Goal: Task Accomplishment & Management: Use online tool/utility

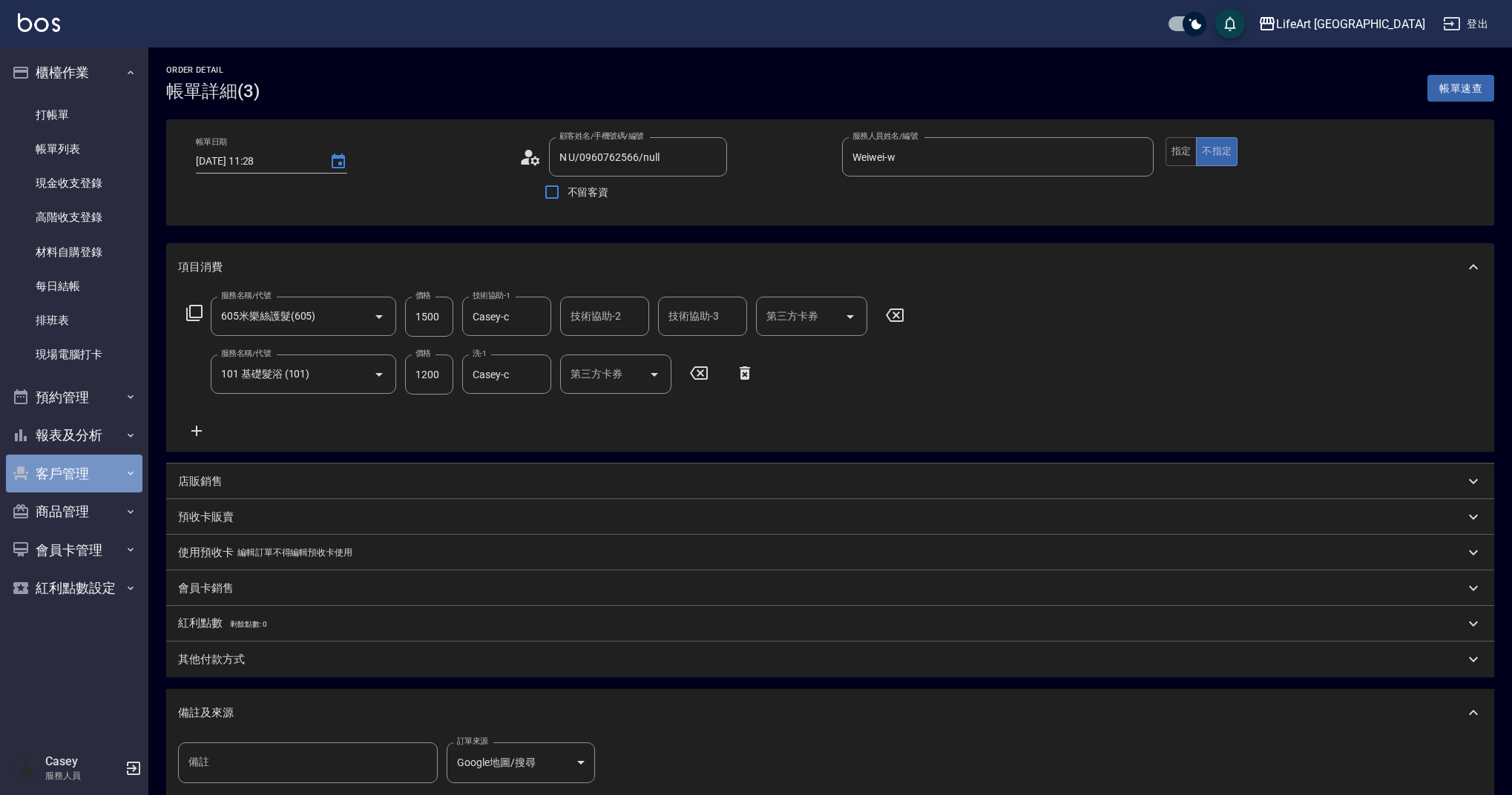
click at [101, 485] on button "客戶管理" at bounding box center [73, 474] width 136 height 39
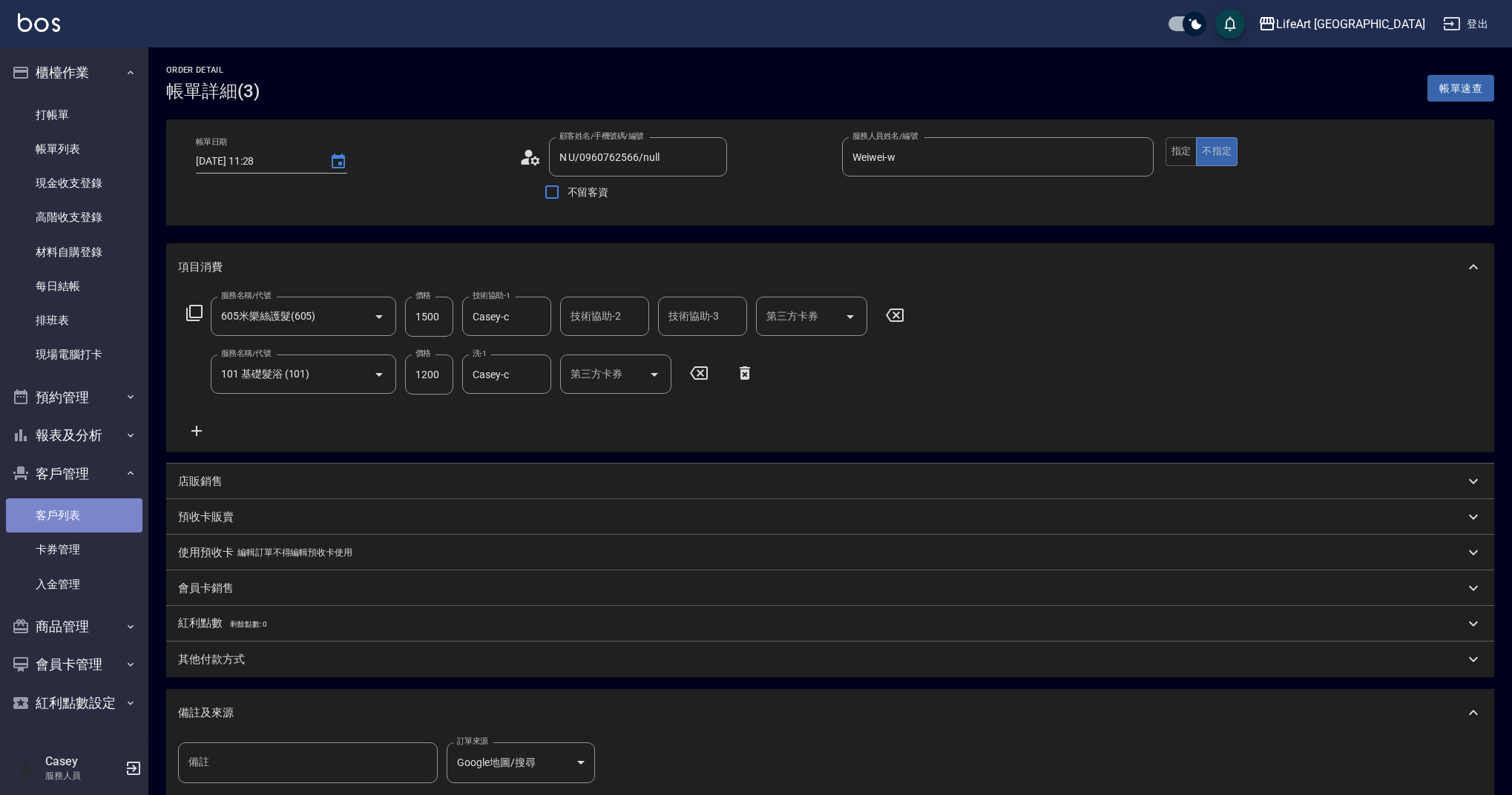
click at [98, 519] on link "客戶列表" at bounding box center [73, 515] width 136 height 34
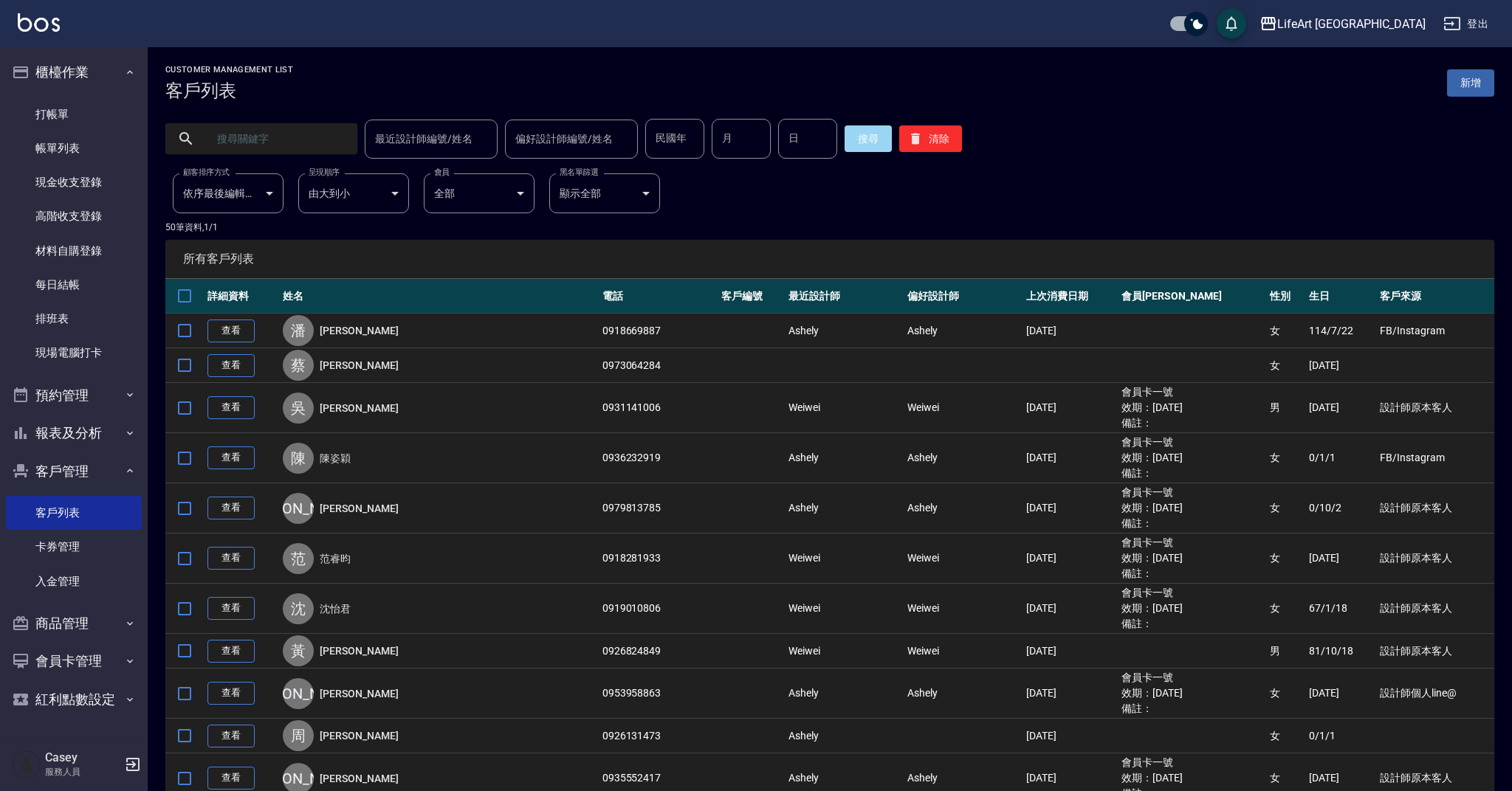
click at [291, 136] on input "text" at bounding box center [276, 139] width 139 height 40
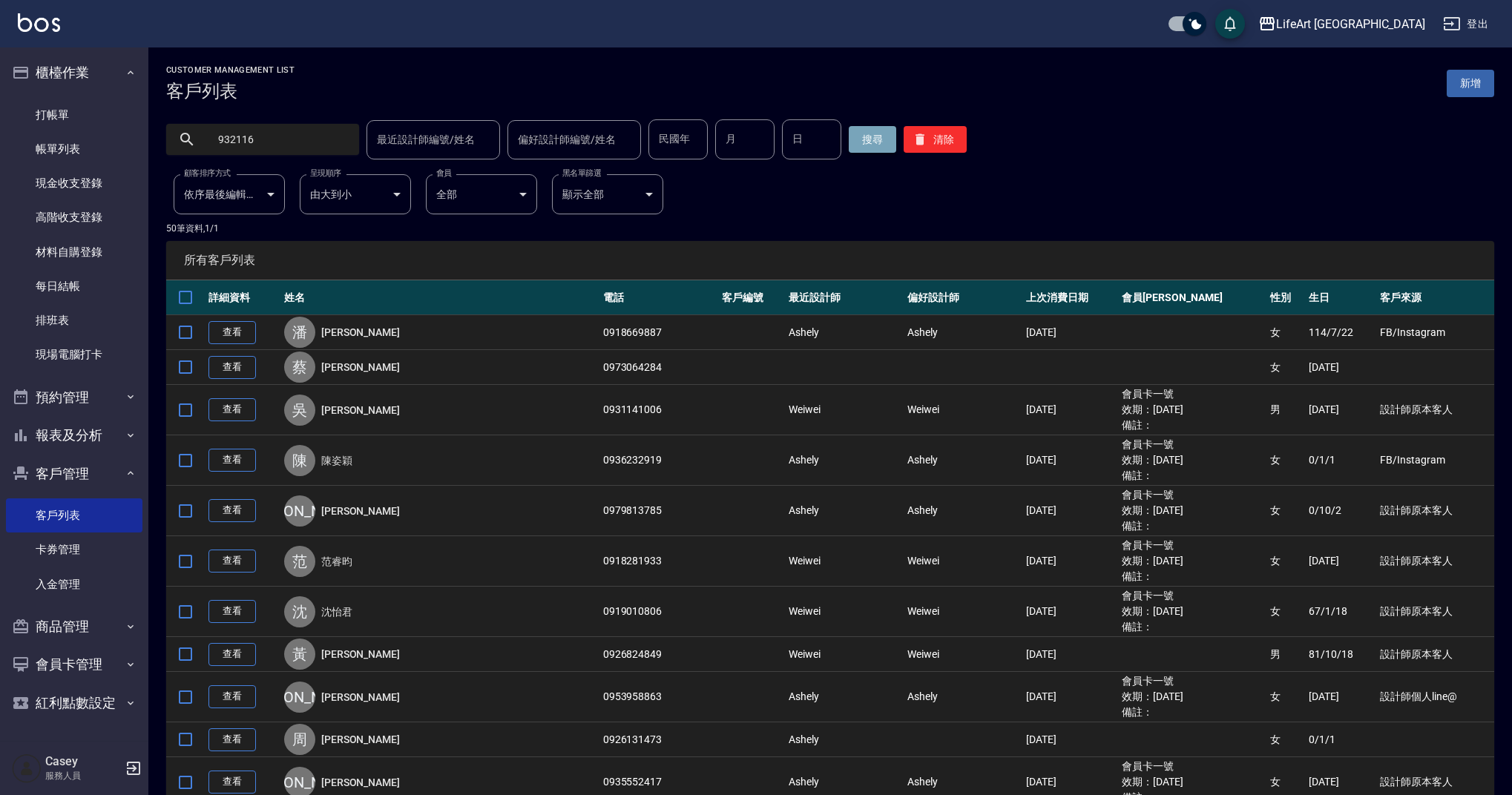
type input "932116"
click at [850, 135] on button "搜尋" at bounding box center [872, 140] width 47 height 26
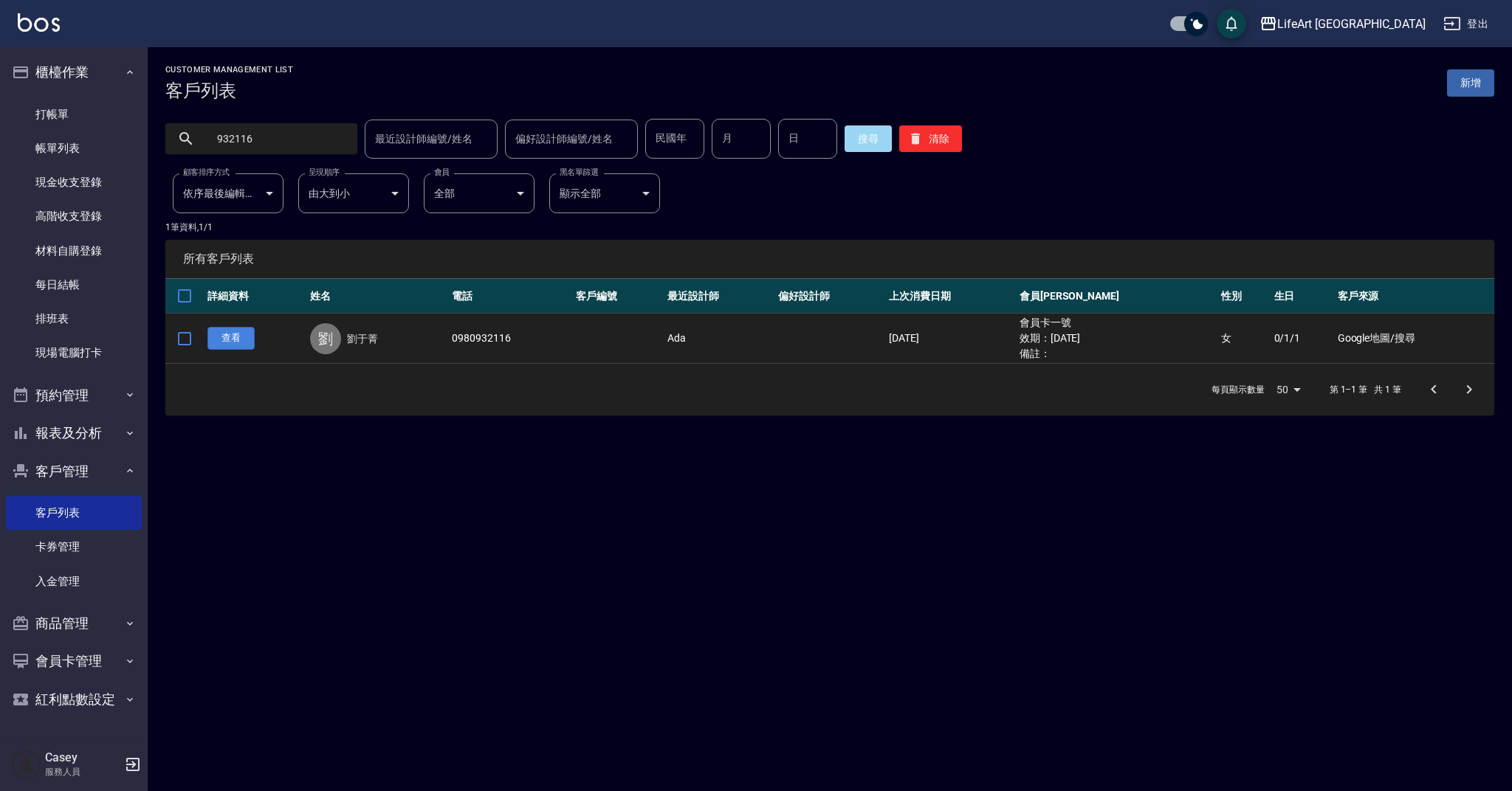
click at [244, 338] on link "查看" at bounding box center [230, 338] width 47 height 23
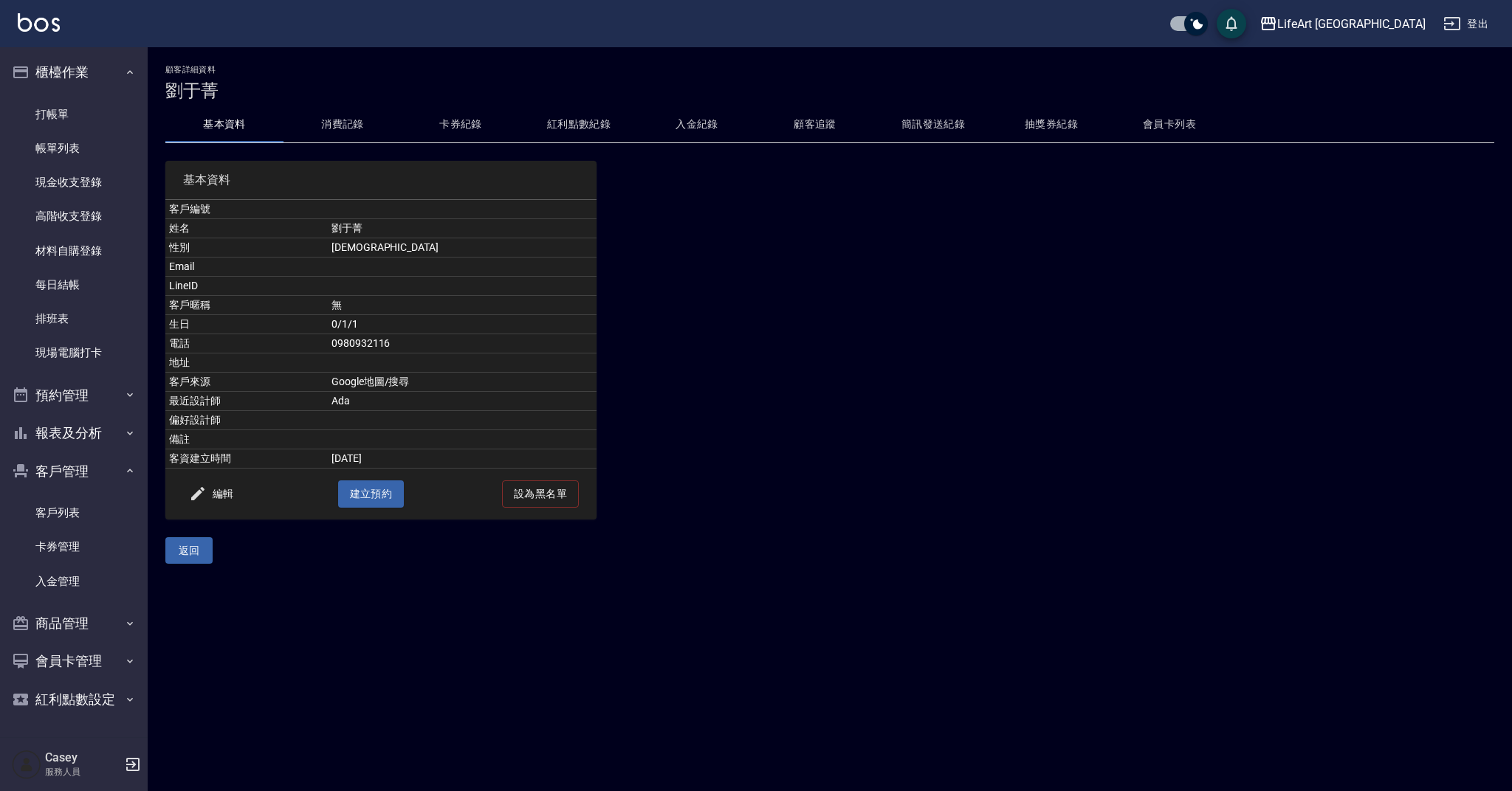
click at [476, 126] on button "卡券紀錄" at bounding box center [461, 124] width 118 height 35
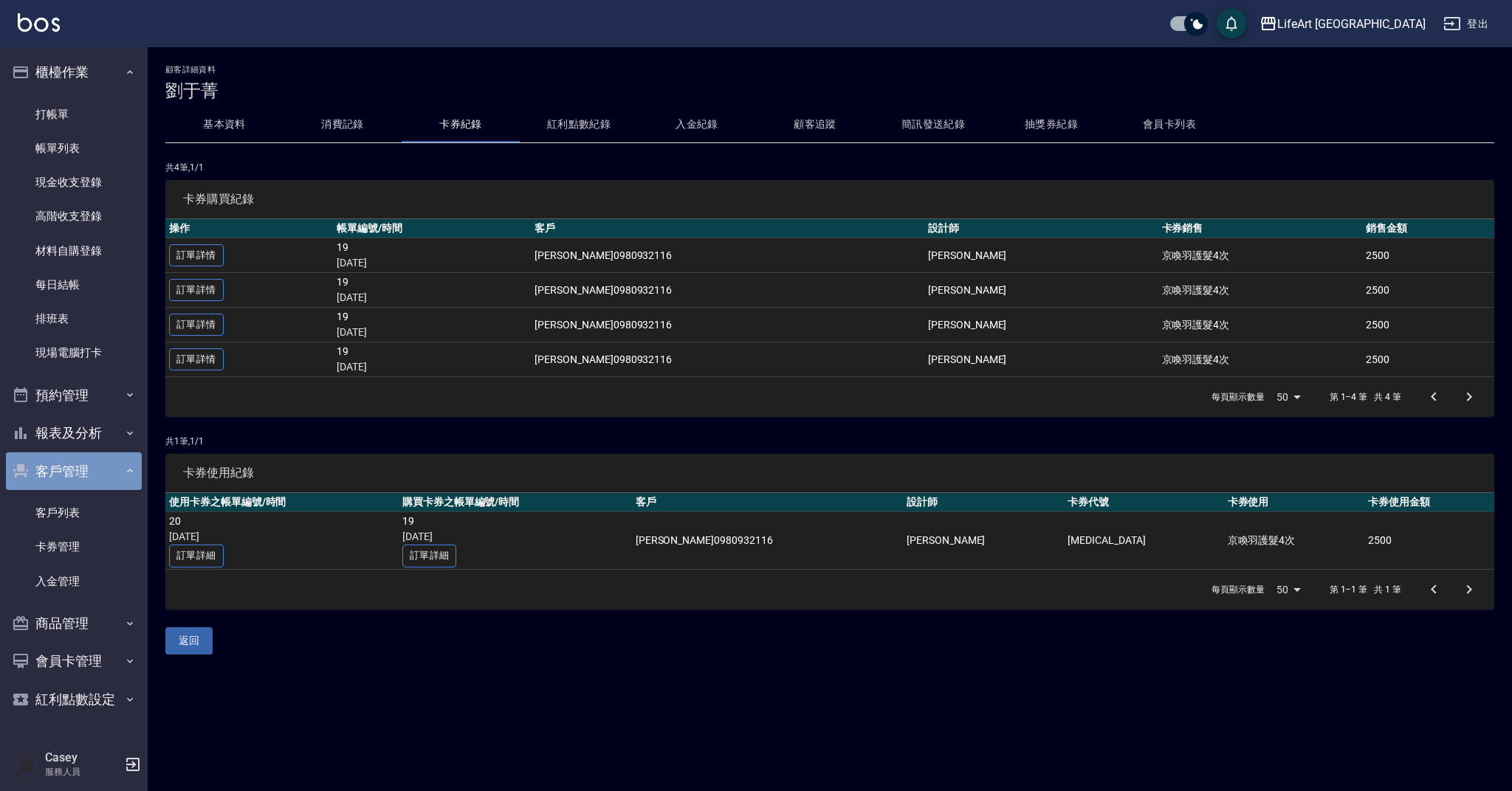
click at [95, 471] on button "客戶管理" at bounding box center [73, 471] width 136 height 39
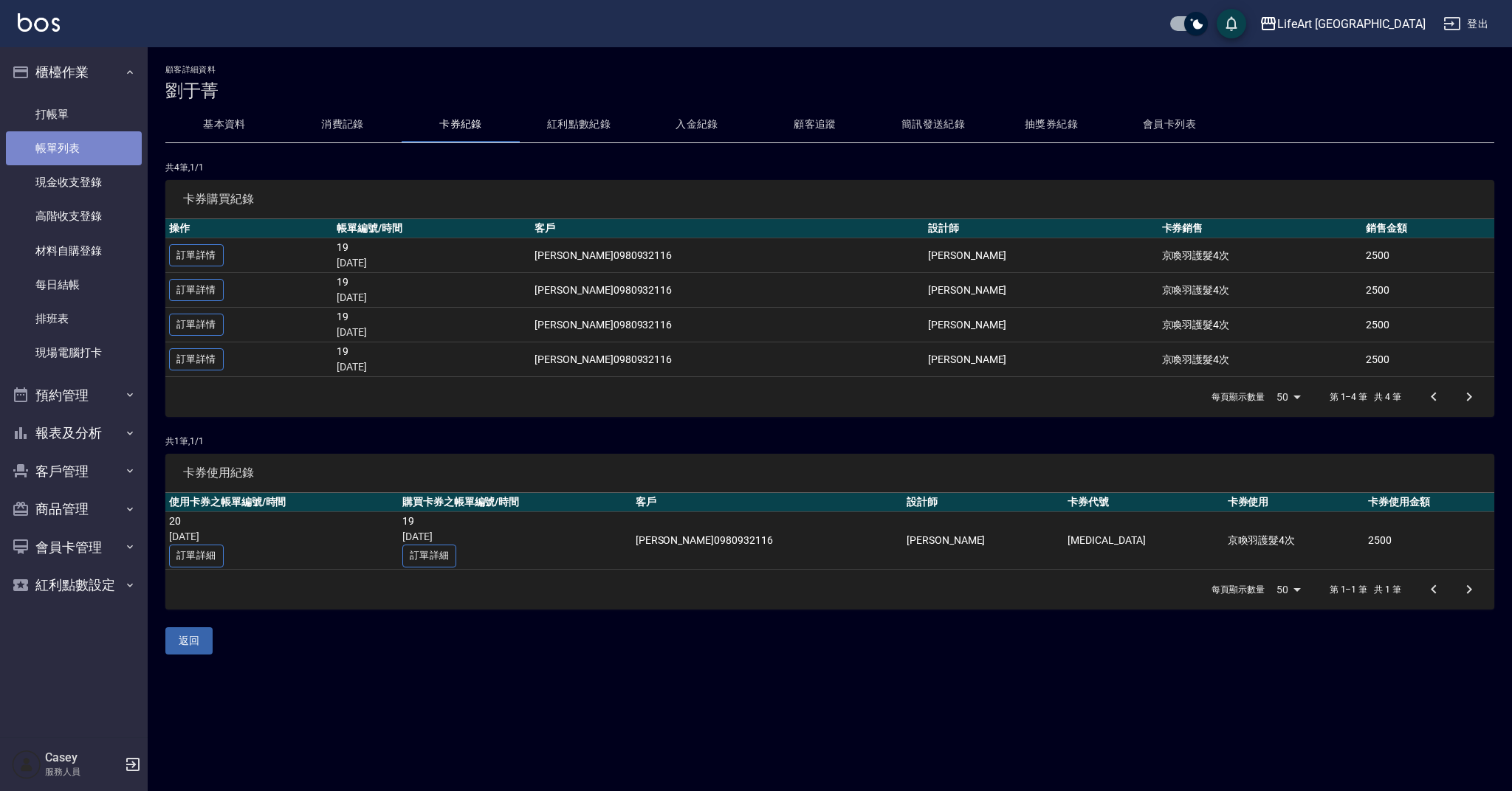
click at [84, 147] on link "帳單列表" at bounding box center [73, 148] width 136 height 34
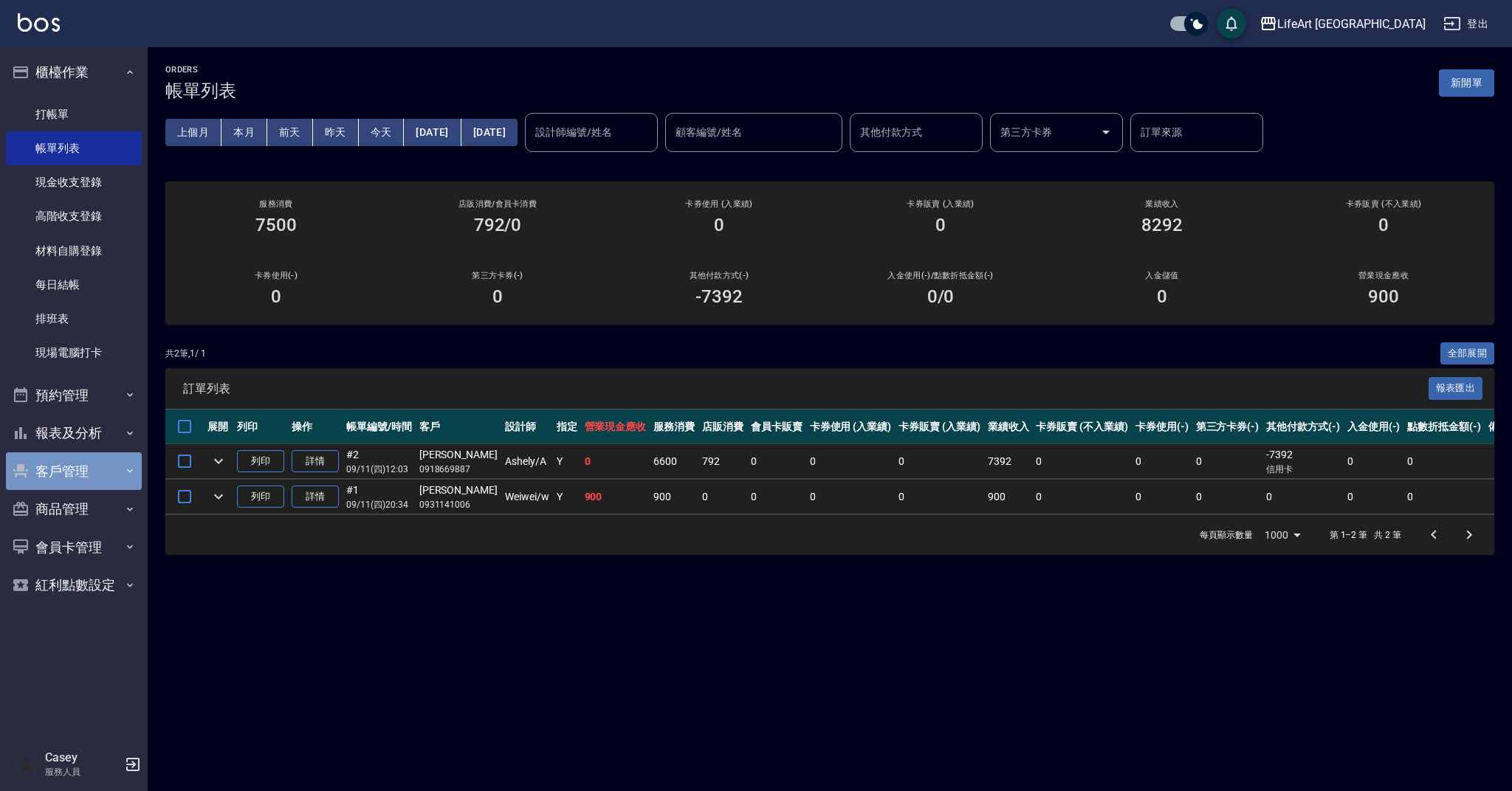
click at [76, 476] on button "客戶管理" at bounding box center [73, 471] width 136 height 39
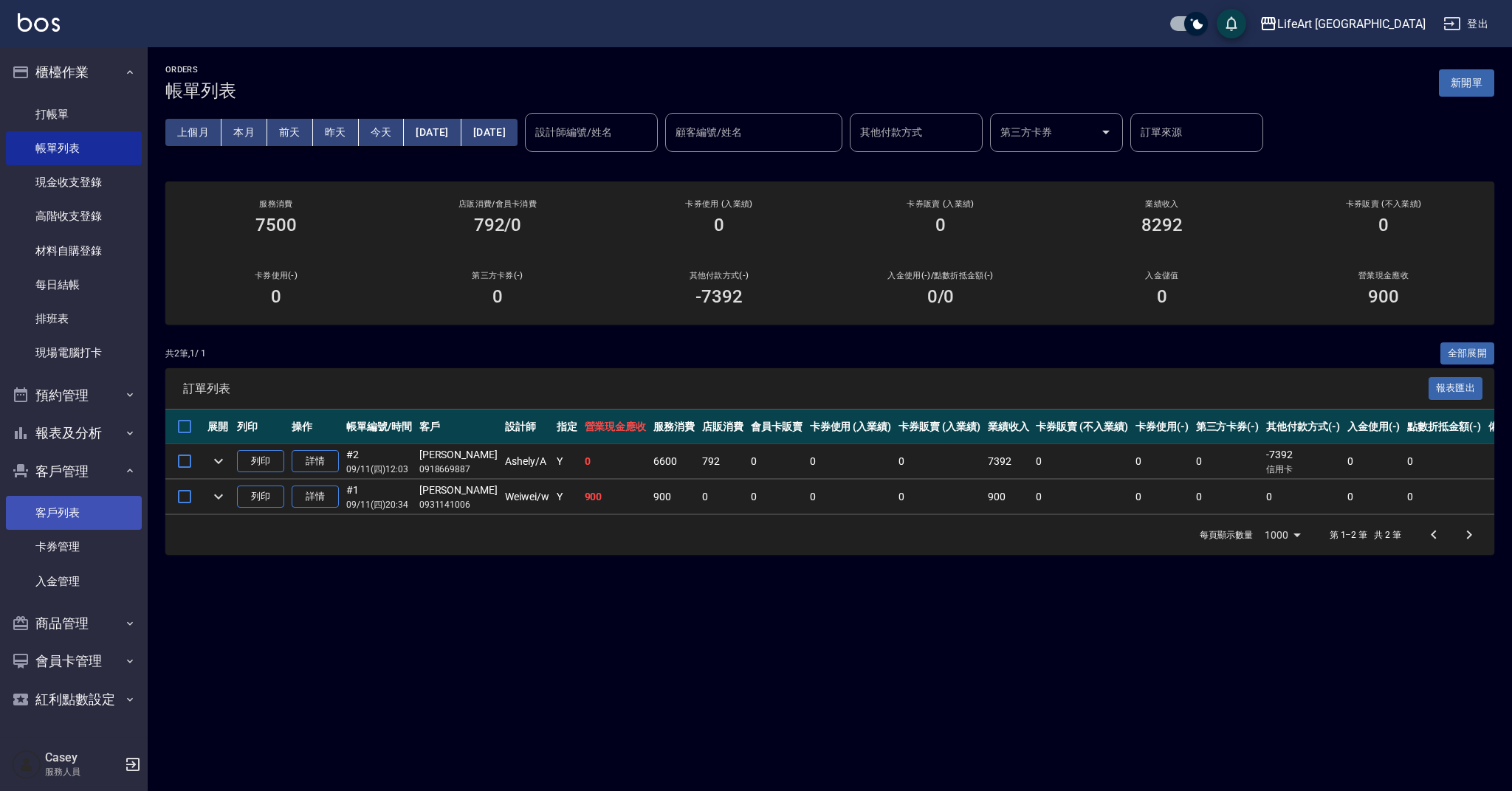
click at [79, 505] on link "客戶列表" at bounding box center [73, 513] width 136 height 34
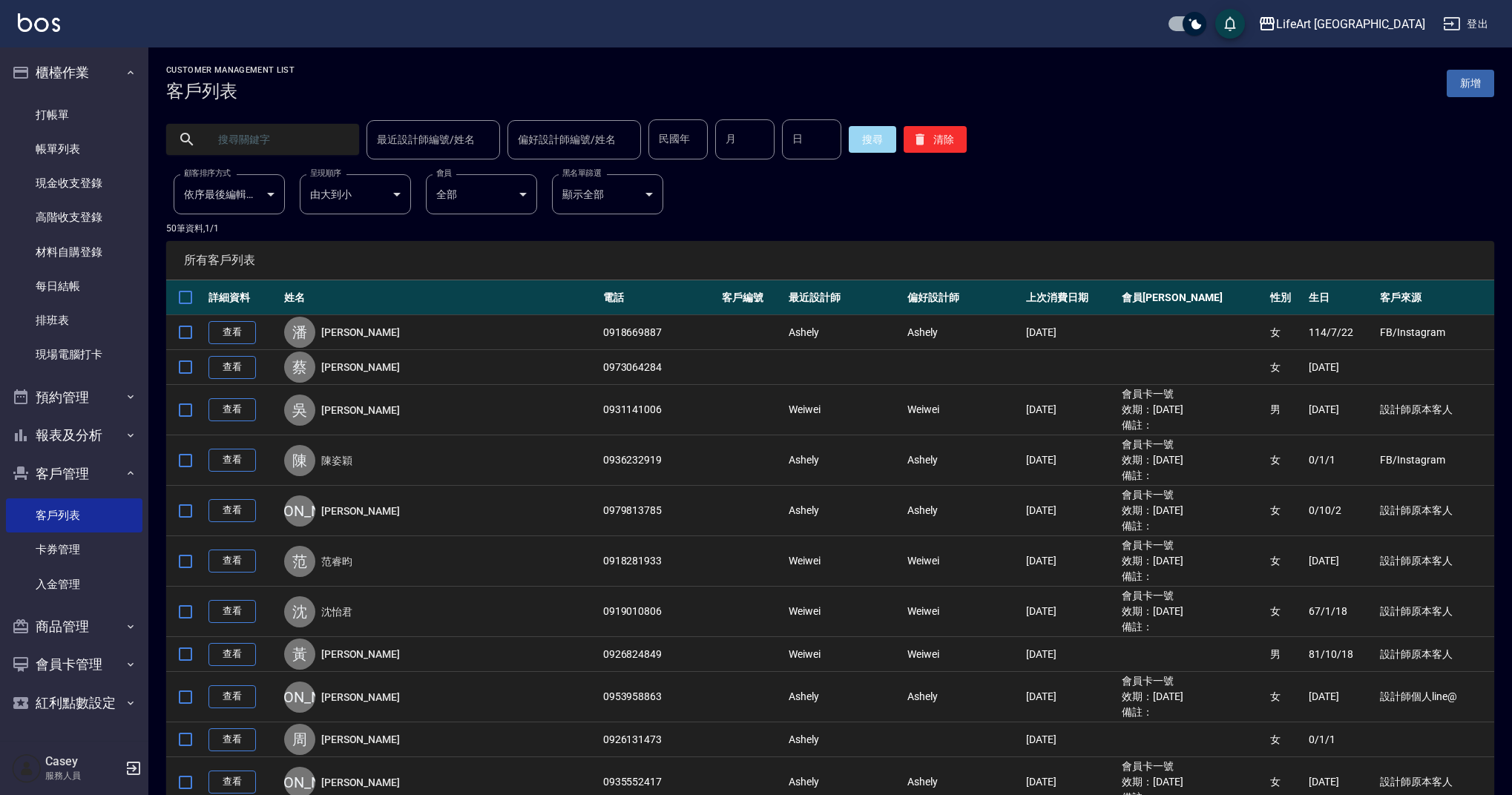
click at [339, 151] on input "text" at bounding box center [277, 140] width 140 height 40
type input "0980932116"
click at [858, 147] on button "搜尋" at bounding box center [872, 140] width 47 height 26
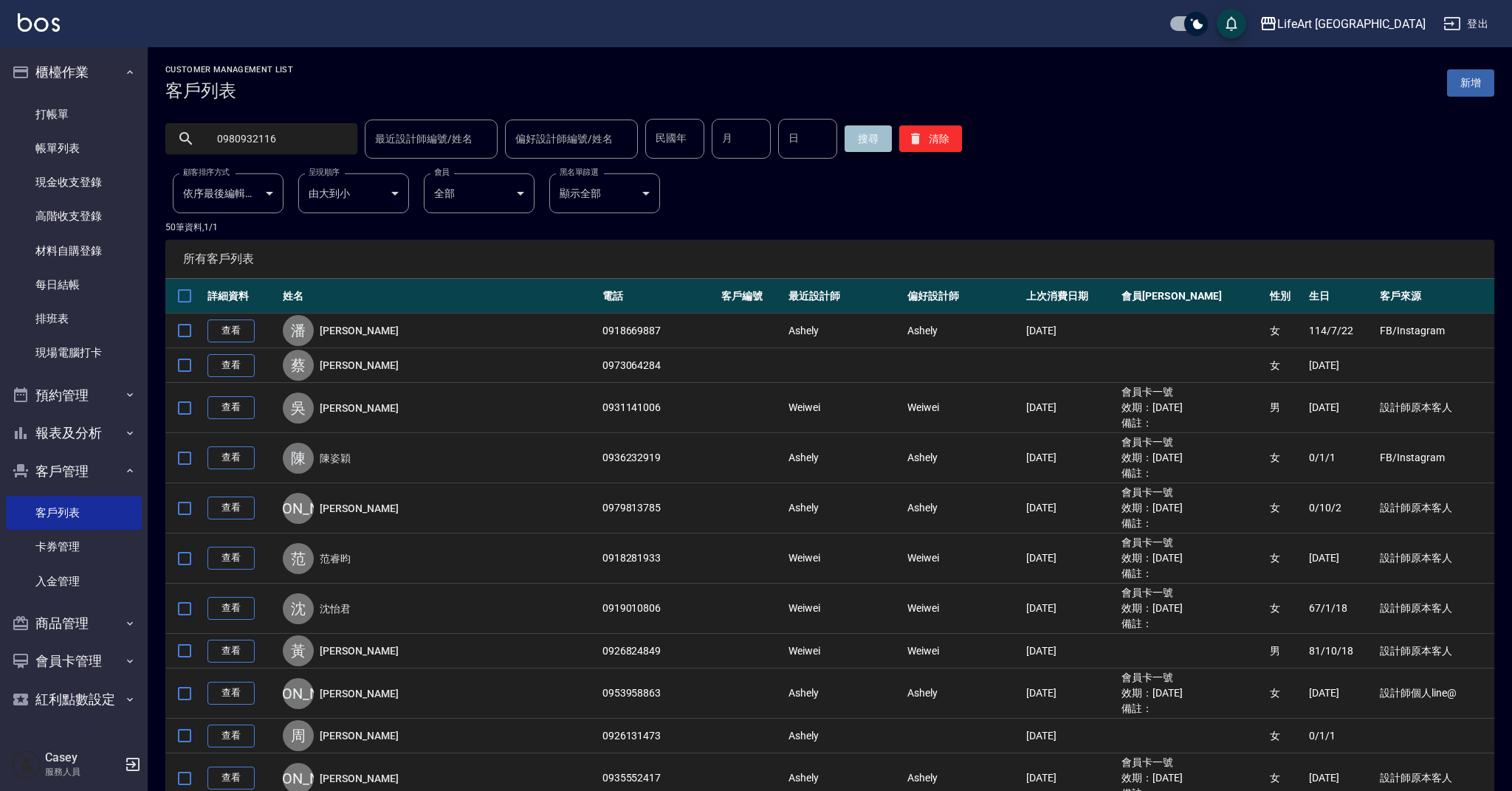
click at [854, 146] on button "搜尋" at bounding box center [868, 139] width 47 height 26
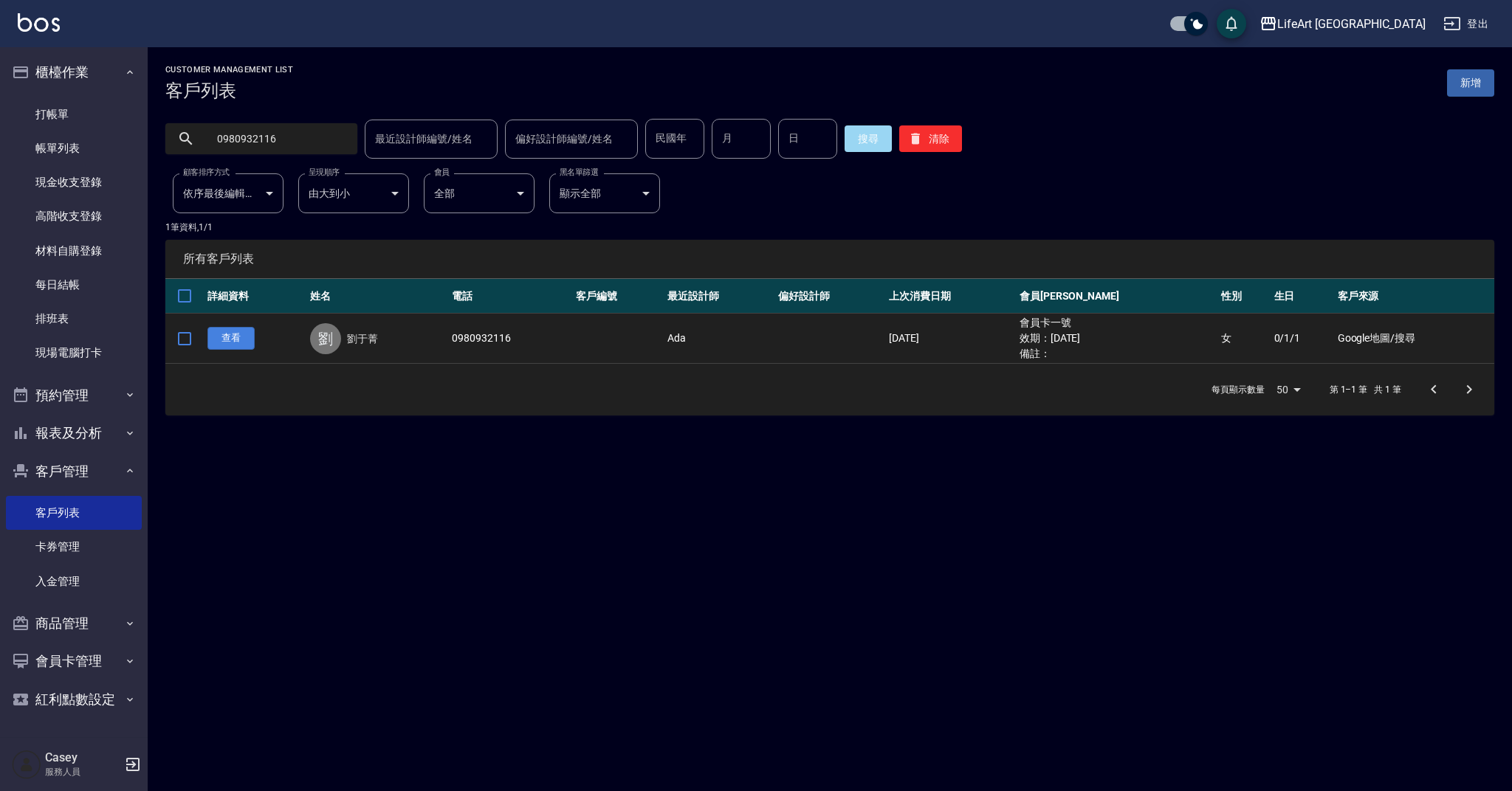
click at [219, 338] on link "查看" at bounding box center [230, 338] width 47 height 23
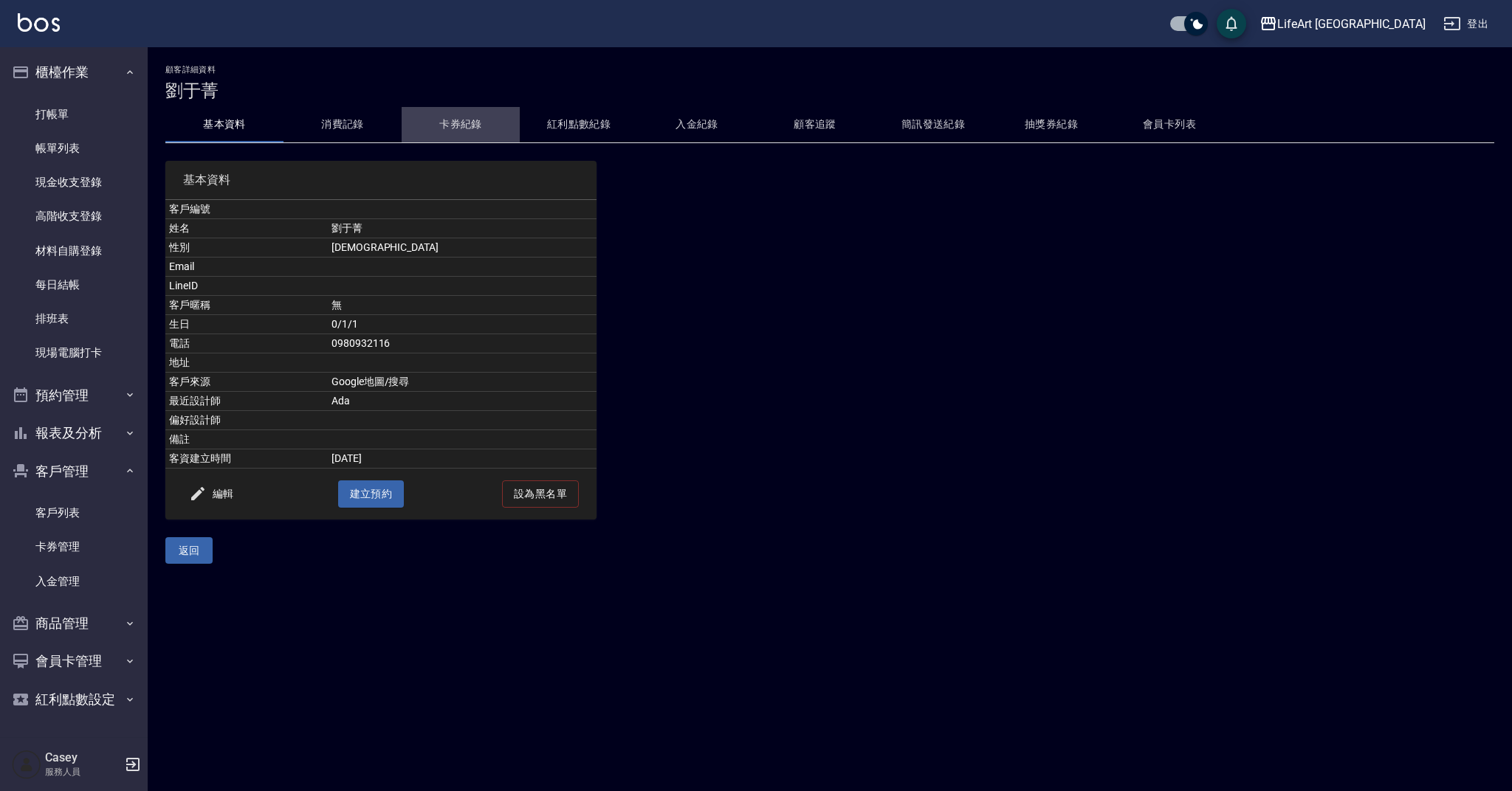
click at [449, 133] on button "卡券紀錄" at bounding box center [461, 124] width 118 height 35
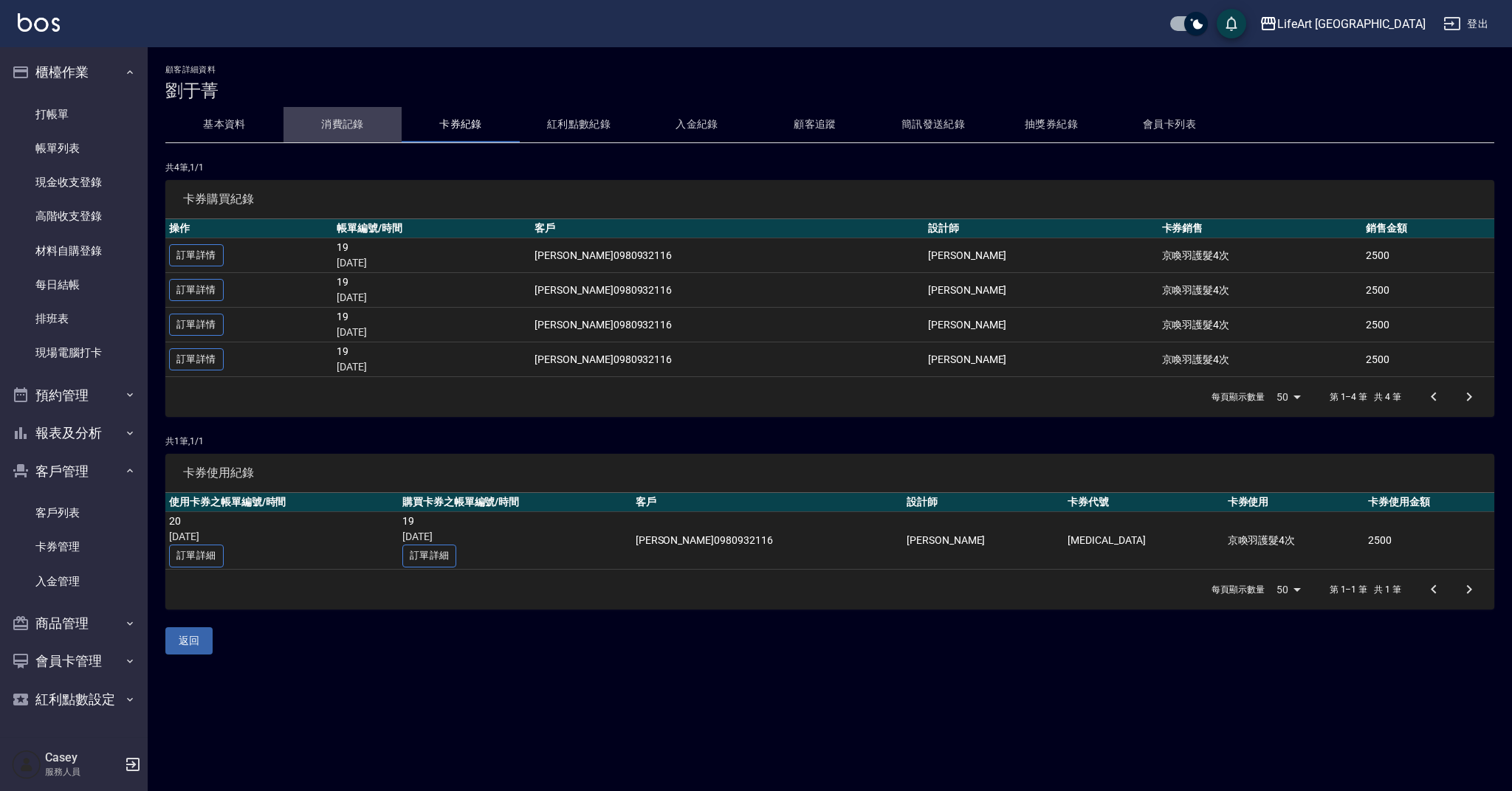
click at [354, 111] on button "消費記錄" at bounding box center [343, 124] width 118 height 35
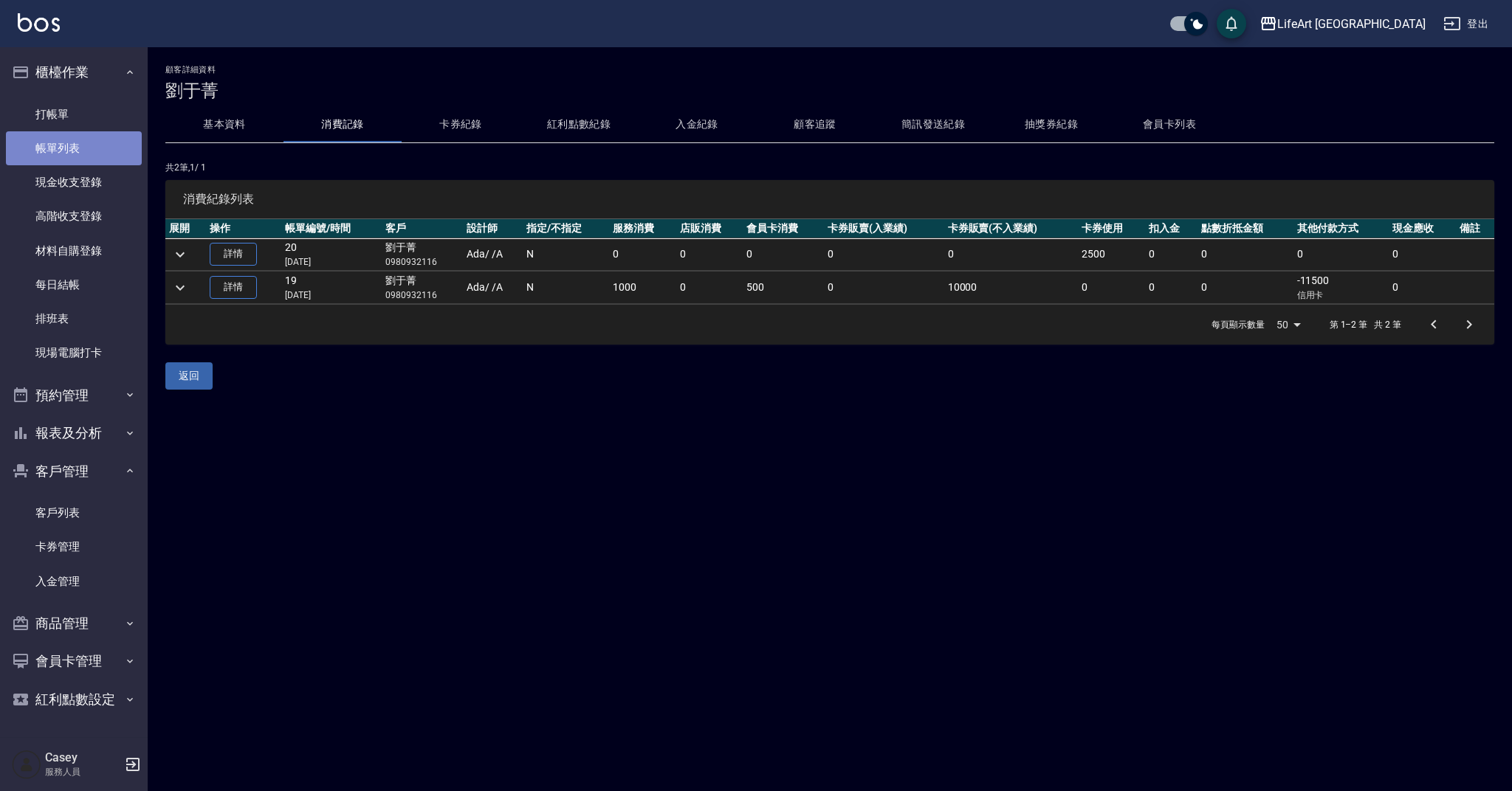
click at [71, 137] on link "帳單列表" at bounding box center [73, 148] width 136 height 34
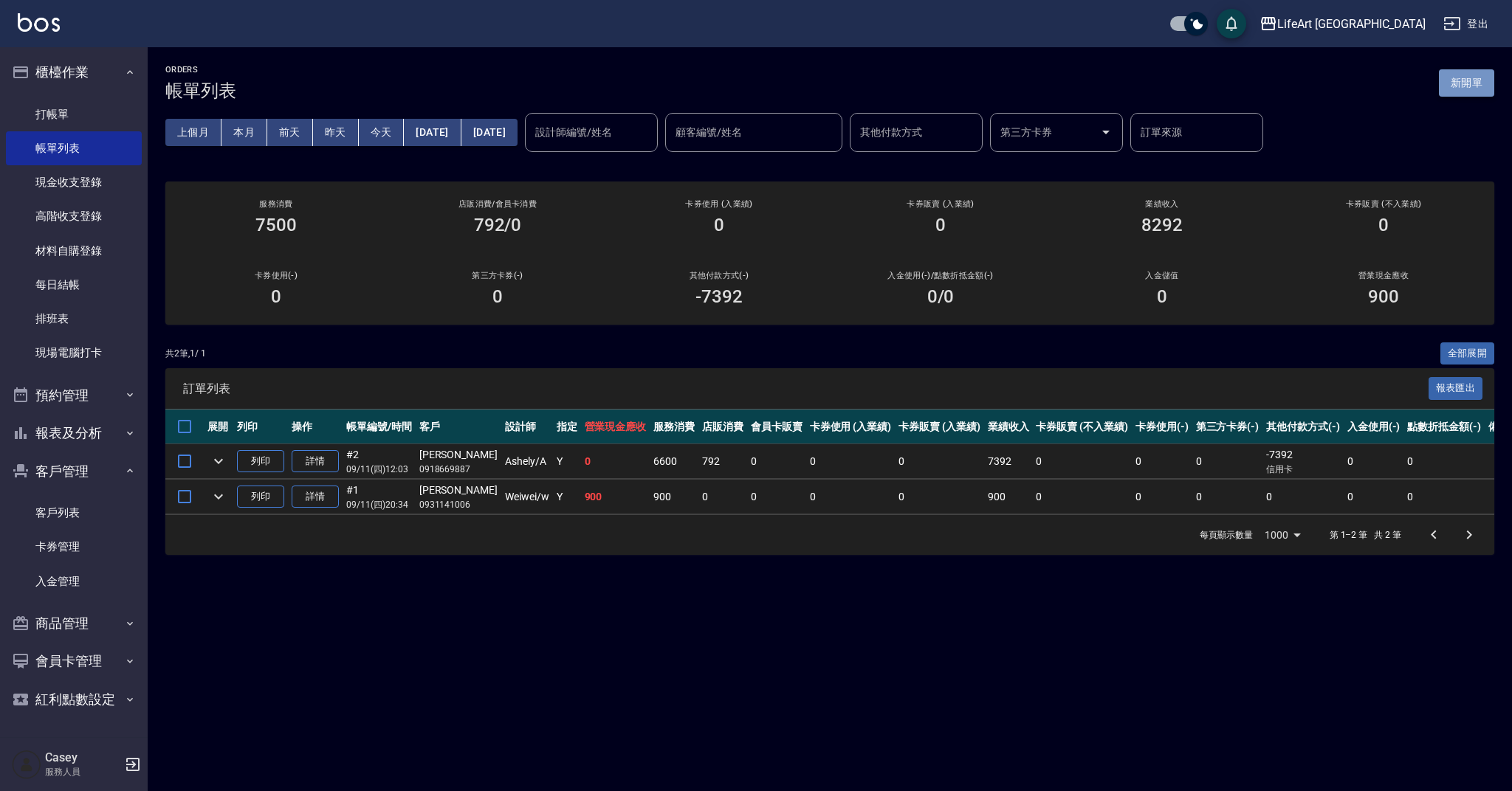
click at [1461, 85] on button "新開單" at bounding box center [1466, 82] width 55 height 27
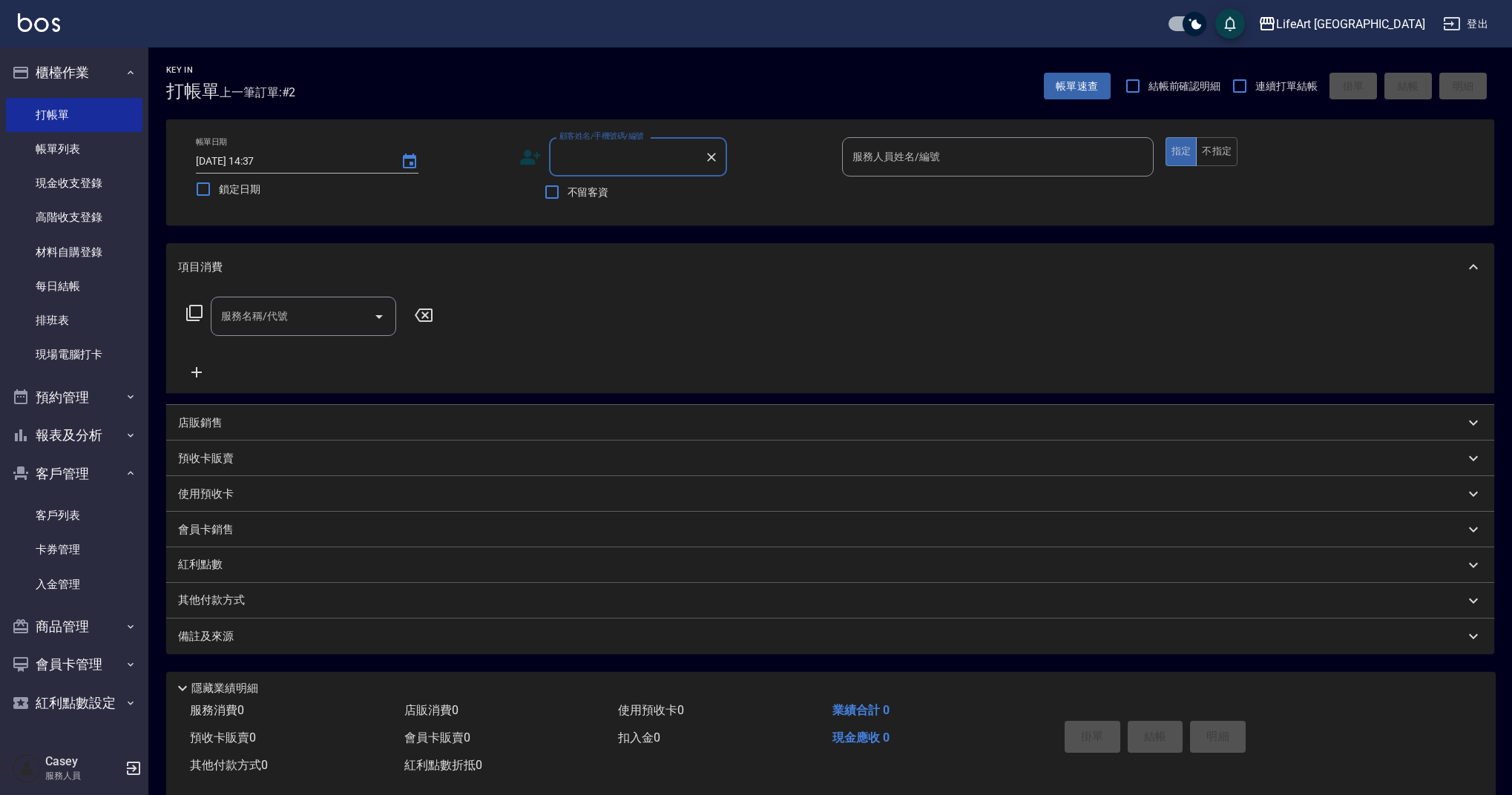
click at [624, 157] on input "顧客姓名/手機號碼/編號" at bounding box center [627, 156] width 142 height 26
click at [652, 189] on li "[PERSON_NAME][GEOGRAPHIC_DATA]/0911830059/null" at bounding box center [638, 202] width 178 height 40
type input "[PERSON_NAME][GEOGRAPHIC_DATA]/0911830059/null"
type input "Ashely-A"
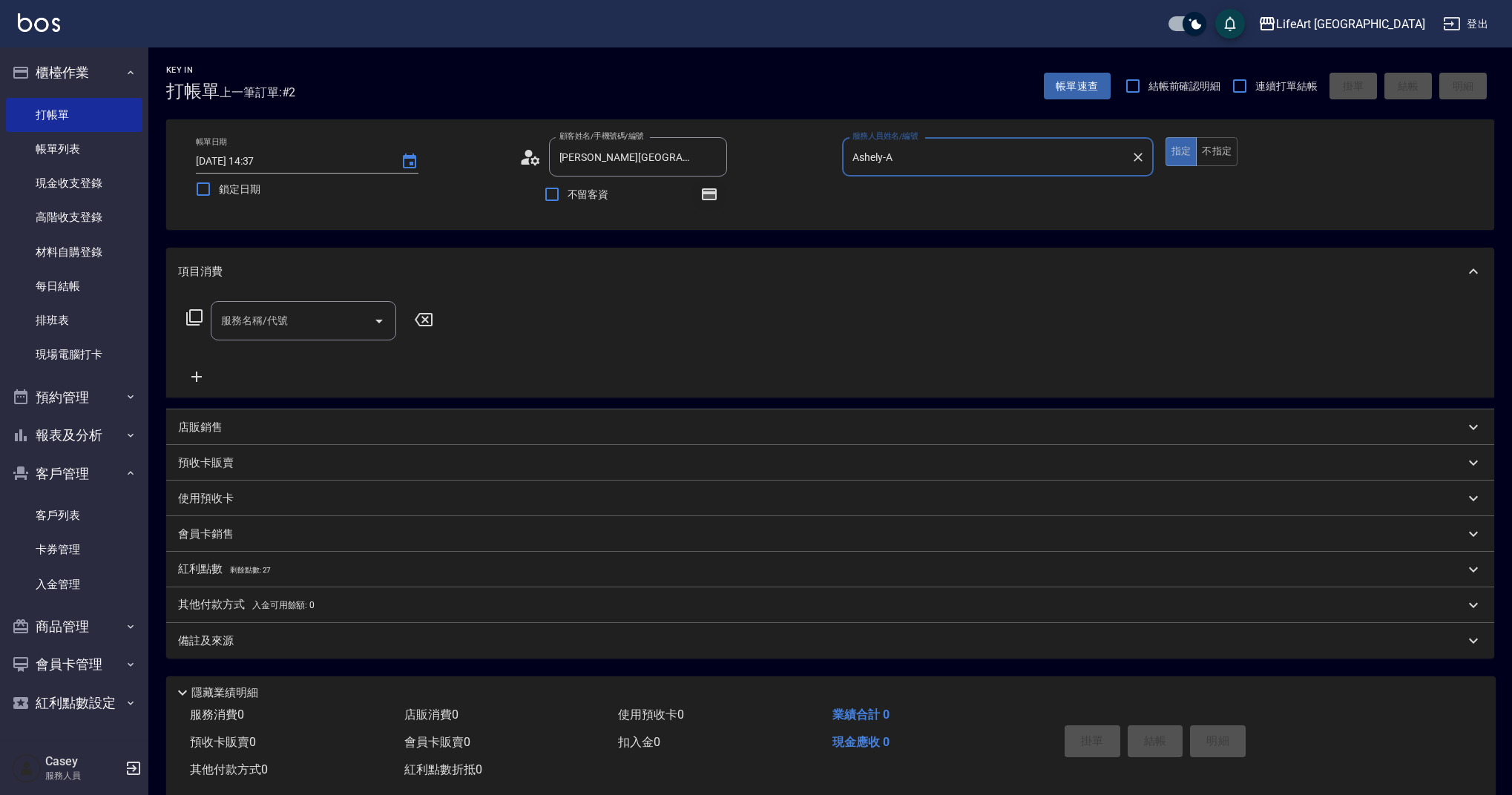
click at [708, 194] on icon "button" at bounding box center [709, 194] width 15 height 12
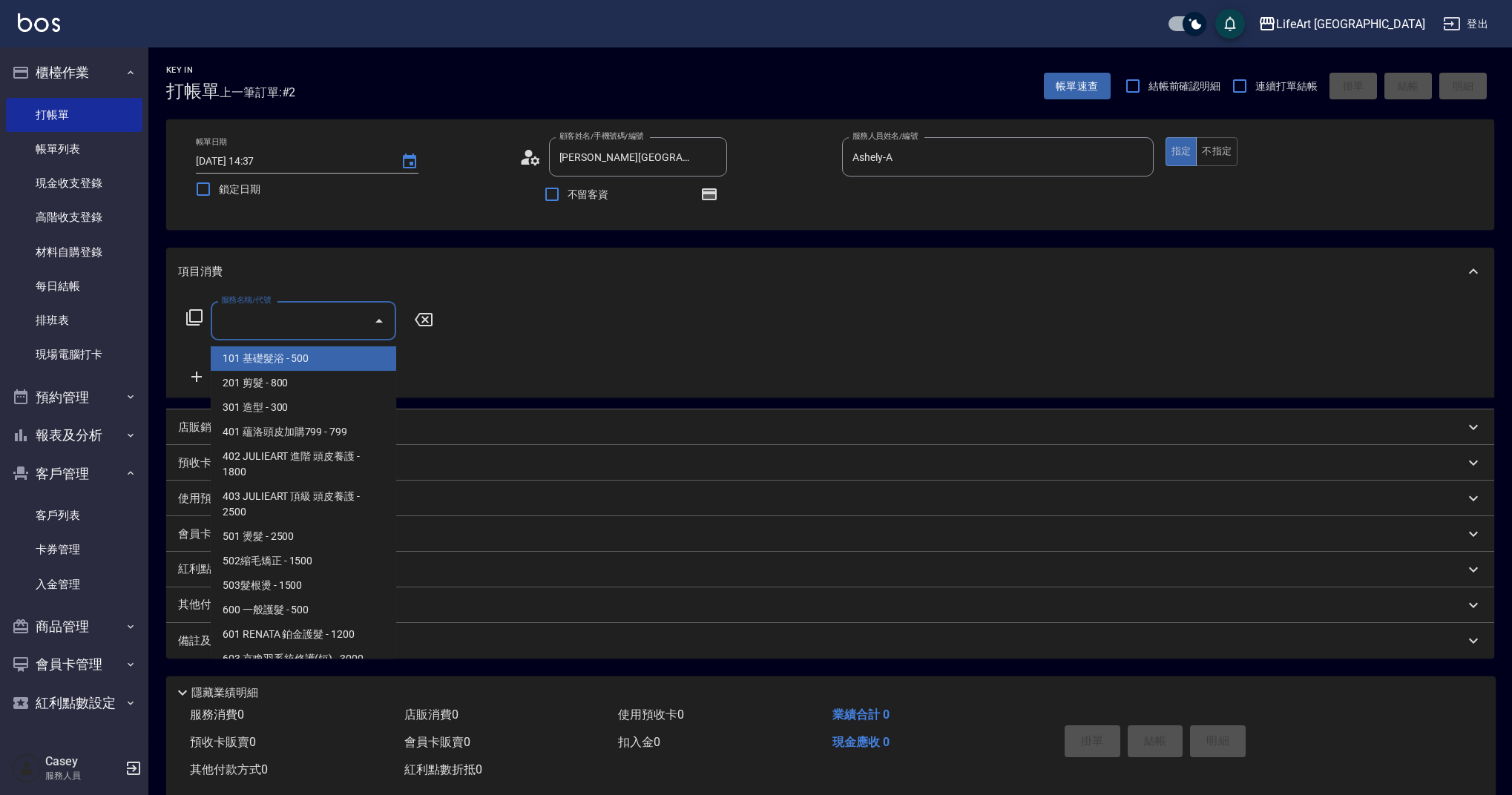
drag, startPoint x: 254, startPoint y: 332, endPoint x: 263, endPoint y: 379, distance: 47.9
click at [254, 331] on input "服務名稱/代號" at bounding box center [291, 320] width 149 height 26
click at [263, 379] on span "201 剪髮 - 800" at bounding box center [303, 383] width 186 height 25
type input "201 剪髮(201)"
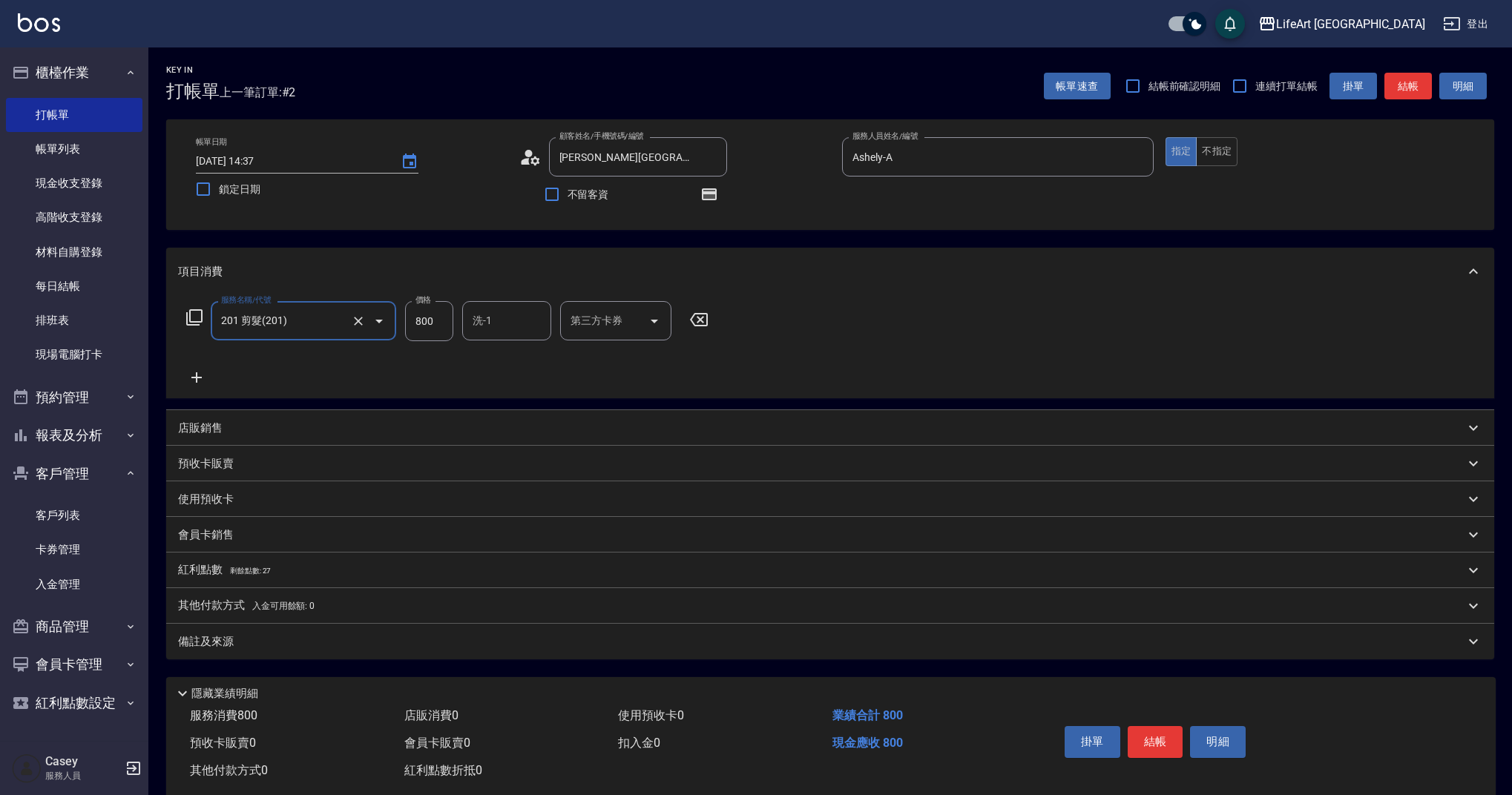
click at [434, 334] on input "800" at bounding box center [429, 321] width 48 height 40
type input "945"
click at [496, 328] on input "洗-1" at bounding box center [507, 320] width 76 height 26
click at [495, 354] on span "Ally (無代號)" at bounding box center [501, 358] width 55 height 16
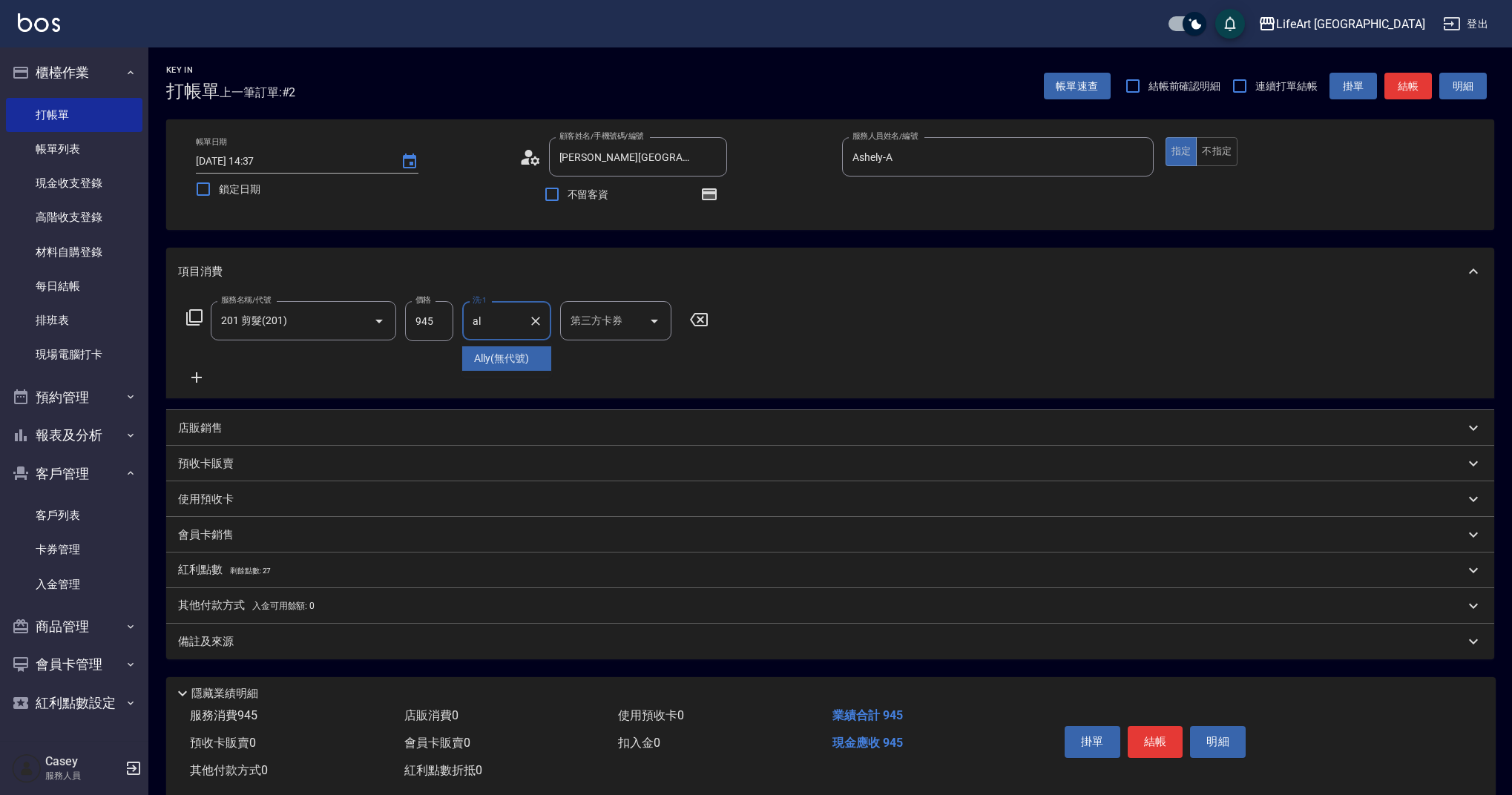
type input "Ally(無代號)"
click at [366, 643] on div "備註及來源" at bounding box center [822, 641] width 1287 height 16
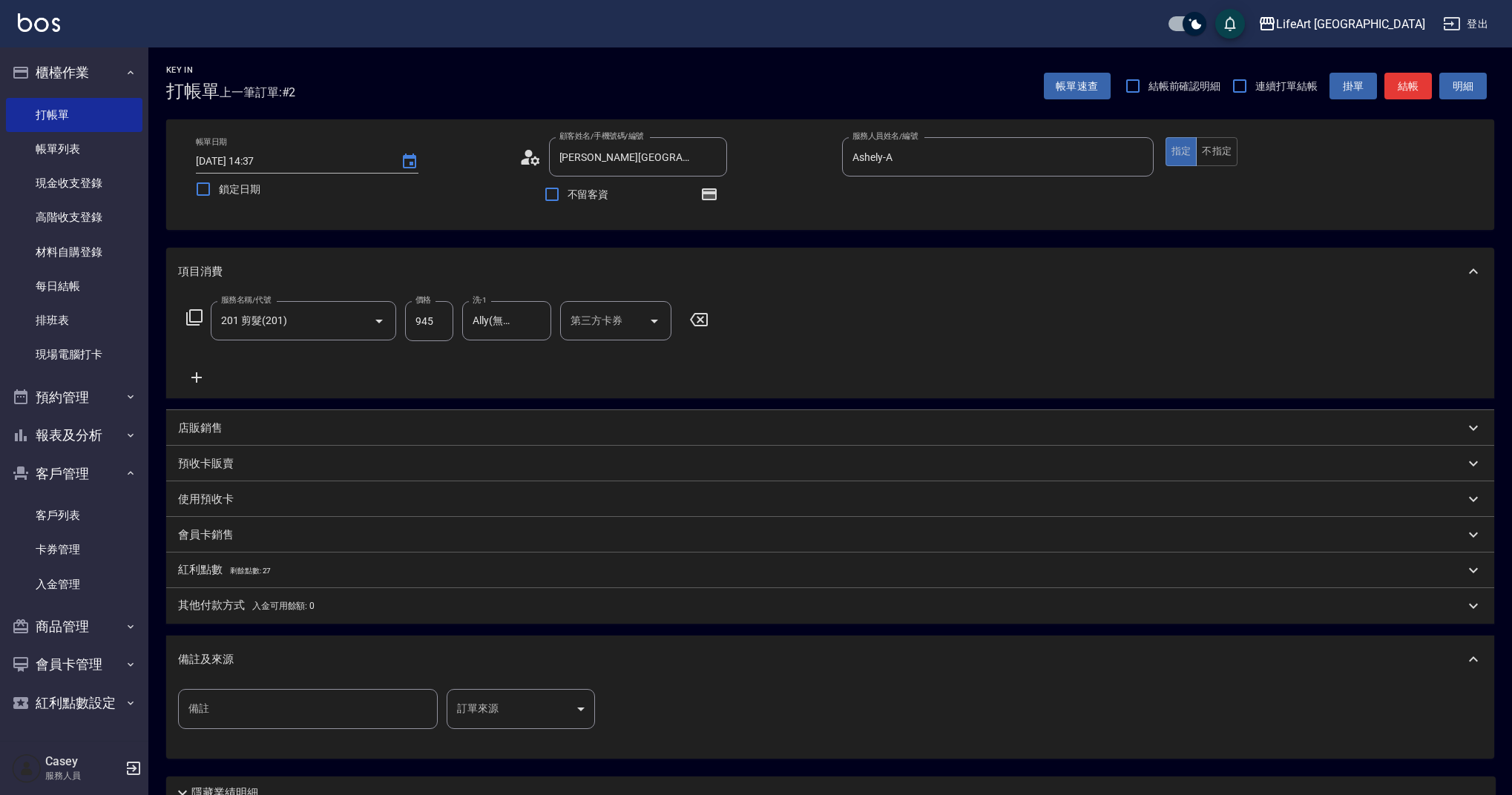
click at [486, 710] on body "LifeArt 蘆洲 登出 櫃檯作業 打帳單 帳單列表 現金收支登錄 高階收支登錄 材料自購登錄 每日結帳 排班表 現場電腦打卡 預約管理 預約管理 單日預約…" at bounding box center [756, 460] width 1512 height 920
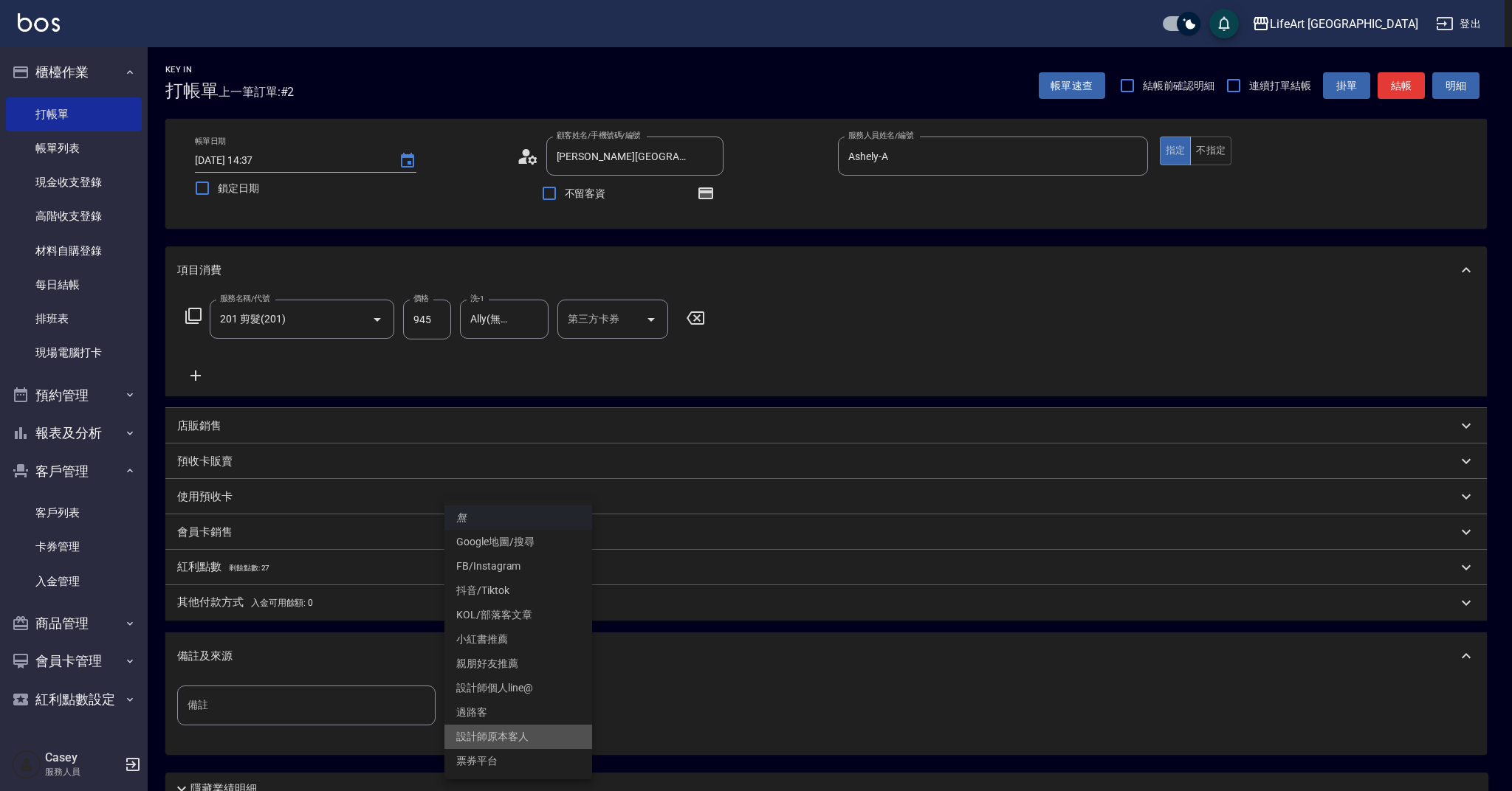
click at [517, 734] on li "設計師原本客人" at bounding box center [519, 737] width 148 height 25
type input "設計師原本客人"
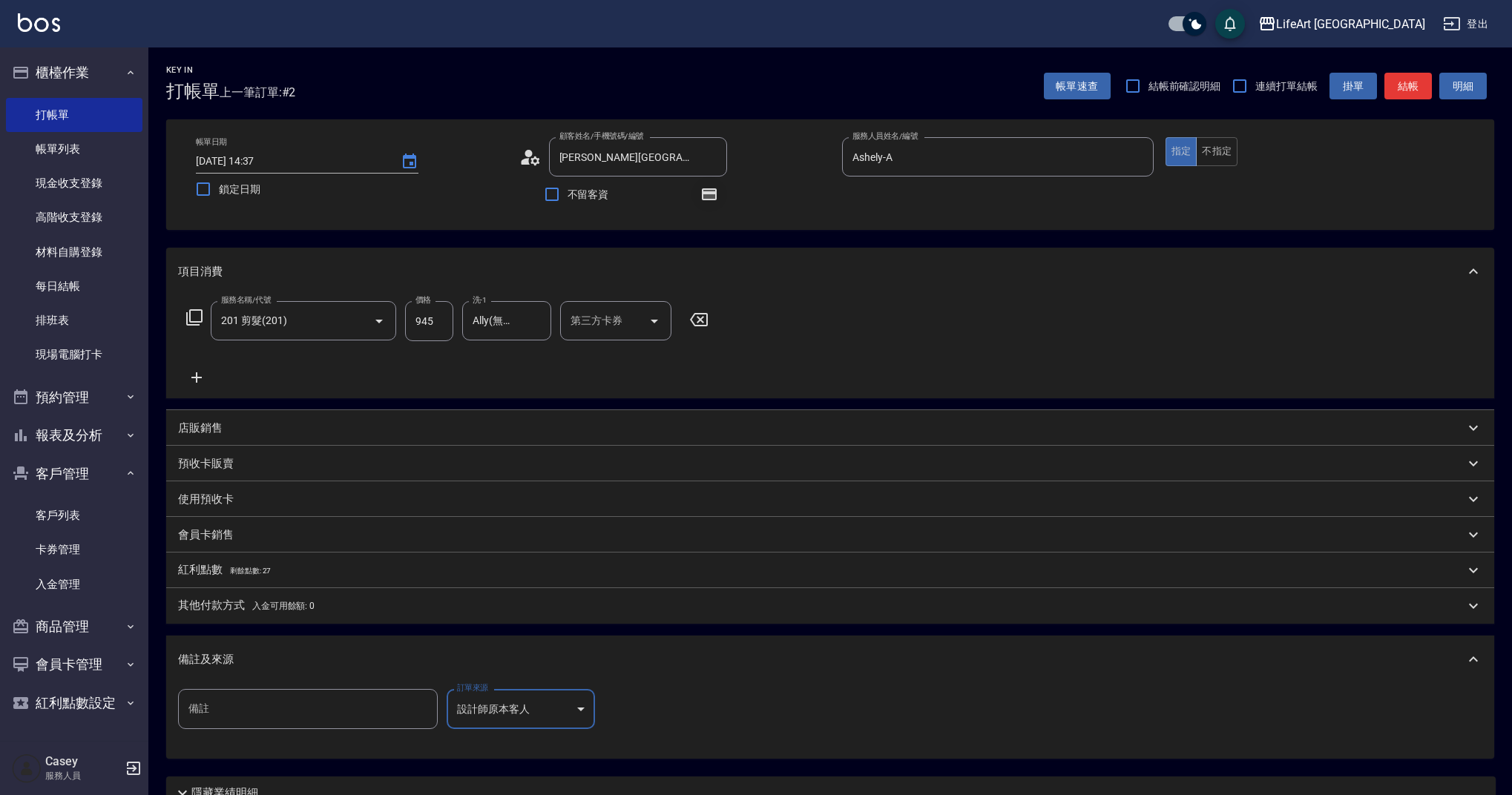
click at [705, 196] on icon "button" at bounding box center [709, 194] width 12 height 9
click at [710, 195] on icon "button" at bounding box center [709, 194] width 12 height 9
click at [1400, 89] on button "結帳" at bounding box center [1407, 86] width 47 height 27
click at [1400, 89] on div "帳單速查 結帳前確認明細 連續打單結帳 掛單 結帳 明細" at bounding box center [1268, 86] width 450 height 31
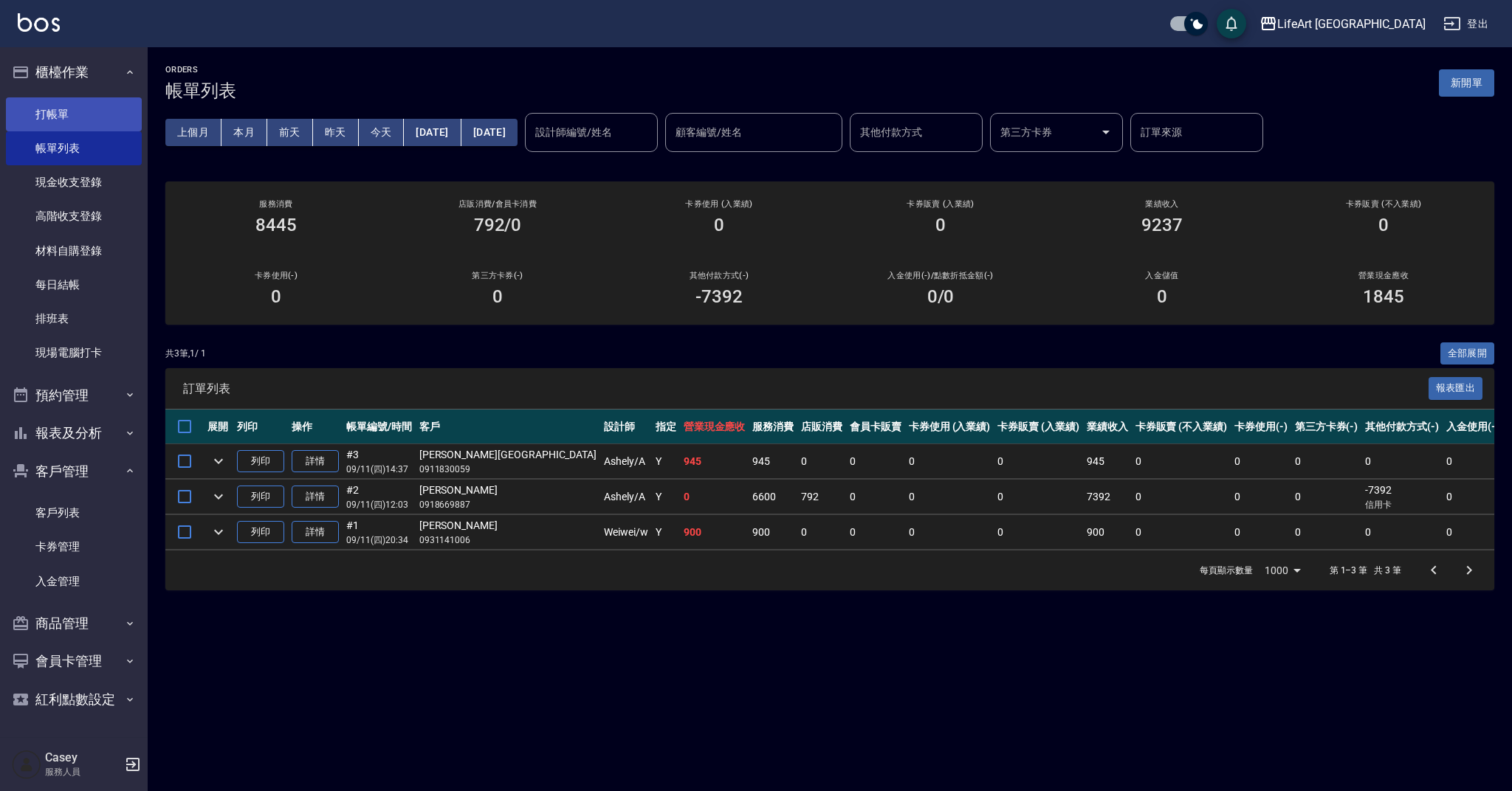
click at [79, 116] on link "打帳單" at bounding box center [73, 114] width 136 height 34
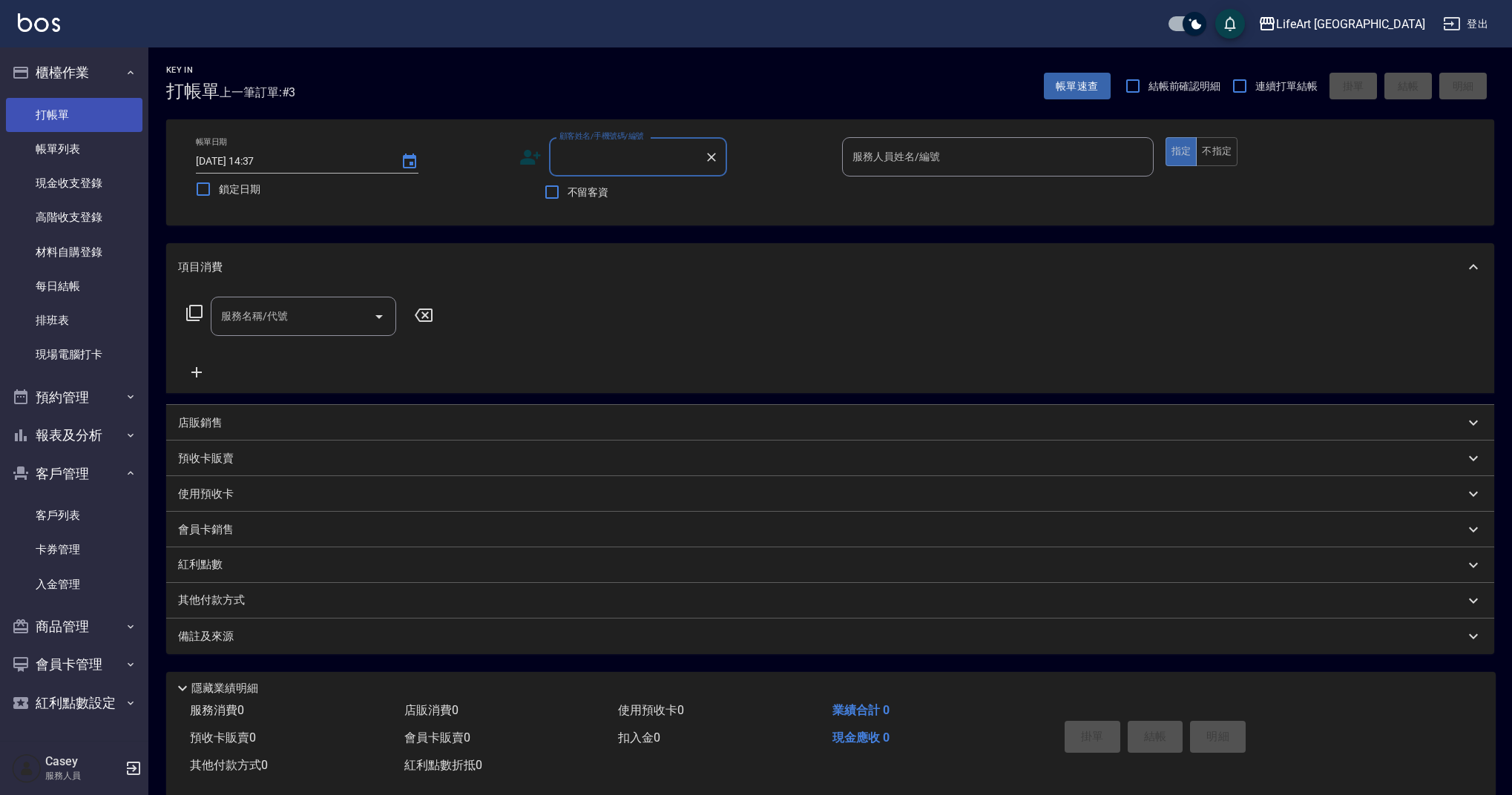
type input "x"
type input "呂"
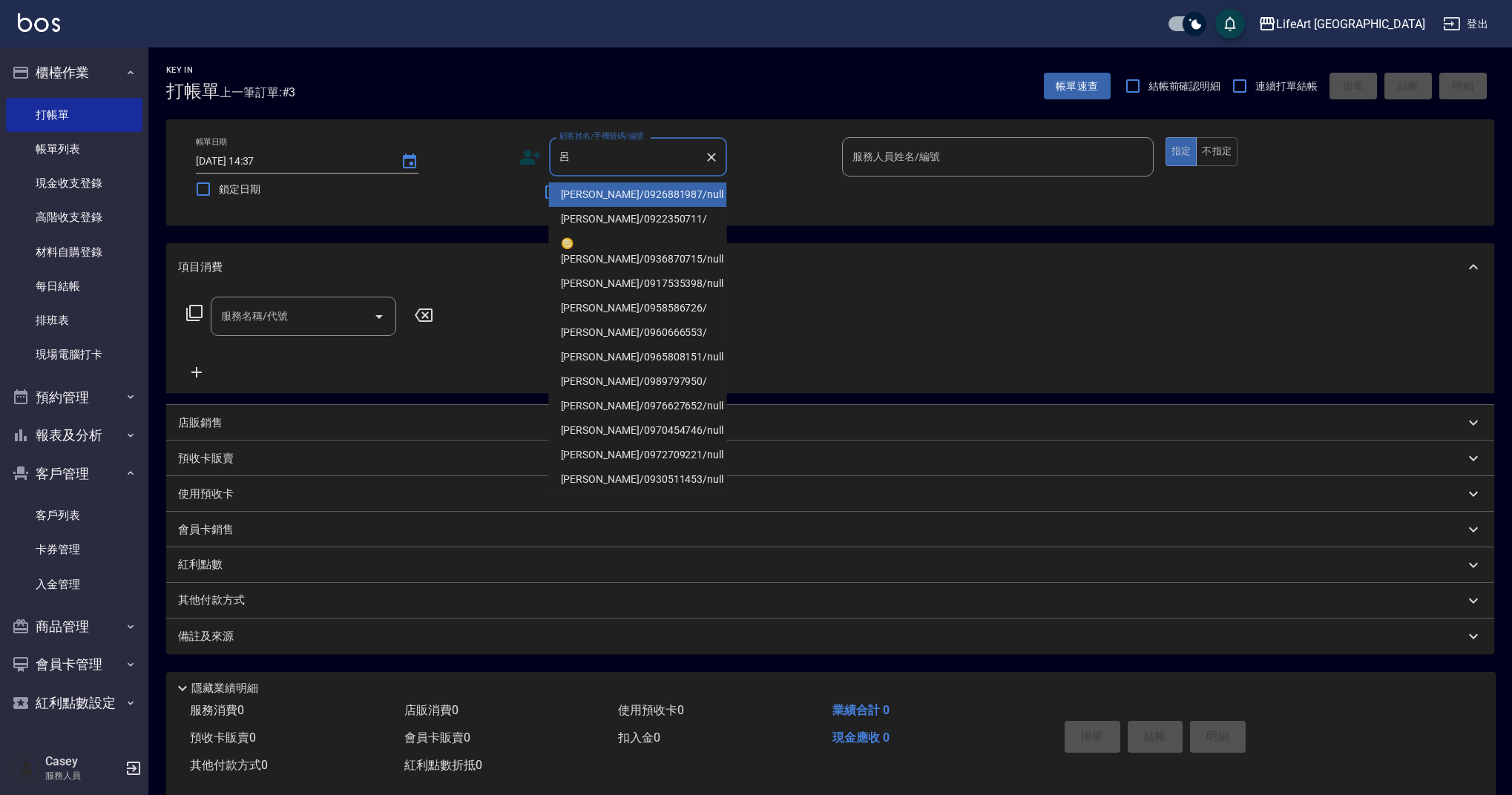
drag, startPoint x: 622, startPoint y: 170, endPoint x: 566, endPoint y: 170, distance: 56.0
click at [566, 170] on input "呂" at bounding box center [627, 156] width 142 height 26
drag, startPoint x: 600, startPoint y: 160, endPoint x: 548, endPoint y: 154, distance: 52.3
click at [549, 154] on div "呂 顧客姓名/手機號碼/編號" at bounding box center [638, 157] width 178 height 40
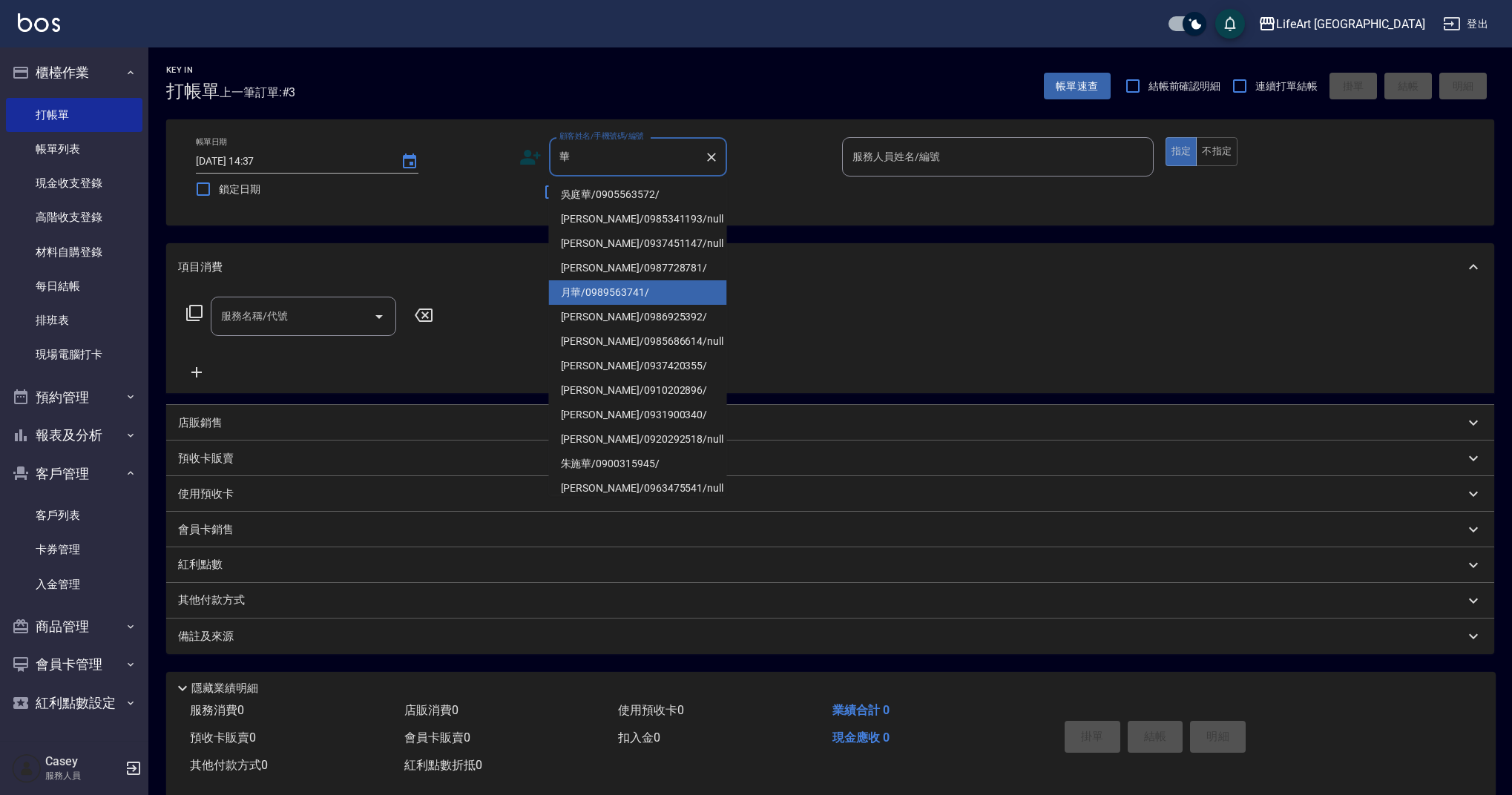
click at [674, 295] on li "月華/0989563741/" at bounding box center [638, 293] width 178 height 25
type input "月華/0989563741/"
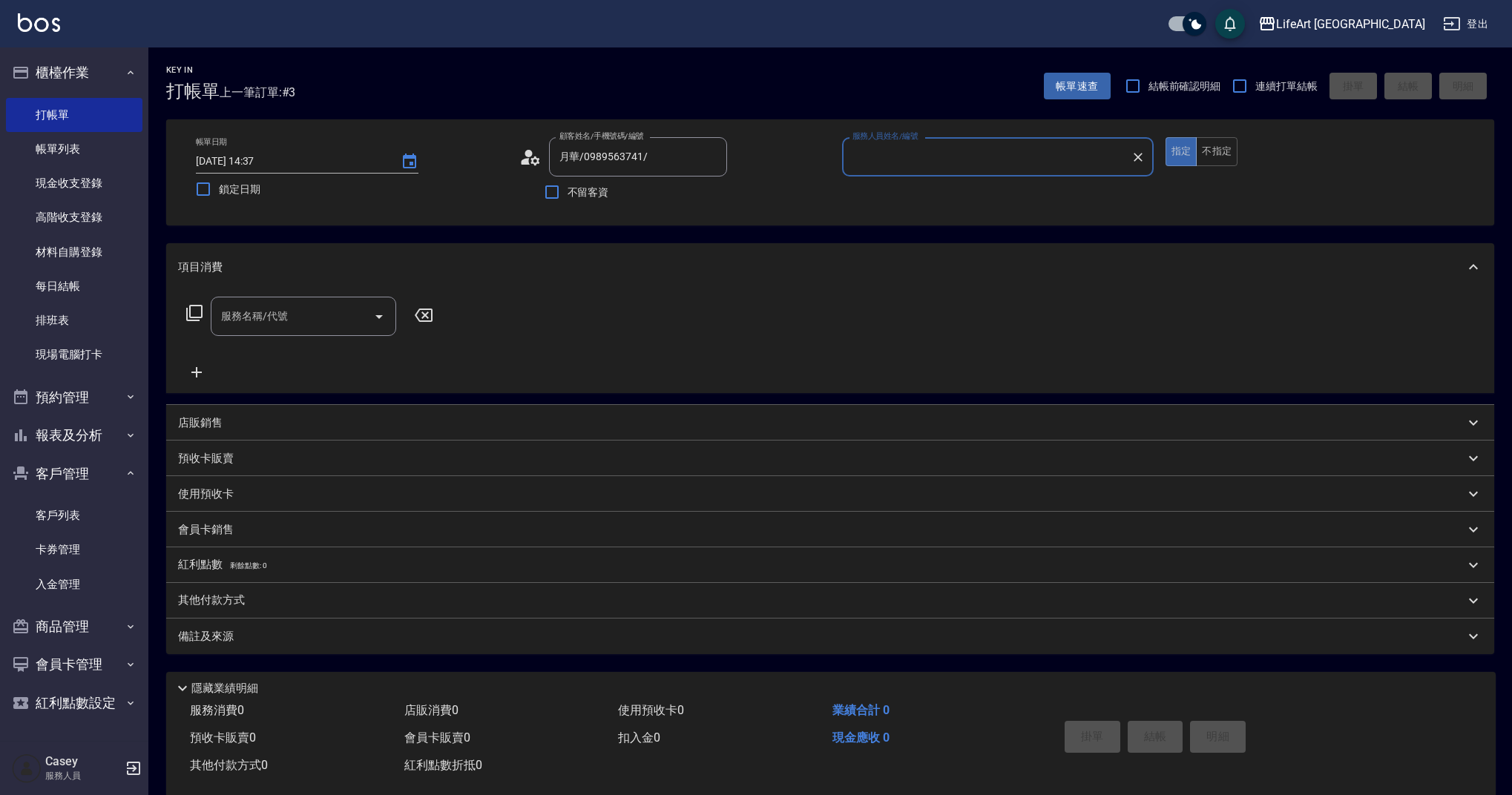
type input "Finney-f"
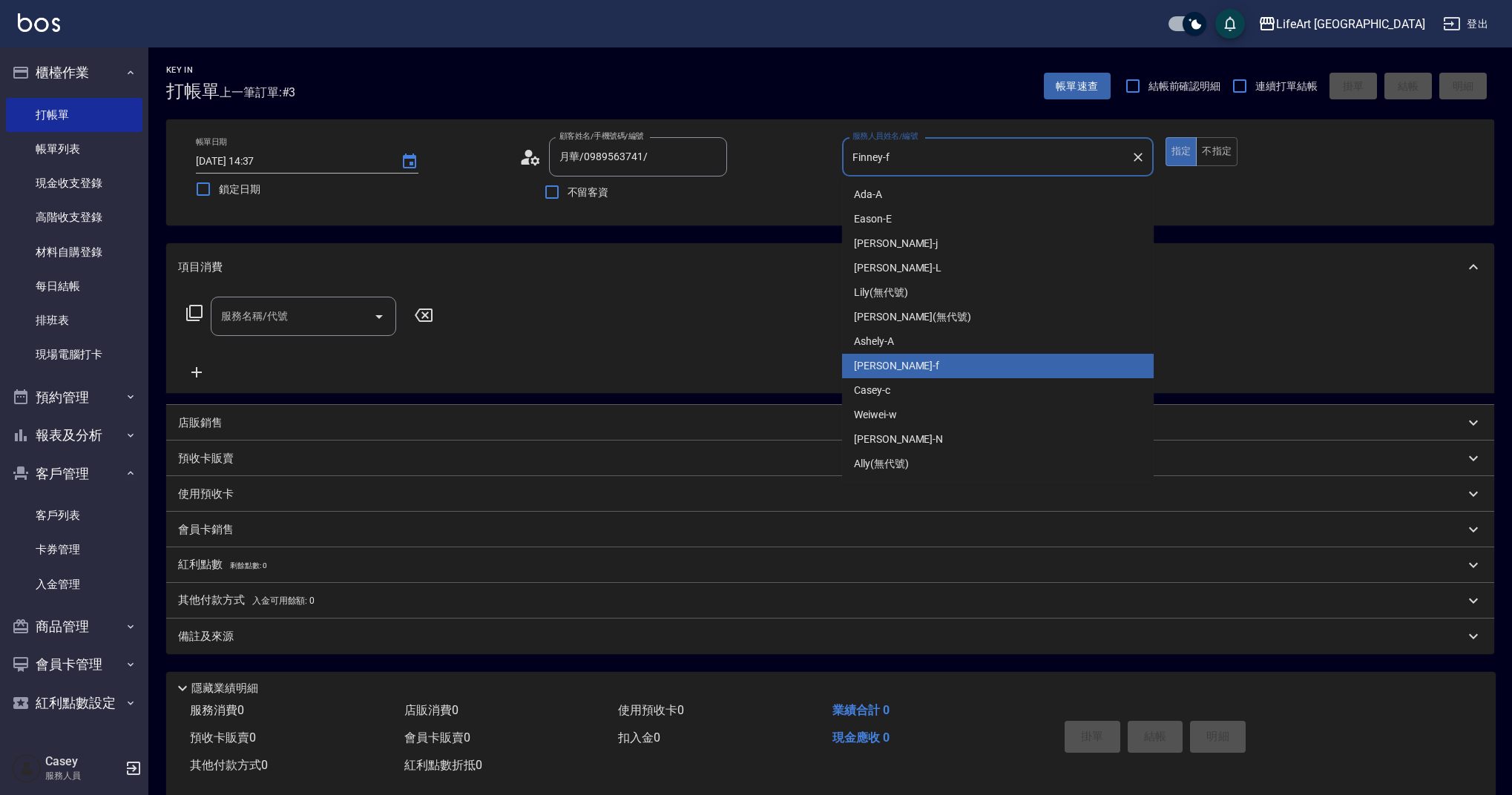
click at [931, 152] on input "Finney-f" at bounding box center [987, 156] width 276 height 26
click at [784, 258] on div "項目消費" at bounding box center [830, 267] width 1328 height 47
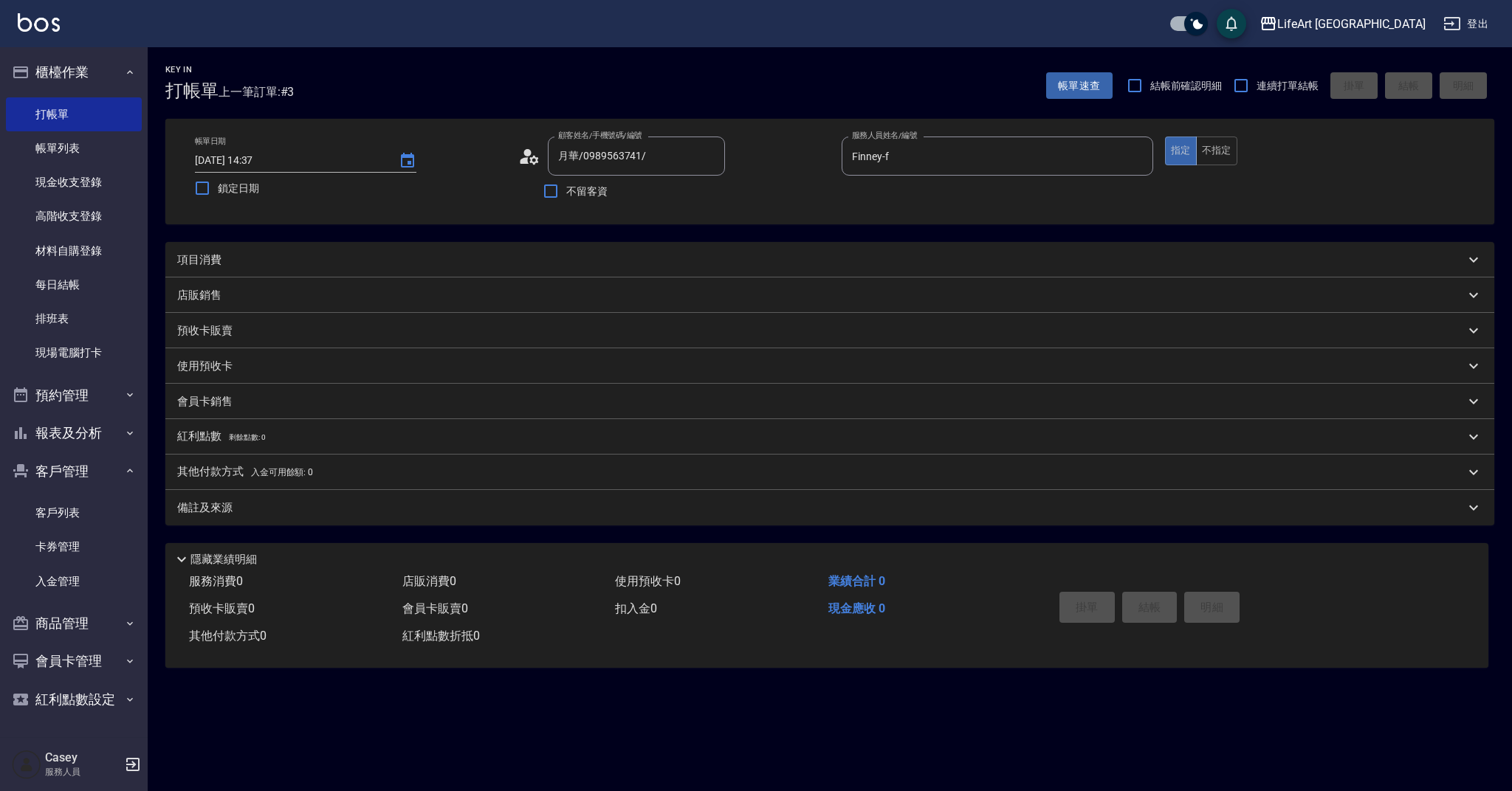
click at [390, 266] on div "項目消費" at bounding box center [821, 260] width 1288 height 16
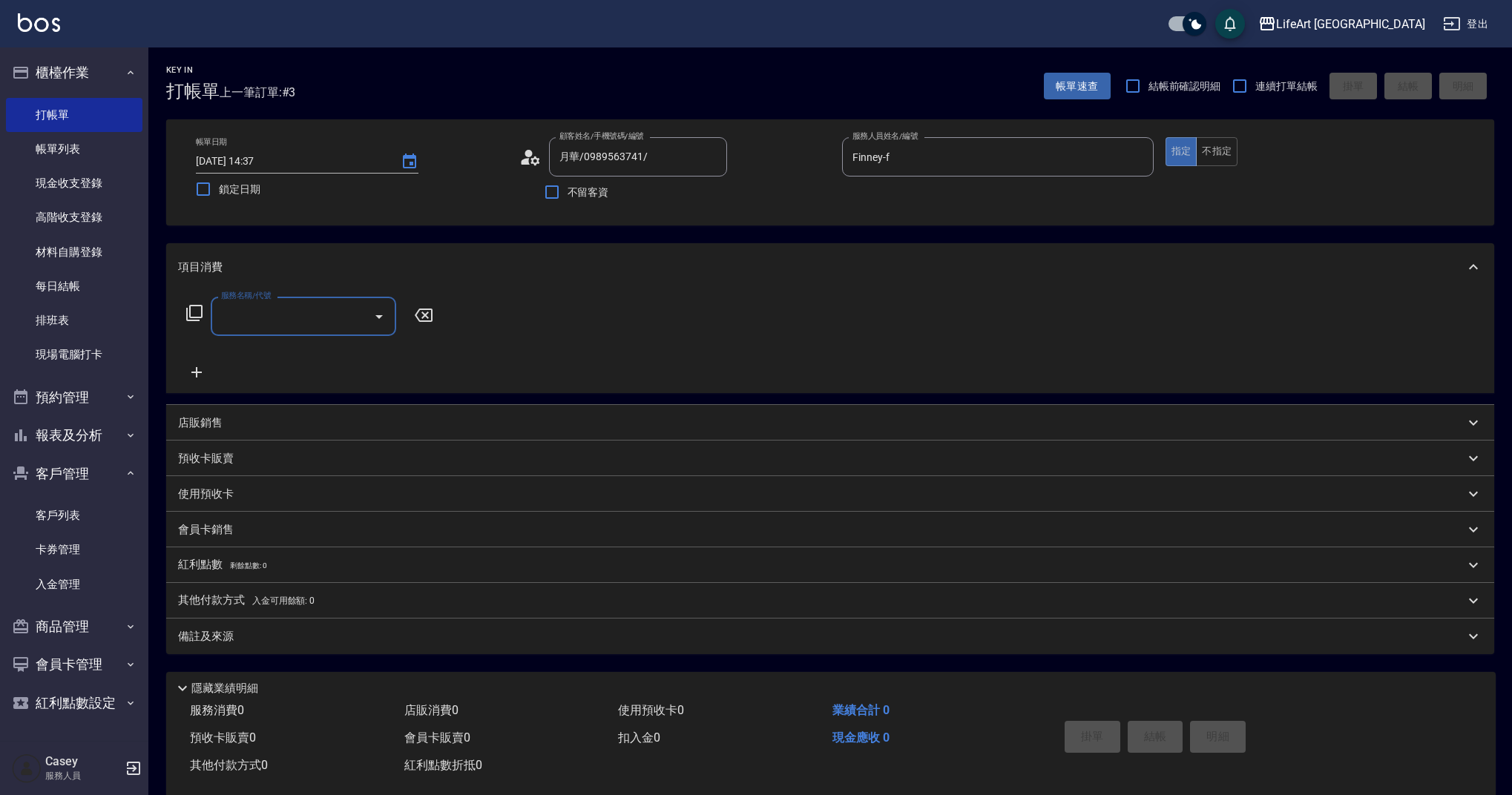
click at [323, 303] on div "服務名稱/代號" at bounding box center [303, 316] width 186 height 40
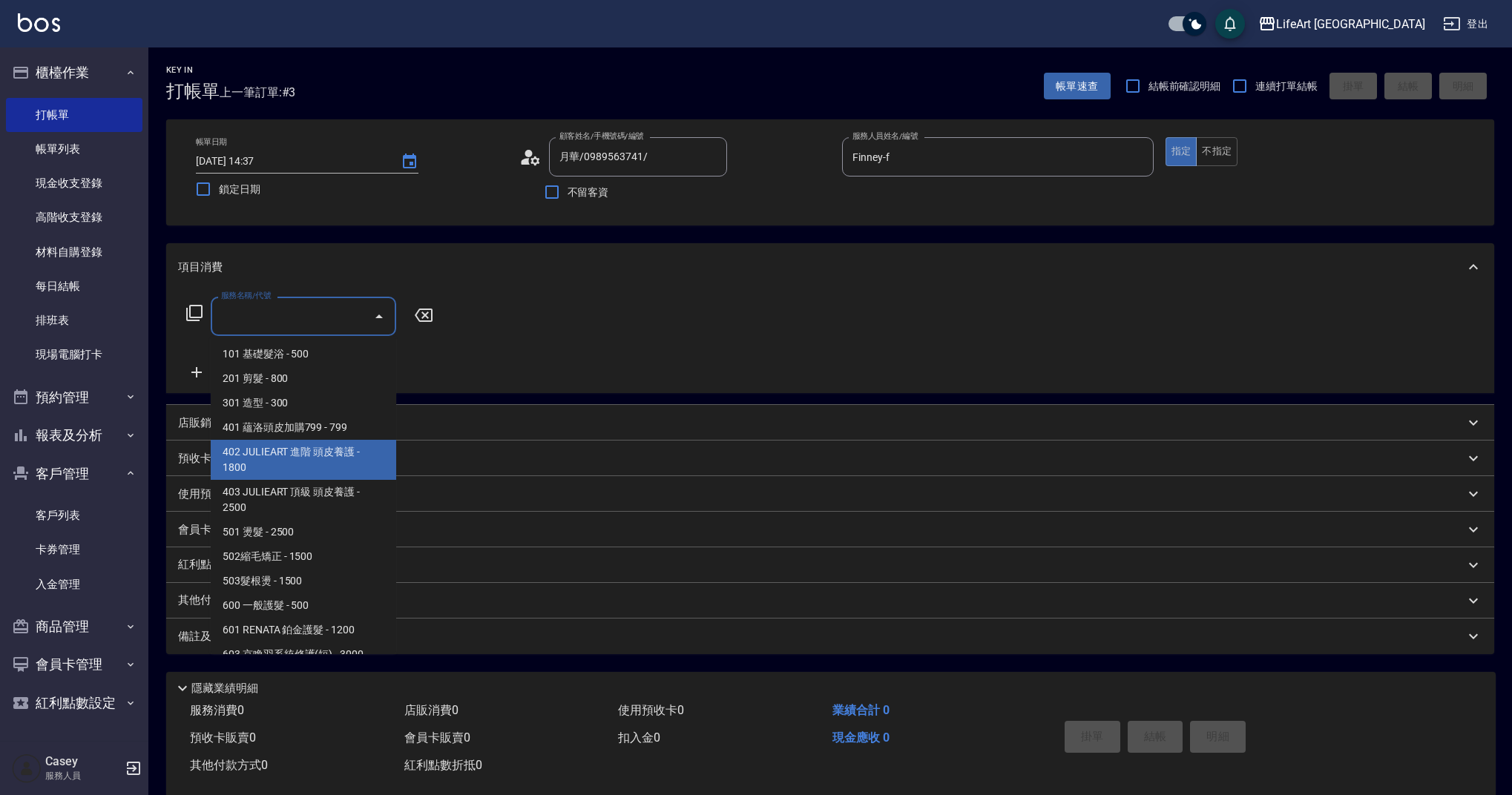
scroll to position [190, 0]
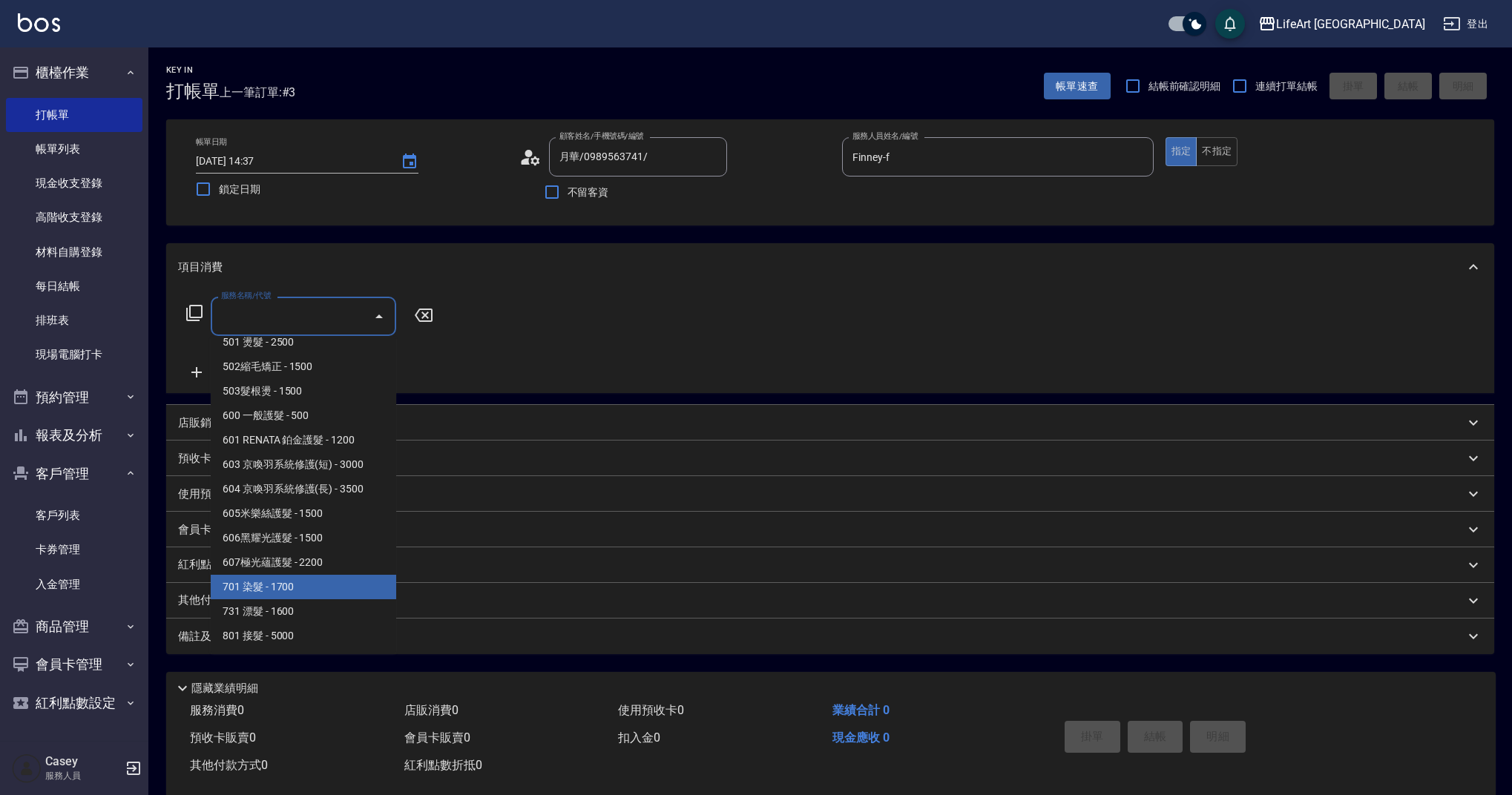
click at [297, 589] on span "701 染髮 - 1700" at bounding box center [303, 587] width 186 height 25
type input "701 染髮(701)"
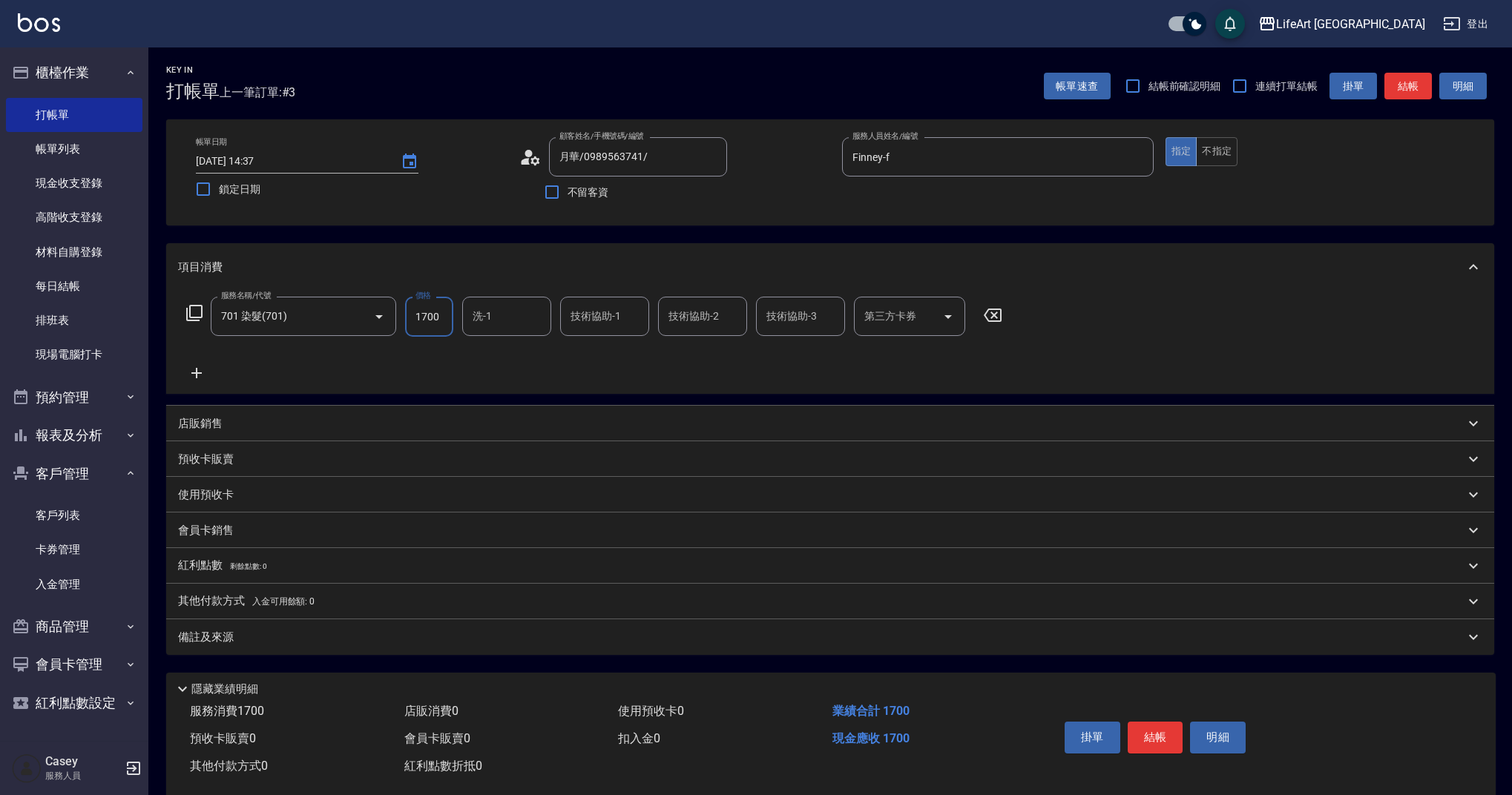
drag, startPoint x: 438, startPoint y: 312, endPoint x: 397, endPoint y: 318, distance: 41.4
click at [397, 318] on div "服務名稱/代號 701 染髮(701) 服務名稱/代號 價格 1700 價格 洗-1 洗-1 技術協助-1 技術協助-1 技術協助-2 技術協助-2 技術協助…" at bounding box center [595, 316] width 833 height 40
click at [482, 333] on div "洗-1" at bounding box center [507, 316] width 89 height 40
type input "2140"
click at [532, 689] on div "Ally (無代號)" at bounding box center [507, 702] width 89 height 25
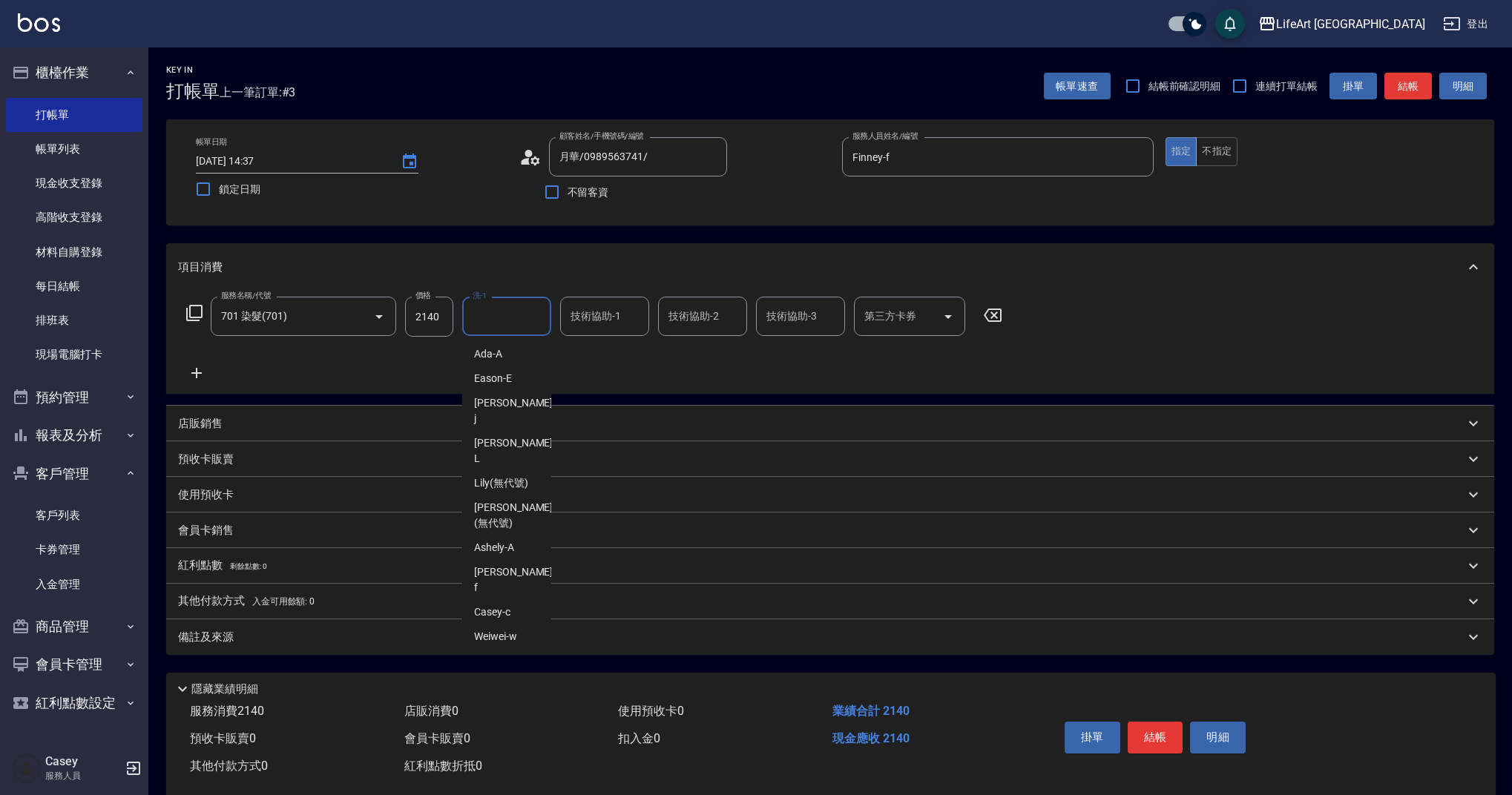
type input "Ally(無代號)"
click at [427, 633] on div "備註及來源" at bounding box center [822, 637] width 1287 height 16
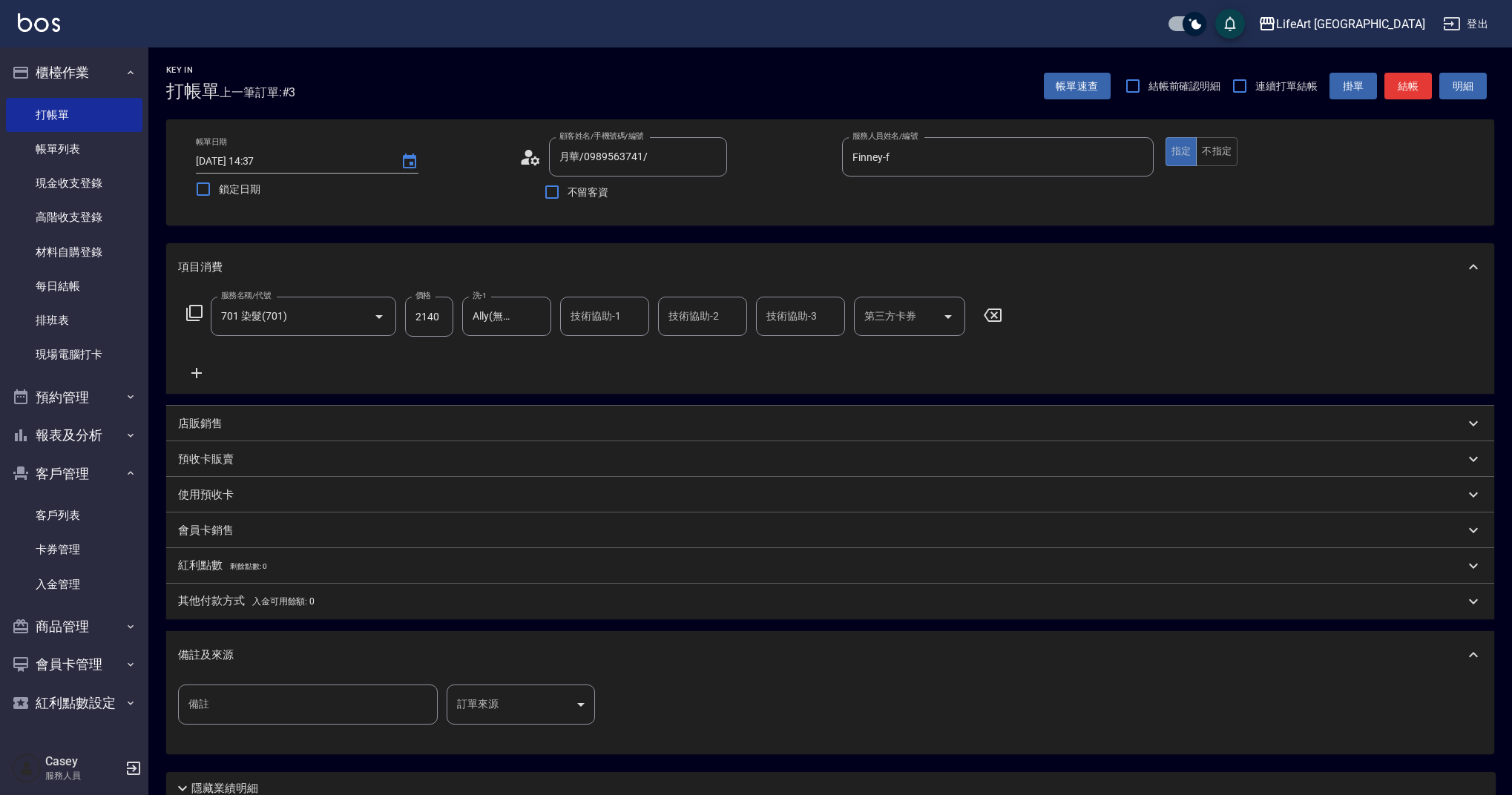
click at [557, 702] on body "LifeArt 蘆洲 登出 櫃檯作業 打帳單 帳單列表 現金收支登錄 高階收支登錄 材料自購登錄 每日結帳 排班表 現場電腦打卡 預約管理 預約管理 單日預約…" at bounding box center [756, 457] width 1512 height 916
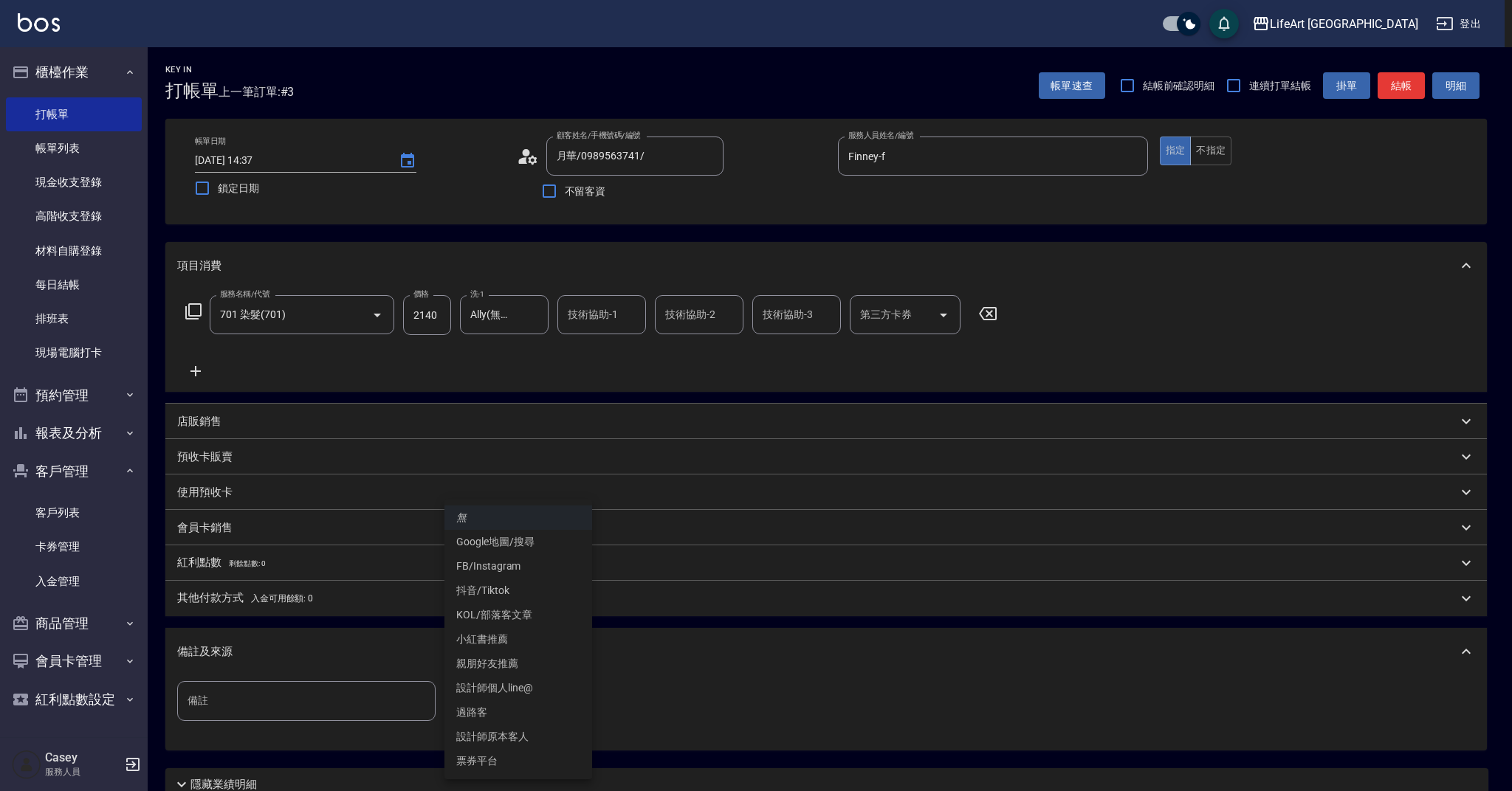
click at [510, 729] on li "設計師原本客人" at bounding box center [519, 737] width 148 height 25
type input "設計師原本客人"
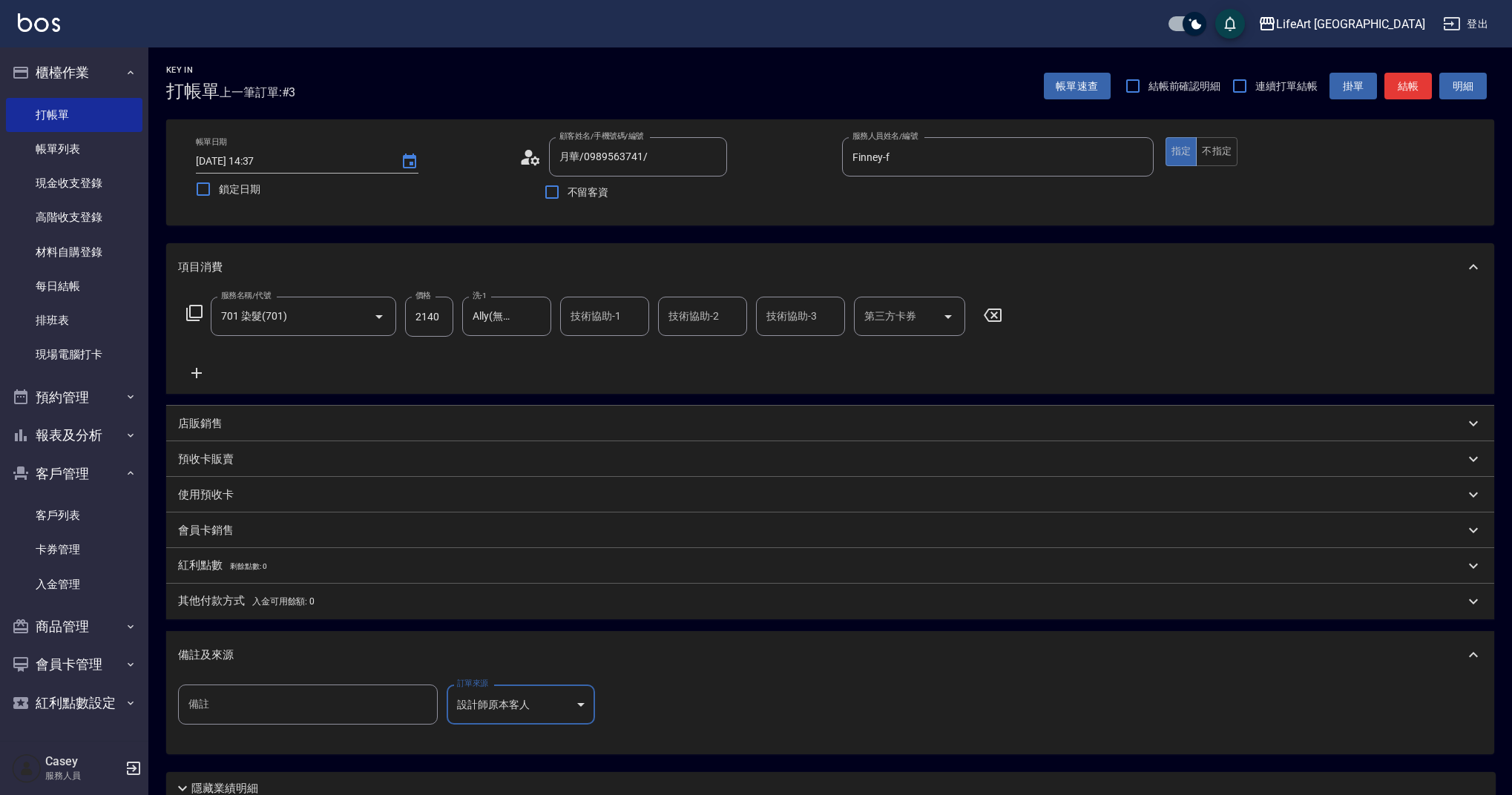
click at [617, 633] on div "備註及來源" at bounding box center [830, 655] width 1328 height 47
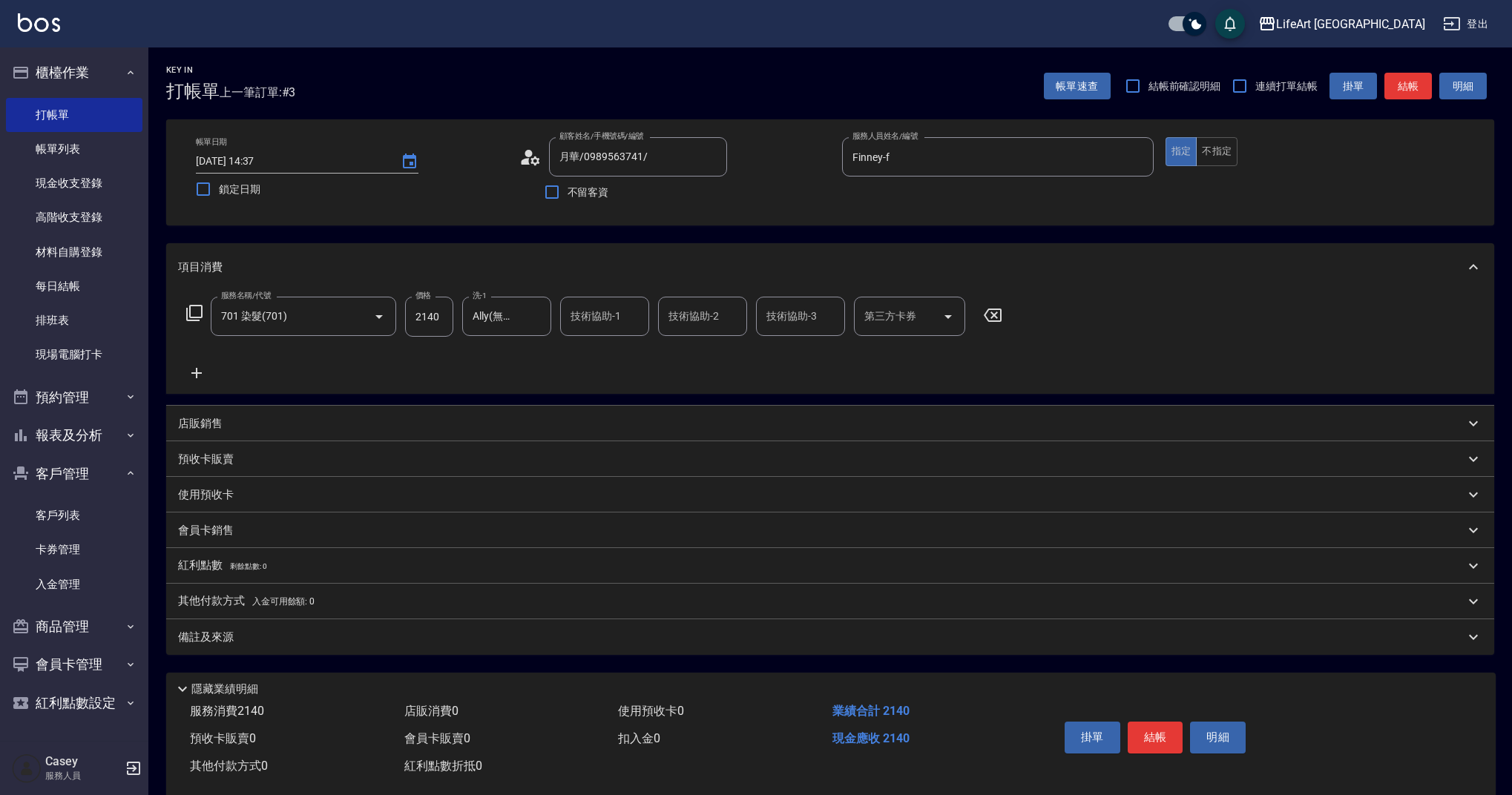
click at [1149, 733] on button "結帳" at bounding box center [1155, 737] width 55 height 31
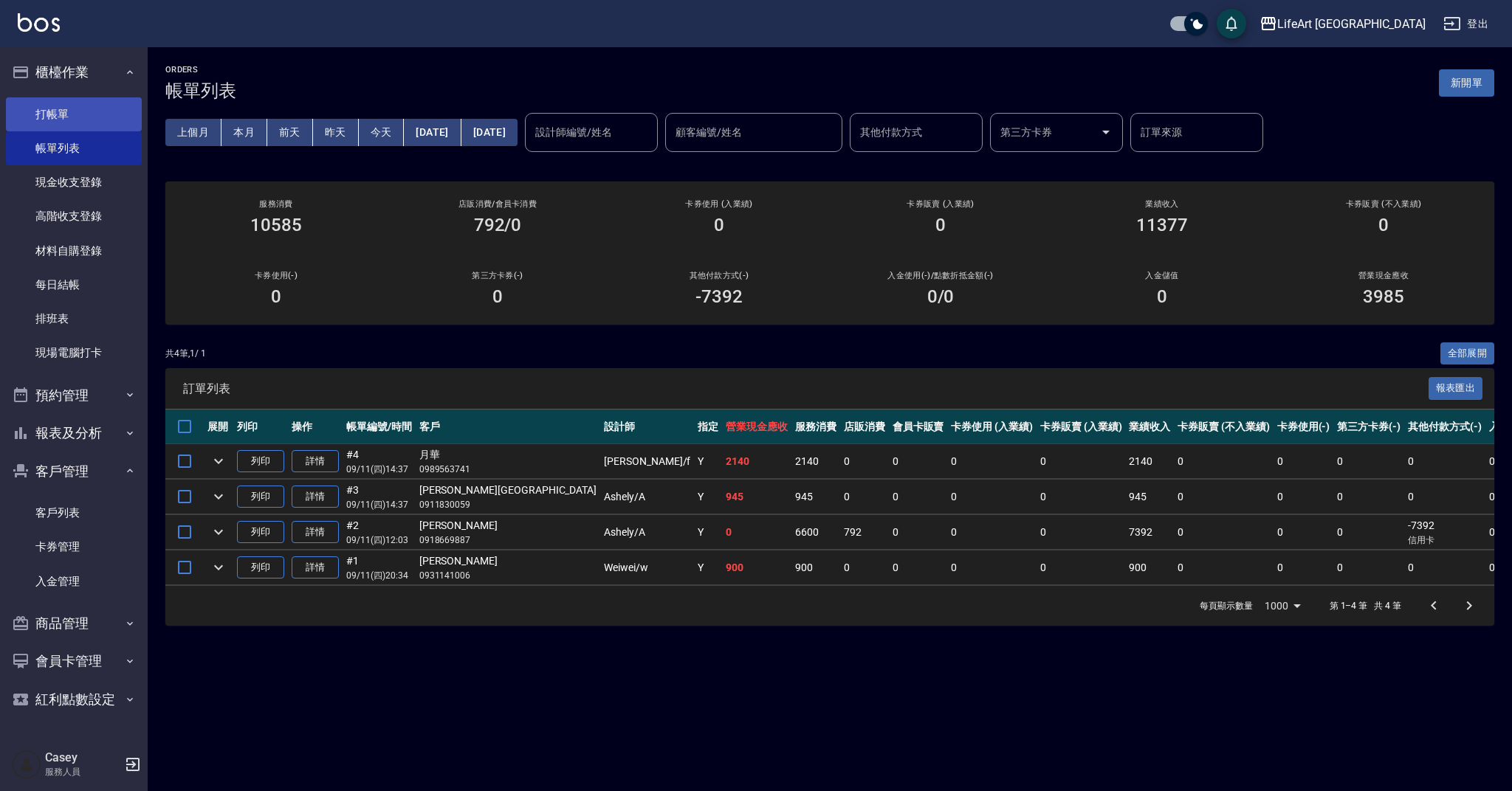
click at [107, 115] on link "打帳單" at bounding box center [73, 114] width 136 height 34
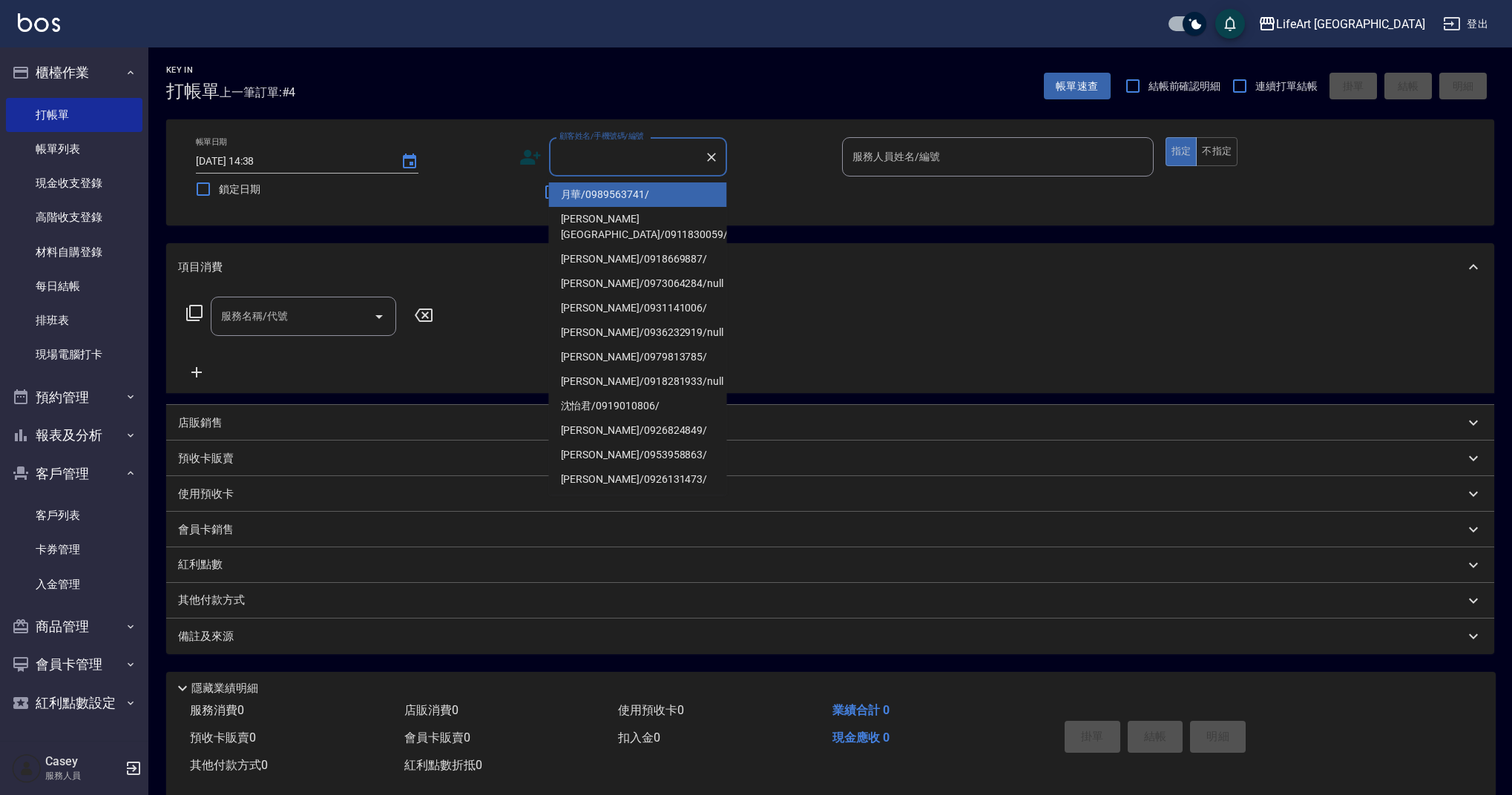
click at [596, 165] on input "顧客姓名/手機號碼/編號" at bounding box center [627, 156] width 142 height 26
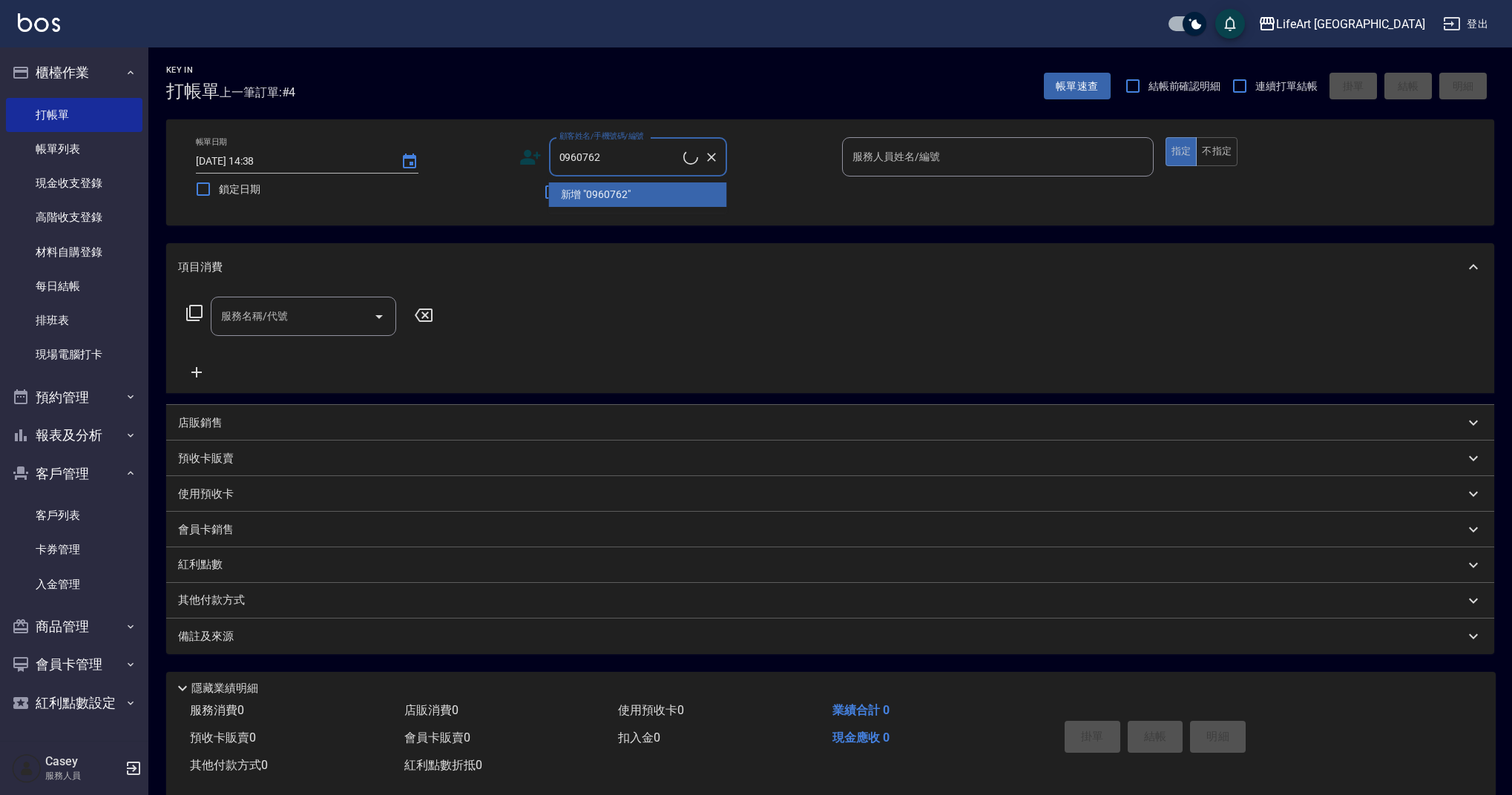
type input "N U/0960762566/null"
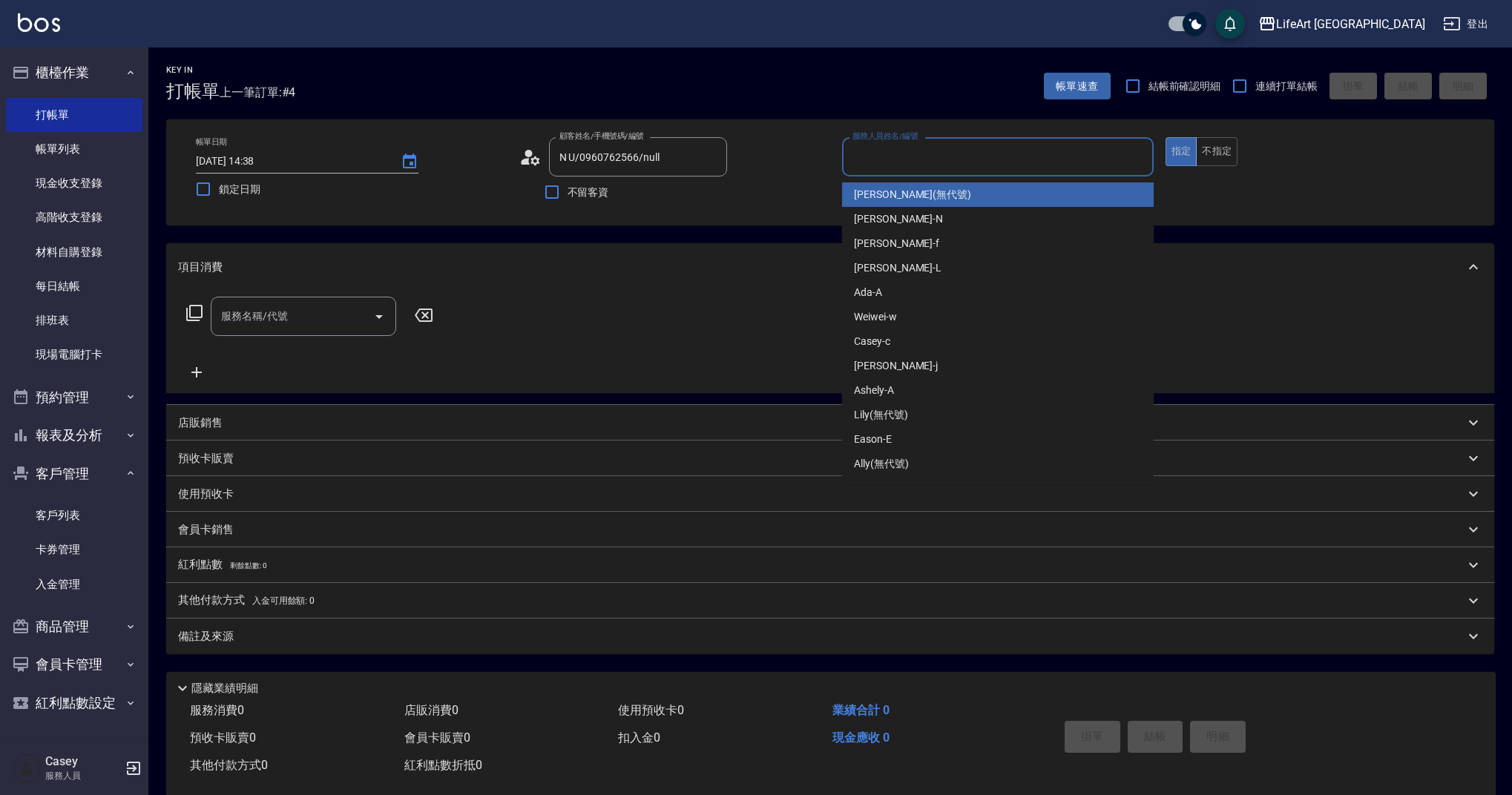
click at [1078, 163] on input "服務人員姓名/編號" at bounding box center [998, 156] width 298 height 26
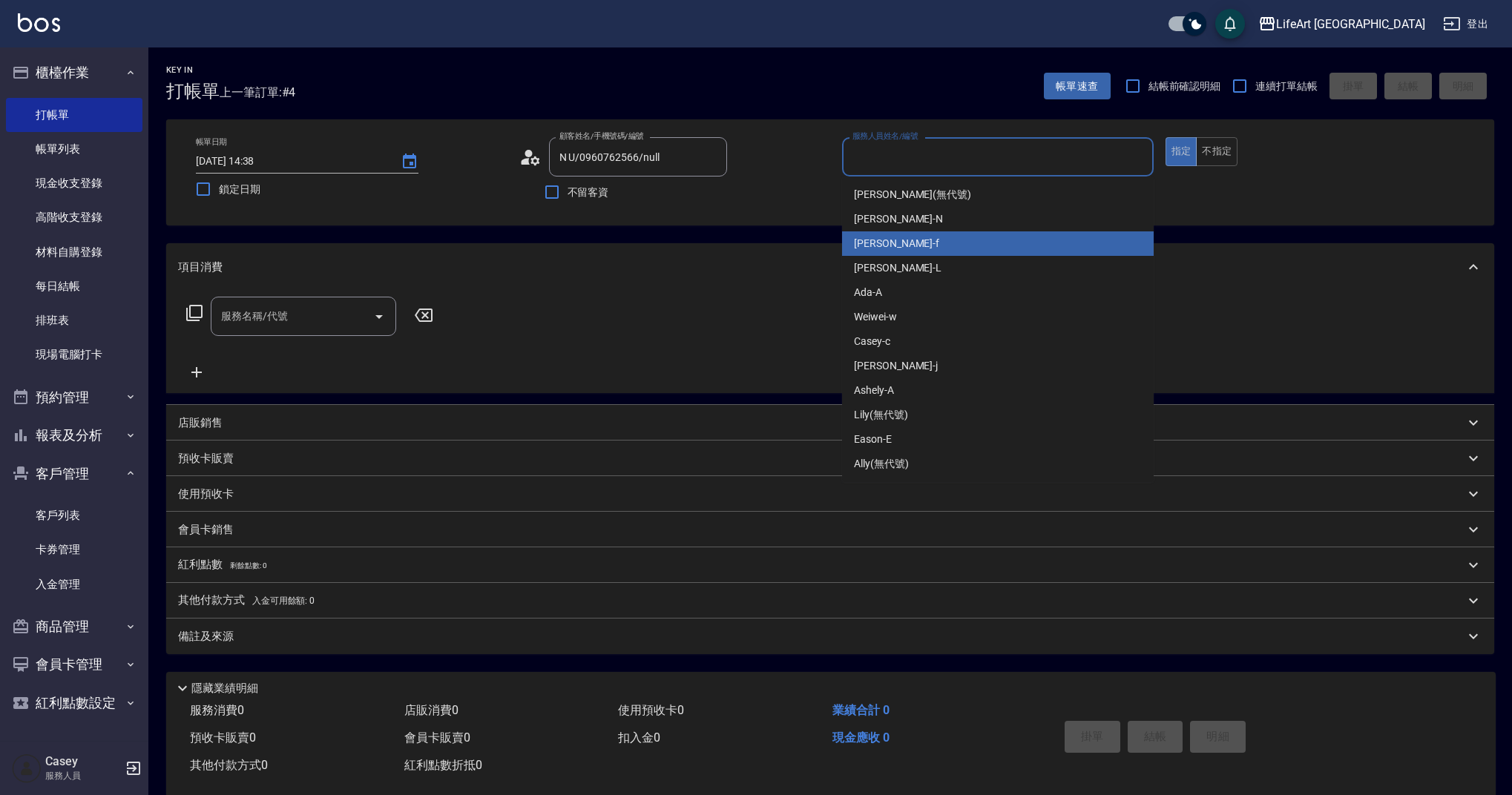
click at [870, 237] on span "Finney -f" at bounding box center [896, 244] width 85 height 16
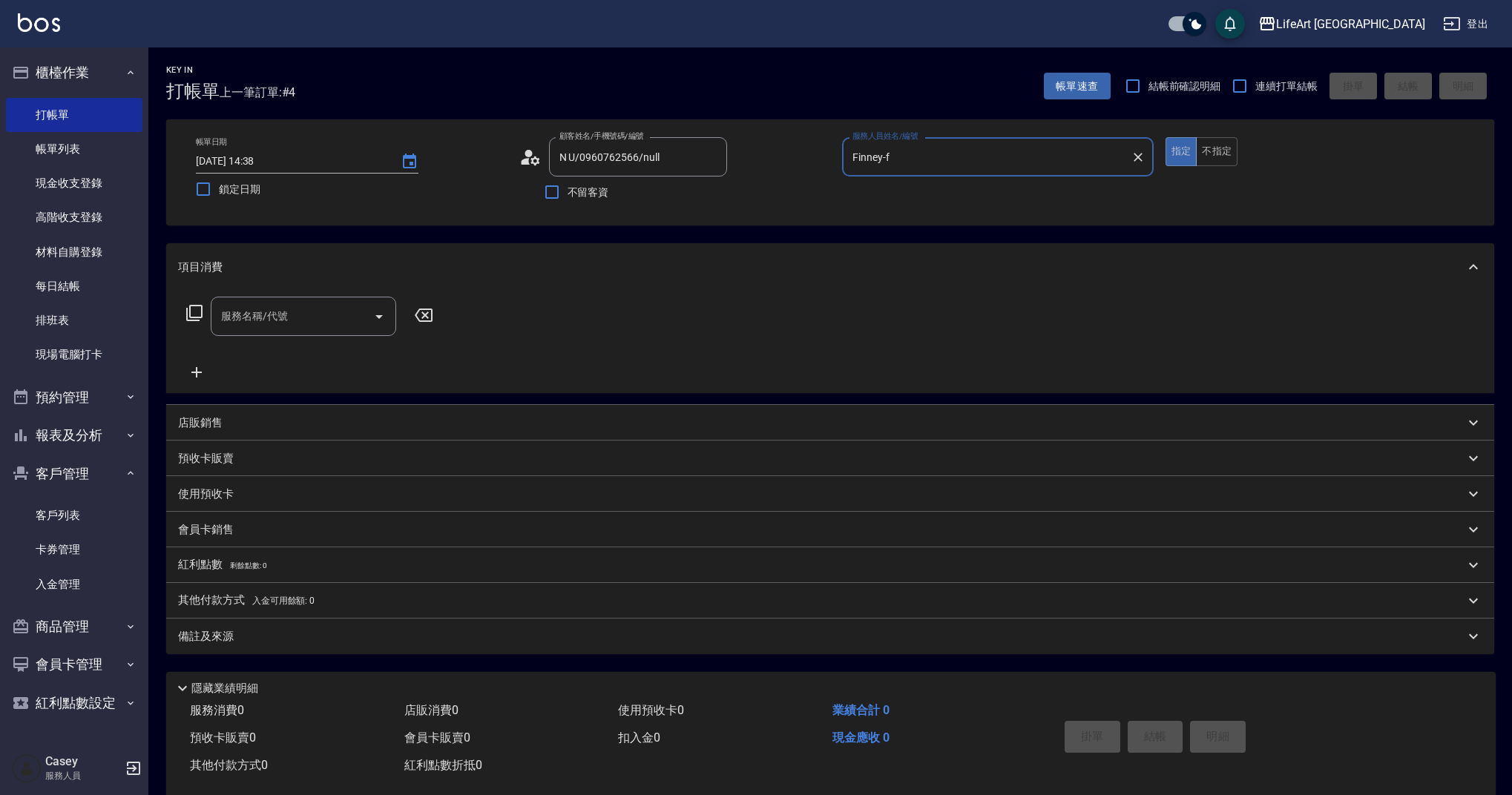
type input "Finney-f"
click at [293, 300] on div "服務名稱/代號" at bounding box center [303, 316] width 186 height 40
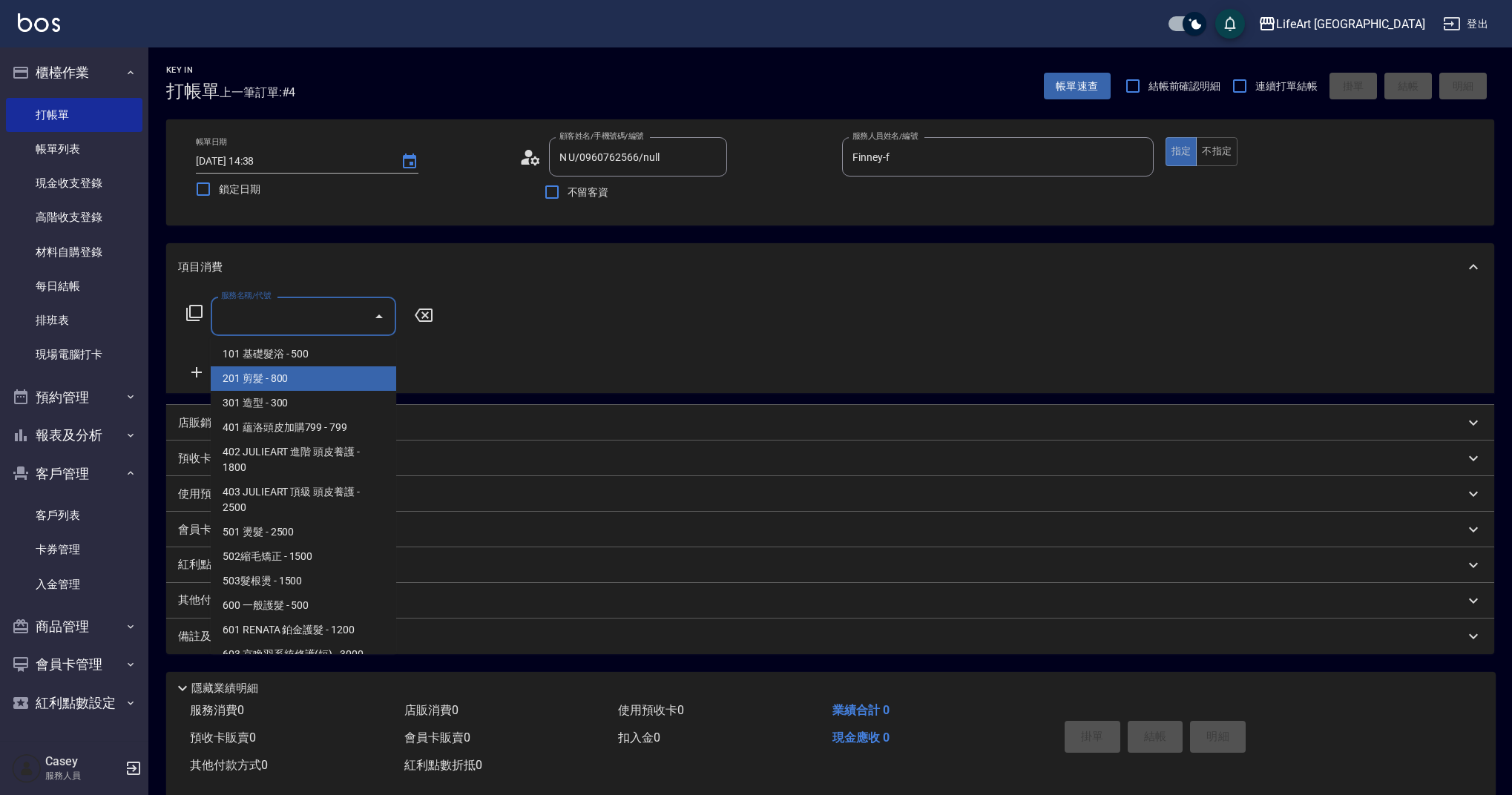
click at [299, 369] on span "201 剪髮 - 800" at bounding box center [303, 379] width 186 height 25
type input "201 剪髮(201)"
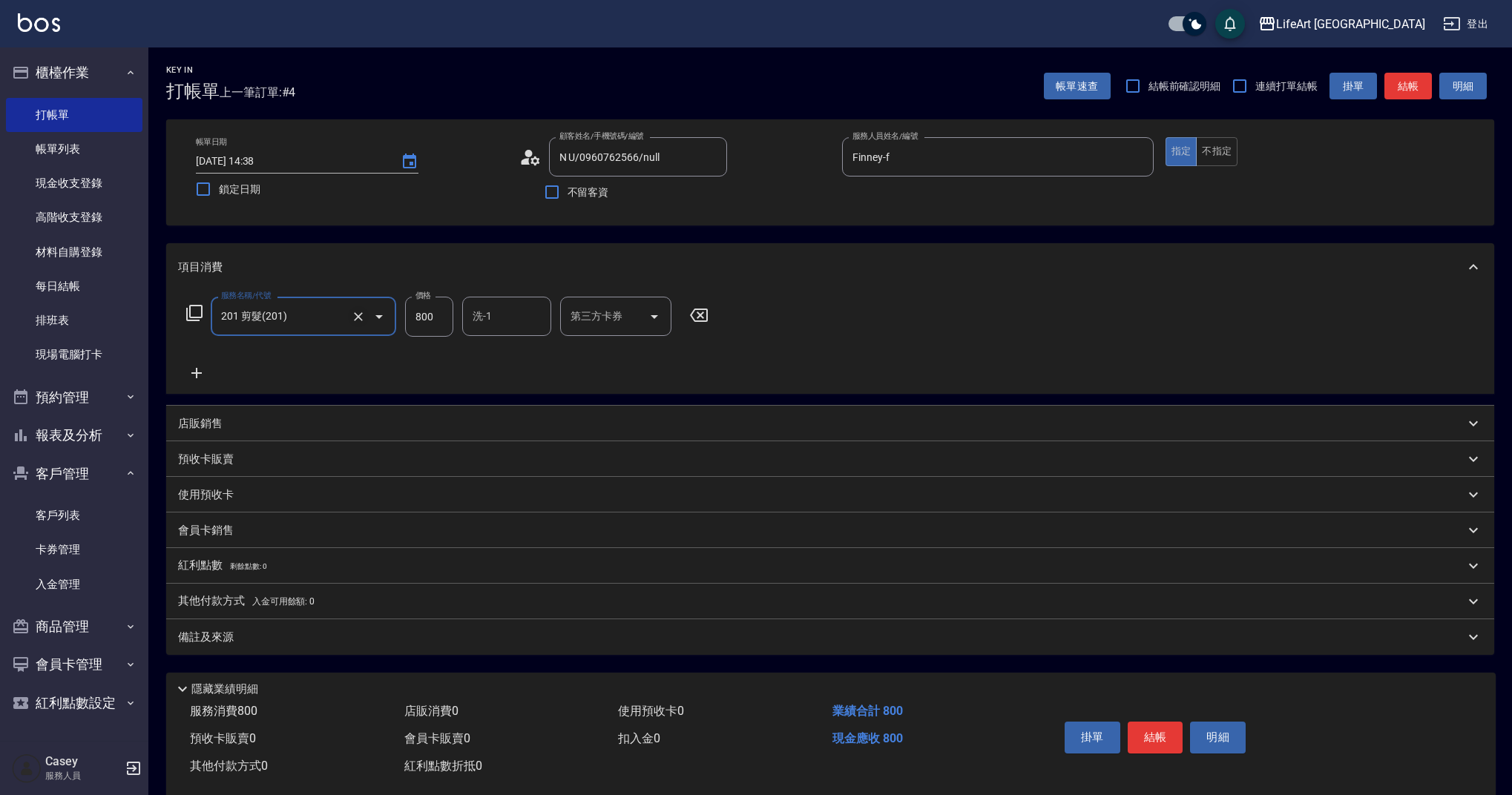
click at [364, 316] on icon "Clear" at bounding box center [358, 317] width 15 height 15
click at [306, 317] on input "服務名稱/代號" at bounding box center [282, 315] width 130 height 26
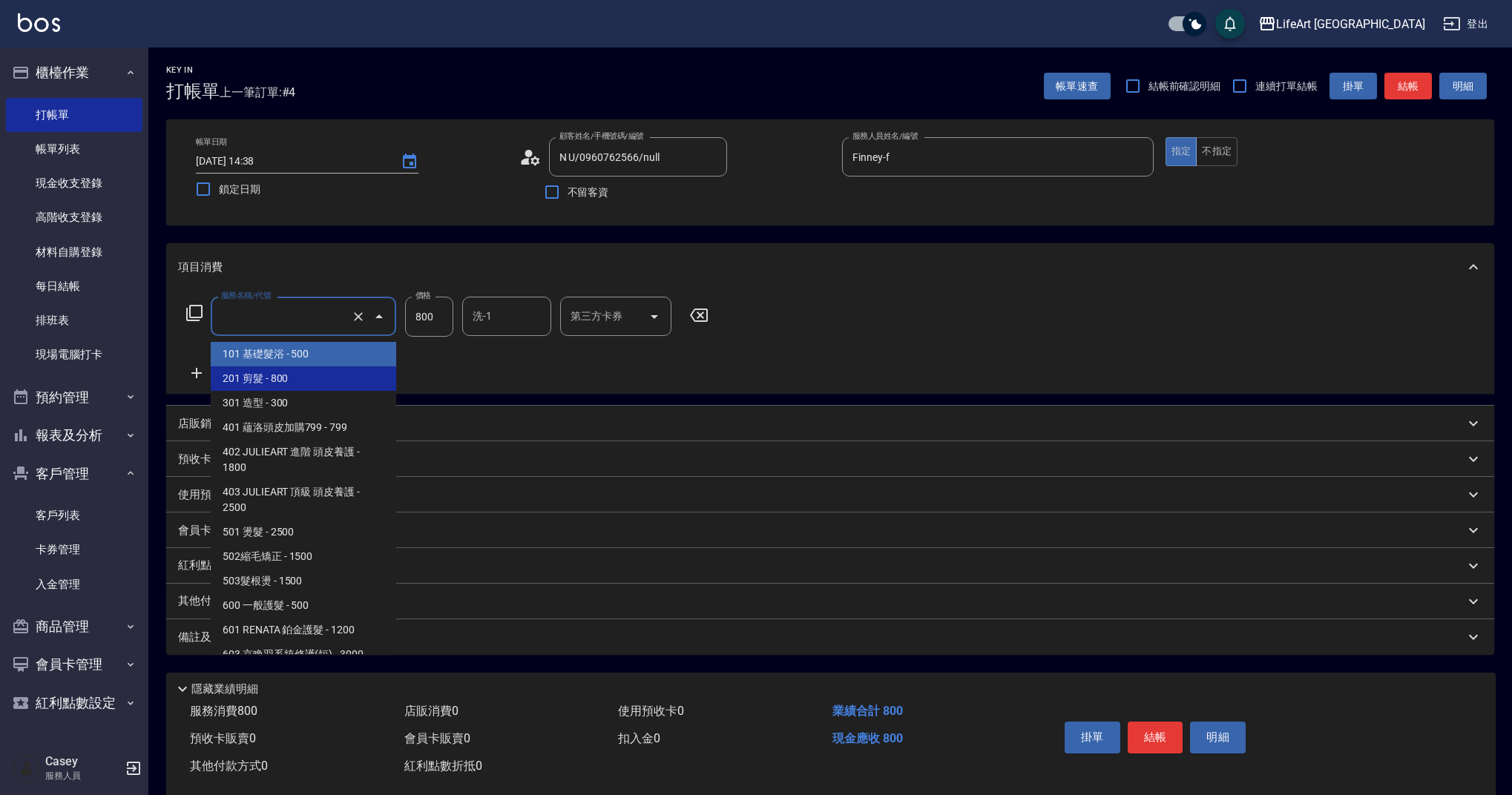
click at [303, 357] on span "101 基礎髮浴 - 500" at bounding box center [303, 354] width 186 height 25
type input "101 基礎髮浴 (101)"
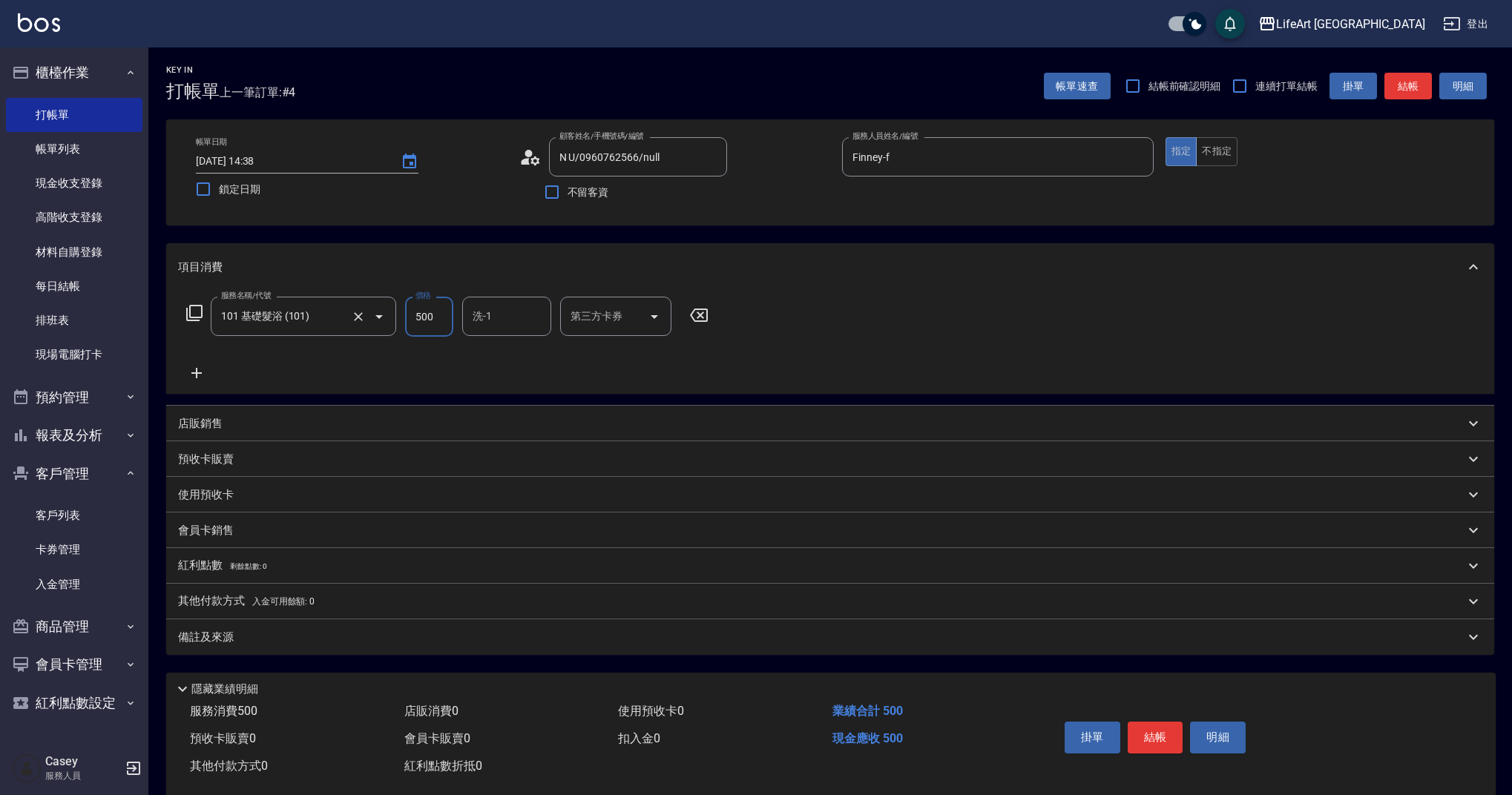
drag, startPoint x: 429, startPoint y: 318, endPoint x: 377, endPoint y: 315, distance: 52.1
click at [377, 315] on div "服務名稱/代號 101 基礎髮浴 (101) 服務名稱/代號 價格 500 價格 洗-1 洗-1 第三方卡券 第三方卡券" at bounding box center [448, 316] width 539 height 40
type input "700"
click at [415, 633] on div "備註及來源" at bounding box center [822, 637] width 1287 height 16
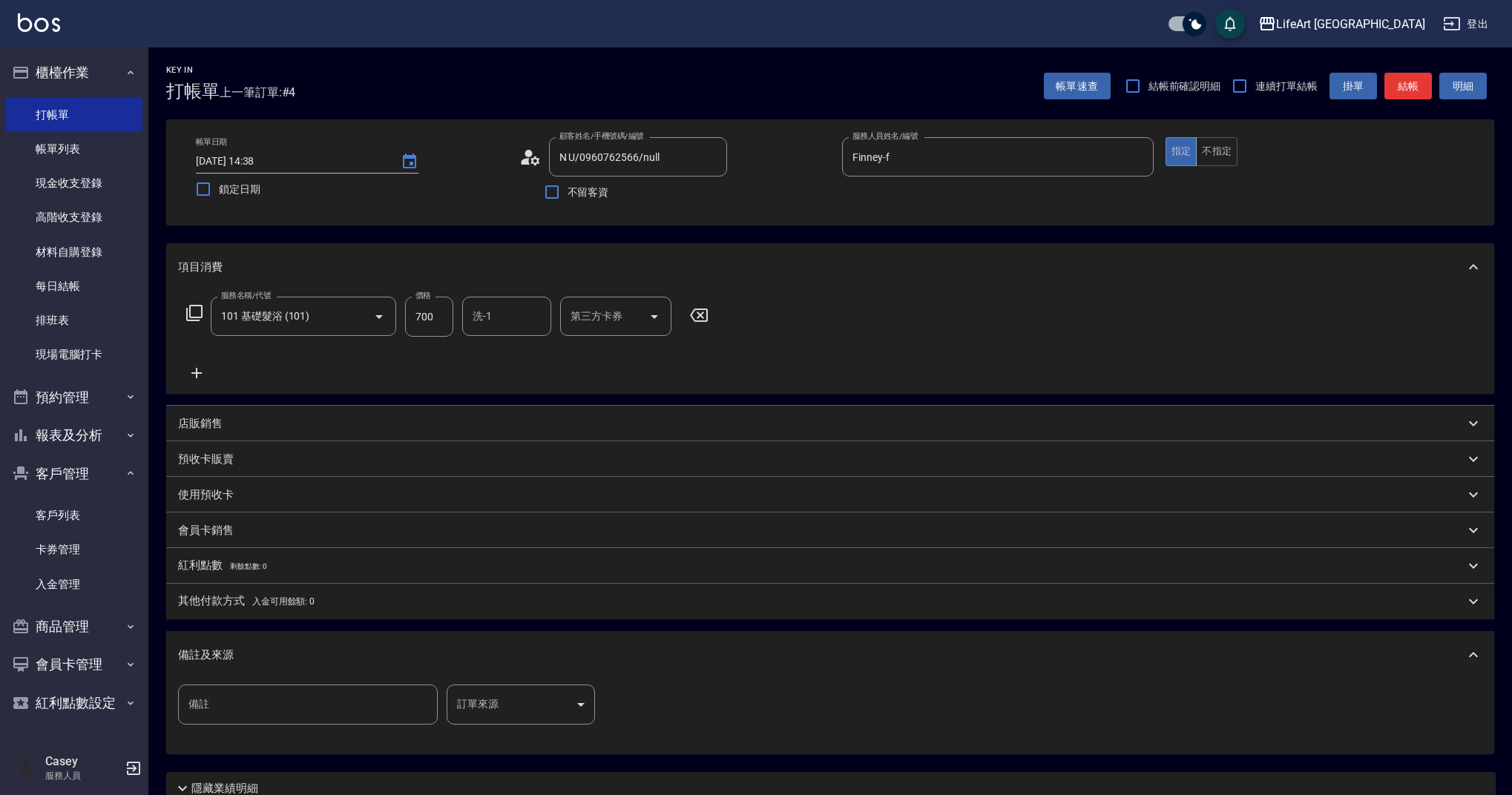
click at [561, 698] on body "LifeArt 蘆洲 登出 櫃檯作業 打帳單 帳單列表 現金收支登錄 高階收支登錄 材料自購登錄 每日結帳 排班表 現場電腦打卡 預約管理 預約管理 單日預約…" at bounding box center [756, 457] width 1512 height 916
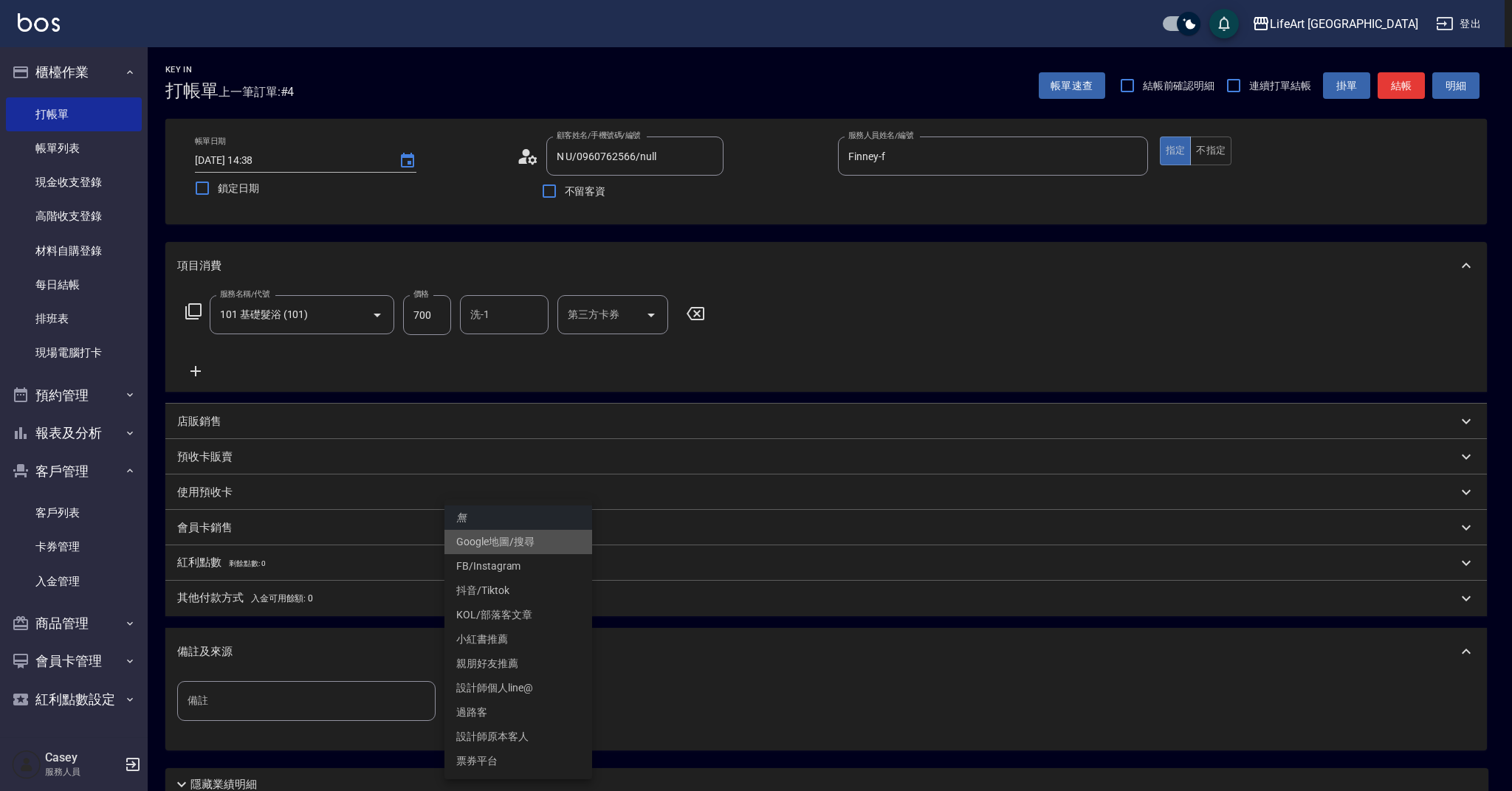
click at [519, 537] on li "Google地圖/搜尋" at bounding box center [519, 542] width 148 height 25
type input "Google地圖/搜尋"
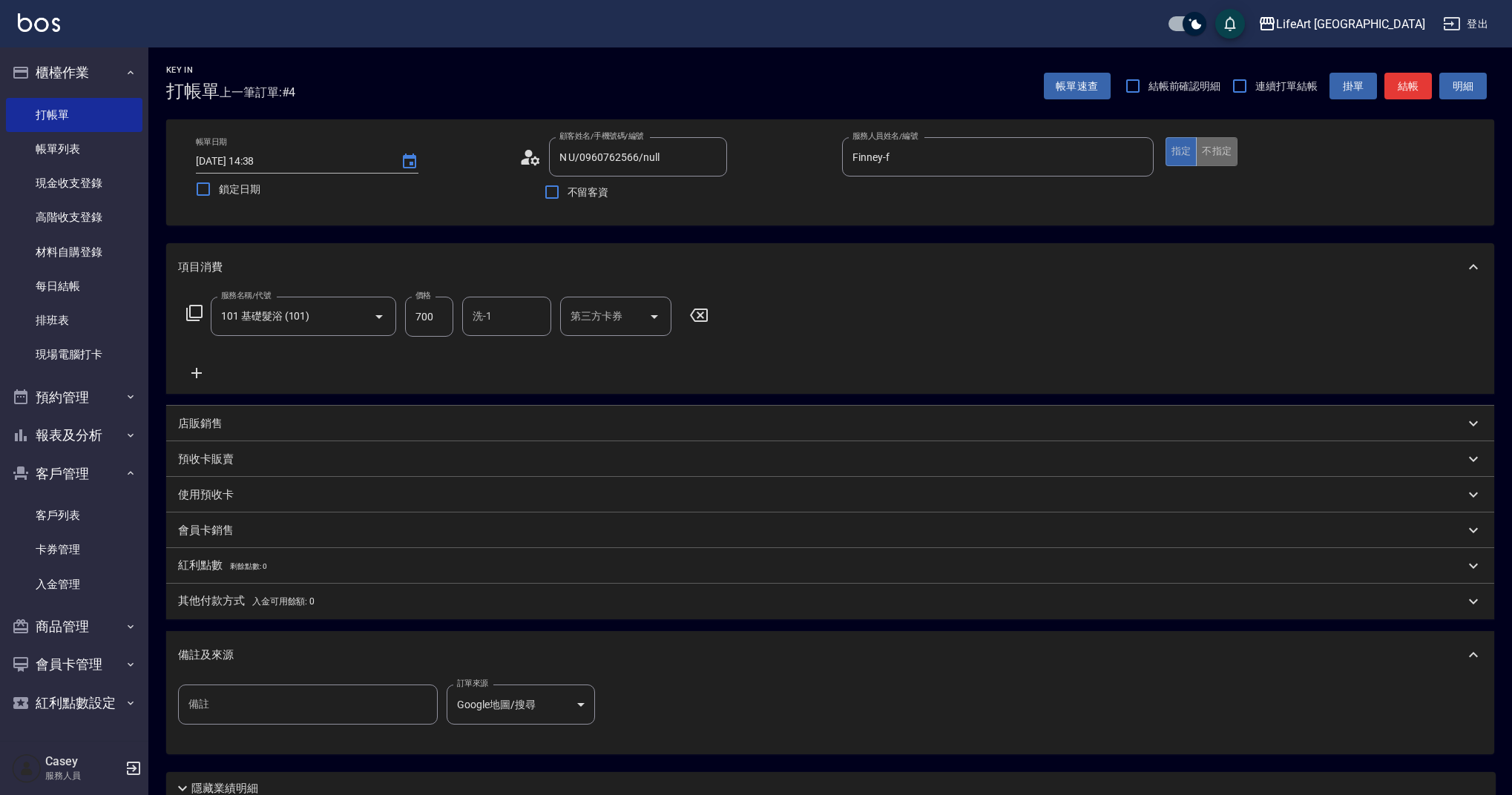
click at [1223, 154] on button "不指定" at bounding box center [1216, 151] width 41 height 29
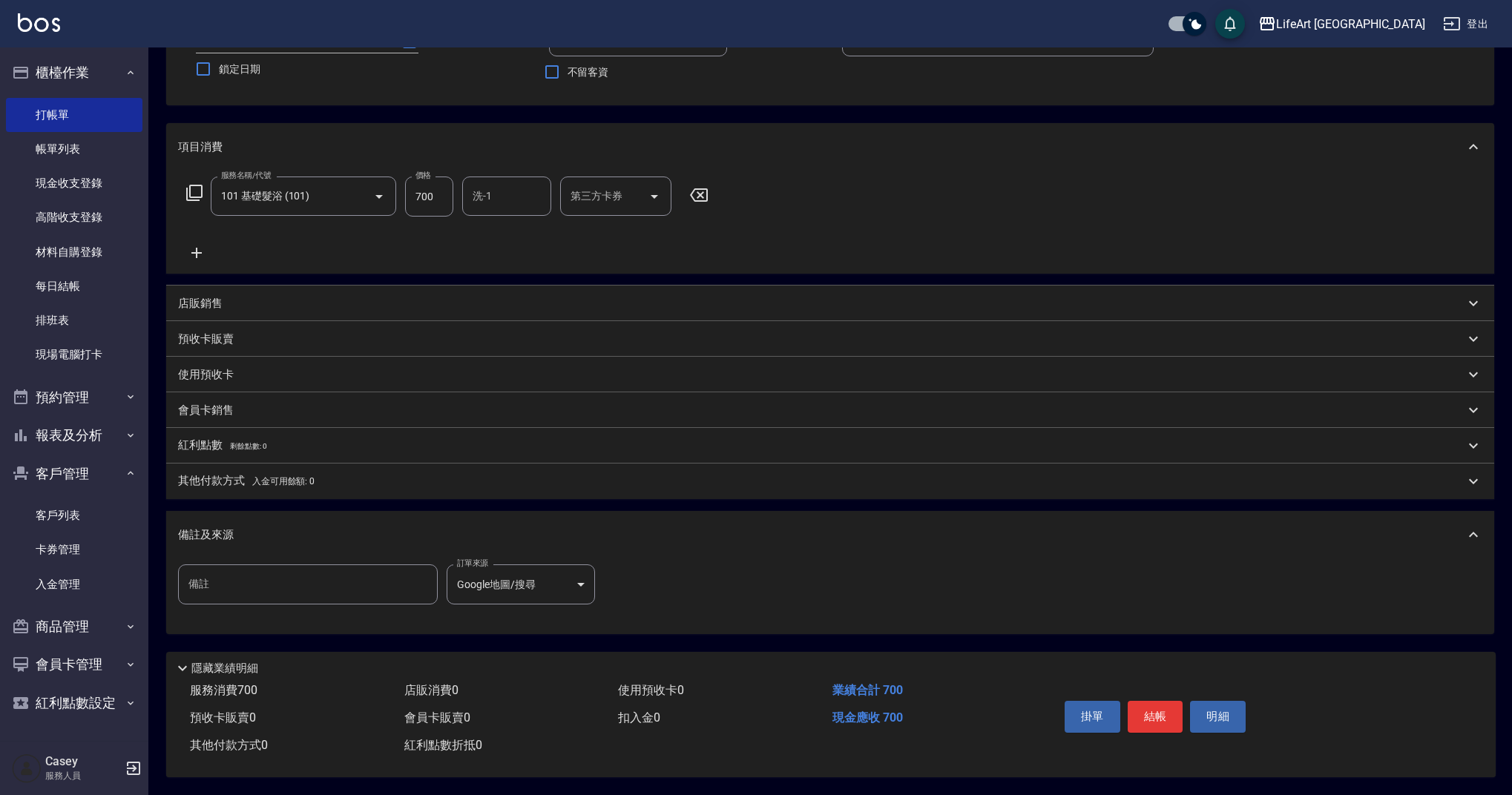
scroll to position [127, 0]
click at [1147, 710] on button "結帳" at bounding box center [1155, 717] width 55 height 31
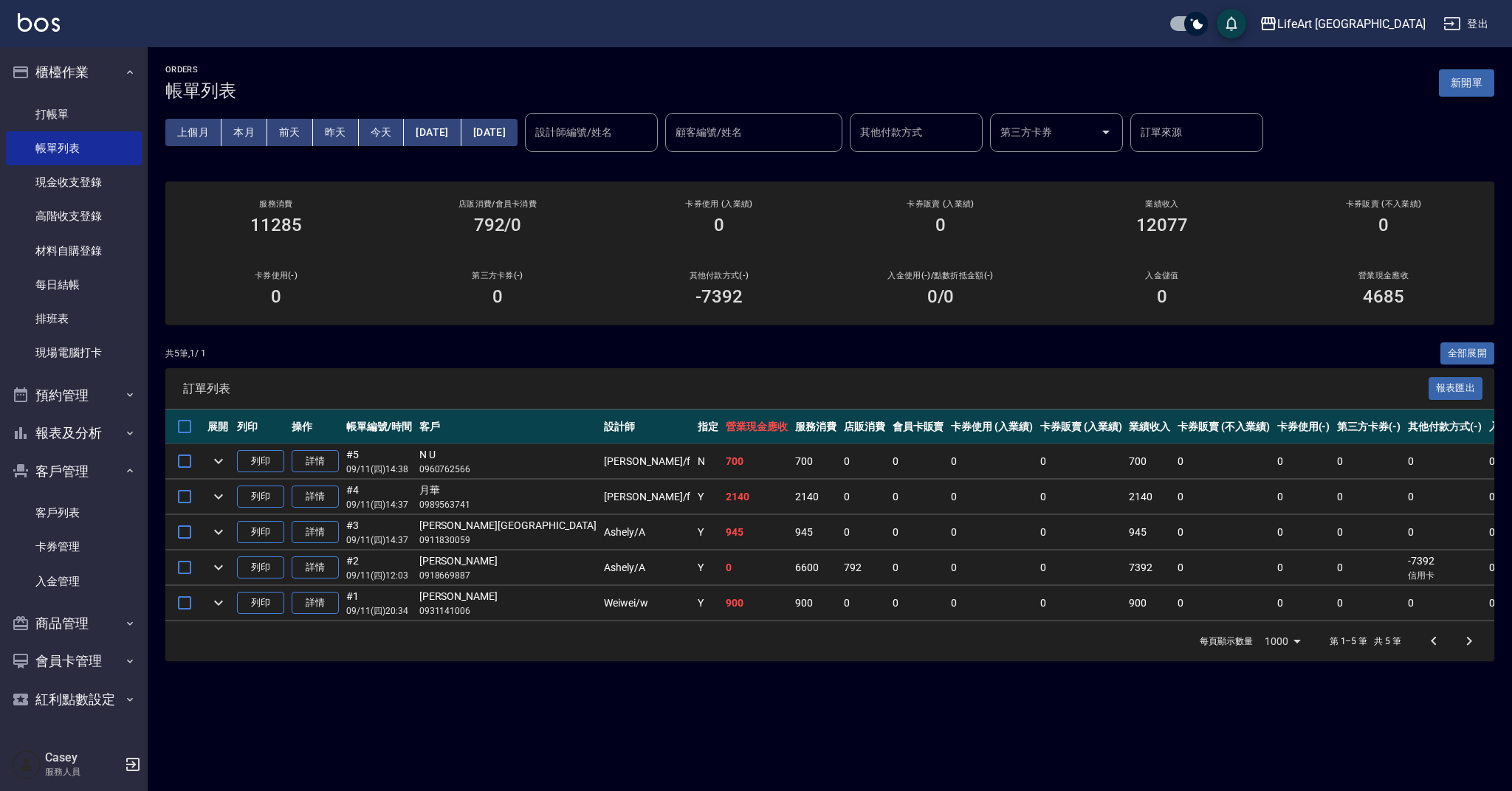
click at [1475, 78] on button "新開單" at bounding box center [1466, 82] width 55 height 27
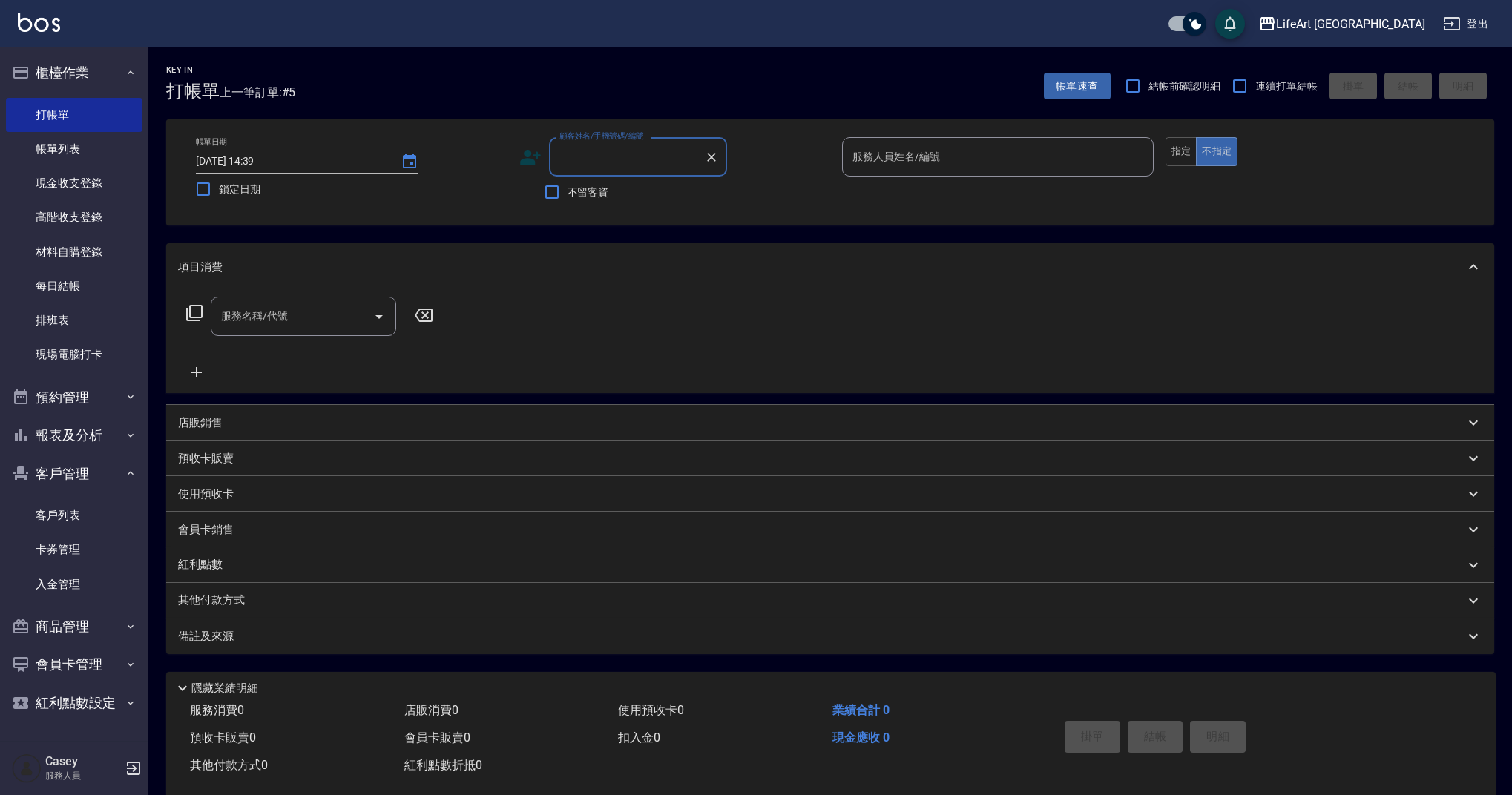
click at [634, 154] on input "顧客姓名/手機號碼/編號" at bounding box center [627, 156] width 142 height 26
click at [675, 194] on li "[PERSON_NAME]/0928956662/" at bounding box center [638, 195] width 178 height 25
type input "[PERSON_NAME]/0928956662/"
type input "Ashely-A"
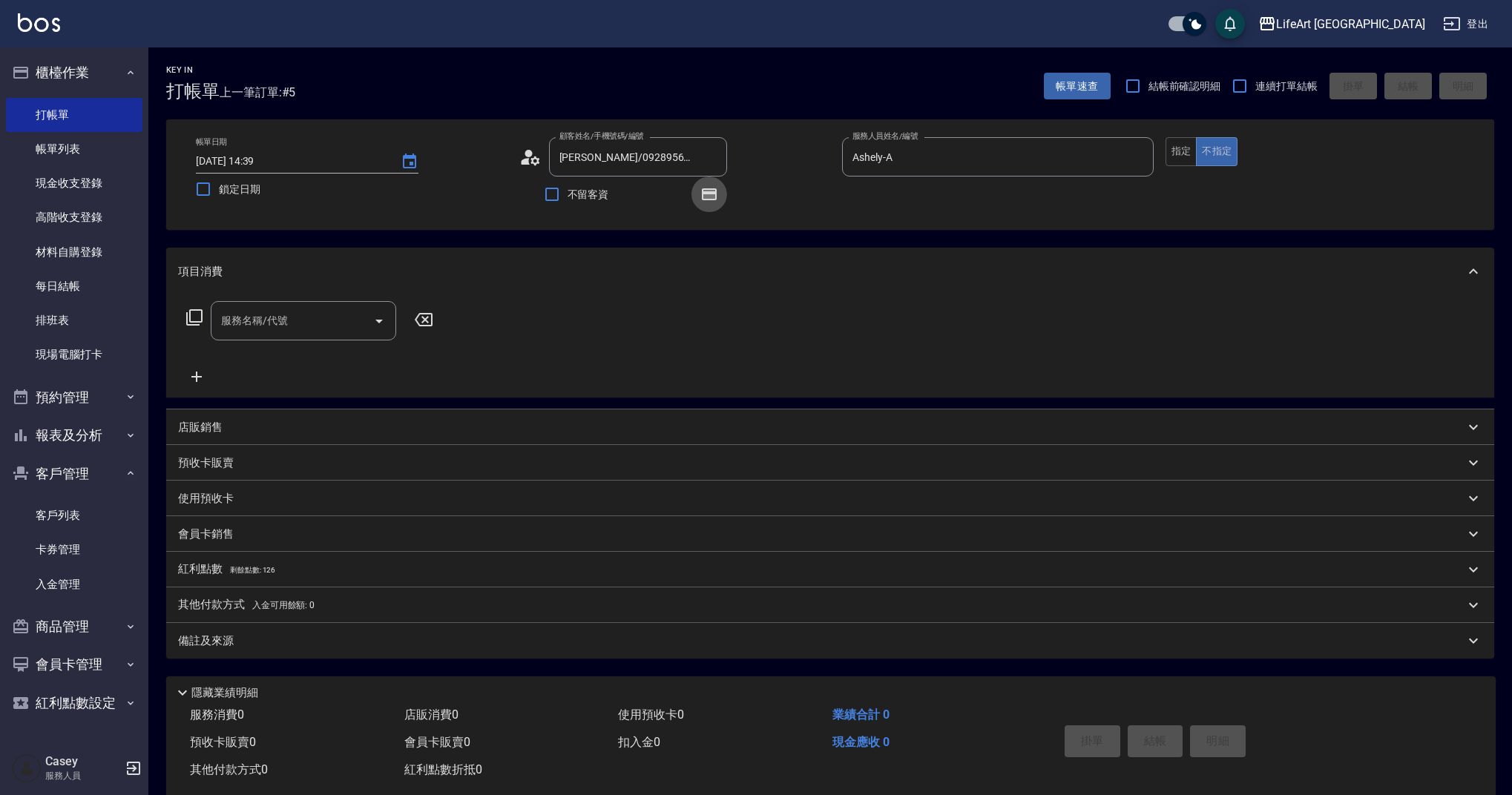
click at [713, 196] on icon "button" at bounding box center [709, 194] width 12 height 9
click at [714, 196] on icon "button" at bounding box center [709, 194] width 12 height 9
click at [266, 331] on input "服務名稱/代號" at bounding box center [291, 320] width 149 height 26
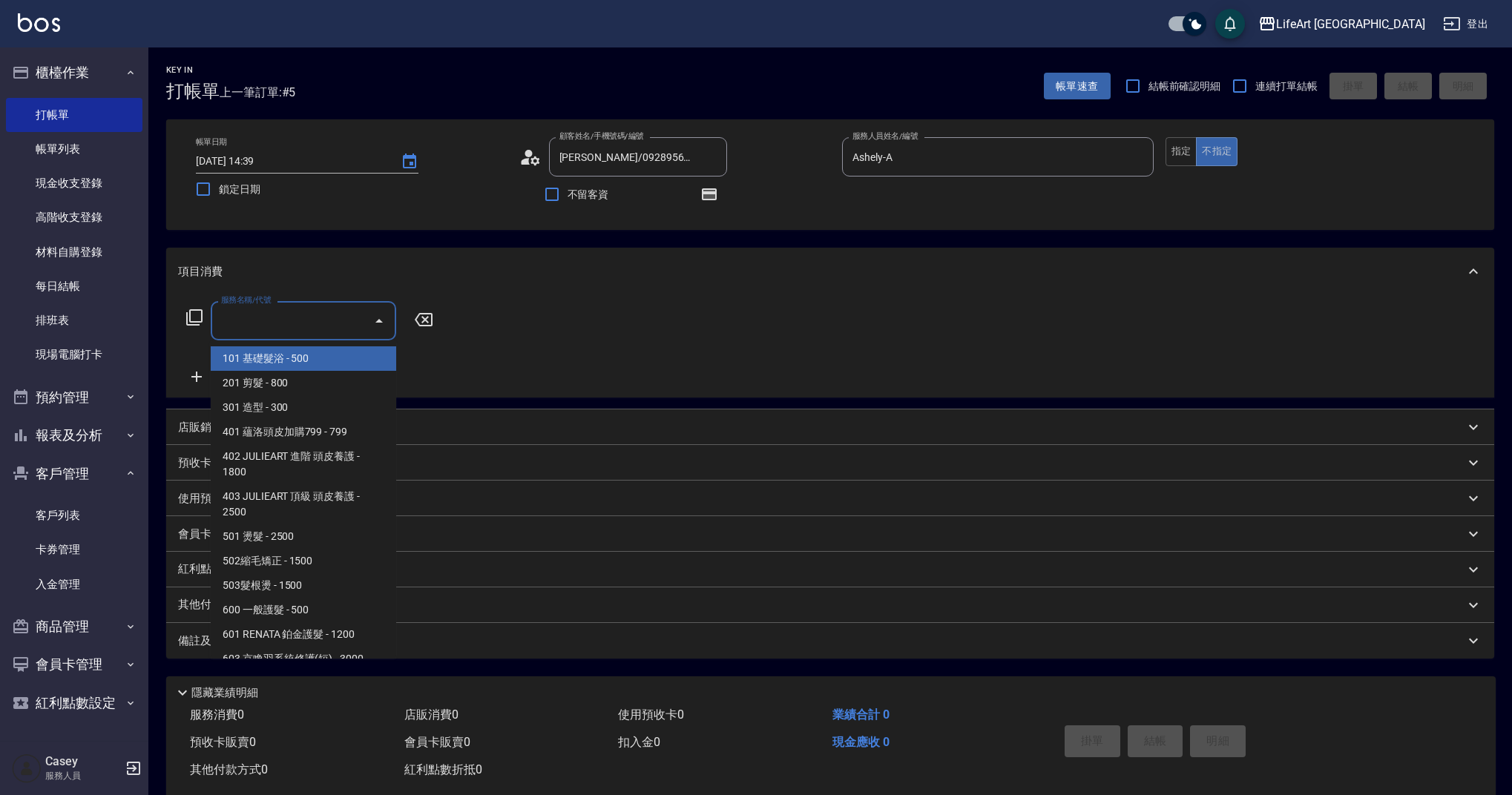
click at [276, 362] on span "101 基礎髮浴 - 500" at bounding box center [303, 359] width 186 height 25
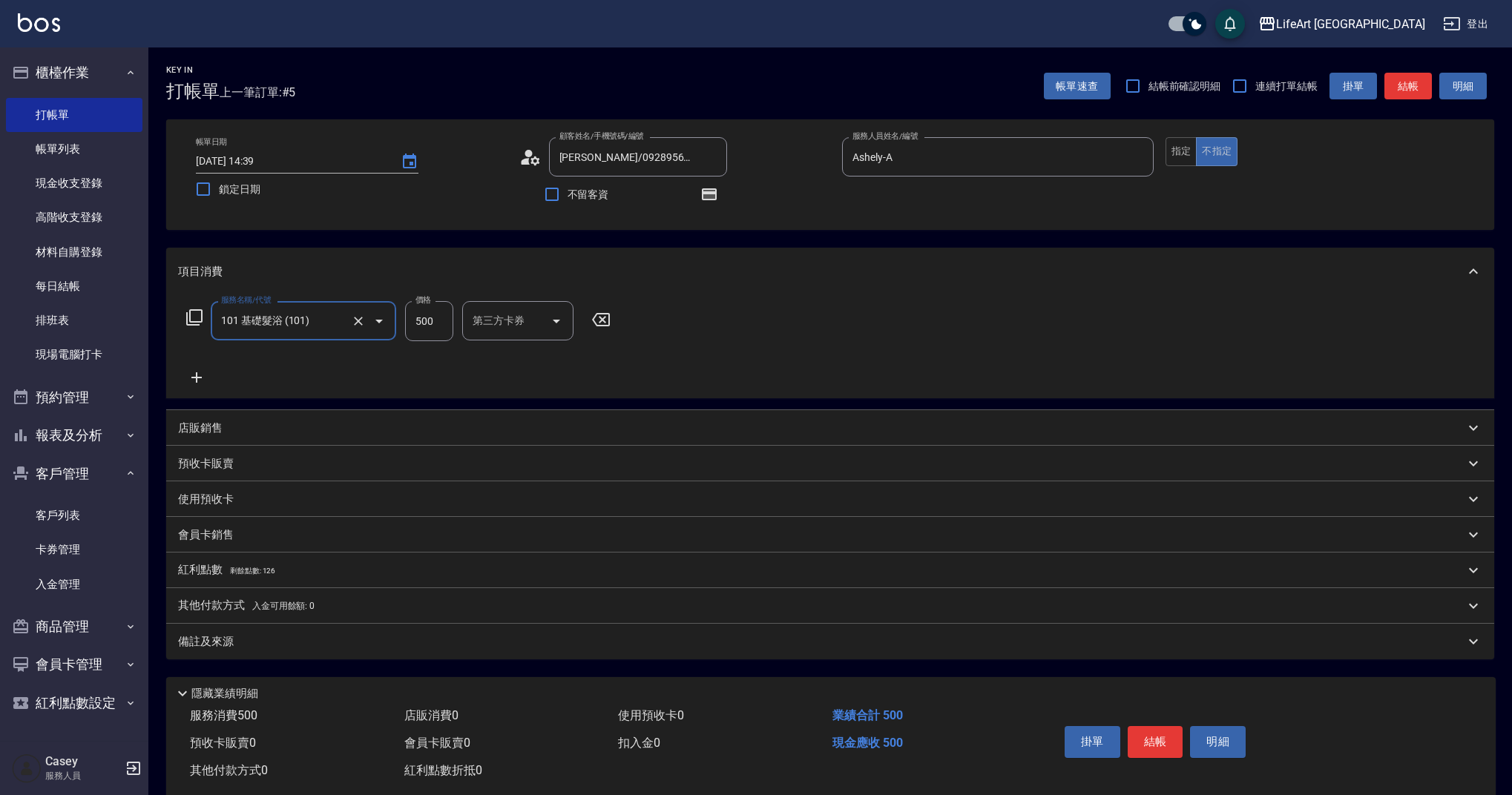
type input "101 基礎髮浴 (101)"
click at [197, 376] on icon at bounding box center [197, 377] width 11 height 11
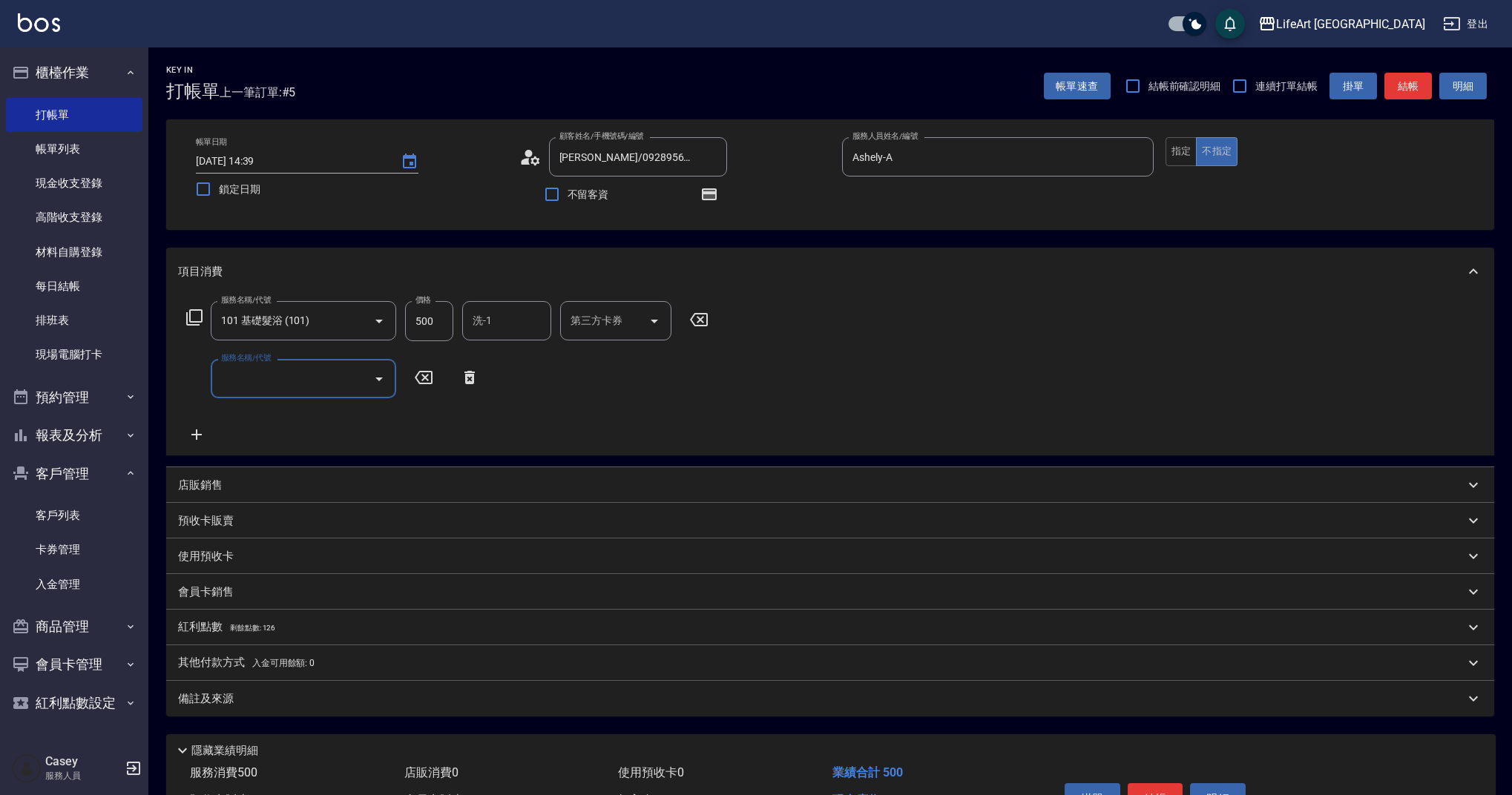
click at [249, 381] on input "服務名稱/代號" at bounding box center [291, 378] width 149 height 26
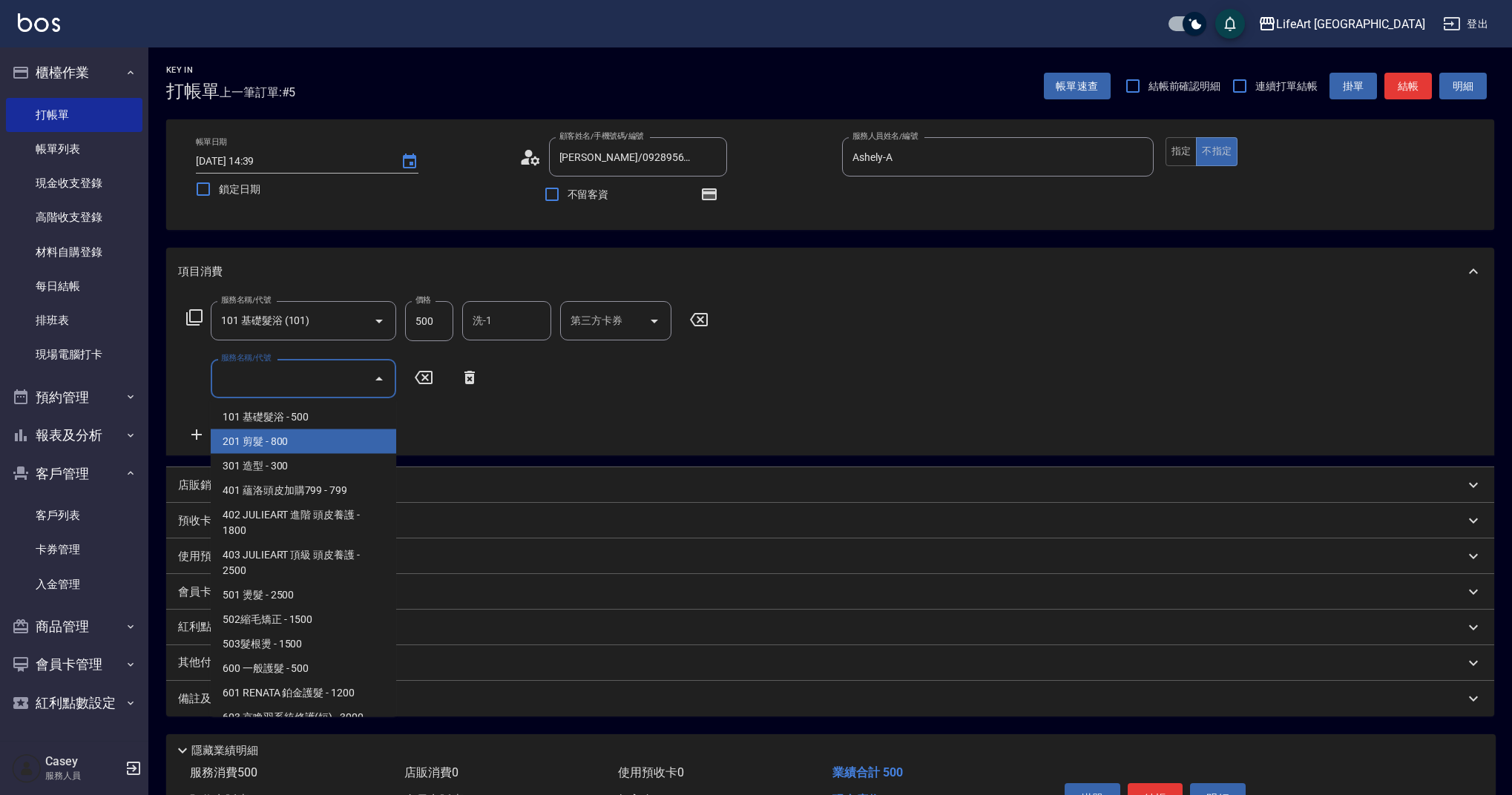
click at [268, 441] on span "201 剪髮 - 800" at bounding box center [303, 442] width 186 height 25
type input "201 剪髮(201)"
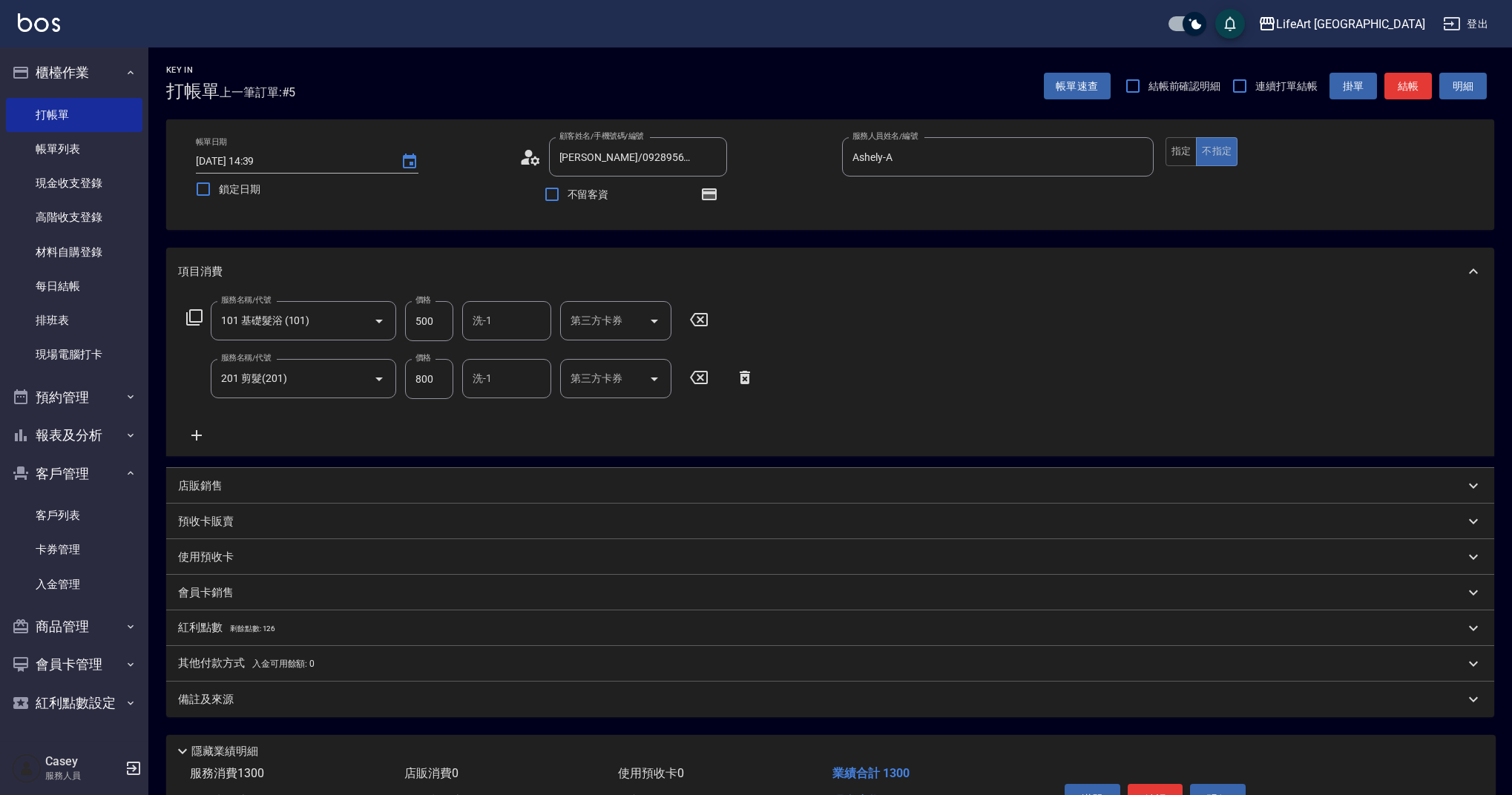
click at [193, 433] on icon at bounding box center [197, 436] width 37 height 18
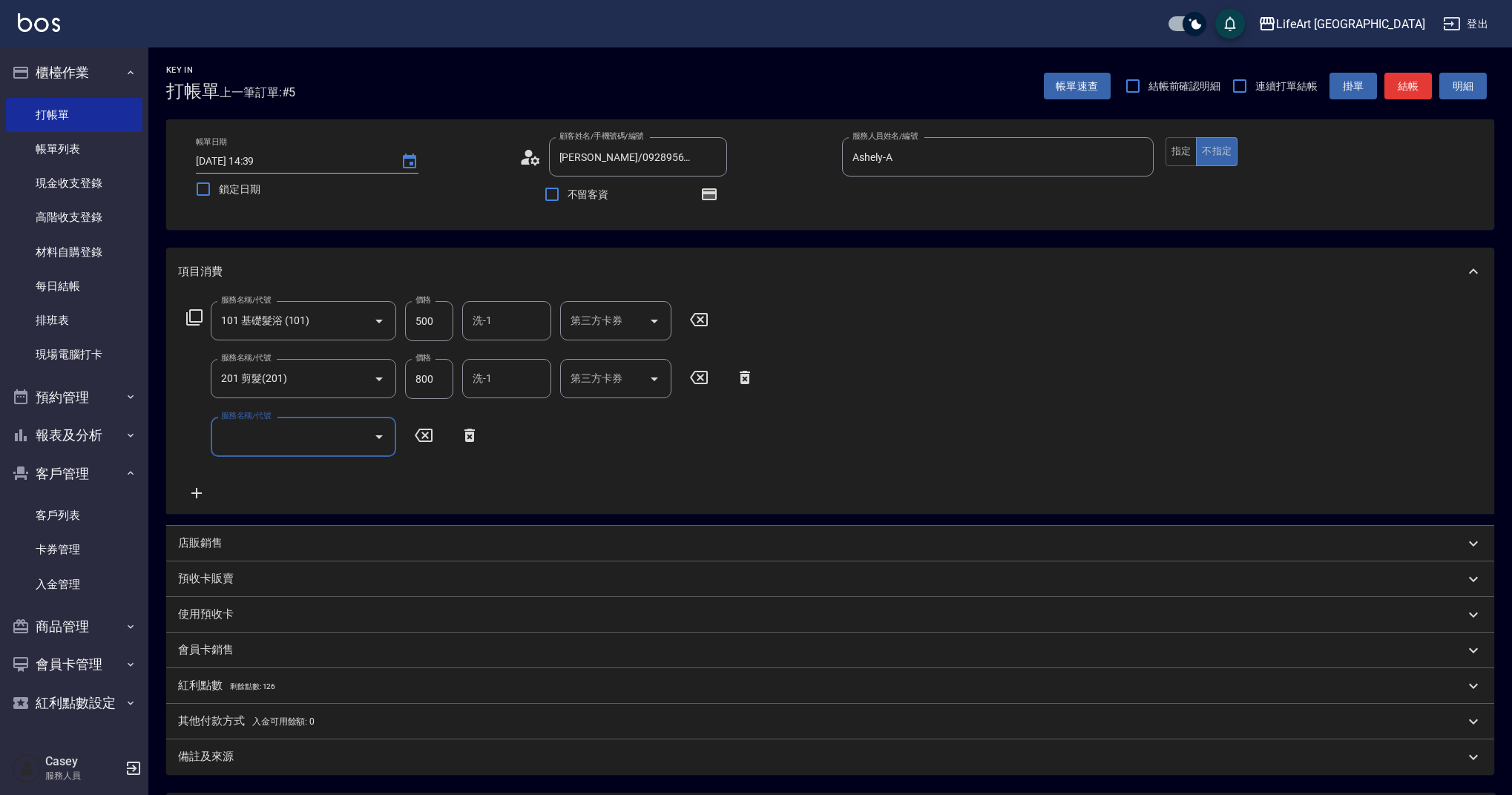
click at [279, 442] on input "服務名稱/代號" at bounding box center [291, 436] width 149 height 26
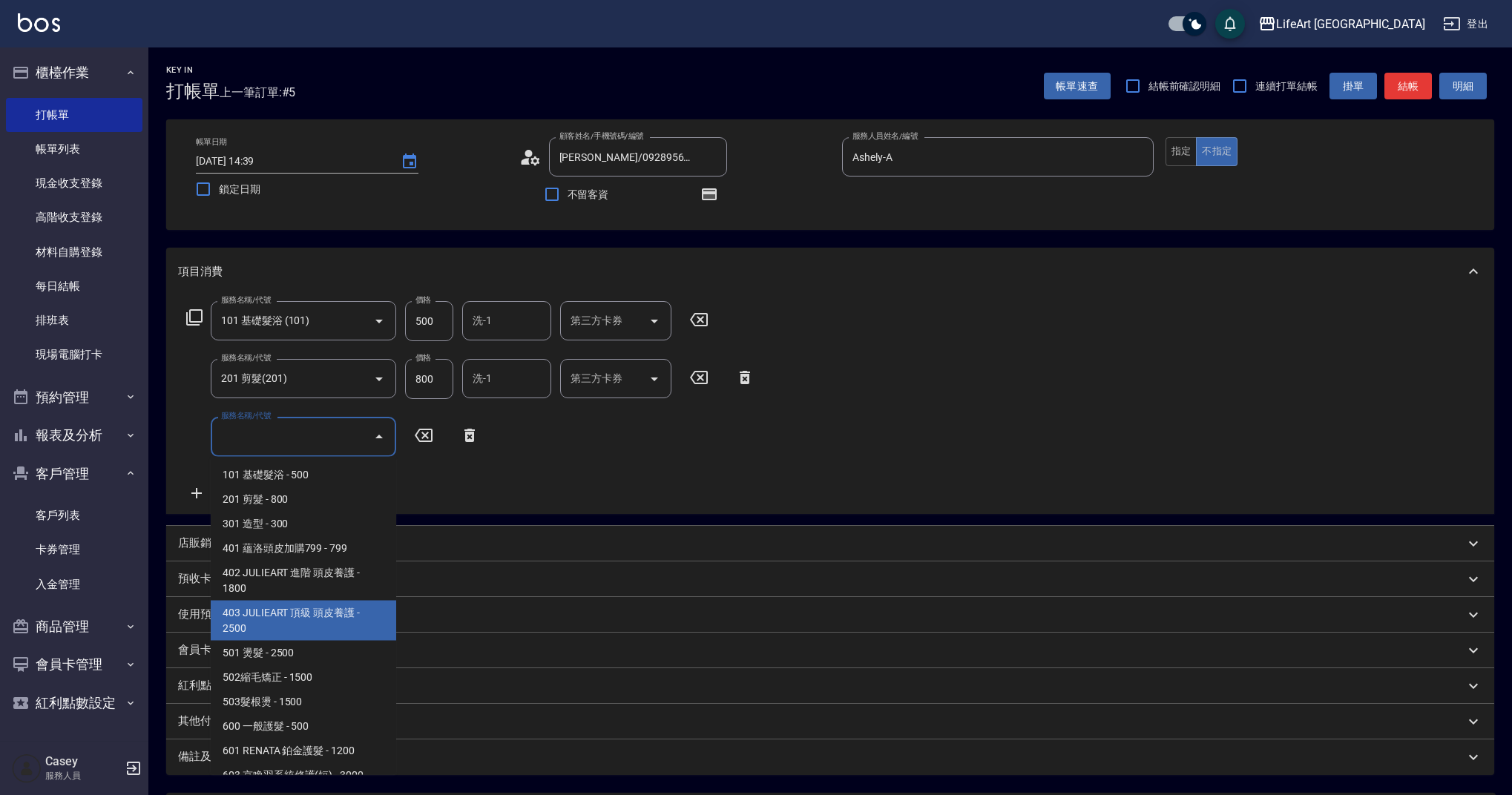
click at [396, 673] on div "紅利點數 剩餘點數: 126" at bounding box center [830, 685] width 1328 height 35
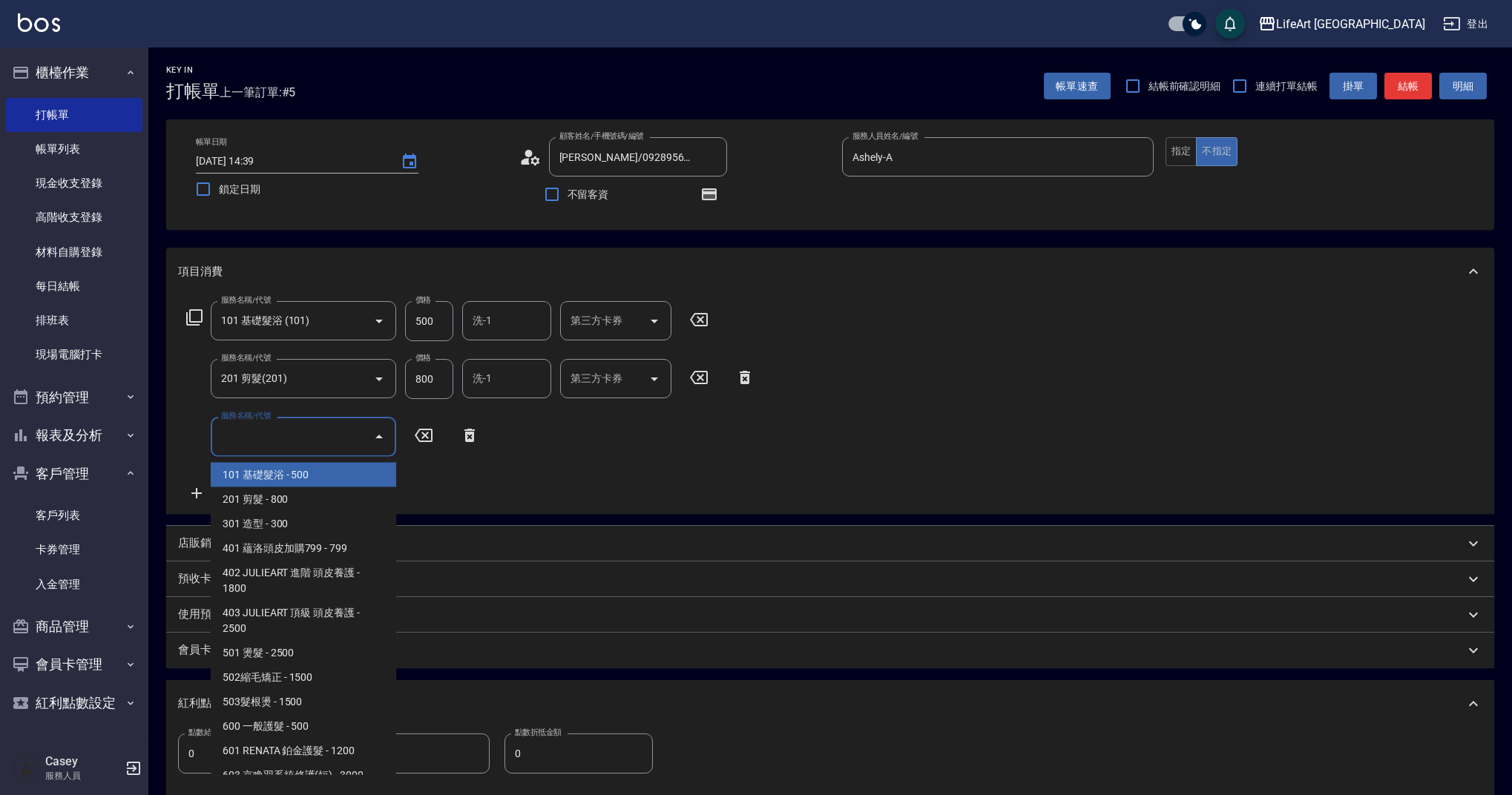
click at [321, 436] on input "服務名稱/代號" at bounding box center [291, 436] width 149 height 26
click at [303, 698] on span "503髮根燙 - 1500" at bounding box center [303, 703] width 186 height 25
type input "503髮根燙(503)"
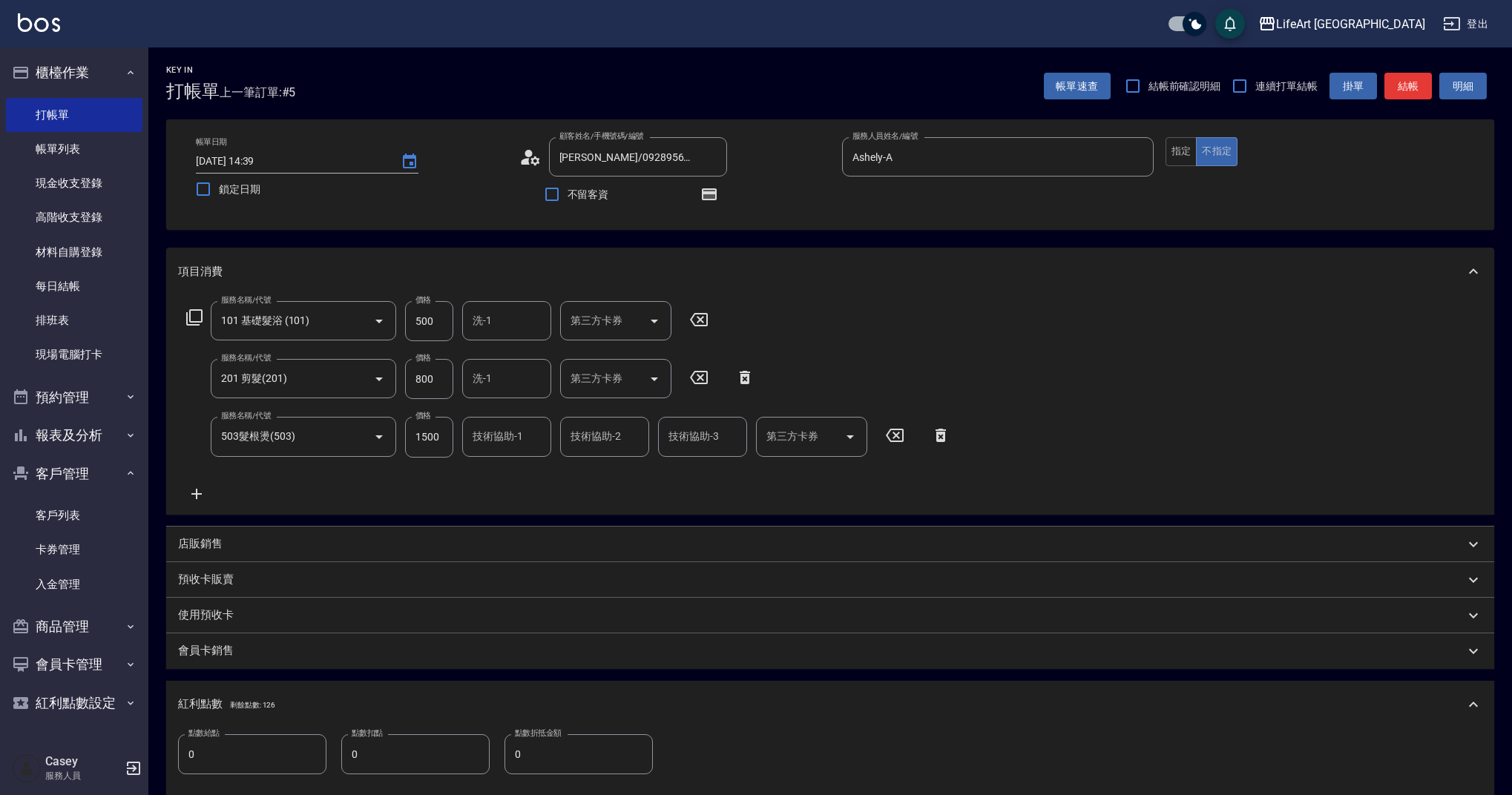
click at [196, 492] on icon at bounding box center [197, 494] width 11 height 11
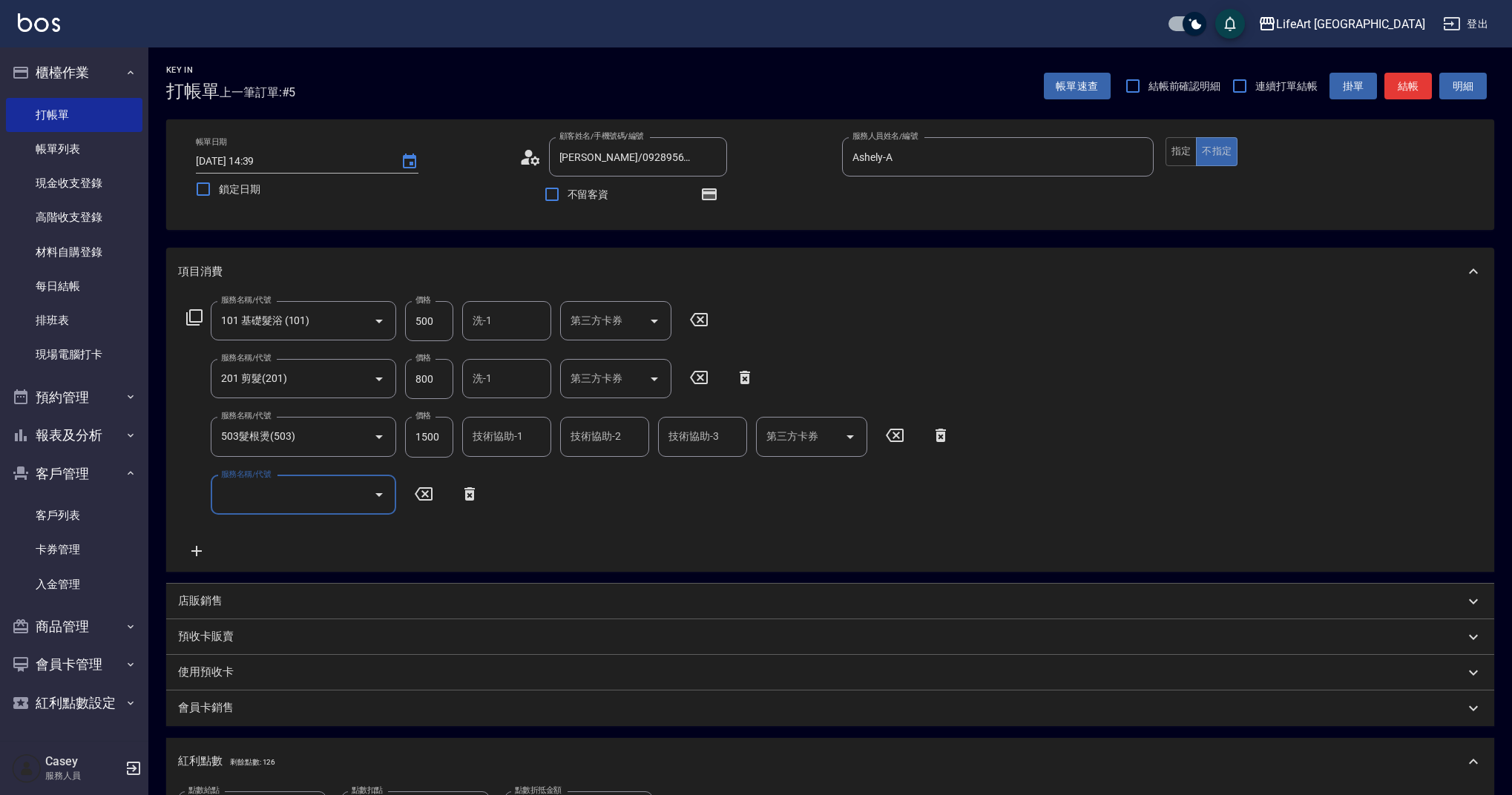
click at [244, 496] on input "服務名稱/代號" at bounding box center [291, 495] width 149 height 26
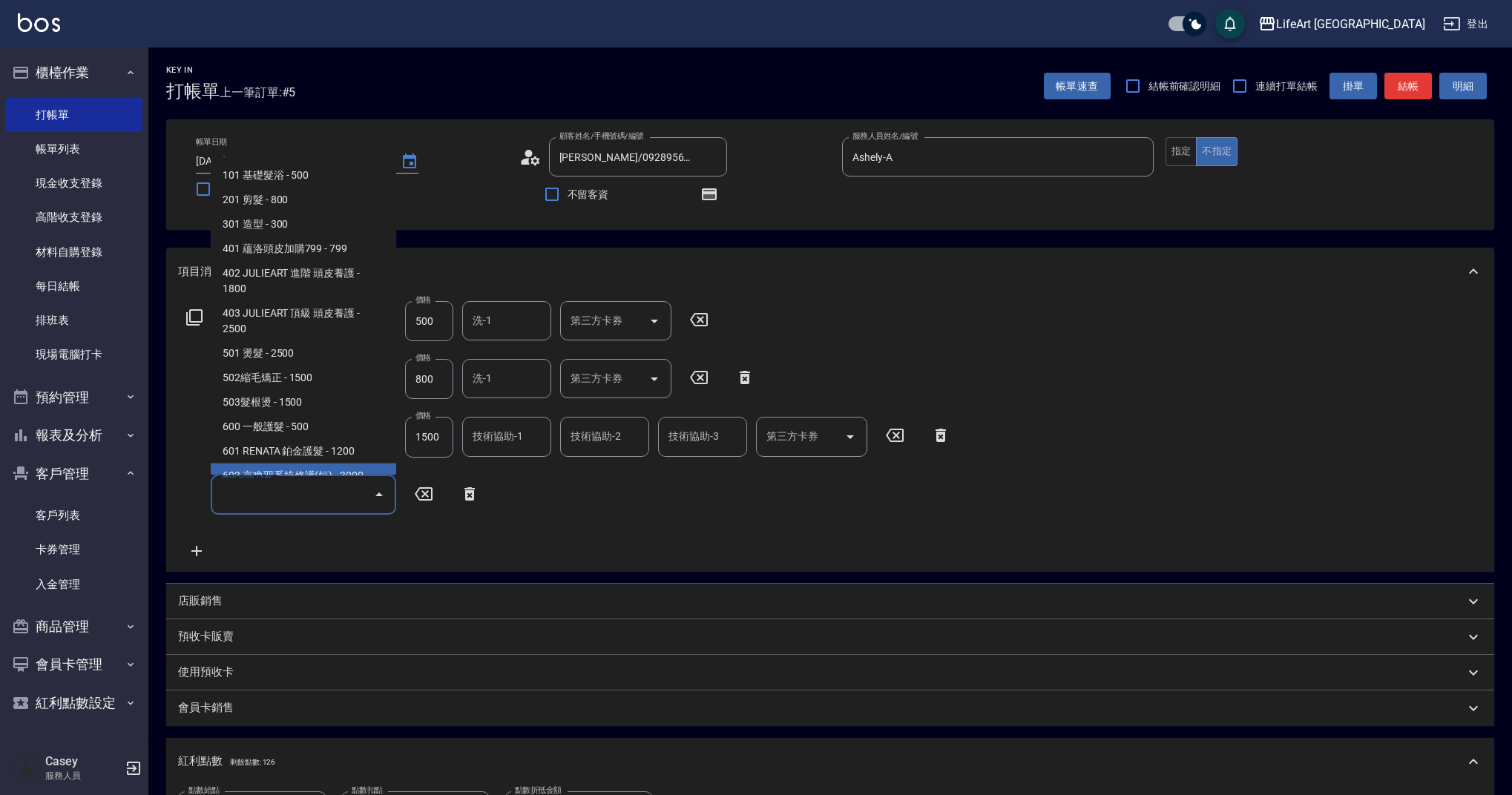
scroll to position [190, 0]
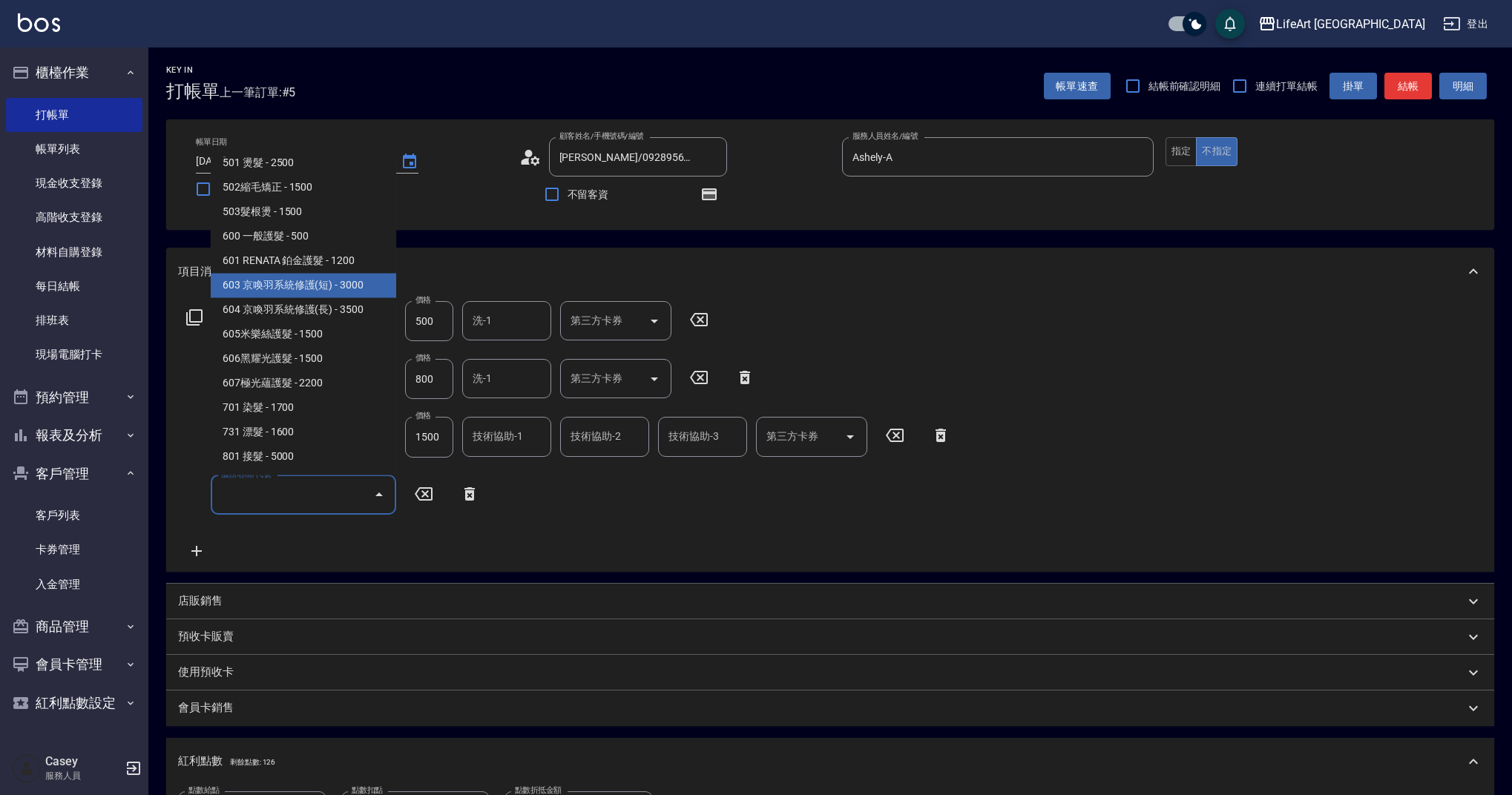
click at [368, 284] on span "603 京喚羽系統修護(短) - 3000" at bounding box center [303, 286] width 186 height 25
type input "603 京喚羽系統修護(短)(603)"
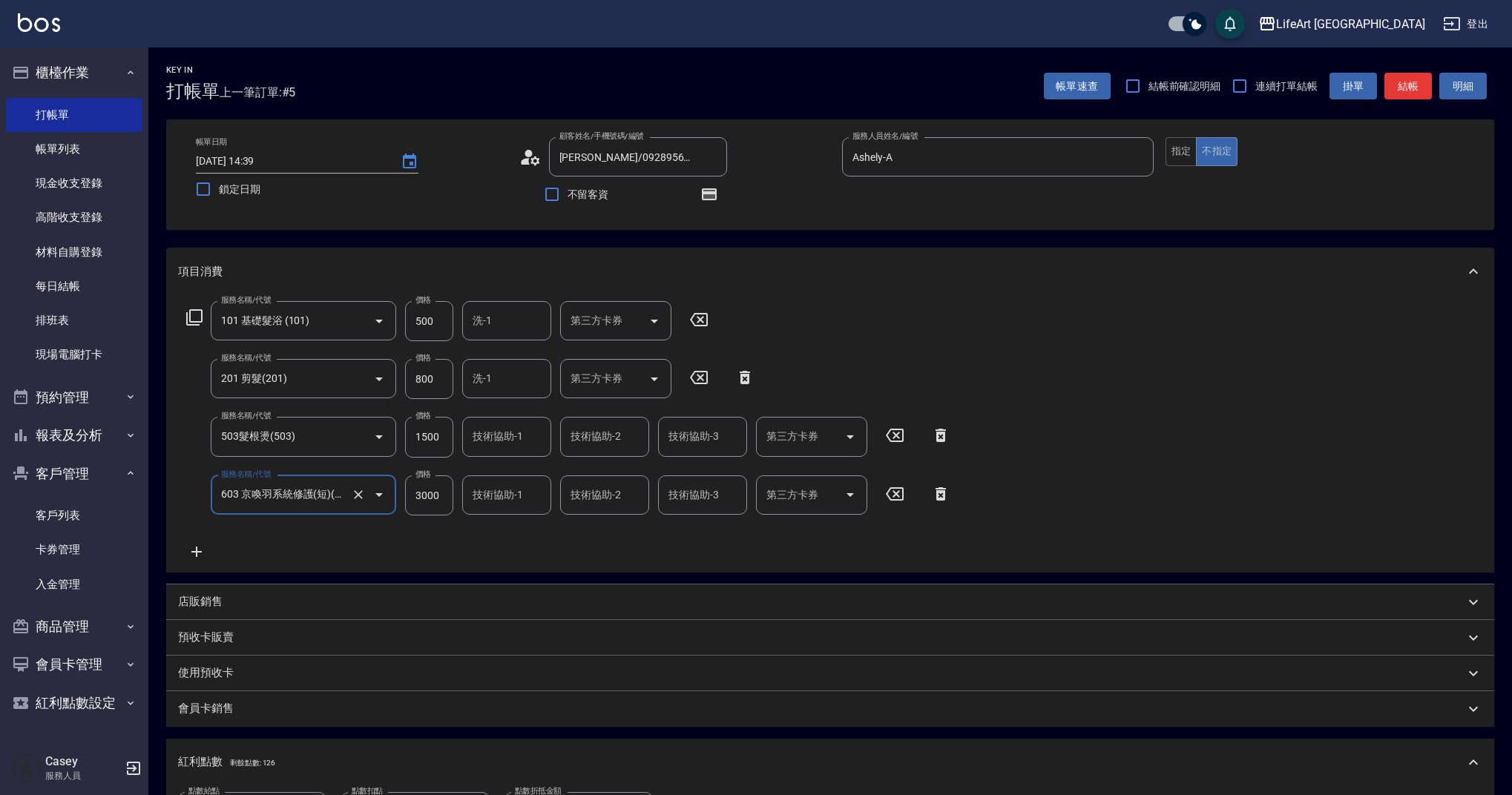
click at [447, 503] on input "3000" at bounding box center [429, 495] width 48 height 40
type input "2500"
click at [427, 438] on input "1500" at bounding box center [429, 437] width 48 height 40
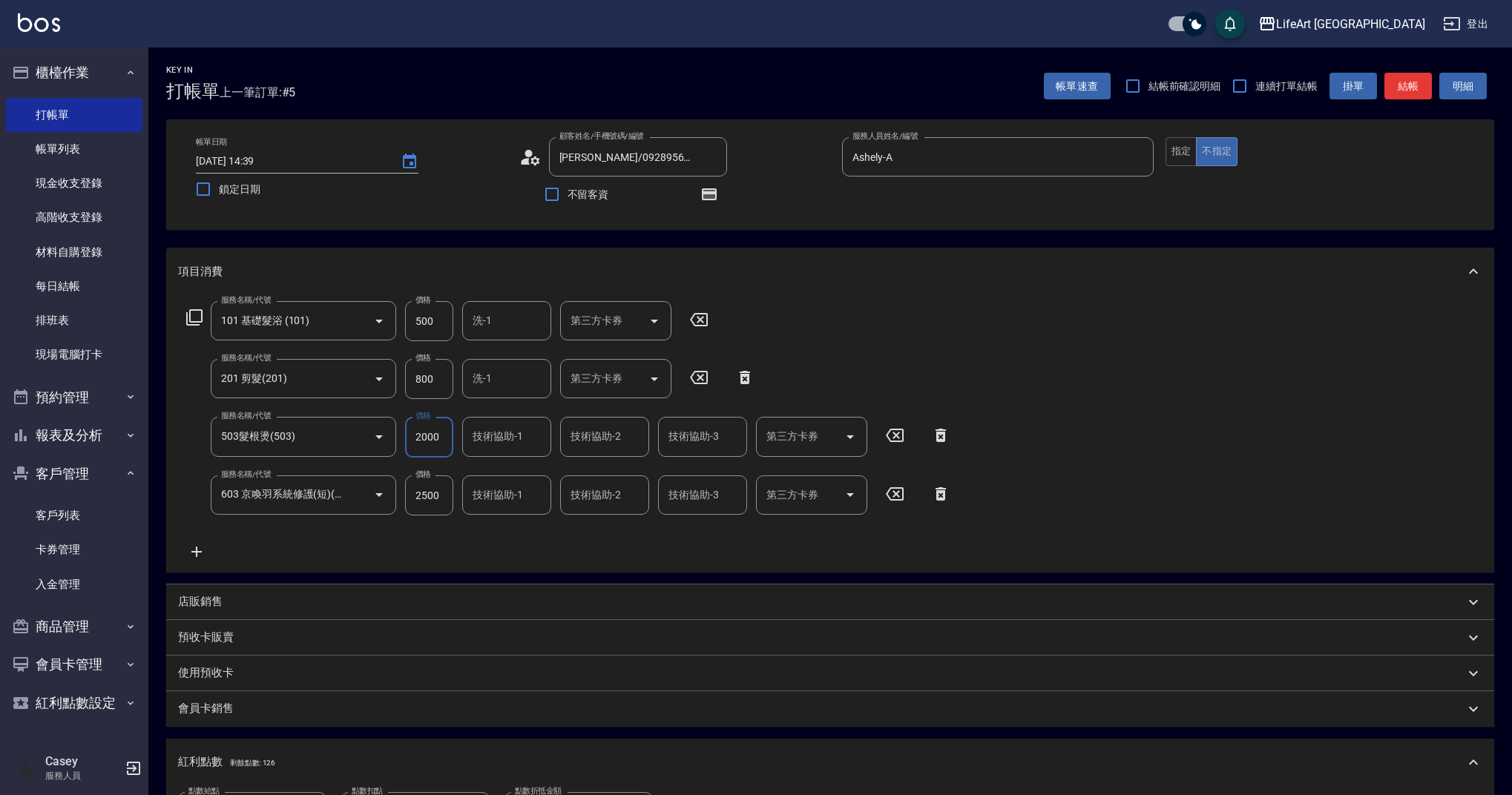
type input "2000"
click at [434, 380] on input "800" at bounding box center [429, 379] width 48 height 40
type input "100"
click at [432, 333] on input "500" at bounding box center [429, 321] width 48 height 40
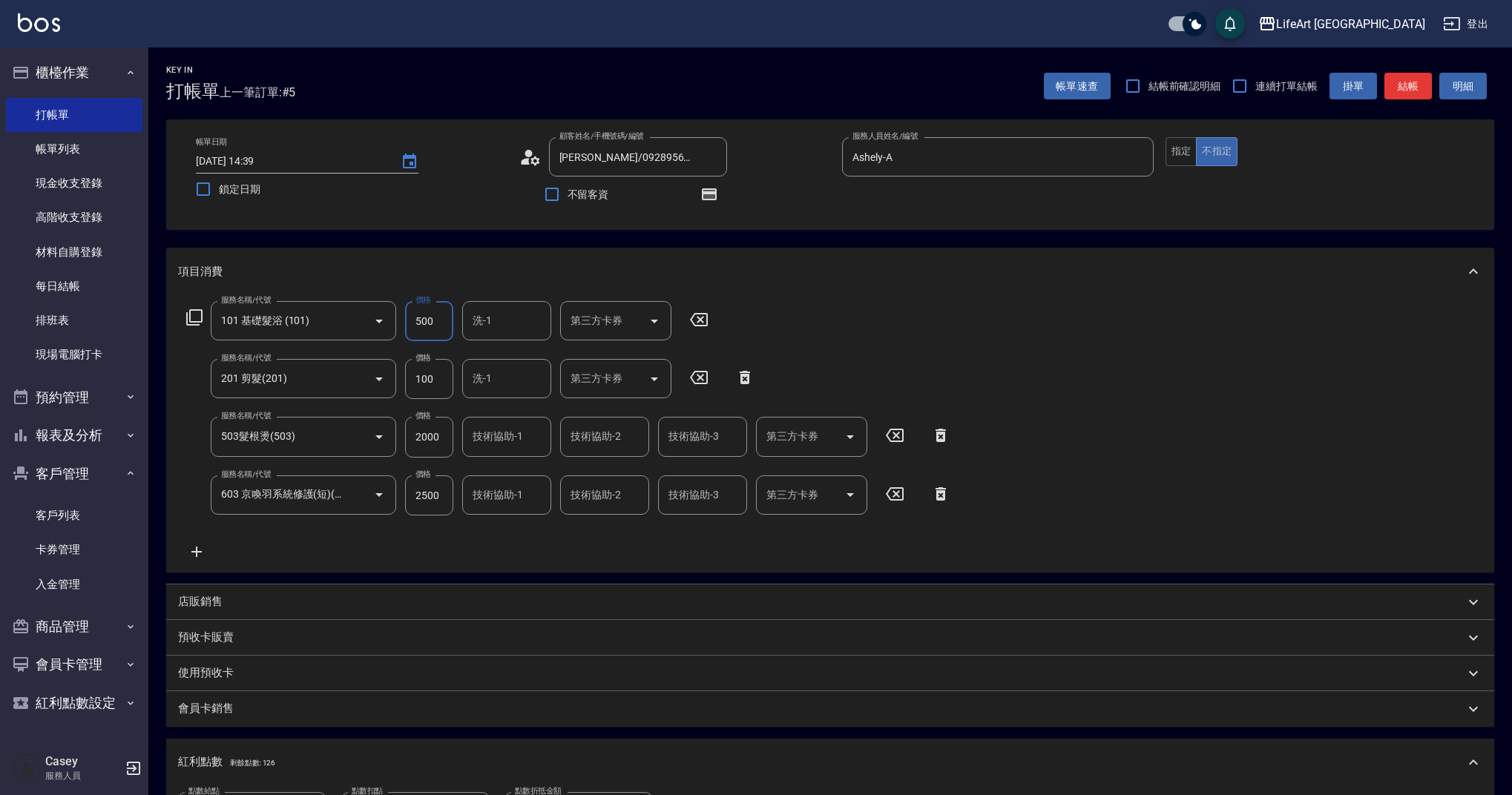
click at [432, 333] on input "500" at bounding box center [429, 321] width 48 height 40
type input "350"
click at [513, 315] on input "洗-1" at bounding box center [507, 320] width 76 height 26
click at [510, 359] on div "Ada -A" at bounding box center [507, 359] width 89 height 25
type input "Ada-A"
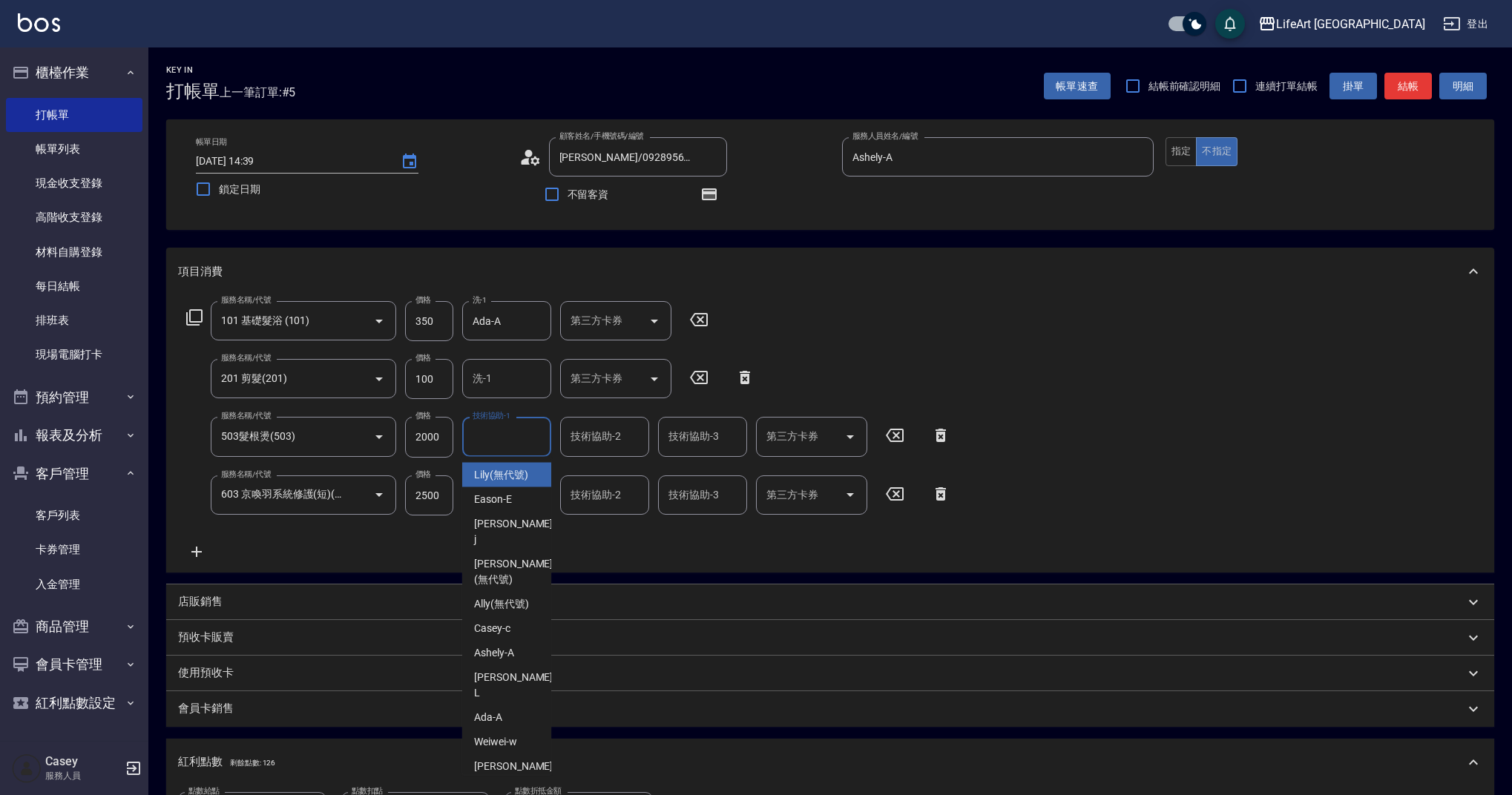
click at [515, 437] on input "技術協助-1" at bounding box center [507, 436] width 76 height 26
click at [519, 476] on div "Ada -A" at bounding box center [507, 476] width 89 height 25
type input "Ada-A"
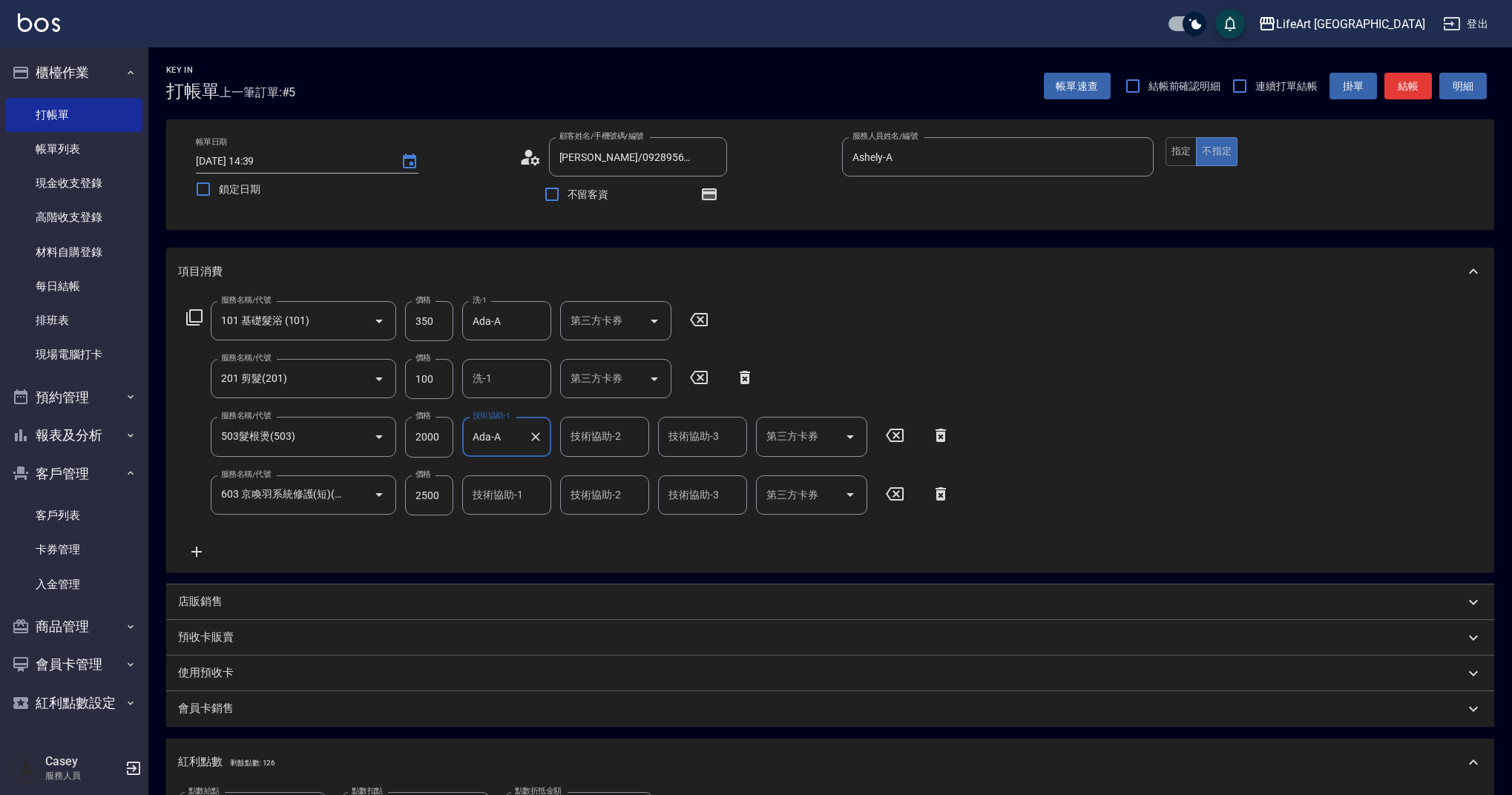
click at [516, 496] on input "技術協助-1" at bounding box center [507, 495] width 76 height 26
click at [519, 534] on div "Ada -A" at bounding box center [507, 533] width 89 height 25
type input "Ada-A"
click at [525, 535] on div "服務名稱/代號 101 基礎髮浴 (101) 服務名稱/代號 價格 350 價格 洗-1 Ada-A 洗-1 第三方卡券 第三方卡券 服務名稱/代號 201 …" at bounding box center [569, 431] width 781 height 259
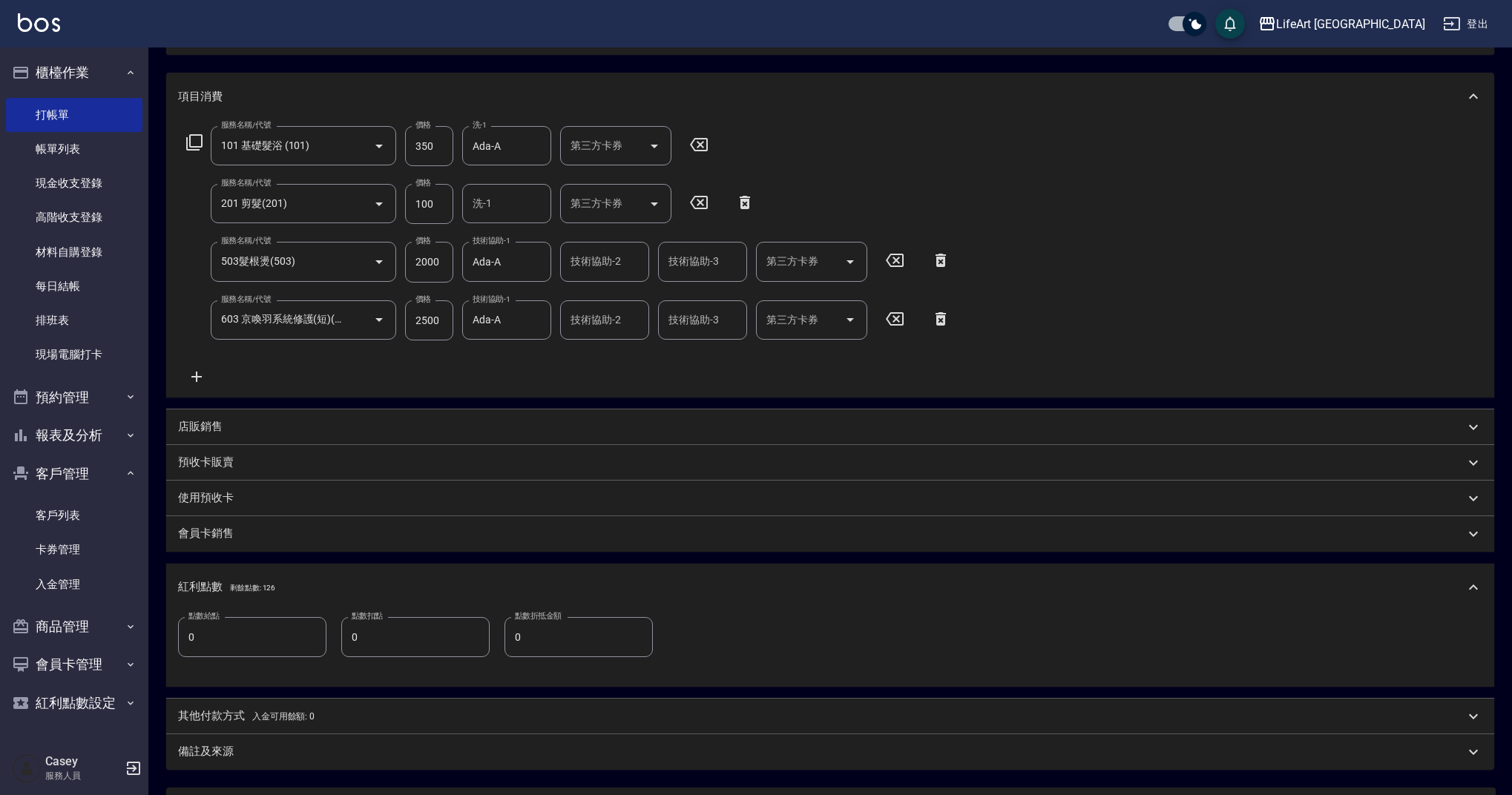
scroll to position [0, 0]
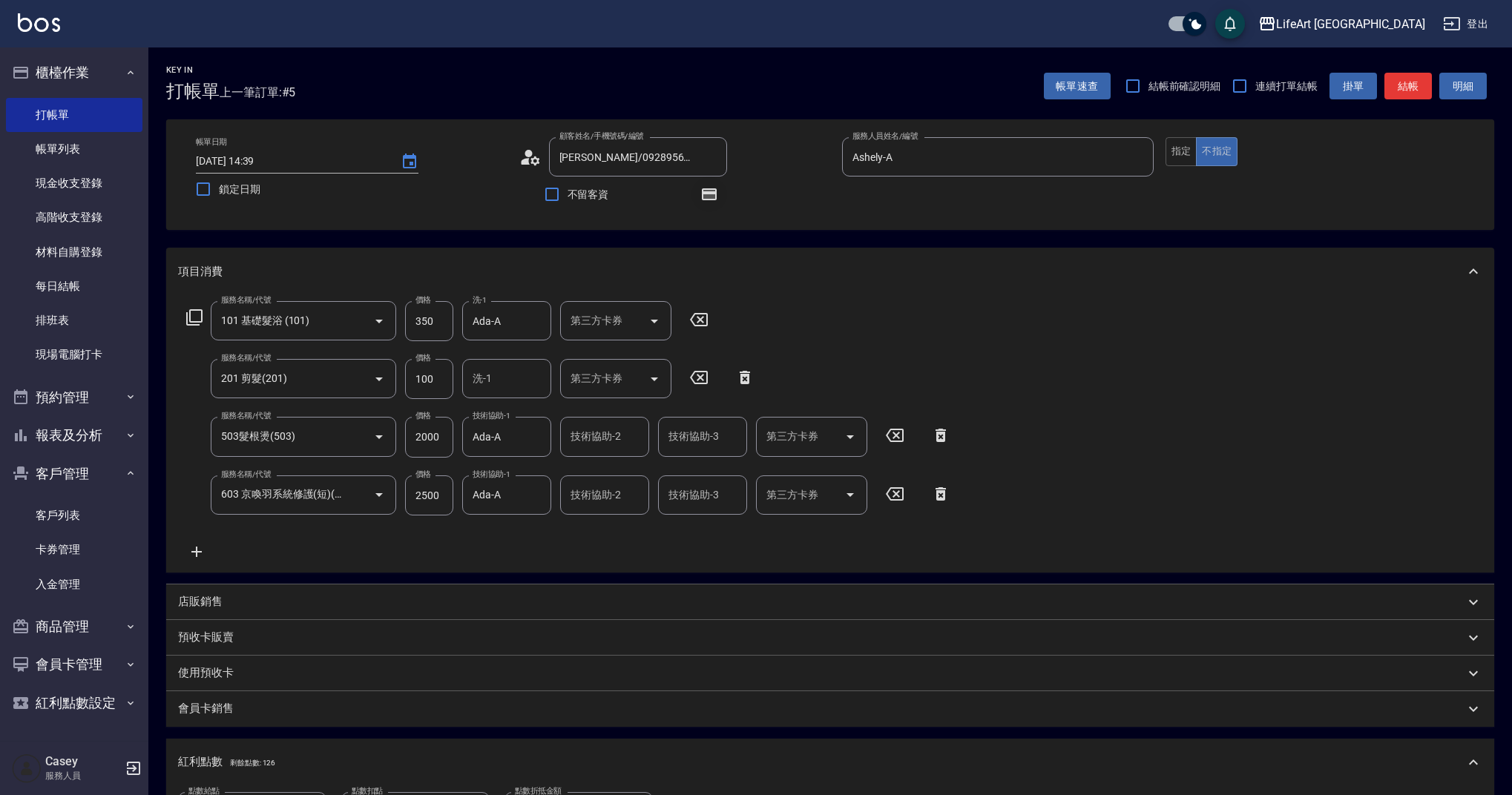
click at [715, 190] on icon "button" at bounding box center [709, 194] width 15 height 12
click at [713, 193] on icon "button" at bounding box center [709, 194] width 15 height 12
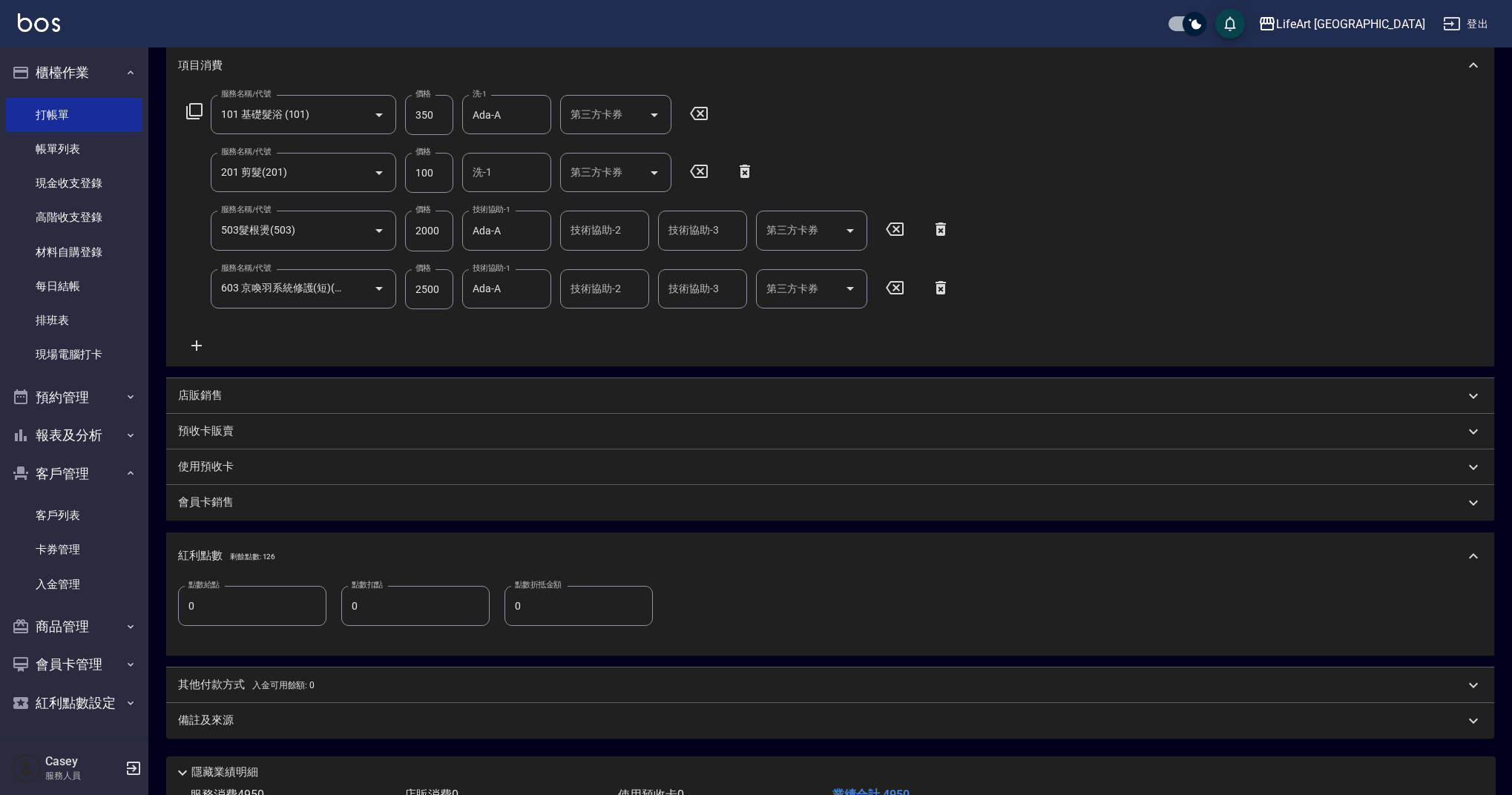
scroll to position [318, 0]
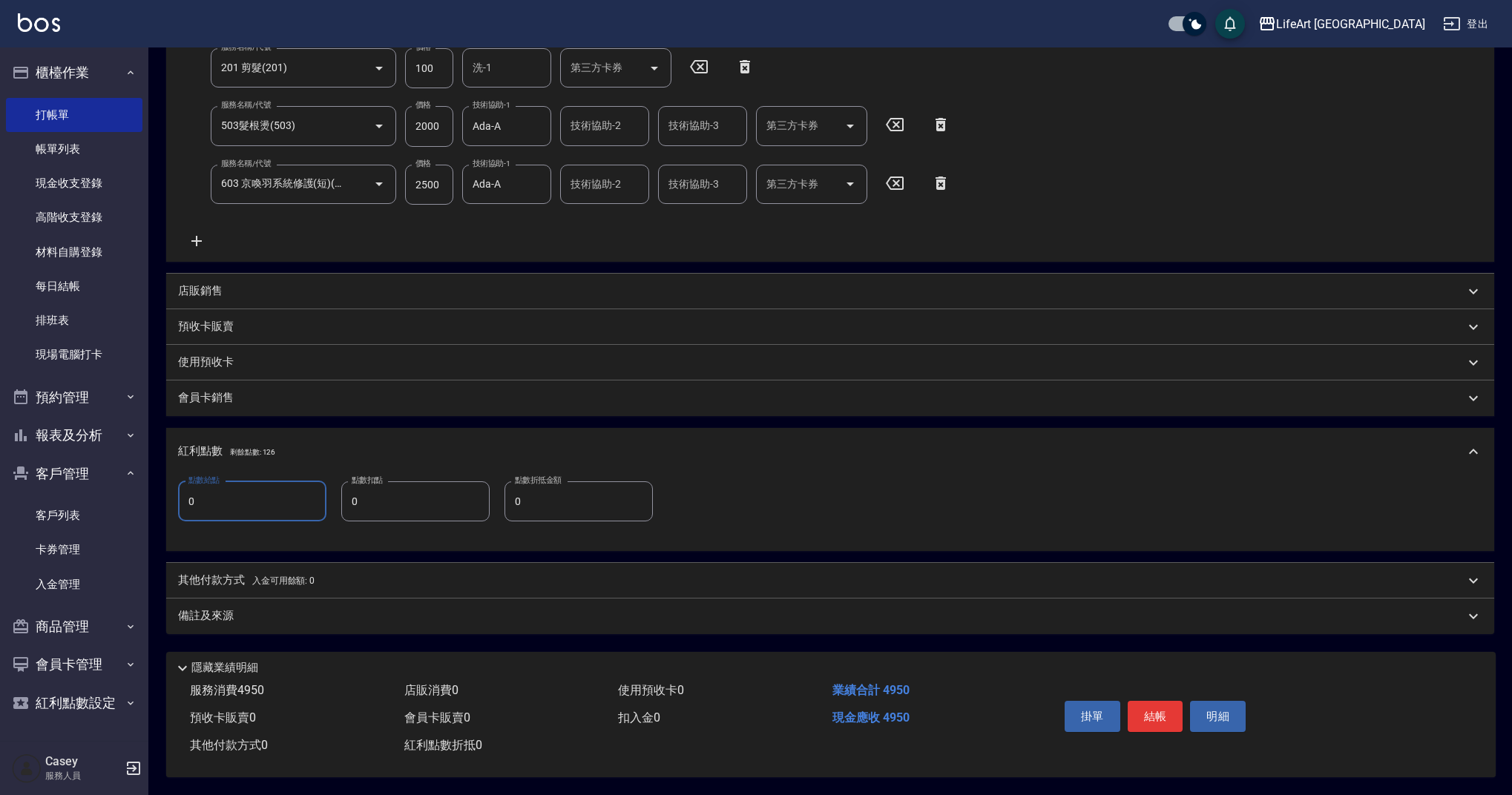
click at [247, 495] on input "0" at bounding box center [253, 501] width 149 height 40
type input "9"
click at [268, 615] on div "備註及來源" at bounding box center [822, 616] width 1287 height 16
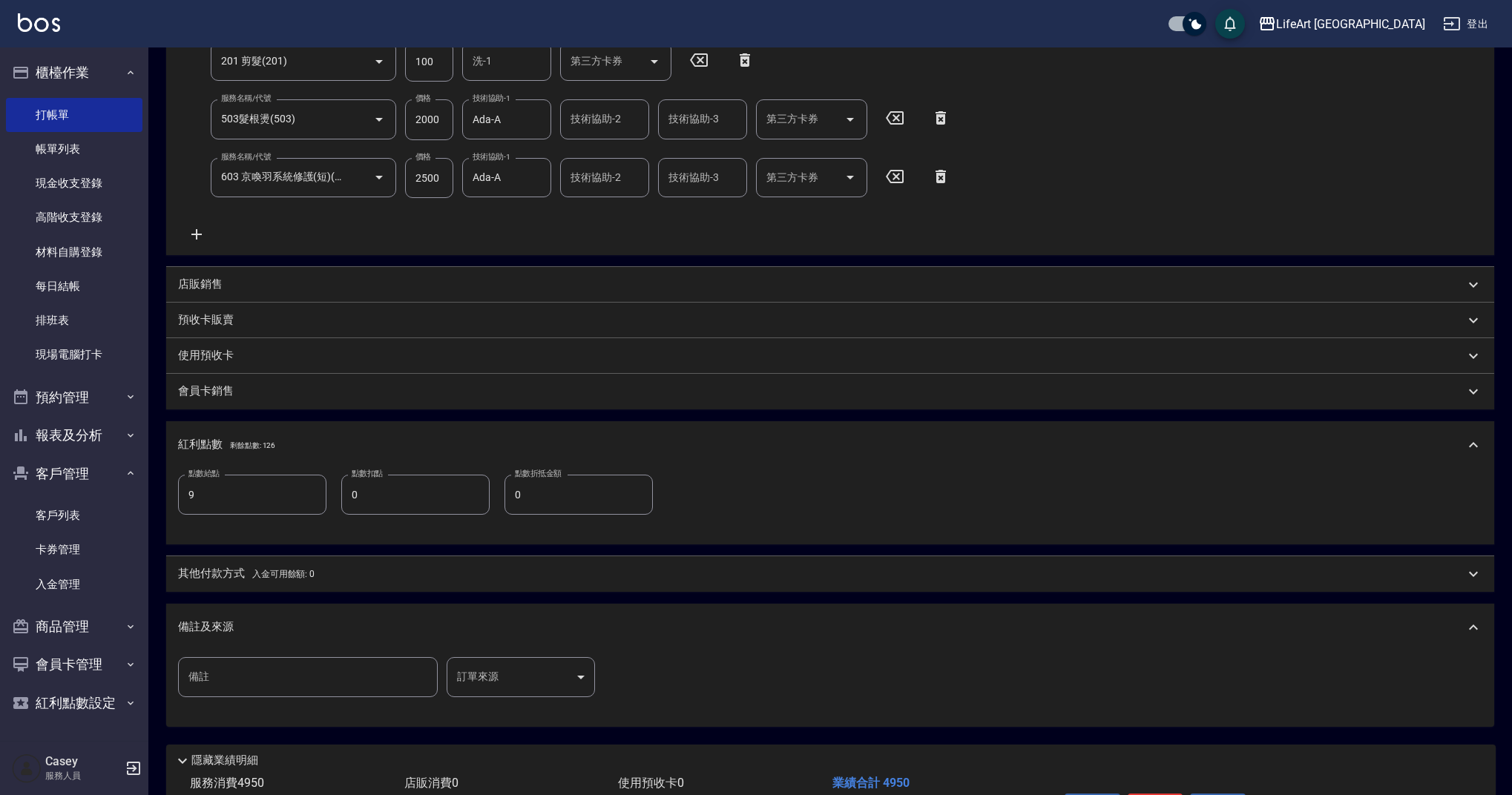
click at [507, 670] on body "LifeArt 蘆洲 登出 櫃檯作業 打帳單 帳單列表 現金收支登錄 高階收支登錄 材料自購登錄 每日結帳 排班表 現場電腦打卡 預約管理 預約管理 單日預約…" at bounding box center [756, 285] width 1512 height 1205
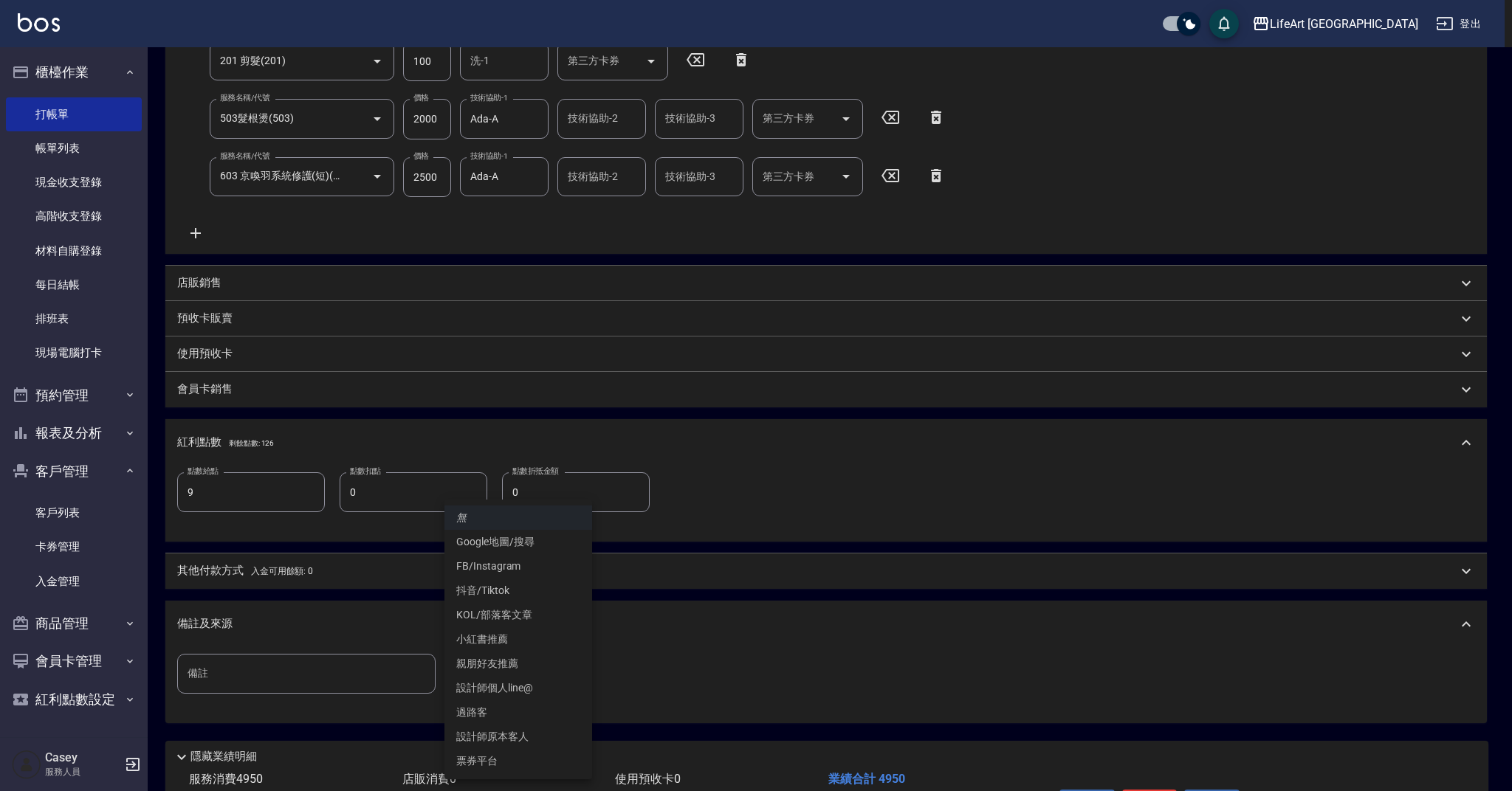
click at [524, 724] on li "過路客" at bounding box center [519, 713] width 148 height 25
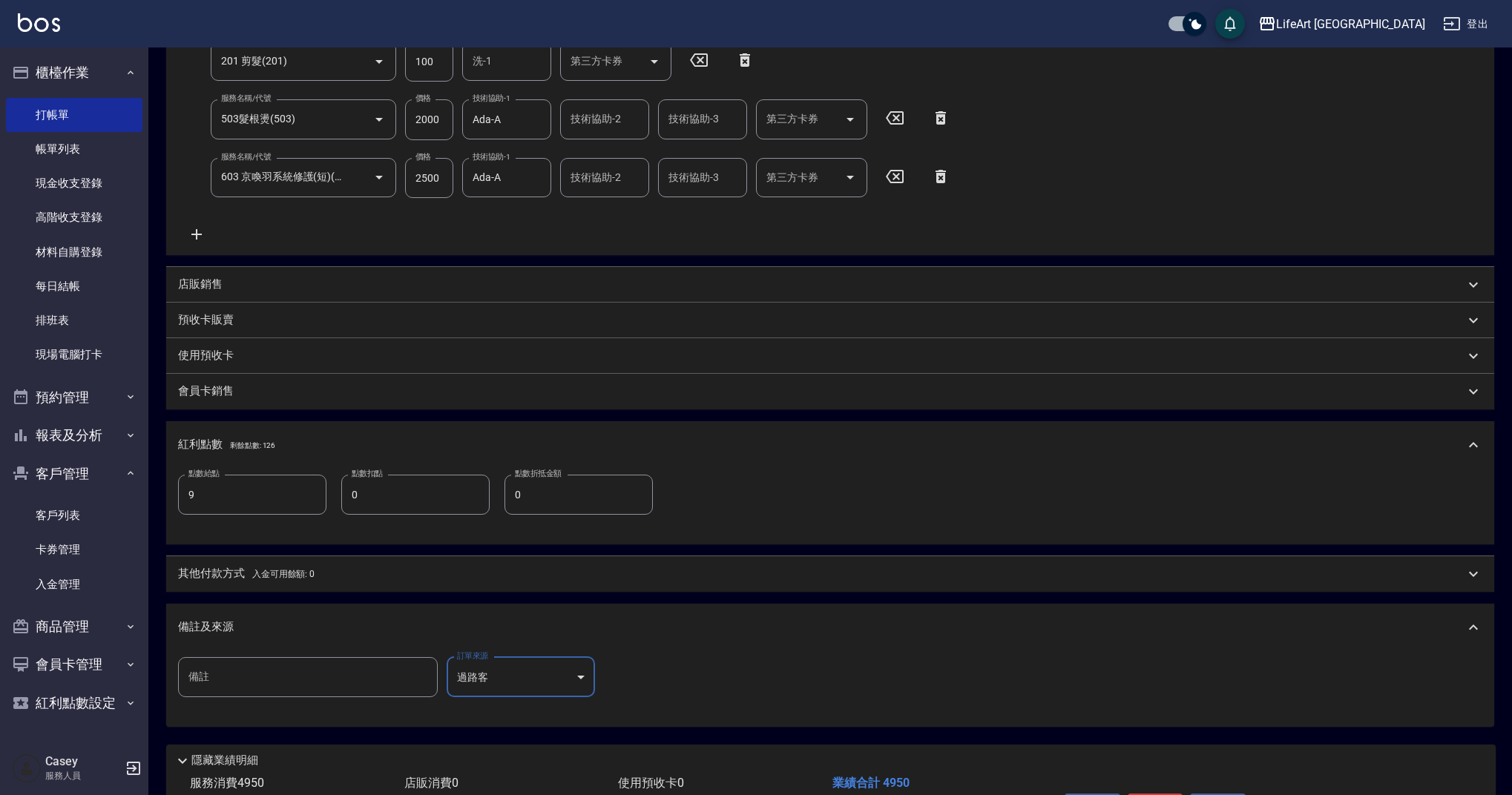
click at [519, 663] on body "LifeArt 蘆洲 登出 櫃檯作業 打帳單 帳單列表 現金收支登錄 高階收支登錄 材料自購登錄 每日結帳 排班表 現場電腦打卡 預約管理 預約管理 單日預約…" at bounding box center [756, 285] width 1512 height 1205
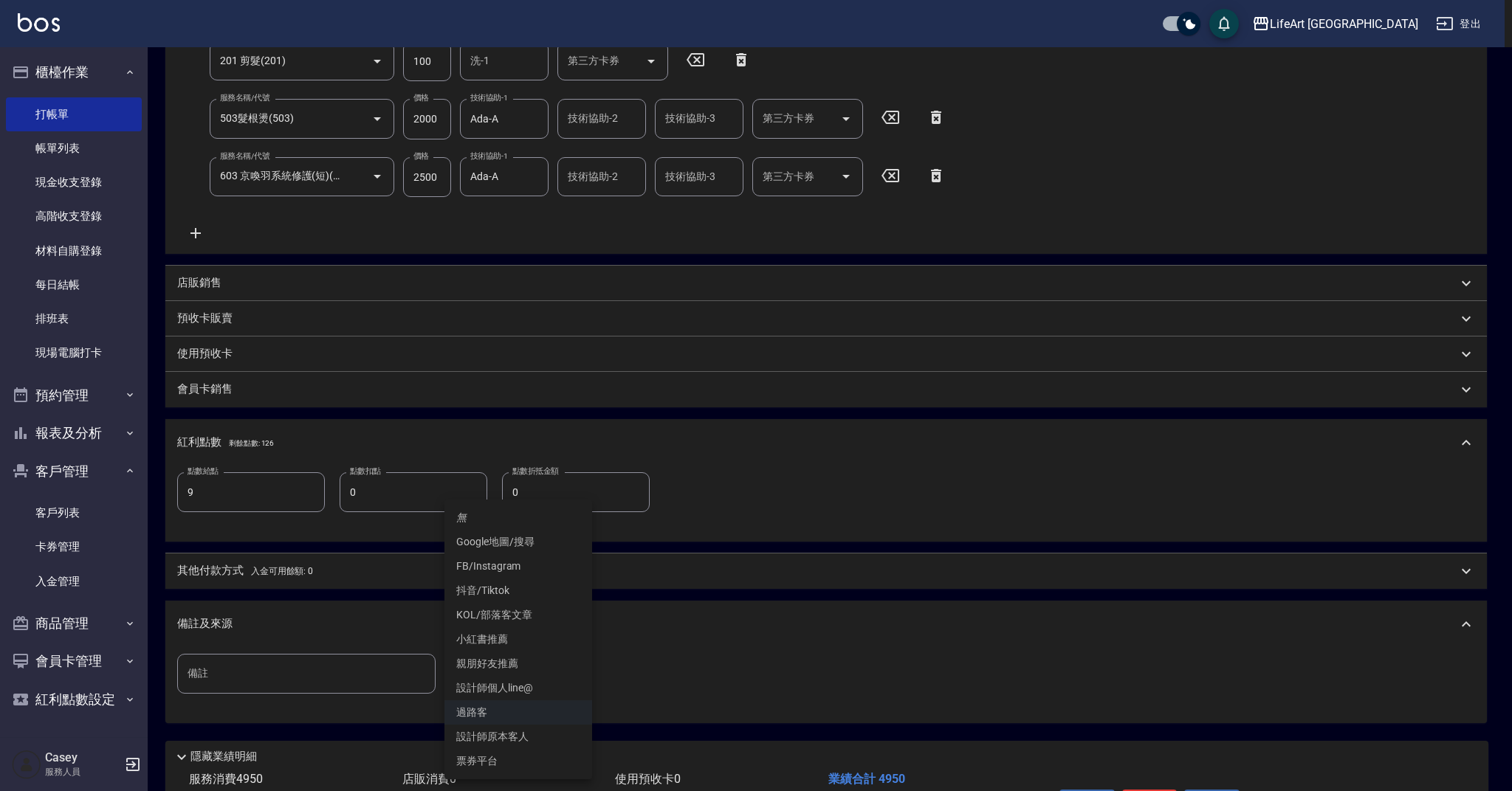
click at [532, 730] on li "設計師原本客人" at bounding box center [519, 737] width 148 height 25
type input "設計師原本客人"
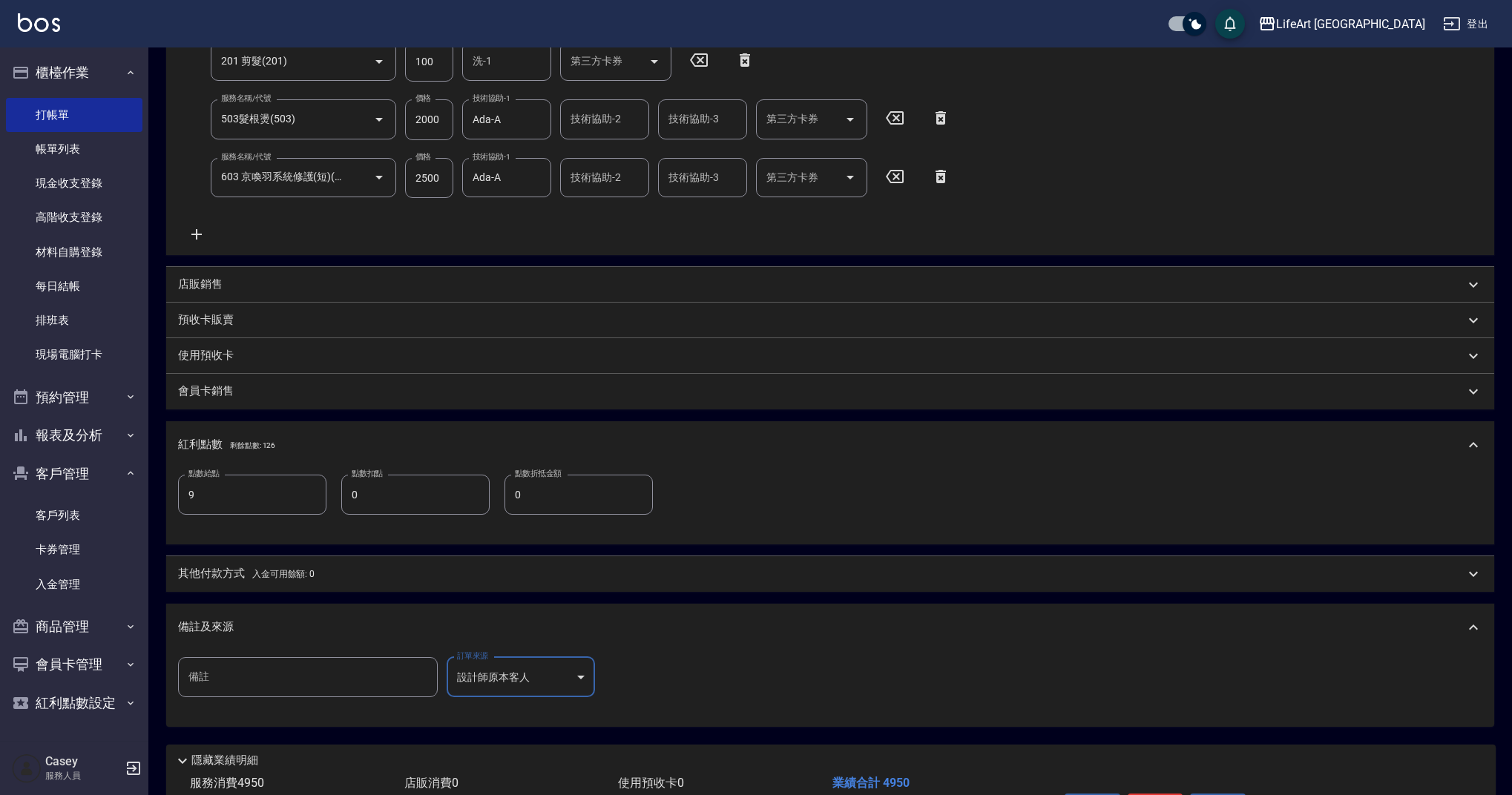
scroll to position [417, 0]
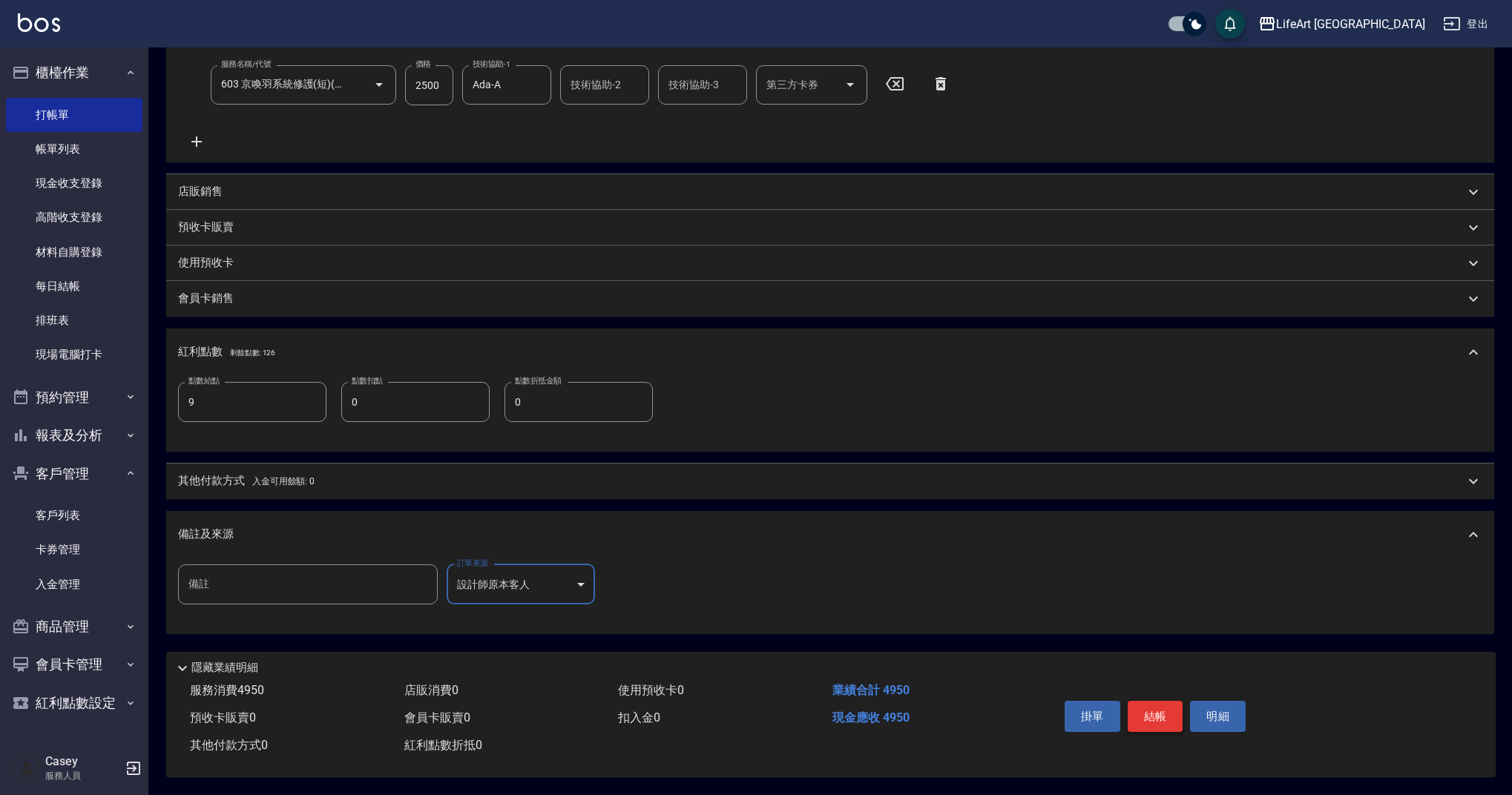
click at [1149, 706] on button "結帳" at bounding box center [1155, 717] width 55 height 31
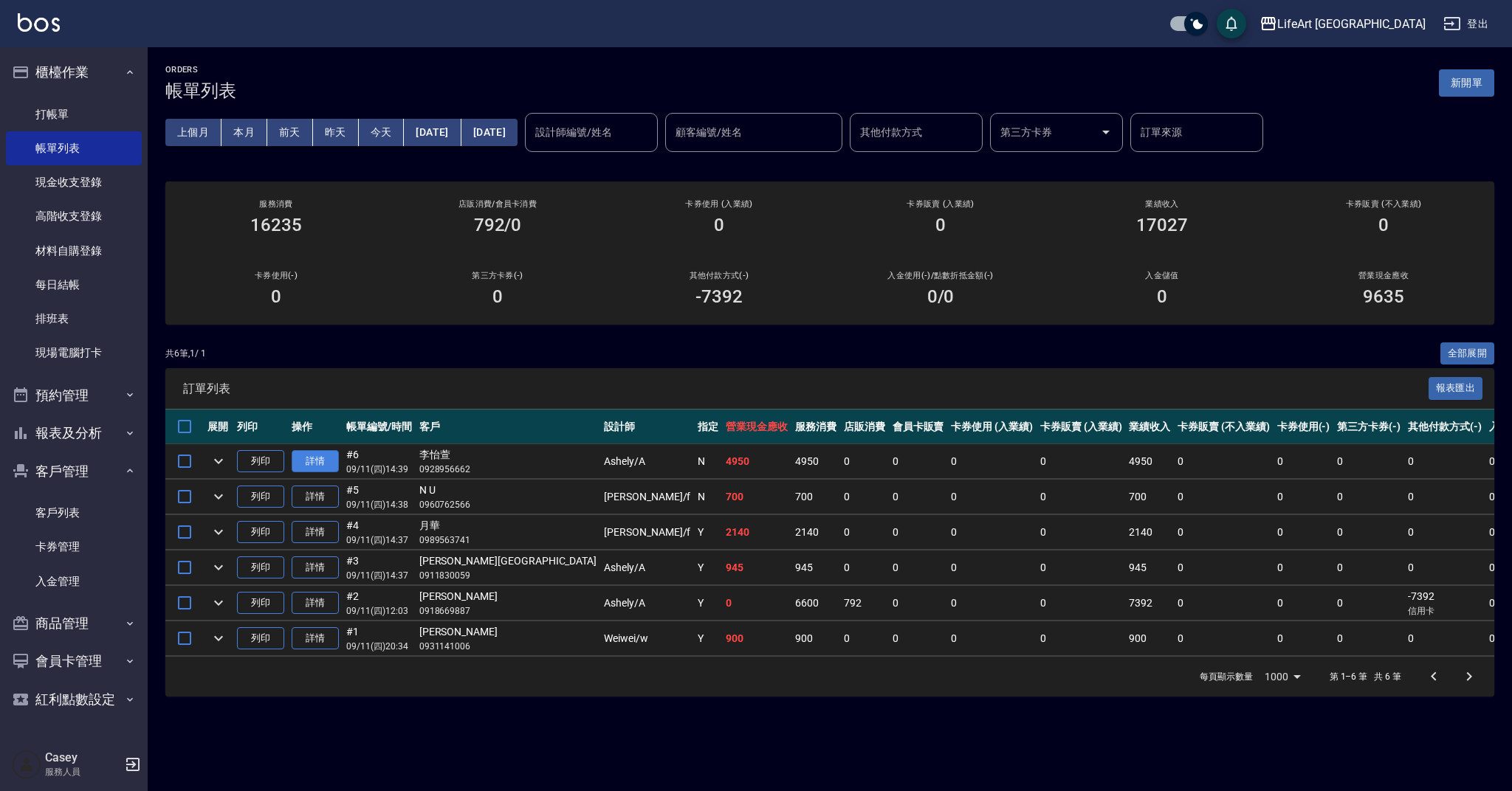
click at [326, 461] on link "詳情" at bounding box center [315, 462] width 47 height 23
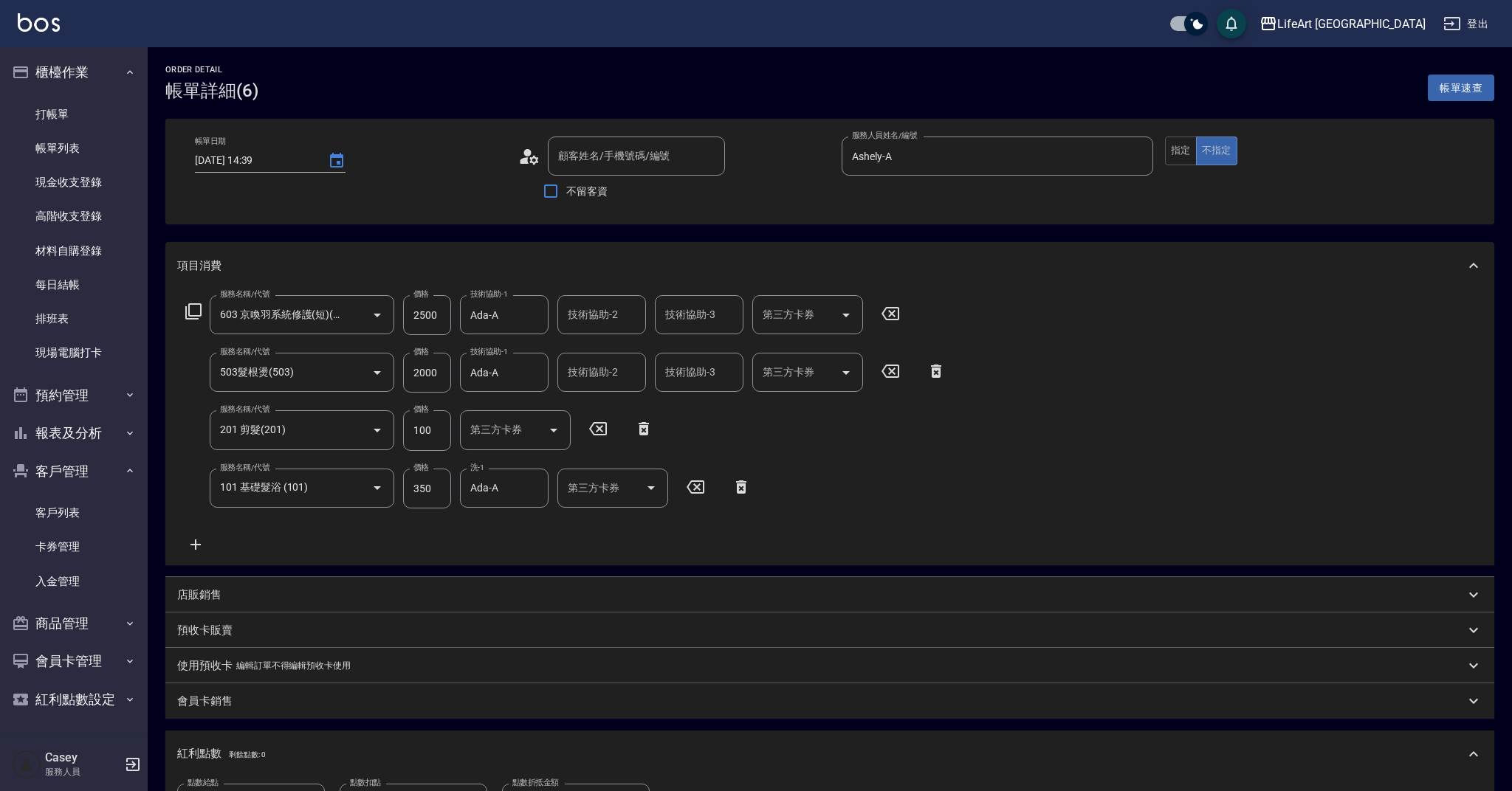
type input "[DATE] 14:39"
type input "Ashely-A"
type input "9"
type input "[PERSON_NAME]/0928956662/"
click at [1177, 158] on button "指定" at bounding box center [1181, 150] width 32 height 29
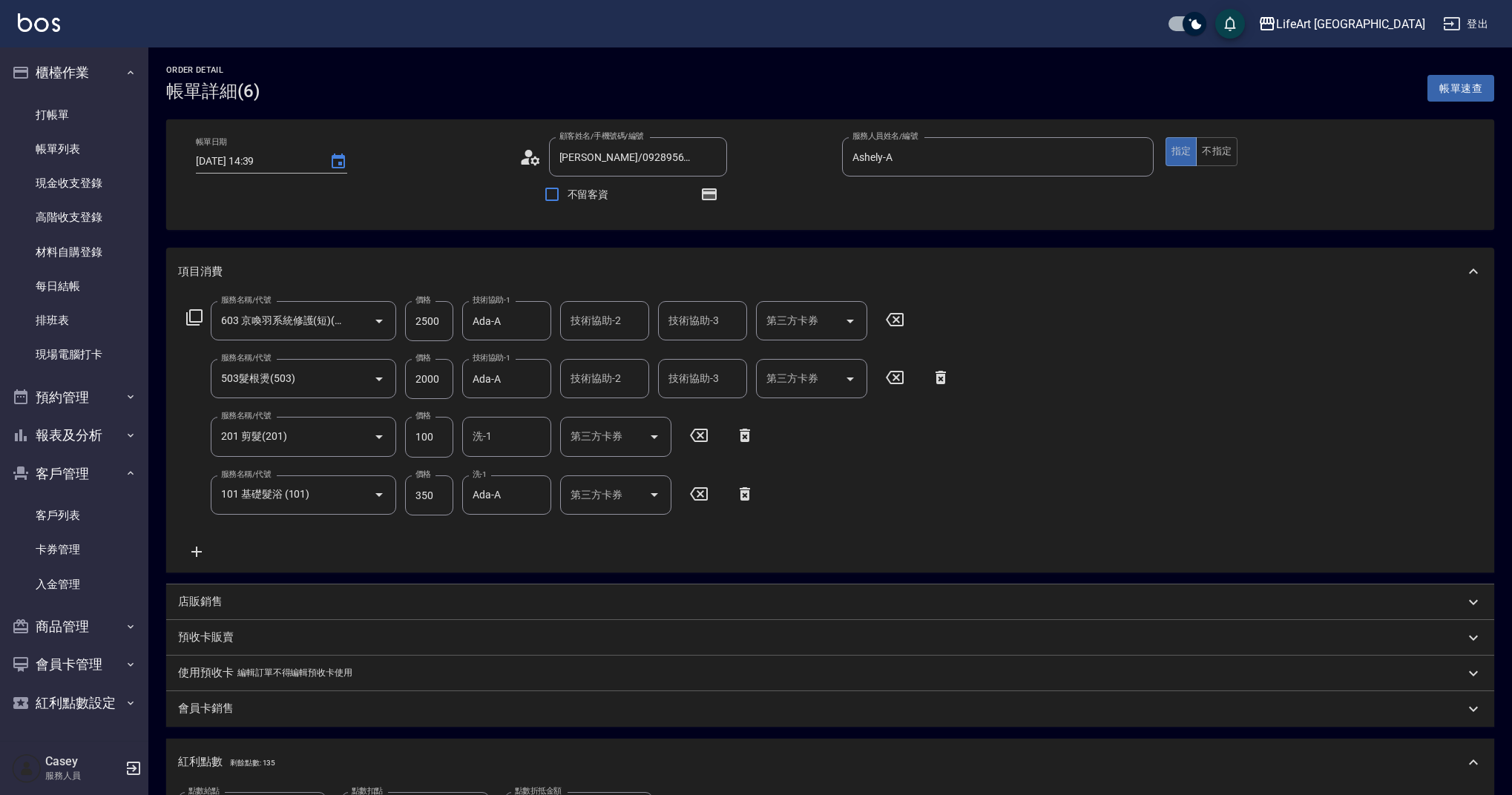
scroll to position [409, 0]
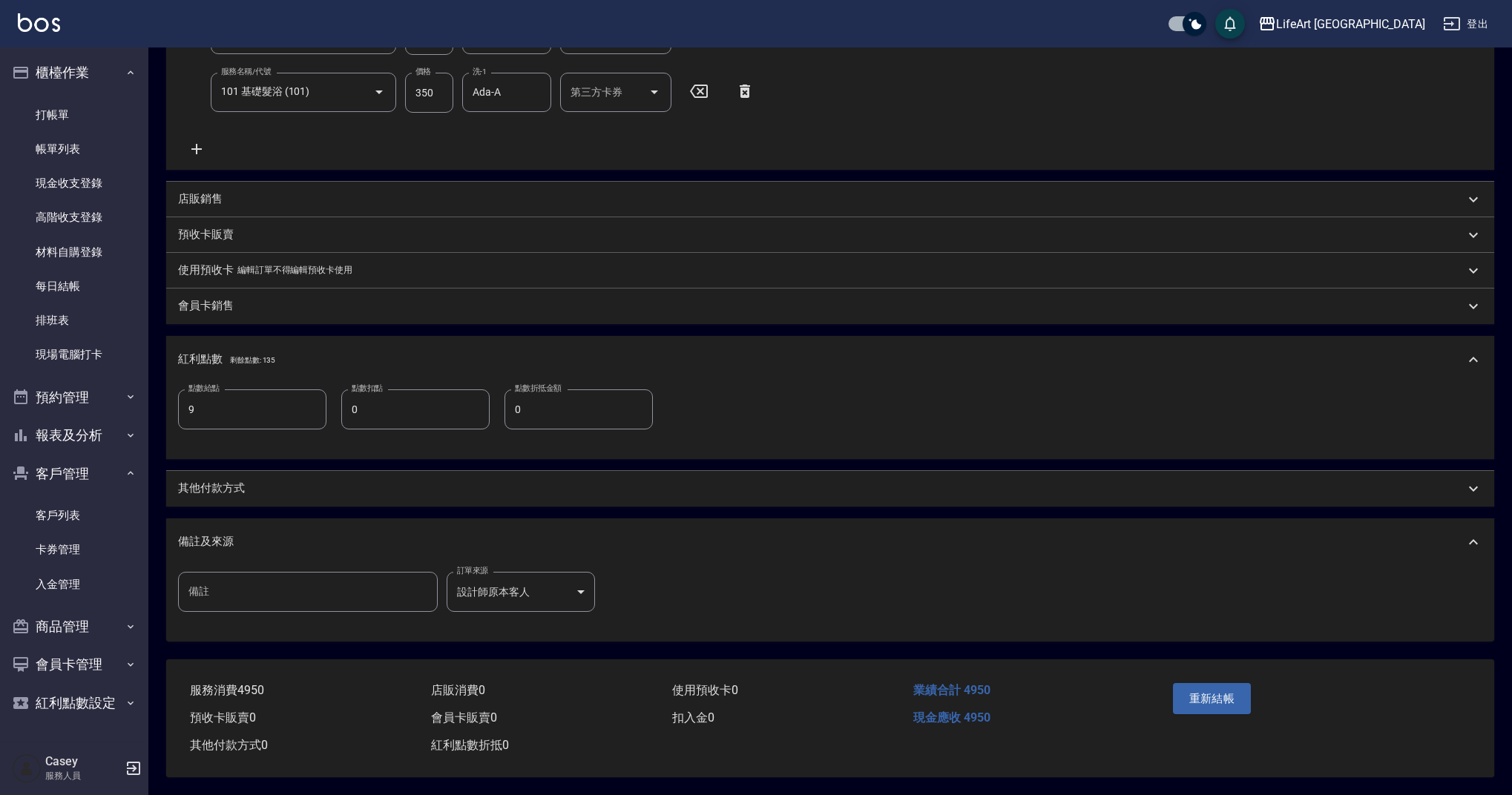
click at [1231, 698] on button "重新結帳" at bounding box center [1211, 698] width 78 height 31
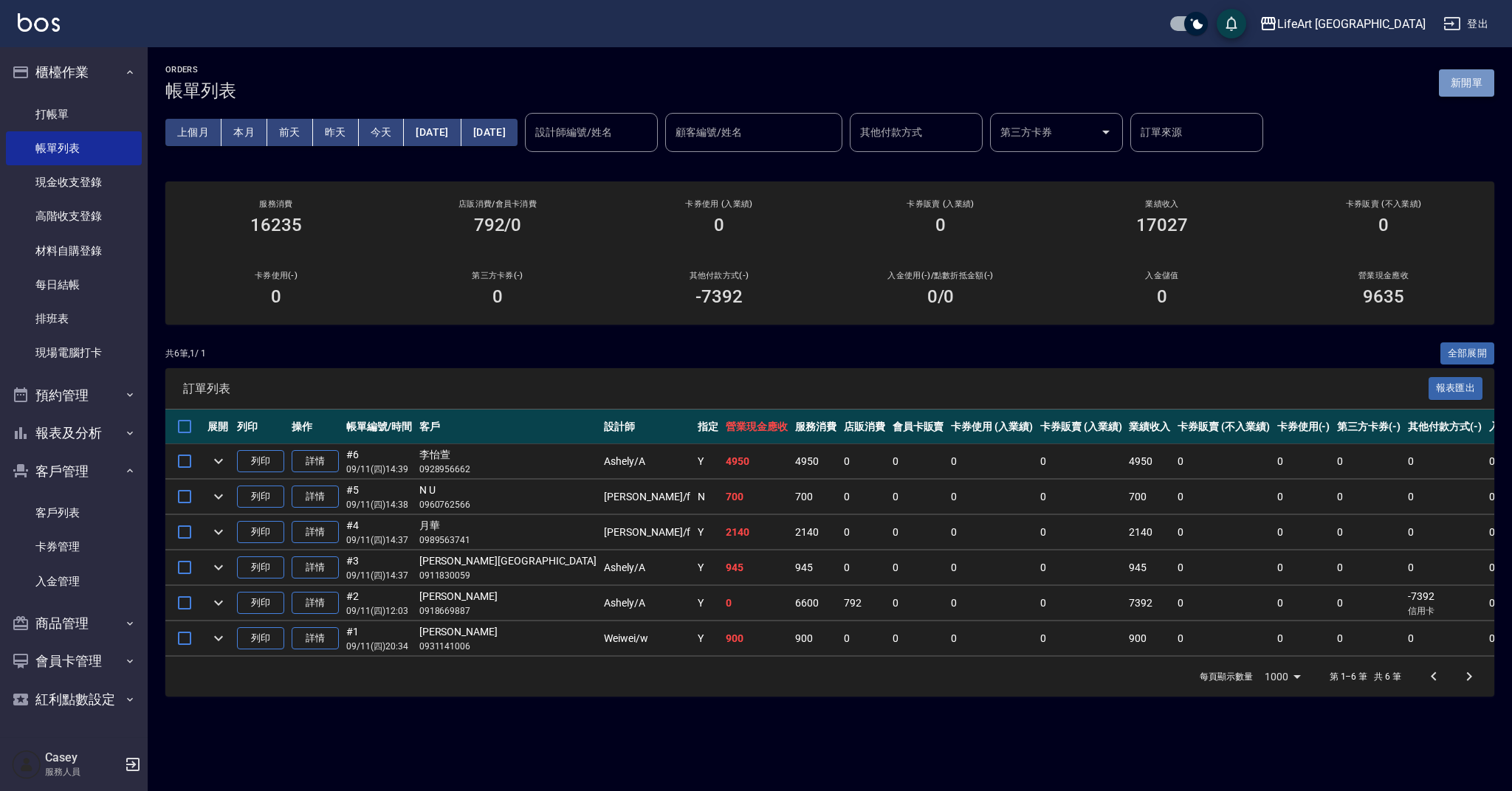
click at [1486, 90] on button "新開單" at bounding box center [1466, 82] width 55 height 27
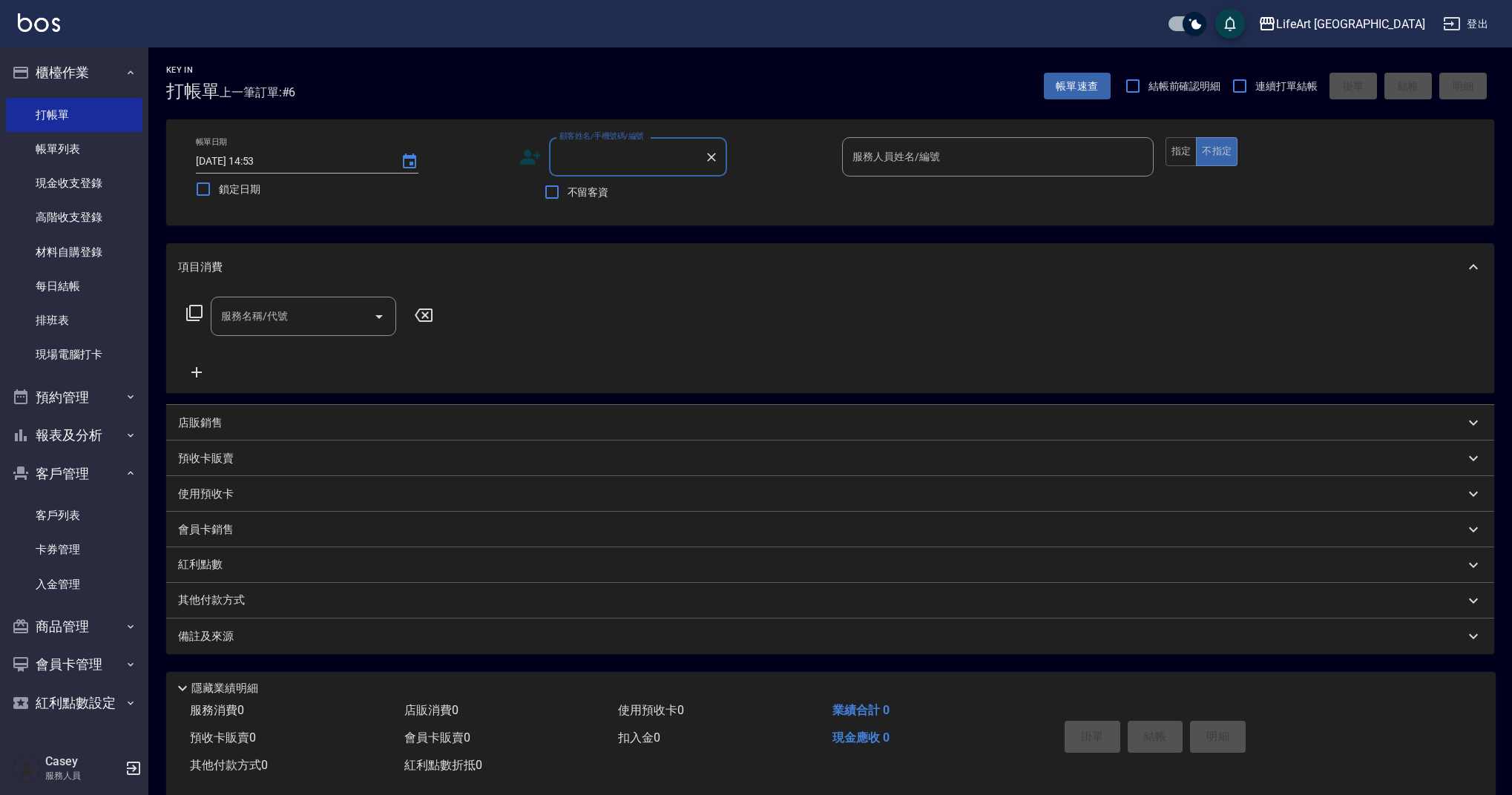
click at [632, 150] on input "顧客姓名/手機號碼/編號" at bounding box center [627, 156] width 142 height 26
click at [671, 201] on li "[PERSON_NAME]/0925343159/null" at bounding box center [638, 195] width 178 height 25
type input "[PERSON_NAME]/0925343159/null"
click at [313, 314] on input "服務名稱/代號" at bounding box center [291, 315] width 149 height 26
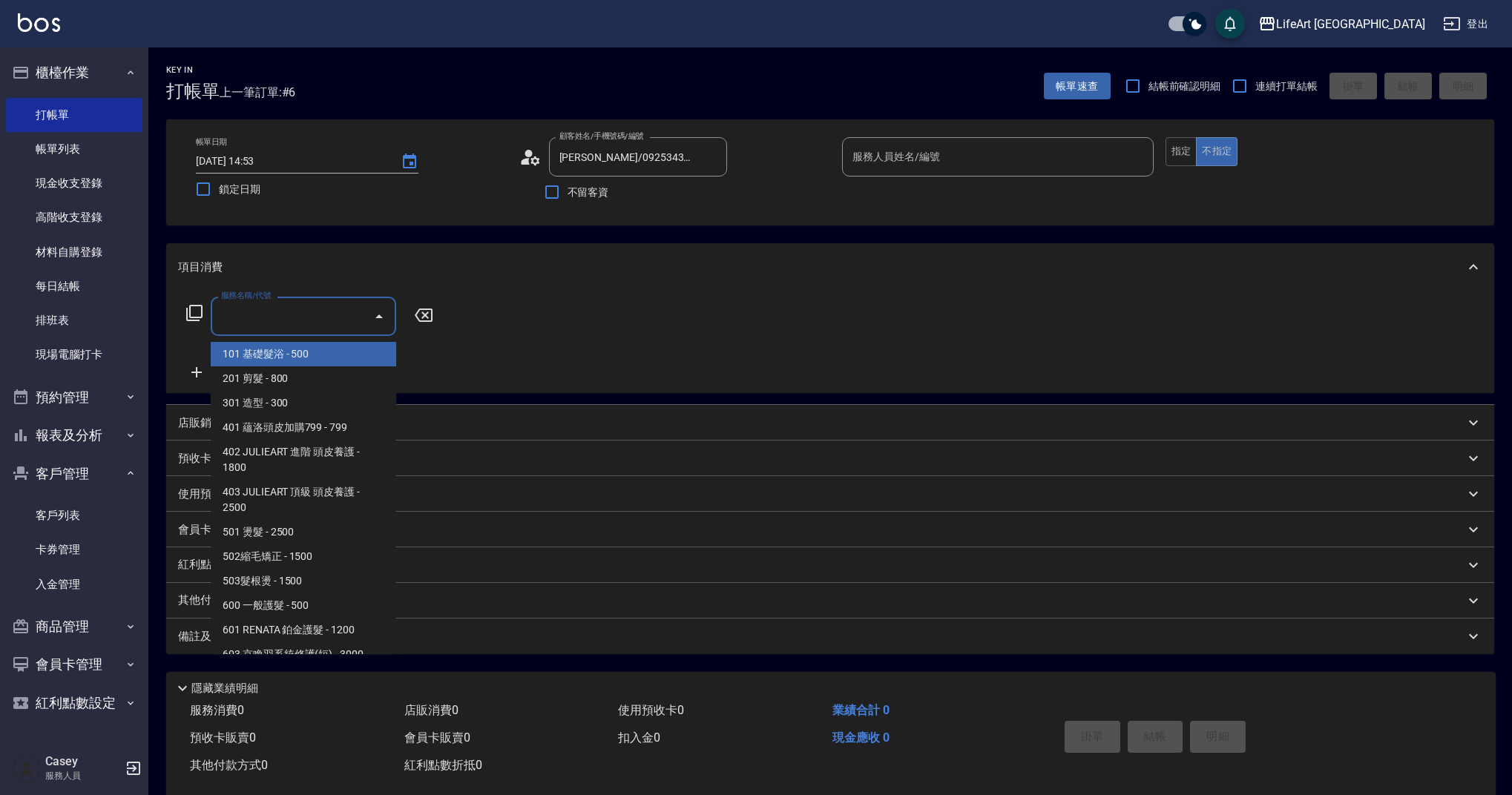
click at [338, 357] on span "101 基礎髮浴 - 500" at bounding box center [303, 354] width 186 height 25
type input "101 基礎髮浴 (101)"
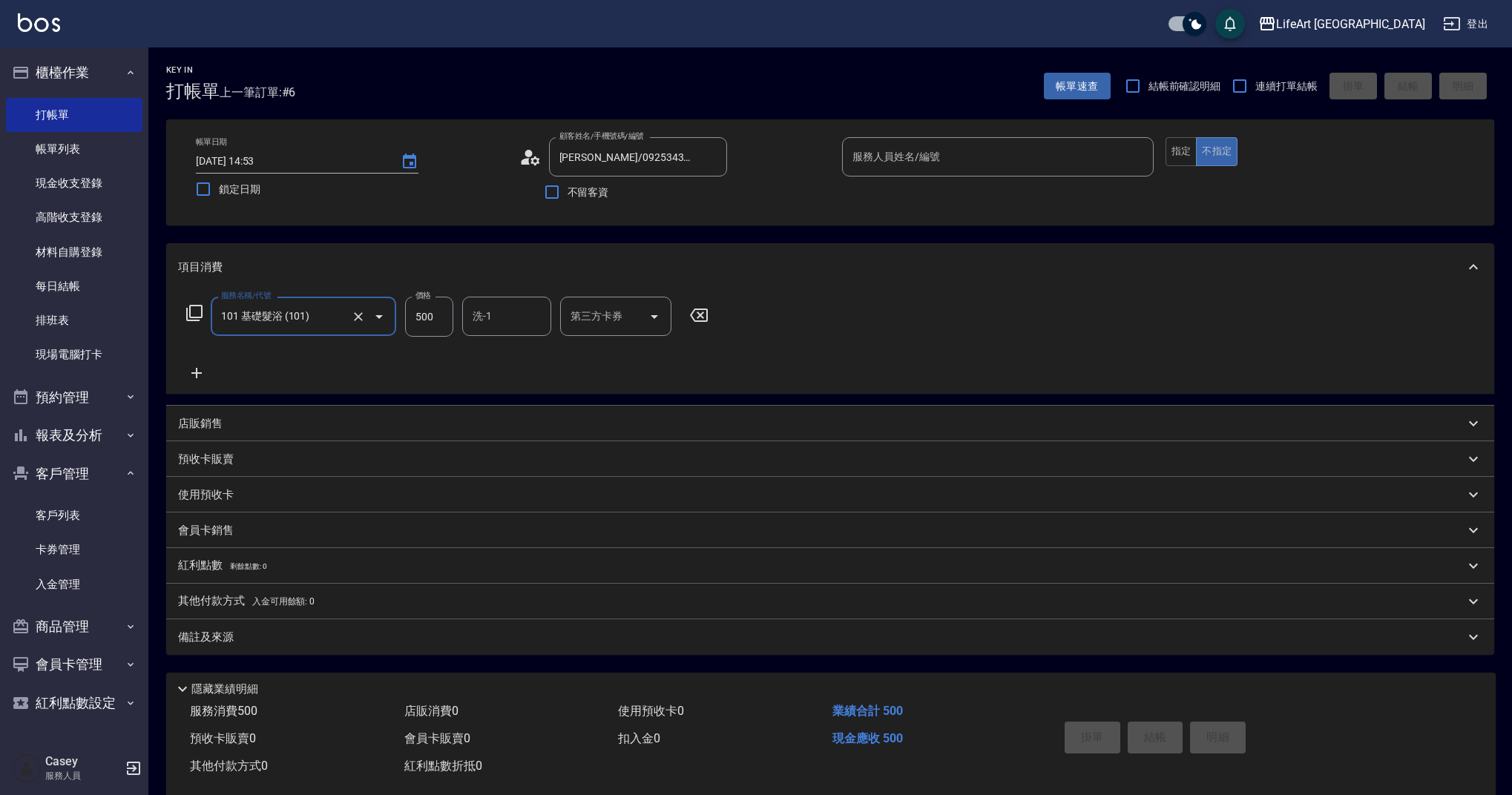
drag, startPoint x: 410, startPoint y: 315, endPoint x: 433, endPoint y: 319, distance: 23.3
click at [410, 315] on input "500" at bounding box center [429, 316] width 48 height 40
click at [491, 318] on div "洗-1 洗-1" at bounding box center [507, 316] width 89 height 40
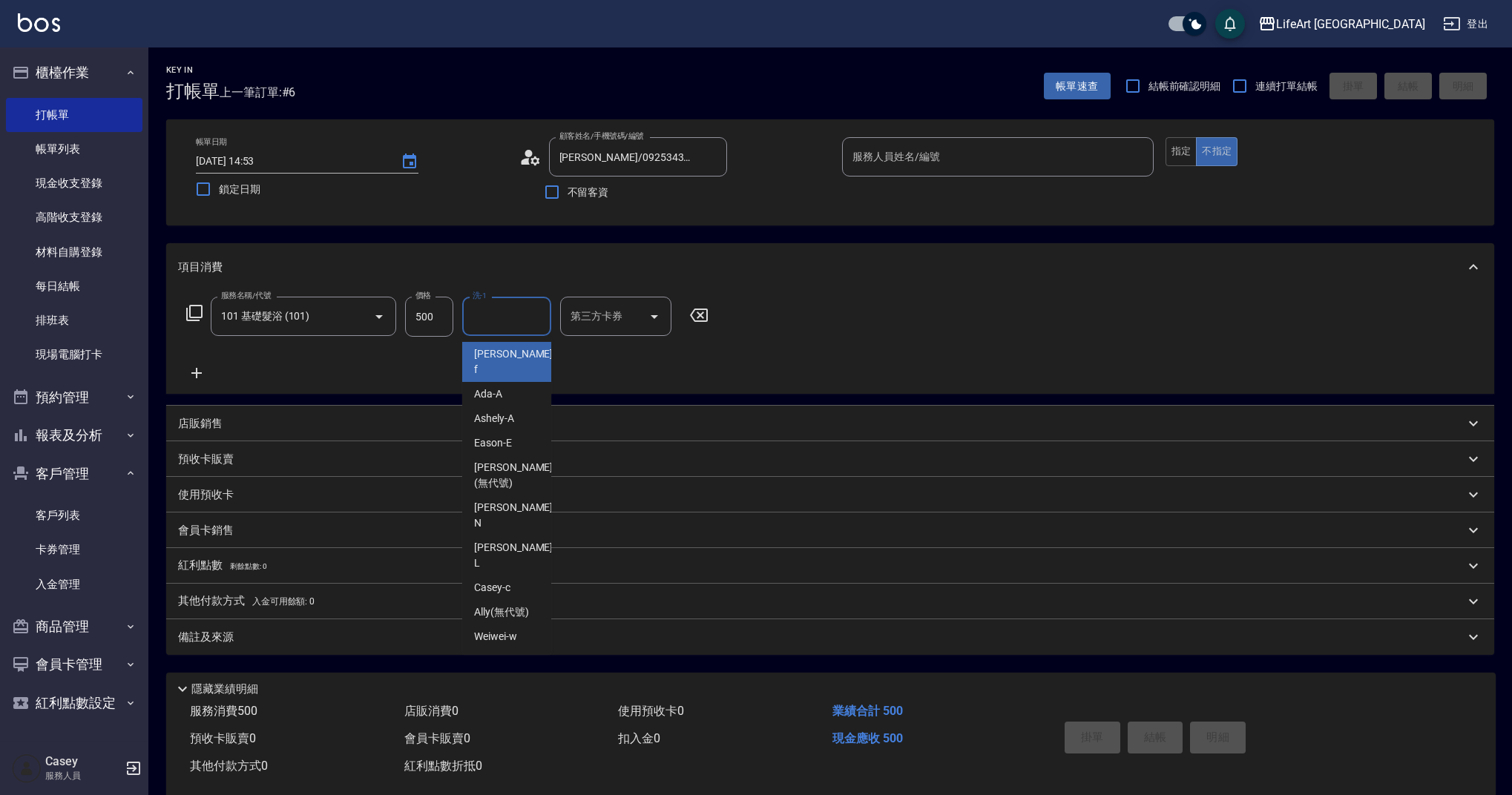
click at [491, 317] on input "洗-1" at bounding box center [507, 315] width 76 height 26
click at [502, 345] on div "Casey -c" at bounding box center [507, 354] width 89 height 25
type input "Casey-c"
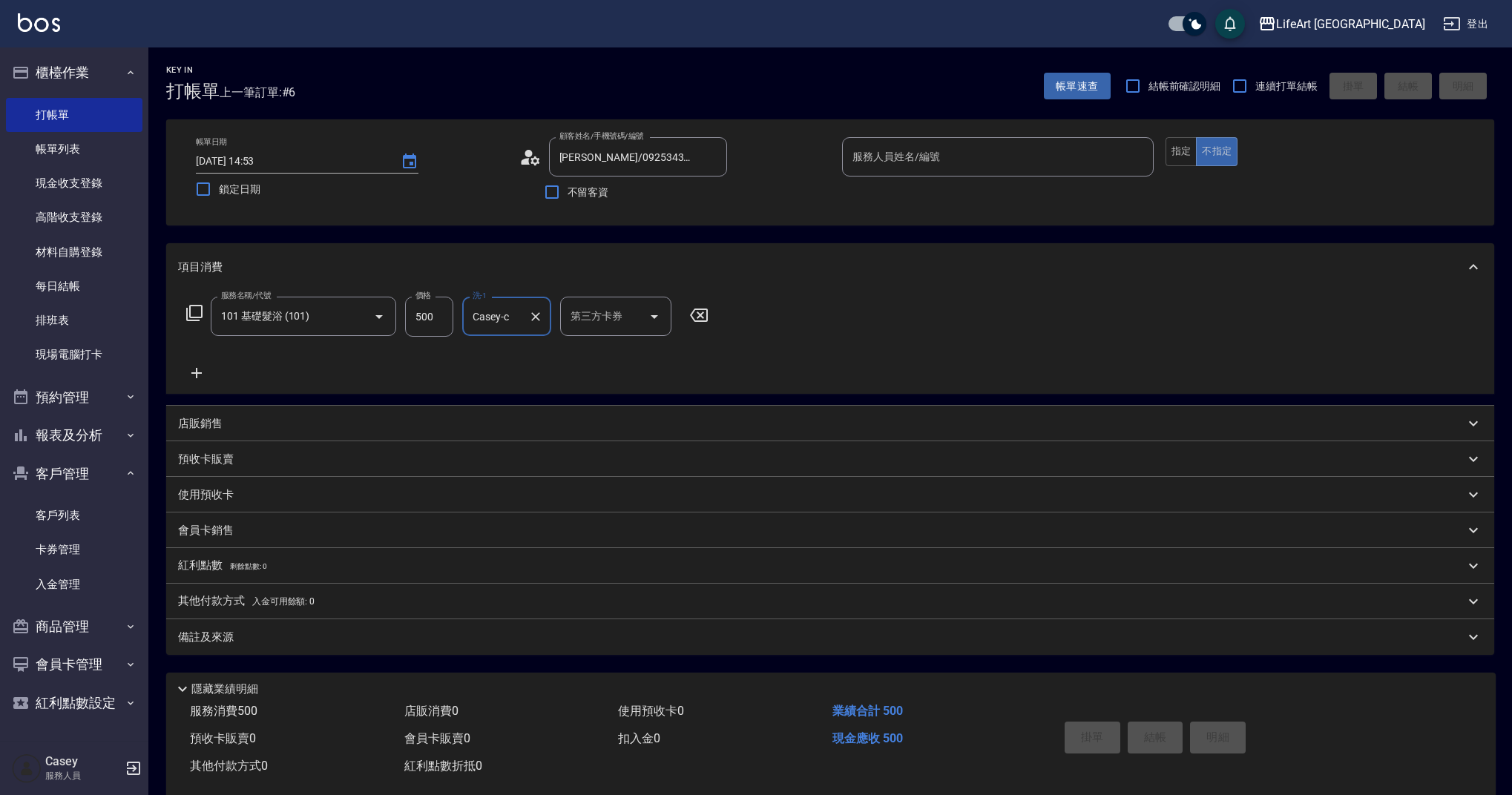
click at [344, 640] on div "備註及來源" at bounding box center [822, 637] width 1287 height 16
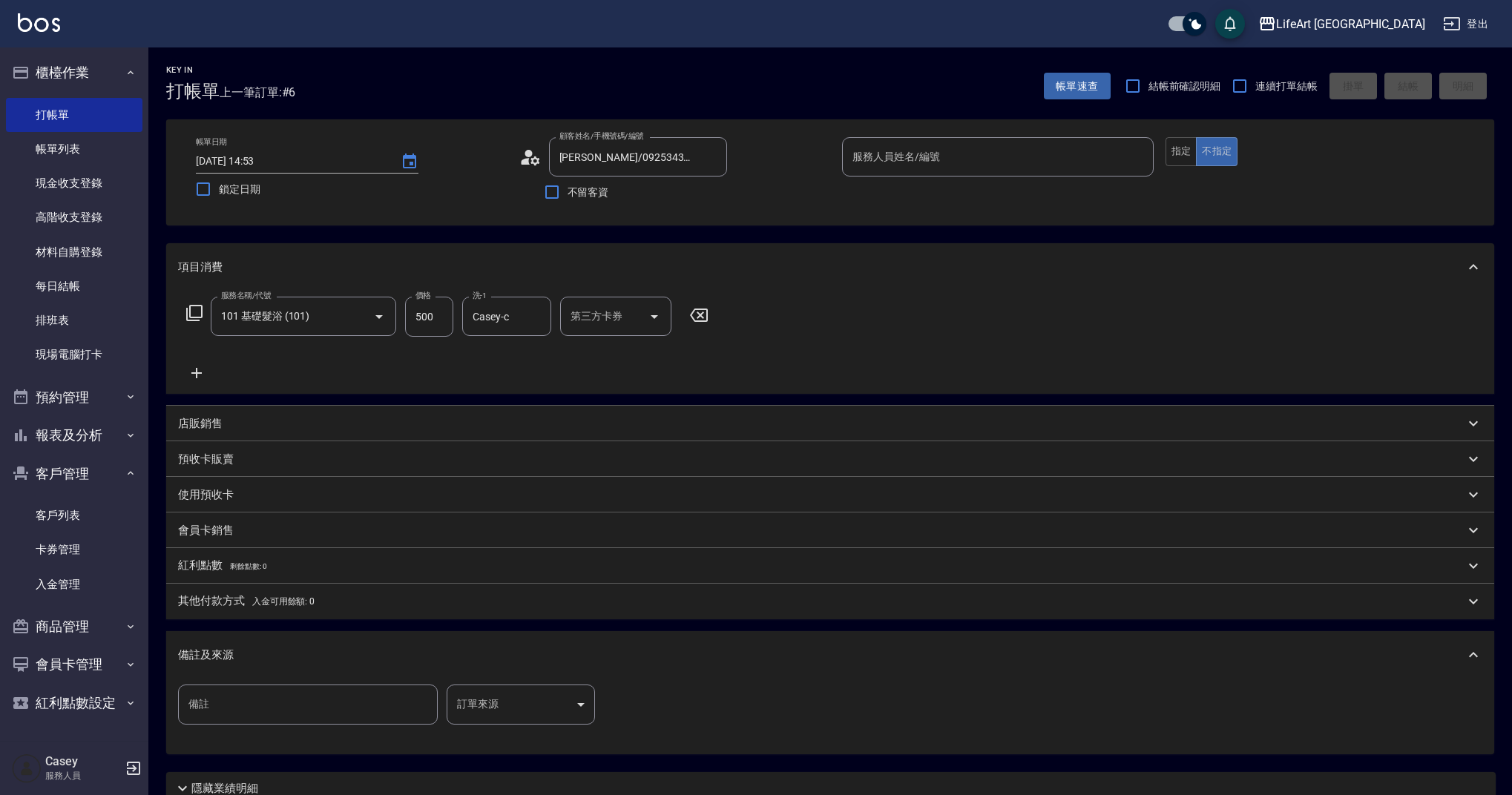
click at [511, 686] on body "LifeArt 蘆洲 登出 櫃檯作業 打帳單 帳單列表 現金收支登錄 高階收支登錄 材料自購登錄 每日結帳 排班表 現場電腦打卡 預約管理 預約管理 單日預約…" at bounding box center [756, 457] width 1512 height 916
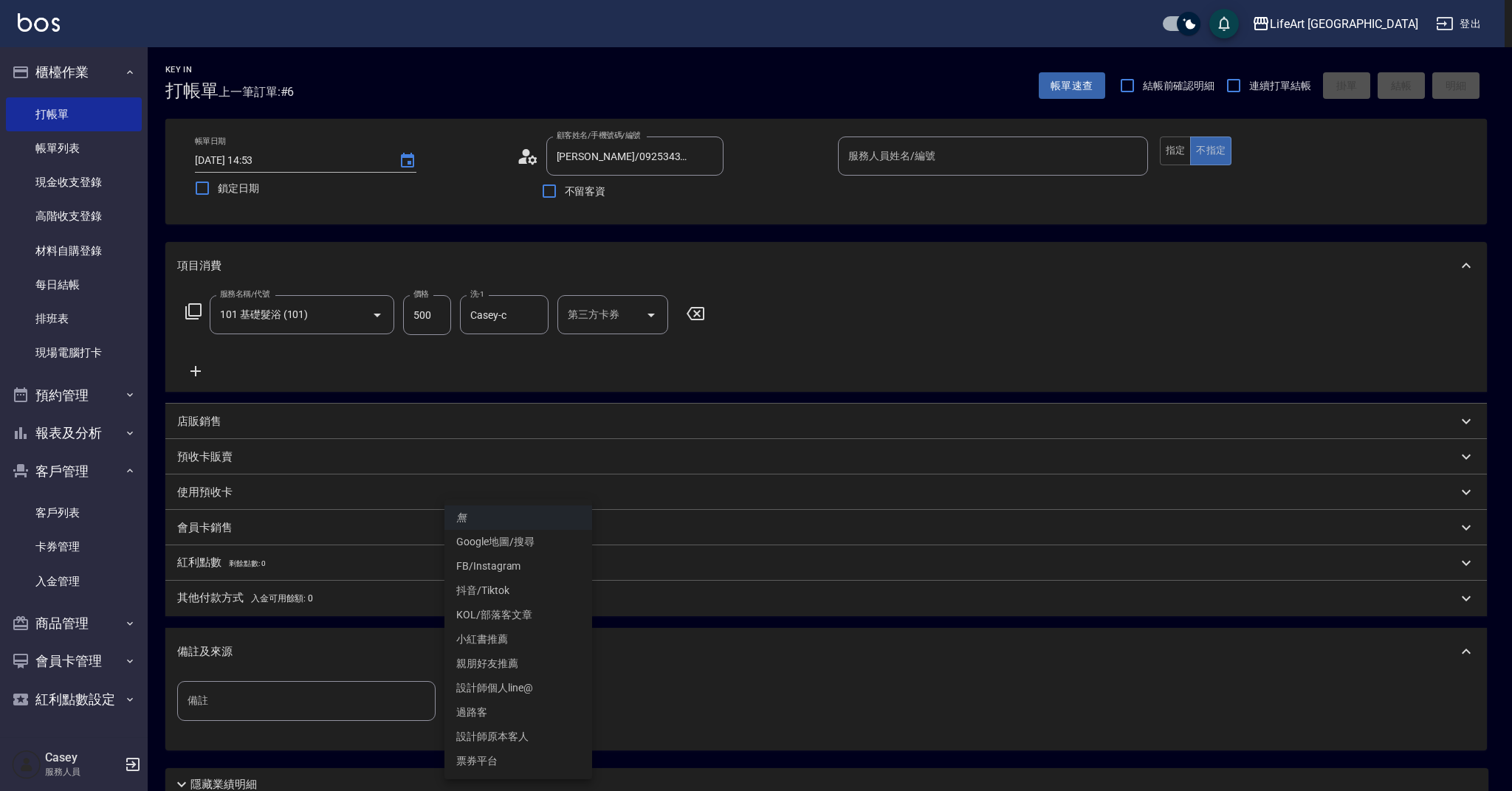
click at [522, 741] on li "設計師原本客人" at bounding box center [519, 737] width 148 height 25
type input "設計師原本客人"
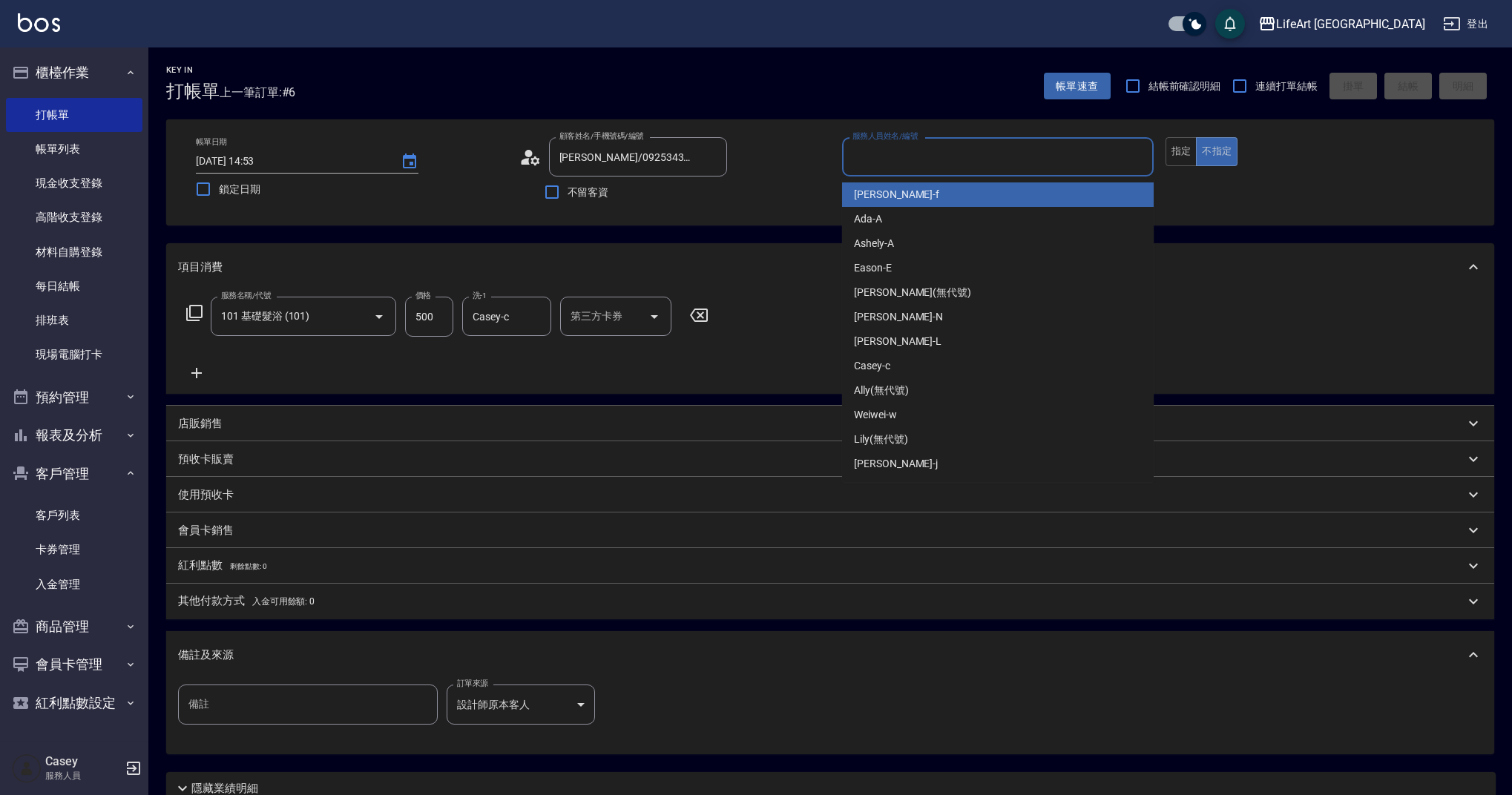
click at [1050, 157] on input "服務人員姓名/編號" at bounding box center [998, 156] width 298 height 26
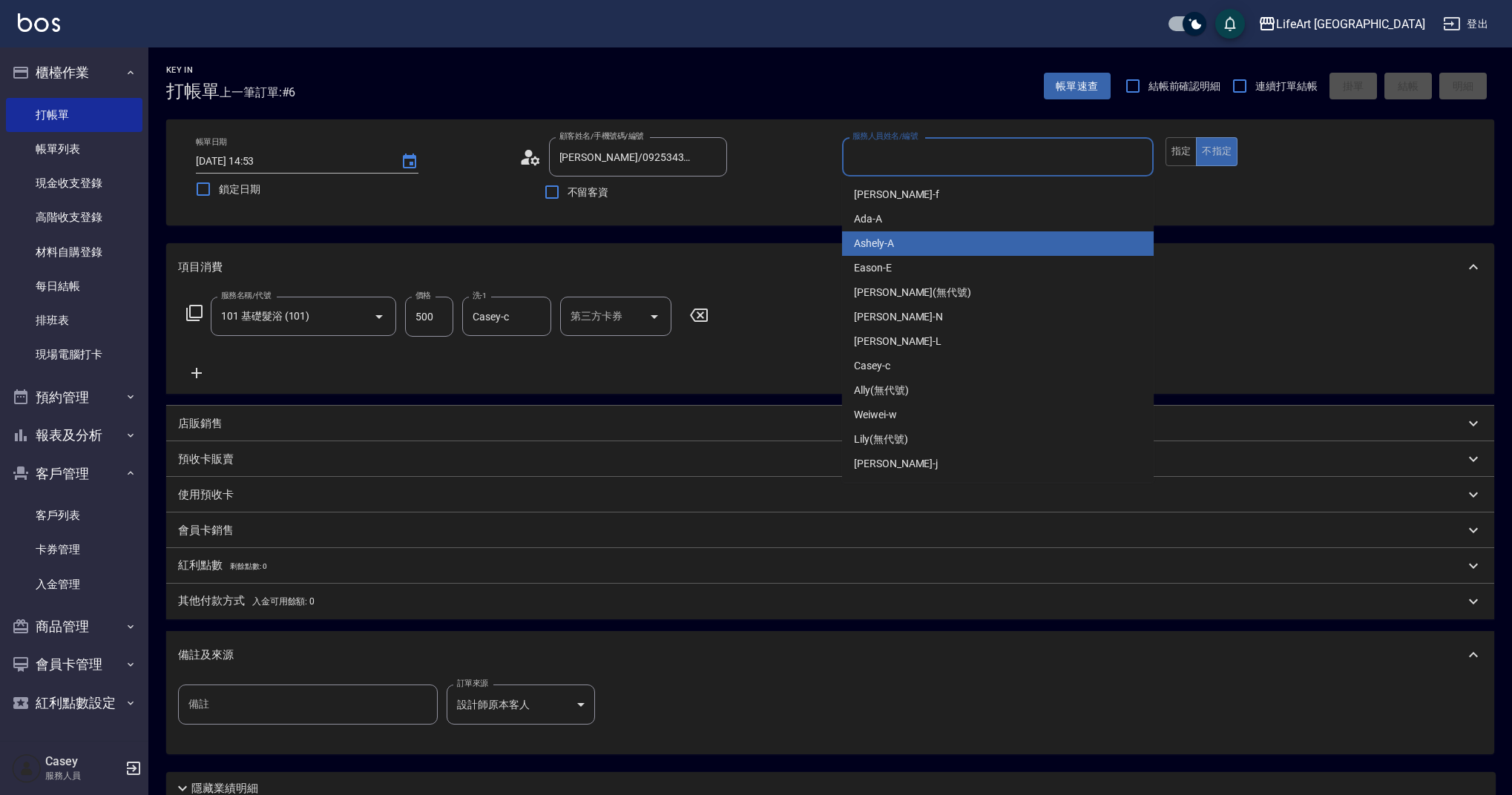
click at [980, 239] on div "Ashely -A" at bounding box center [998, 244] width 311 height 25
type input "Ashely-A"
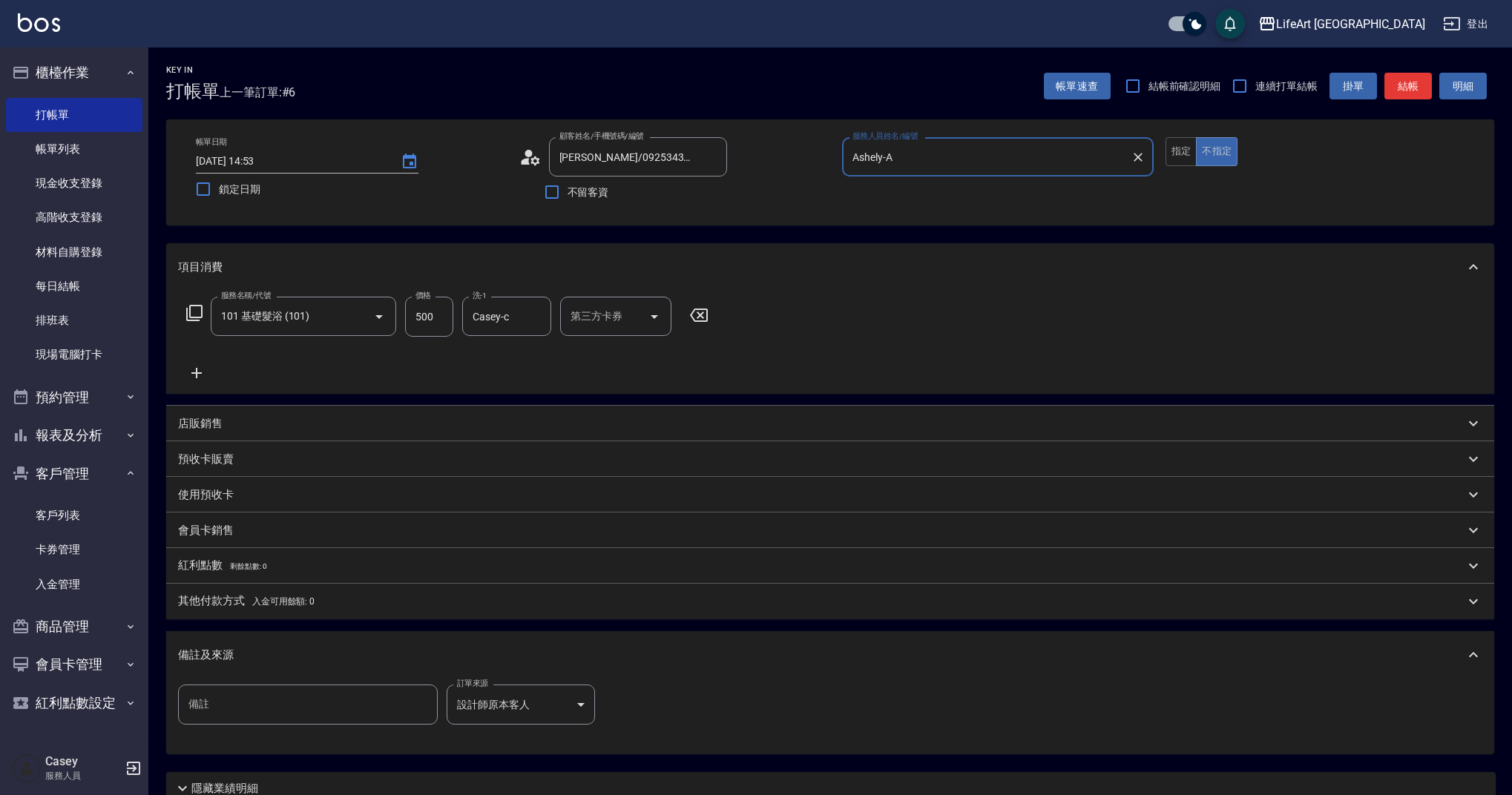
click at [534, 163] on icon at bounding box center [534, 160] width 9 height 9
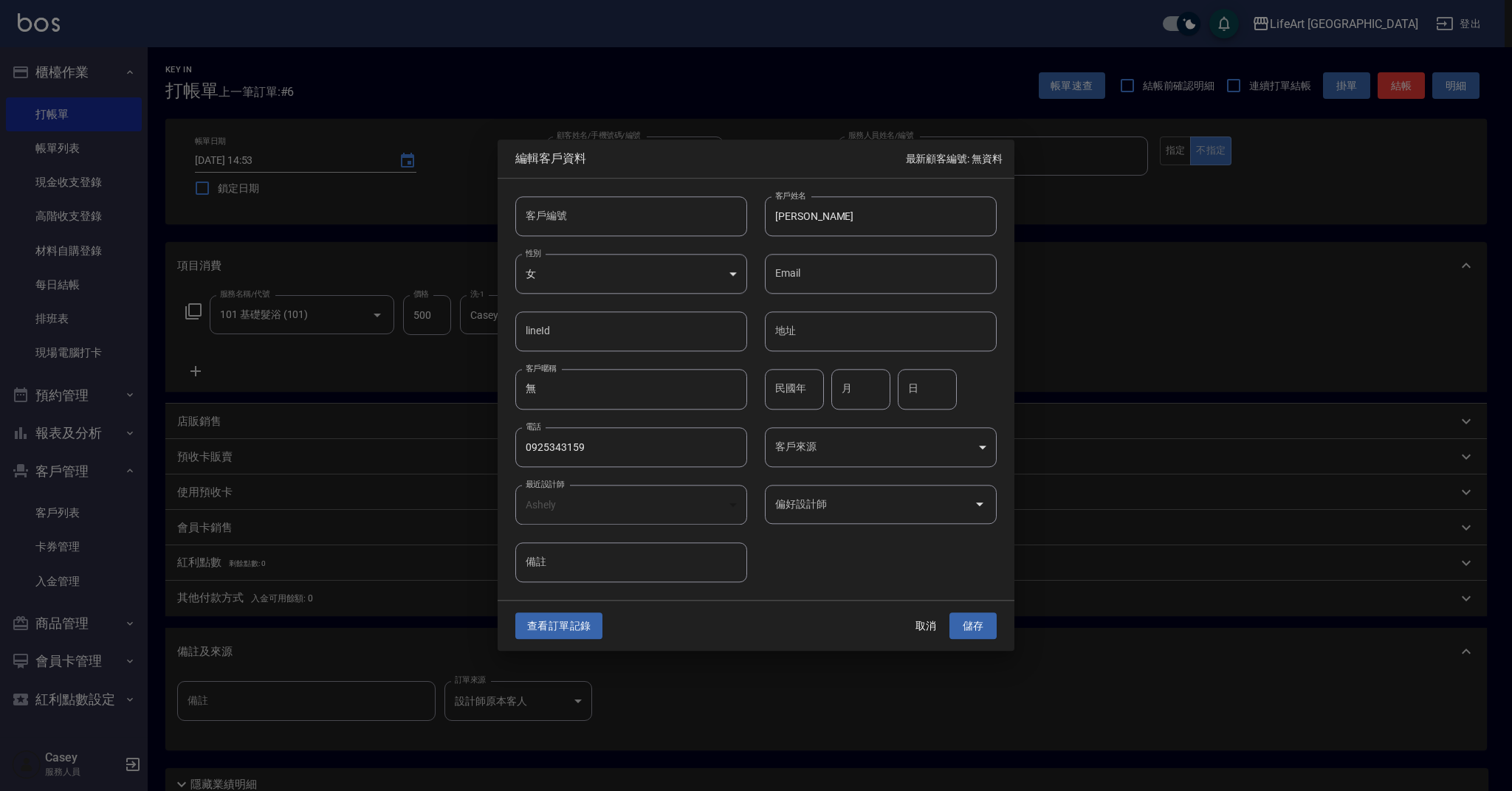
click at [846, 506] on input "偏好設計師" at bounding box center [869, 504] width 196 height 25
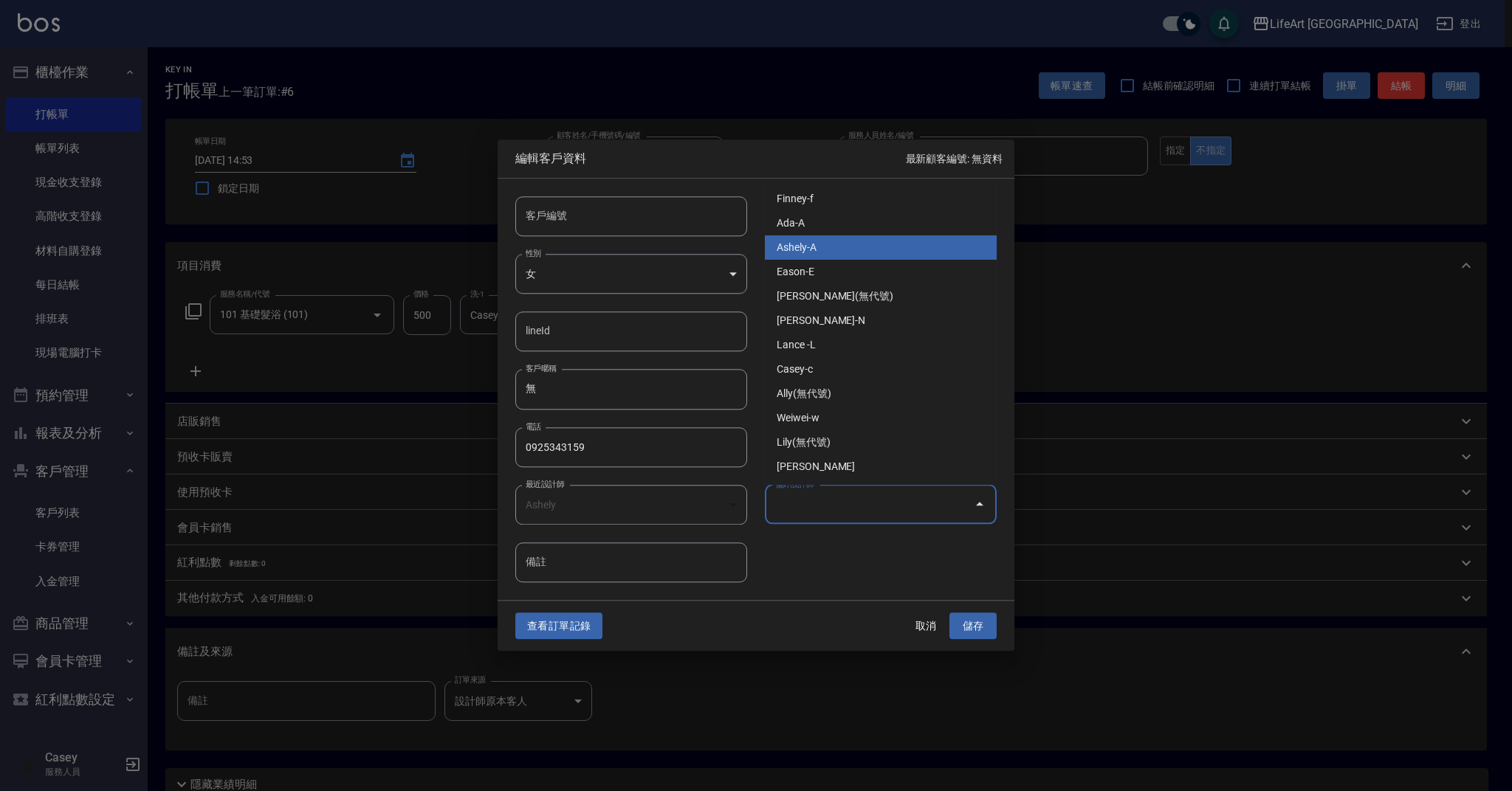
click at [854, 251] on li "Ashely-A" at bounding box center [881, 248] width 232 height 25
type input "Ashely"
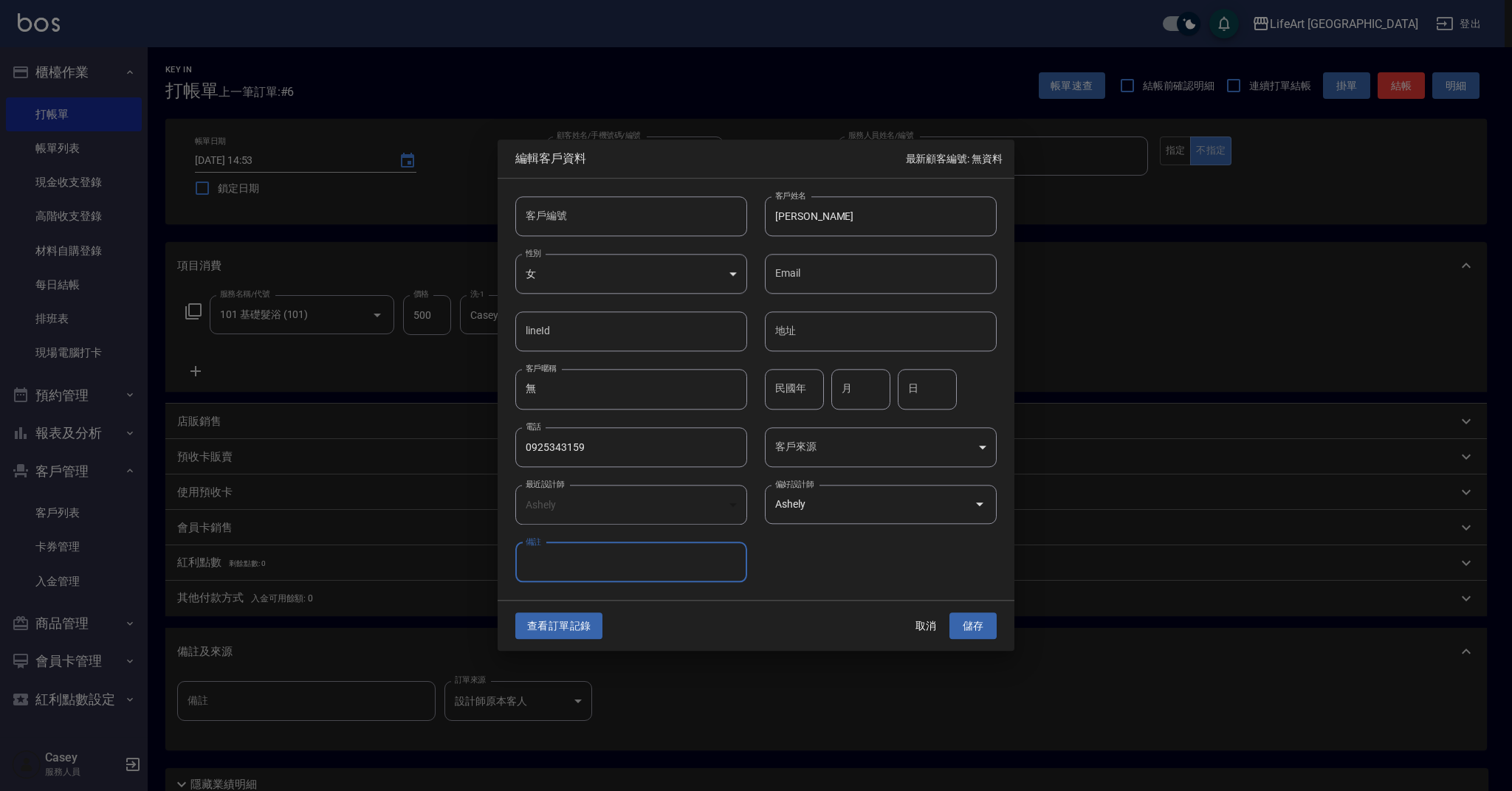
click at [651, 560] on input "備註" at bounding box center [631, 562] width 232 height 40
type input "表姐"
click at [977, 623] on button "儲存" at bounding box center [972, 626] width 47 height 27
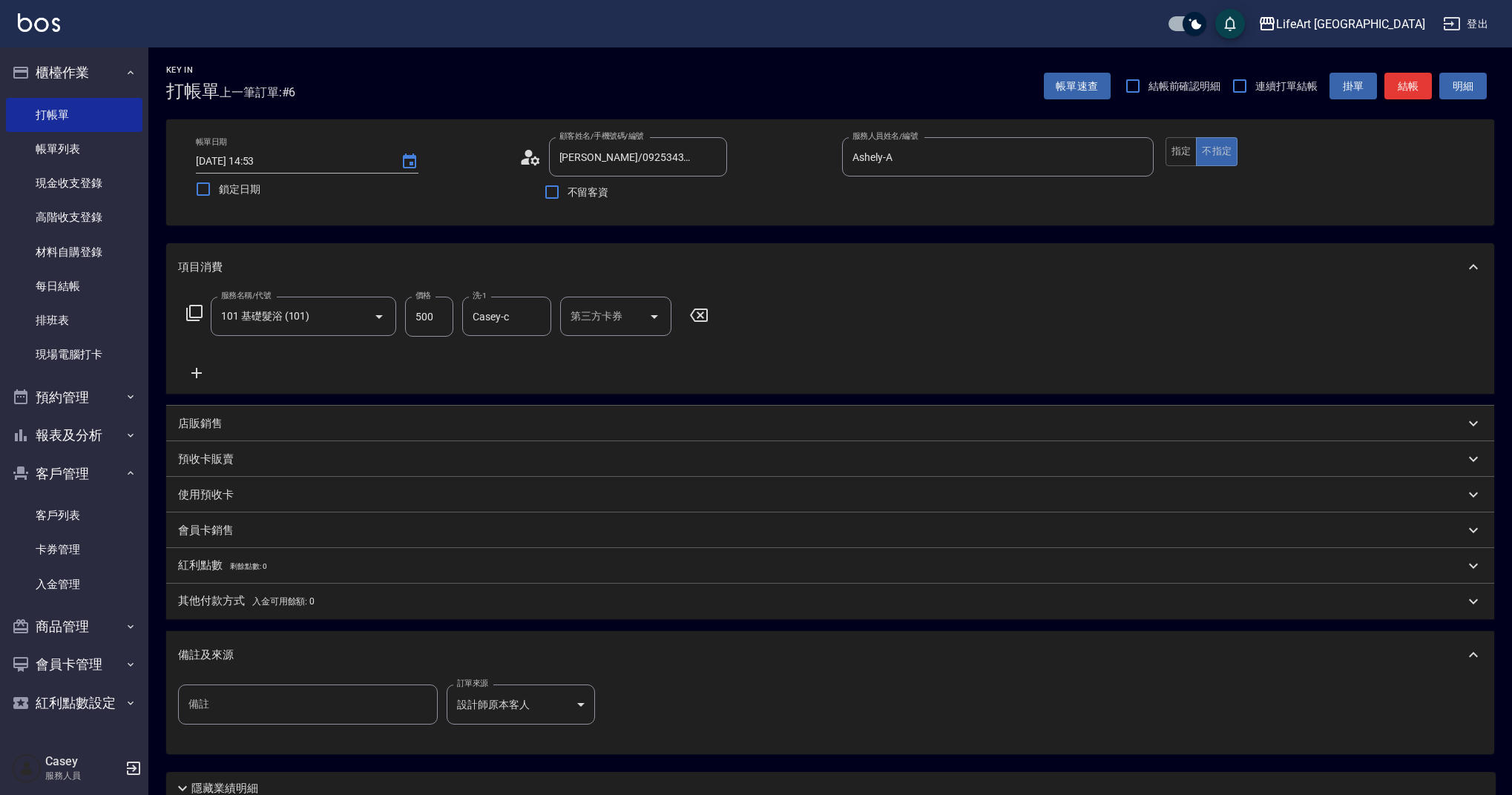
click at [1414, 82] on button "結帳" at bounding box center [1407, 86] width 47 height 27
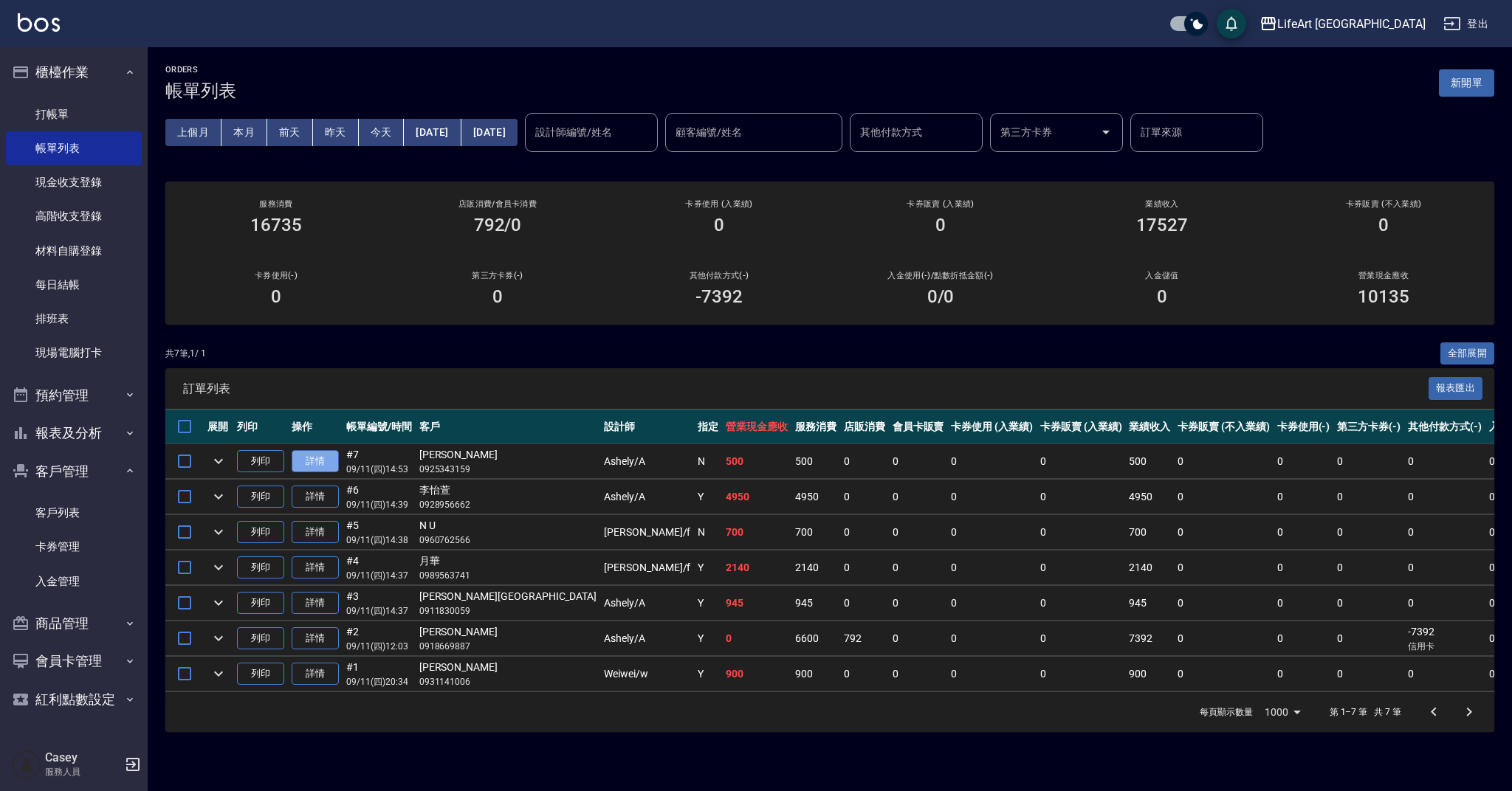
click at [329, 452] on link "詳情" at bounding box center [315, 462] width 47 height 23
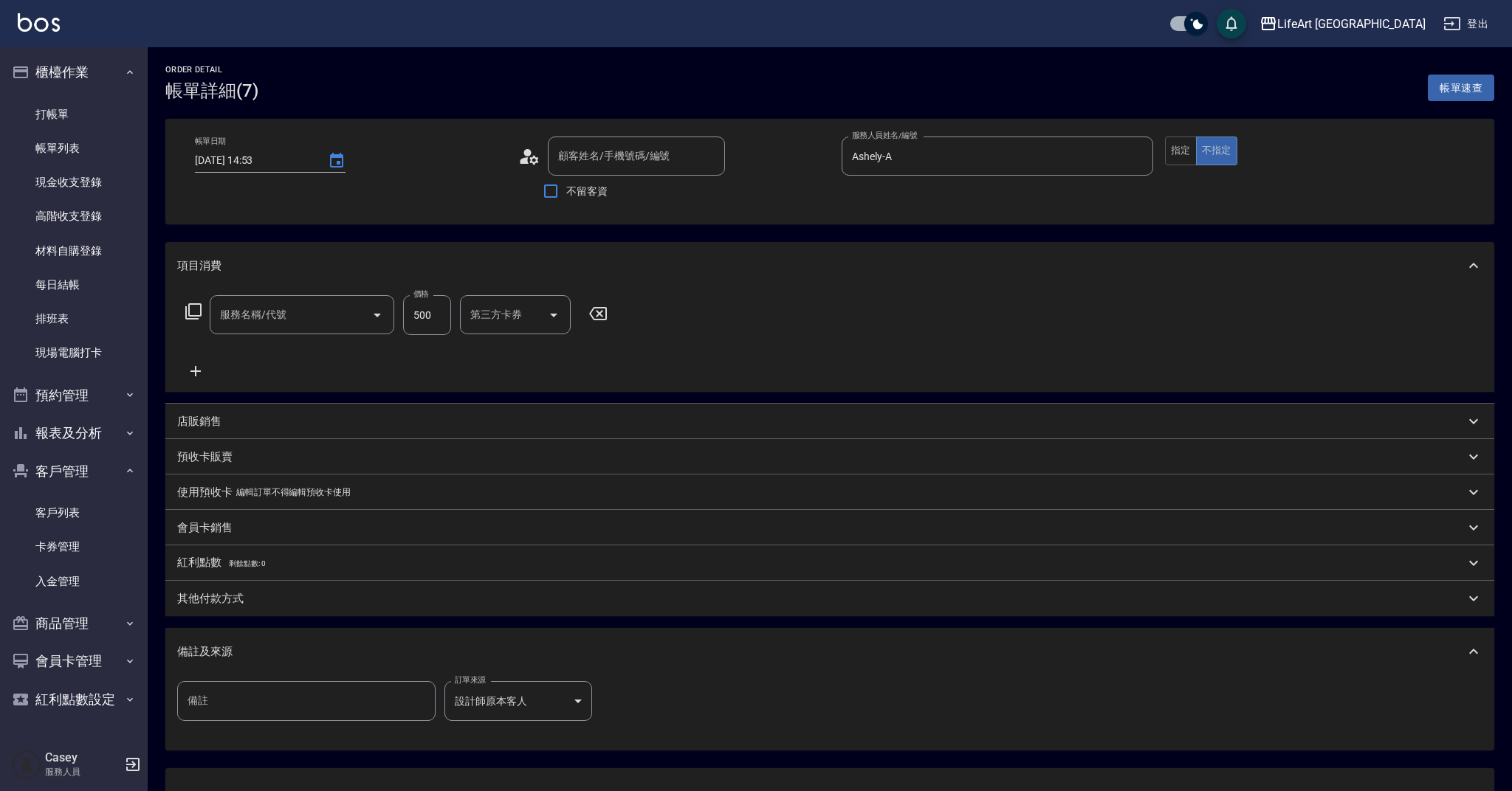
type input "[DATE] 14:53"
type input "Ashely-A"
type input "[PERSON_NAME]/0925343159/"
type input "101 基礎髮浴 (101)"
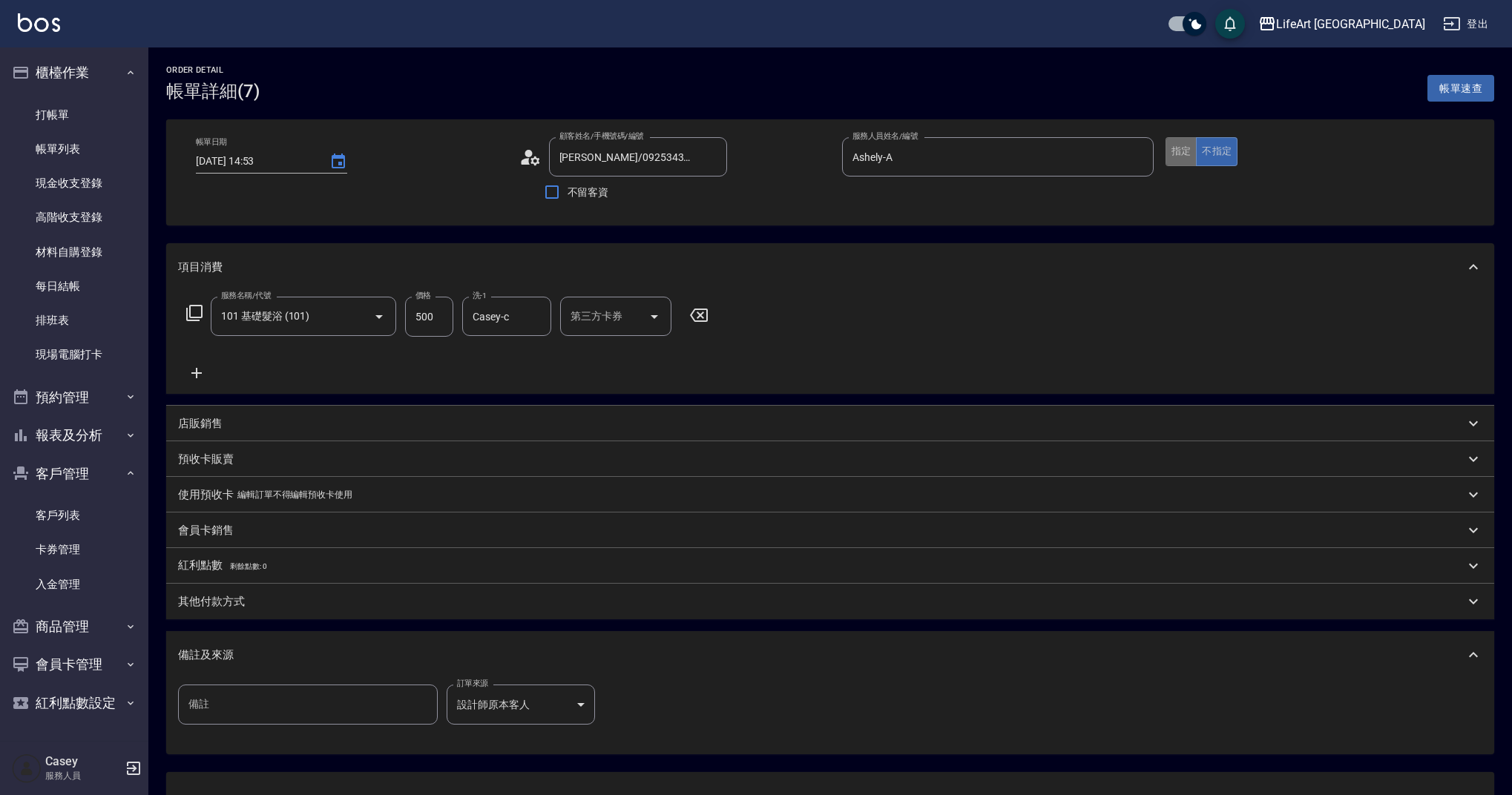
click at [1180, 161] on button "指定" at bounding box center [1181, 151] width 32 height 29
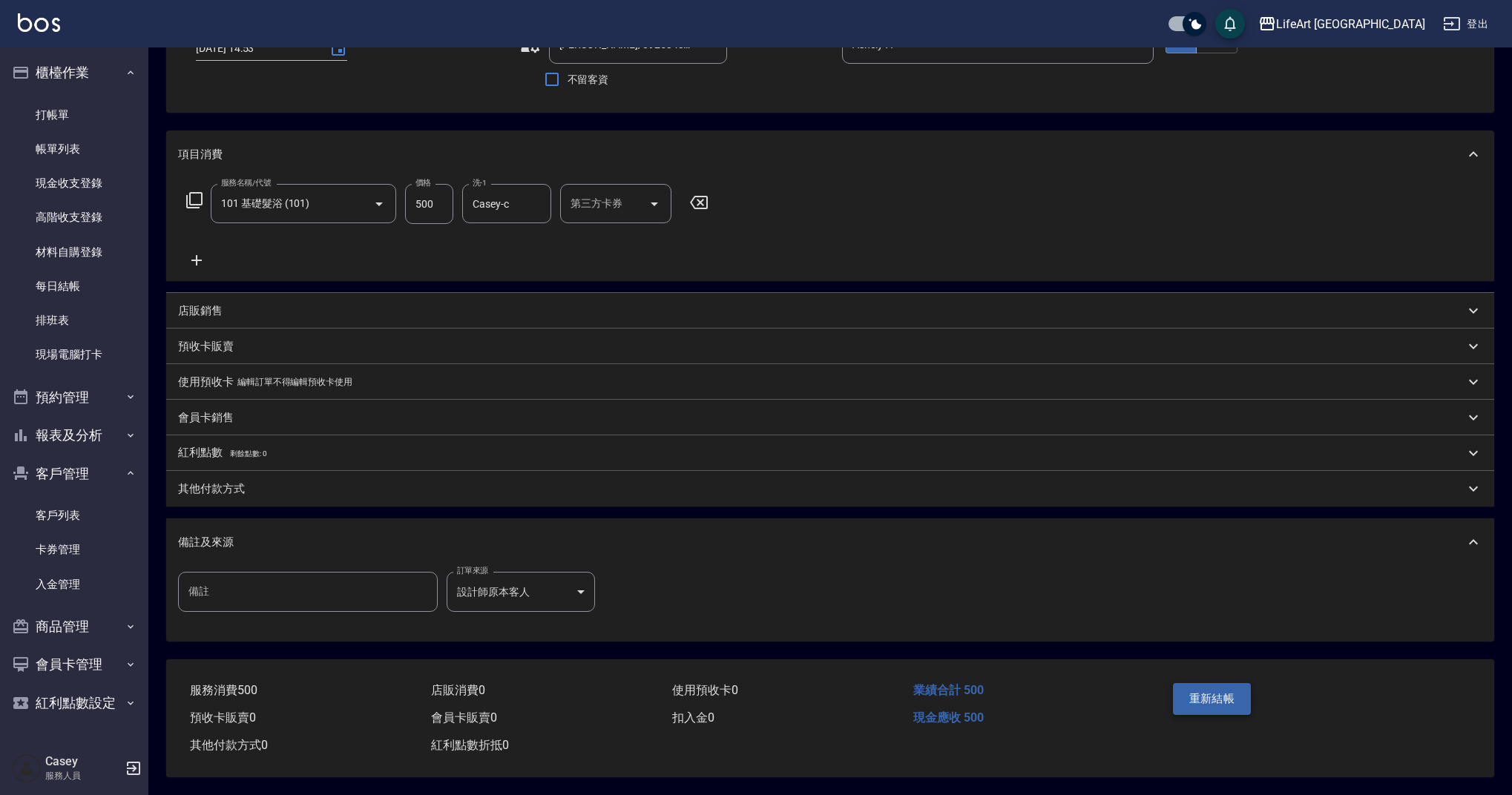
click at [1238, 692] on button "重新結帳" at bounding box center [1211, 698] width 78 height 31
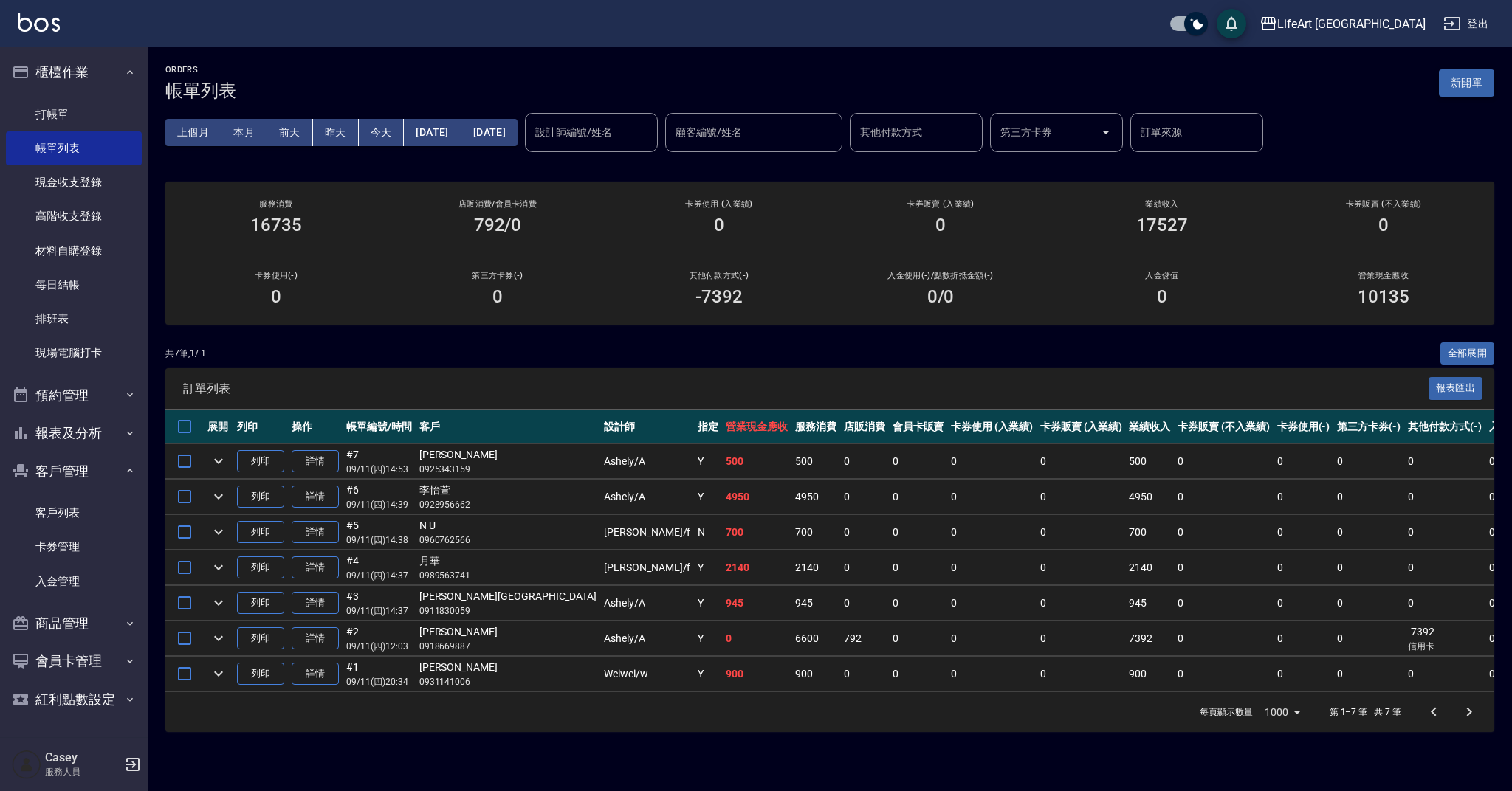
click at [1472, 76] on button "新開單" at bounding box center [1466, 82] width 55 height 27
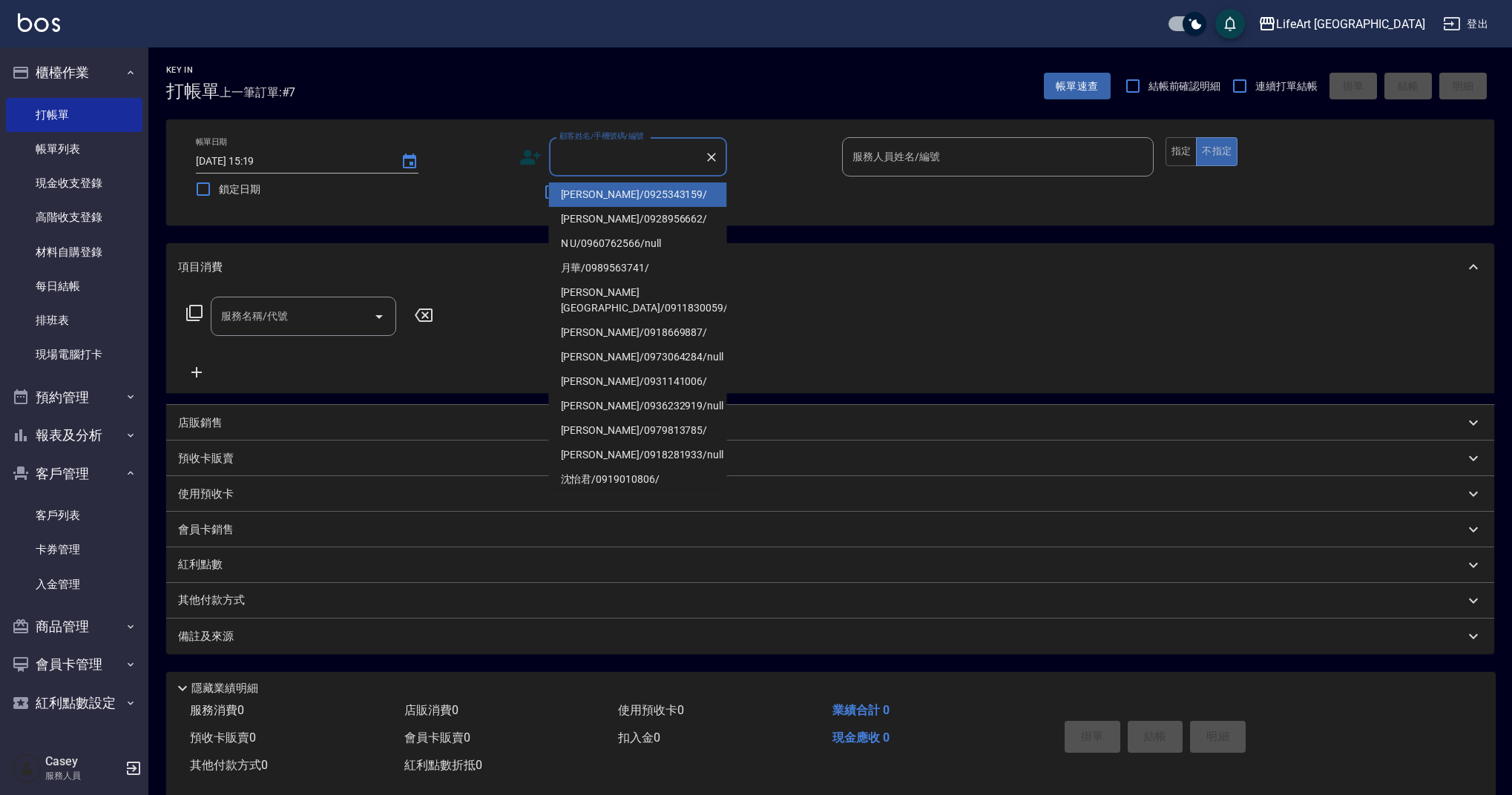
click at [633, 147] on input "顧客姓名/手機號碼/編號" at bounding box center [627, 156] width 142 height 26
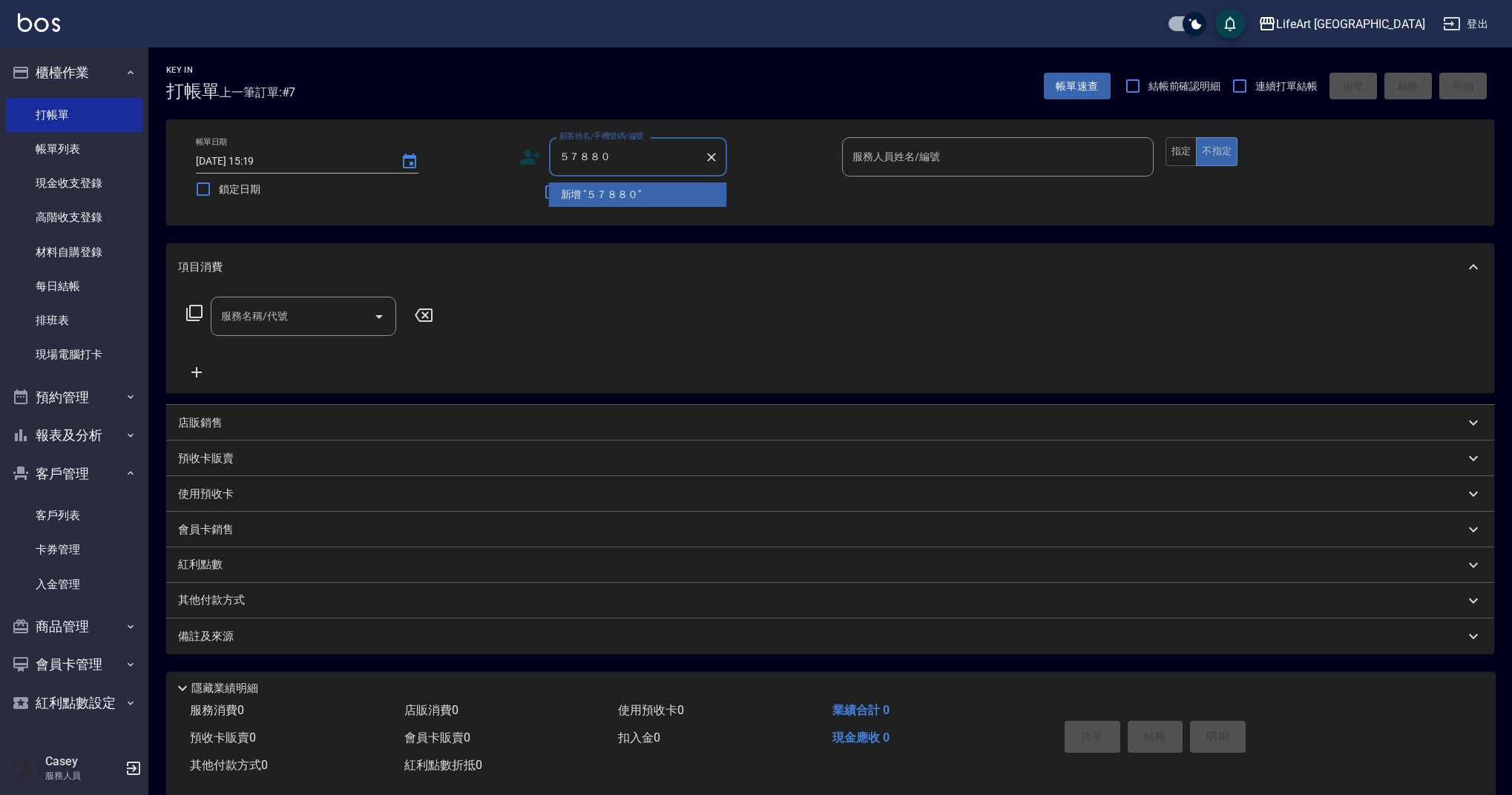
type input "５７８８００"
drag, startPoint x: 651, startPoint y: 150, endPoint x: 606, endPoint y: 172, distance: 50.1
click at [508, 175] on div "帳單日期 [DATE] 15:19 鎖定日期 顧客姓名/手機號碼/編號 ５７８８００ 顧客姓名/手機號碼/編號 不留客資 服務人員姓名/編號 服務人員姓名/編…" at bounding box center [830, 172] width 1292 height 70
click at [714, 159] on icon "Clear" at bounding box center [711, 157] width 9 height 9
click at [636, 190] on li "[PERSON_NAME]/0920578800/" at bounding box center [638, 195] width 178 height 25
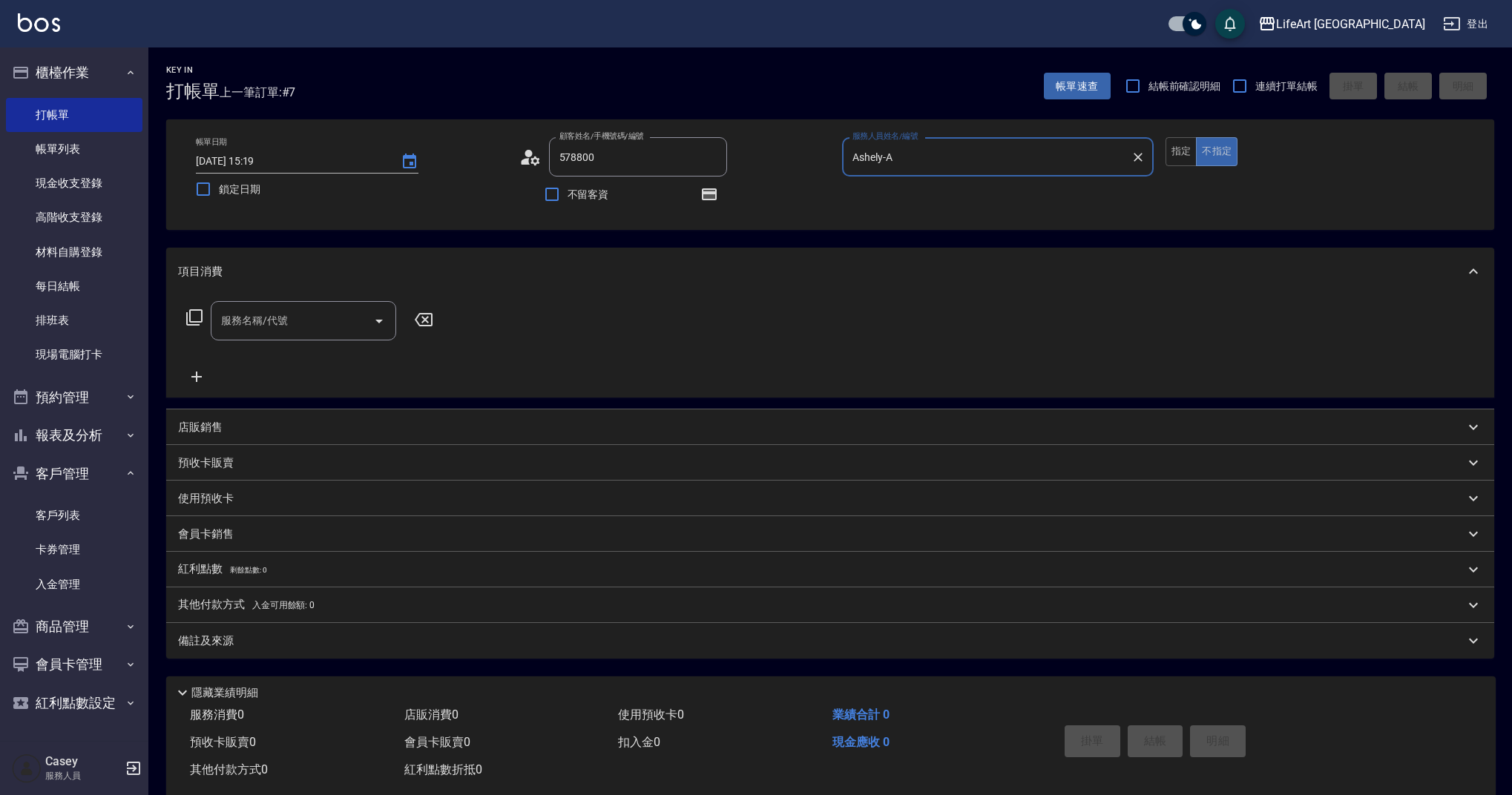
type input "[PERSON_NAME]/0920578800/"
type input "Ashely-A"
click at [710, 192] on icon "button" at bounding box center [709, 194] width 15 height 12
click at [296, 327] on input "服務名稱/代號" at bounding box center [291, 320] width 149 height 26
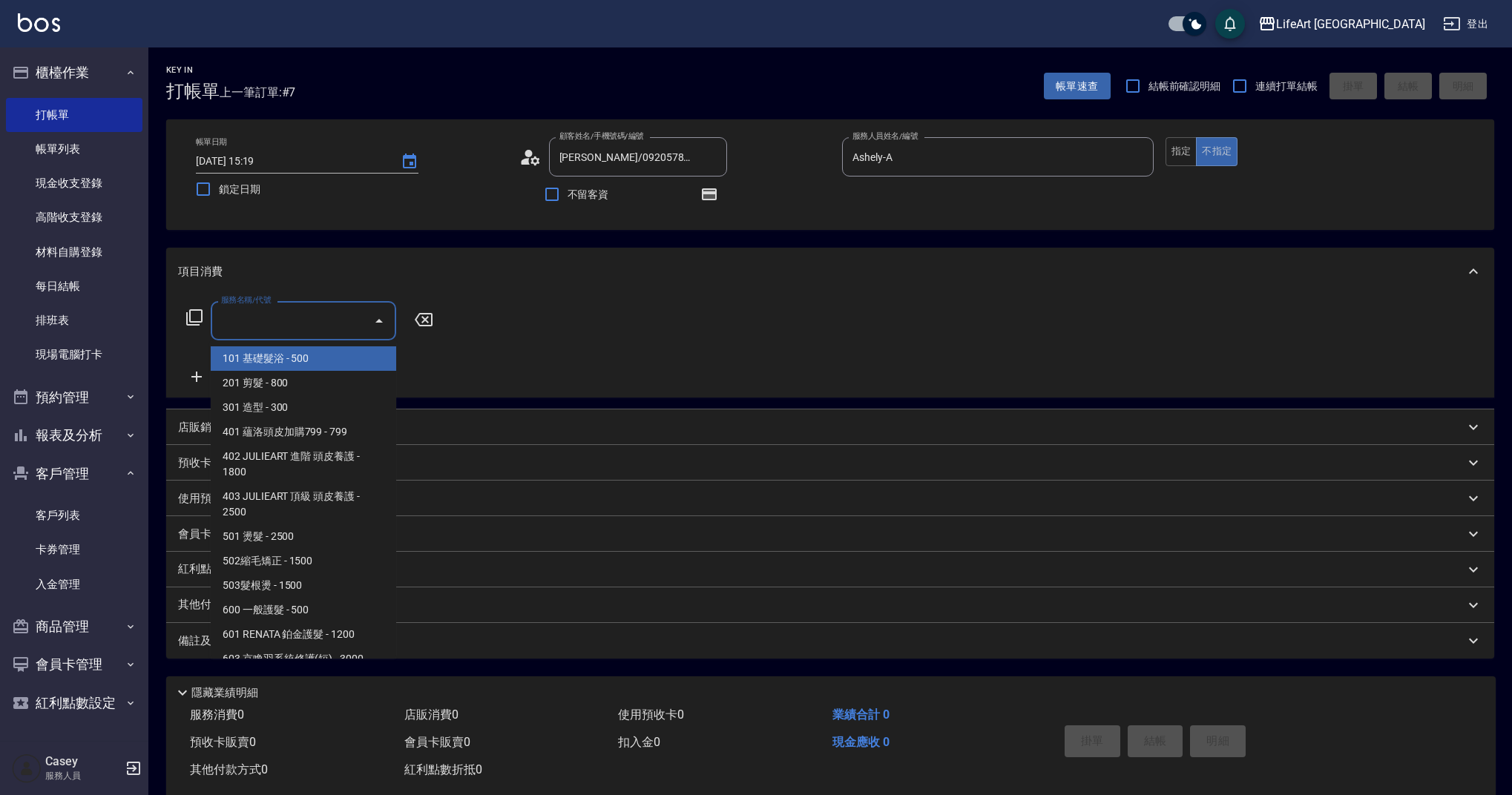
click at [296, 365] on span "101 基礎髮浴 - 500" at bounding box center [303, 359] width 186 height 25
type input "101 基礎髮浴 (101)"
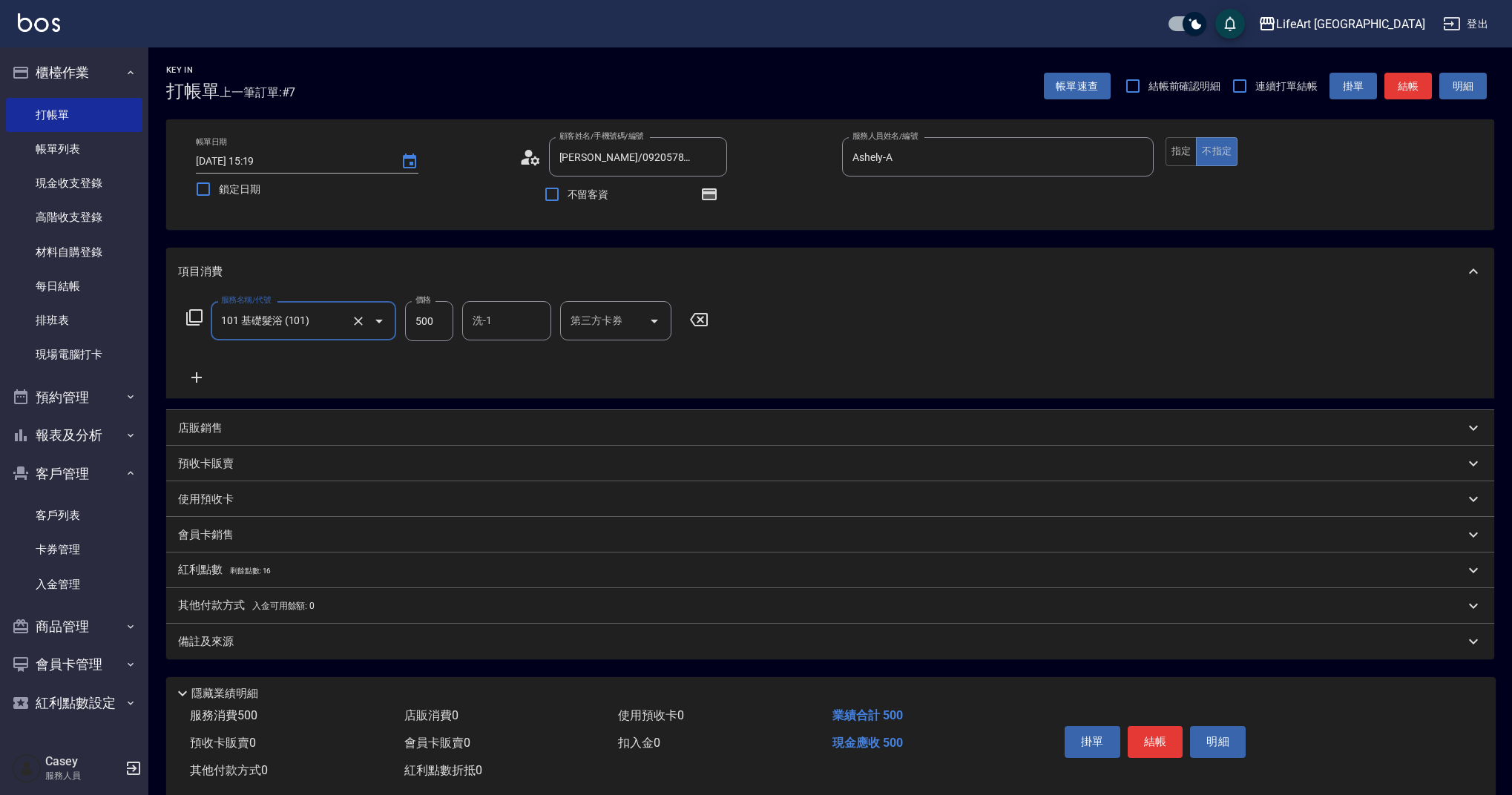
click at [197, 376] on icon at bounding box center [197, 377] width 11 height 11
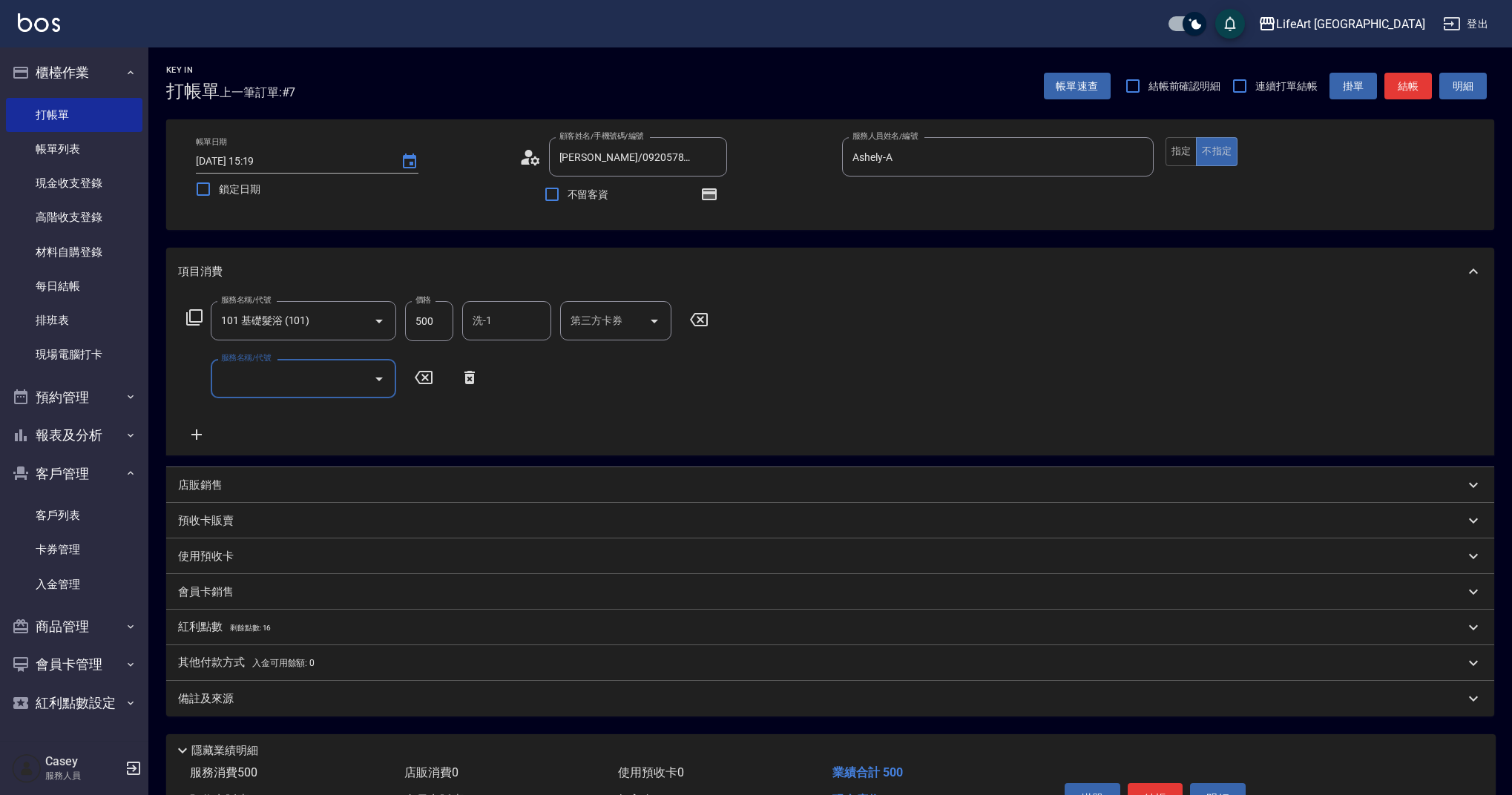
click at [243, 380] on input "服務名稱/代號" at bounding box center [291, 378] width 149 height 26
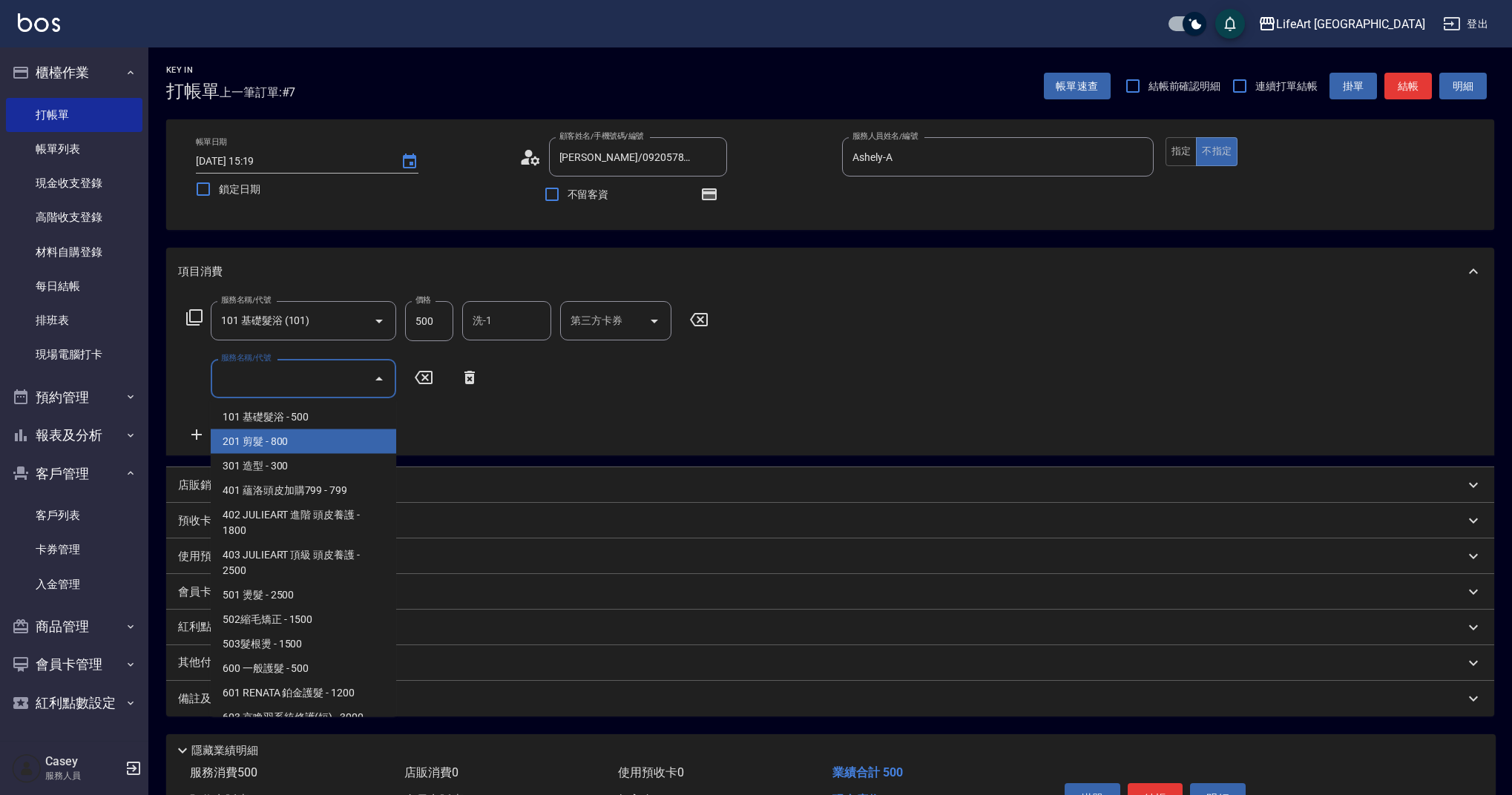
click at [281, 442] on span "201 剪髮 - 800" at bounding box center [303, 442] width 186 height 25
type input "201 剪髮(201)"
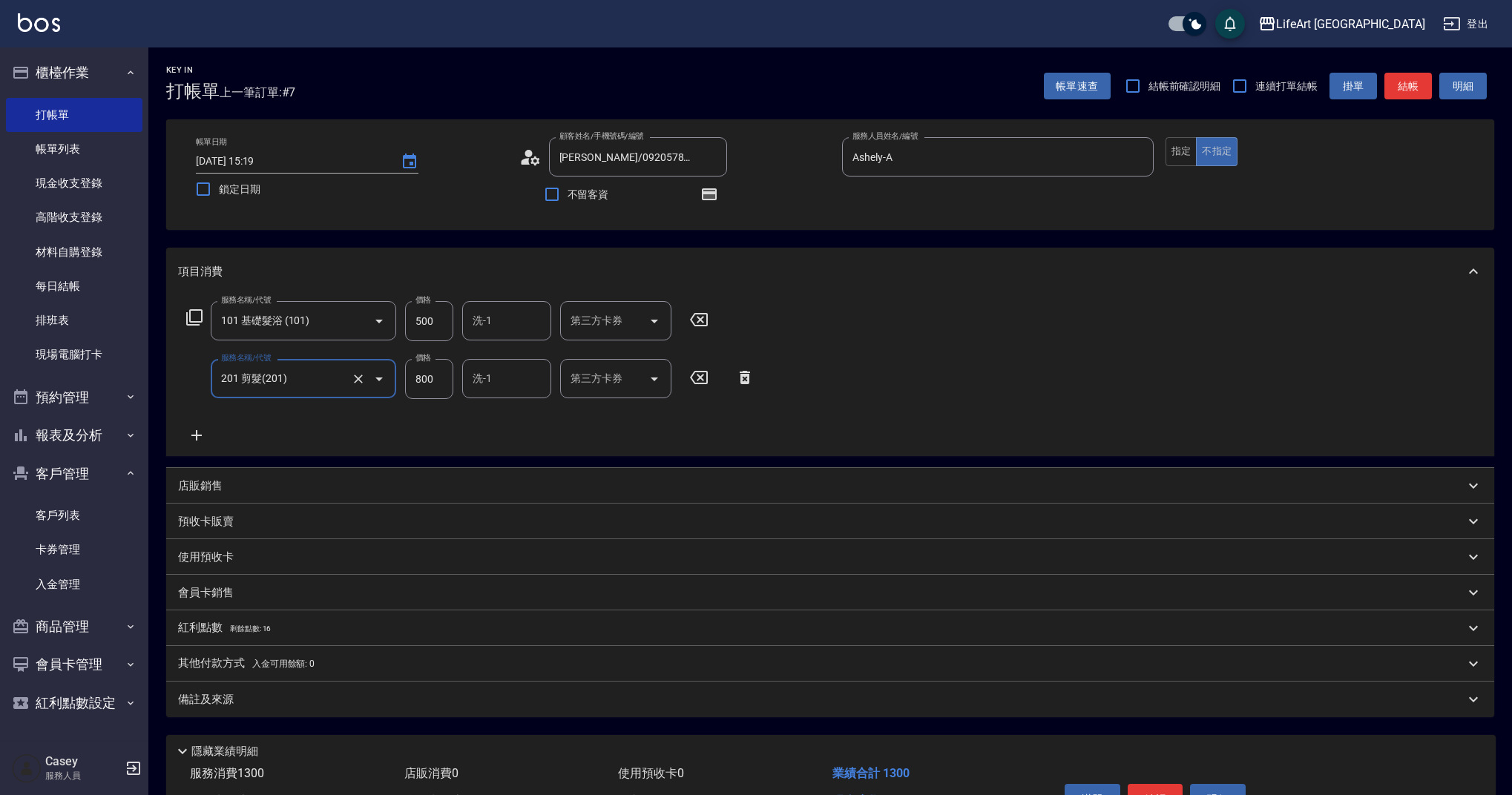
click at [192, 434] on icon at bounding box center [197, 435] width 11 height 11
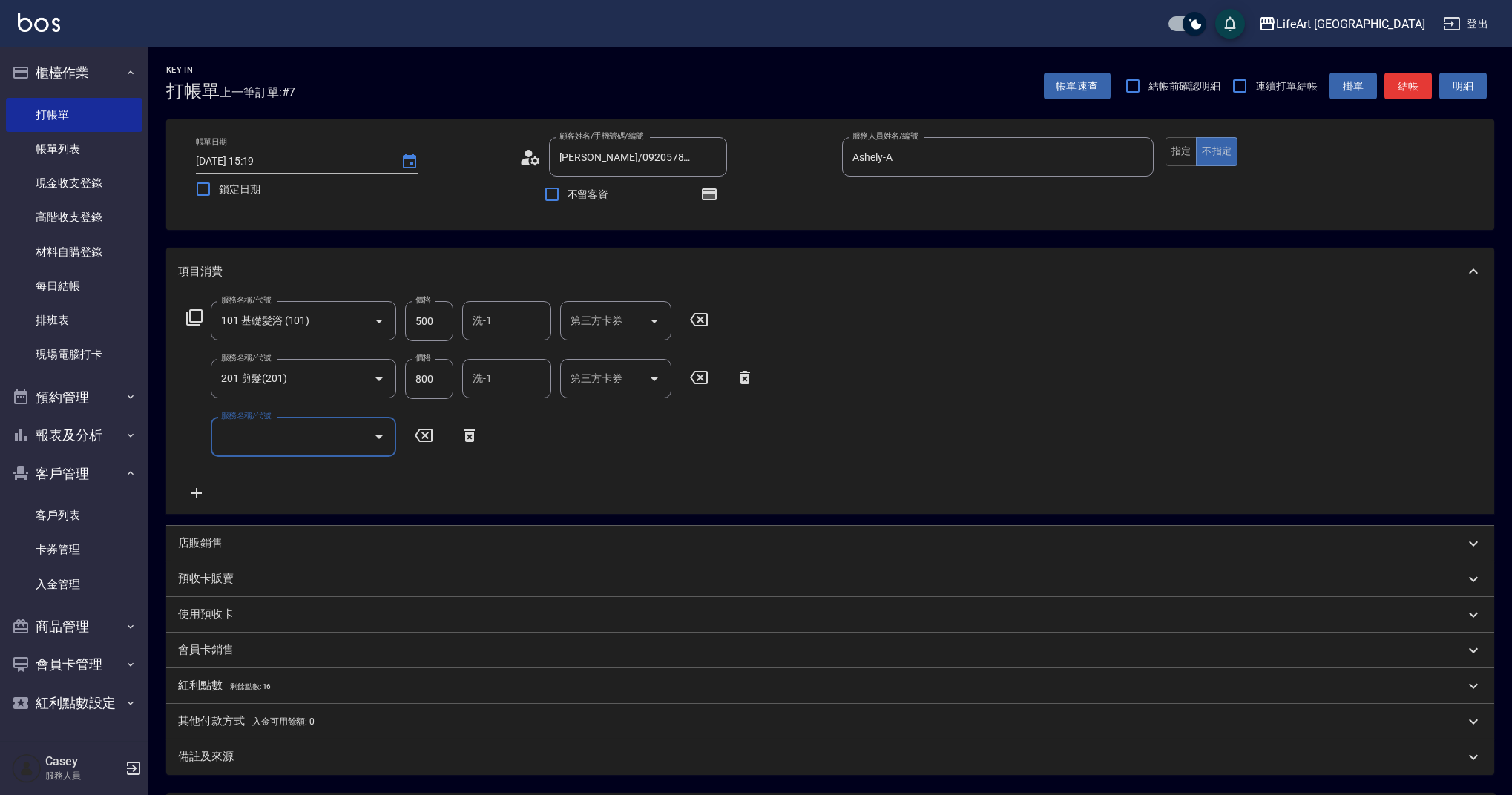
click at [225, 438] on input "服務名稱/代號" at bounding box center [291, 436] width 149 height 26
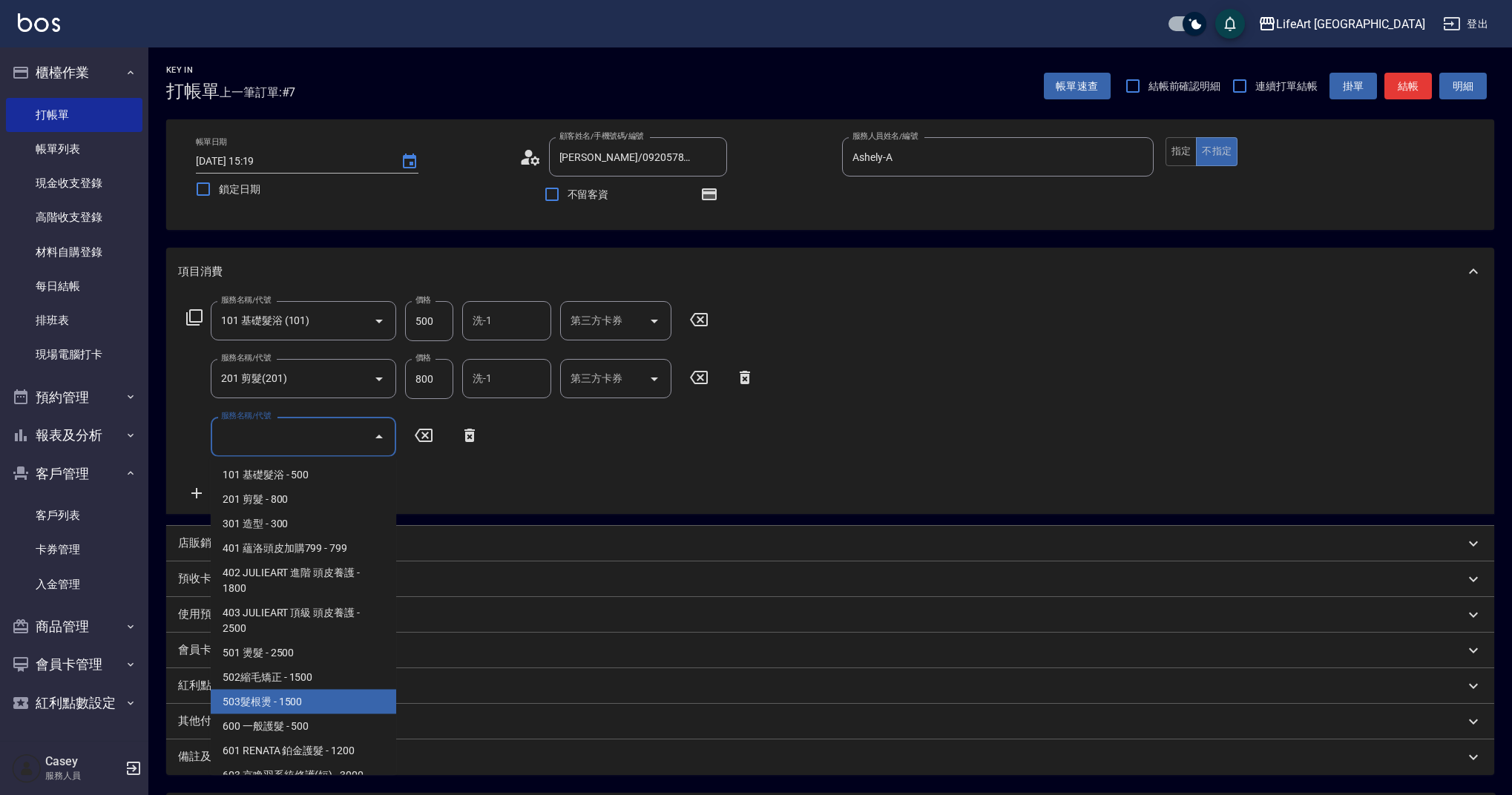
scroll to position [190, 0]
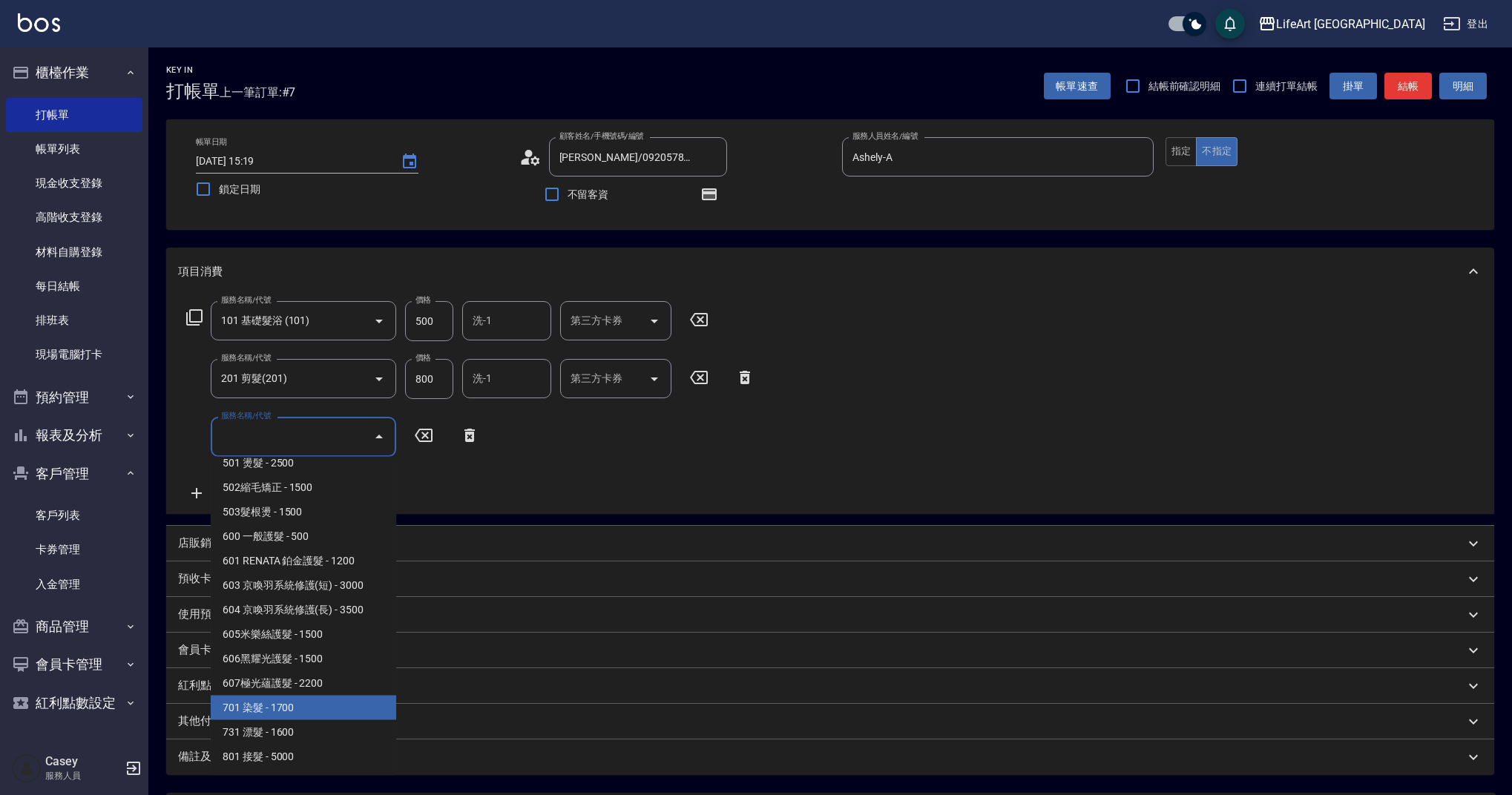
click at [367, 703] on span "701 染髮 - 1700" at bounding box center [303, 708] width 186 height 25
type input "701 染髮(701)"
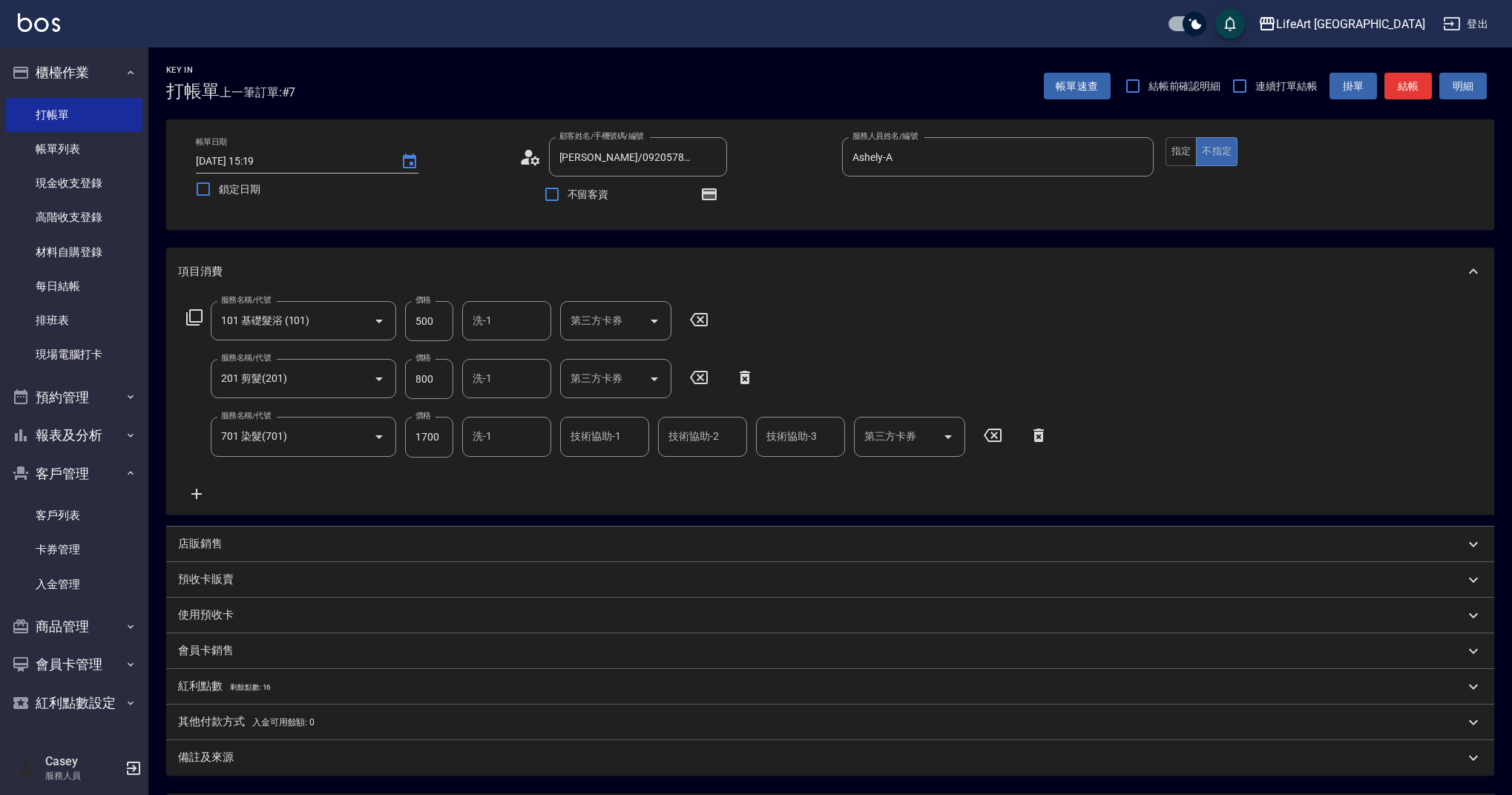
click at [197, 489] on icon at bounding box center [197, 494] width 11 height 11
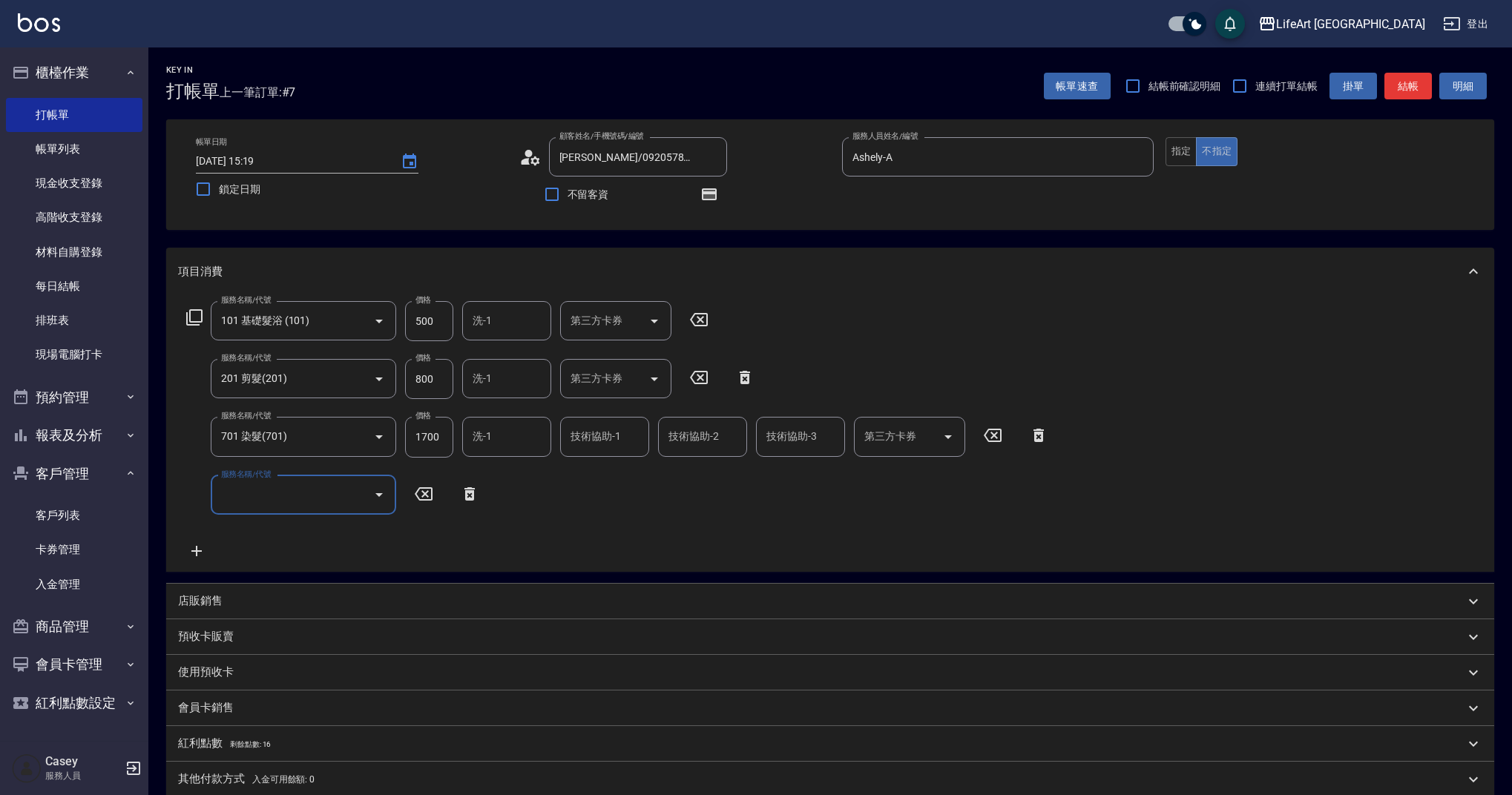
click at [263, 494] on input "服務名稱/代號" at bounding box center [291, 495] width 149 height 26
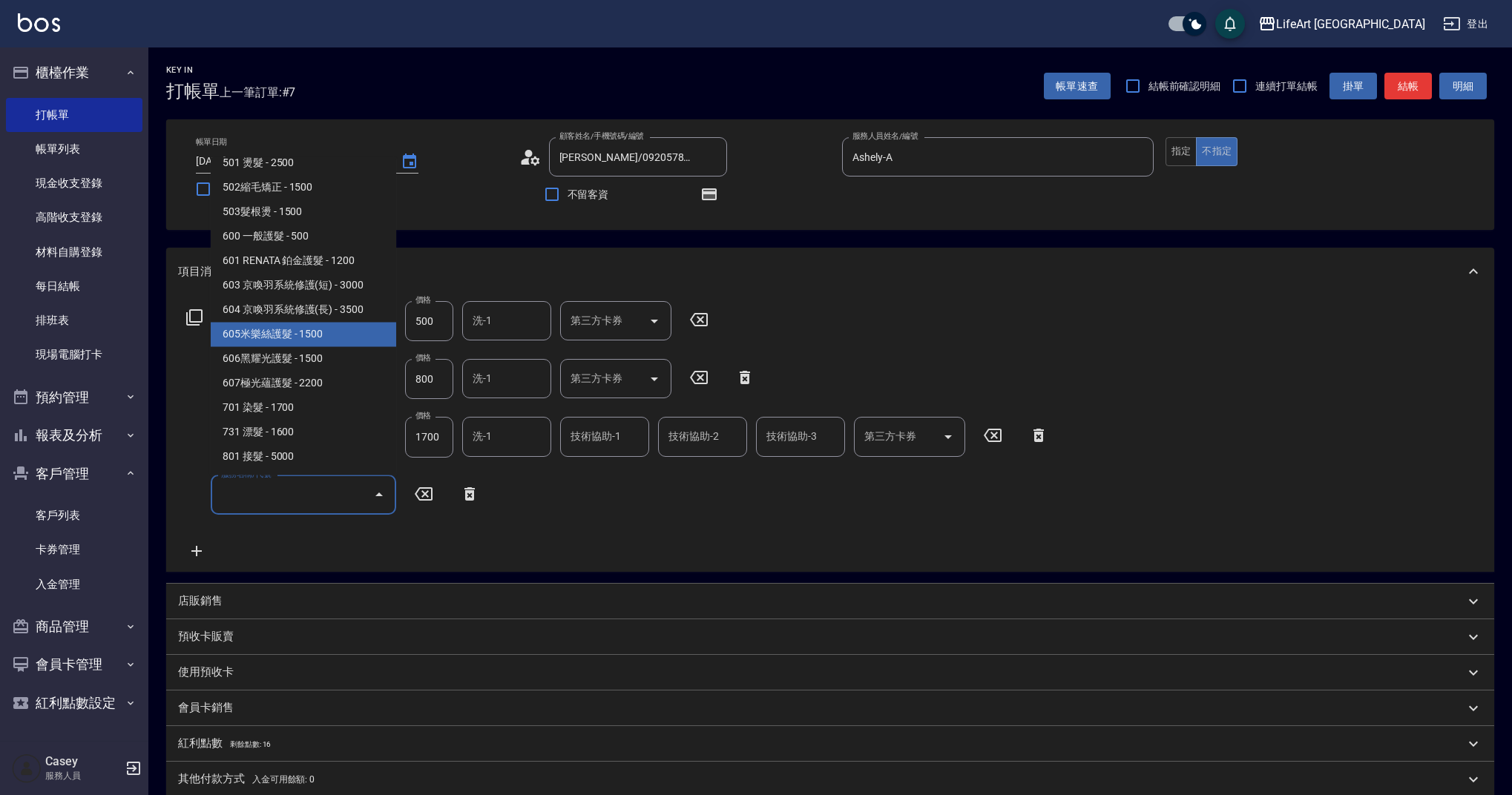
click at [345, 339] on span "605米樂絲護髮 - 1500" at bounding box center [303, 335] width 186 height 25
type input "605米樂絲護髮(605)"
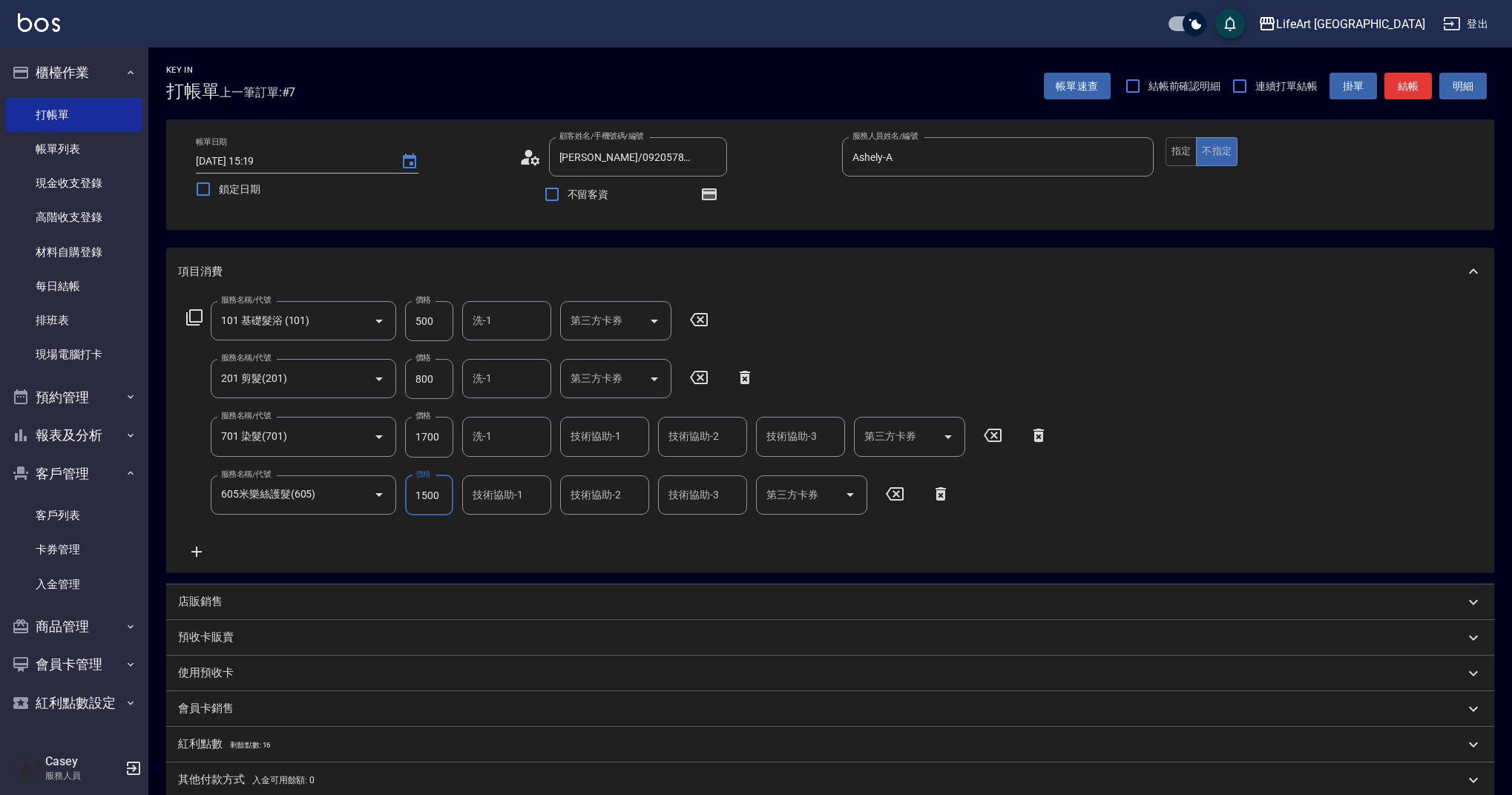
click at [430, 440] on input "1700" at bounding box center [429, 437] width 48 height 40
click at [424, 317] on input "500" at bounding box center [429, 321] width 48 height 40
type input "350"
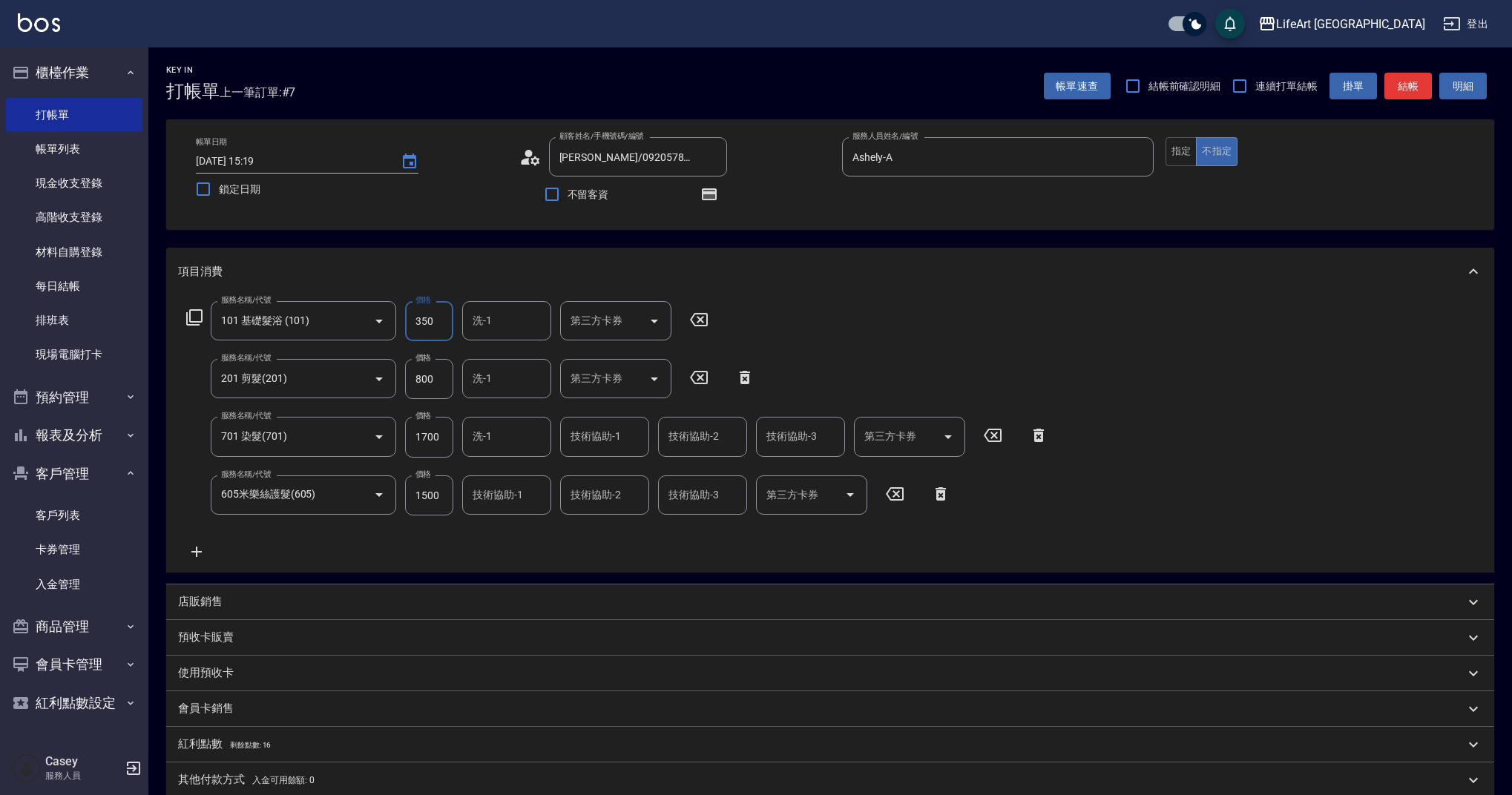
click at [434, 374] on input "800" at bounding box center [429, 379] width 48 height 40
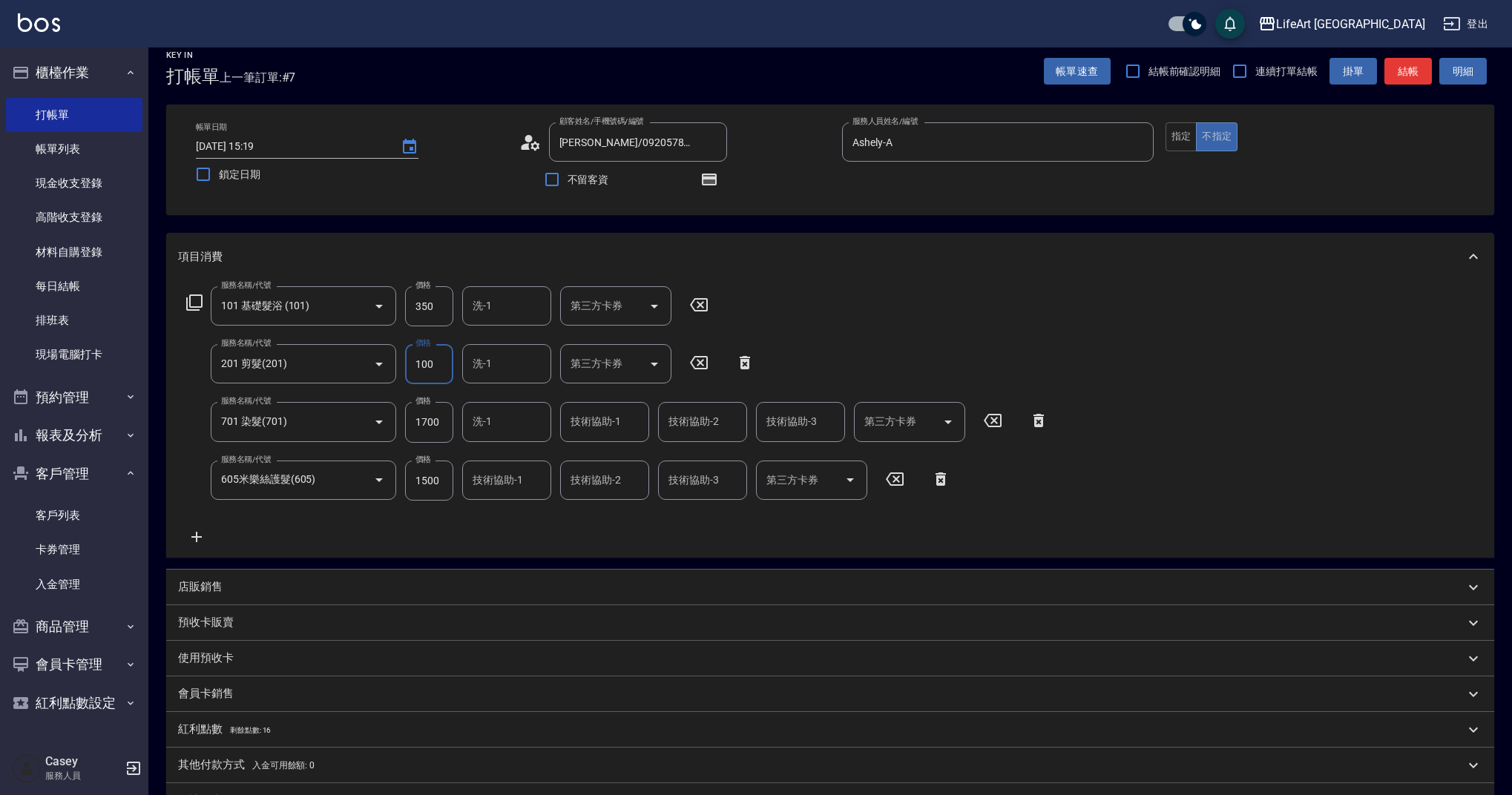
scroll to position [12, 0]
type input "100"
click at [461, 423] on div "服務名稱/代號 701 染髮(701) 服務名稱/代號 價格 1700 價格 洗-1 洗-1 技術協助-1 技術協助-1 技術協助-2 技術協助-2 技術協助…" at bounding box center [618, 424] width 879 height 40
click at [449, 423] on input "1700" at bounding box center [429, 424] width 48 height 40
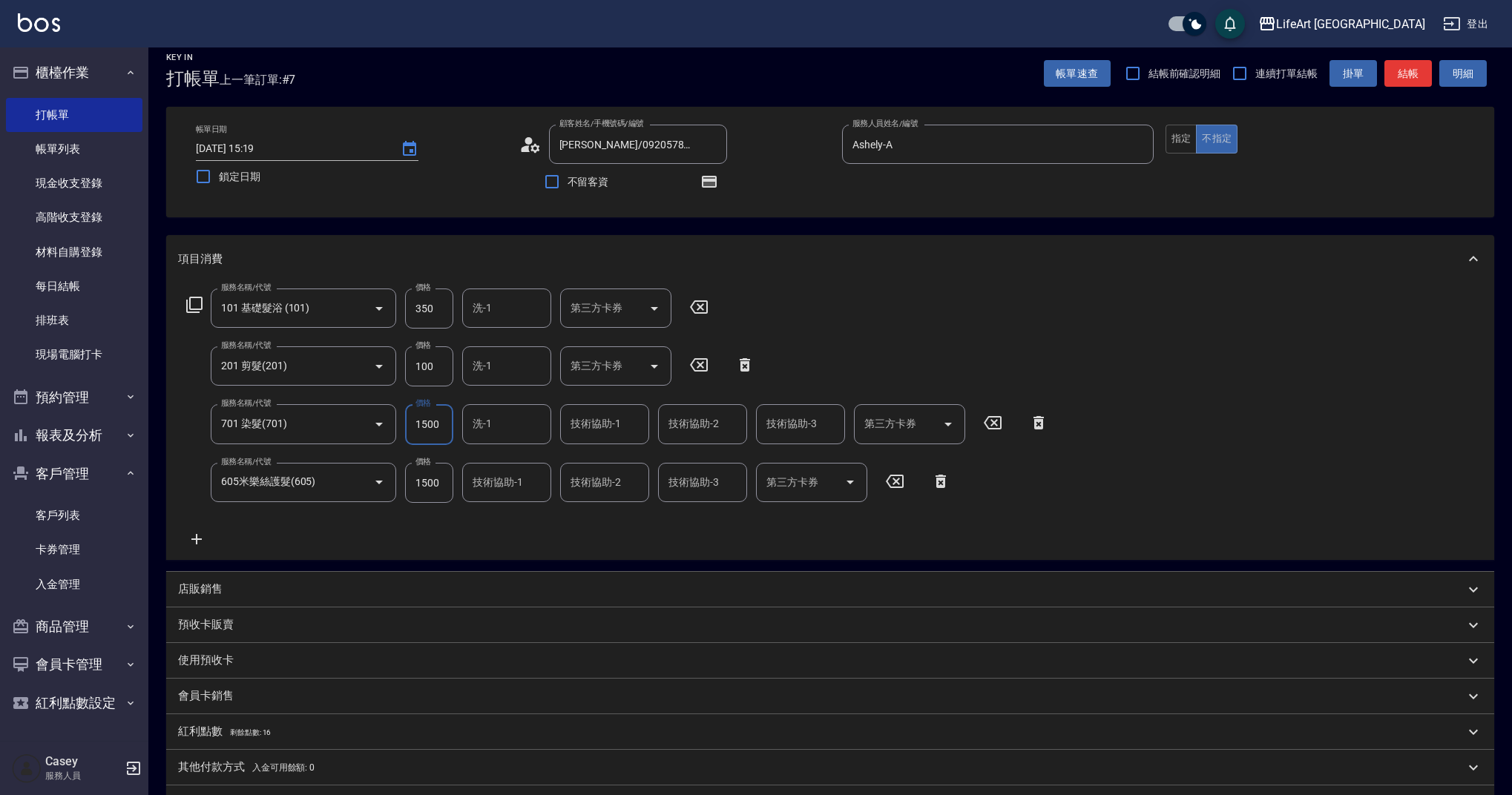
type input "1500"
click at [604, 427] on input "技術協助-1" at bounding box center [604, 424] width 76 height 26
type input "c"
click at [708, 424] on div "技術協助-2 技術協助-2" at bounding box center [703, 424] width 89 height 40
click at [704, 466] on span "Weiwei -w" at bounding box center [691, 462] width 43 height 16
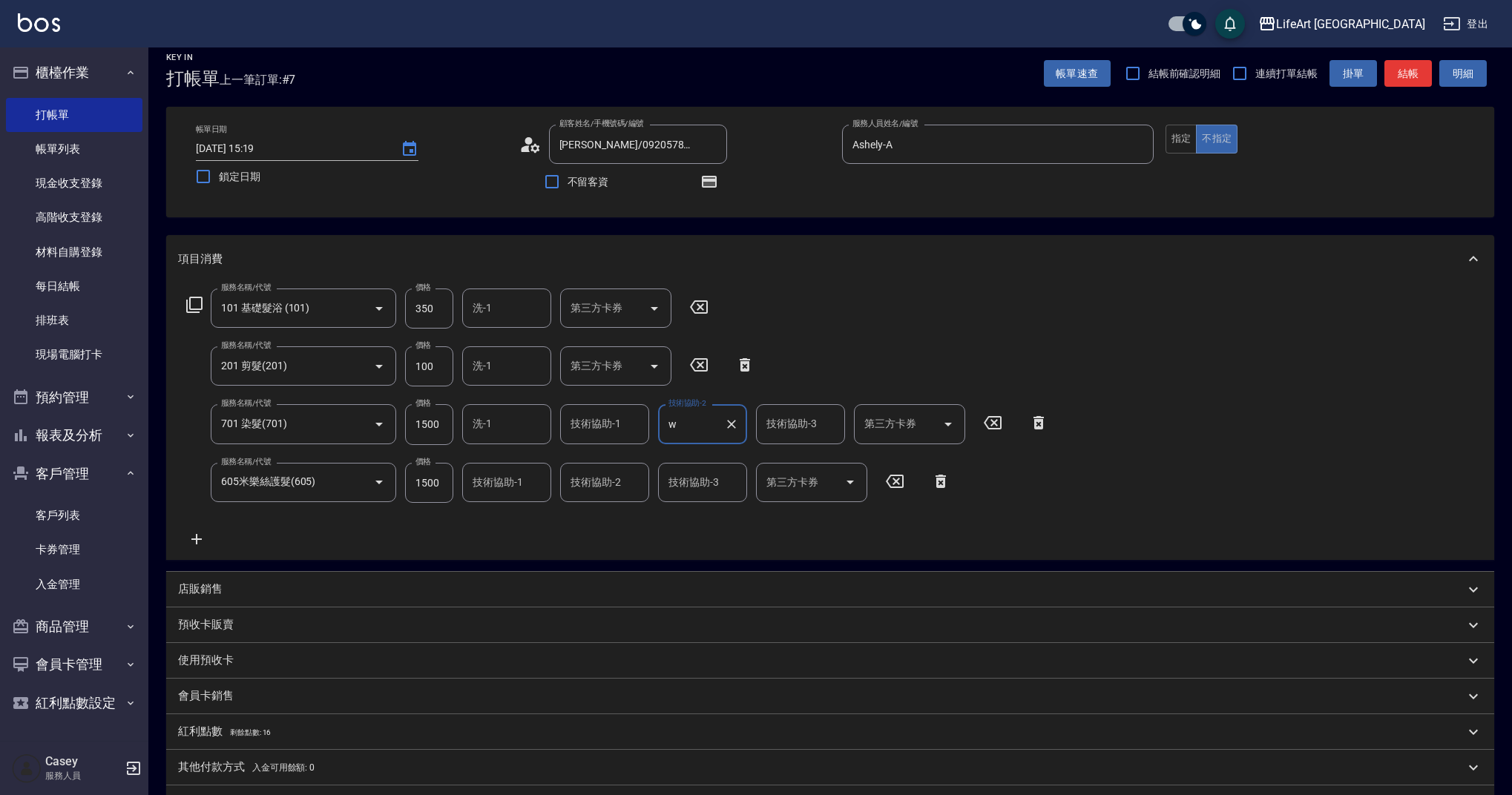
type input "Weiwei-w"
click at [590, 425] on div "技術協助-1 技術協助-1" at bounding box center [604, 424] width 89 height 40
click at [607, 463] on span "Casey -c" at bounding box center [590, 462] width 36 height 16
type input "Casey-c"
click at [524, 492] on input "技術協助-1" at bounding box center [507, 482] width 76 height 26
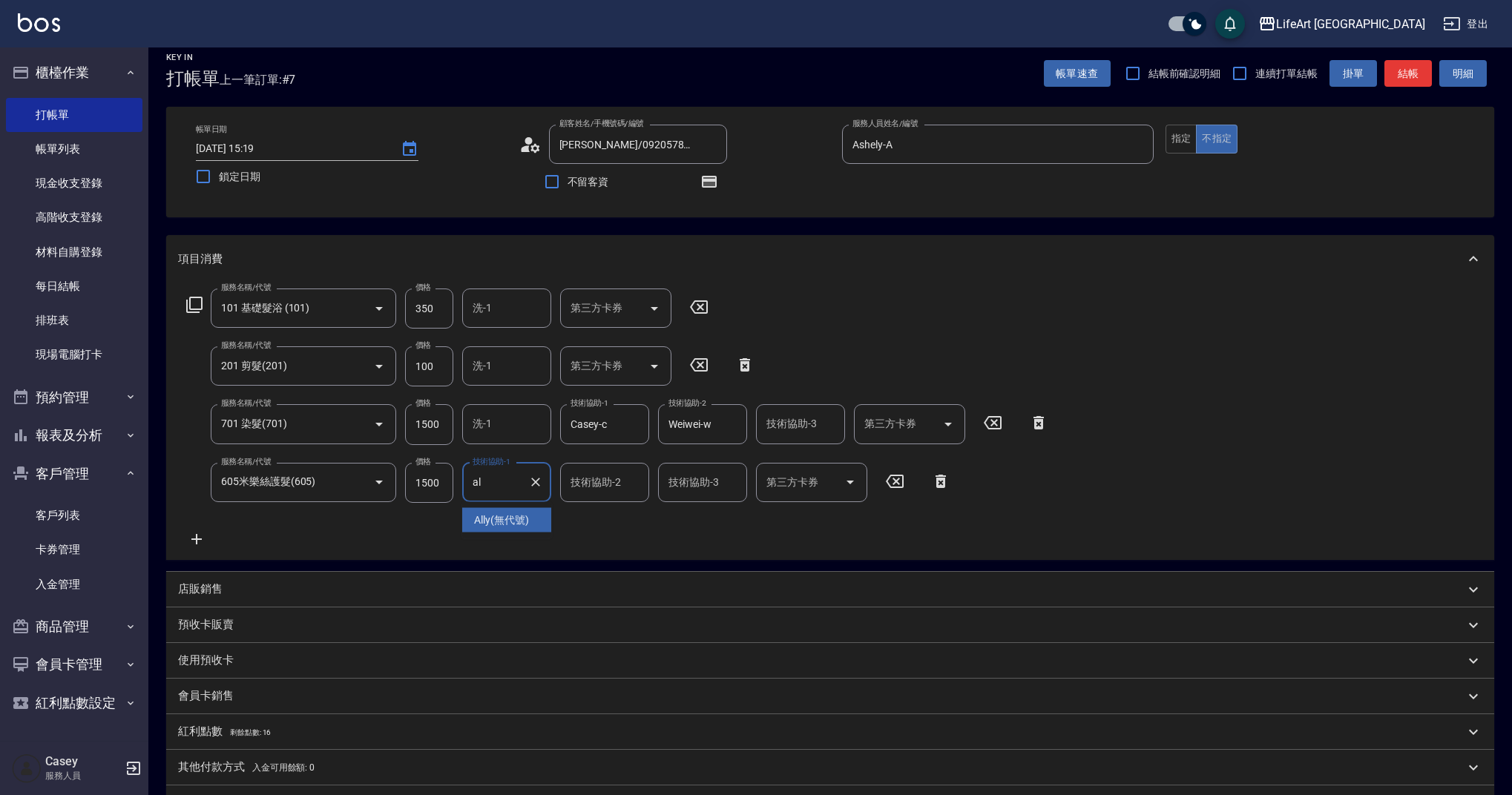
click at [504, 522] on span "Ally (無代號)" at bounding box center [501, 520] width 55 height 16
type input "Ally(無代號)"
click at [525, 314] on input "洗-1" at bounding box center [507, 308] width 76 height 26
click at [524, 348] on span "Ally (無代號)" at bounding box center [501, 346] width 55 height 16
type input "Ally(無代號)"
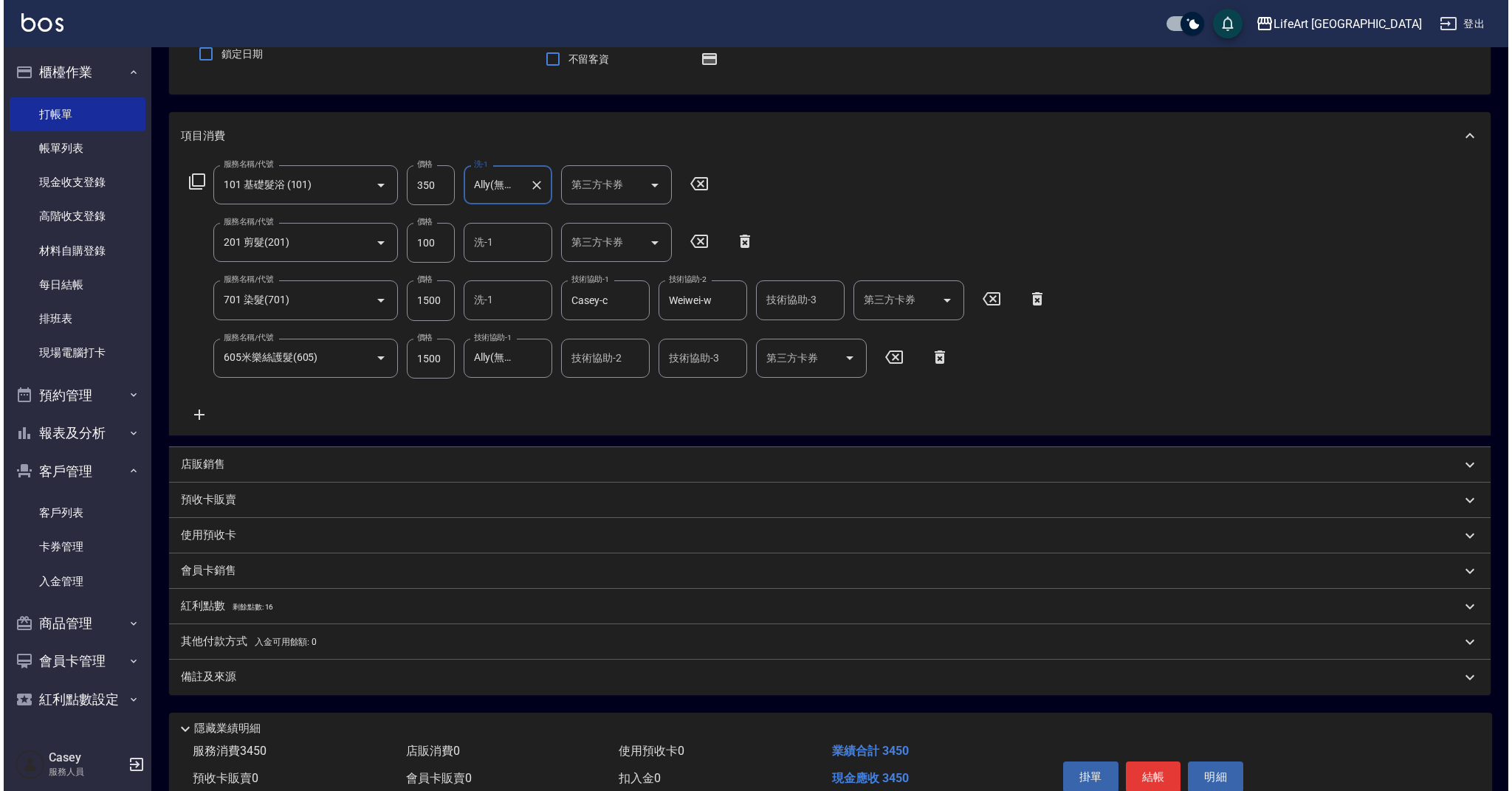
scroll to position [205, 0]
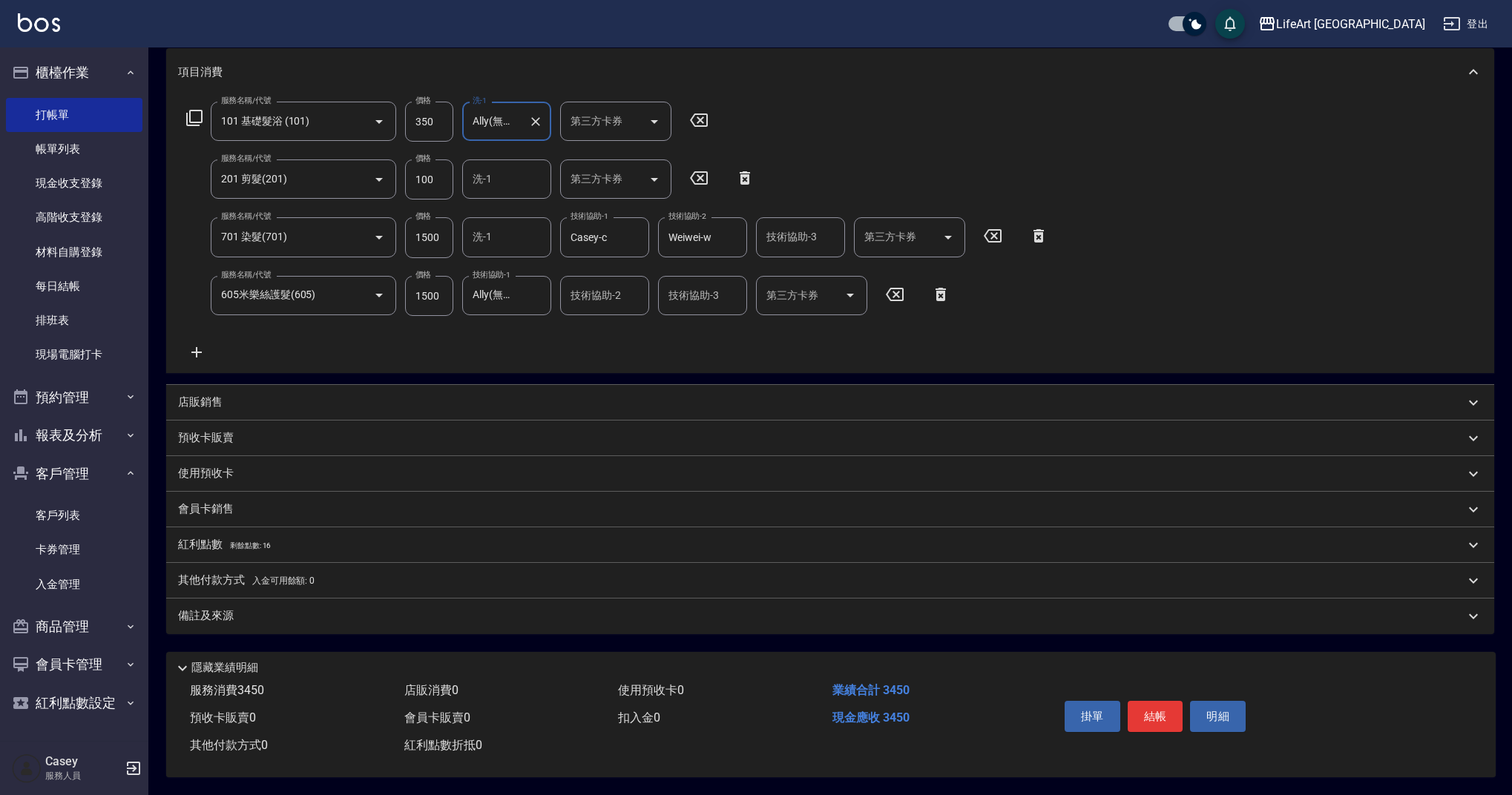
click at [282, 537] on div "紅利點數 剩餘點數: 16" at bounding box center [822, 545] width 1287 height 17
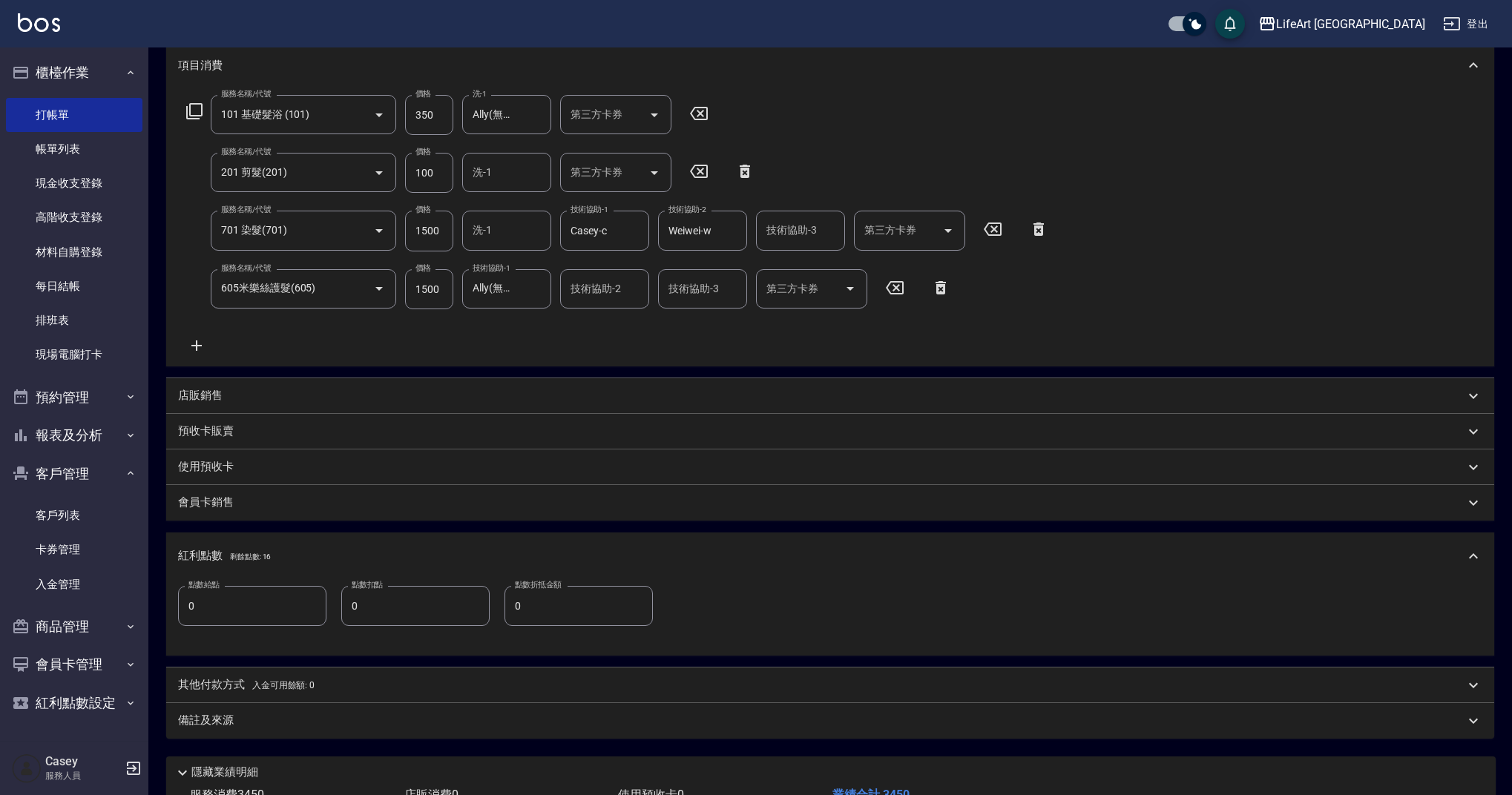
click at [290, 608] on input "0" at bounding box center [253, 606] width 149 height 40
type input "6"
click at [338, 716] on div "備註及來源" at bounding box center [822, 720] width 1287 height 16
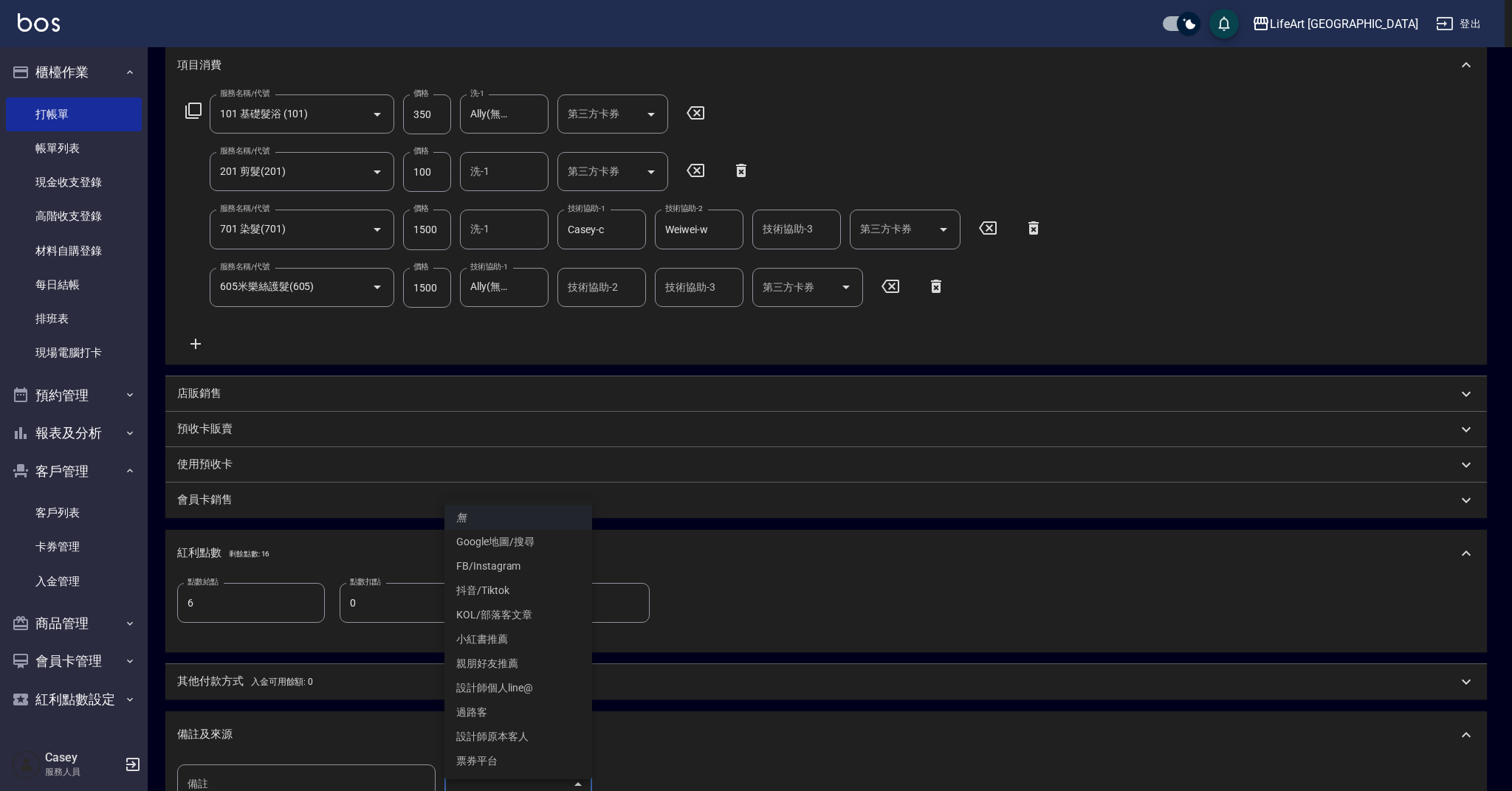
click at [516, 767] on body "LifeArt 蘆洲 登出 櫃檯作業 打帳單 帳單列表 現金收支登錄 高階收支登錄 材料自購登錄 每日結帳 排班表 現場電腦打卡 預約管理 預約管理 單日預約…" at bounding box center [756, 394] width 1512 height 1199
click at [516, 739] on li "設計師原本客人" at bounding box center [519, 737] width 148 height 25
type input "設計師原本客人"
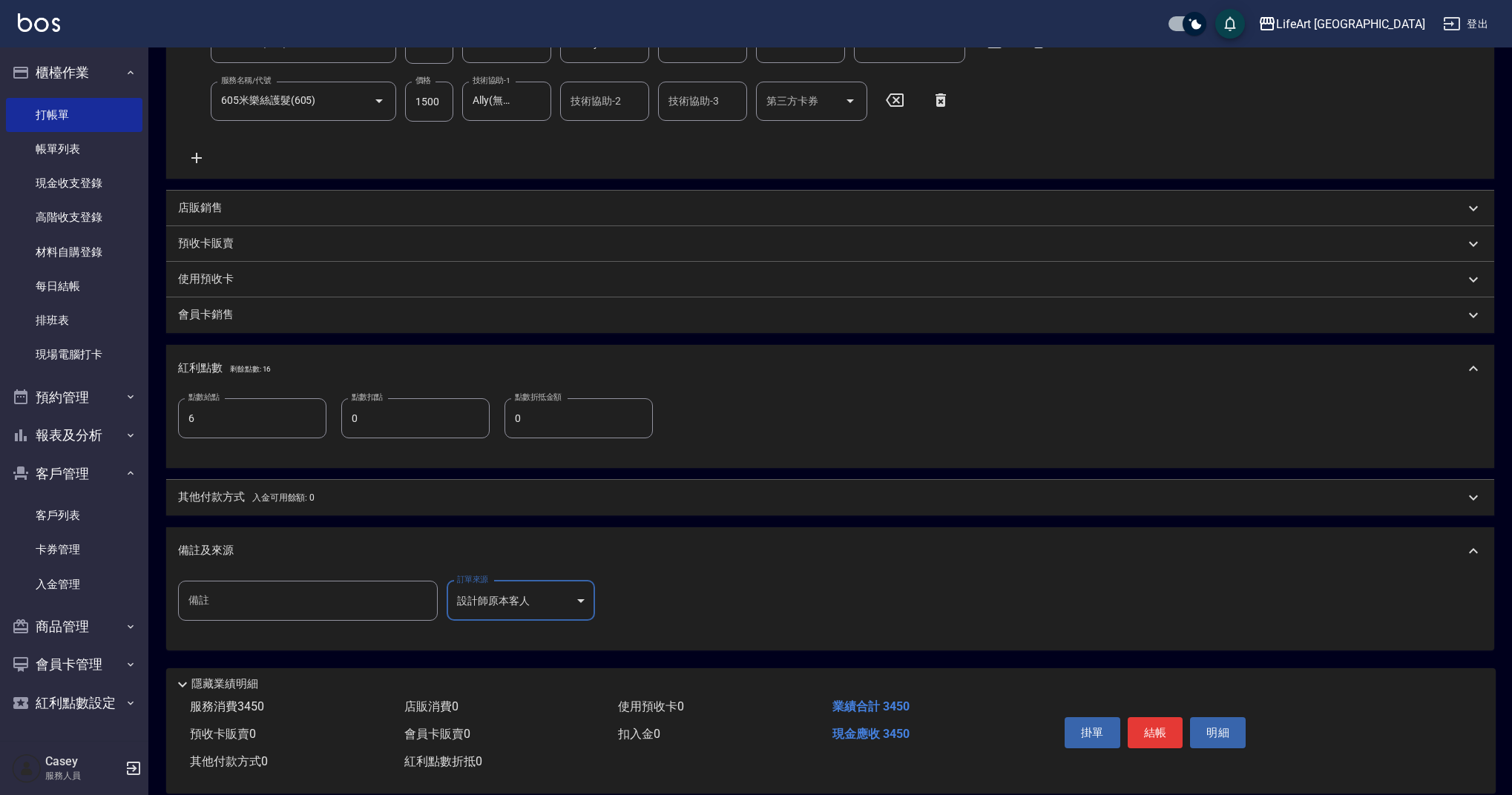
scroll to position [417, 0]
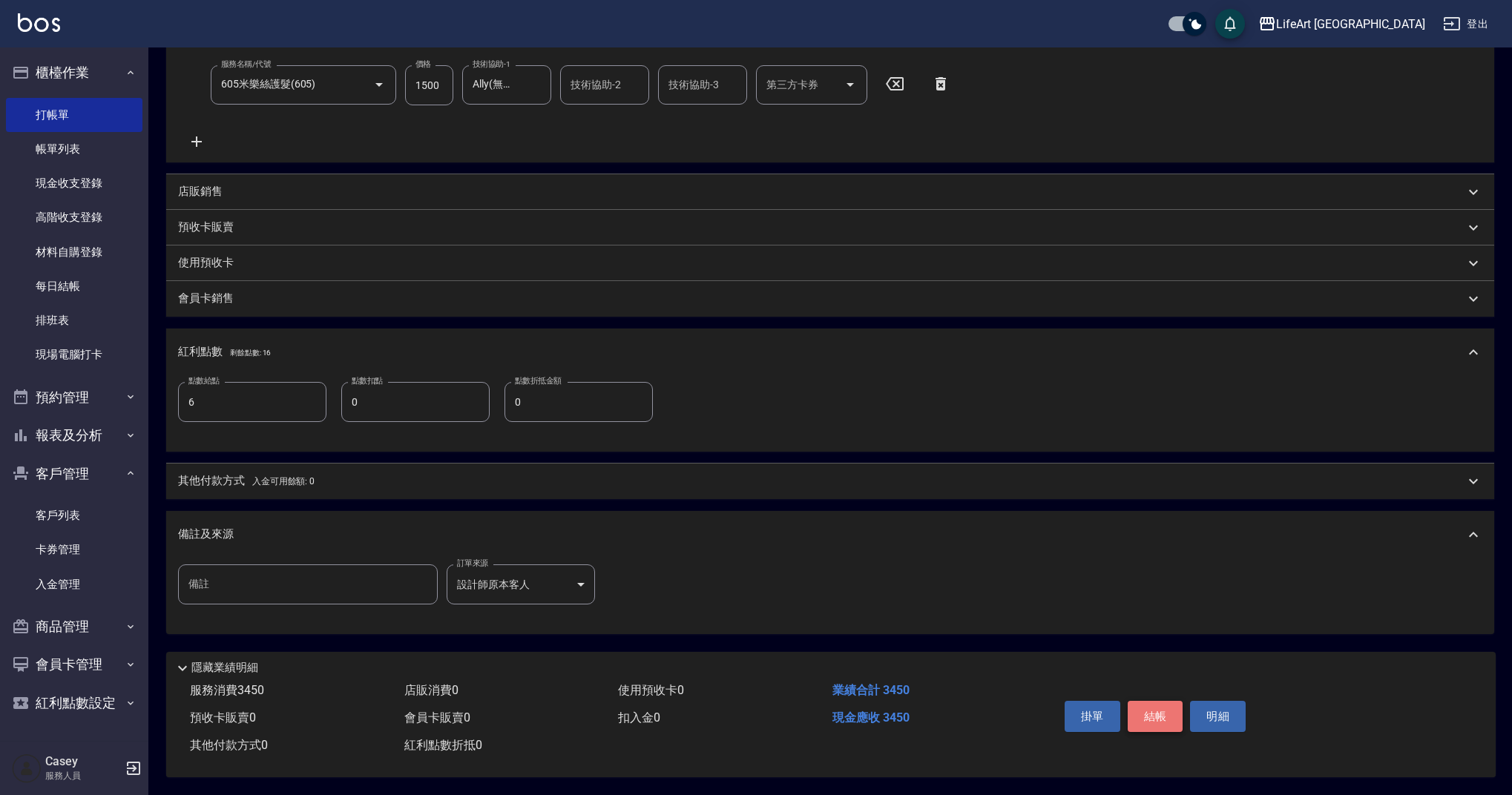
click at [1164, 709] on button "結帳" at bounding box center [1155, 717] width 55 height 31
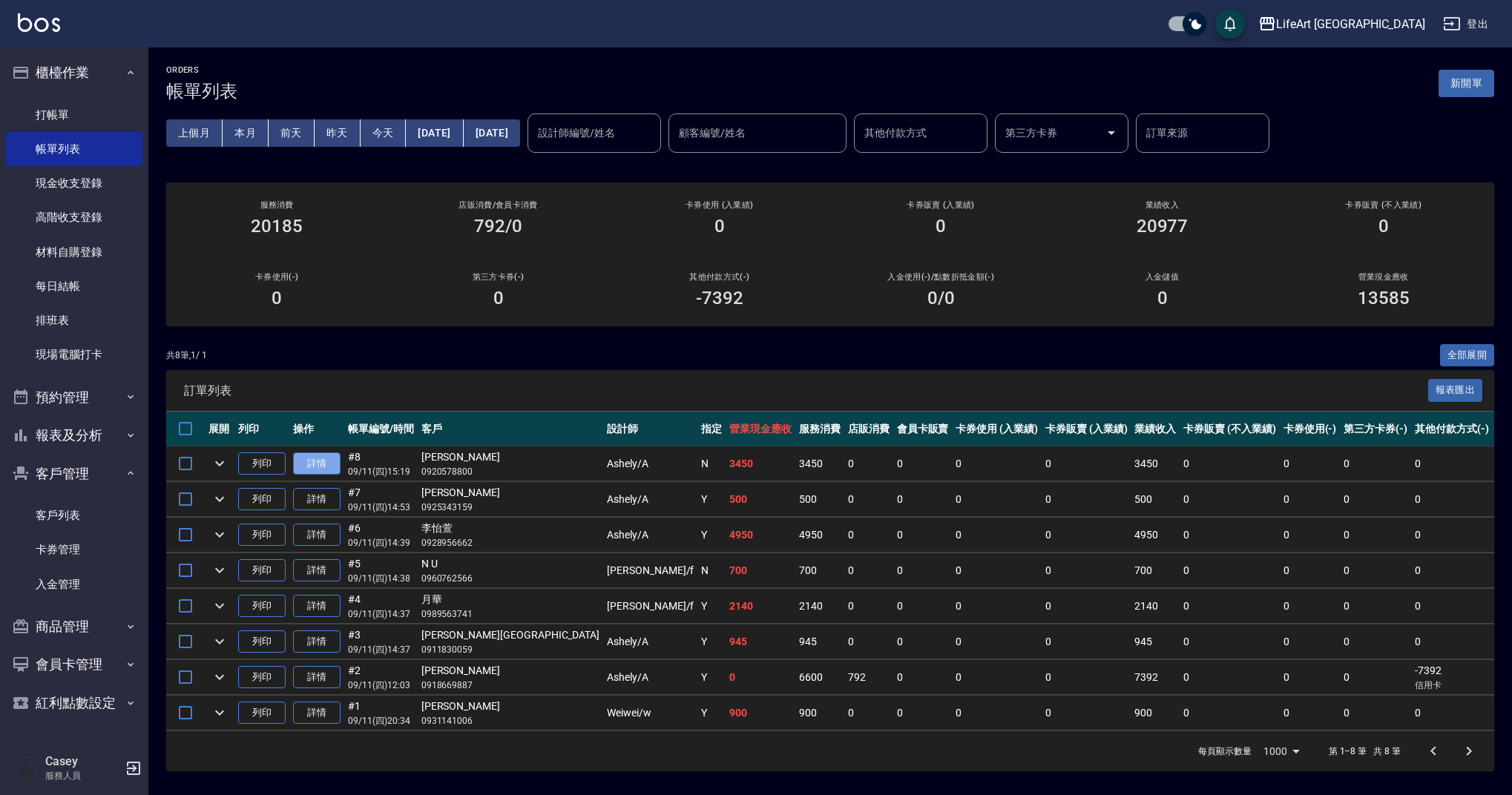
click at [325, 463] on link "詳情" at bounding box center [316, 464] width 47 height 23
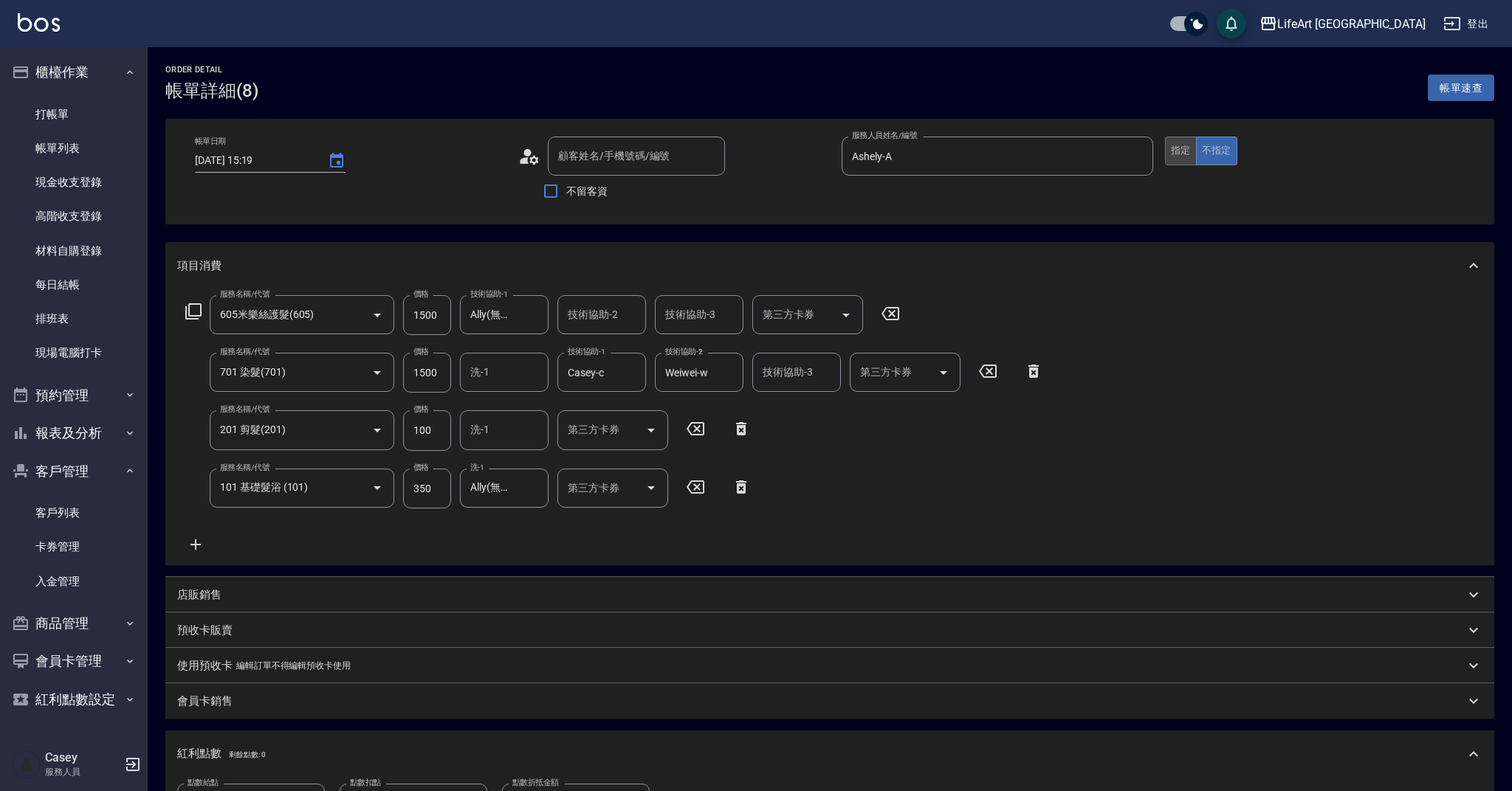
type input "[DATE] 15:19"
type input "Ashely-A"
type input "6"
type input "605米樂絲護髮(605)"
type input "701 染髮(701)"
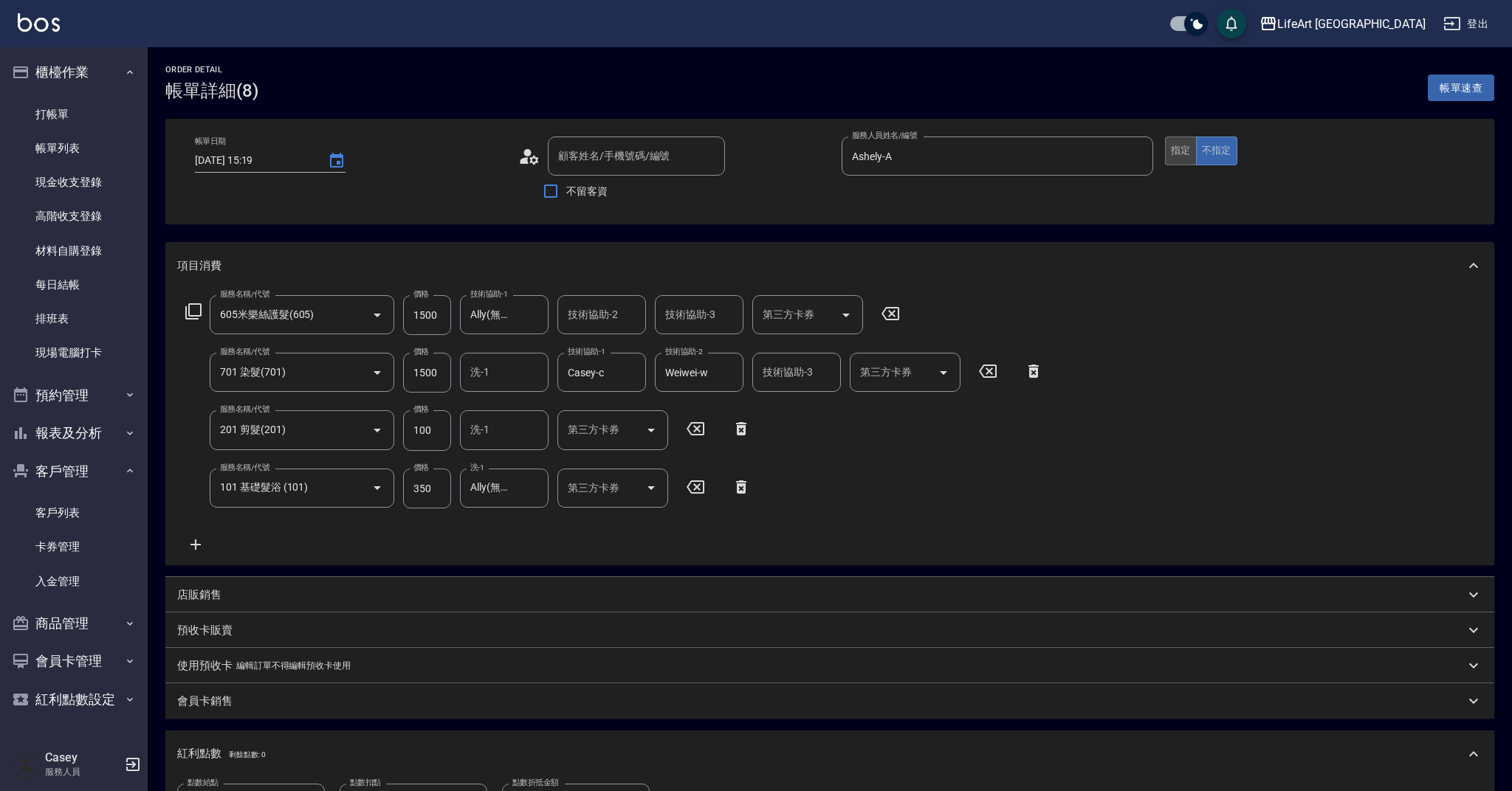
type input "201 剪髮(201)"
type input "101 基礎髮浴 (101)"
type input "設計師原本客人"
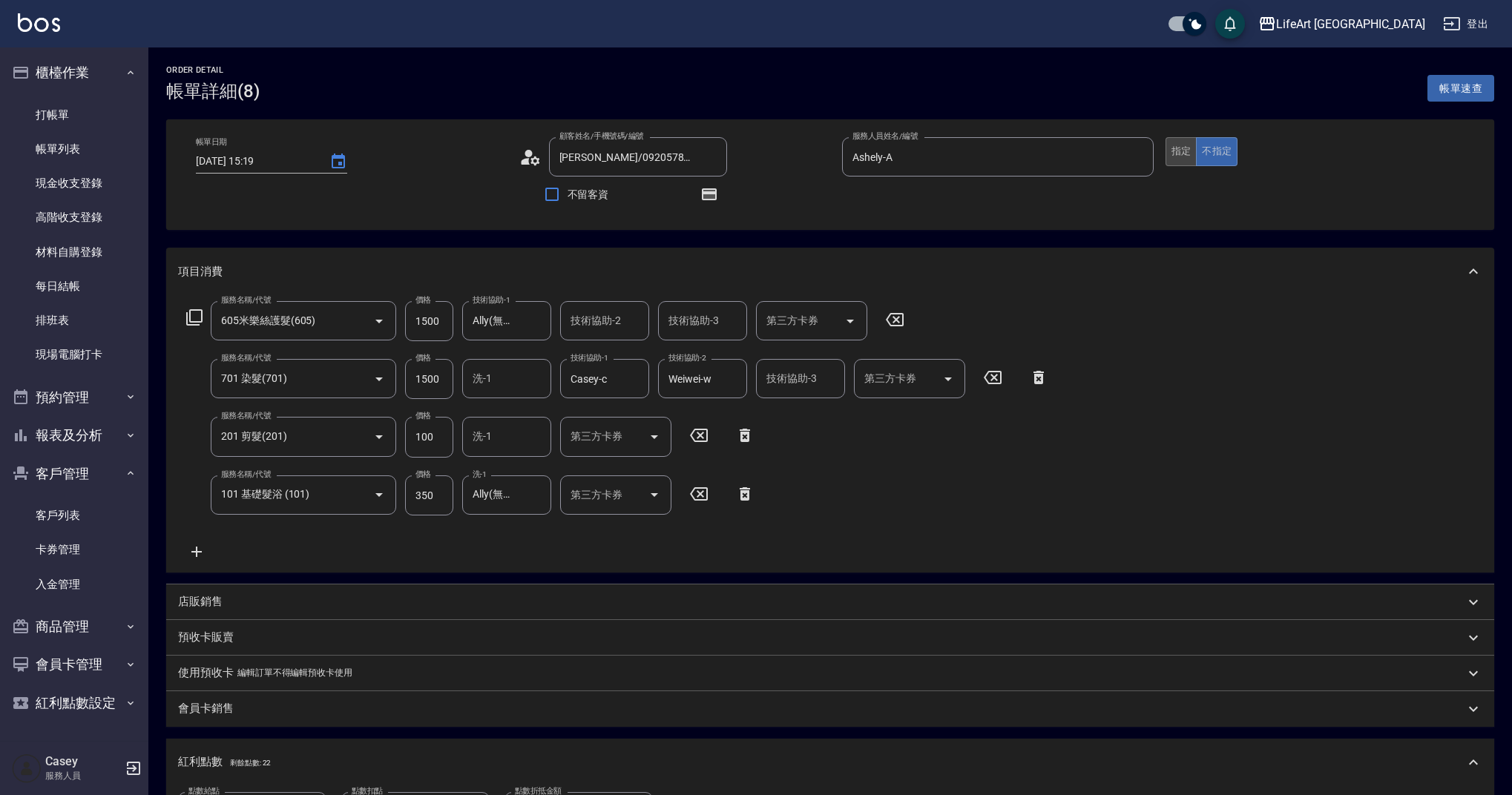
type input "[PERSON_NAME]/0920578800/"
click at [1189, 152] on button "指定" at bounding box center [1181, 151] width 32 height 29
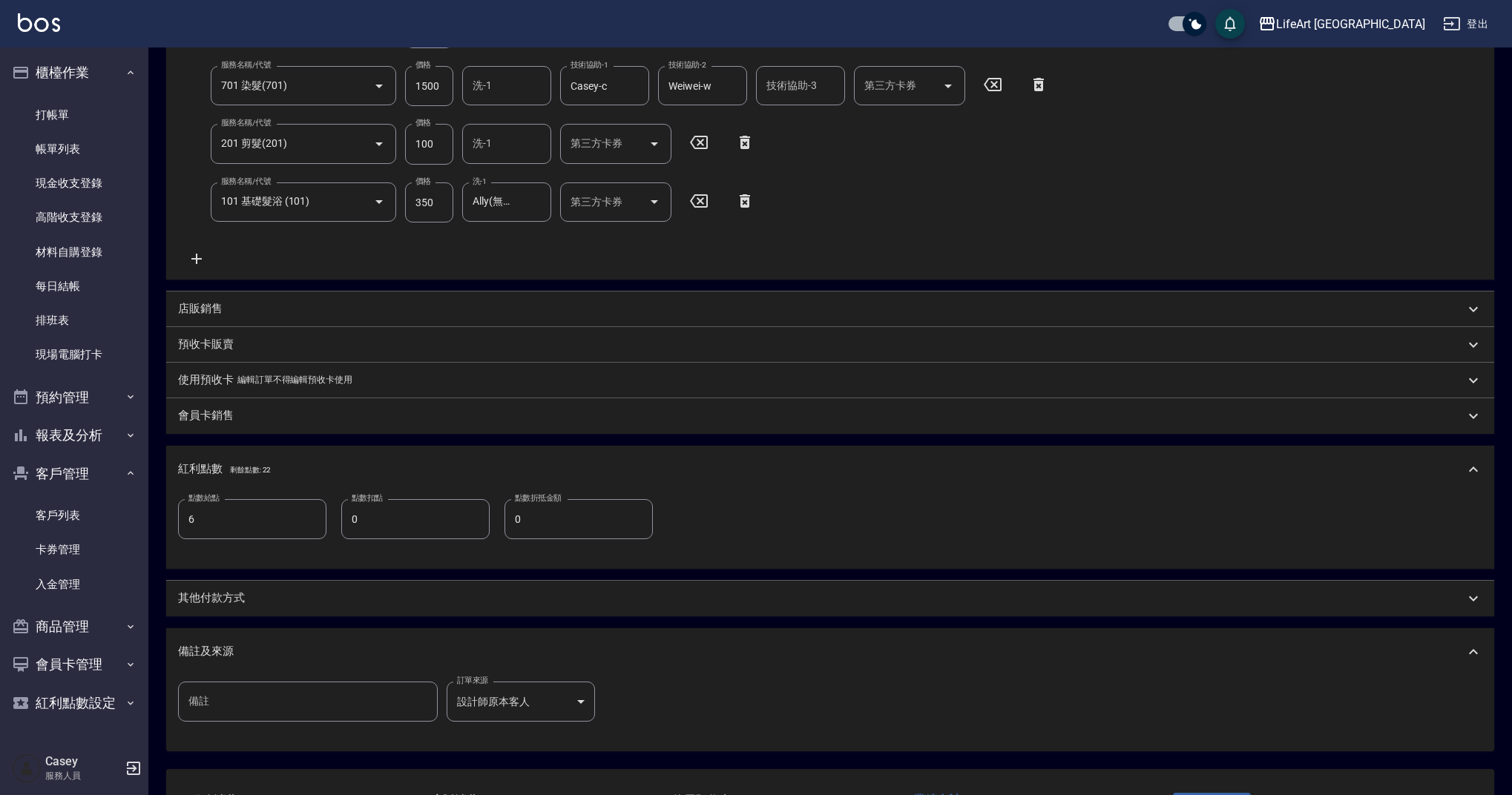
scroll to position [409, 0]
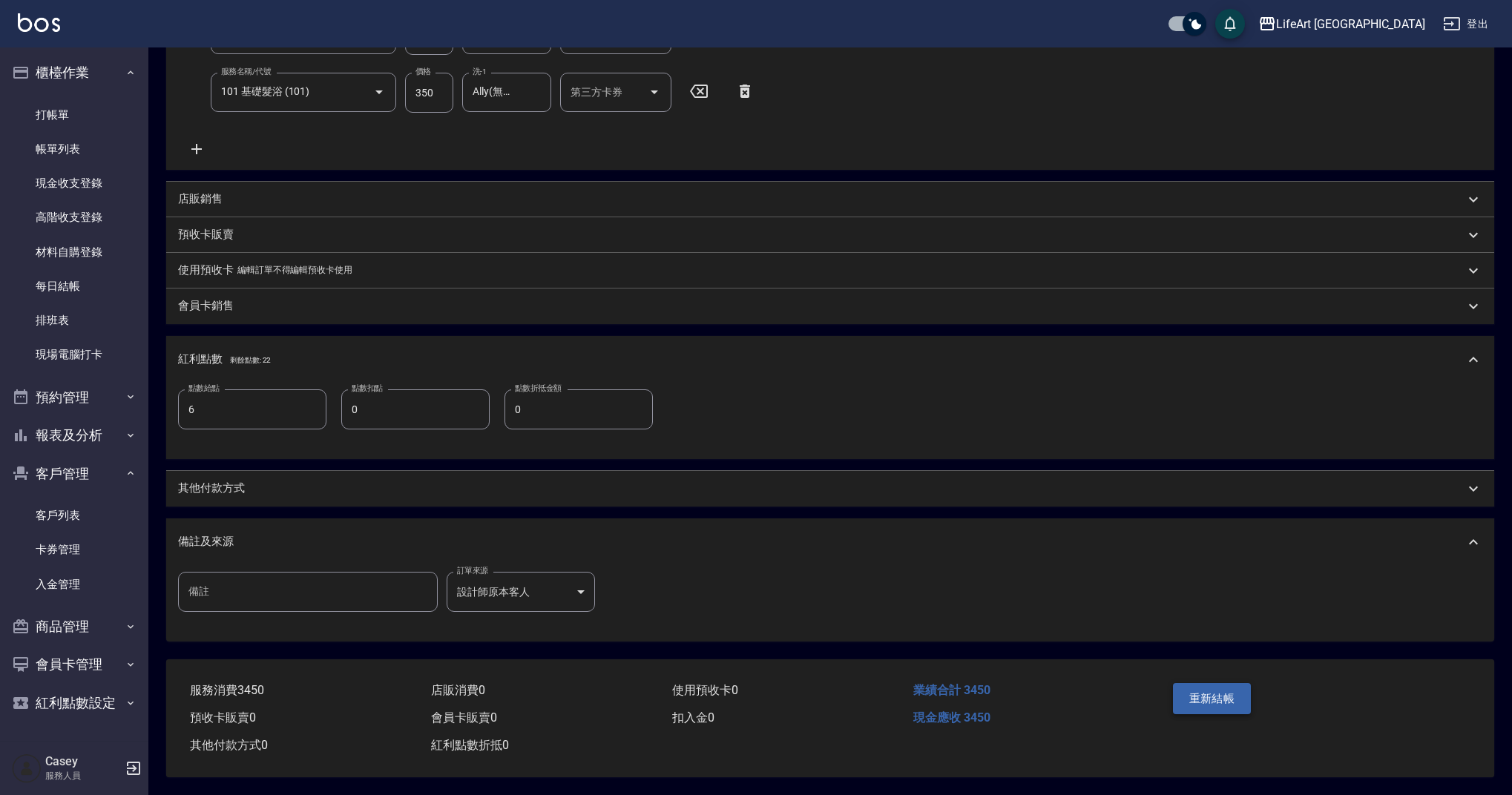
click at [1209, 692] on button "重新結帳" at bounding box center [1211, 698] width 78 height 31
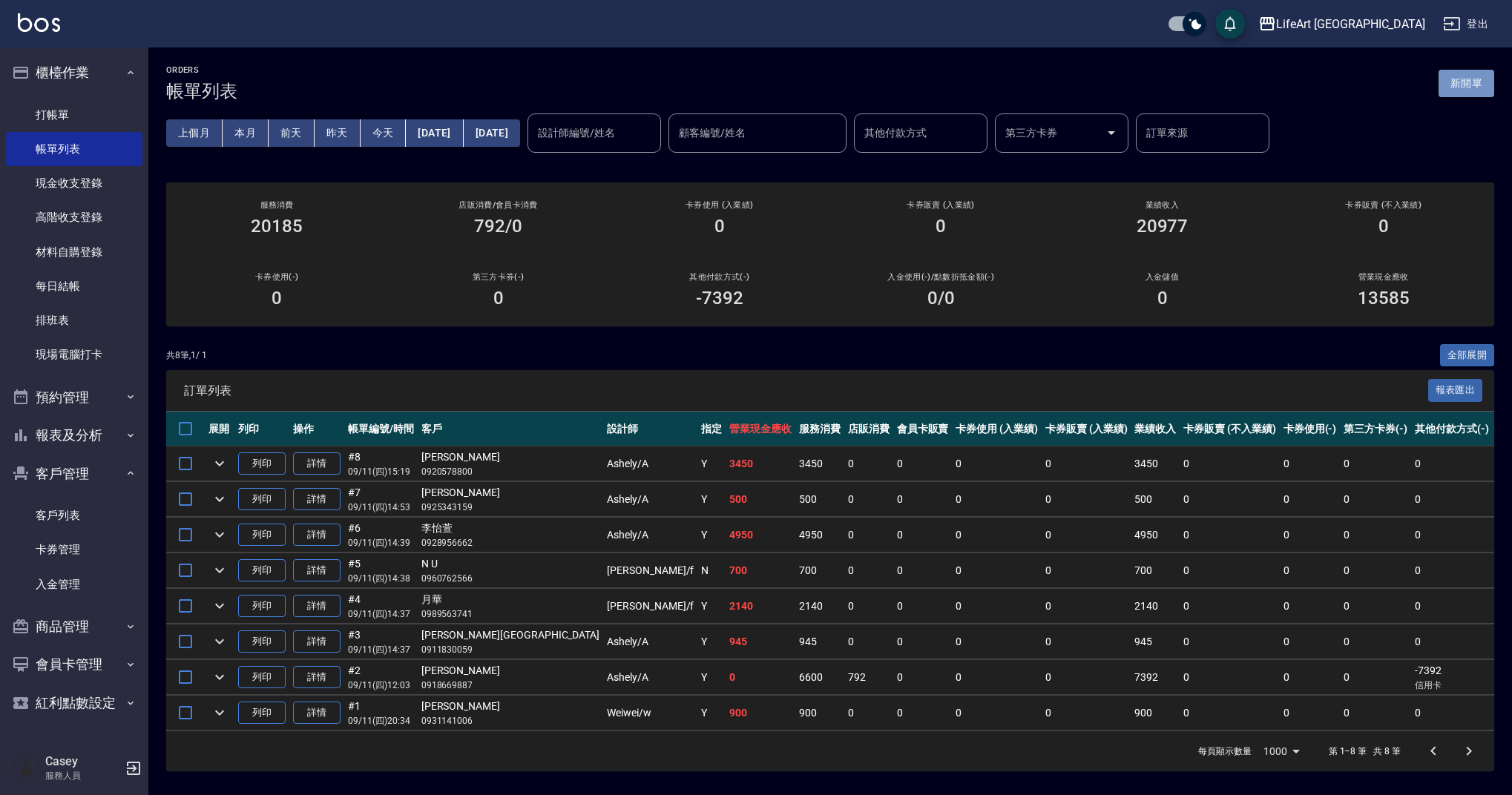
click at [1457, 83] on button "新開單" at bounding box center [1466, 83] width 55 height 27
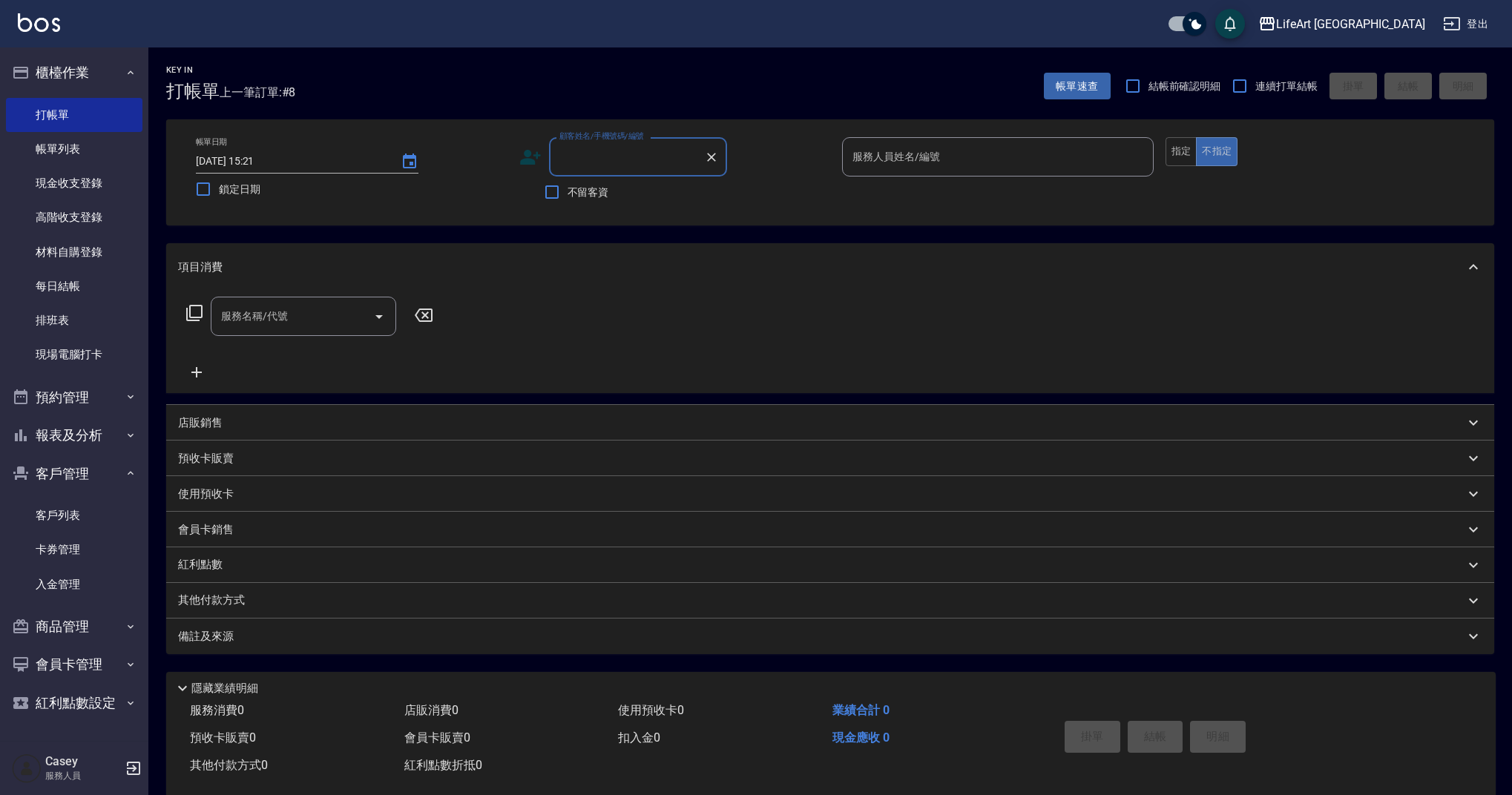
click at [596, 159] on input "顧客姓名/手機號碼/編號" at bounding box center [627, 156] width 142 height 26
click at [638, 196] on li "[PERSON_NAME]/0973064284/null" at bounding box center [638, 195] width 178 height 25
type input "[PERSON_NAME]/0973064284/null"
click at [894, 162] on input "服務人員姓名/編號" at bounding box center [998, 156] width 298 height 26
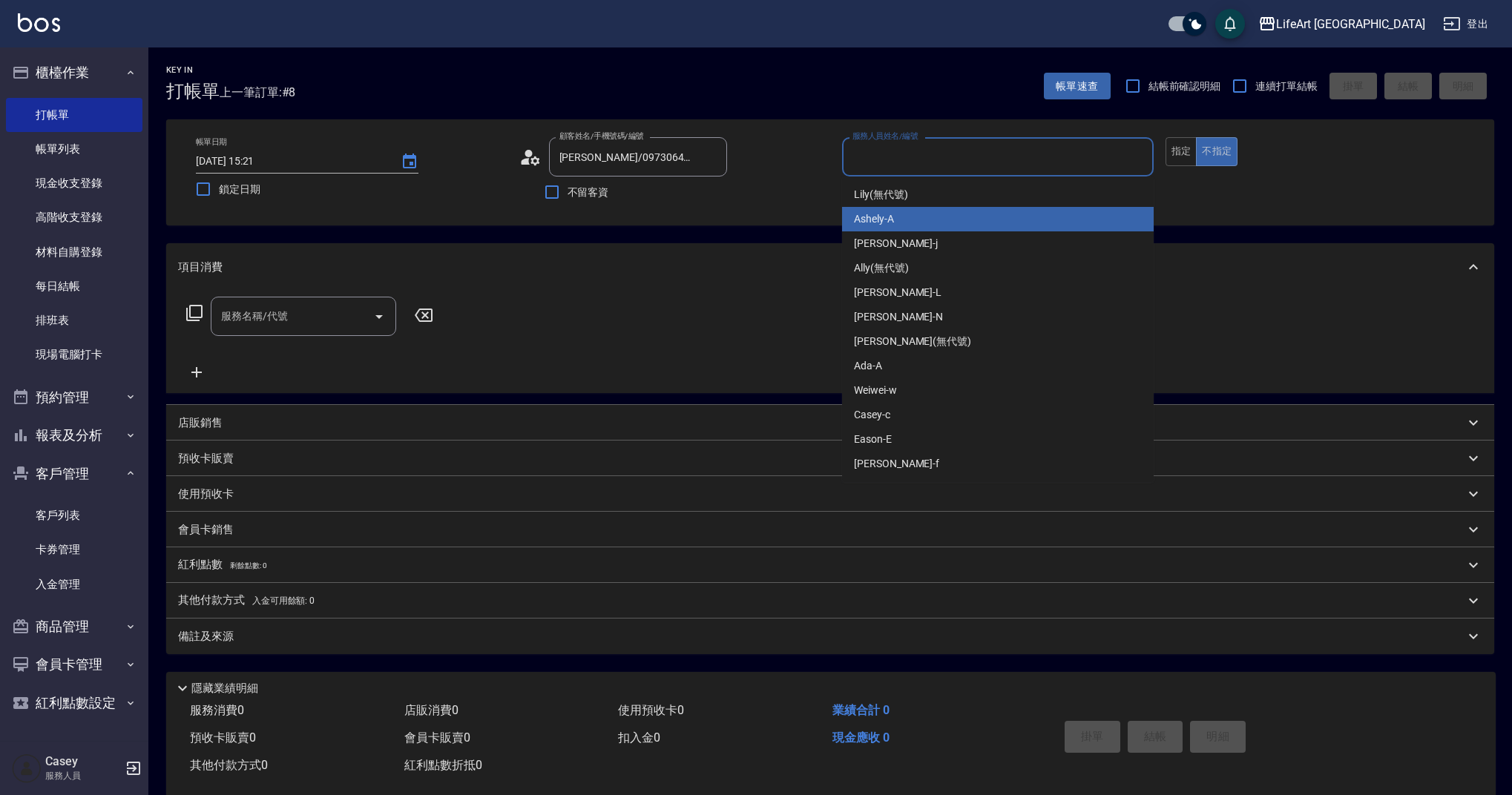
click at [896, 230] on div "Ashely -A" at bounding box center [998, 220] width 311 height 25
type input "Ashely-A"
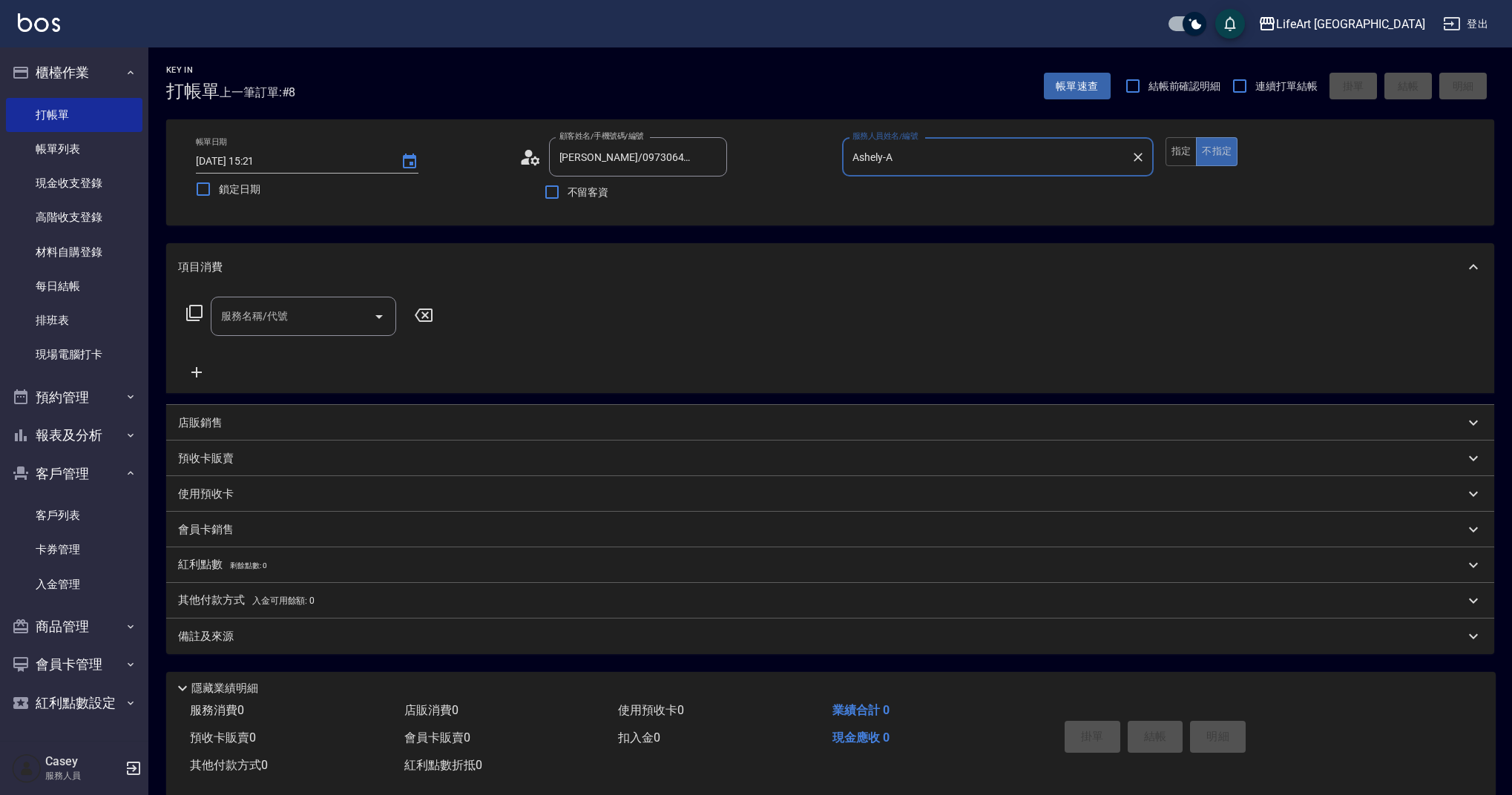
click at [278, 307] on input "服務名稱/代號" at bounding box center [291, 315] width 149 height 26
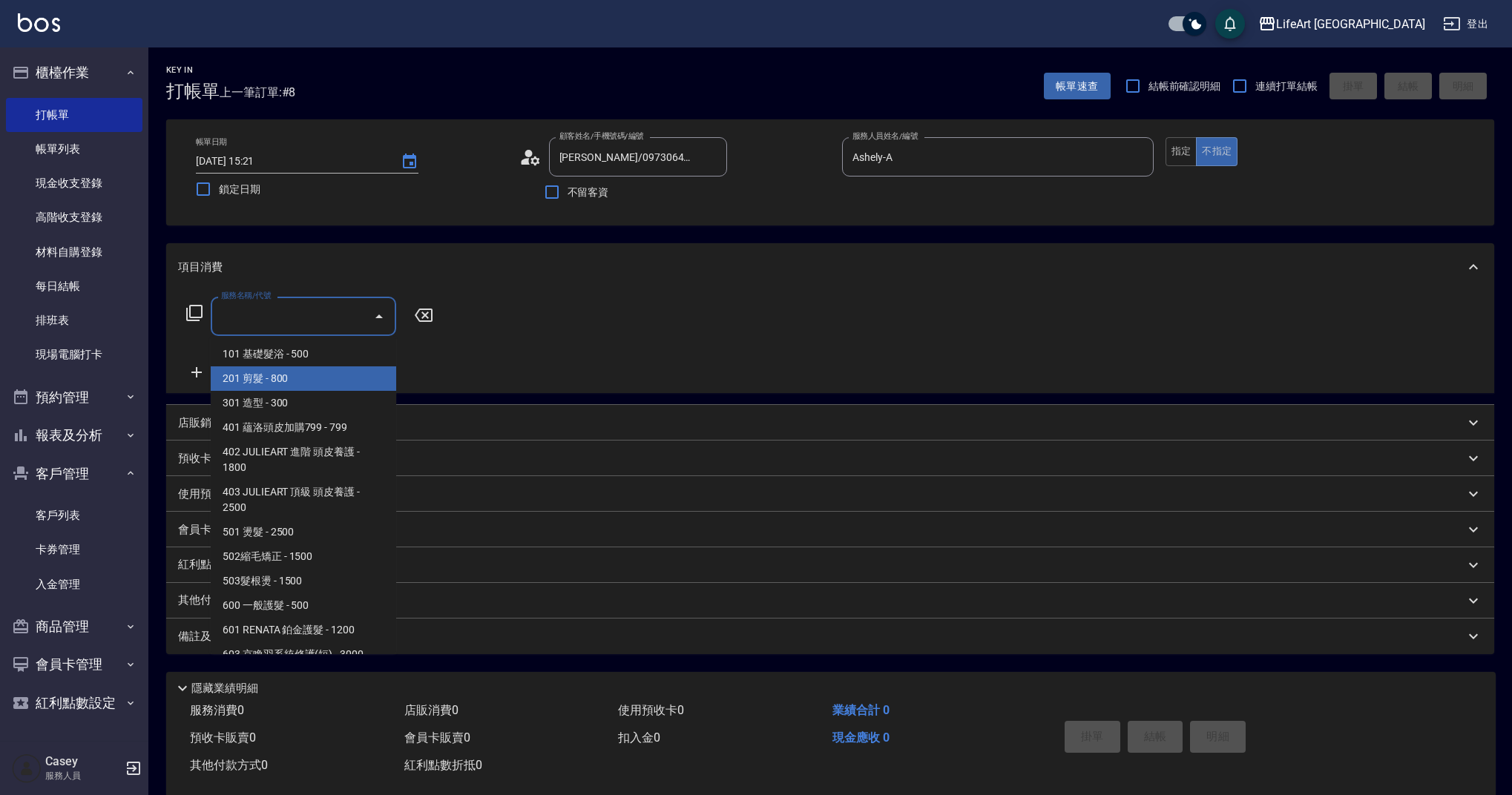
click at [306, 382] on span "201 剪髮 - 800" at bounding box center [303, 379] width 186 height 25
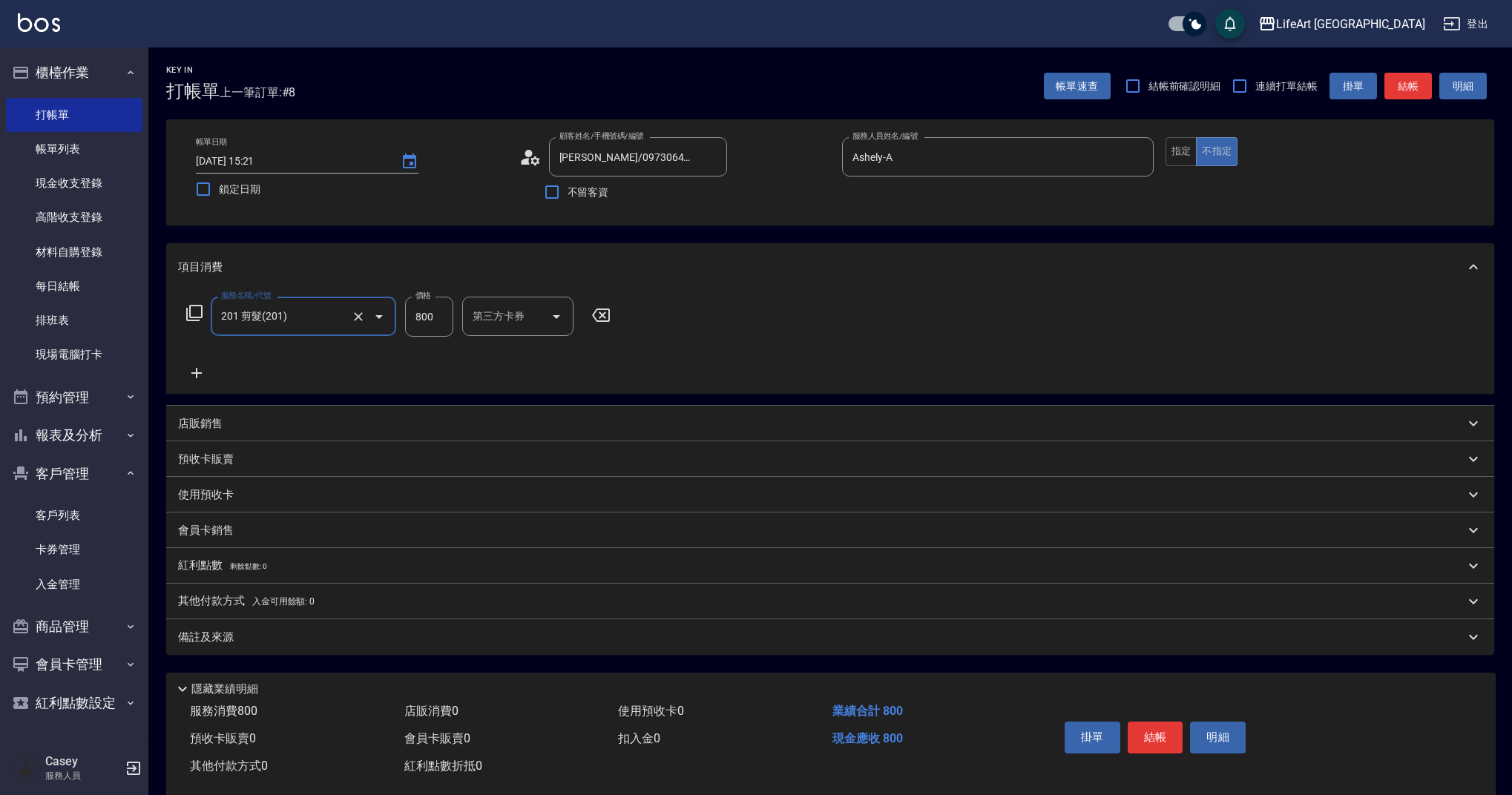
type input "201 剪髮(201)"
click at [195, 371] on icon at bounding box center [197, 373] width 37 height 18
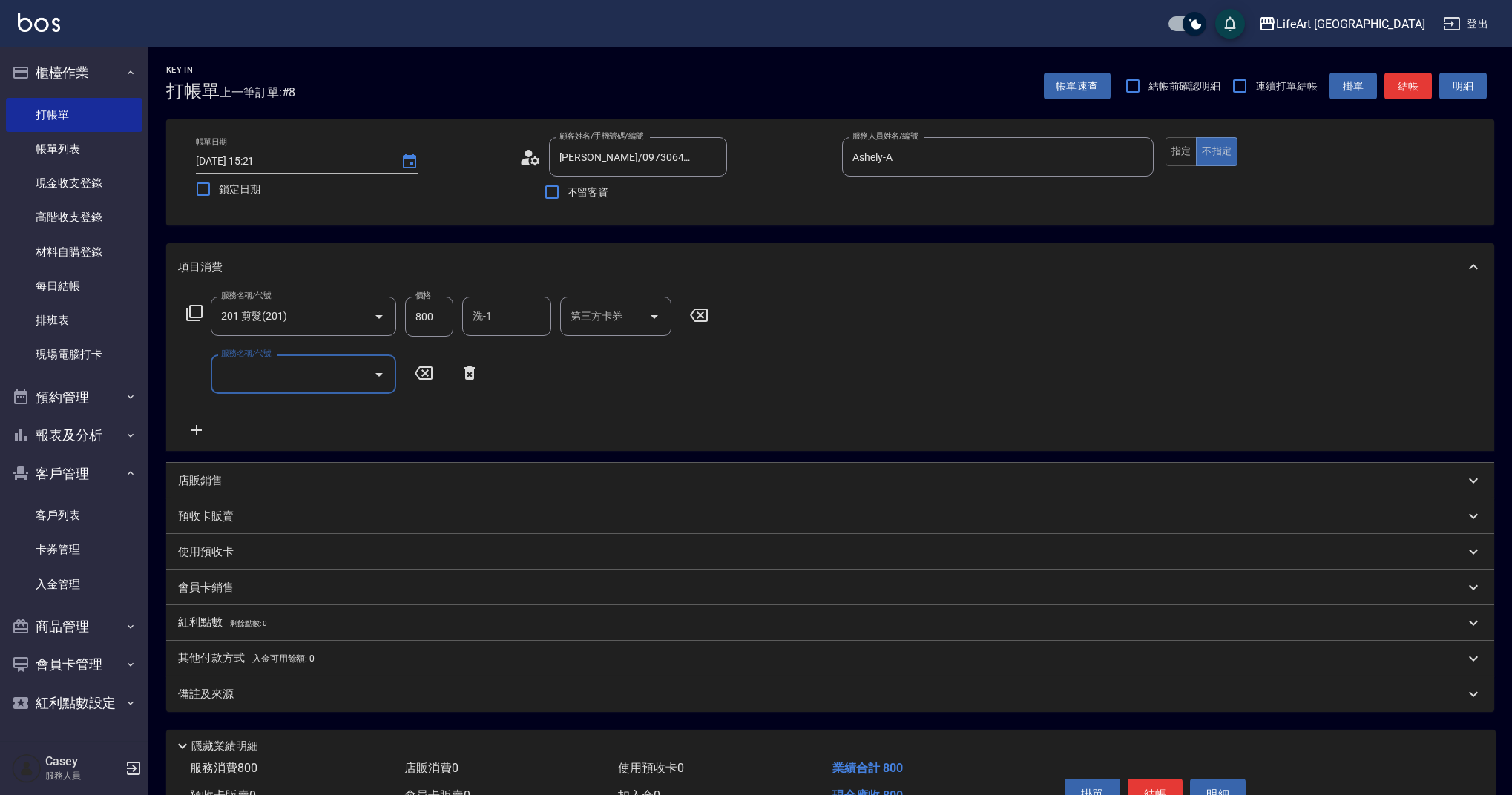
click at [243, 383] on input "服務名稱/代號" at bounding box center [291, 374] width 149 height 26
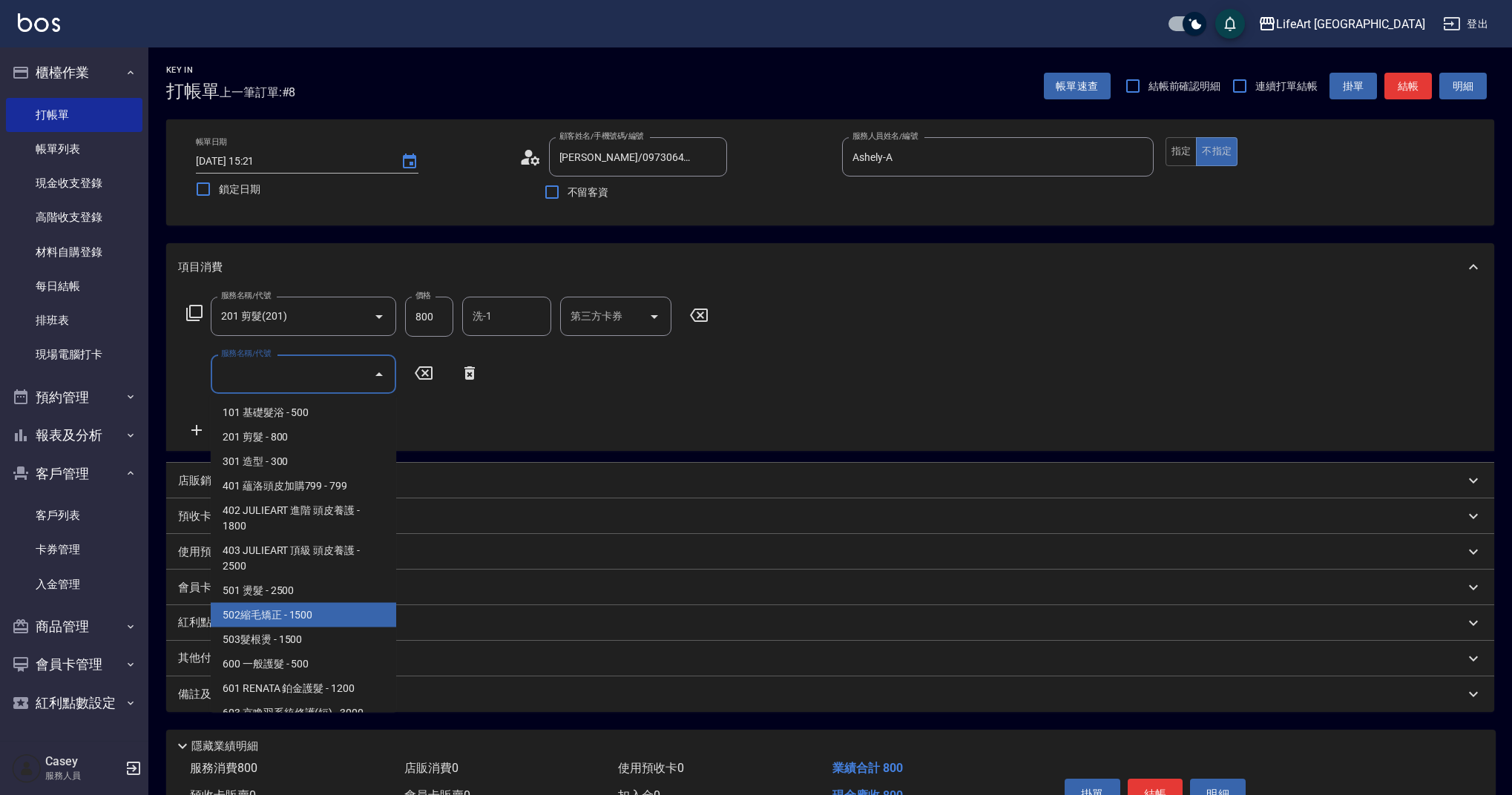
scroll to position [190, 0]
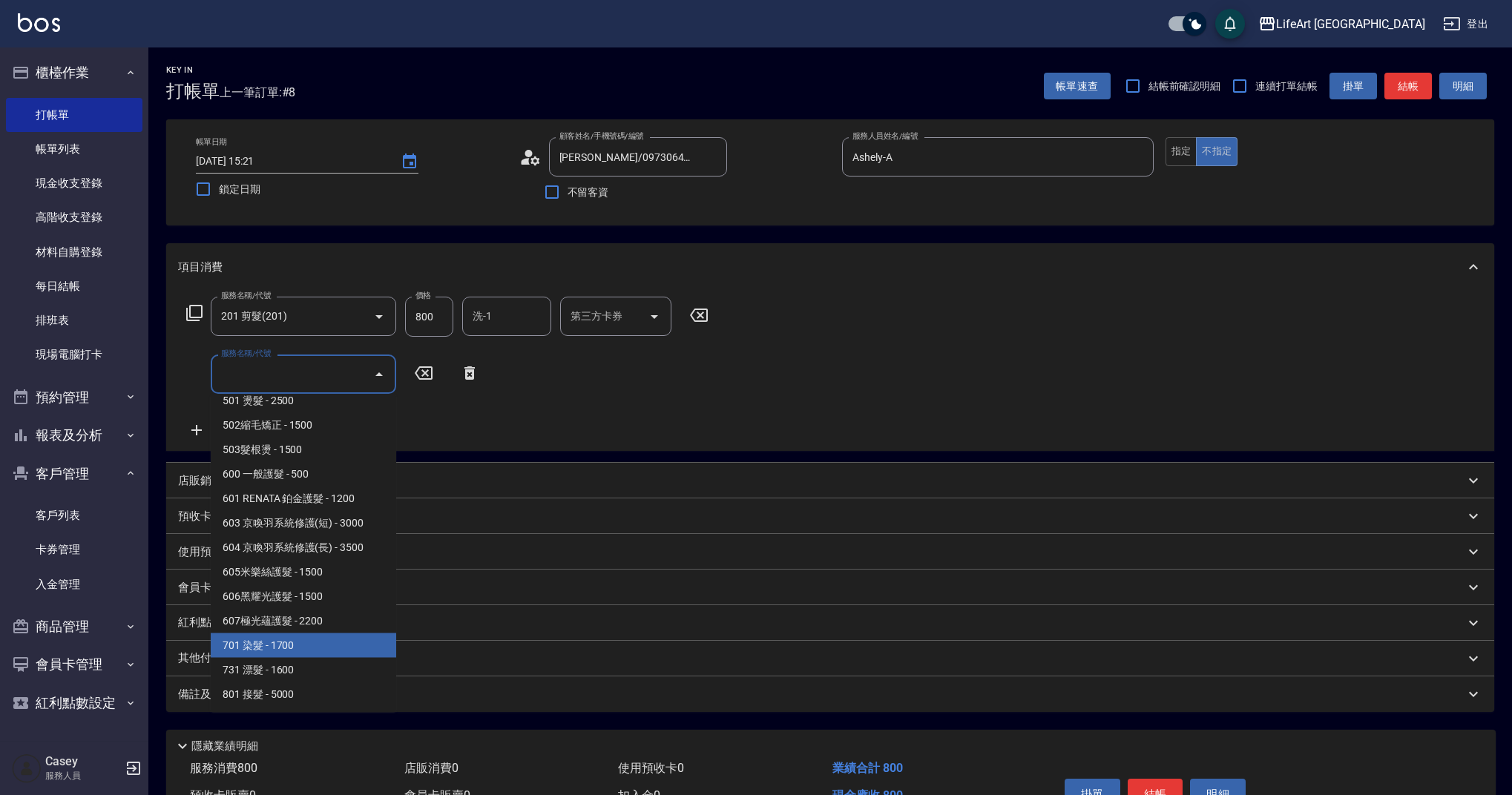
click at [358, 647] on span "701 染髮 - 1700" at bounding box center [303, 646] width 186 height 25
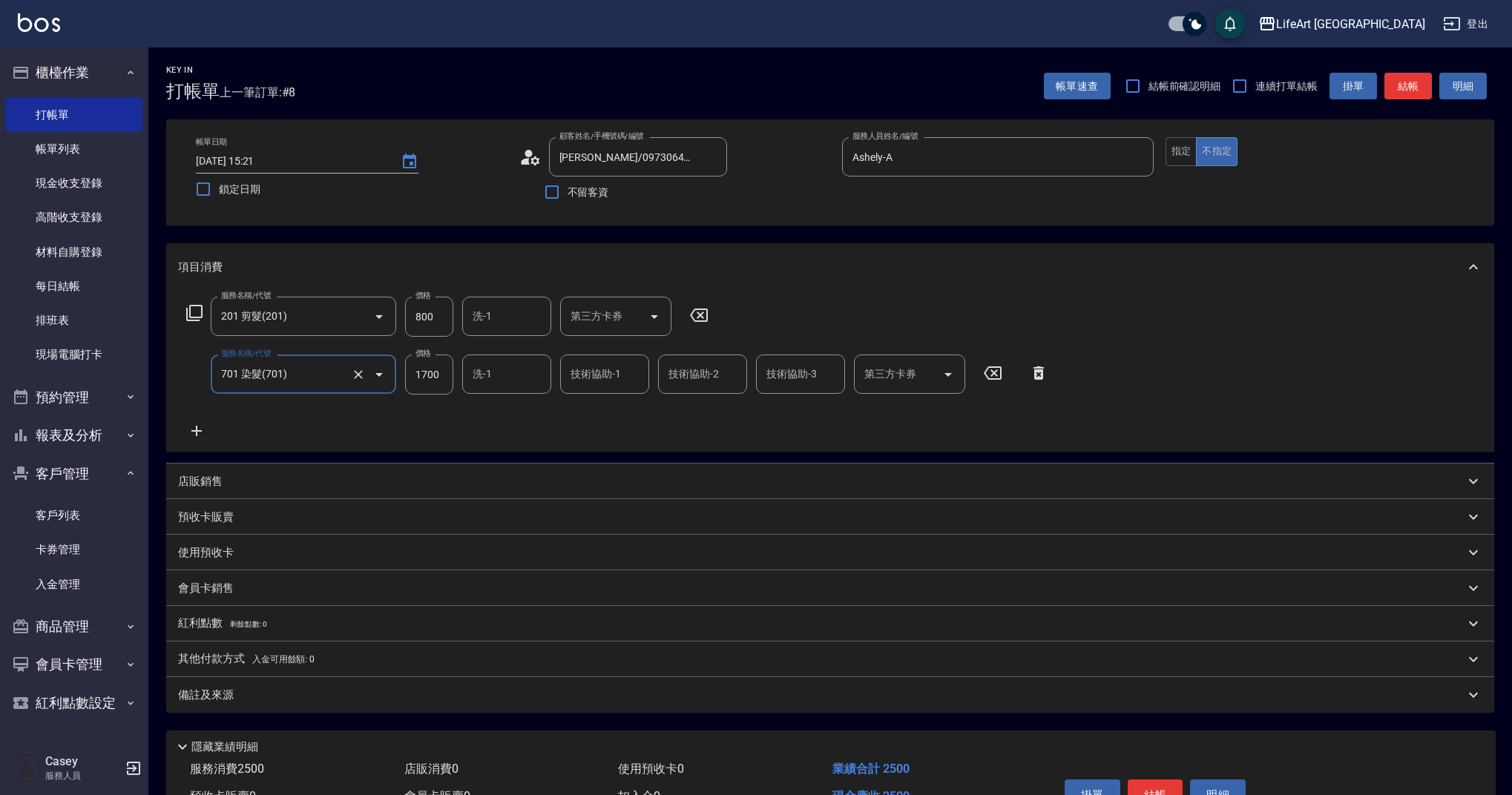
type input "701 染髮(701)"
click at [197, 437] on icon at bounding box center [197, 431] width 37 height 18
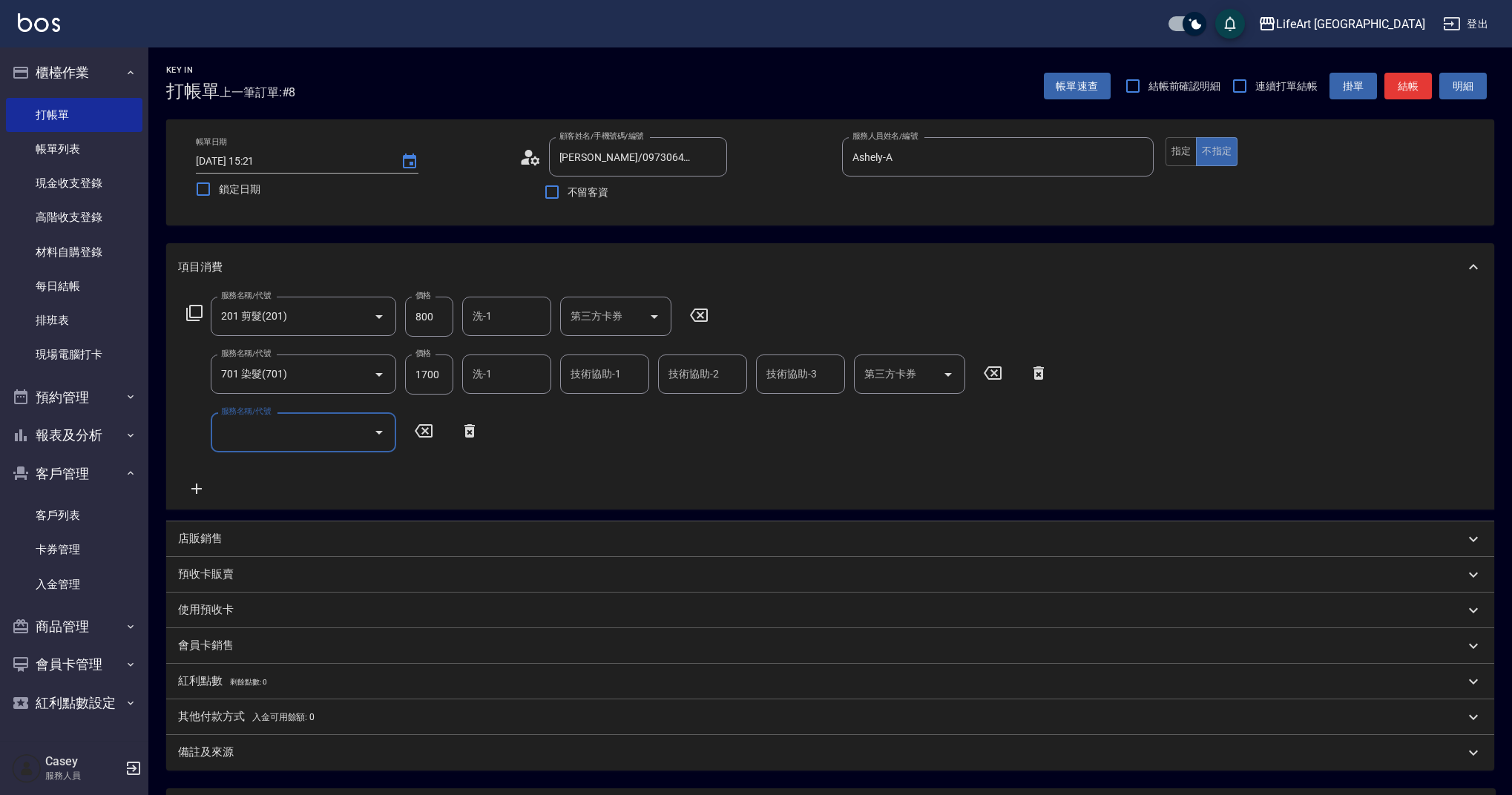
click at [288, 442] on input "服務名稱/代號" at bounding box center [291, 432] width 149 height 26
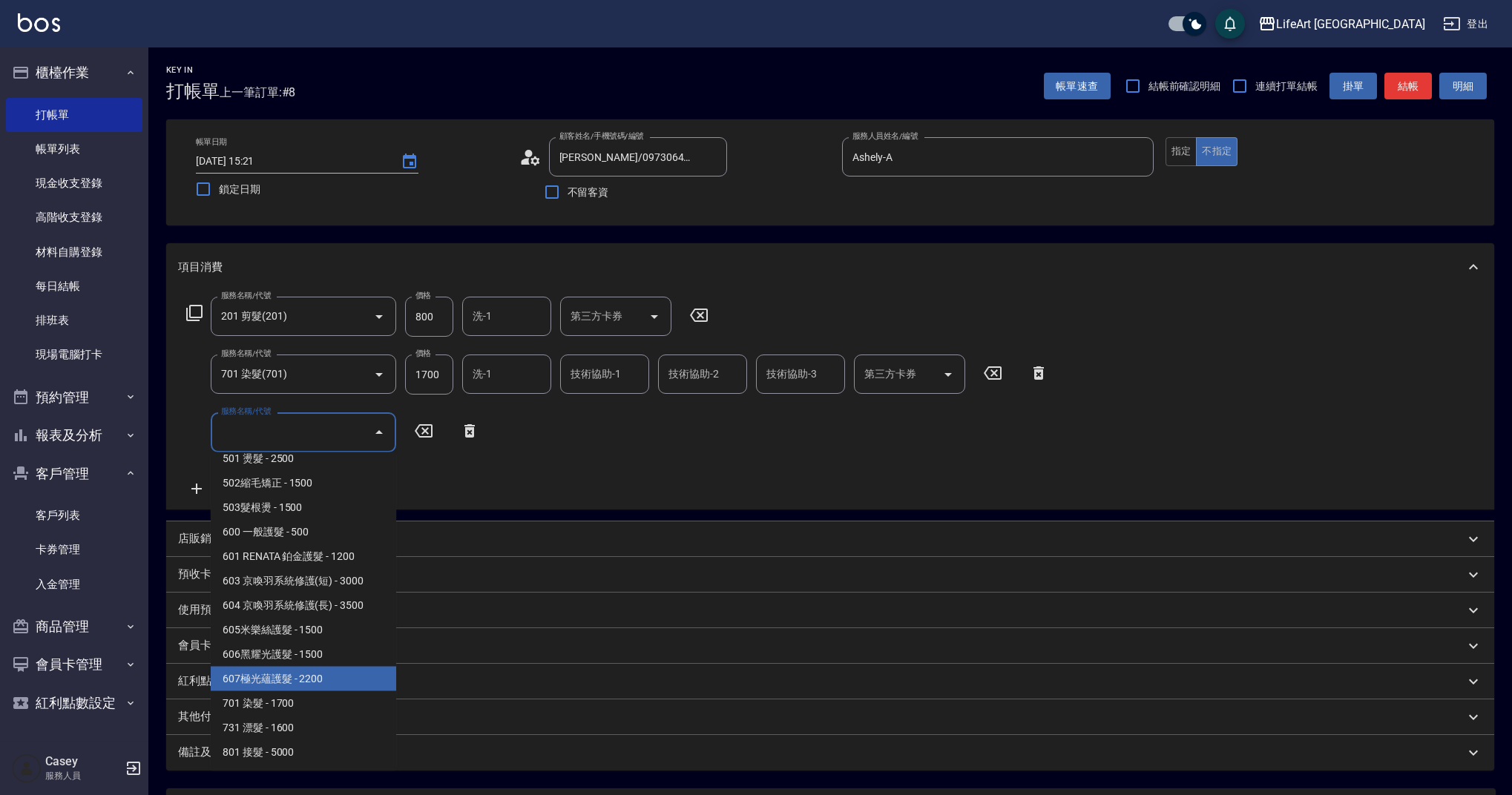
click at [365, 672] on span "607極光蘊護髮 - 2200" at bounding box center [303, 679] width 186 height 25
type input "607極光蘊護髮(607)"
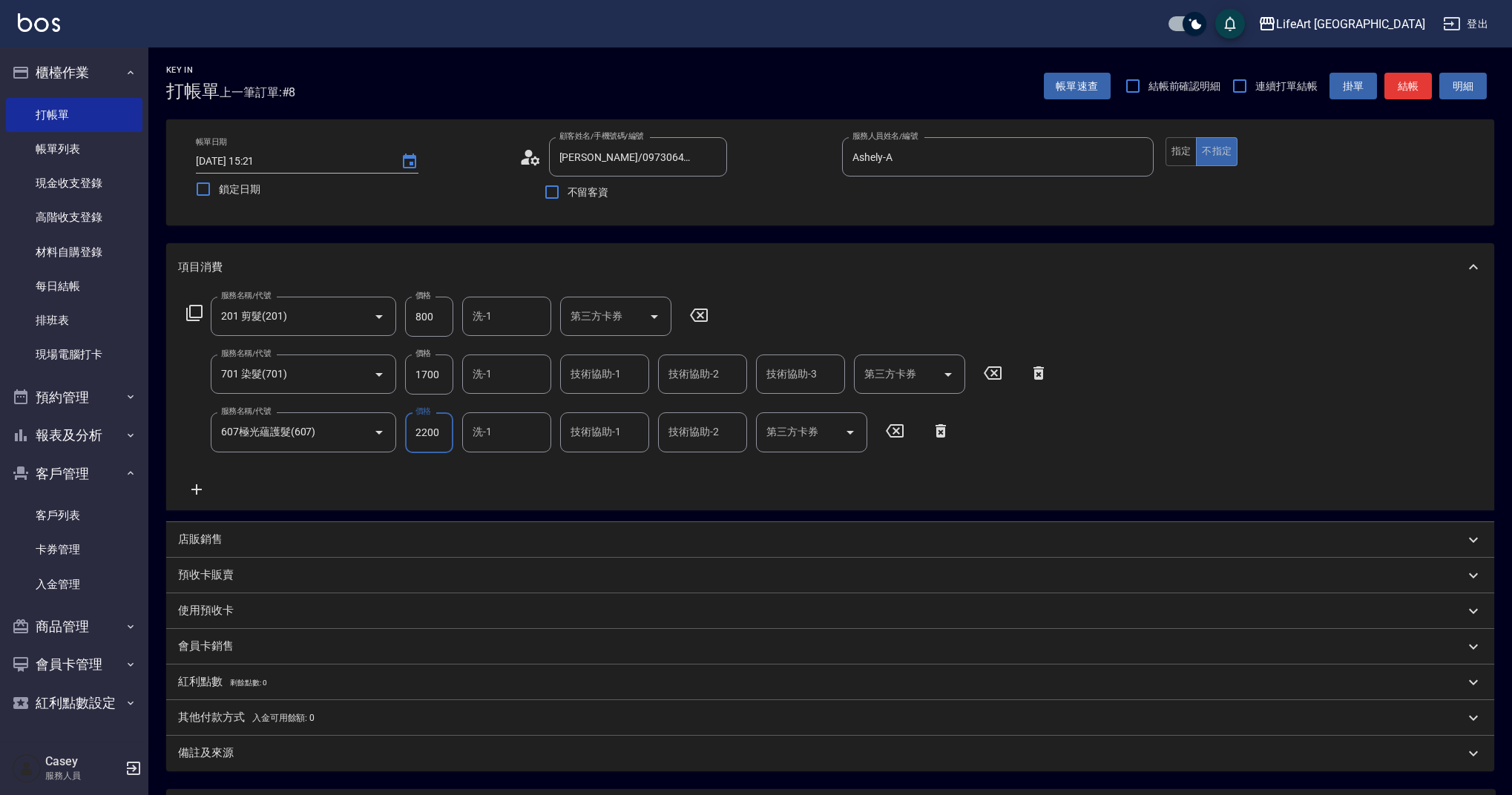
click at [431, 313] on input "800" at bounding box center [429, 316] width 48 height 40
type input "1000"
click at [442, 366] on input "1700" at bounding box center [429, 374] width 48 height 40
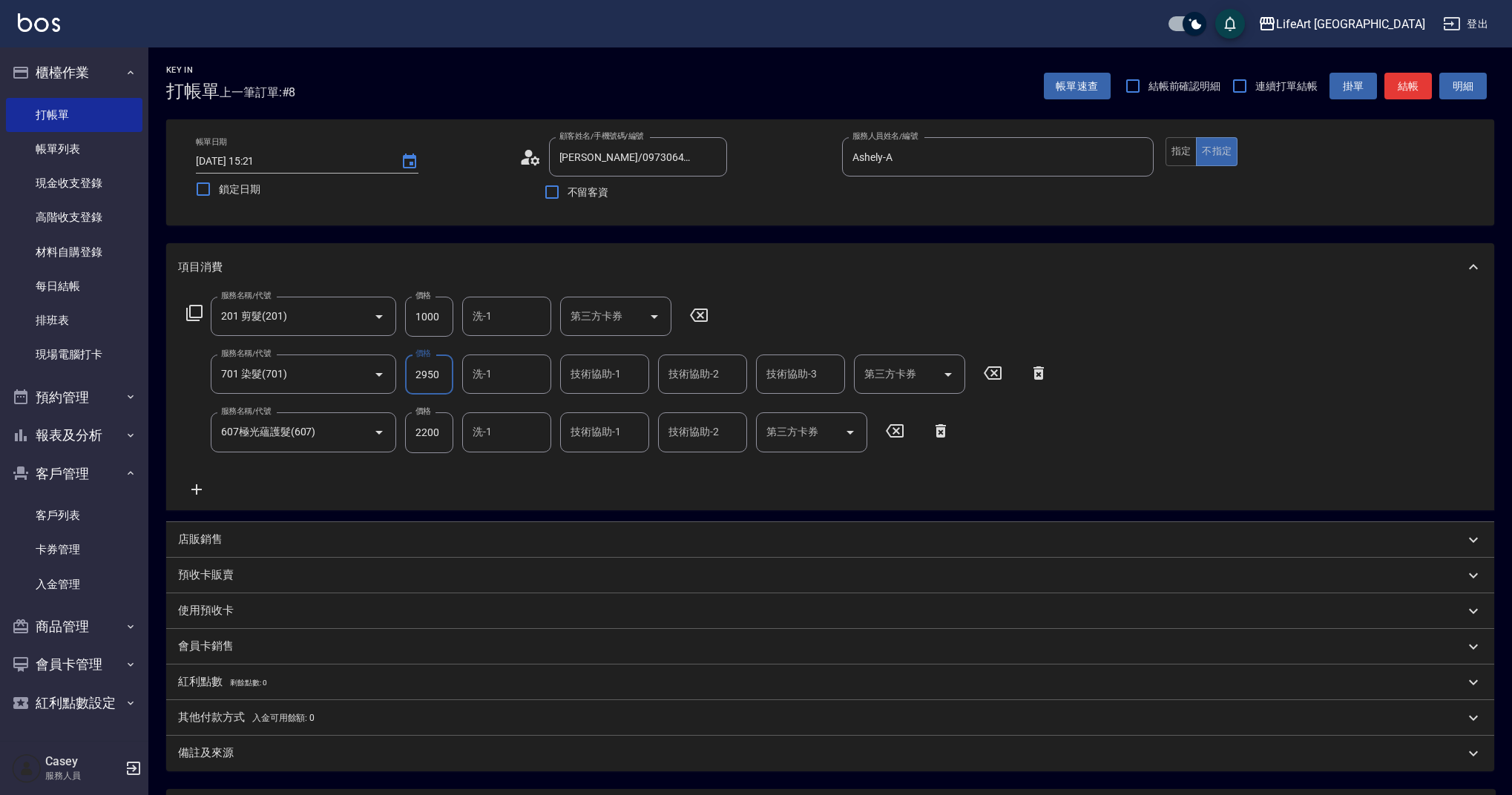
type input "2950"
click at [427, 434] on input "2200" at bounding box center [429, 433] width 48 height 40
click at [462, 470] on div "服務名稱/代號 201 剪髮(201) 服務名稱/代號 價格 1000 價格 洗-1 洗-1 第三方卡券 第三方卡券 服務名稱/代號 701 染髮(701) …" at bounding box center [618, 396] width 879 height 201
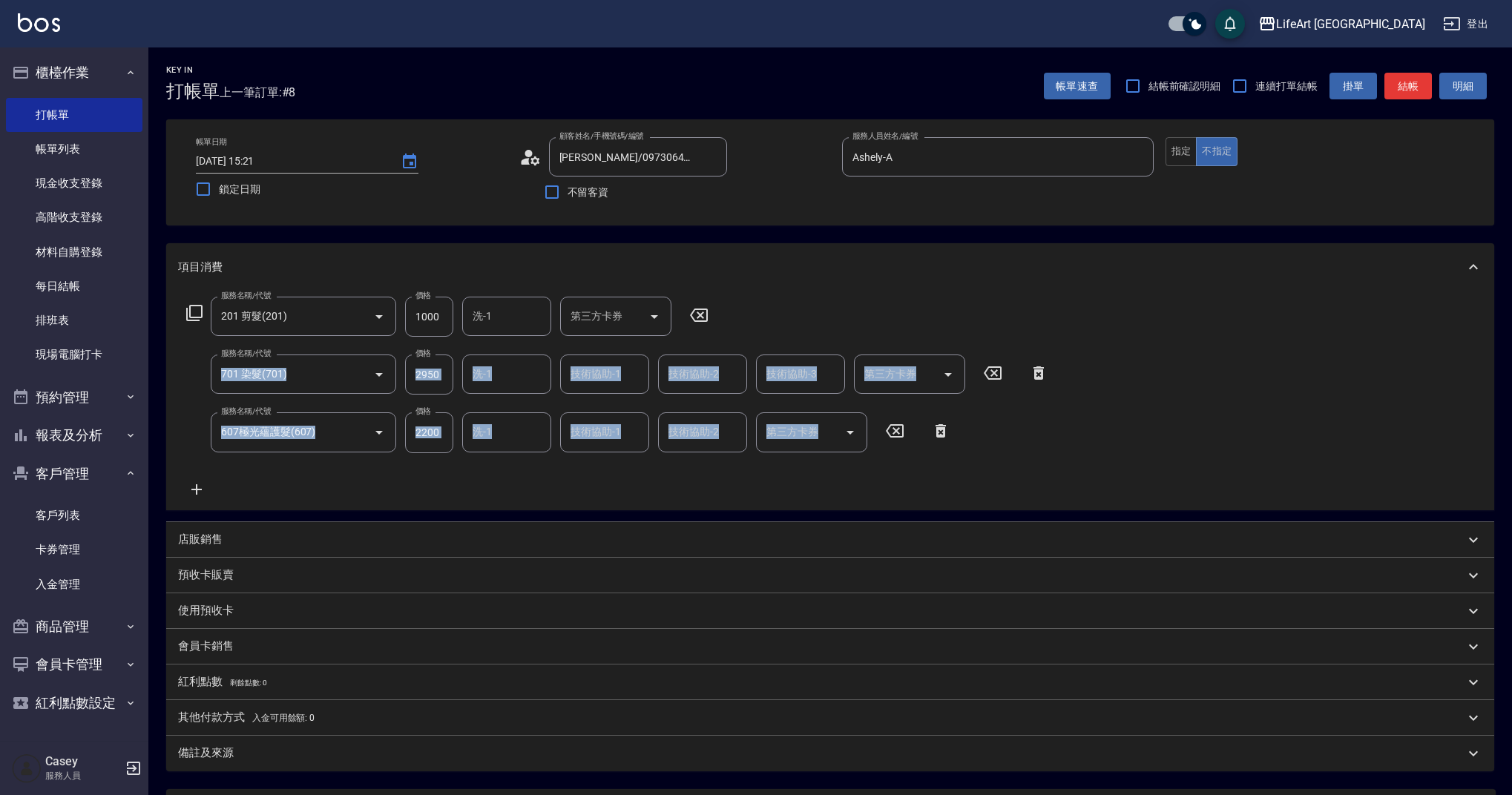
drag, startPoint x: 1510, startPoint y: 347, endPoint x: 1519, endPoint y: 570, distance: 223.2
click at [1511, 570] on html "LifeArt 蘆洲 登出 櫃檯作業 打帳單 帳單列表 現金收支登錄 高階收支登錄 材料自購登錄 每日結帳 排班表 現場電腦打卡 預約管理 預約管理 單日預約…" at bounding box center [756, 466] width 1512 height 932
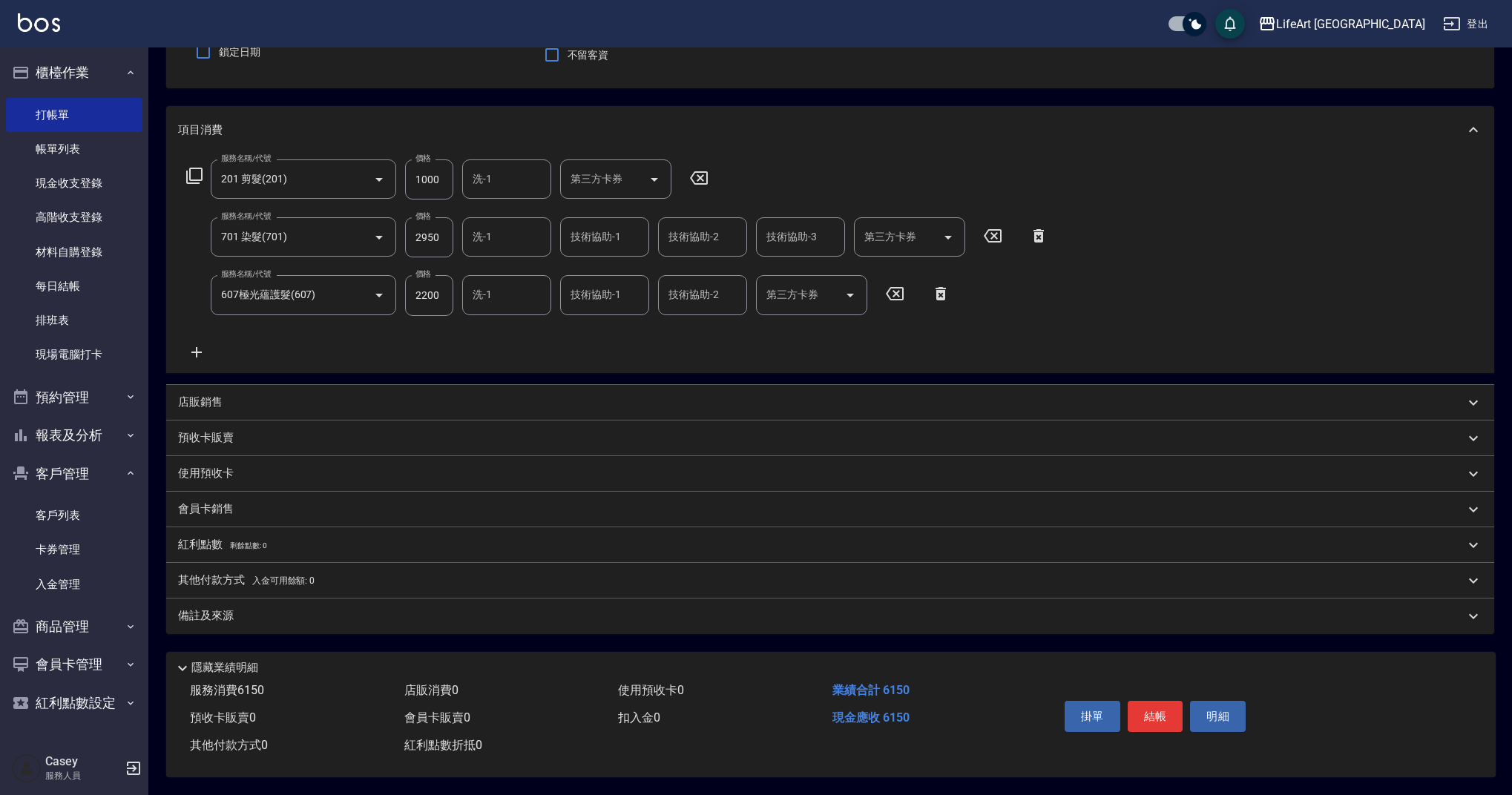
click at [1339, 669] on div "隱藏業績明細" at bounding box center [834, 669] width 1322 height 18
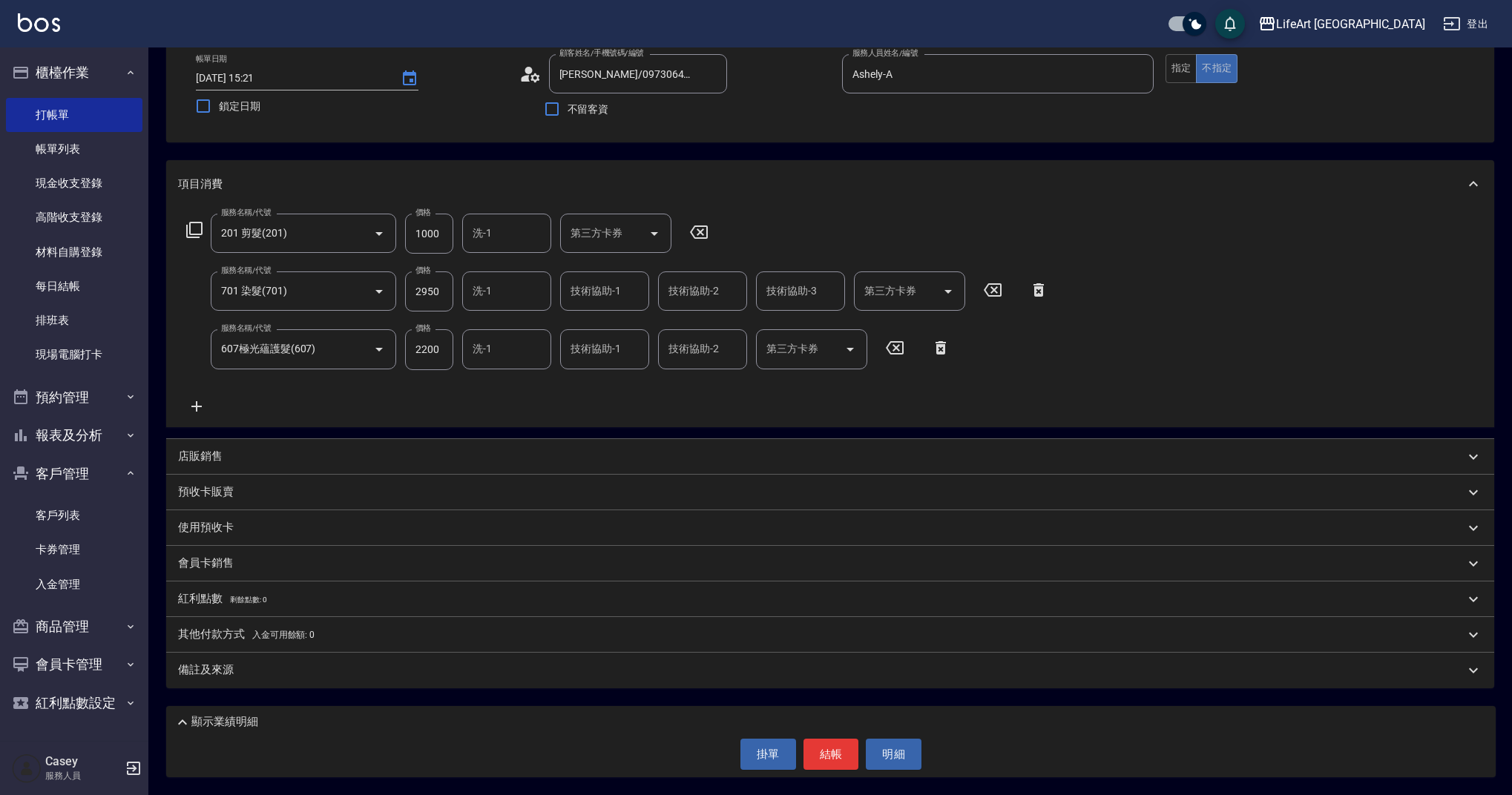
scroll to position [83, 0]
click at [1295, 753] on div "掛單 結帳 明細" at bounding box center [831, 755] width 1315 height 31
click at [258, 717] on div "顯示業績明細" at bounding box center [834, 723] width 1322 height 18
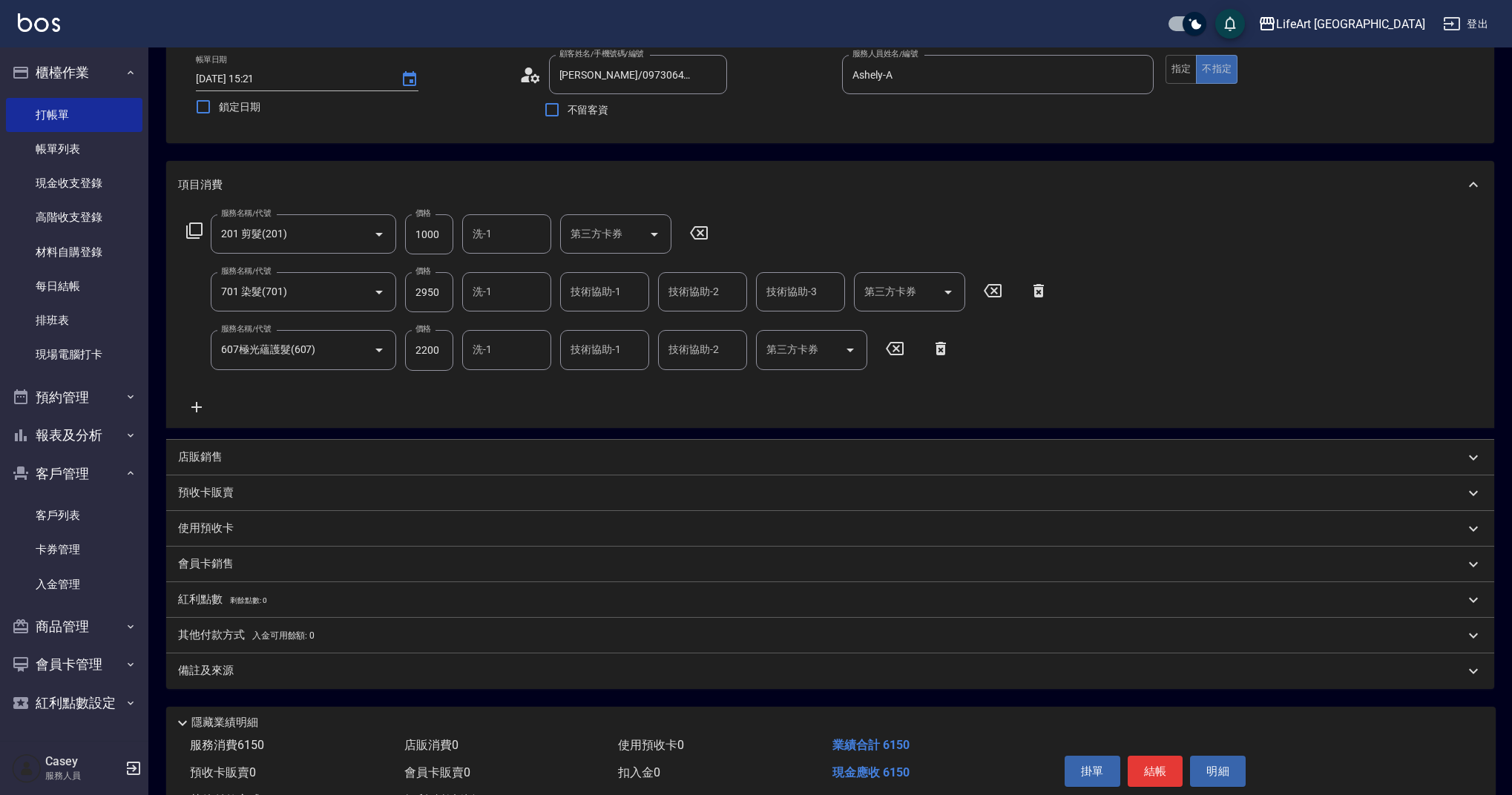
click at [234, 561] on div "會員卡銷售" at bounding box center [822, 564] width 1287 height 16
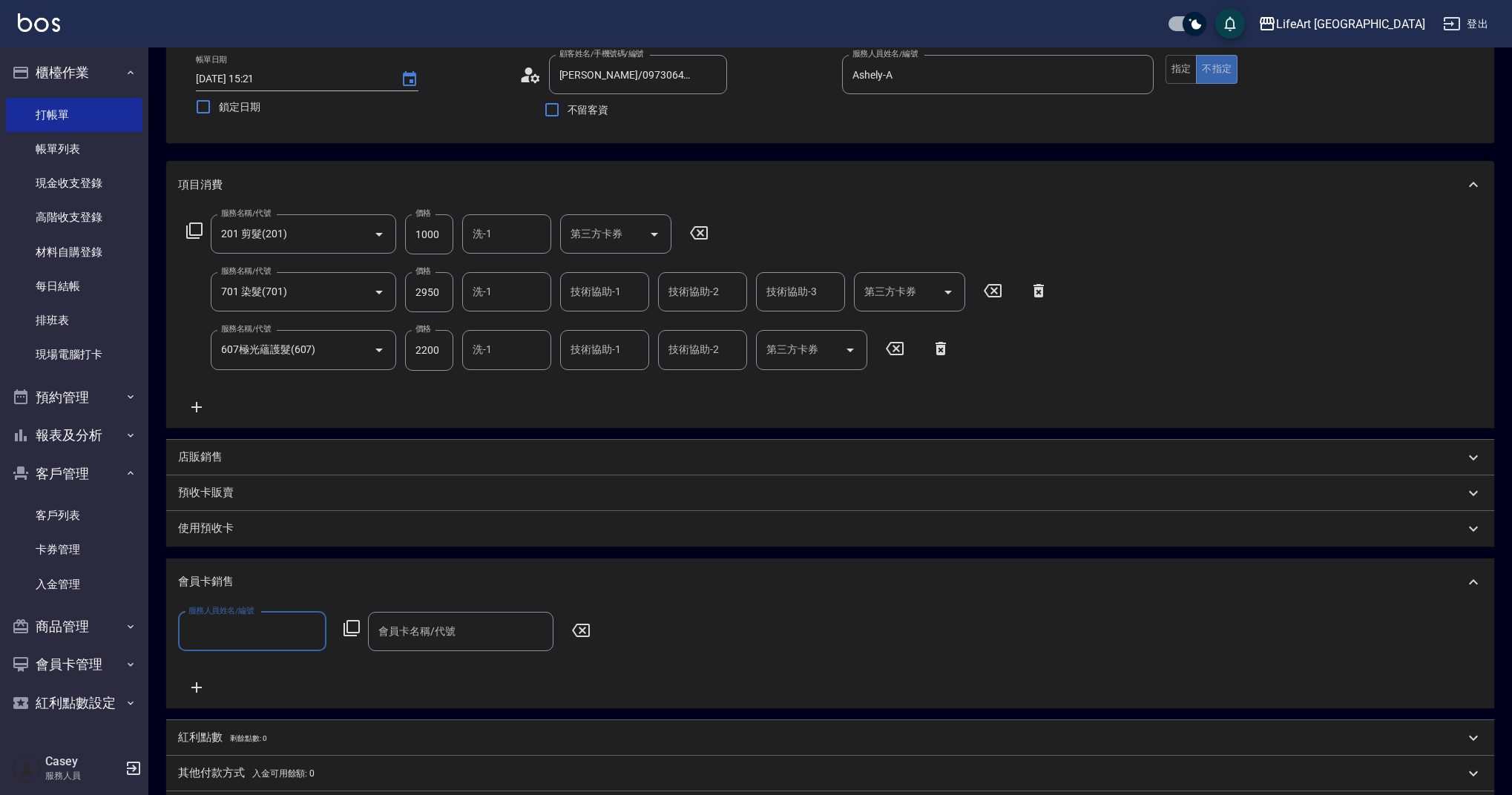
click at [266, 616] on div "服務人員姓名/編號" at bounding box center [253, 632] width 149 height 40
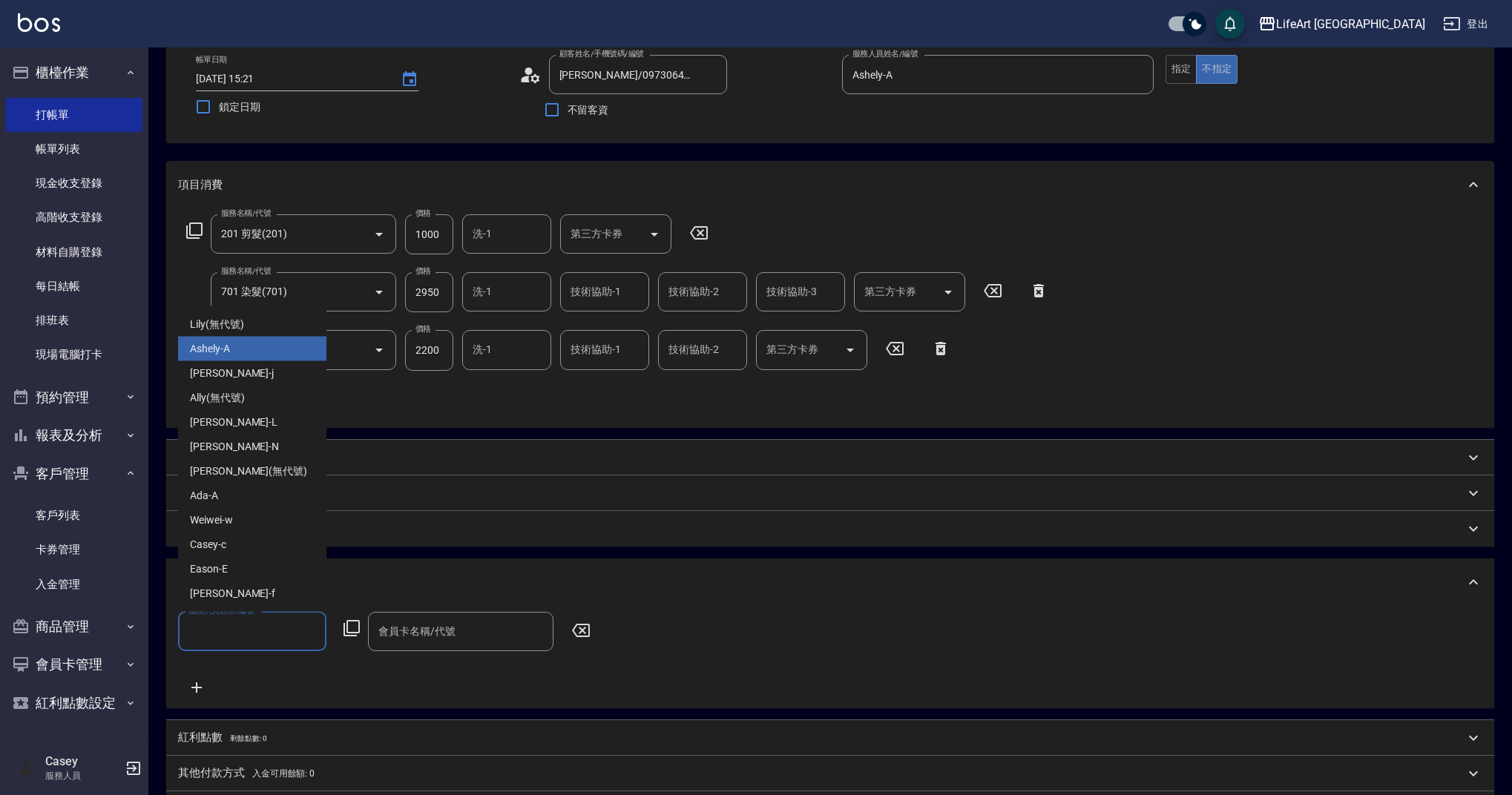
click at [246, 355] on div "Ashely -A" at bounding box center [253, 349] width 149 height 25
type input "Ashely-A"
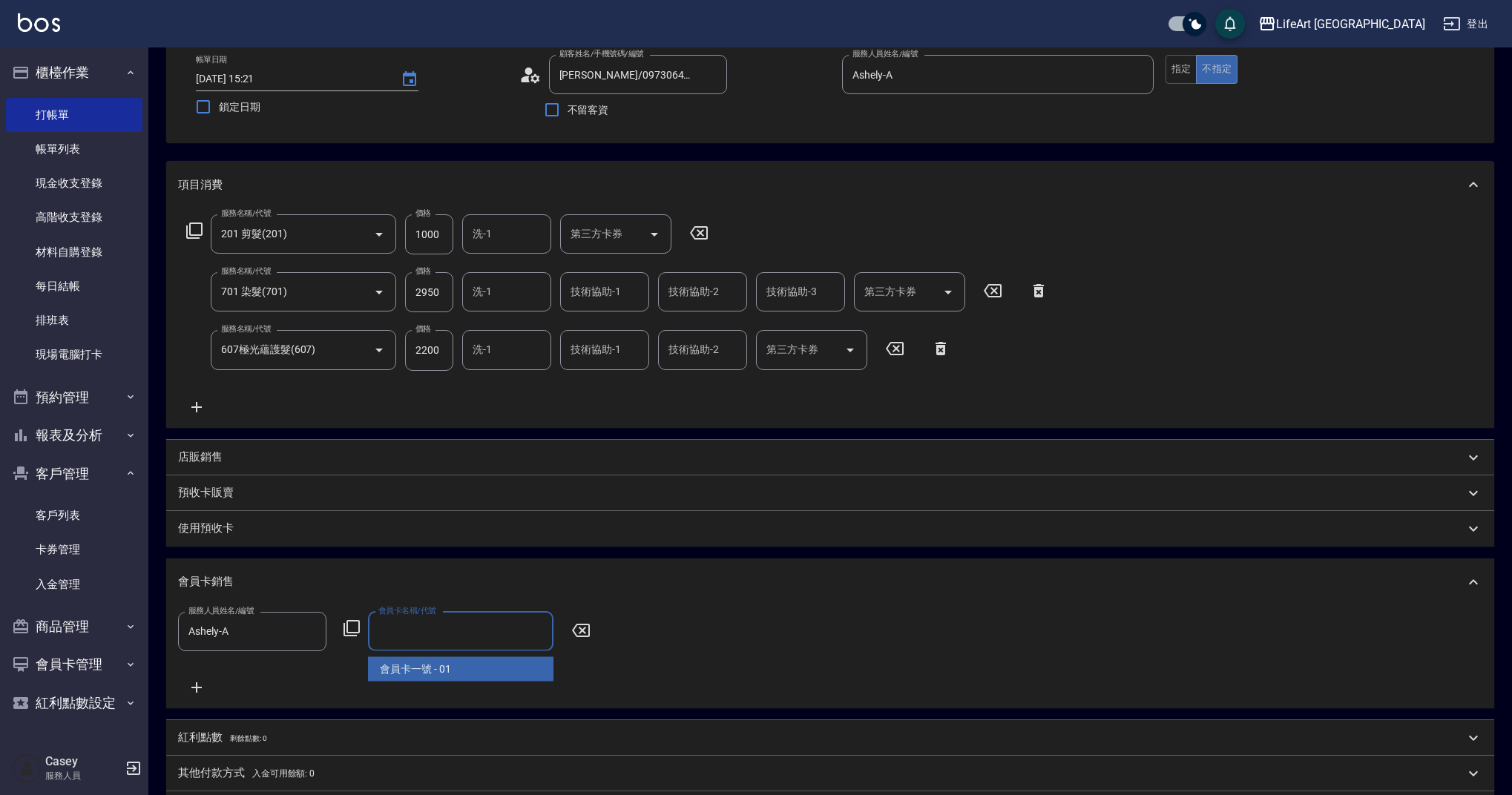
click at [420, 623] on div "會員卡名稱/代號 會員卡名稱/代號" at bounding box center [461, 632] width 186 height 40
click at [425, 668] on span "會員卡一號 - 01" at bounding box center [461, 670] width 186 height 25
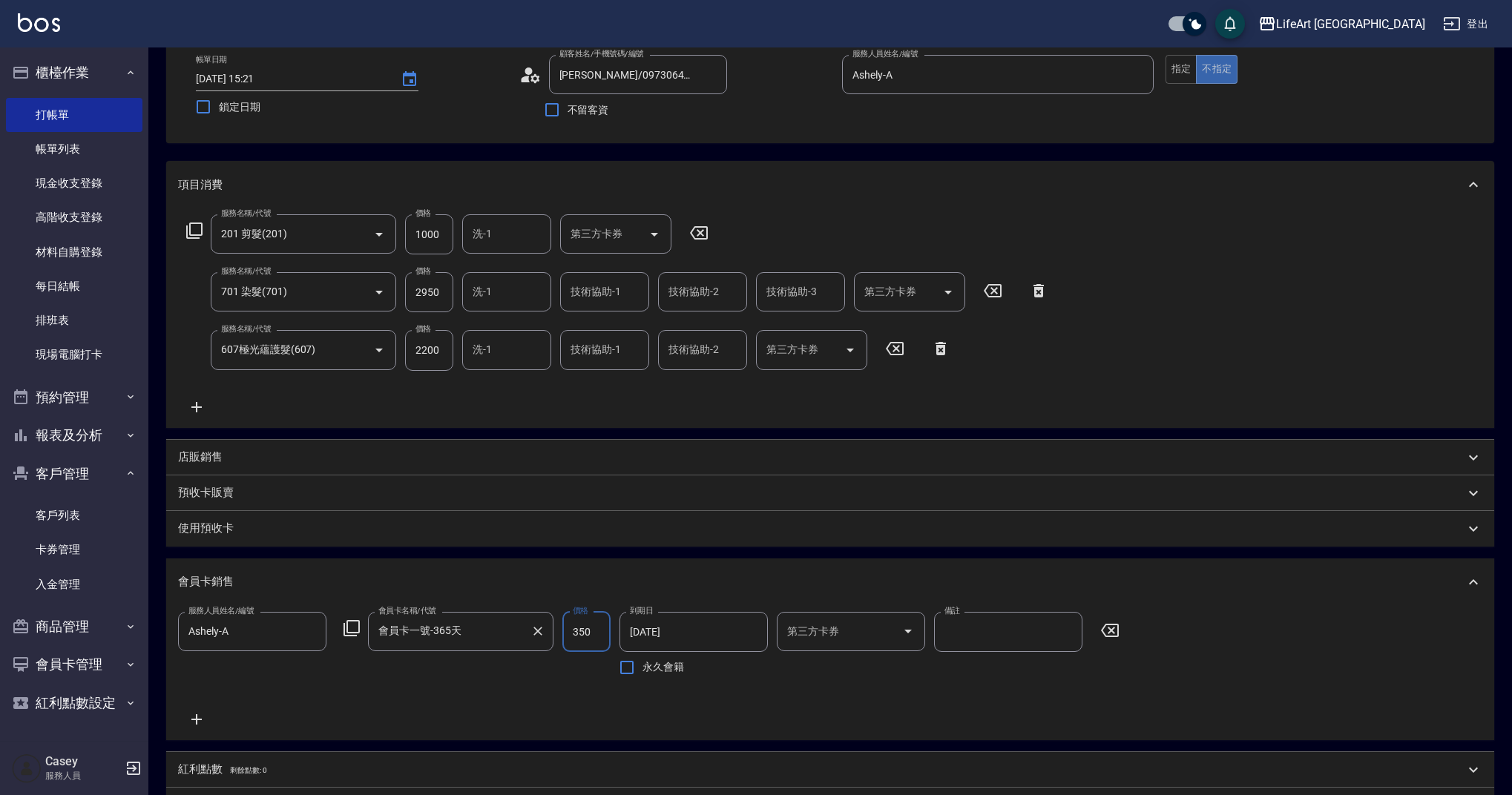
type input "會員卡一號-365天"
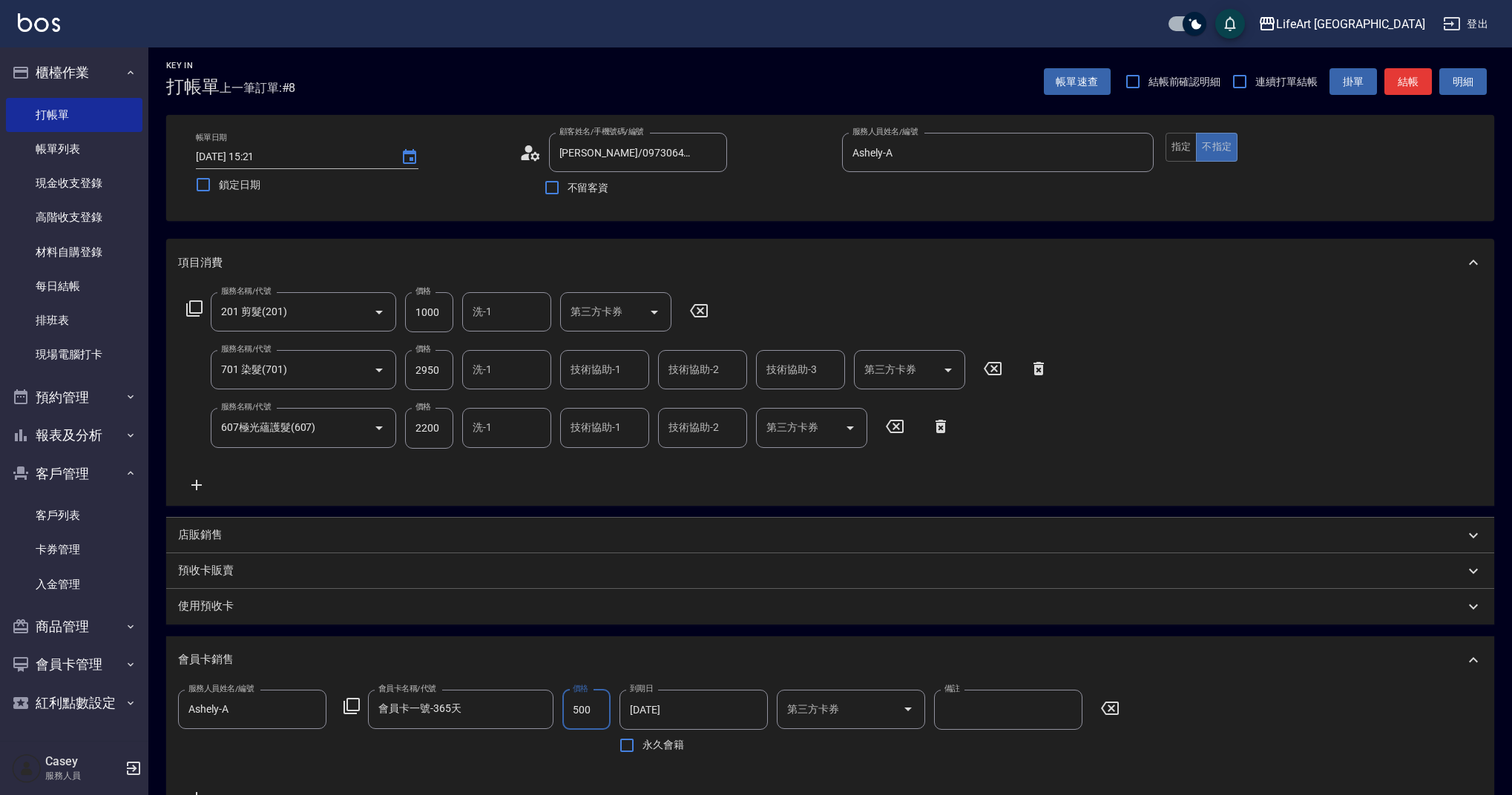
scroll to position [0, 0]
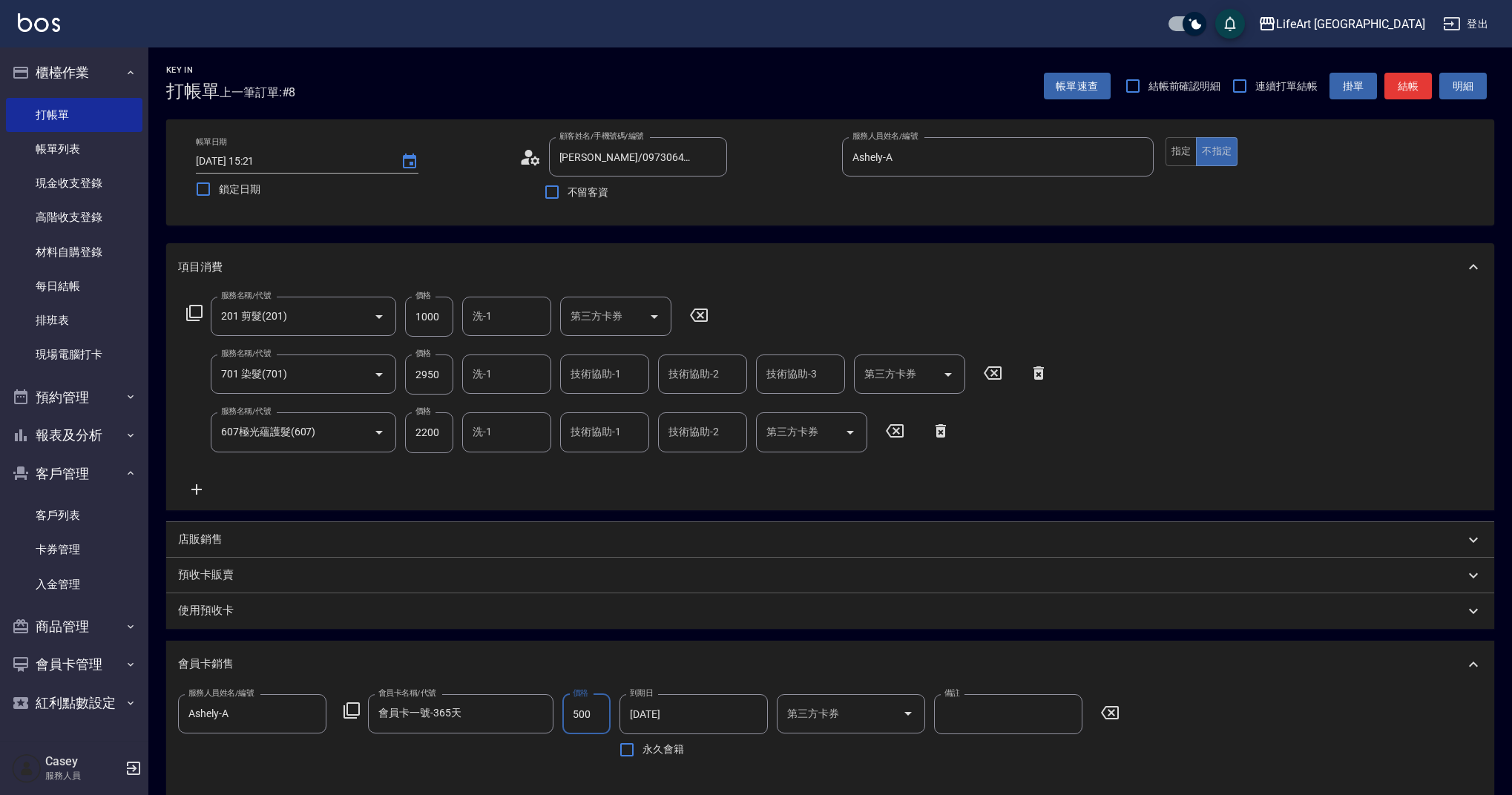
type input "500"
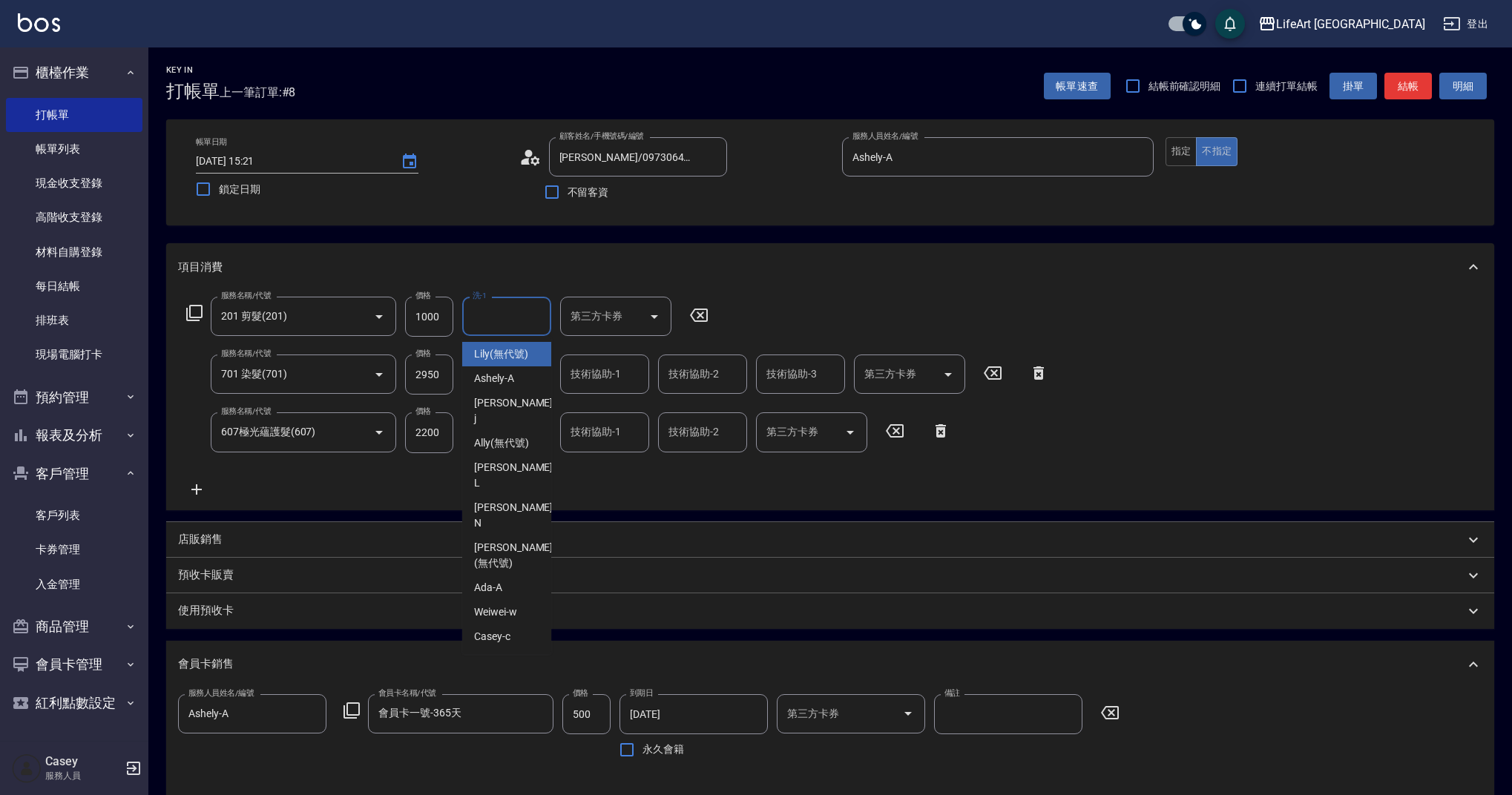
click at [510, 316] on input "洗-1" at bounding box center [507, 315] width 76 height 26
click at [514, 345] on ul "[PERSON_NAME] -c Lance -L [PERSON_NAME] (無代號)" at bounding box center [507, 414] width 89 height 157
click at [515, 354] on div "Casey -c" at bounding box center [507, 354] width 89 height 25
type input "Casey-c"
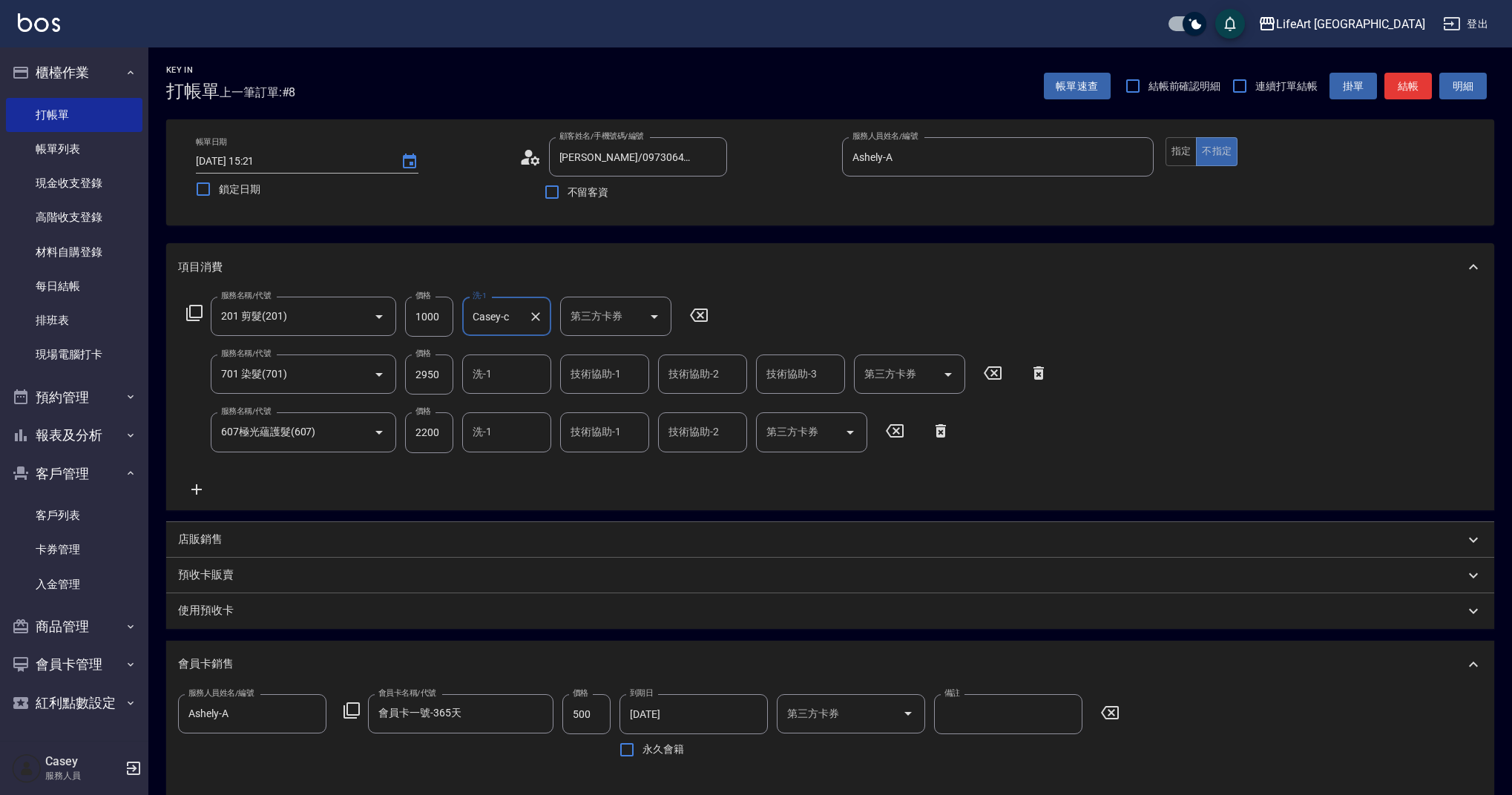
click at [595, 386] on input "技術協助-1" at bounding box center [604, 374] width 76 height 26
click at [604, 411] on span "Casey -c" at bounding box center [590, 413] width 36 height 16
type input "Casey-c"
click at [699, 371] on div "技術協助-2 技術協助-2" at bounding box center [703, 374] width 89 height 40
click at [706, 407] on div "Casey -c" at bounding box center [703, 413] width 89 height 25
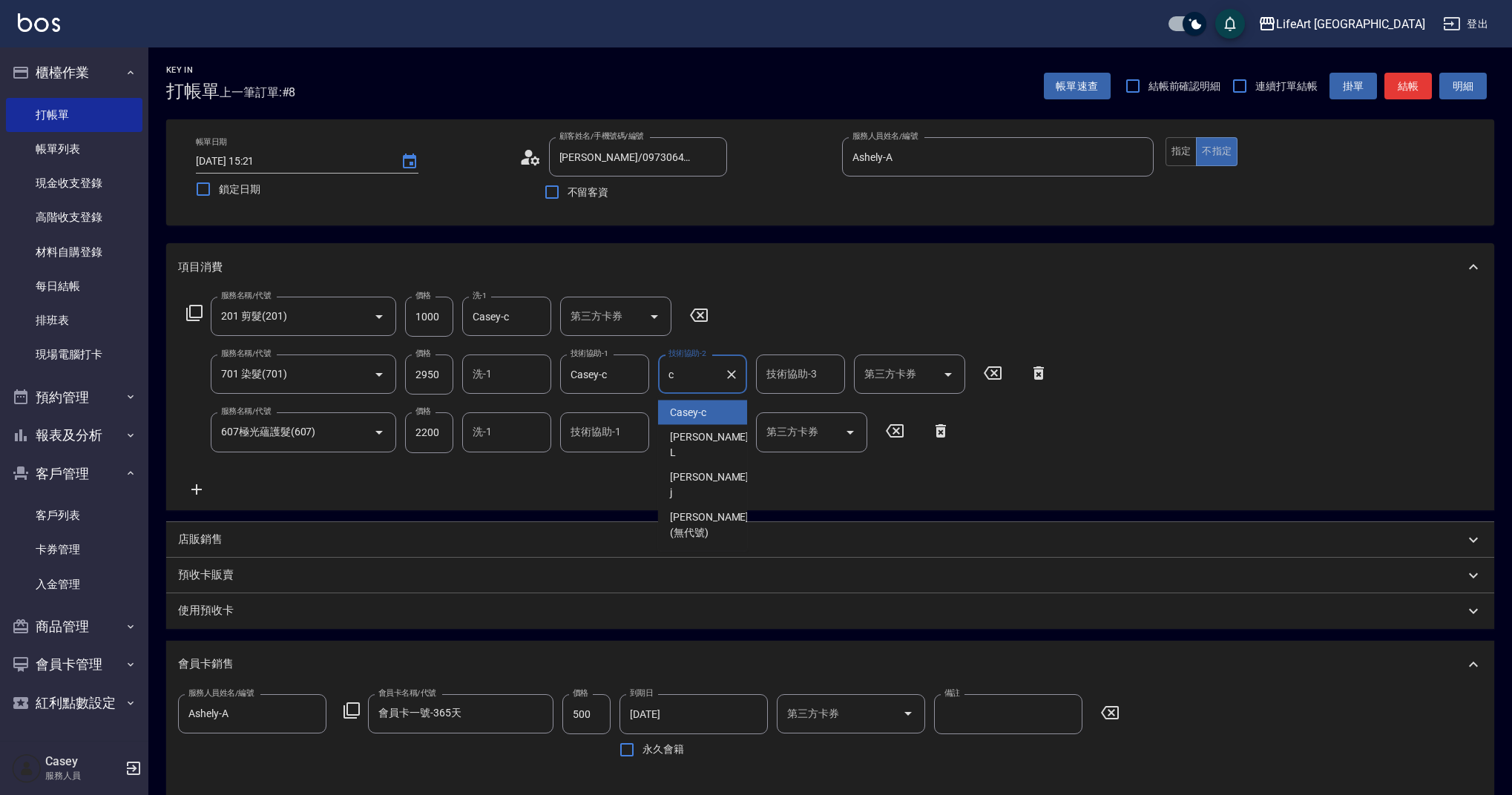
type input "Casey-c"
click at [589, 439] on input "技術協助-1" at bounding box center [604, 432] width 76 height 26
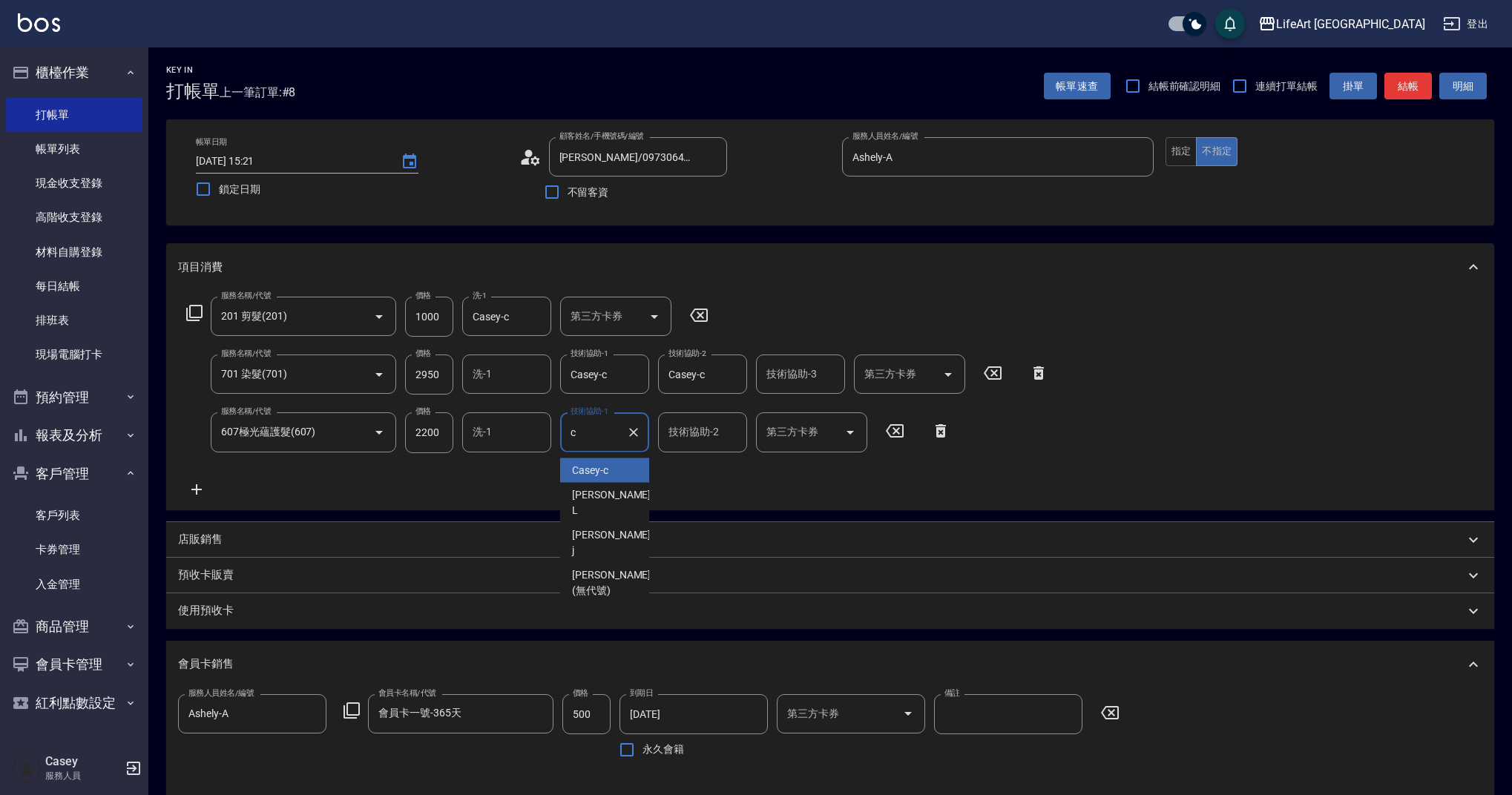
click at [597, 479] on div "Casey -c" at bounding box center [604, 471] width 89 height 25
type input "Casey-c"
click at [597, 477] on div "服務名稱/代號 201 剪髮(201) 服務名稱/代號 價格 1000 價格 洗-1 Casey-c 洗-1 第三方卡券 第三方卡券 服務名稱/代號 701 …" at bounding box center [618, 396] width 879 height 201
click at [734, 376] on icon "Clear" at bounding box center [731, 374] width 9 height 9
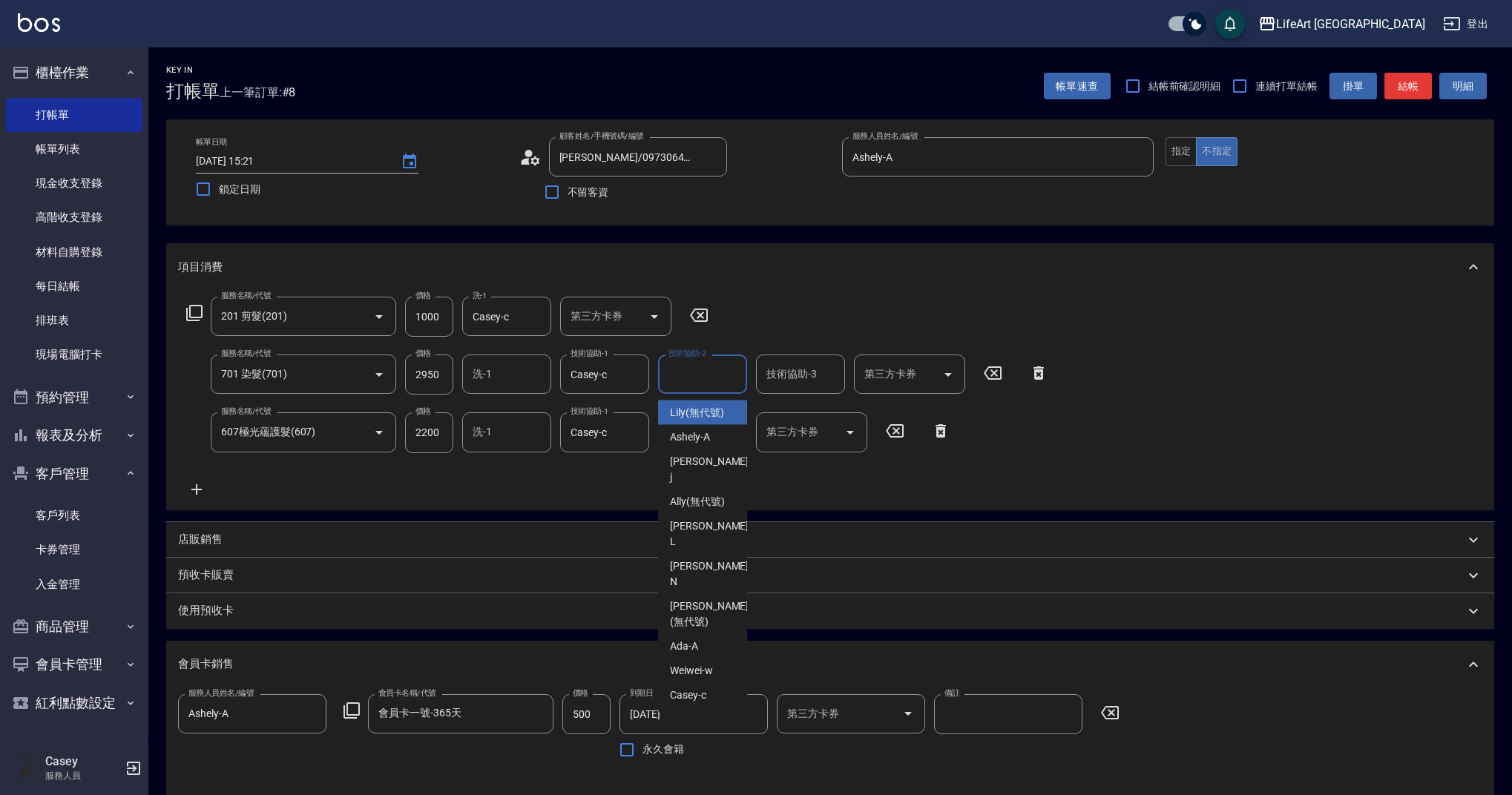
click at [686, 375] on input "技術協助-2" at bounding box center [703, 374] width 76 height 26
click at [690, 408] on span "Weiwei -w" at bounding box center [691, 413] width 43 height 16
type input "Weiwei-w"
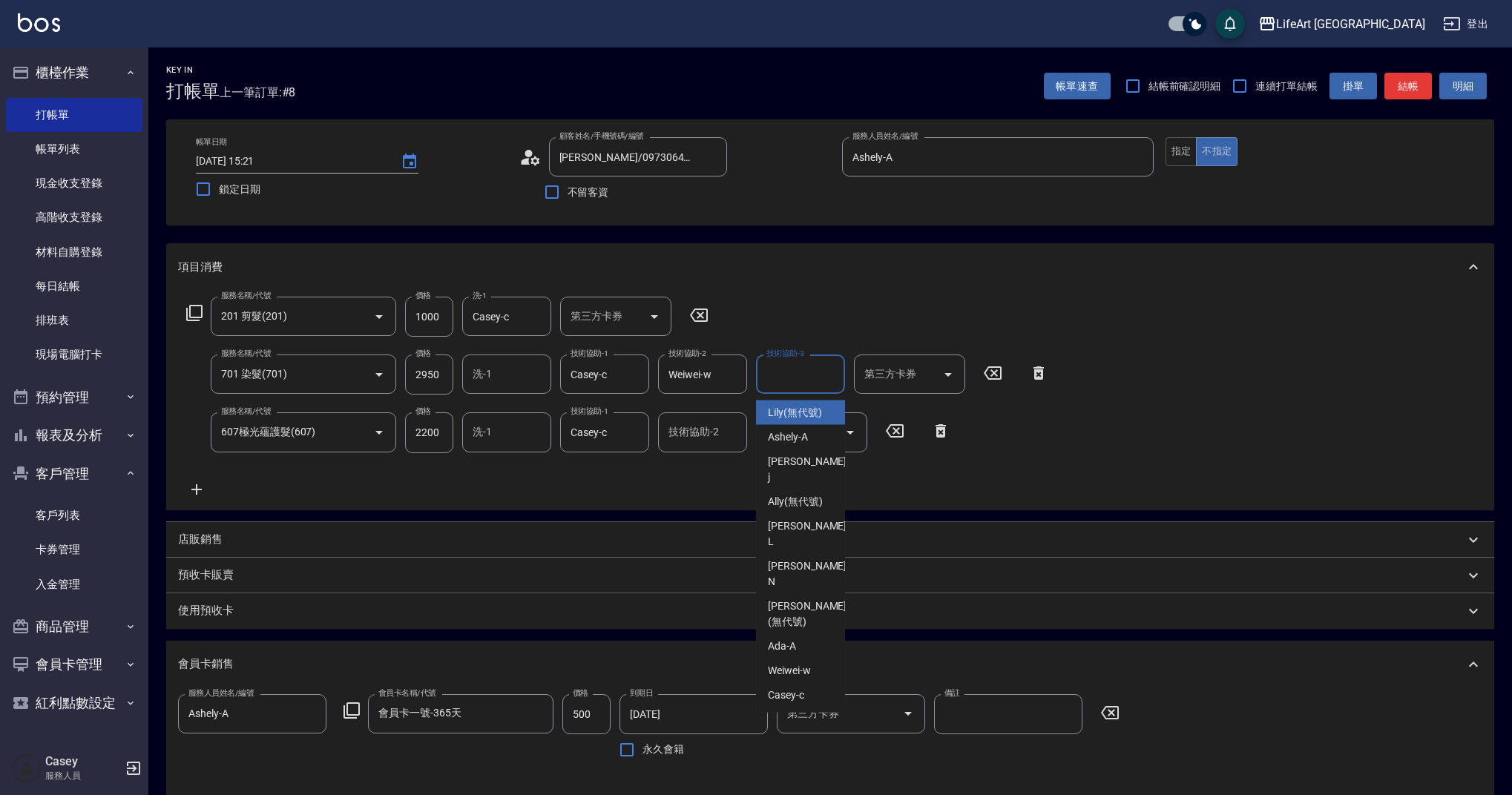
click at [789, 380] on input "技術協助-3" at bounding box center [801, 374] width 76 height 26
click at [793, 414] on span "Casey -c" at bounding box center [786, 413] width 36 height 16
type input "Casey-c"
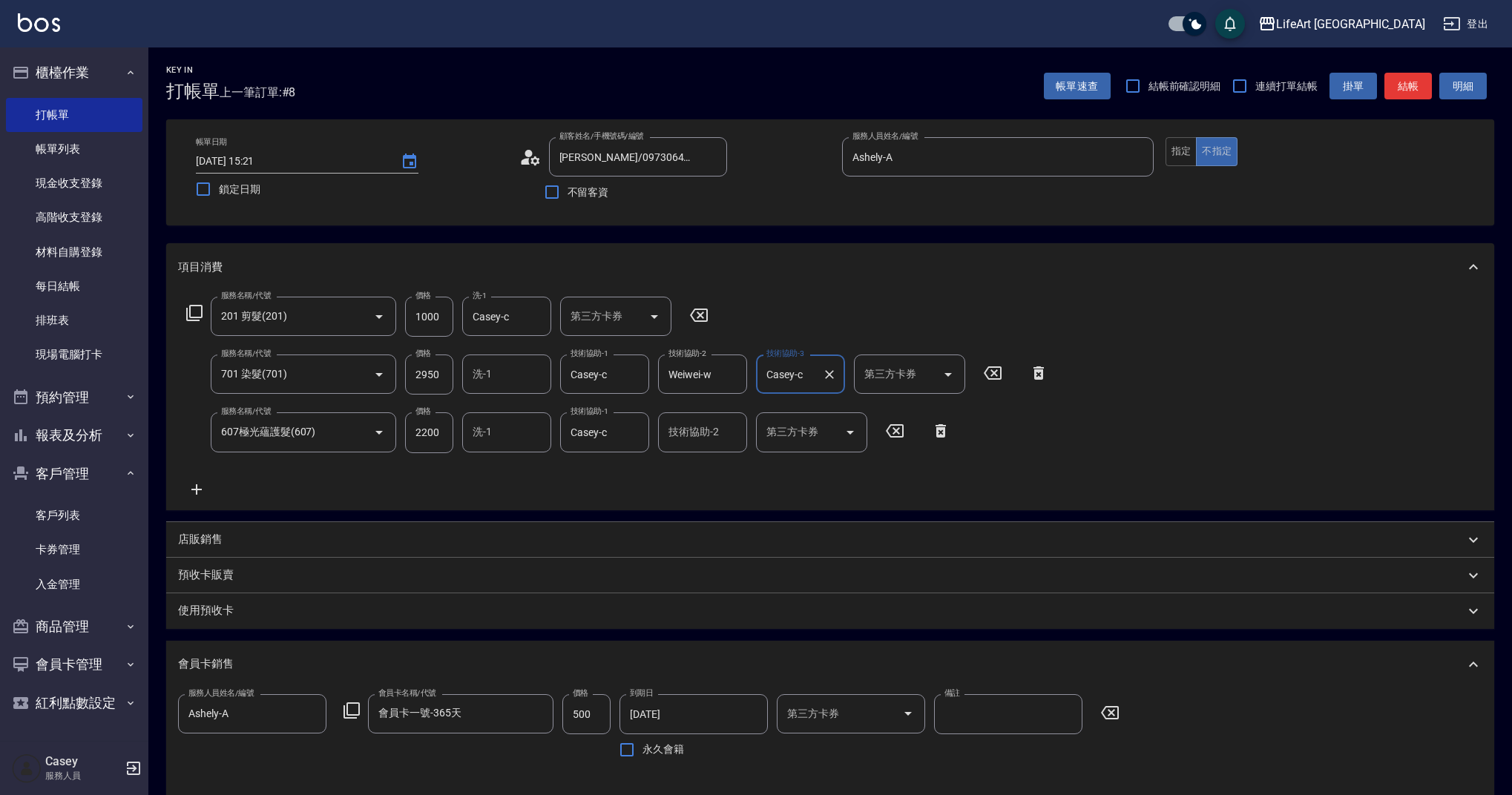
click at [966, 489] on div "服務名稱/代號 201 剪髮(201) 服務名稱/代號 價格 1000 價格 洗-1 Casey-c 洗-1 第三方卡券 第三方卡券 服務名稱/代號 701 …" at bounding box center [618, 396] width 879 height 201
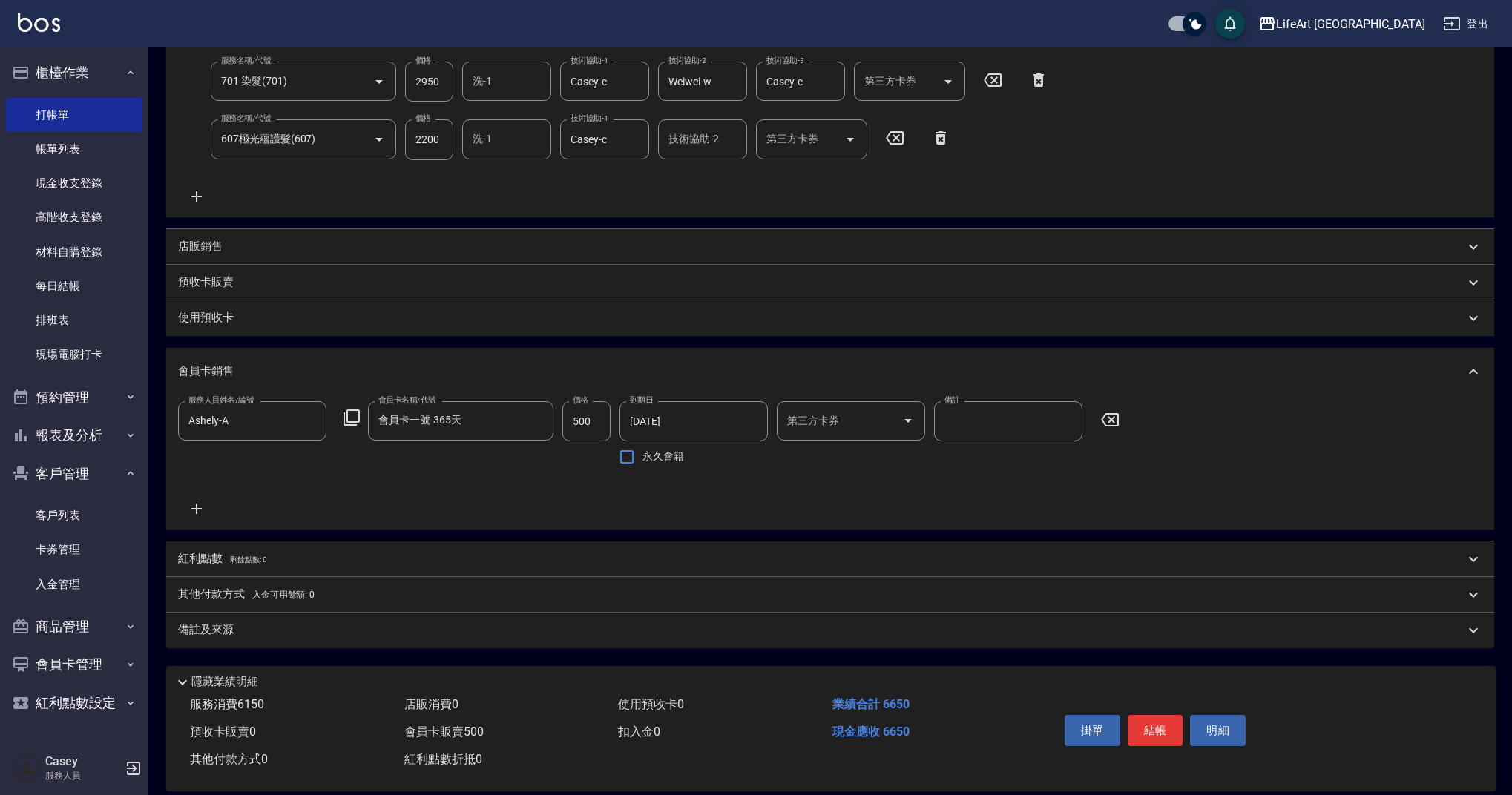
scroll to position [314, 0]
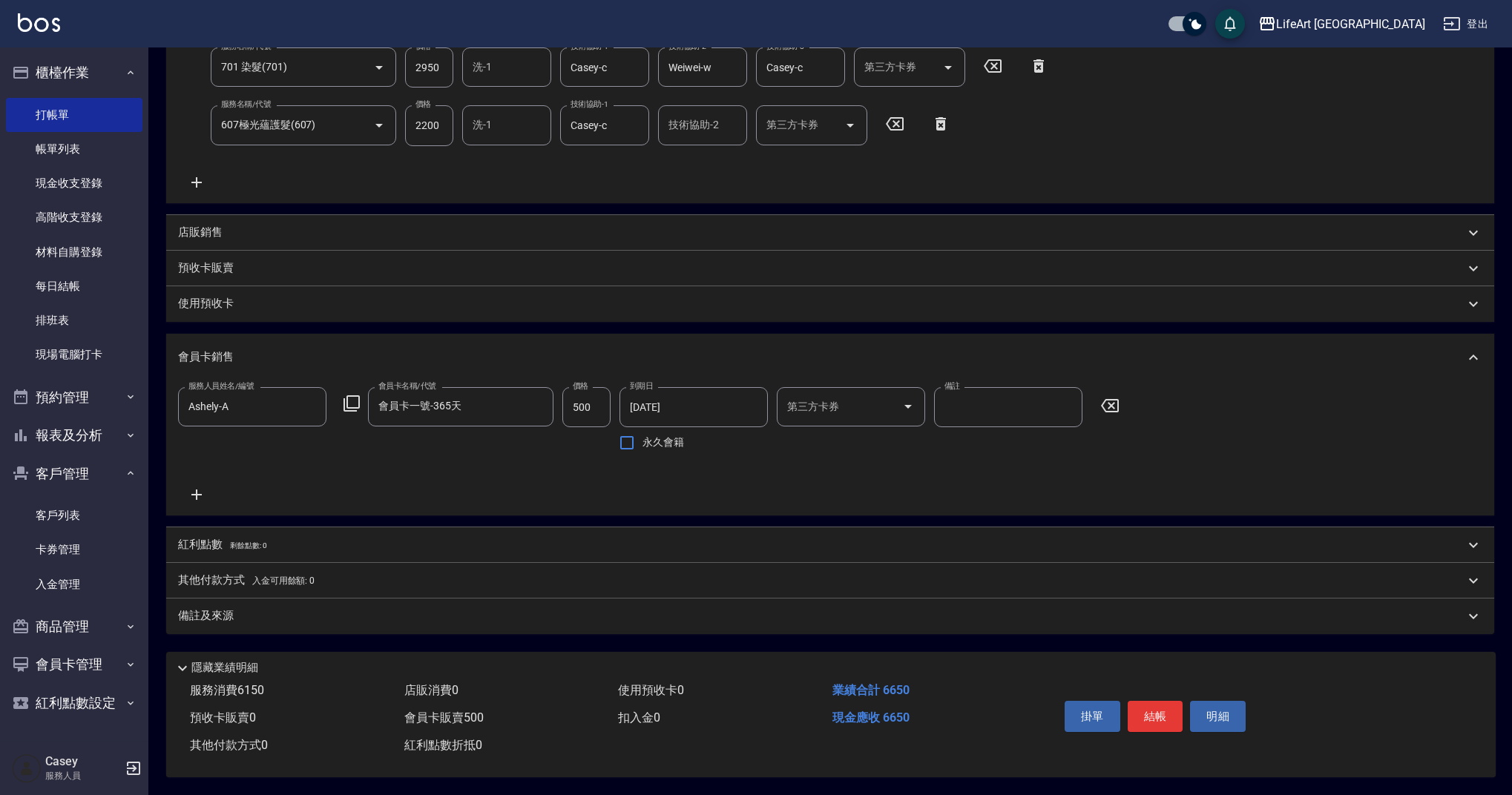
click at [320, 608] on div "備註及來源" at bounding box center [822, 616] width 1287 height 16
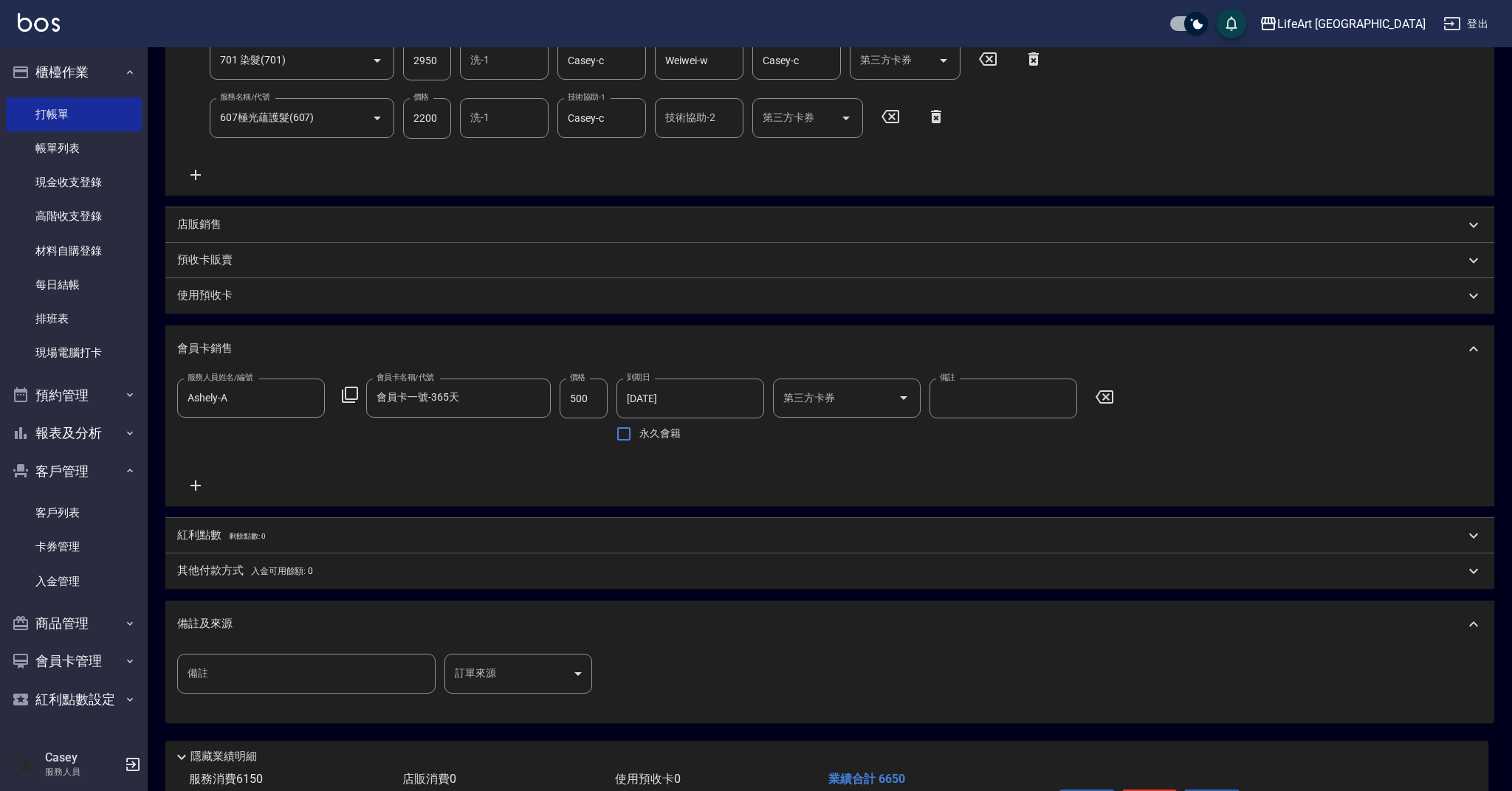
click at [523, 679] on body "LifeArt 蘆洲 登出 櫃檯作業 打帳單 帳單列表 現金收支登錄 高階收支登錄 材料自購登錄 每日結帳 排班表 現場電腦打卡 預約管理 預約管理 單日預約…" at bounding box center [756, 285] width 1512 height 1195
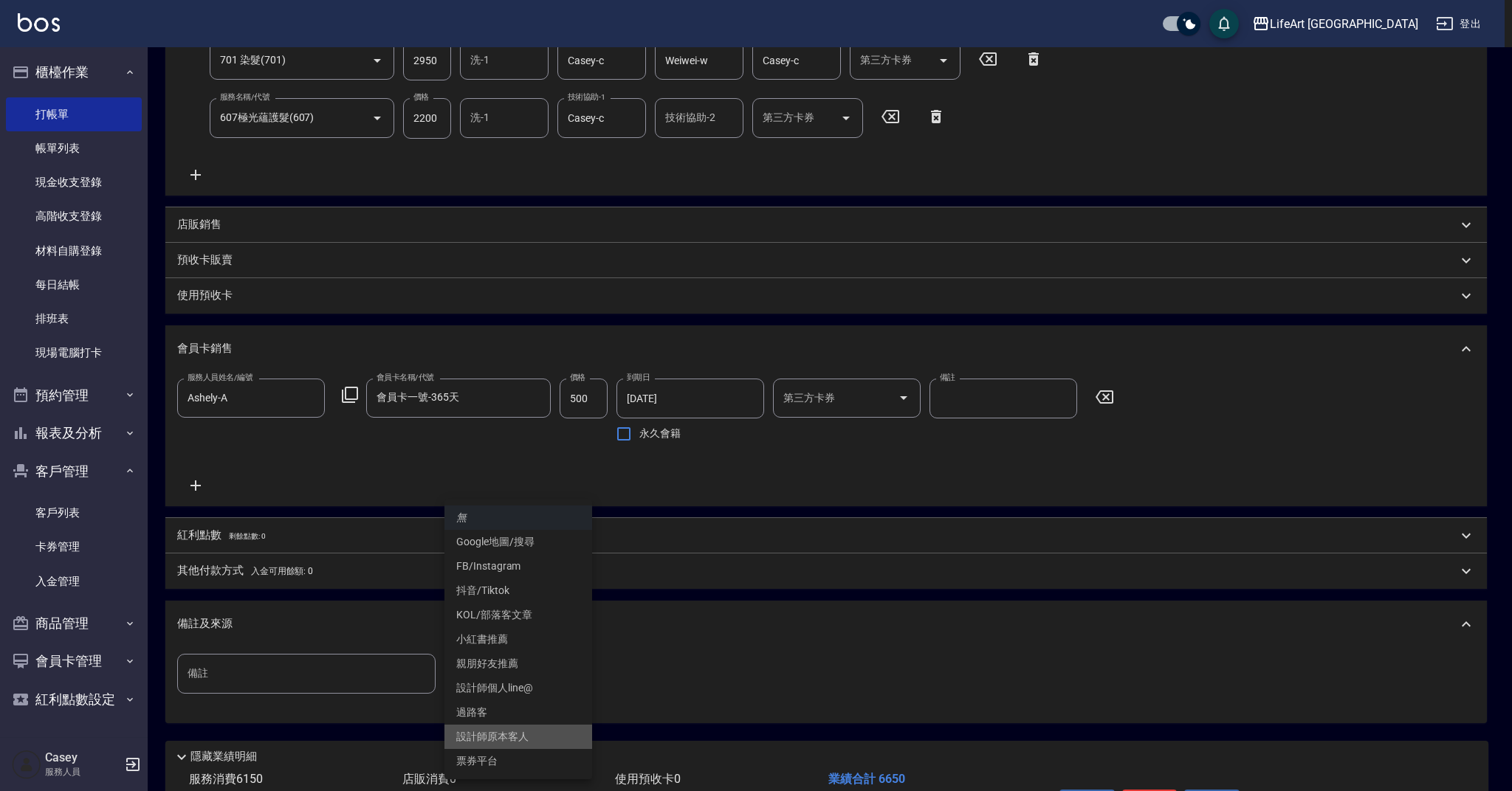
click at [523, 730] on li "設計師原本客人" at bounding box center [519, 737] width 148 height 25
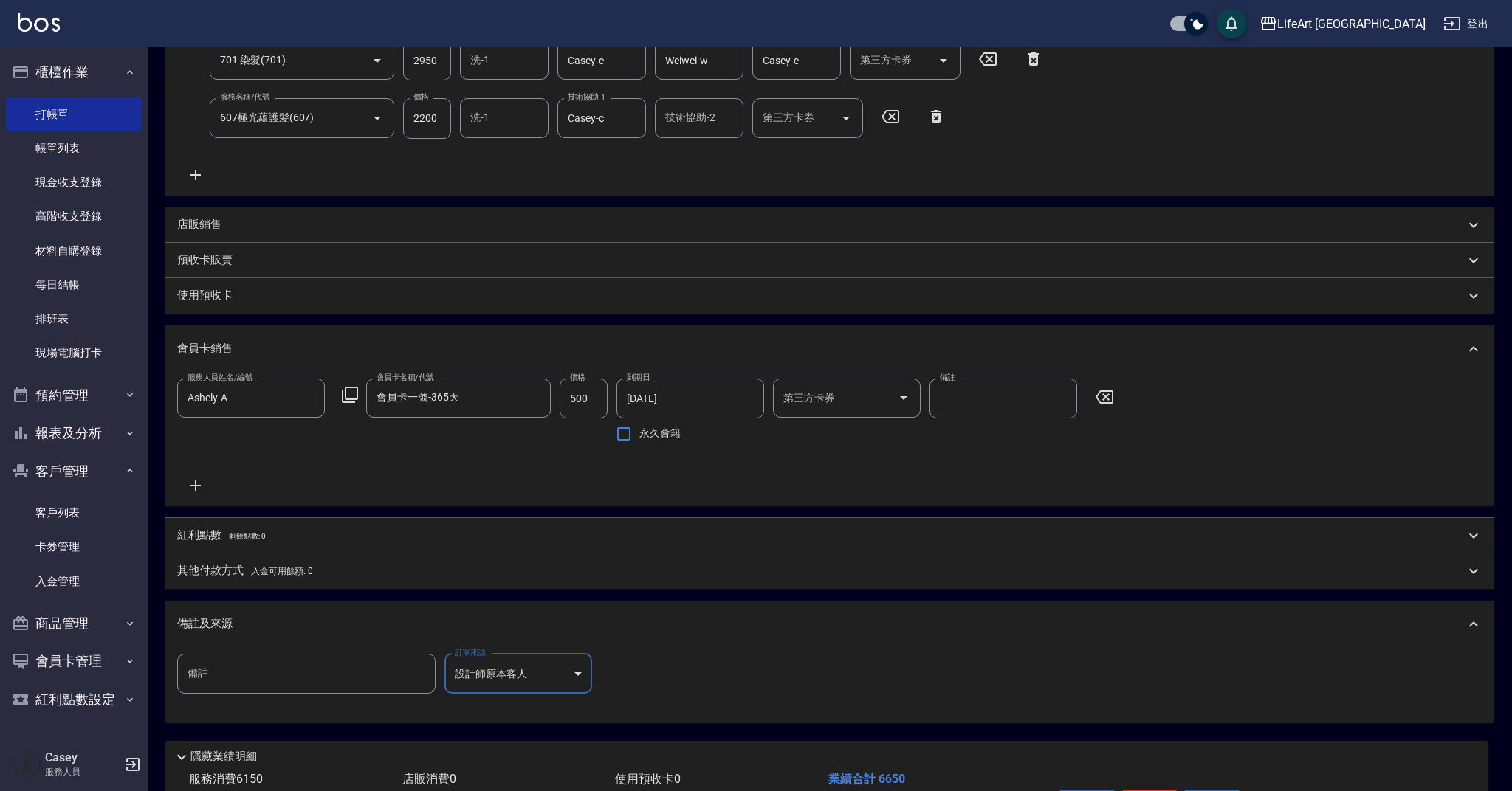
click at [540, 681] on body "LifeArt 蘆洲 登出 櫃檯作業 打帳單 帳單列表 現金收支登錄 高階收支登錄 材料自購登錄 每日結帳 排班表 現場電腦打卡 預約管理 預約管理 單日預約…" at bounding box center [756, 285] width 1512 height 1195
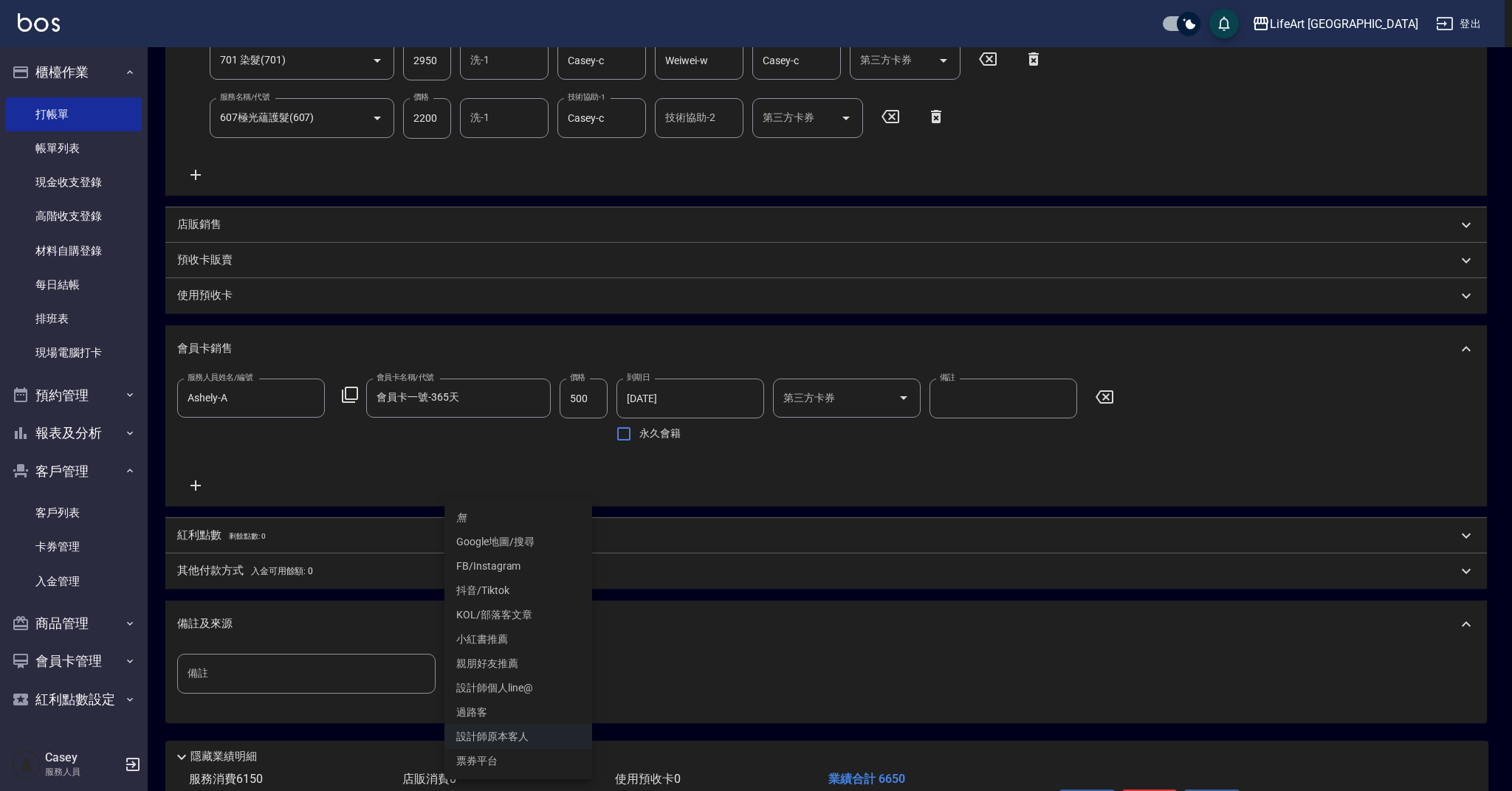
click at [534, 699] on li "設計師個人line@" at bounding box center [519, 688] width 148 height 25
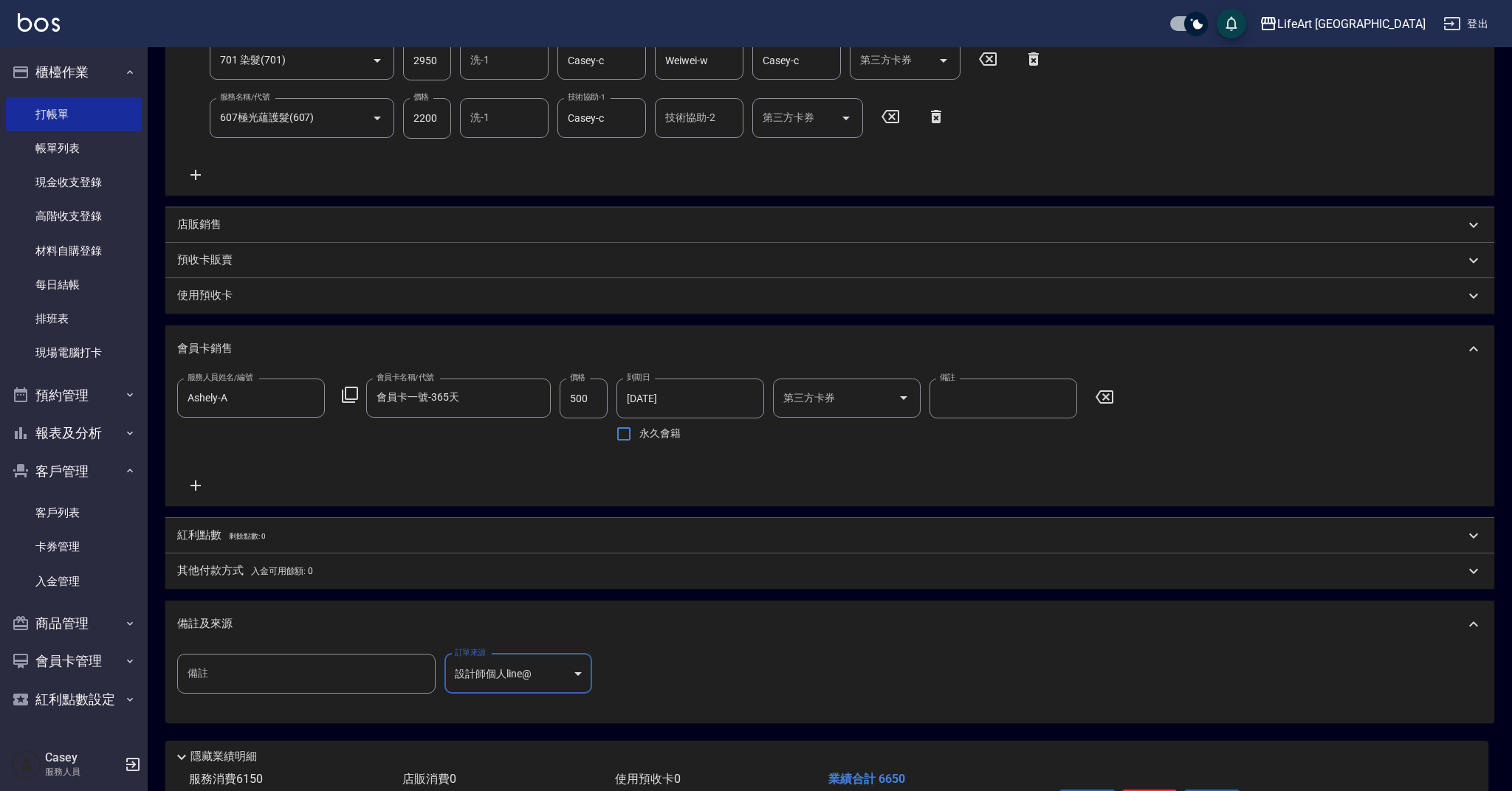
type input "設計師個人line@"
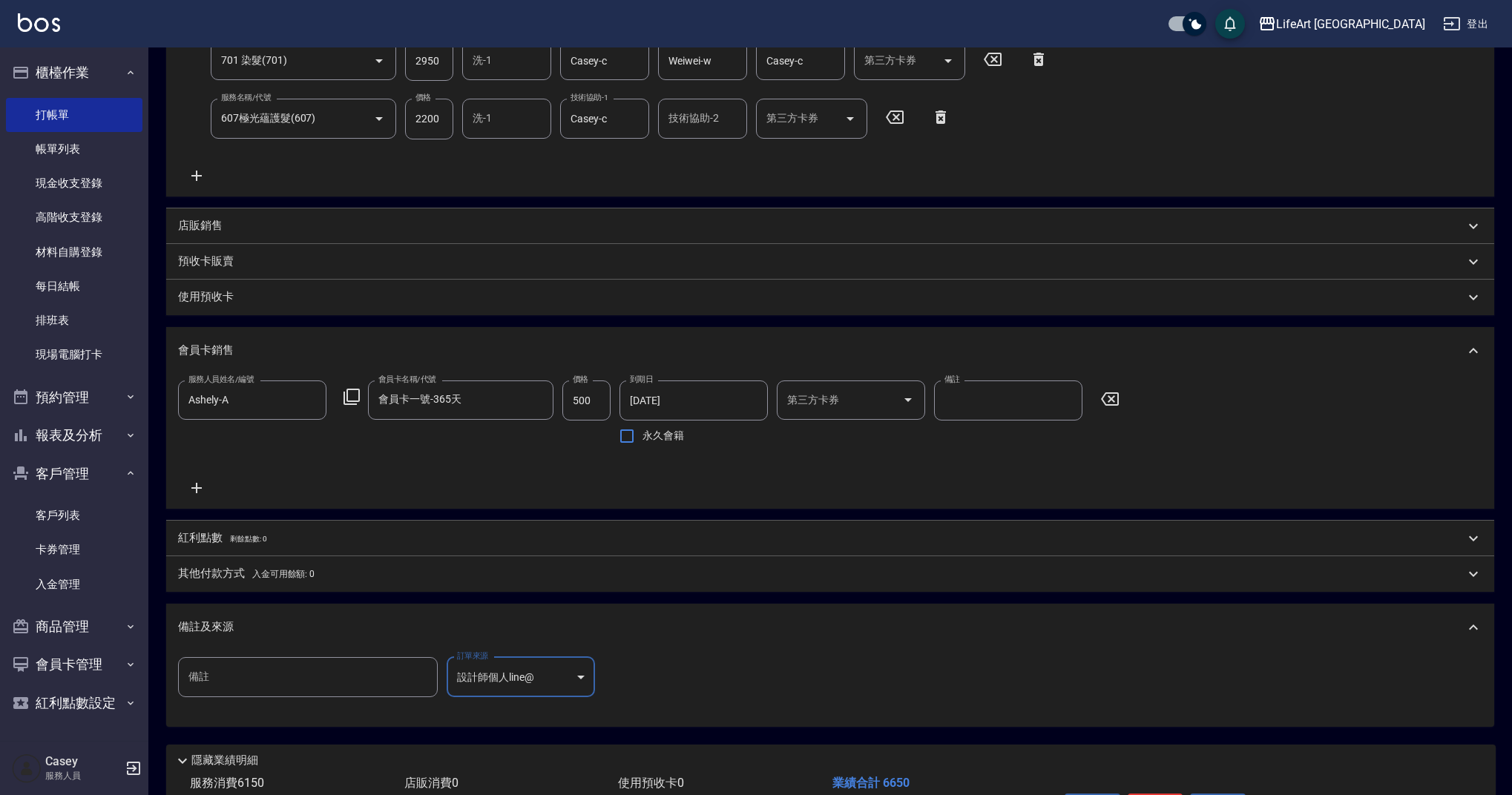
click at [212, 534] on p "紅利點數 剩餘點數: 0" at bounding box center [222, 538] width 88 height 17
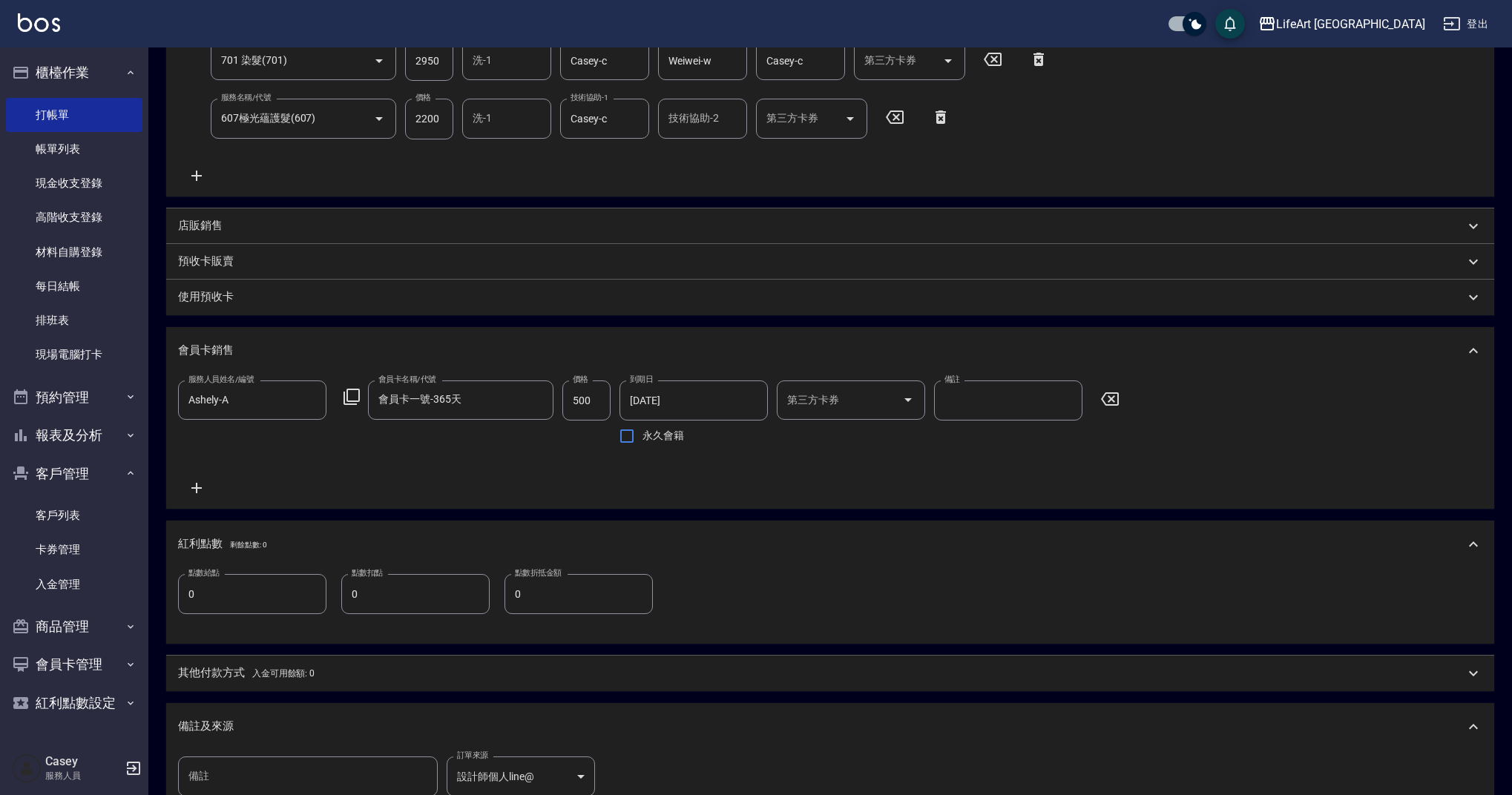
click at [223, 591] on input "0" at bounding box center [253, 594] width 149 height 40
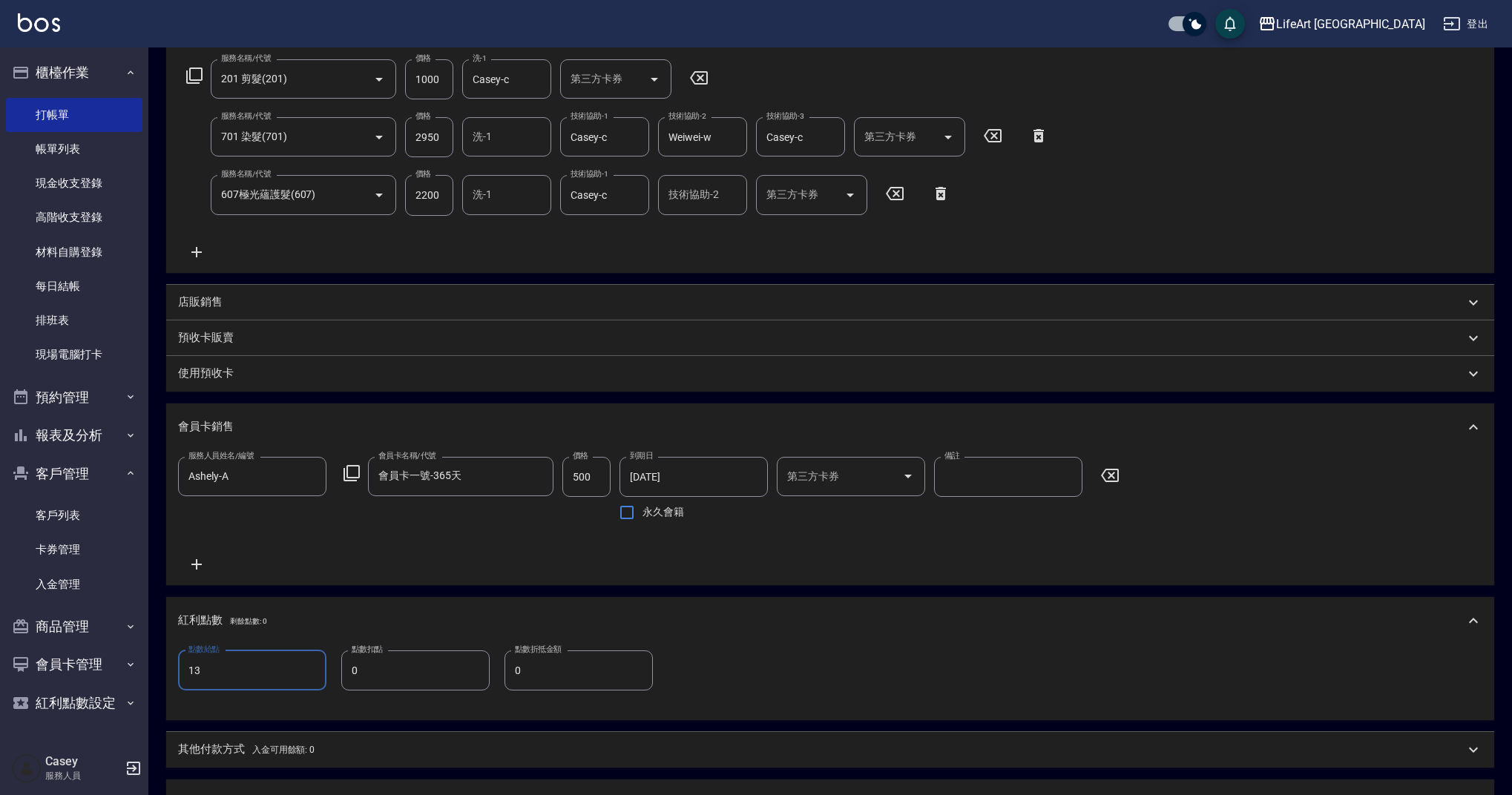
scroll to position [0, 0]
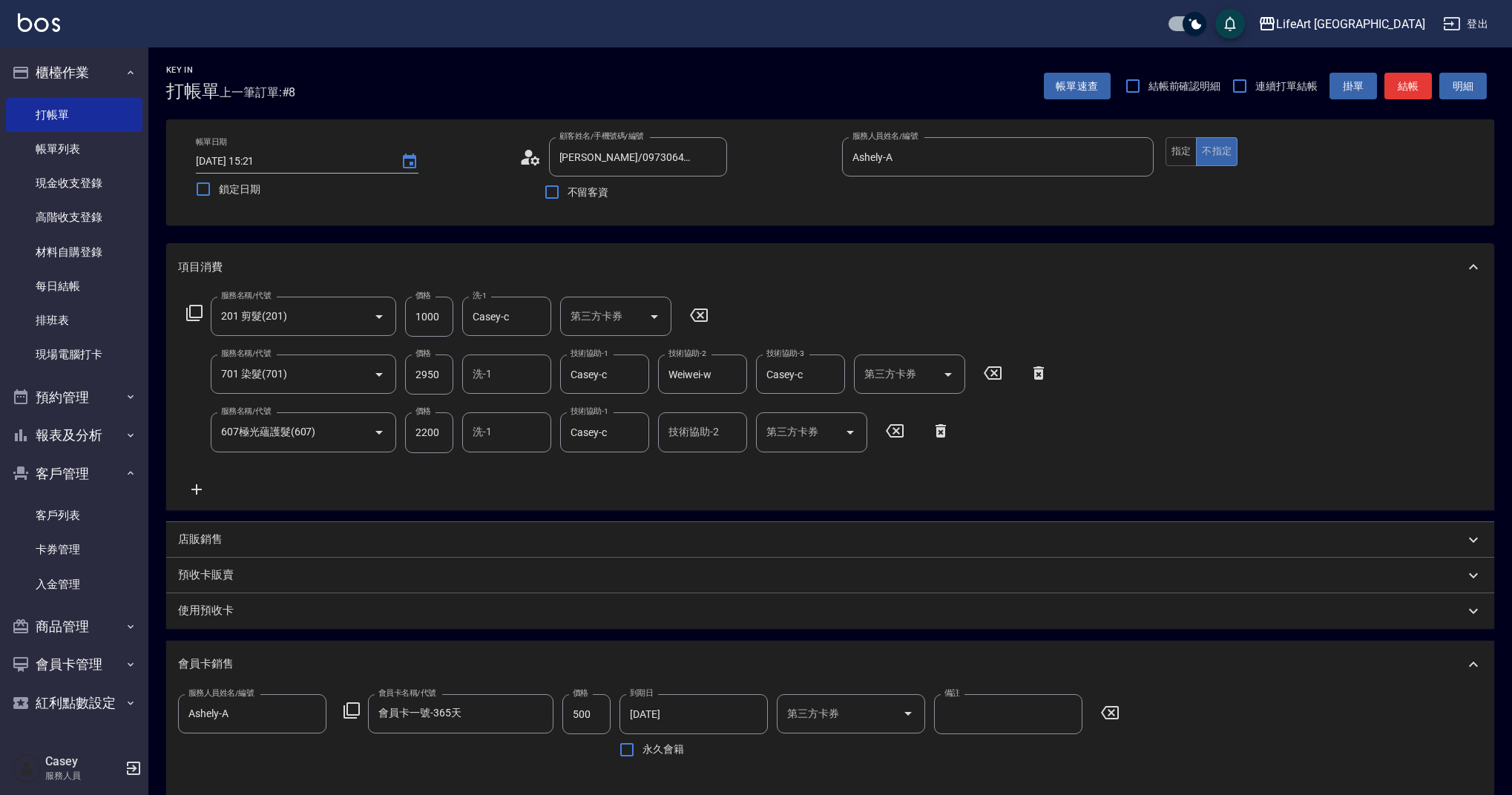
type input "13"
click at [1163, 159] on div "帳單日期 [DATE] 15:21 鎖定日期 顧客姓名/手機號碼/編號 [PERSON_NAME]/0973064284/null 顧客姓名/手機號碼/編號 …" at bounding box center [830, 172] width 1292 height 70
click at [1173, 154] on button "指定" at bounding box center [1181, 151] width 32 height 29
click at [706, 157] on icon "Clear" at bounding box center [712, 157] width 15 height 15
type input "0"
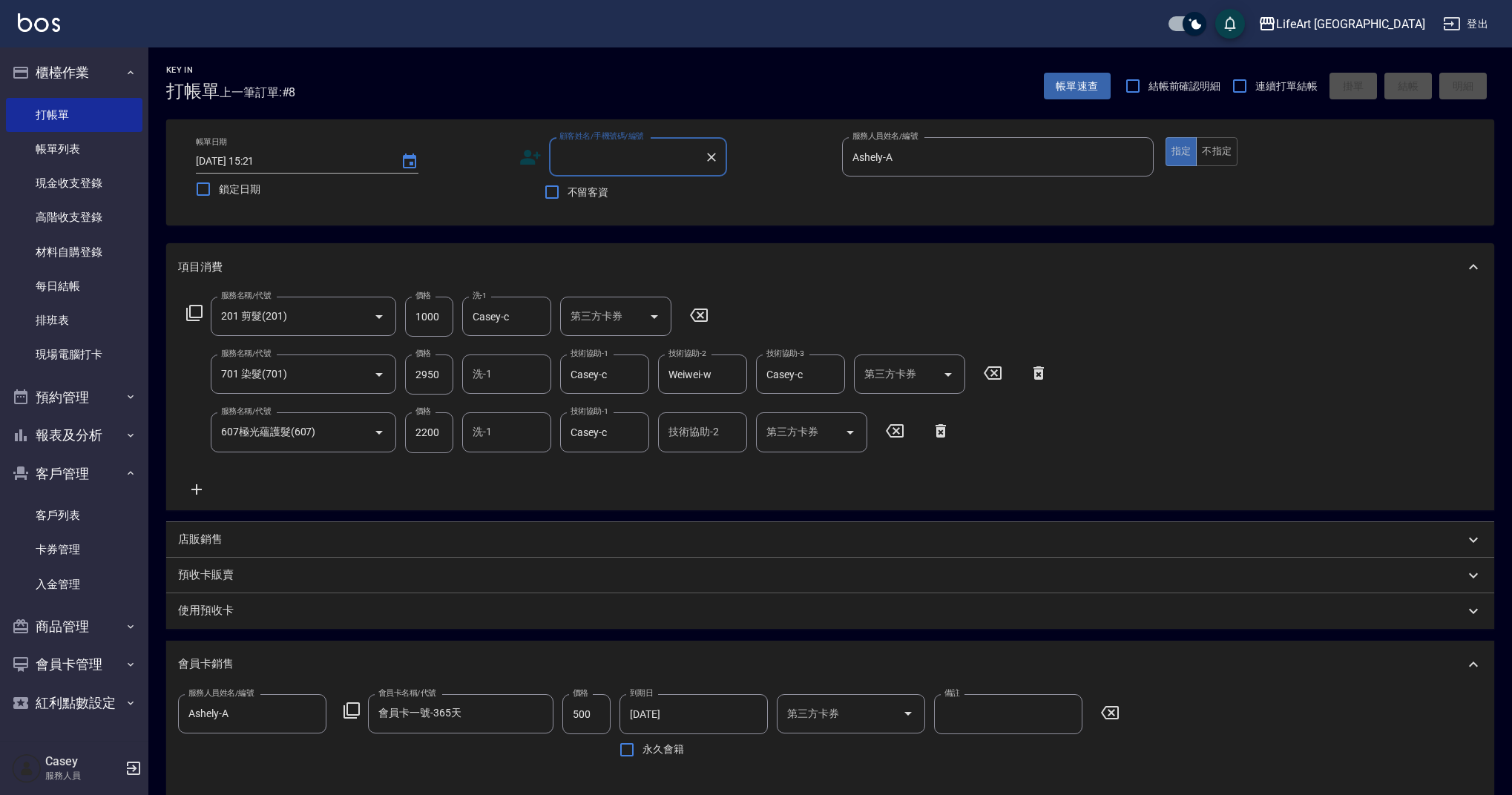
click at [623, 157] on input "顧客姓名/手機號碼/編號" at bounding box center [627, 156] width 142 height 26
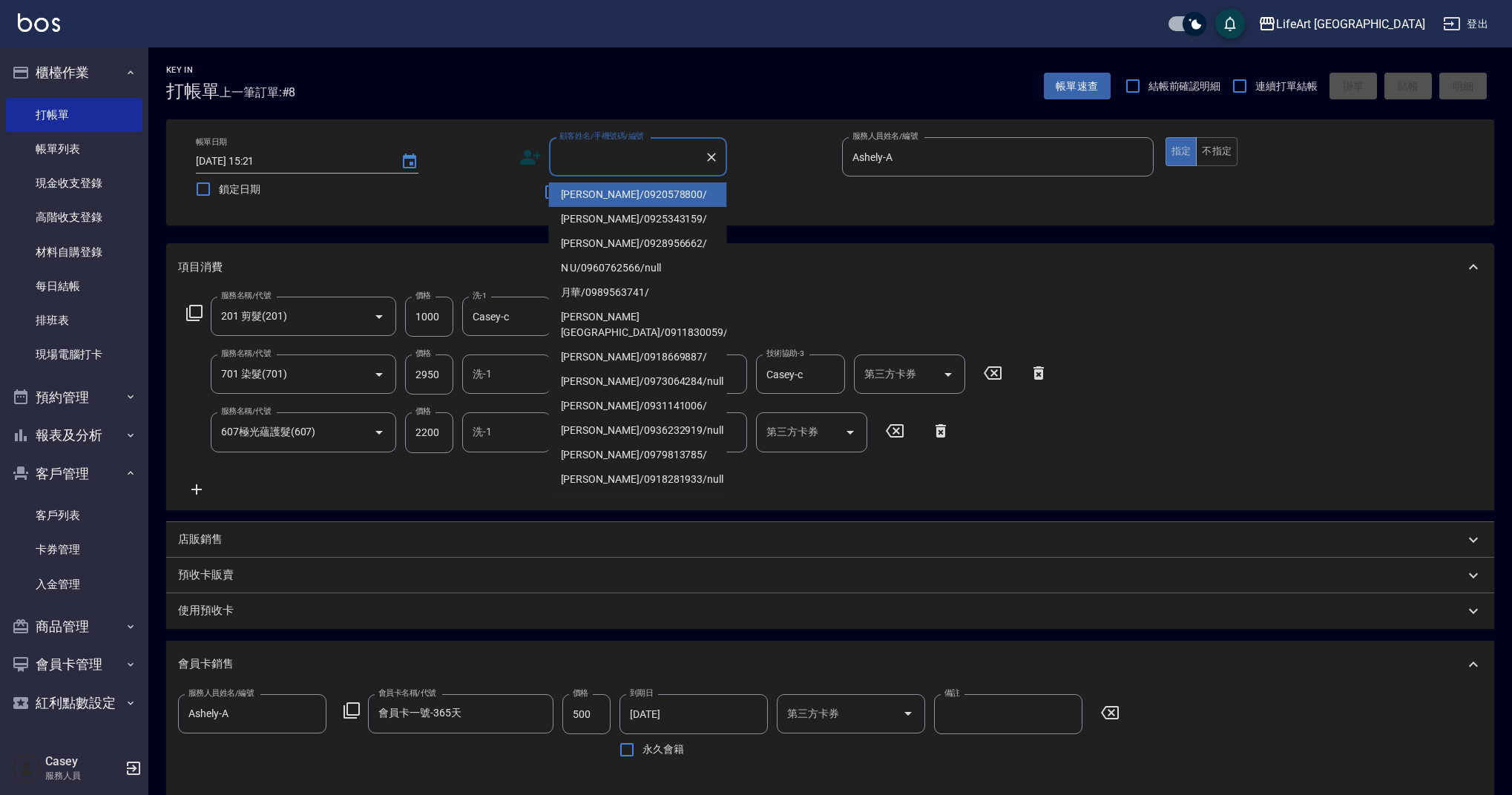
click at [623, 157] on input "顧客姓名/手機號碼/編號" at bounding box center [627, 156] width 142 height 26
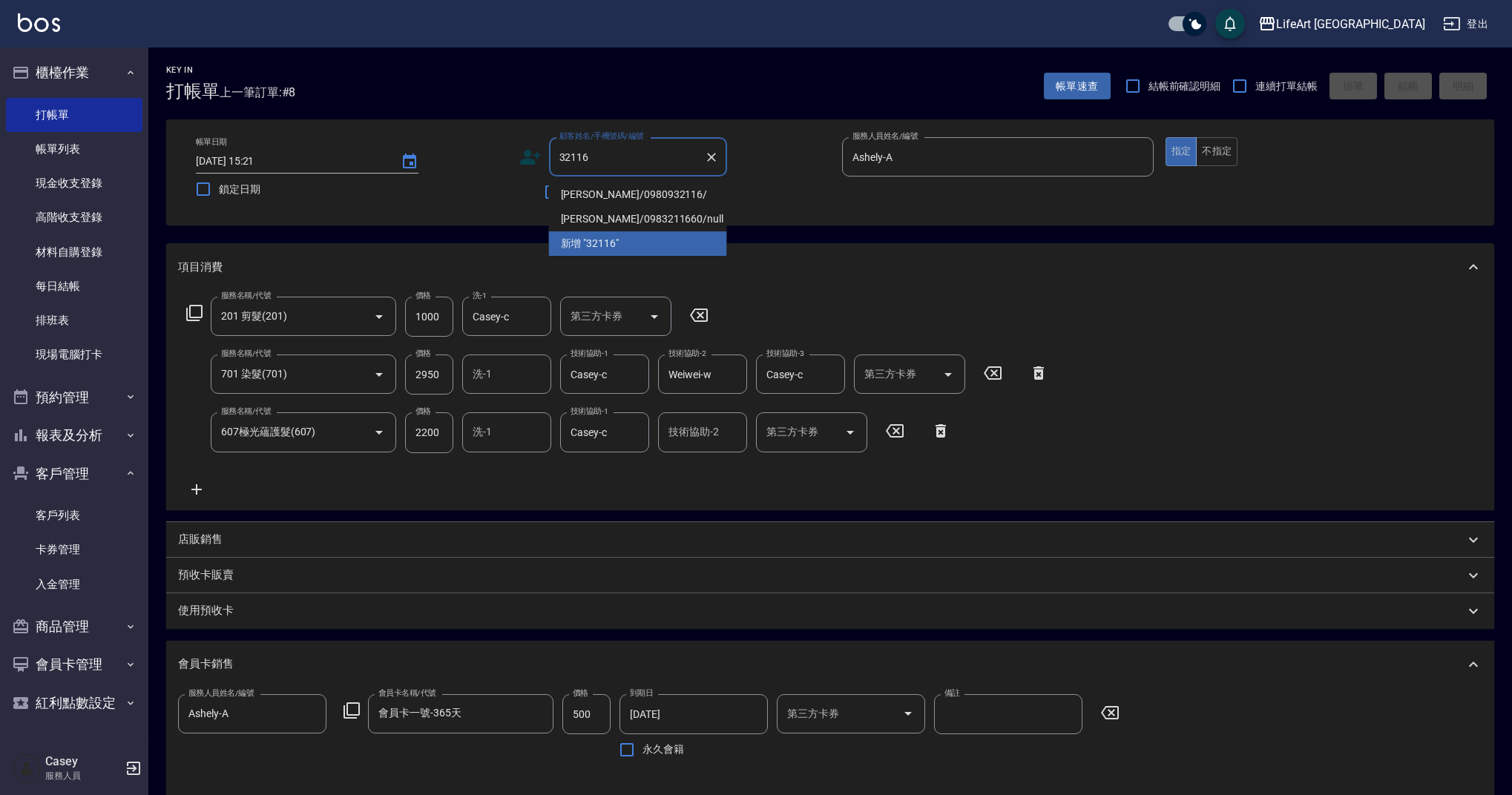
click at [627, 193] on li "[PERSON_NAME]/0980932116/" at bounding box center [638, 195] width 178 height 25
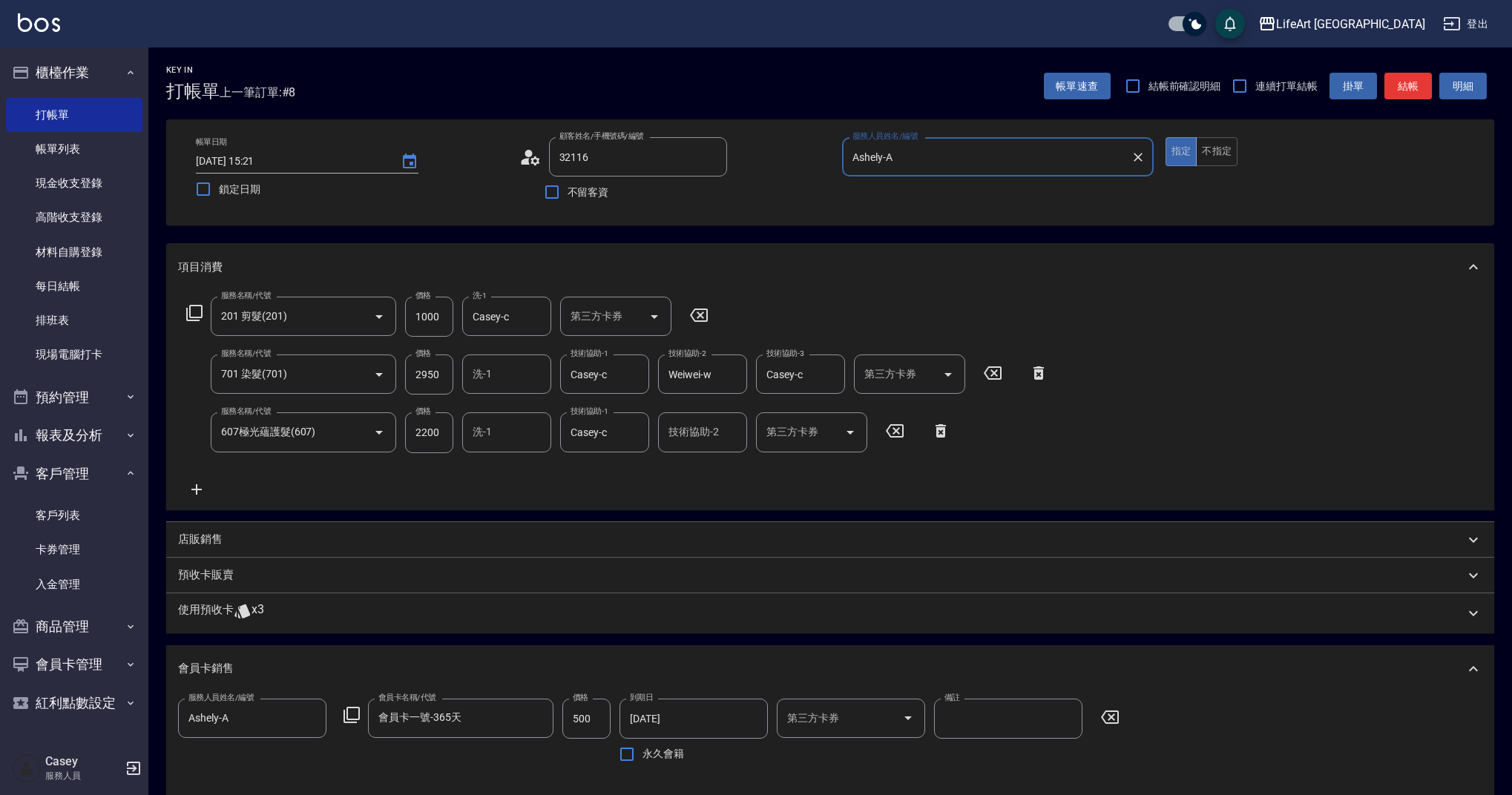
type input "[PERSON_NAME]/0980932116/"
click at [704, 317] on icon at bounding box center [699, 319] width 37 height 18
click at [1038, 376] on icon at bounding box center [1039, 376] width 11 height 13
type input "607極光蘊護髮(607)"
type input "2200"
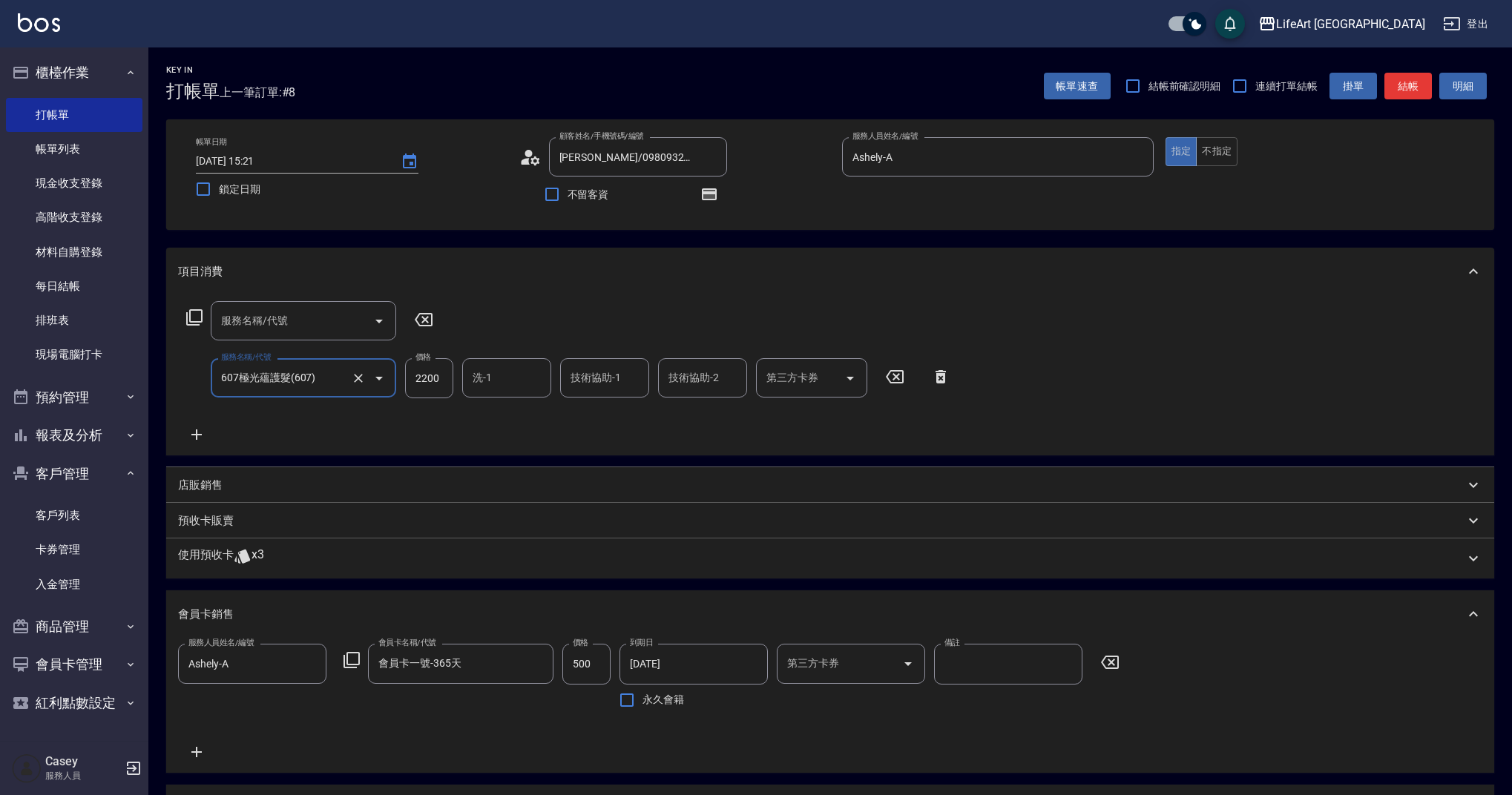
click at [946, 433] on div "服務名稱/代號 服務名稱/代號 服務名稱/代號 607極光蘊護髮(607) 服務名稱/代號 價格 2200 價格 洗-1 洗-1 技術協助-1 技術協助-1 …" at bounding box center [569, 372] width 781 height 142
click at [946, 376] on icon at bounding box center [941, 377] width 37 height 18
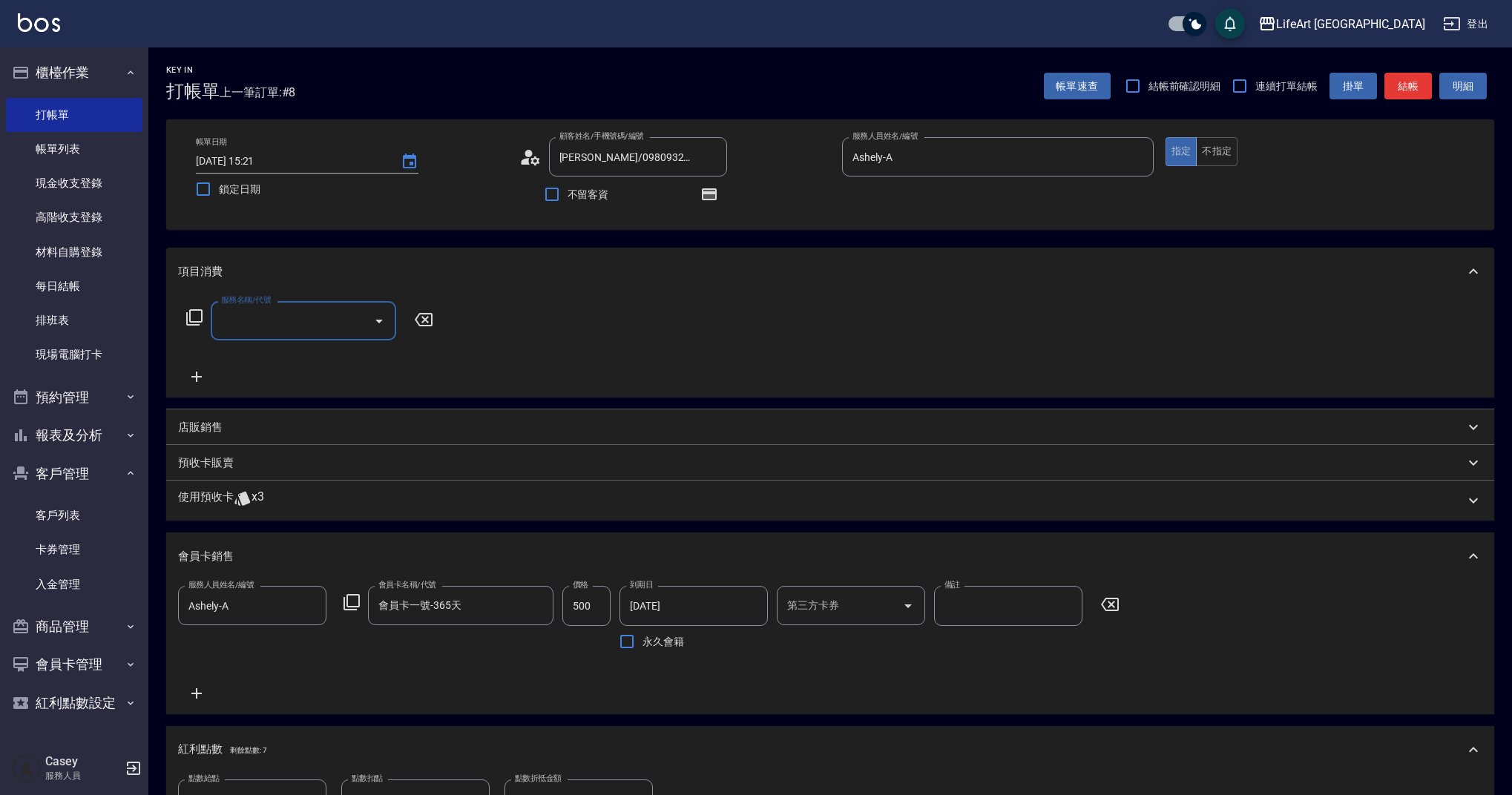
click at [234, 321] on input "服務名稱/代號" at bounding box center [291, 320] width 149 height 26
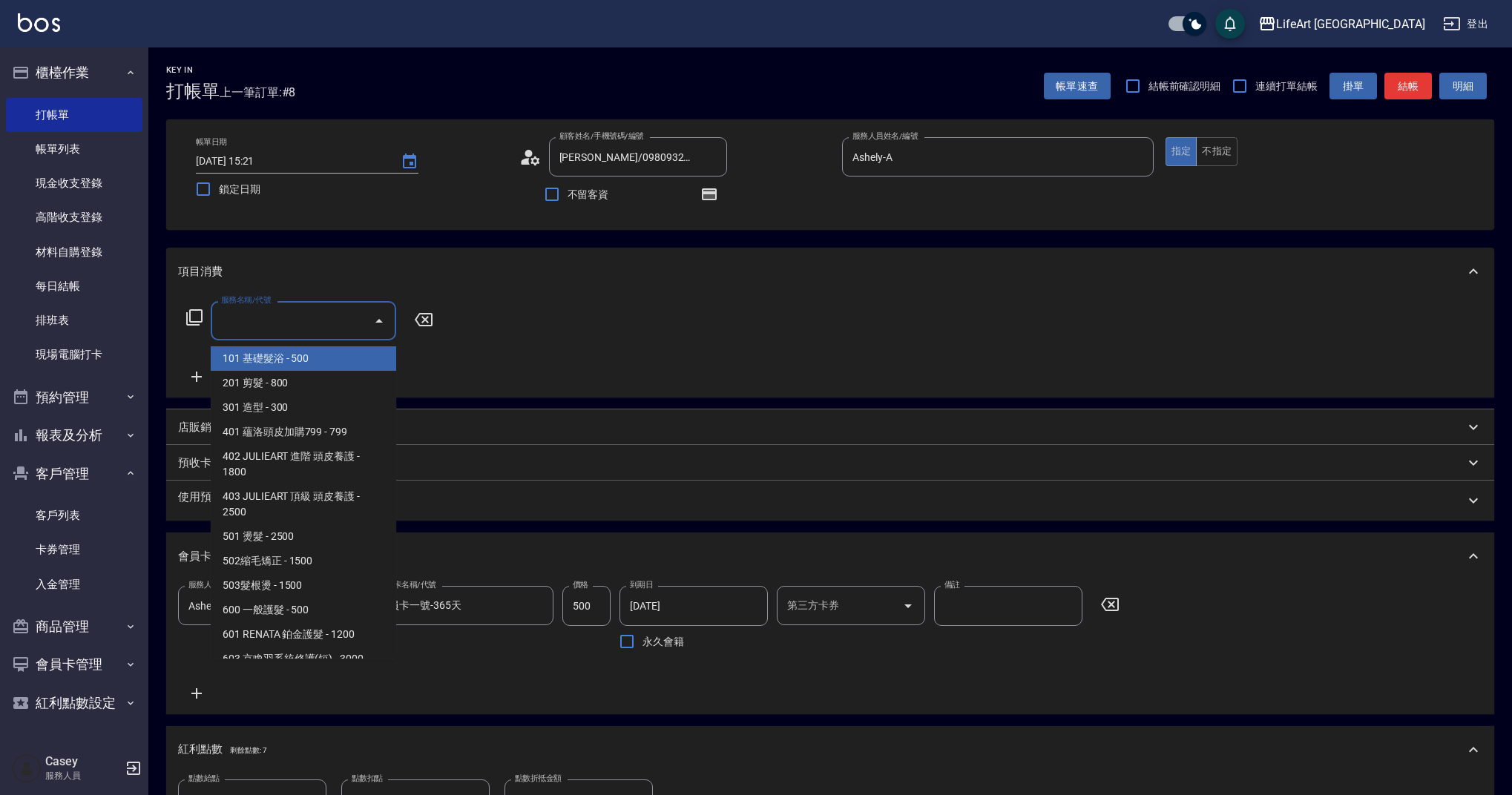
click at [296, 359] on span "101 基礎髮浴 - 500" at bounding box center [303, 359] width 186 height 25
type input "101 基礎髮浴 (101)"
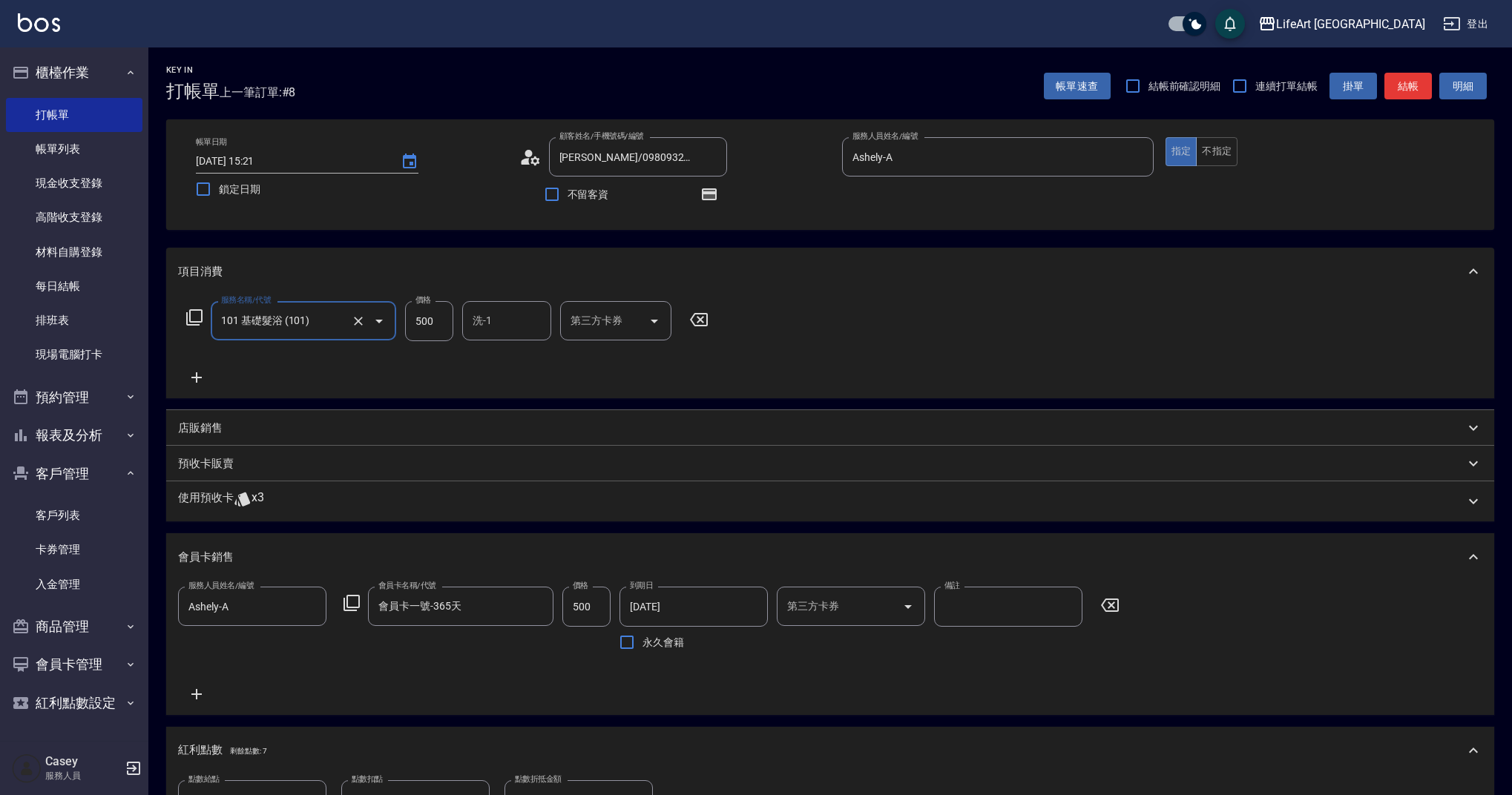
click at [200, 373] on icon at bounding box center [197, 378] width 37 height 18
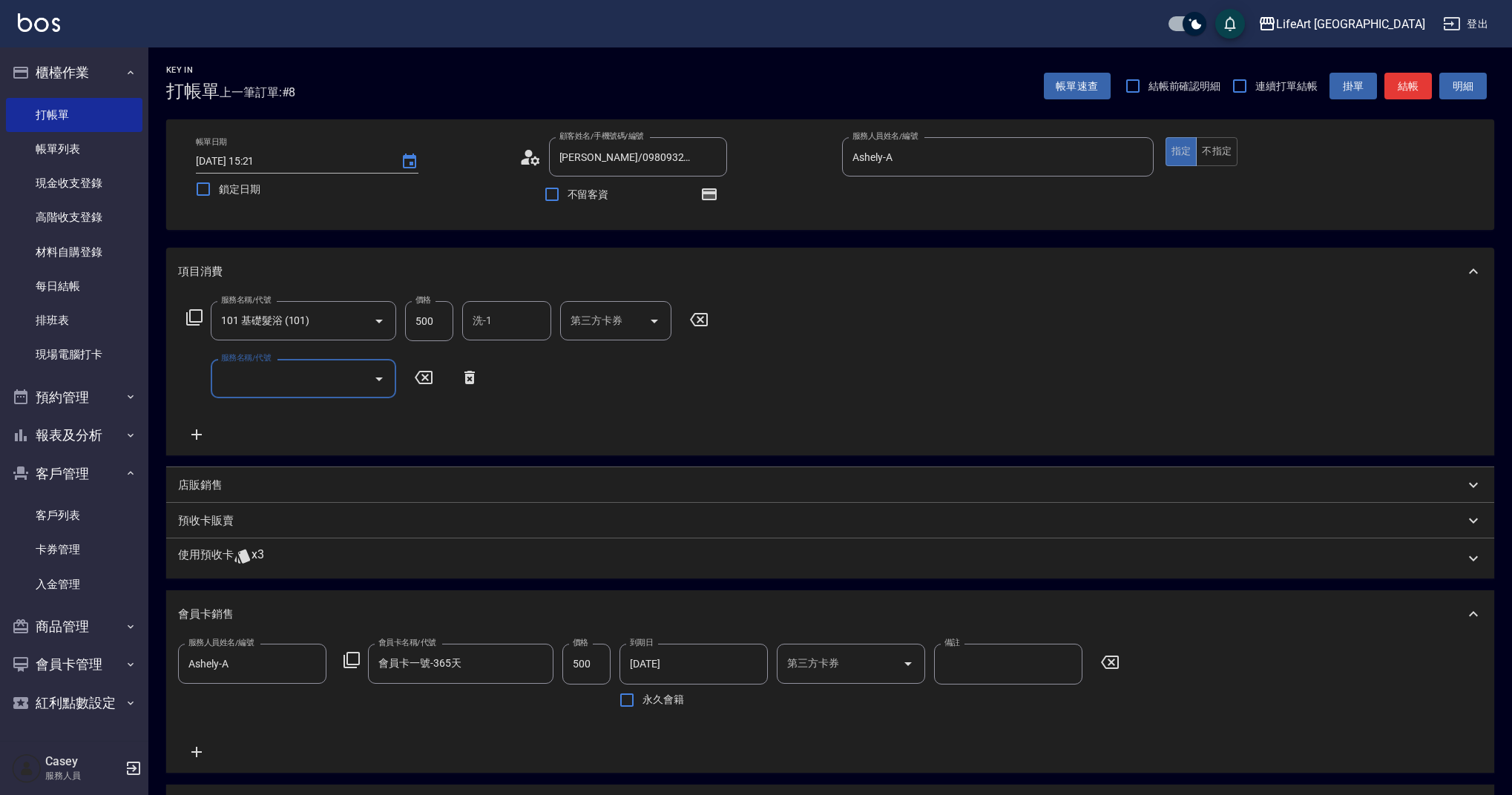
click at [250, 371] on input "服務名稱/代號" at bounding box center [291, 378] width 149 height 26
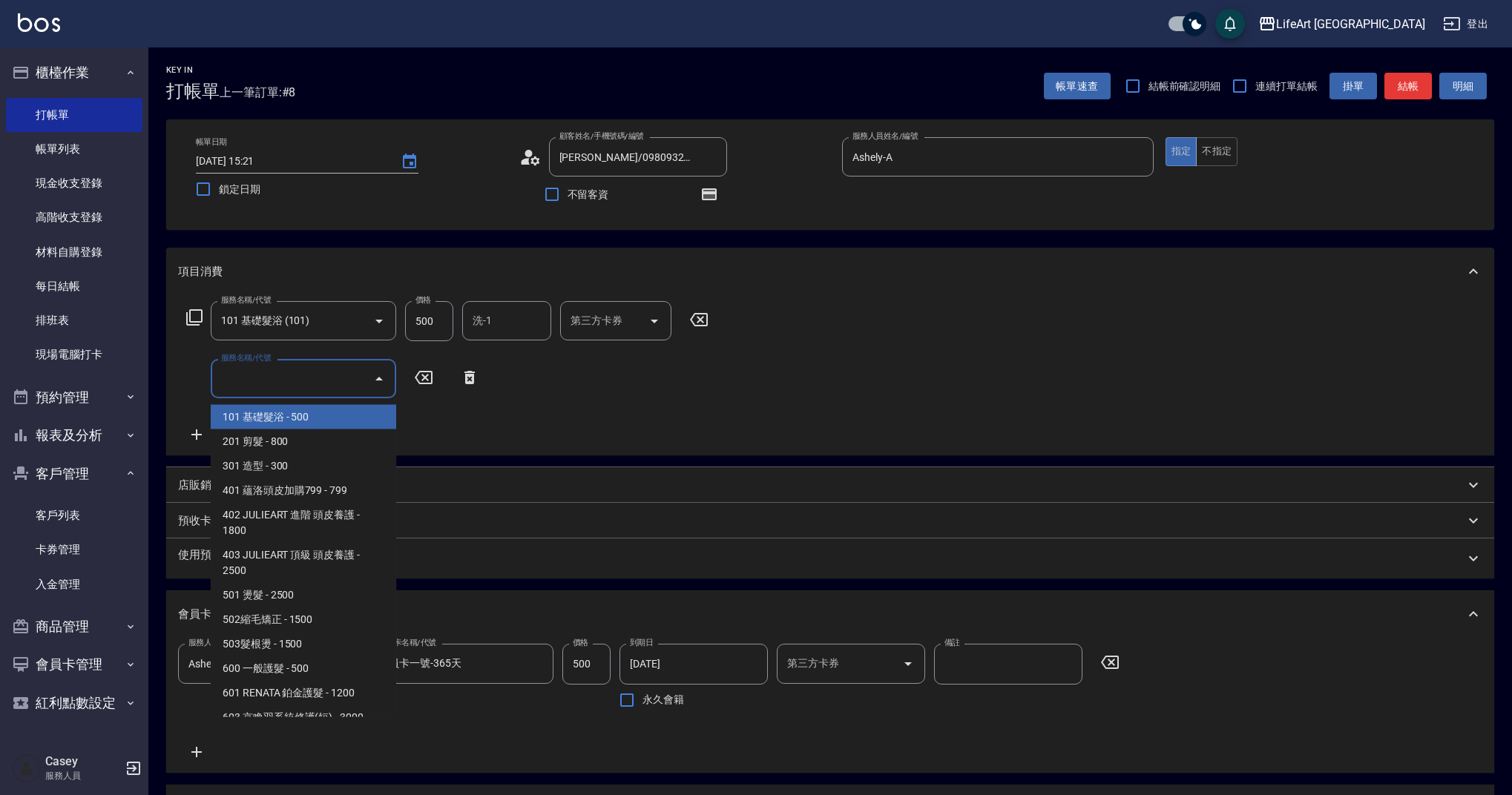
click at [488, 406] on div "服務名稱/代號 101 基礎髮浴 (101) 服務名稱/代號 價格 500 價格 洗-1 洗-1 第三方卡券 第三方卡券 服務名稱/代號 服務名稱/代號" at bounding box center [448, 372] width 539 height 142
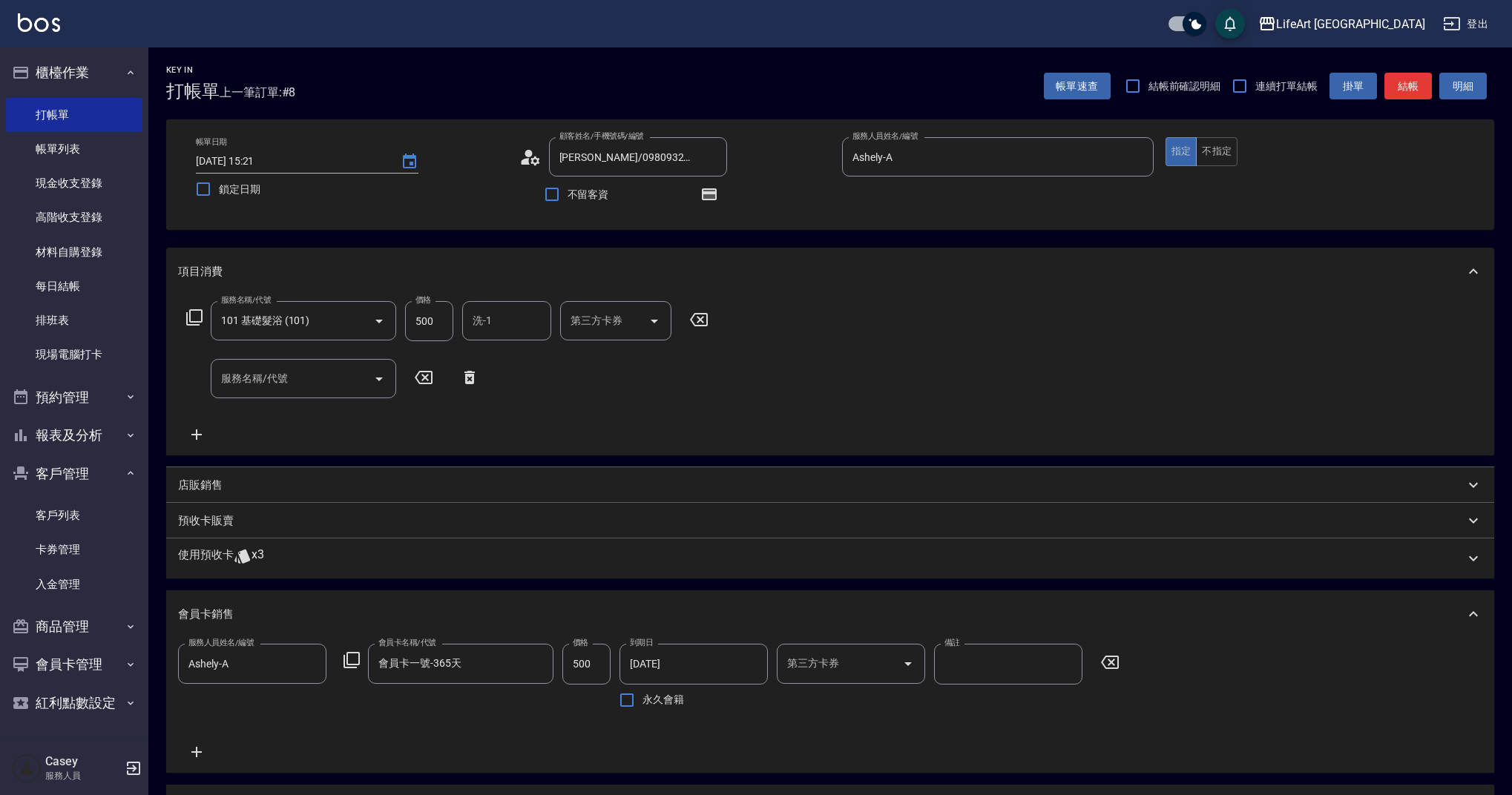
click at [473, 380] on icon at bounding box center [469, 377] width 11 height 13
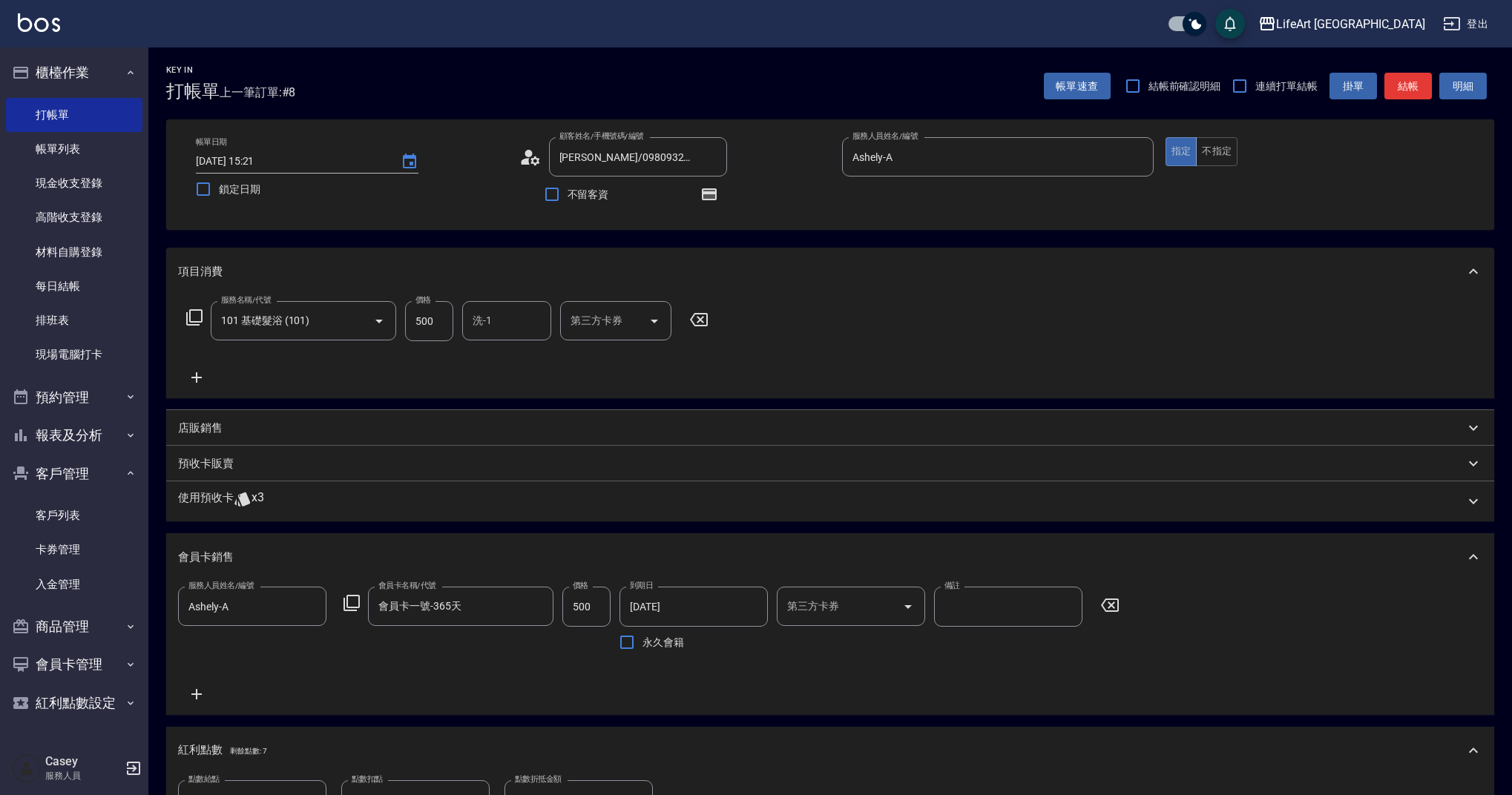
click at [1114, 612] on icon at bounding box center [1110, 605] width 18 height 13
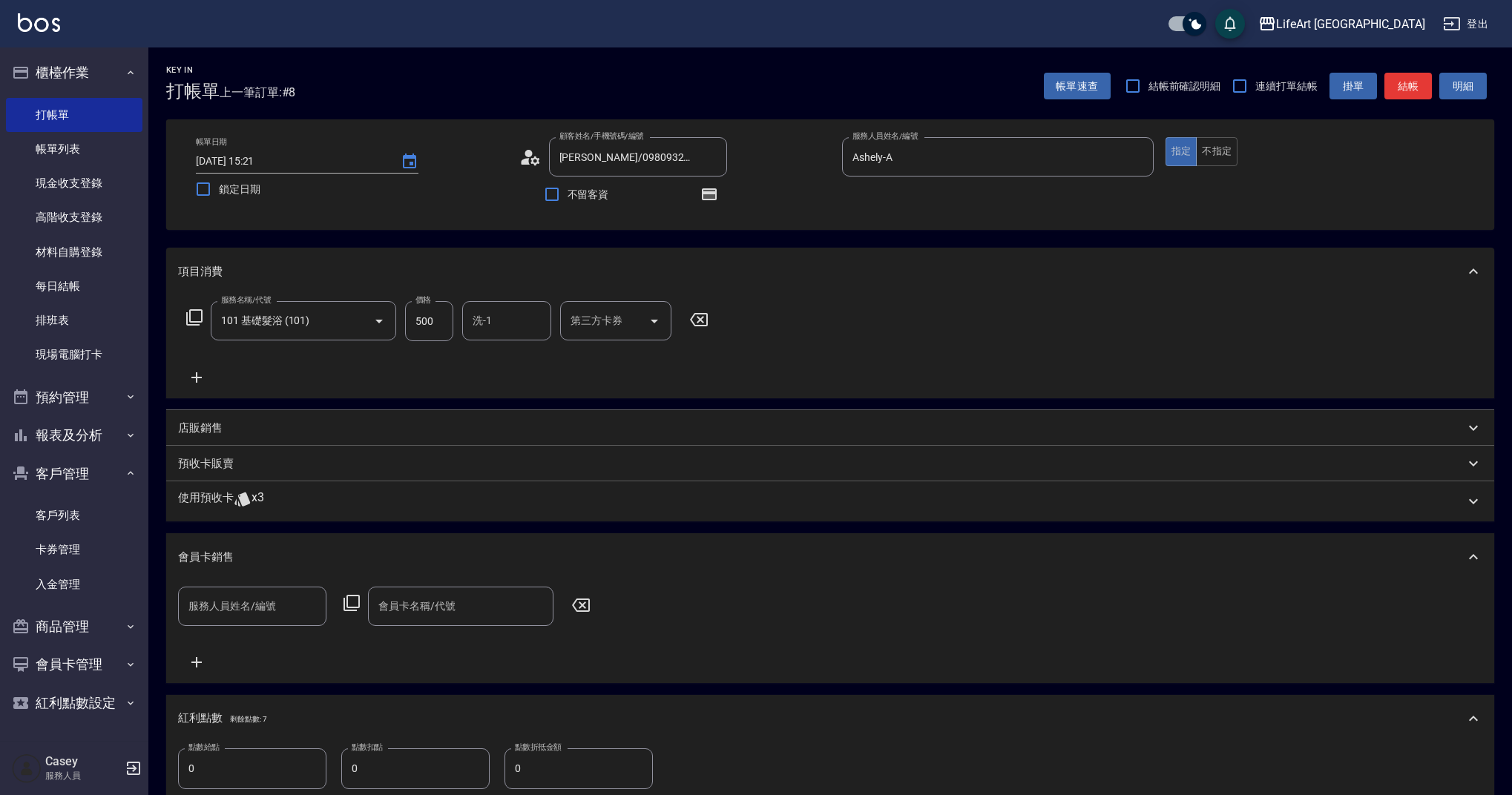
click at [249, 503] on icon at bounding box center [242, 499] width 16 height 14
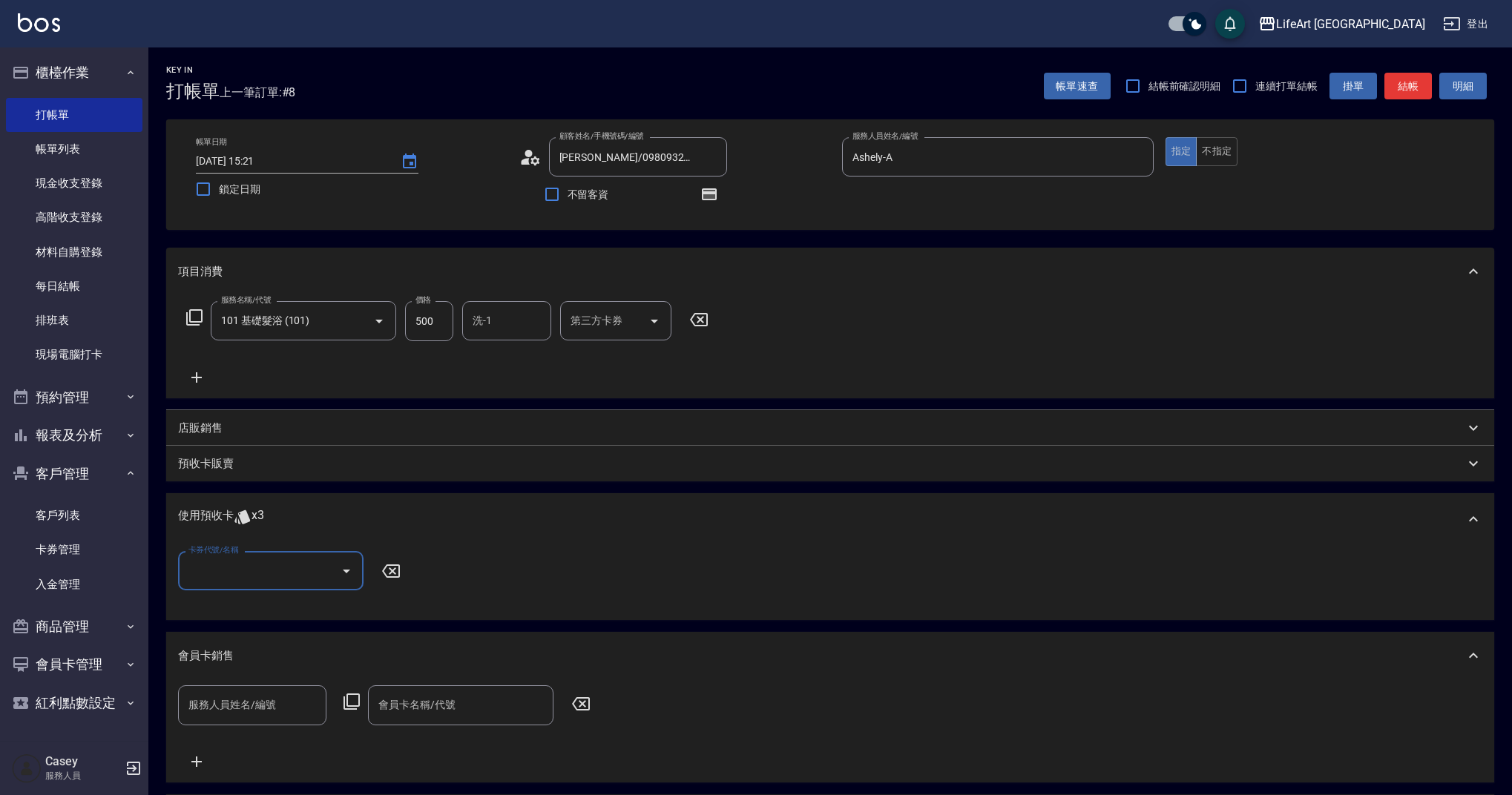
click at [244, 571] on input "卡券代號/名稱" at bounding box center [259, 570] width 149 height 26
click at [247, 614] on div "京喚羽護髮4次 剩餘3張" at bounding box center [271, 609] width 186 height 25
type input "京喚羽護髮4次"
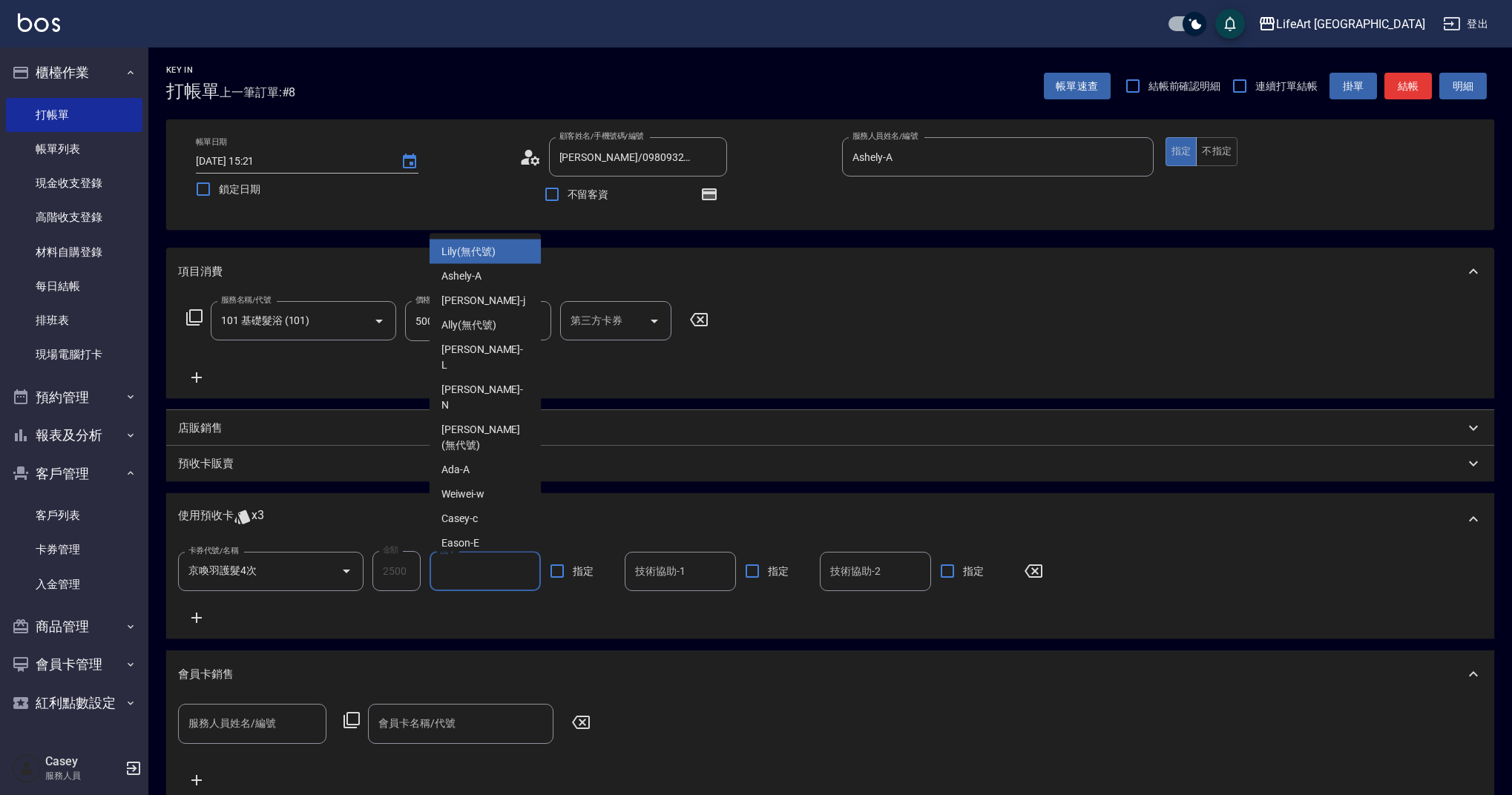
click at [467, 577] on input "洗-1" at bounding box center [485, 571] width 98 height 26
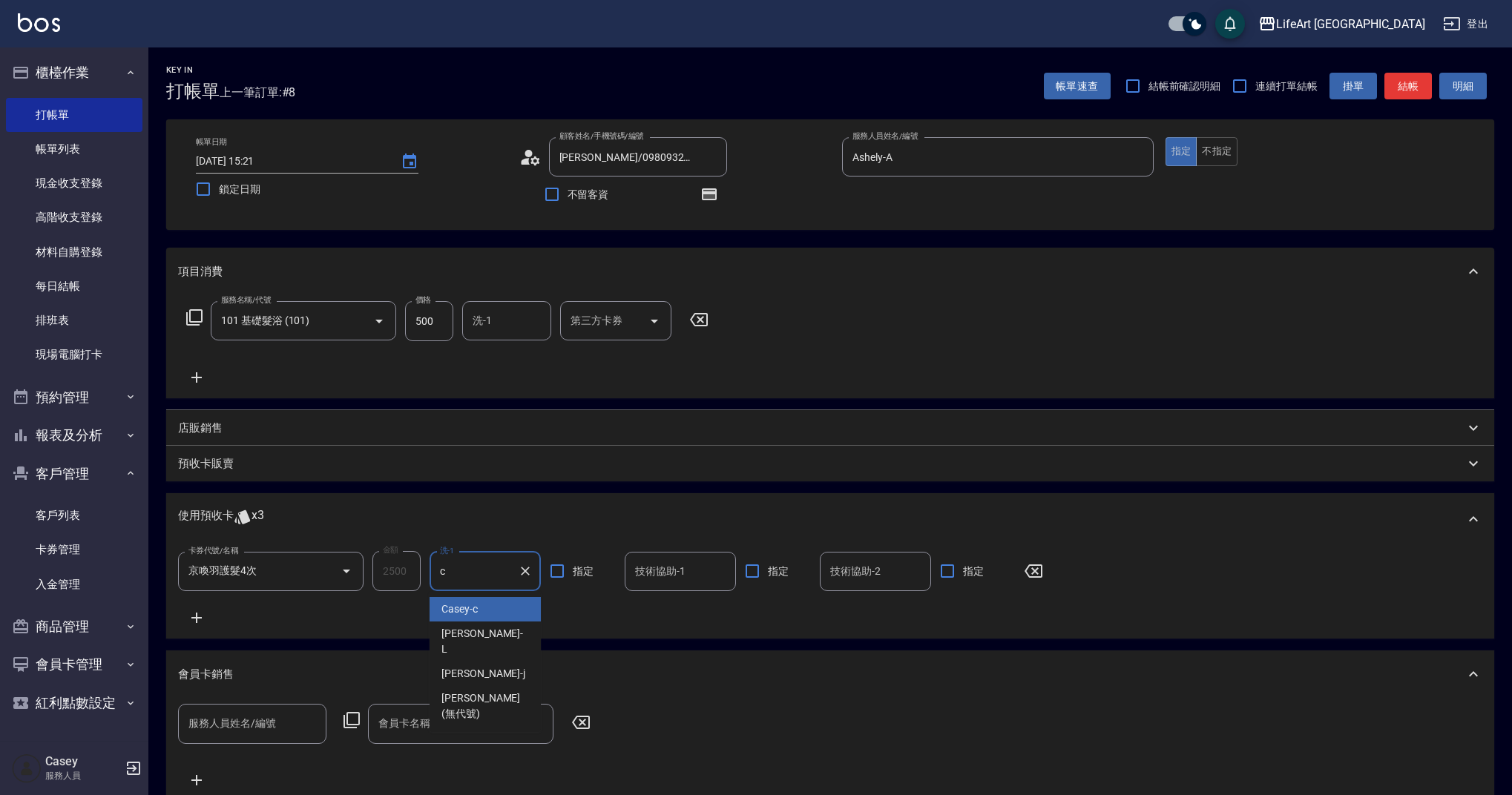
click at [478, 609] on div "Casey -c" at bounding box center [485, 609] width 111 height 25
type input "Casey-c"
click at [512, 331] on input "洗-1" at bounding box center [507, 320] width 76 height 26
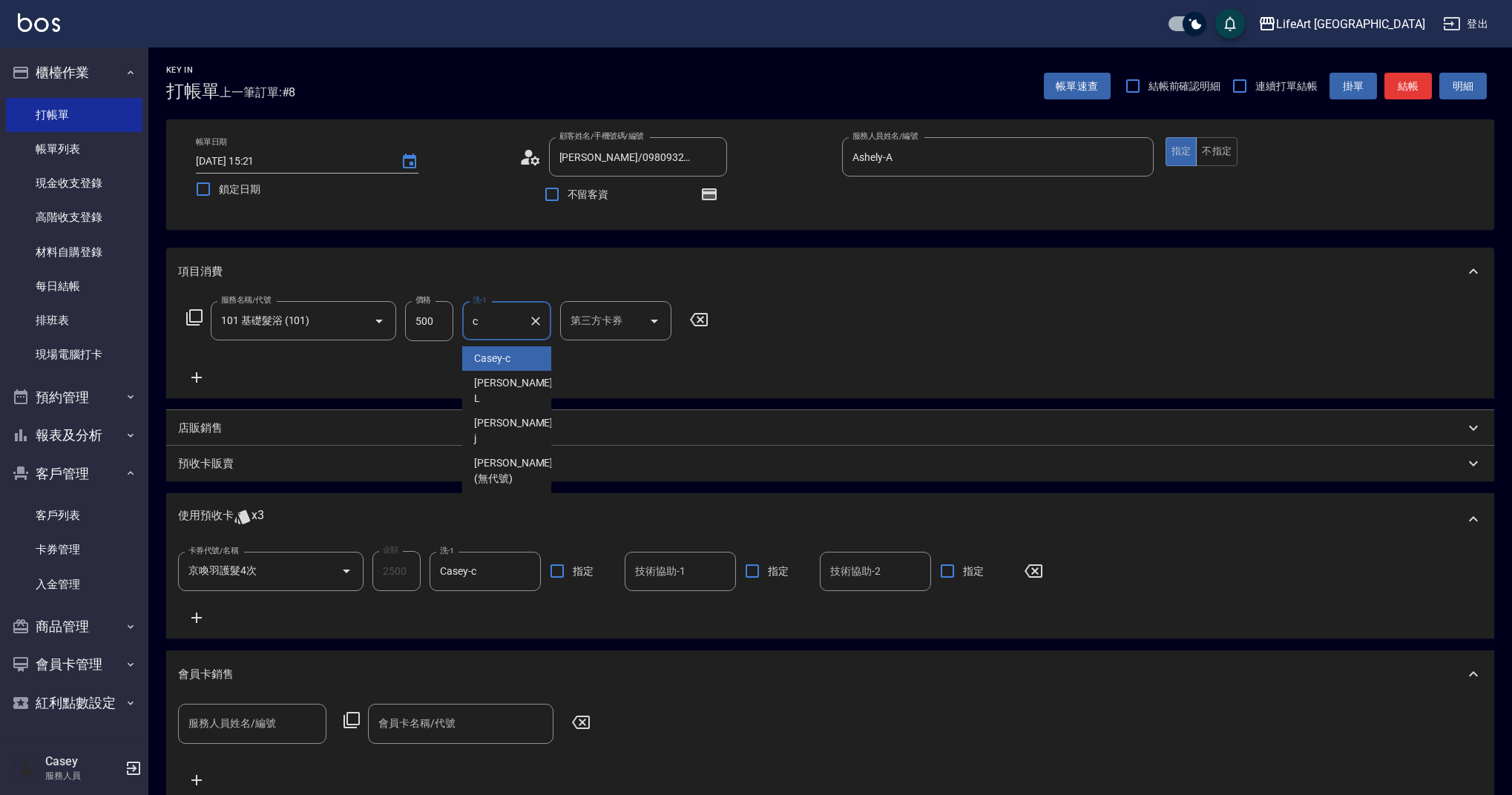
click at [512, 359] on div "Casey -c" at bounding box center [507, 359] width 89 height 25
type input "Casey-c"
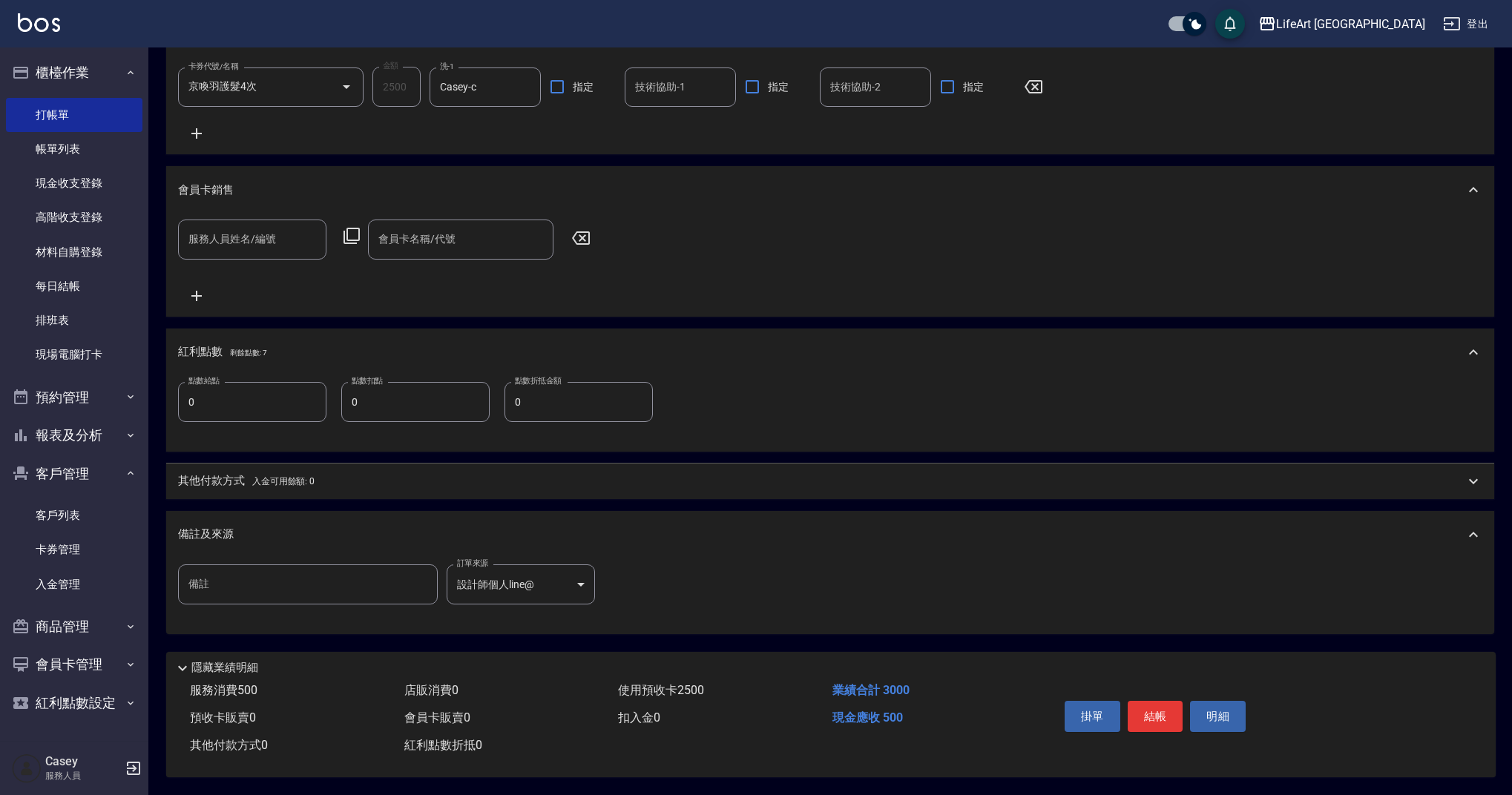
scroll to position [491, 0]
click at [278, 400] on input "0" at bounding box center [253, 402] width 149 height 40
type input "6"
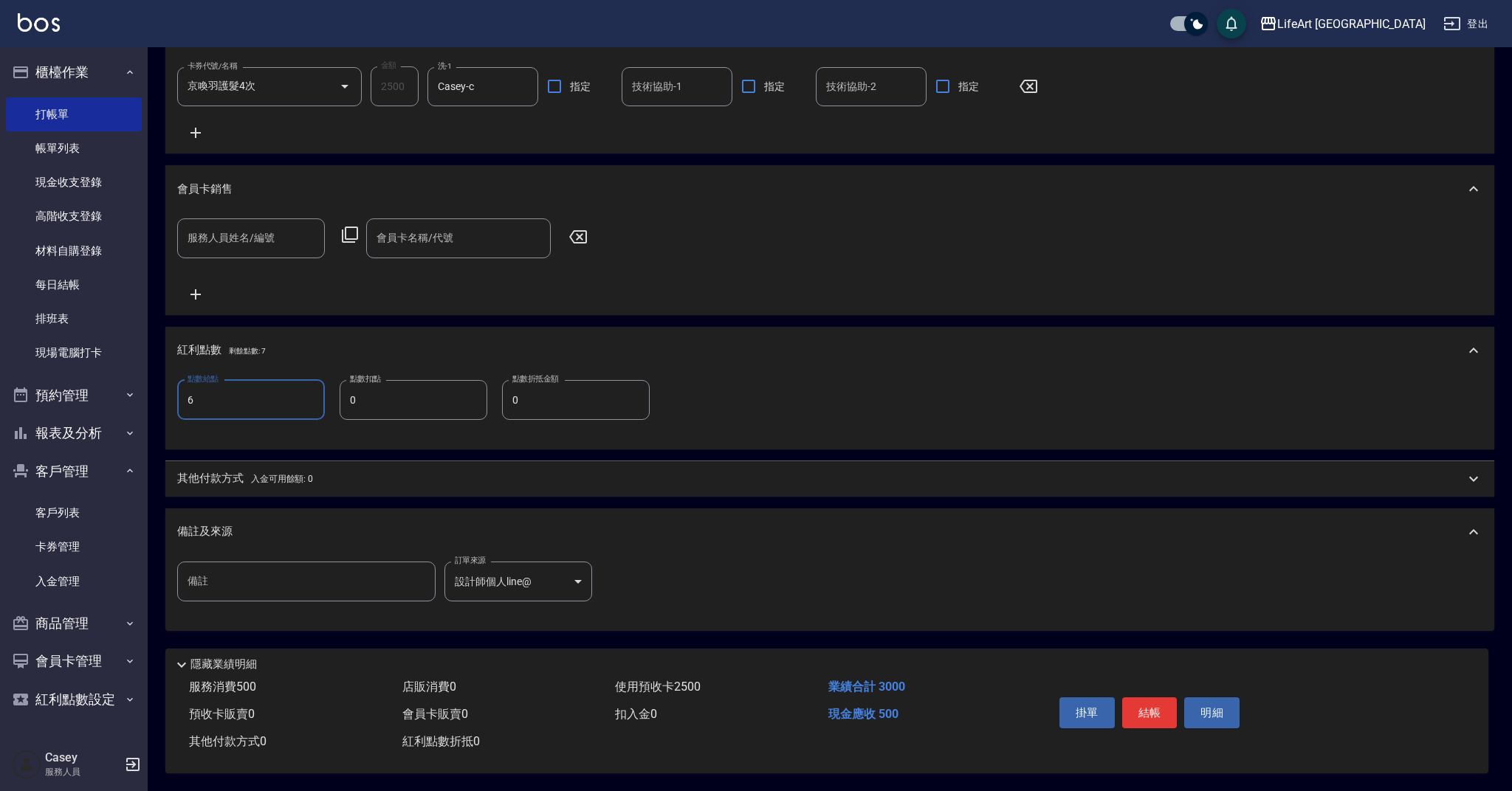
click at [514, 580] on body "LifeArt 蘆洲 登出 櫃檯作業 打帳單 帳單列表 現金收支登錄 高階收支登錄 材料自購登錄 每日結帳 排班表 現場電腦打卡 預約管理 預約管理 單日預約…" at bounding box center [756, 154] width 1512 height 1273
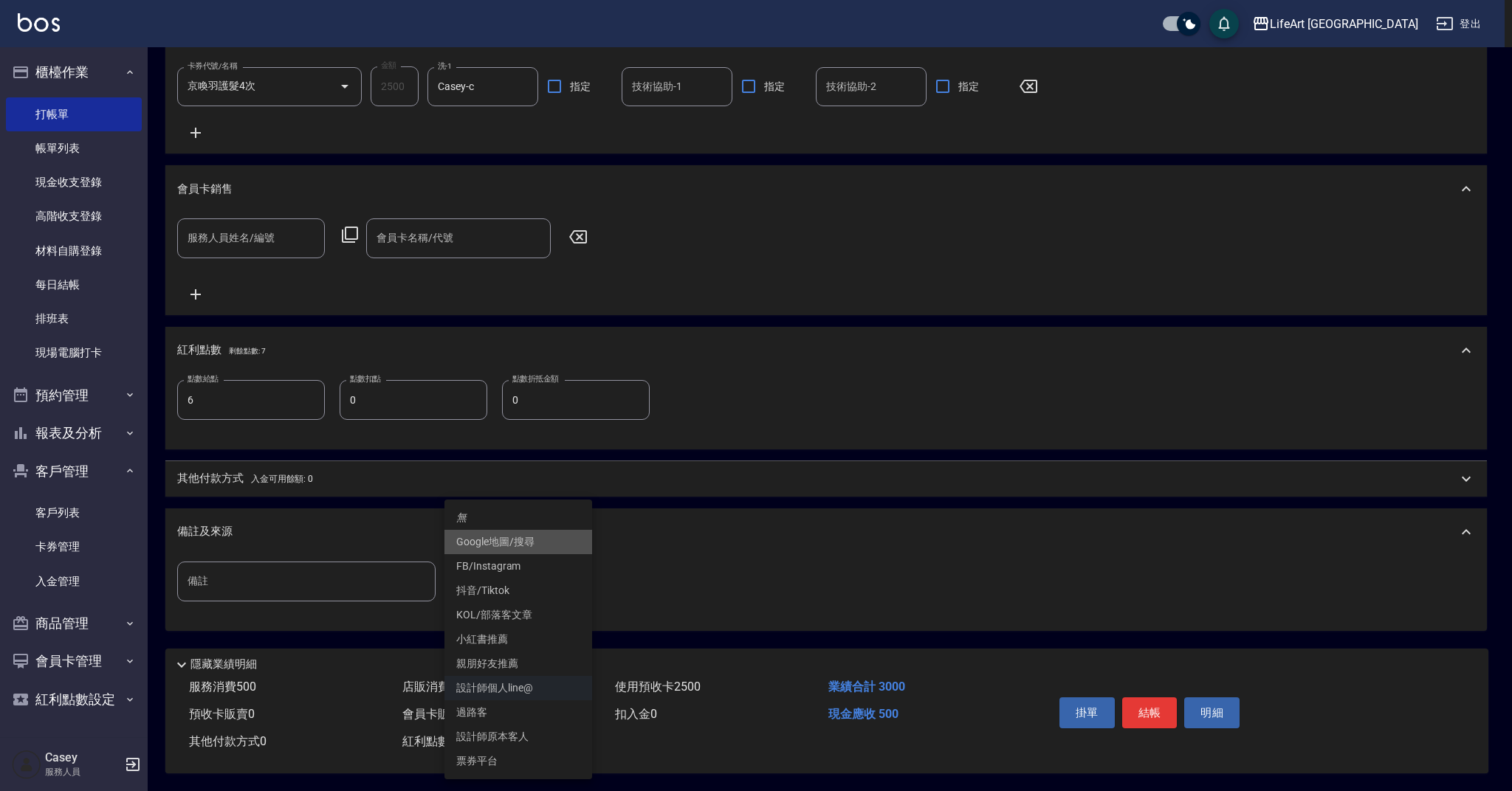
click at [507, 535] on li "Google地圖/搜尋" at bounding box center [519, 542] width 148 height 25
type input "Google地圖/搜尋"
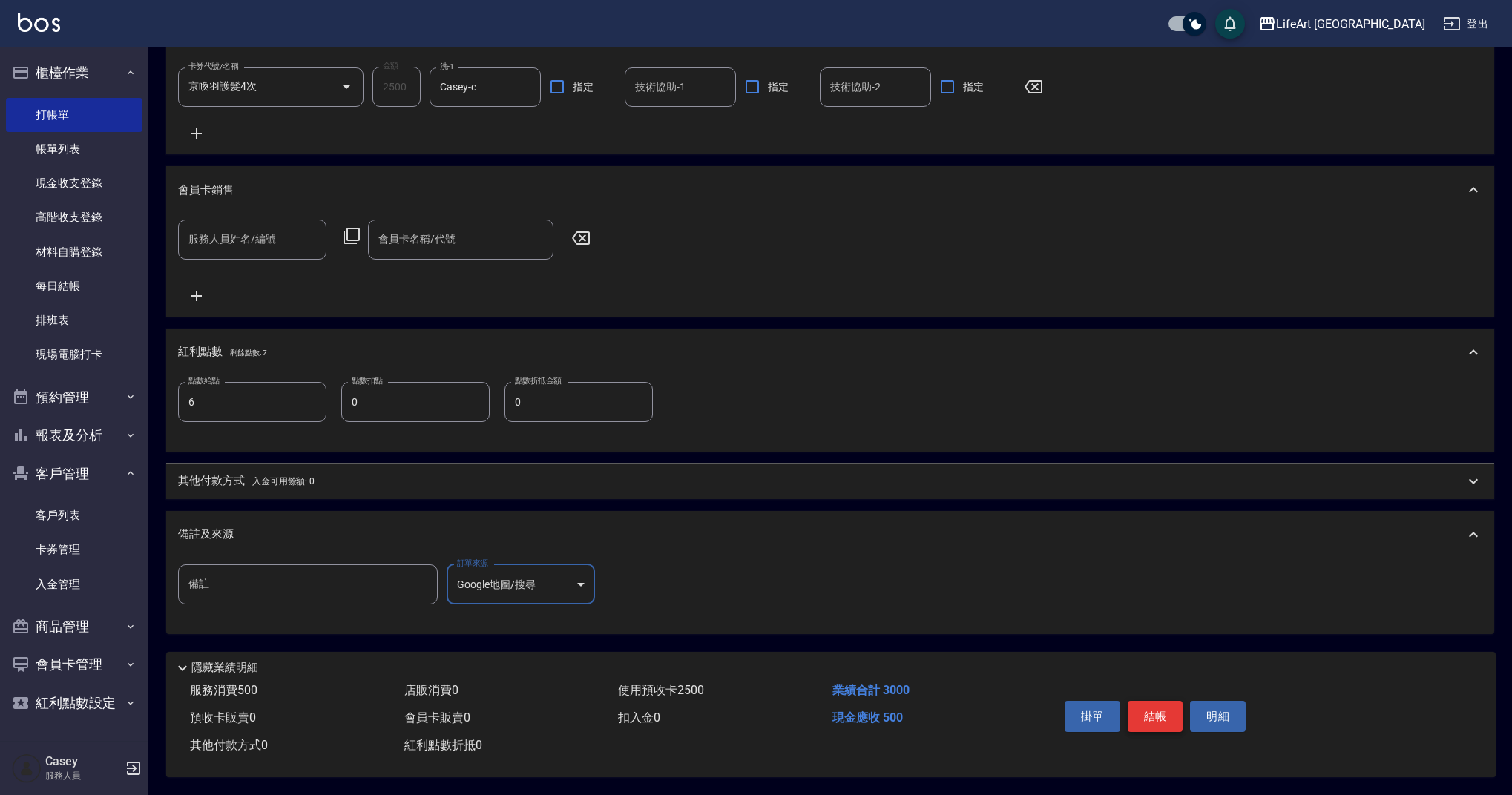
click at [1152, 704] on button "結帳" at bounding box center [1155, 717] width 55 height 31
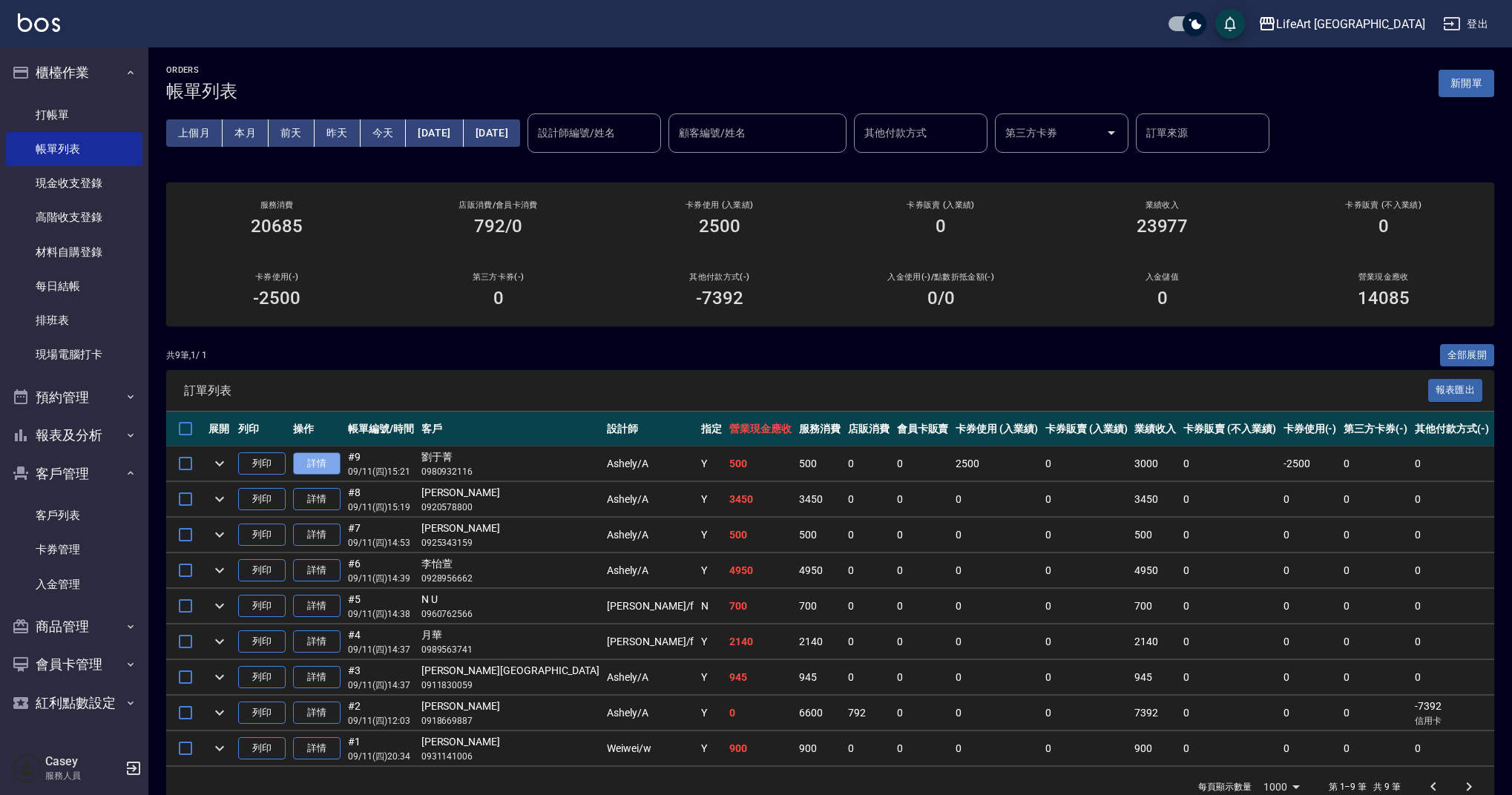
click at [321, 466] on link "詳情" at bounding box center [316, 464] width 47 height 23
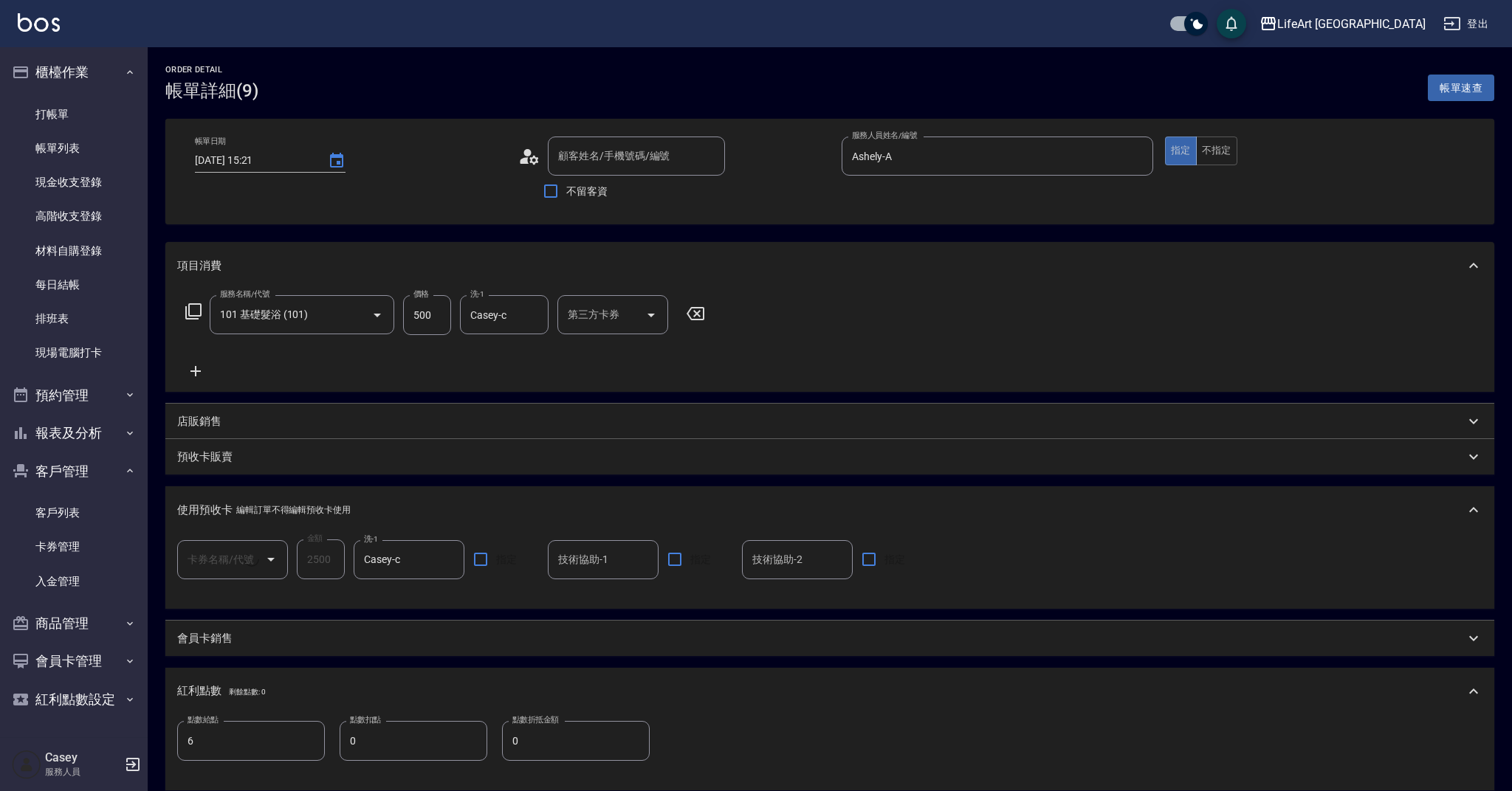
type input "[DATE] 15:21"
type input "Ashely-A"
type input "6"
type input "Google地圖/搜尋"
type input "[PERSON_NAME]/0980932116/"
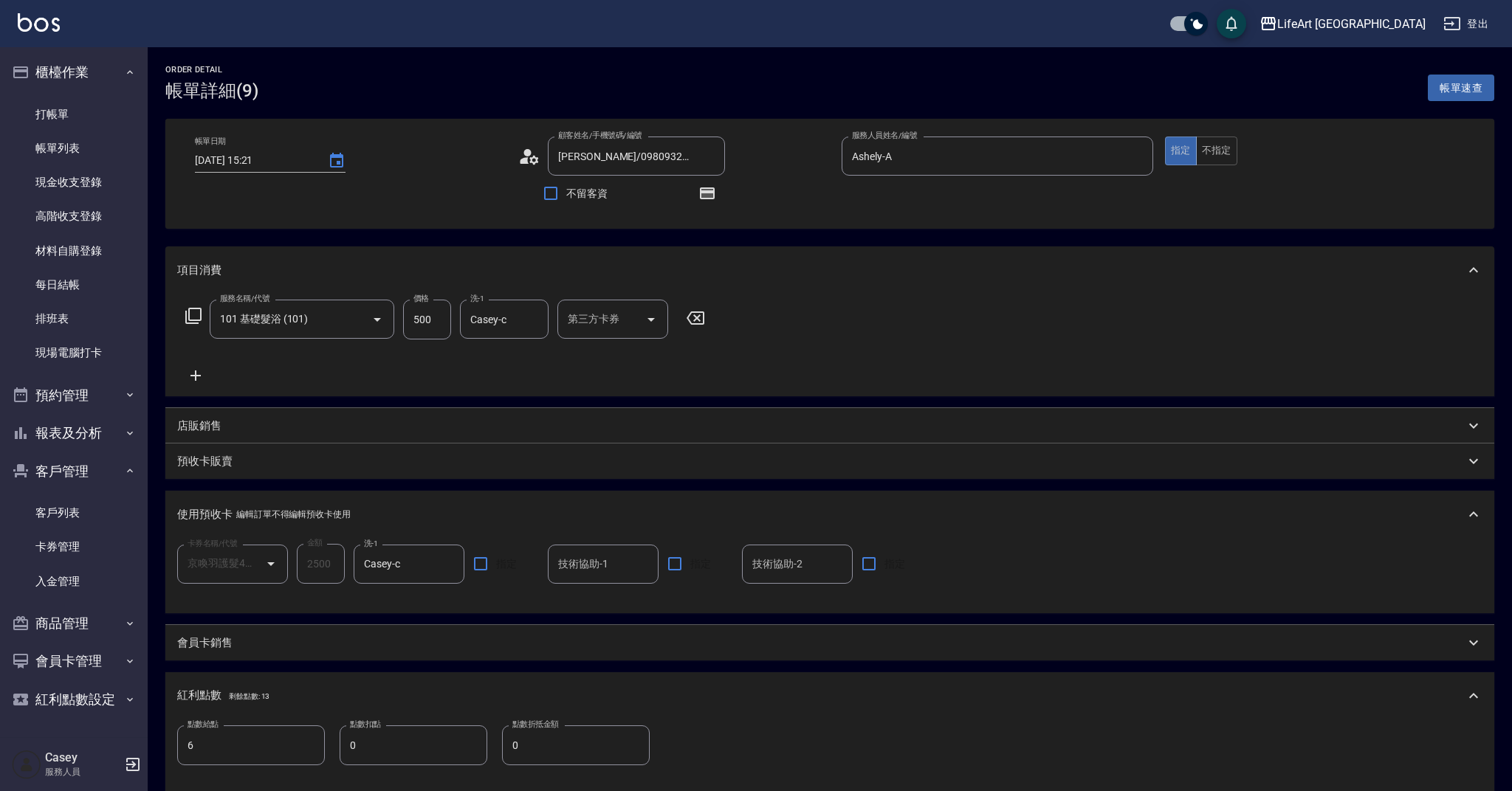
type input "京喚羽護髮4次(1/1)"
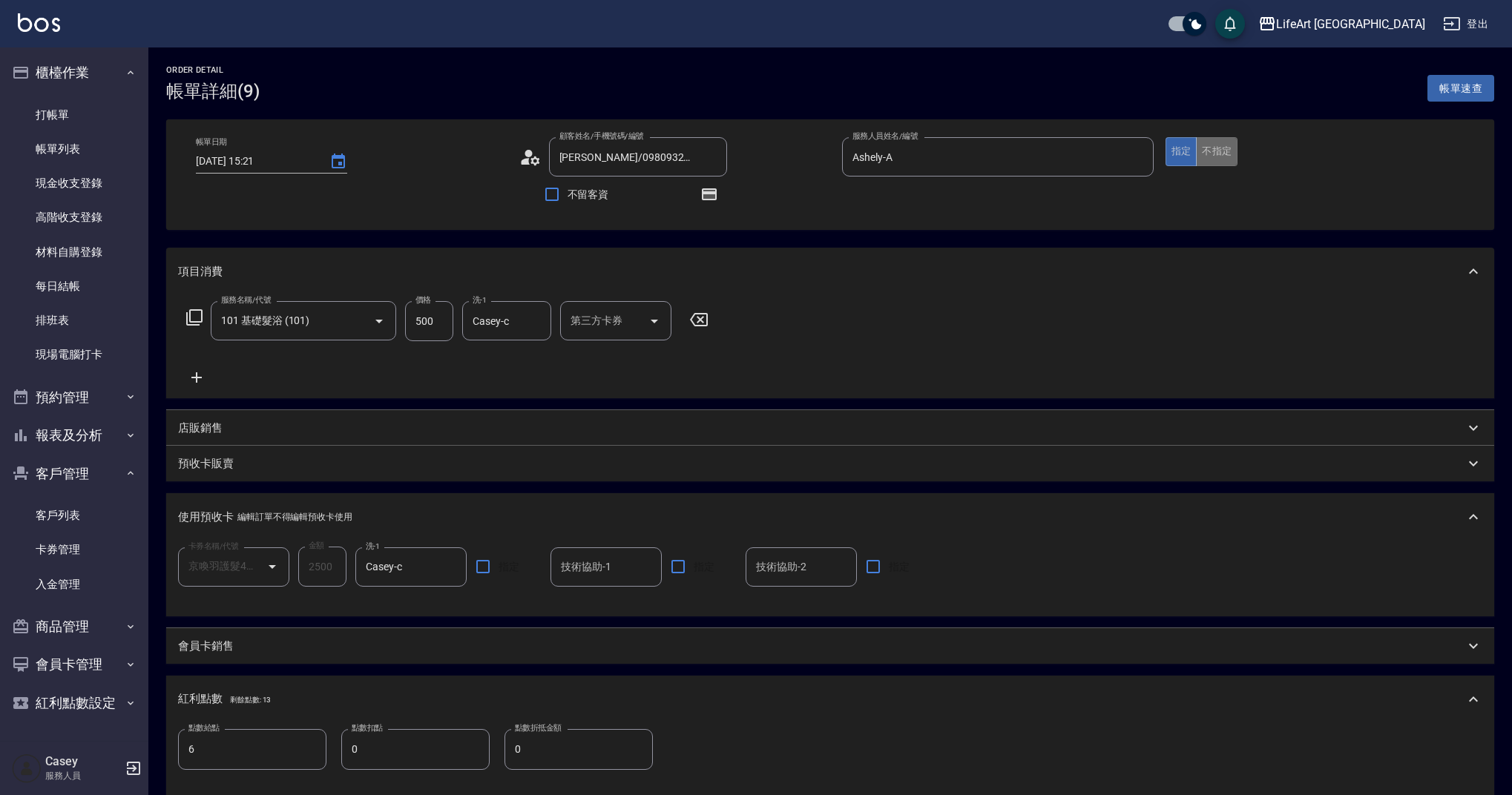
click at [1225, 151] on button "不指定" at bounding box center [1216, 151] width 41 height 29
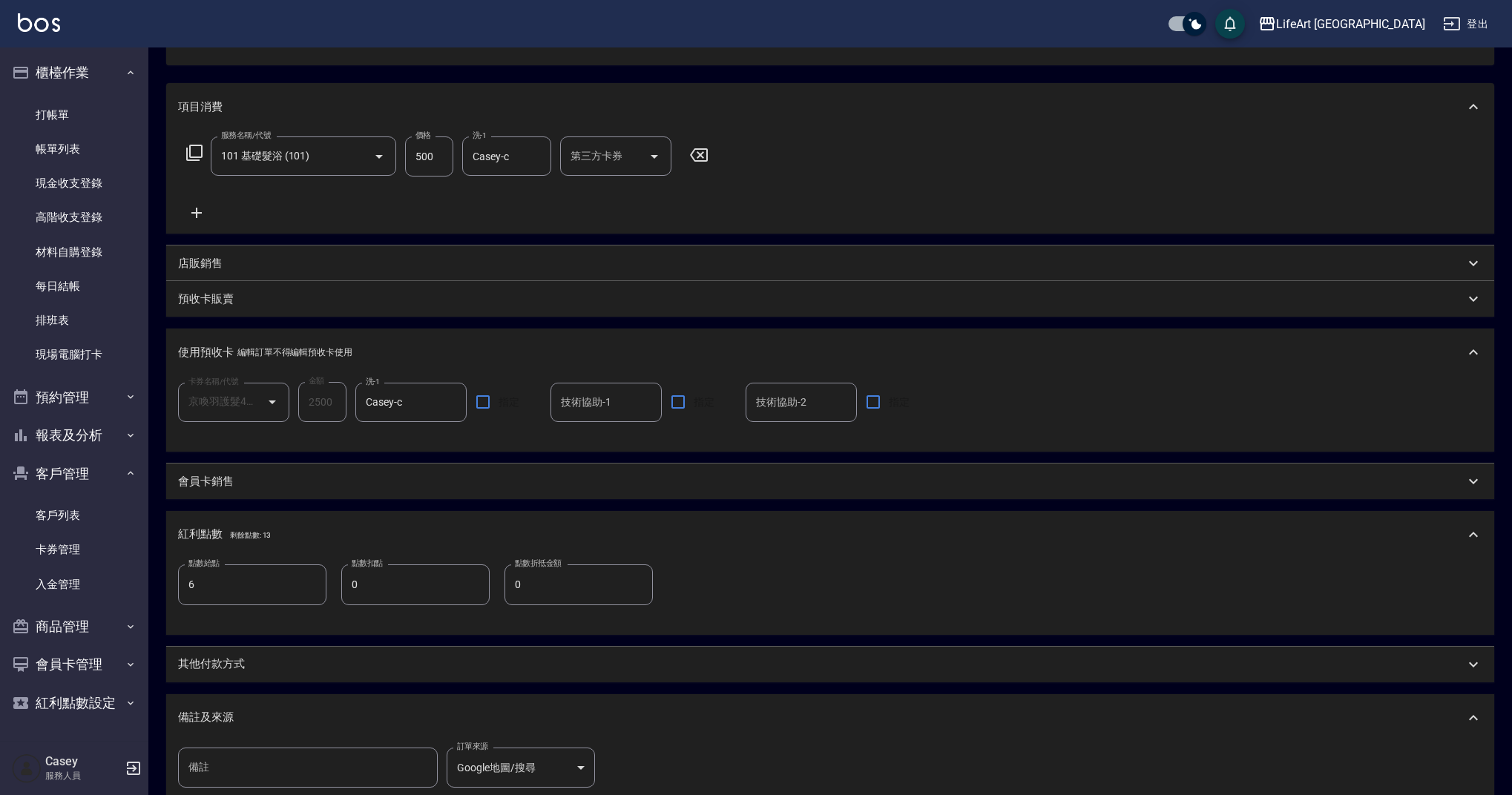
scroll to position [347, 0]
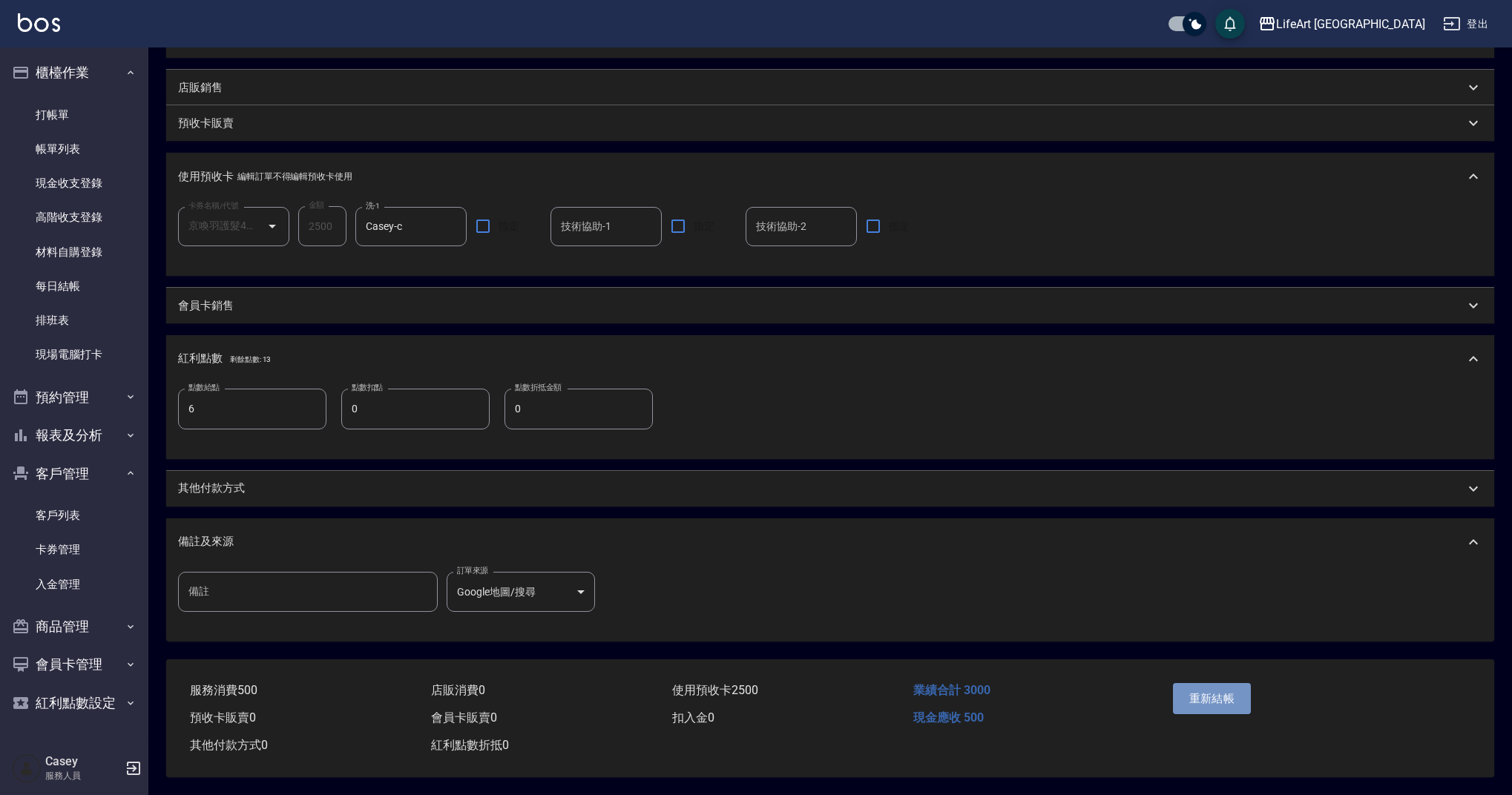
click at [1234, 703] on button "重新結帳" at bounding box center [1211, 698] width 78 height 31
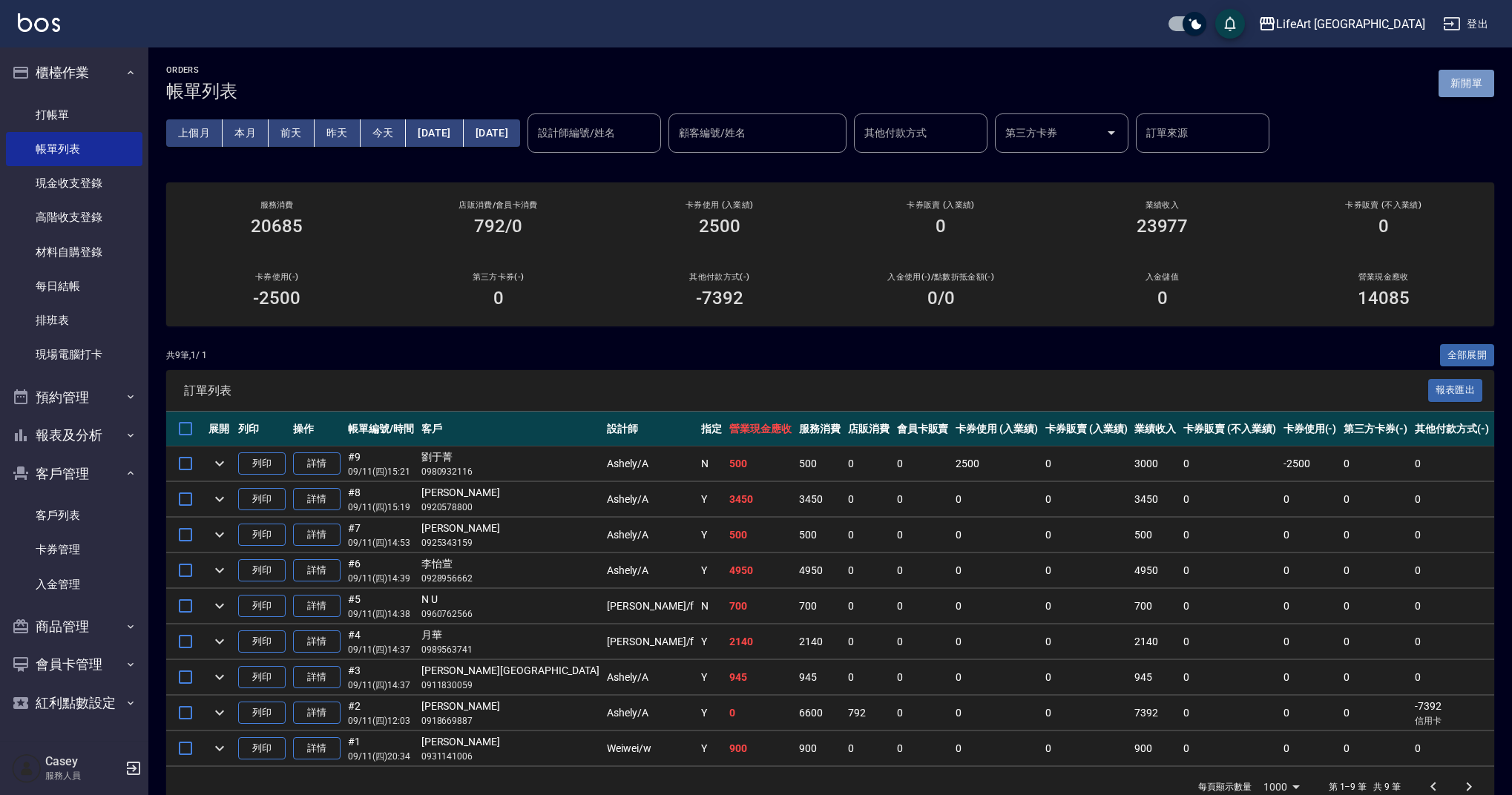
click at [1481, 88] on button "新開單" at bounding box center [1466, 83] width 55 height 27
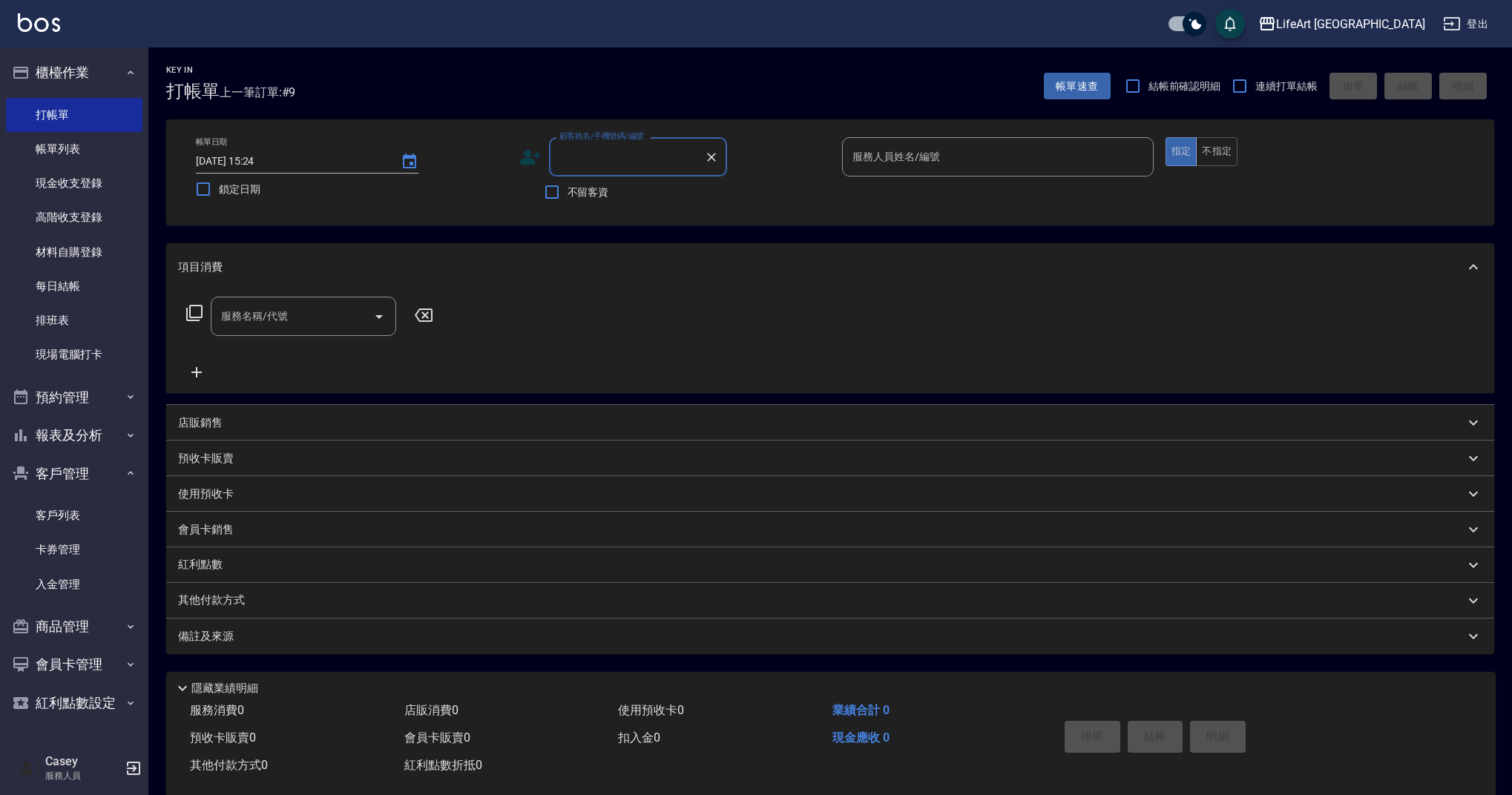
click at [645, 149] on input "顧客姓名/手機號碼/編號" at bounding box center [627, 156] width 142 height 26
click at [636, 164] on input "顧客姓名/手機號碼/編號" at bounding box center [627, 156] width 142 height 26
click at [652, 191] on li "[PERSON_NAME]/0973064284/null" at bounding box center [638, 195] width 178 height 25
type input "[PERSON_NAME]/0973064284/null"
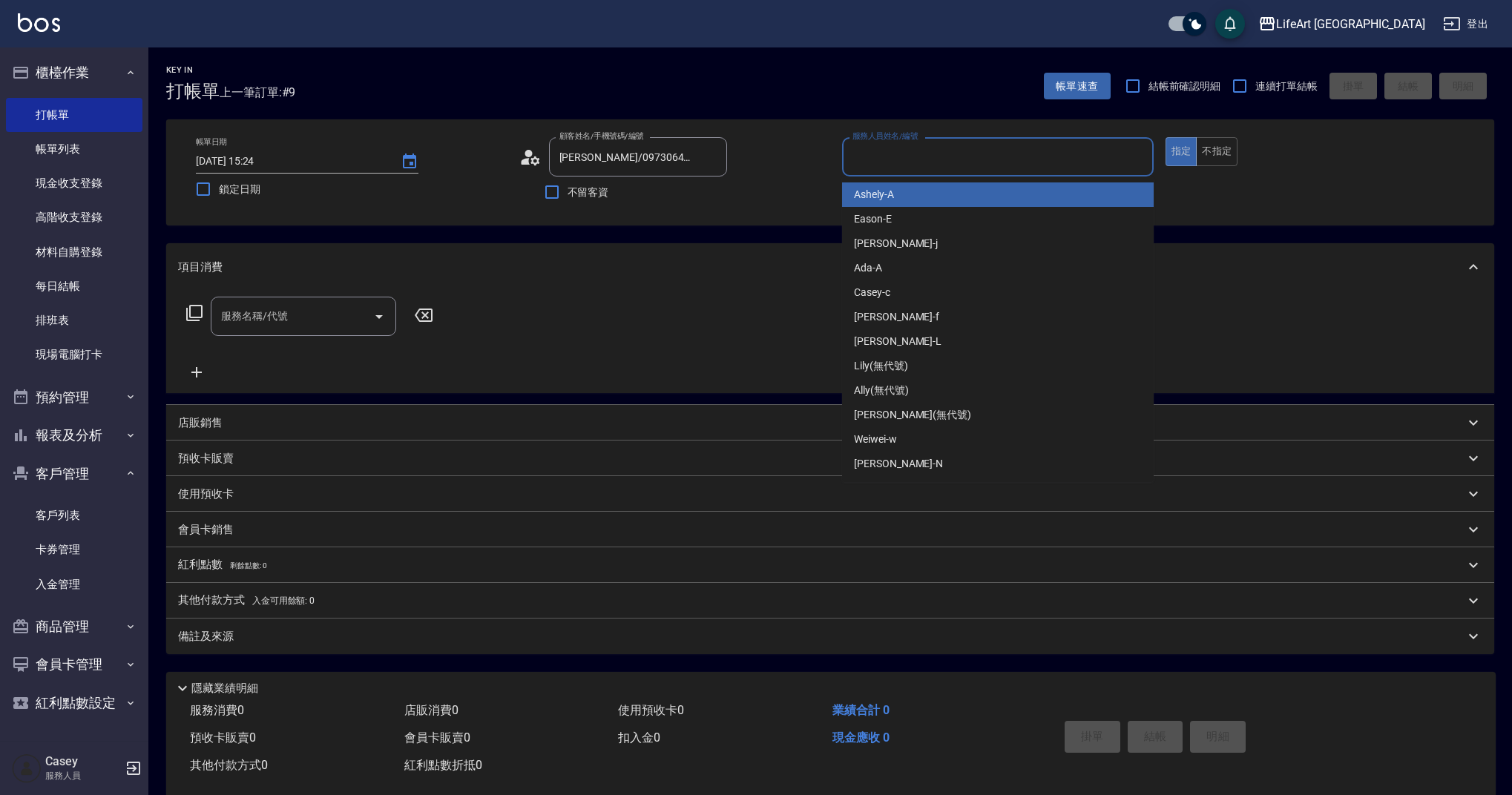
click at [880, 162] on input "服務人員姓名/編號" at bounding box center [998, 156] width 298 height 26
click at [901, 197] on div "Ashely -A" at bounding box center [998, 195] width 311 height 25
type input "Ashely-A"
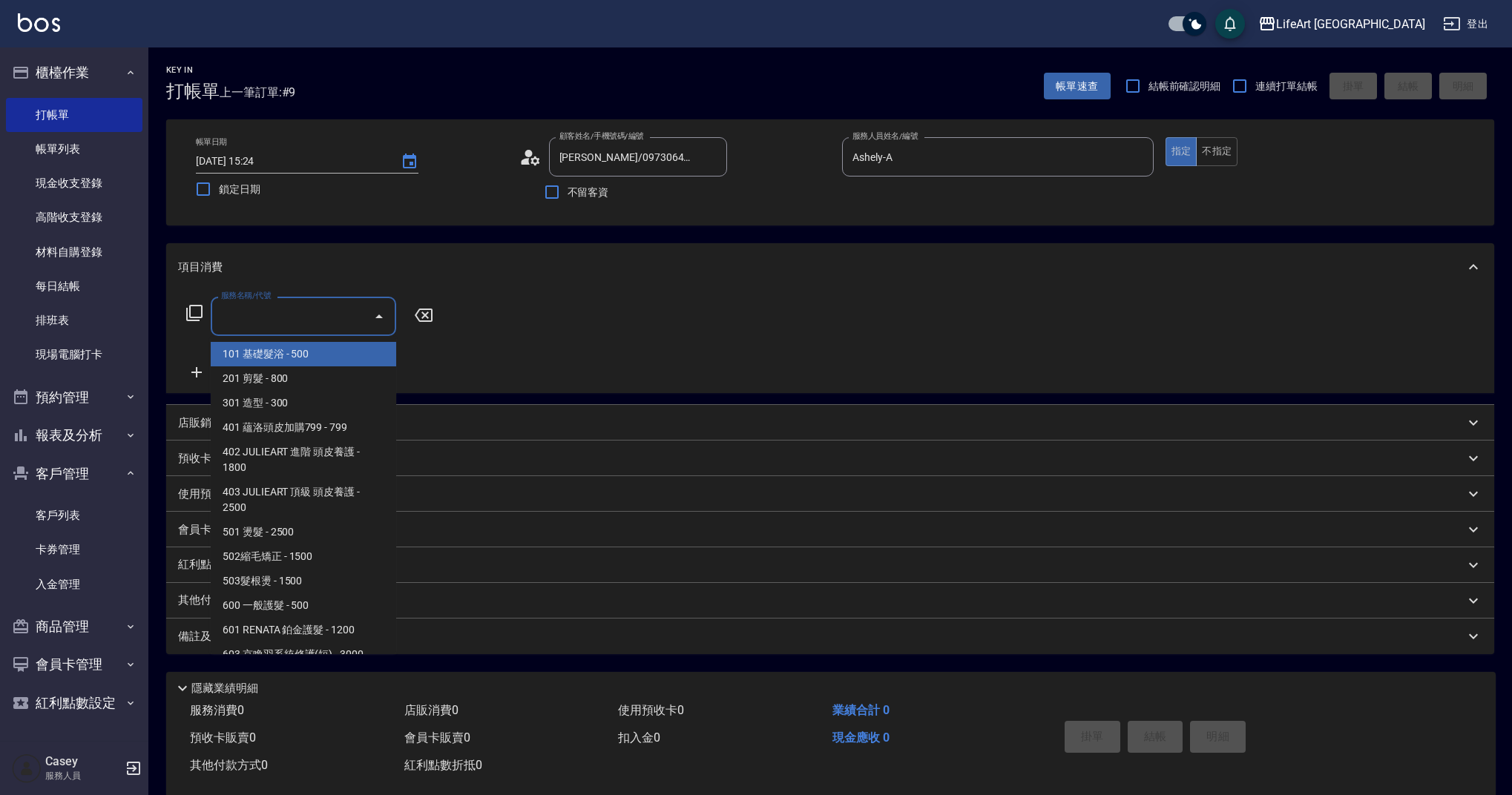
click at [288, 322] on input "服務名稱/代號" at bounding box center [291, 315] width 149 height 26
click at [313, 367] on span "201 剪髮 - 800" at bounding box center [303, 379] width 186 height 25
type input "201 剪髮(201)"
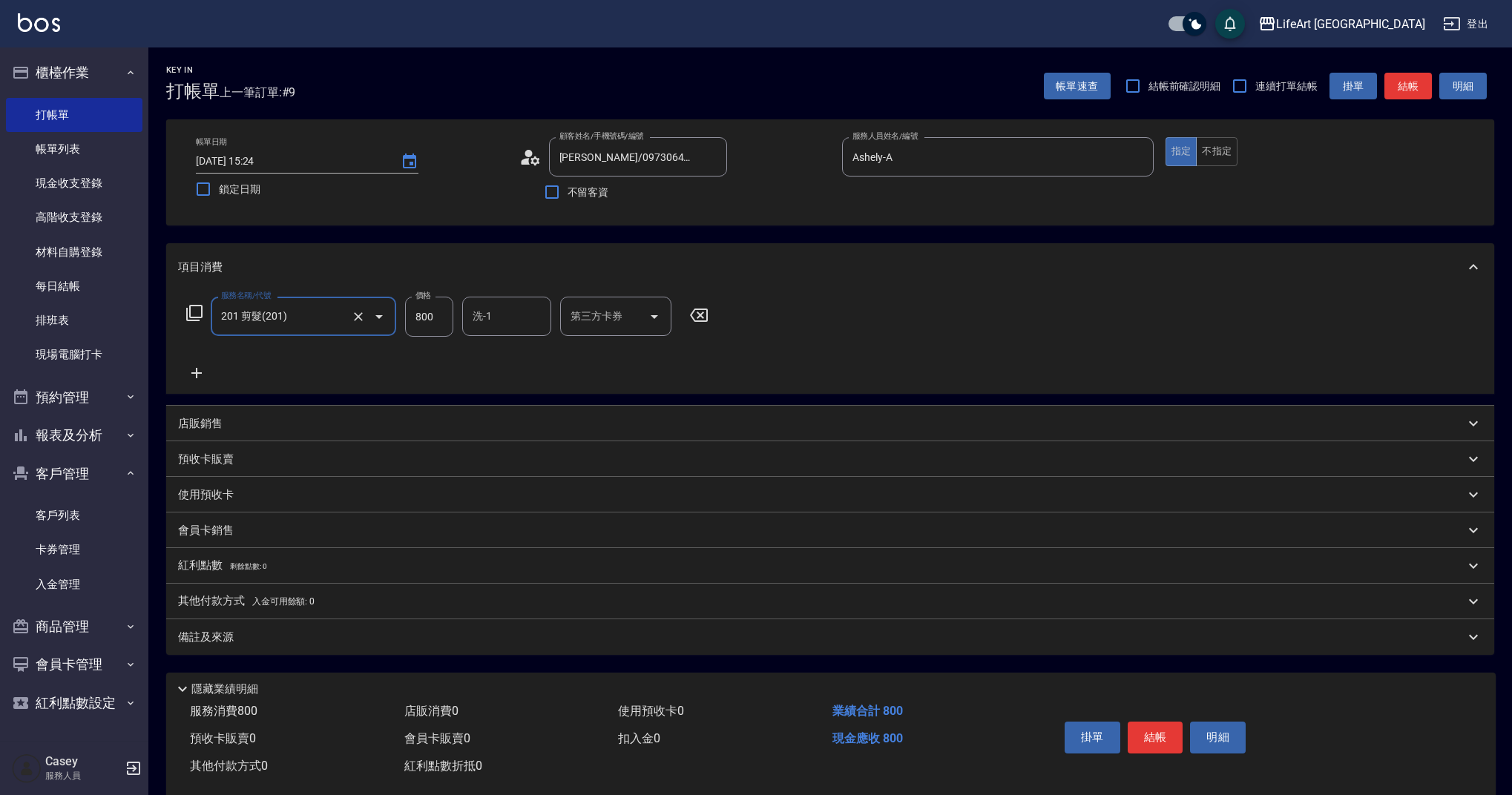
click at [202, 372] on icon at bounding box center [197, 373] width 37 height 18
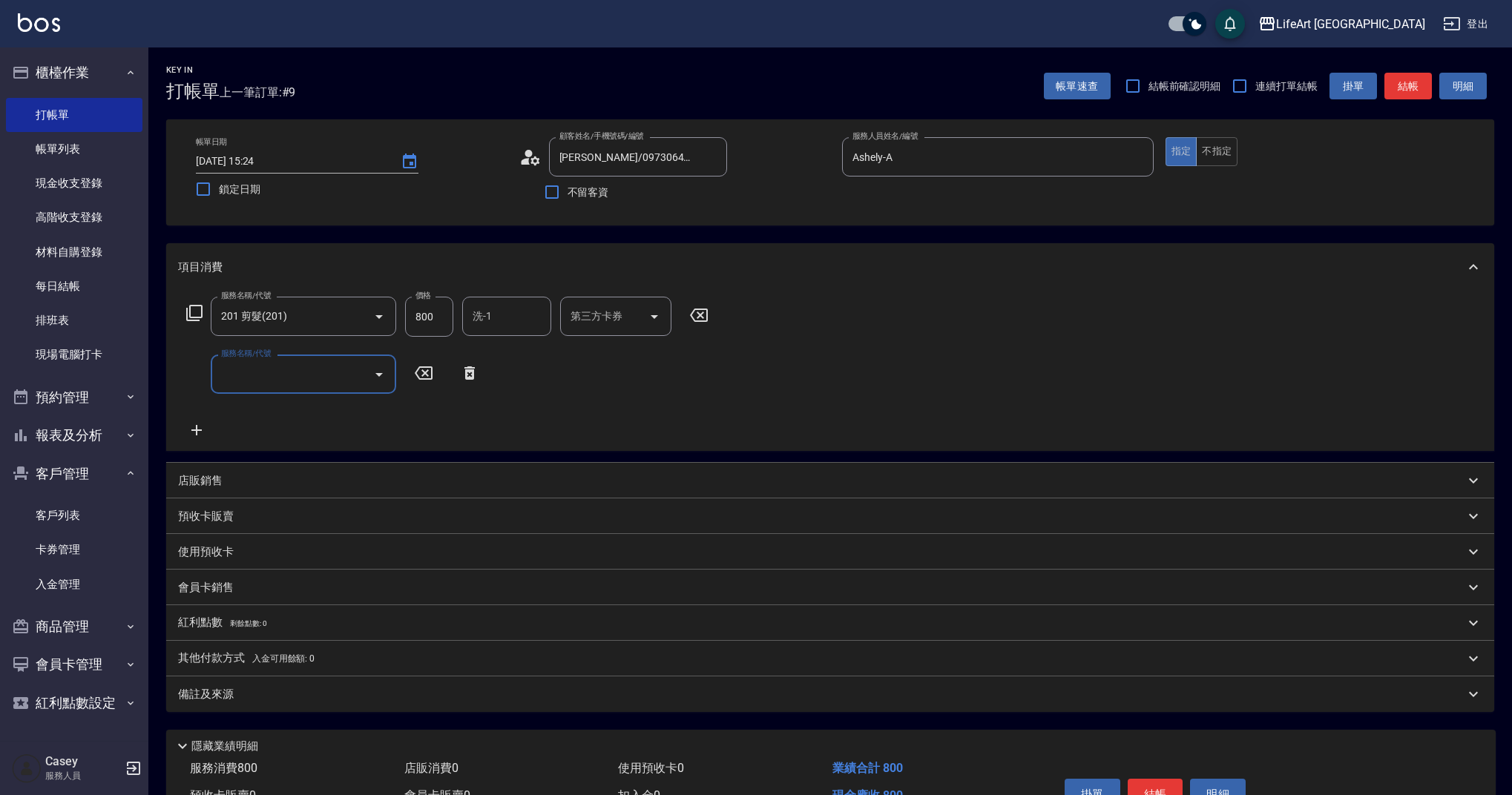
click at [296, 378] on input "服務名稱/代號" at bounding box center [291, 374] width 149 height 26
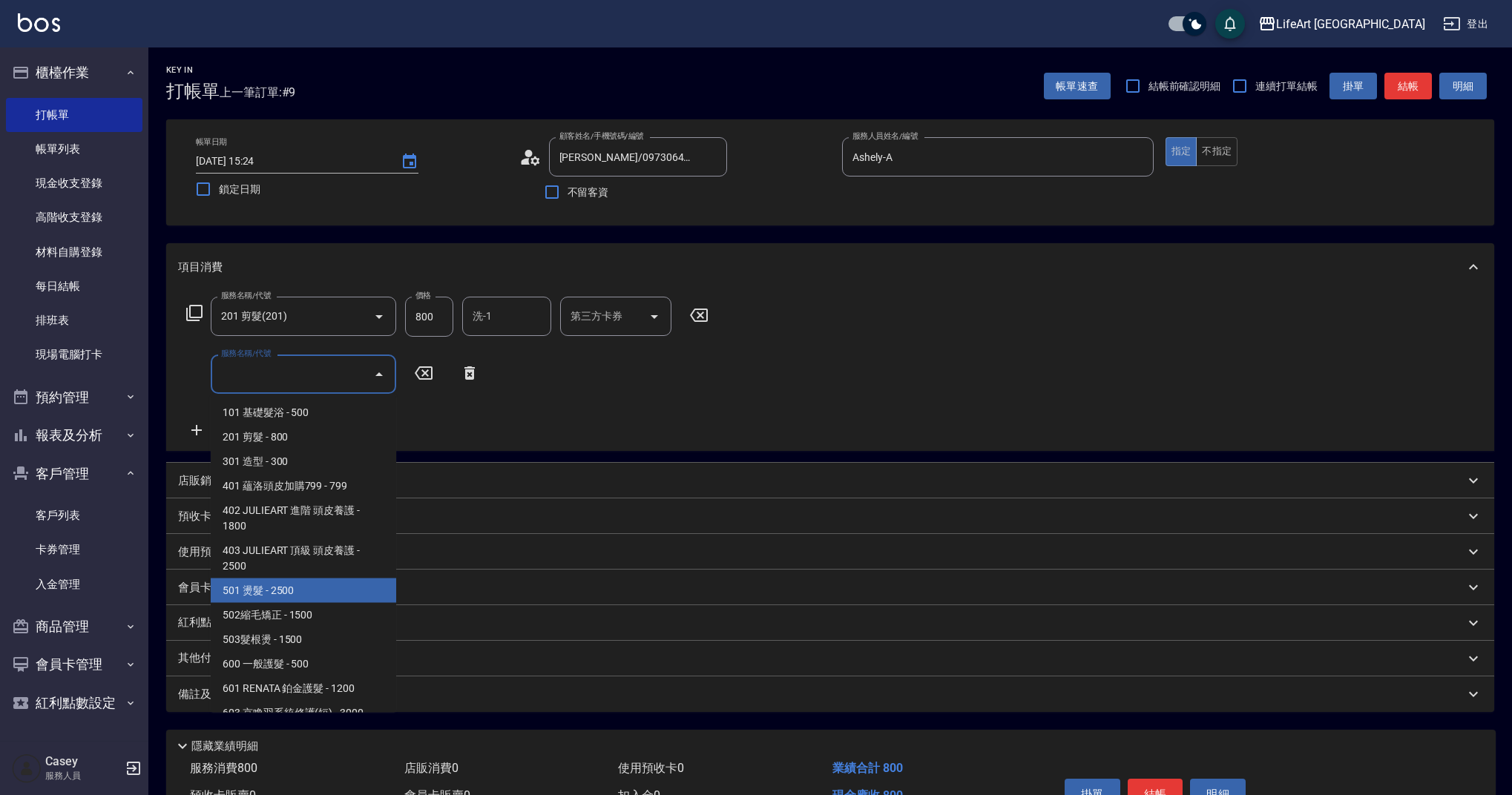
scroll to position [190, 0]
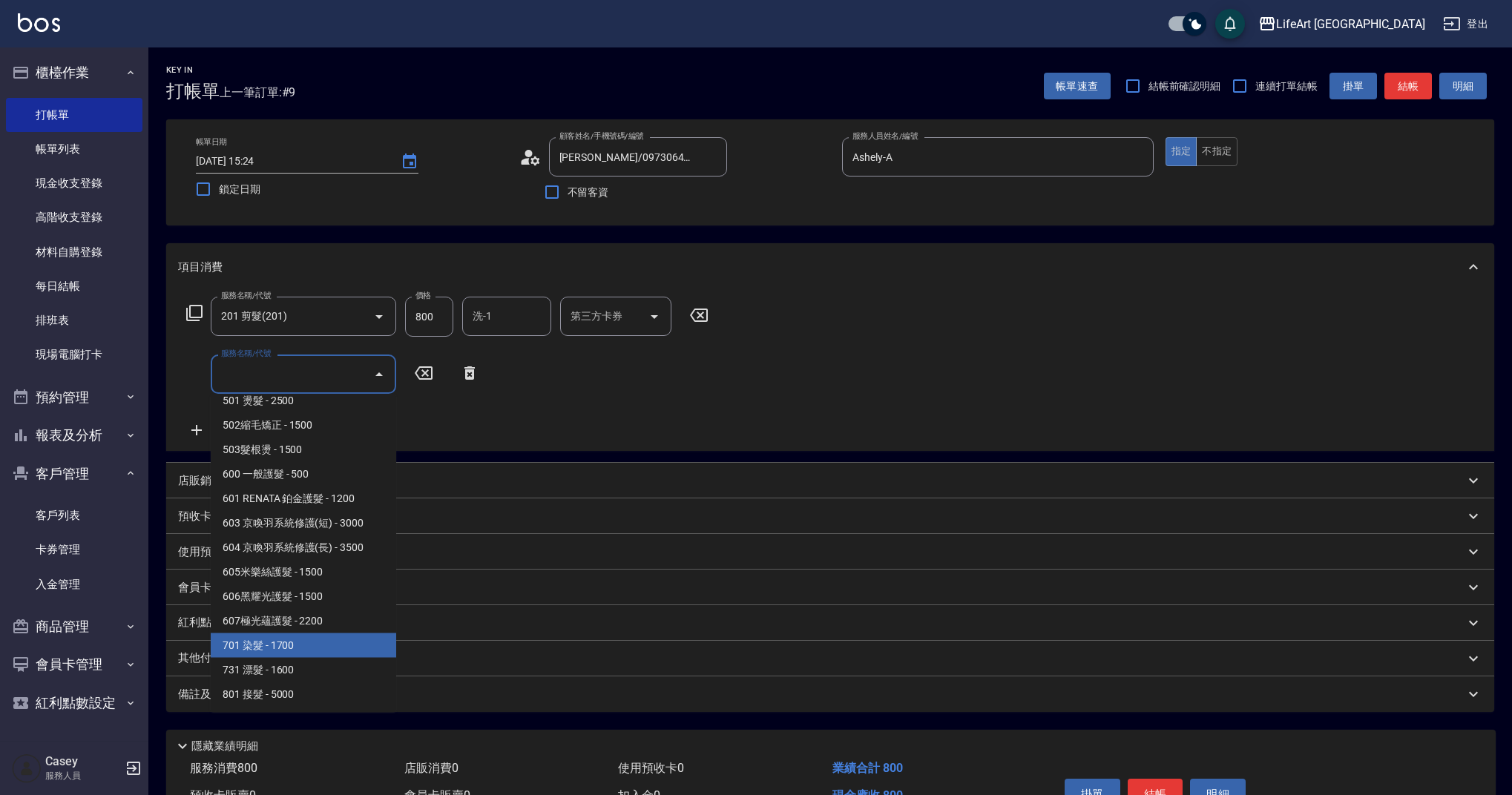
click at [337, 646] on span "701 染髮 - 1700" at bounding box center [303, 646] width 186 height 25
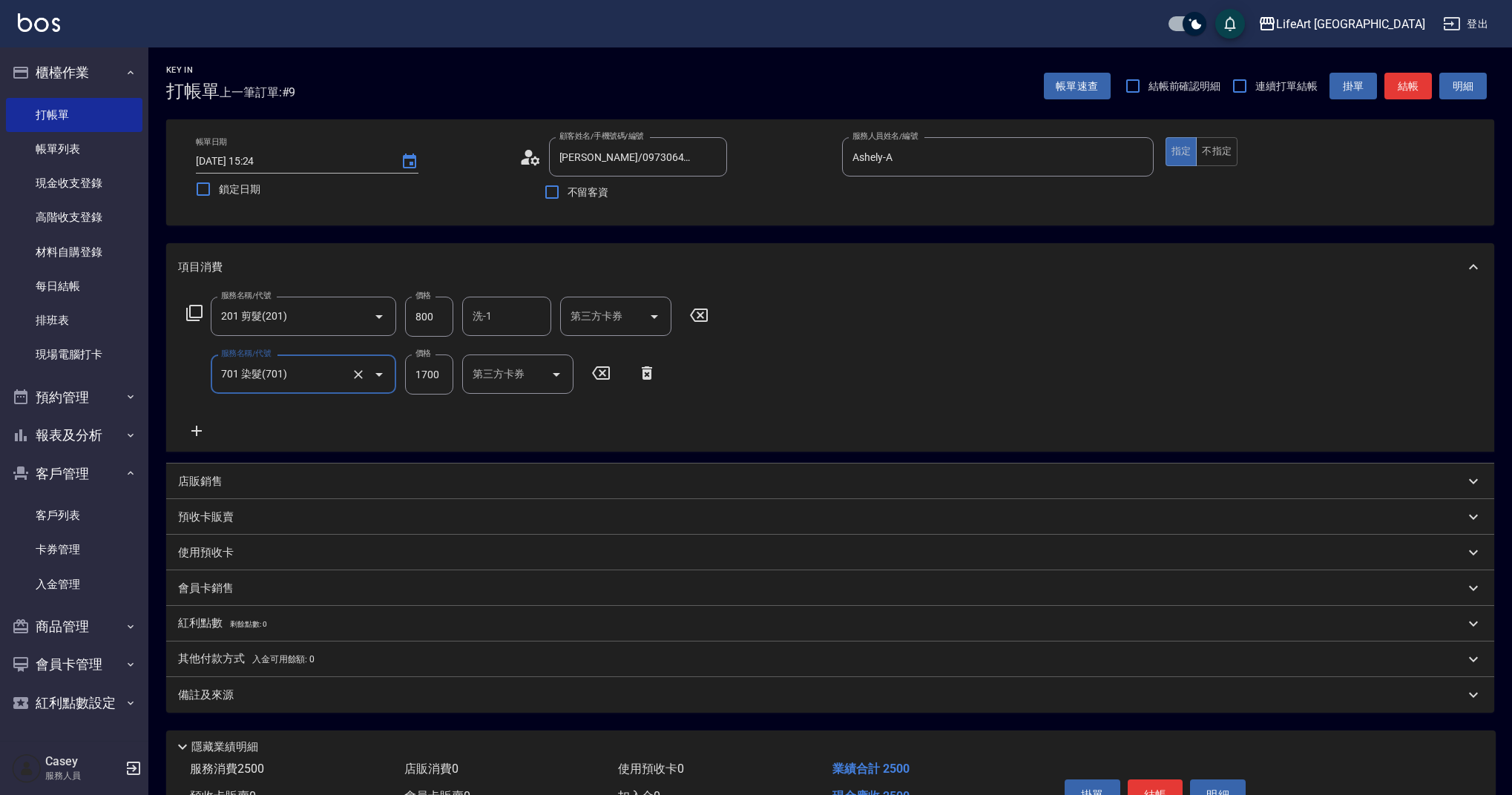
type input "701 染髮(701)"
click at [193, 428] on icon at bounding box center [197, 431] width 37 height 18
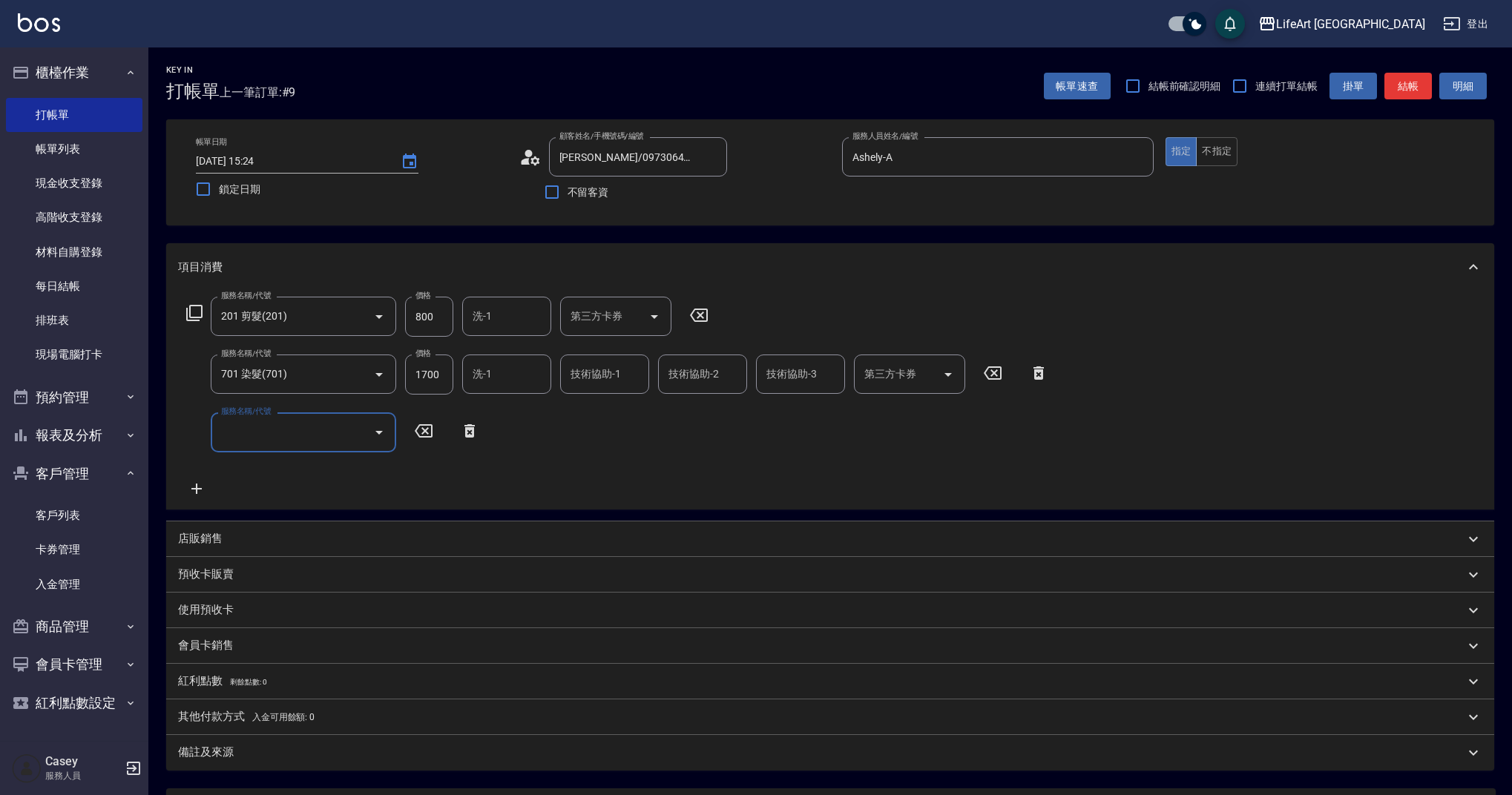
click at [255, 428] on div "服務名稱/代號 服務名稱/代號" at bounding box center [303, 433] width 186 height 40
click at [347, 414] on div "服務名稱/代號" at bounding box center [303, 433] width 186 height 40
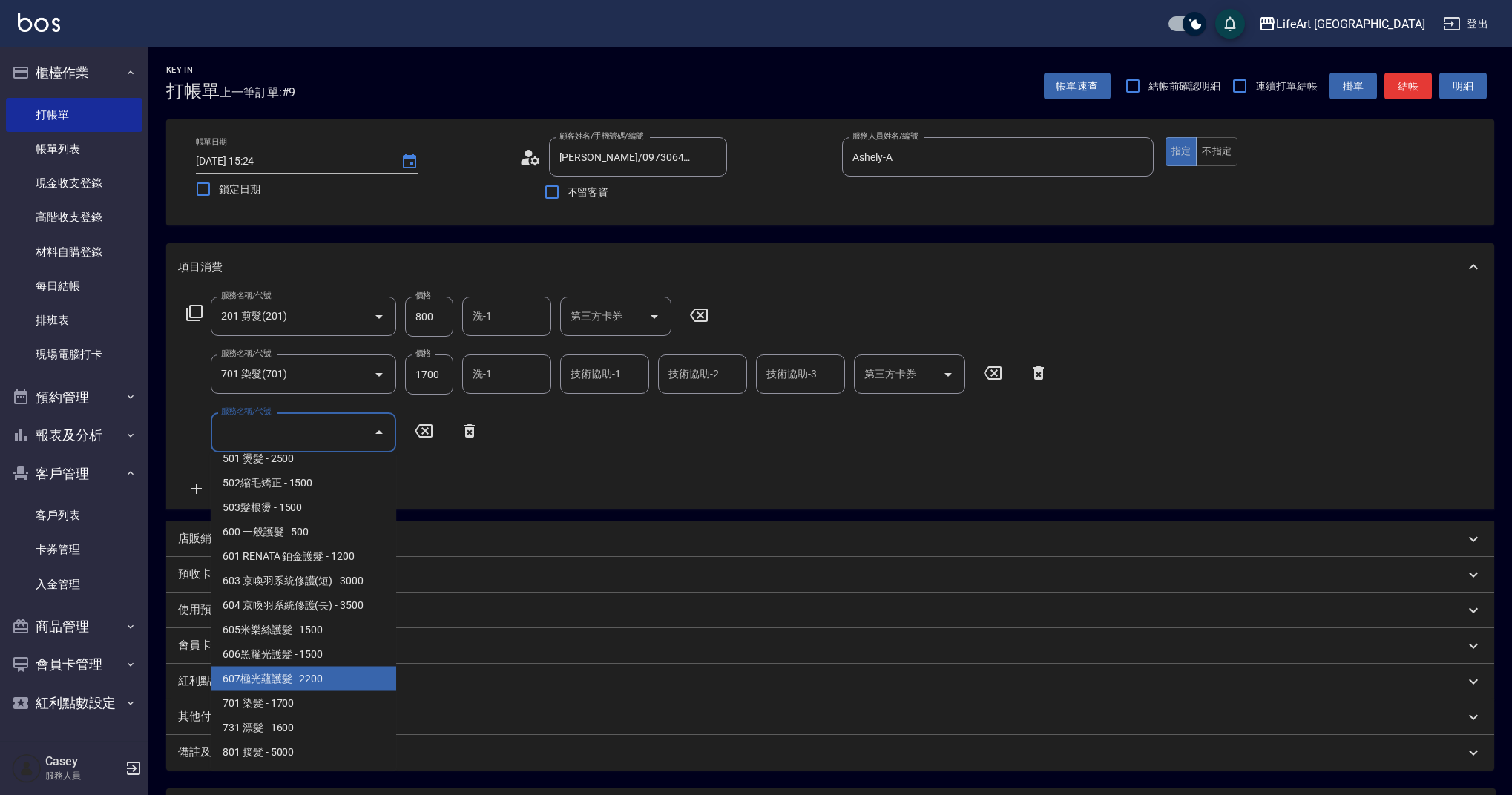
click at [347, 675] on span "607極光蘊護髮 - 2200" at bounding box center [303, 679] width 186 height 25
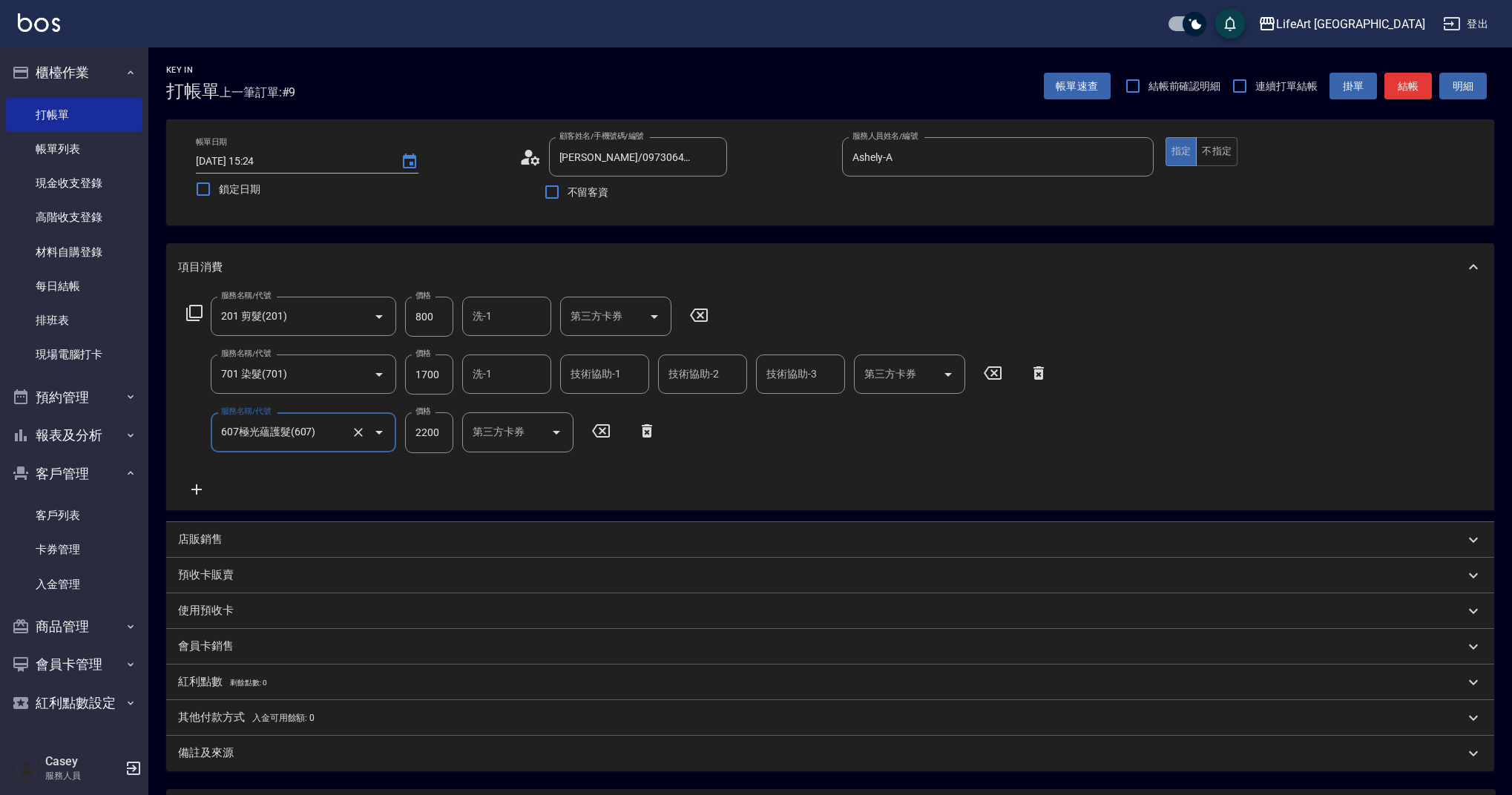
type input "607極光蘊護髮(607)"
click at [438, 376] on input "1700" at bounding box center [429, 374] width 48 height 40
type input "2950"
click at [438, 317] on input "800" at bounding box center [429, 316] width 48 height 40
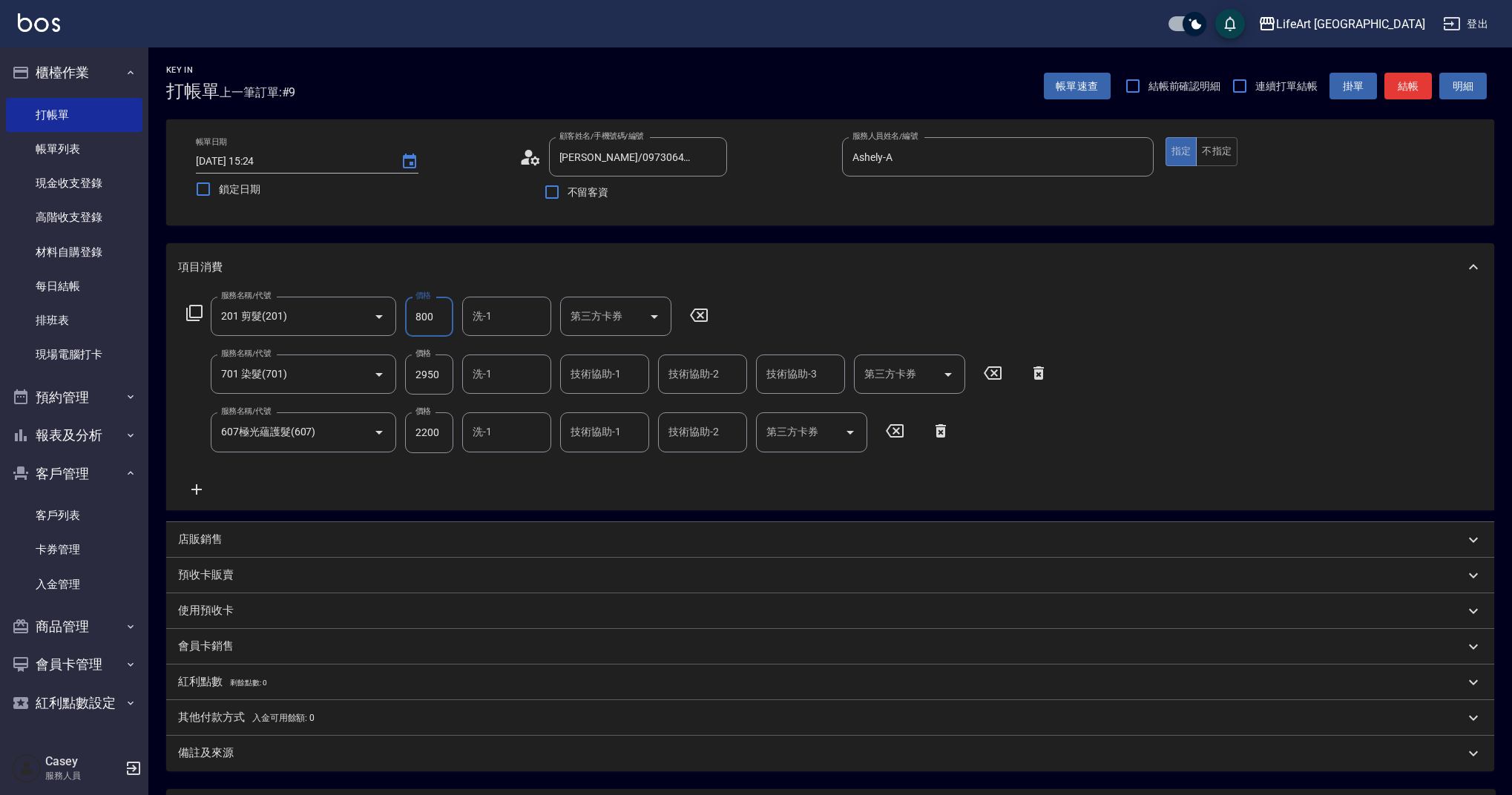
click at [438, 317] on input "800" at bounding box center [429, 316] width 48 height 40
type input "1000"
click at [503, 457] on div "服務名稱/代號 201 剪髮(201) 服務名稱/代號 價格 1000 價格 洗-1 洗-1 第三方卡券 第三方卡券 服務名稱/代號 701 染髮(701) …" at bounding box center [618, 396] width 879 height 201
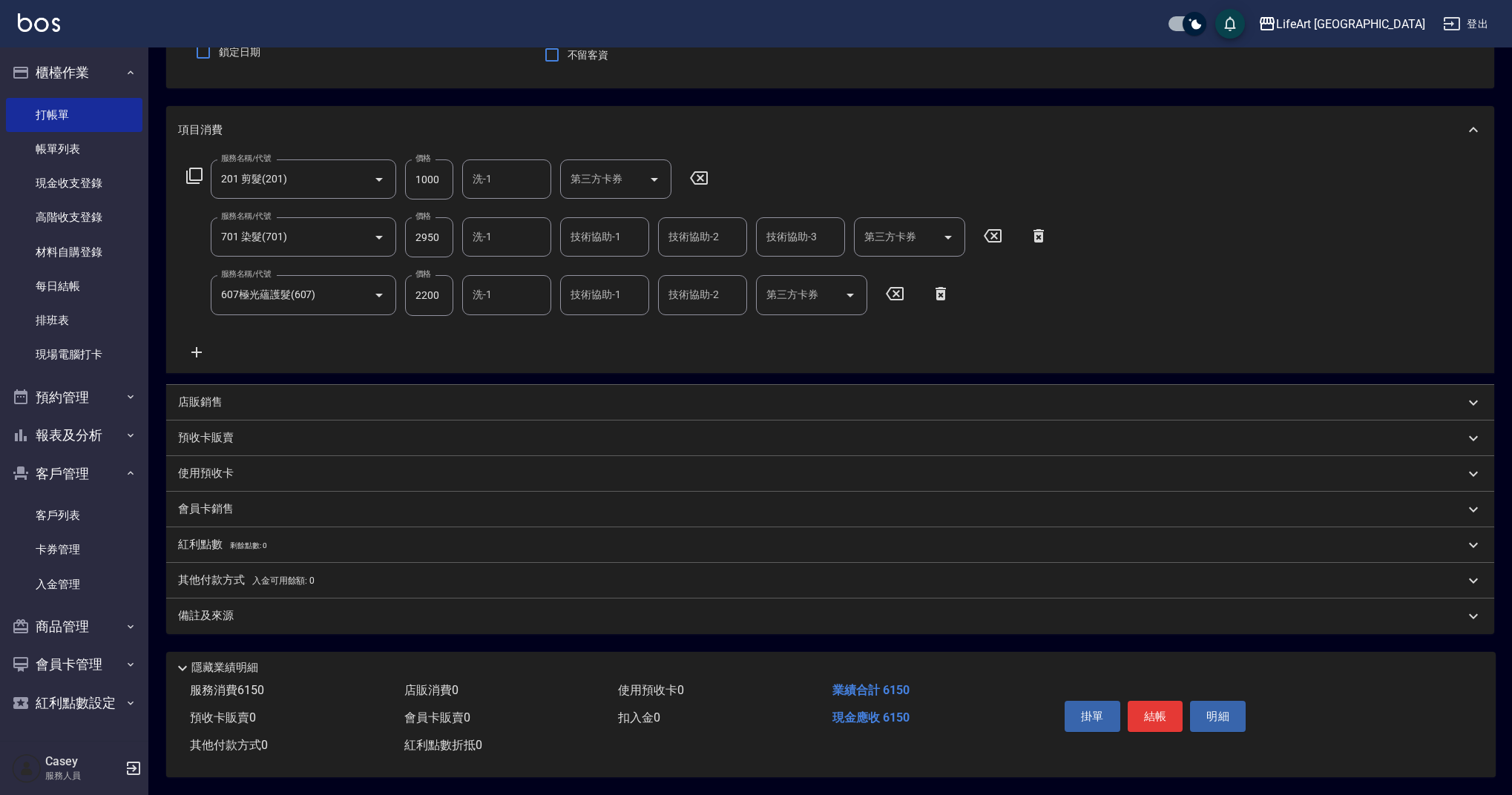
click at [206, 501] on p "會員卡銷售" at bounding box center [206, 509] width 55 height 16
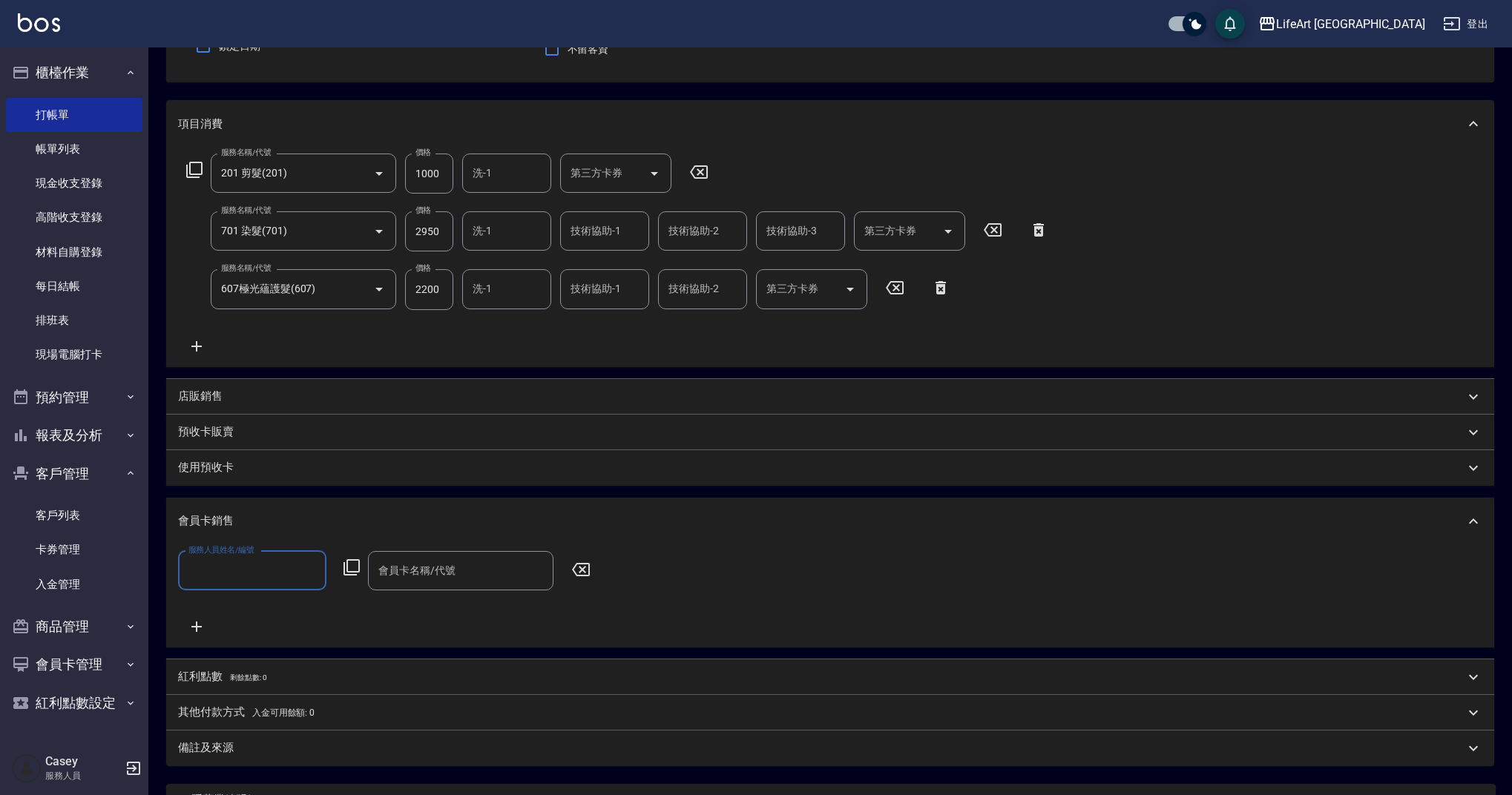
click at [239, 558] on input "服務人員姓名/編號" at bounding box center [253, 570] width 135 height 26
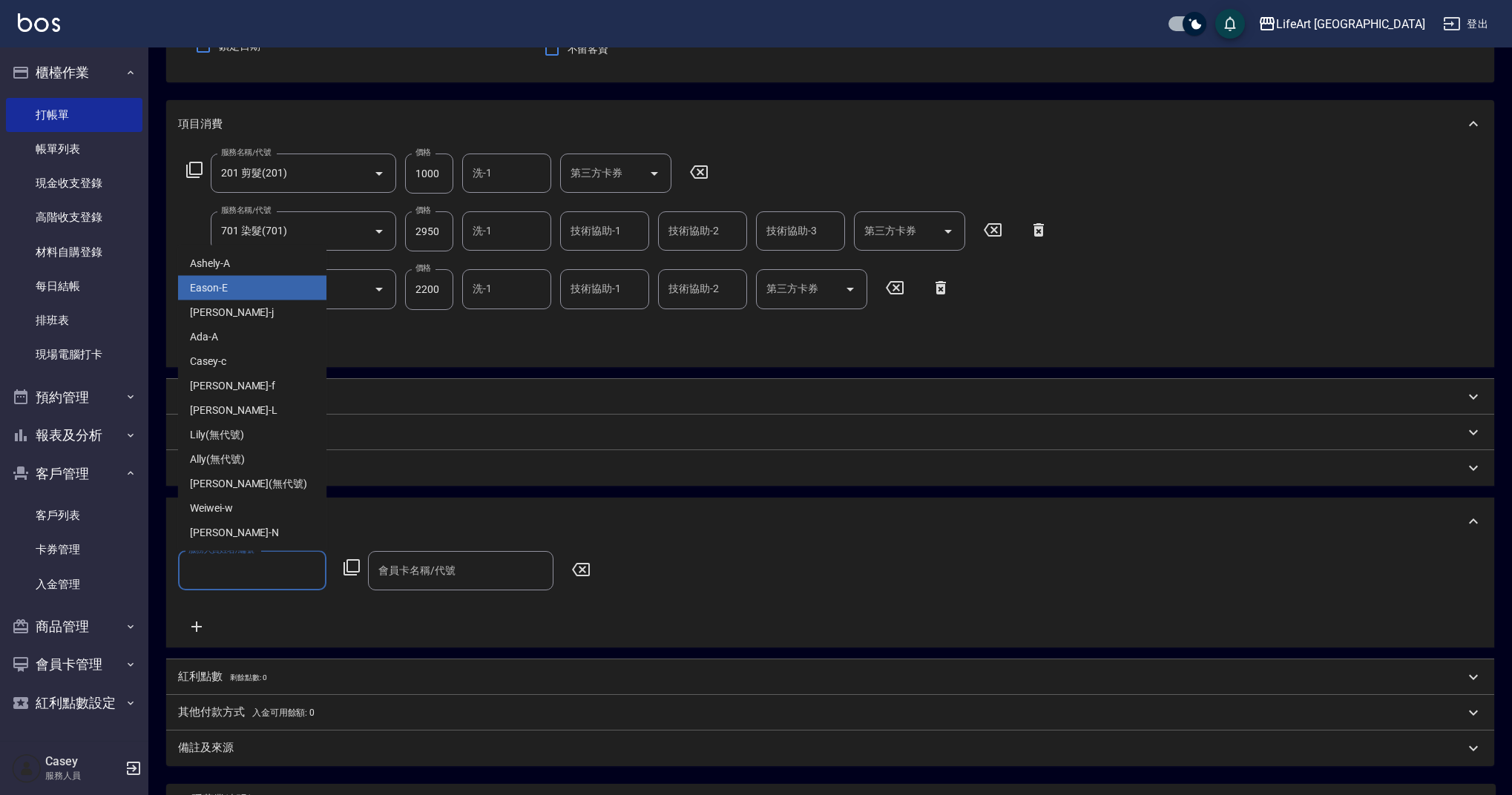
click at [248, 277] on div "Eason -E" at bounding box center [253, 288] width 149 height 25
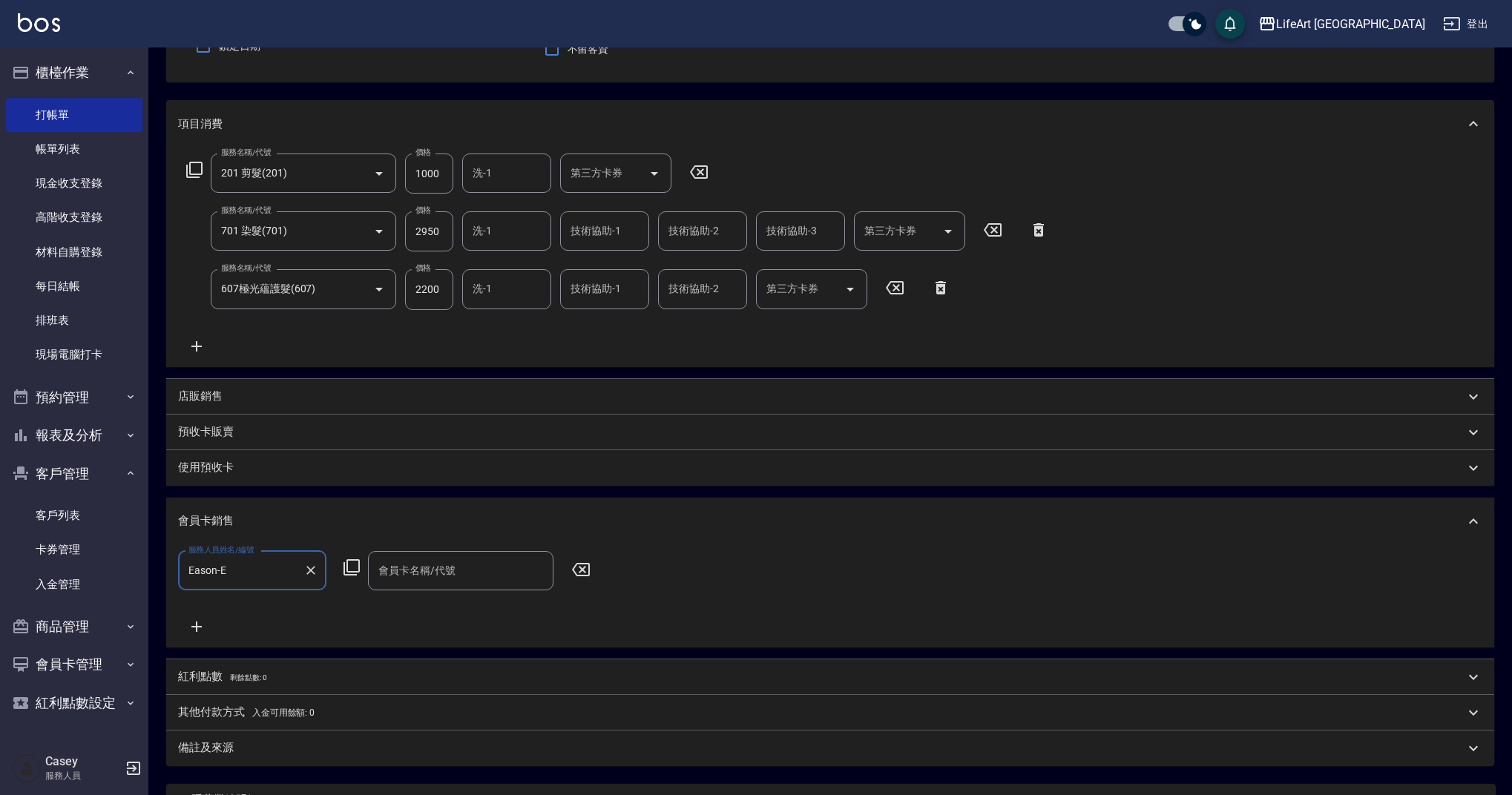
click at [252, 576] on input "Eason-E" at bounding box center [241, 570] width 113 height 26
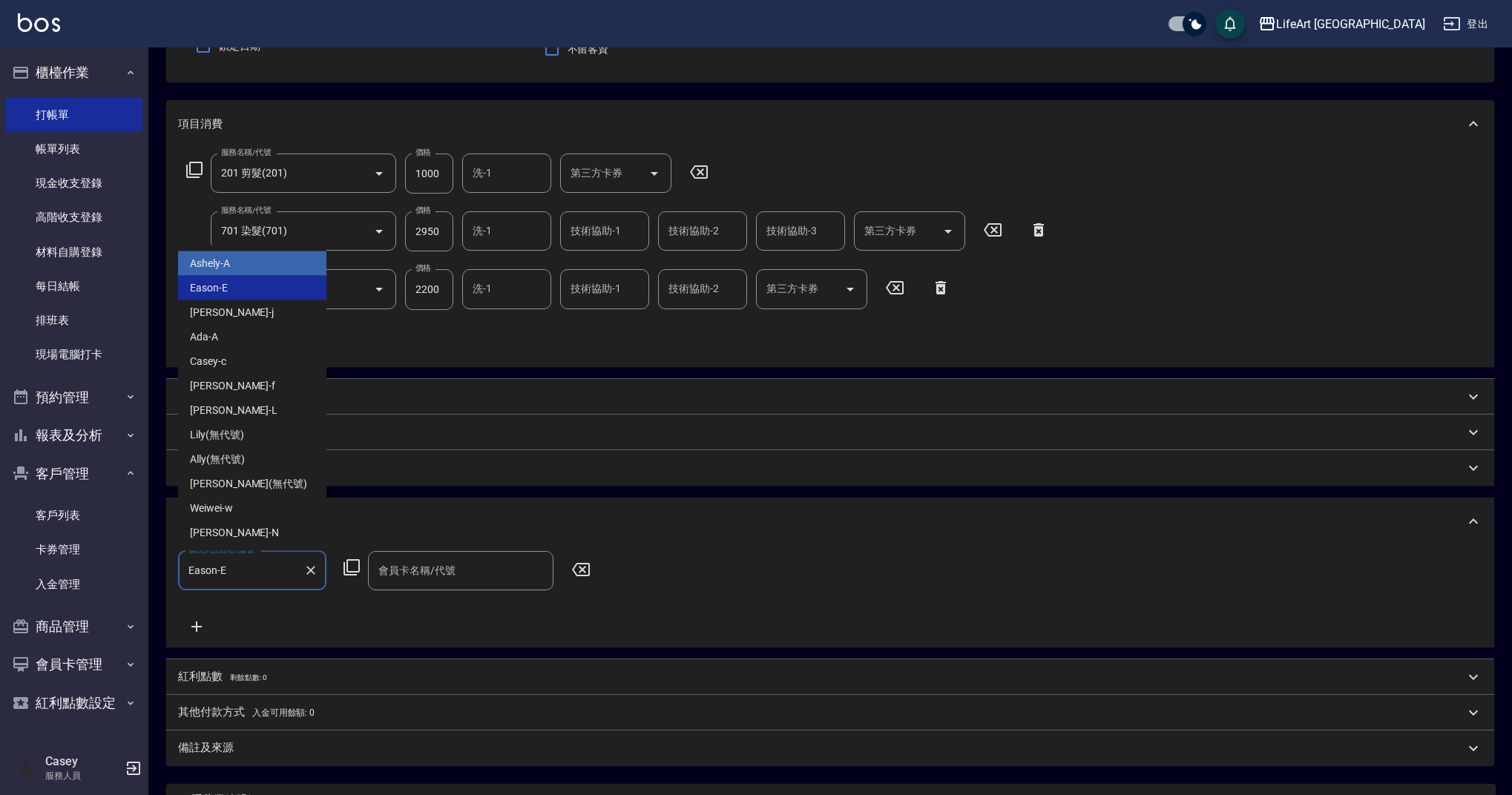
click at [259, 263] on div "Ashely -A" at bounding box center [253, 264] width 149 height 25
type input "Ashely-A"
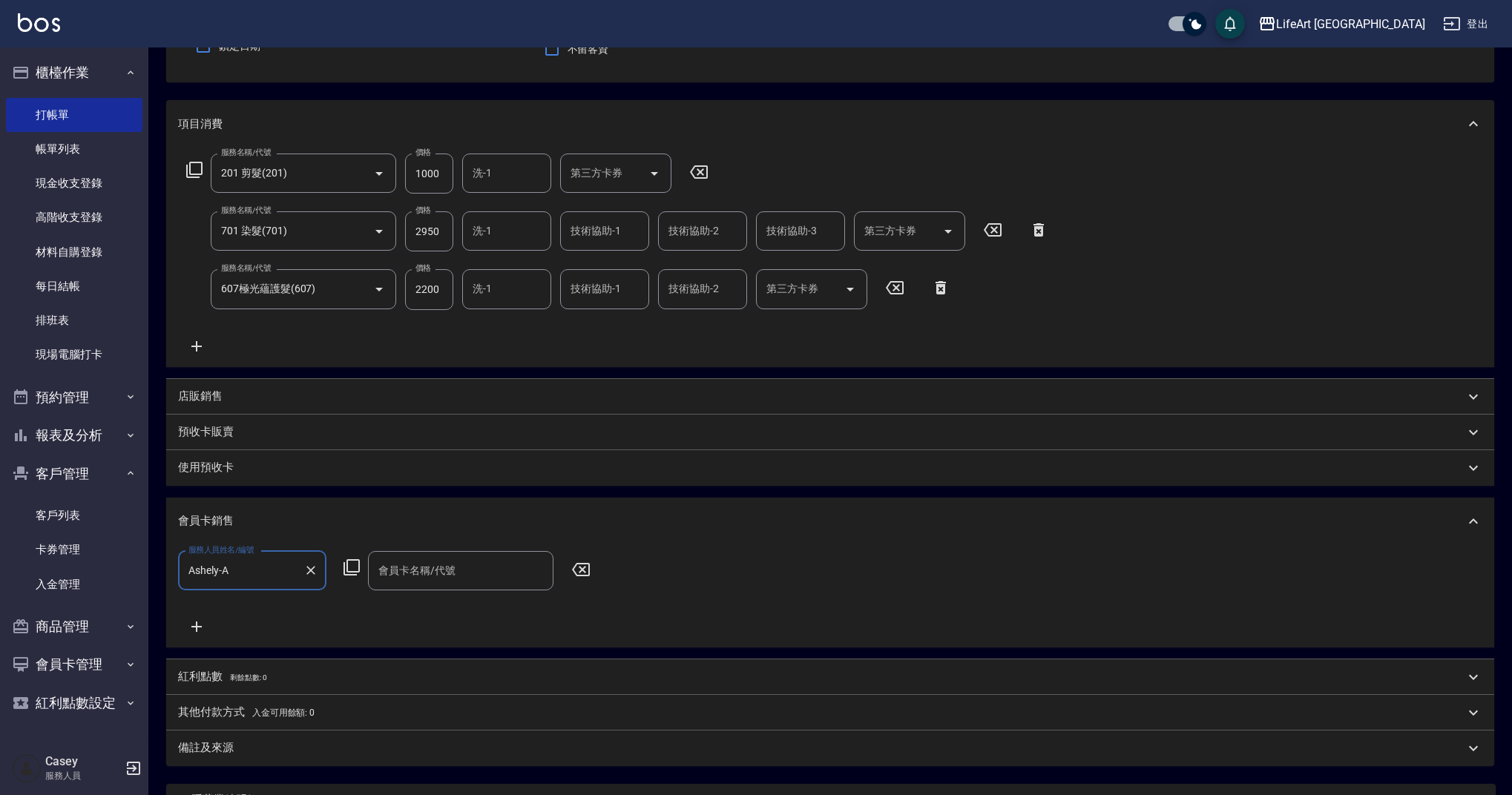
click at [421, 561] on div "會員卡名稱/代號 會員卡名稱/代號" at bounding box center [461, 571] width 186 height 40
click at [441, 616] on span "會員卡一號 - 01" at bounding box center [461, 608] width 186 height 25
type input "會員卡一號-365天"
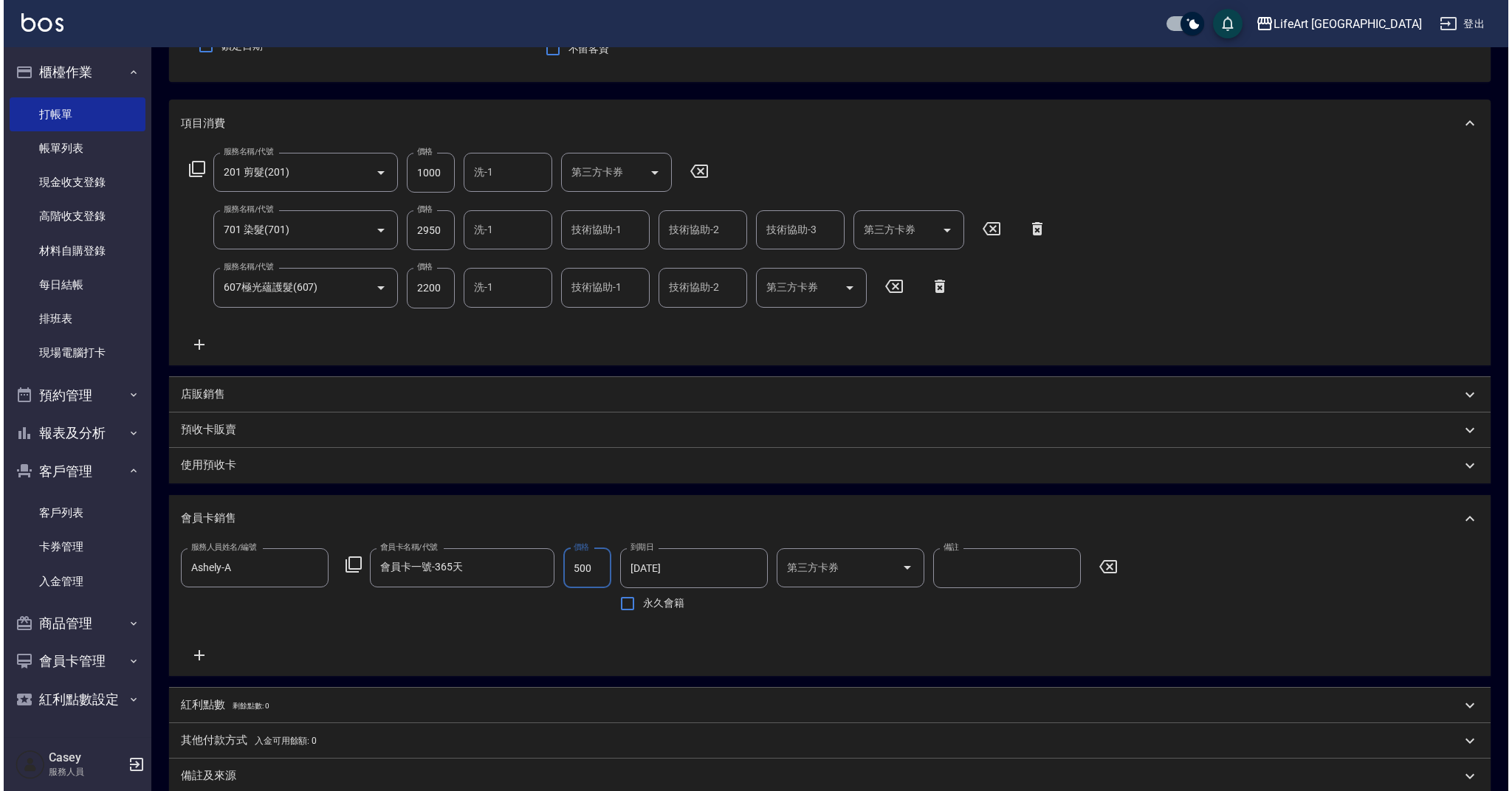
scroll to position [312, 0]
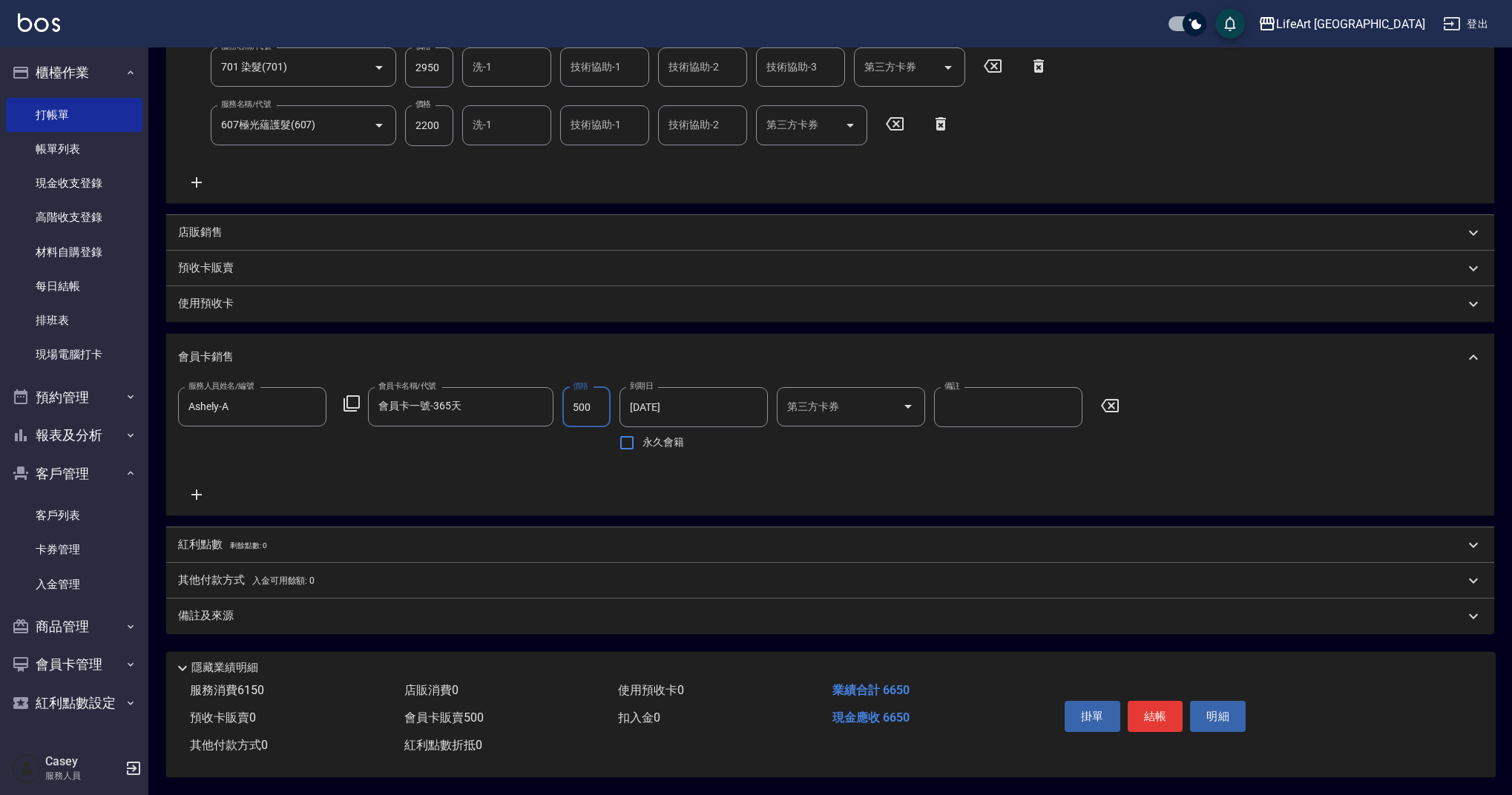
type input "500"
click at [232, 544] on p "紅利點數 剩餘點數: 0" at bounding box center [222, 545] width 88 height 17
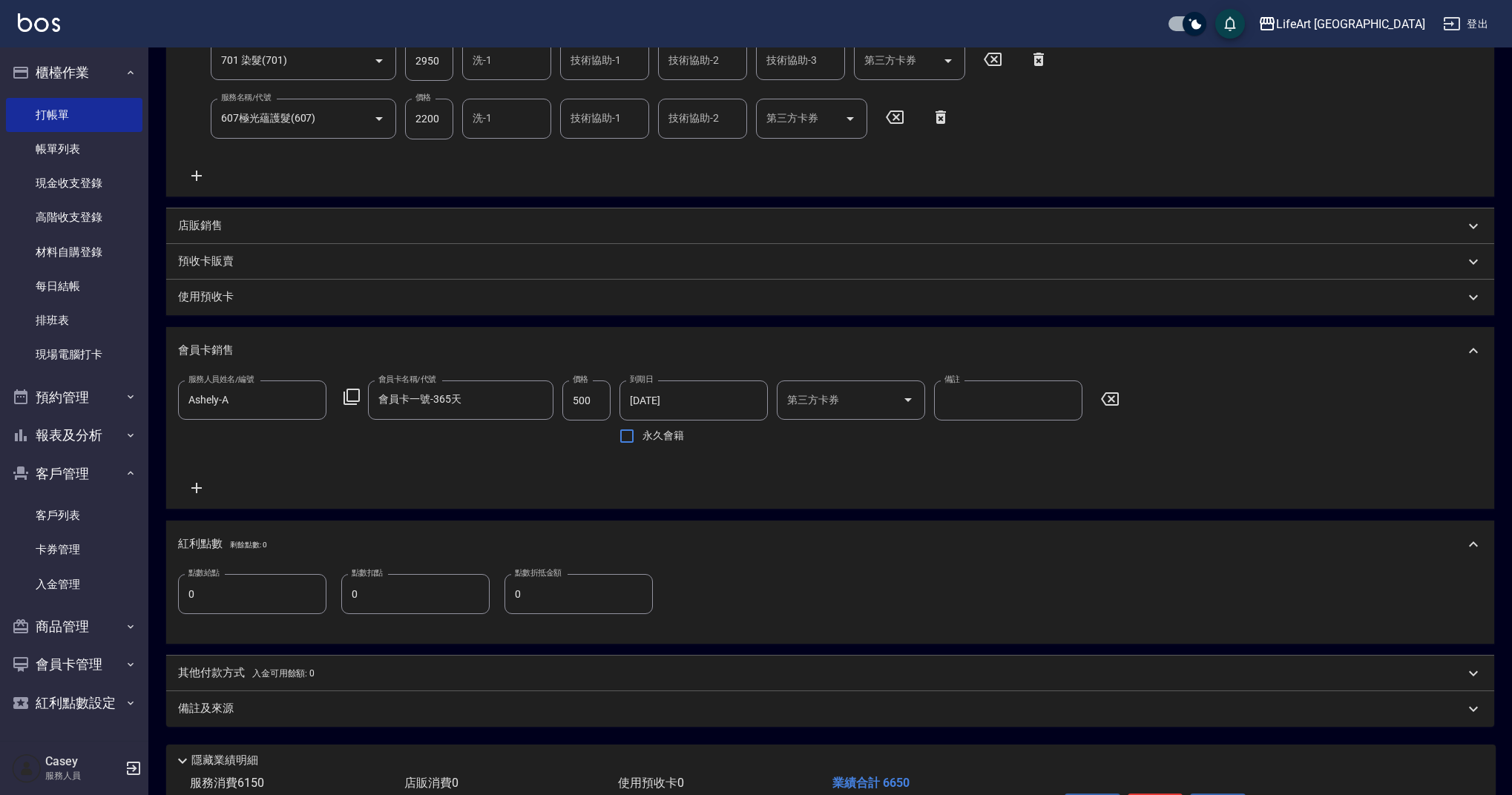
click at [235, 598] on input "0" at bounding box center [253, 594] width 149 height 40
type input "13"
click at [292, 713] on div "備註及來源" at bounding box center [822, 708] width 1287 height 16
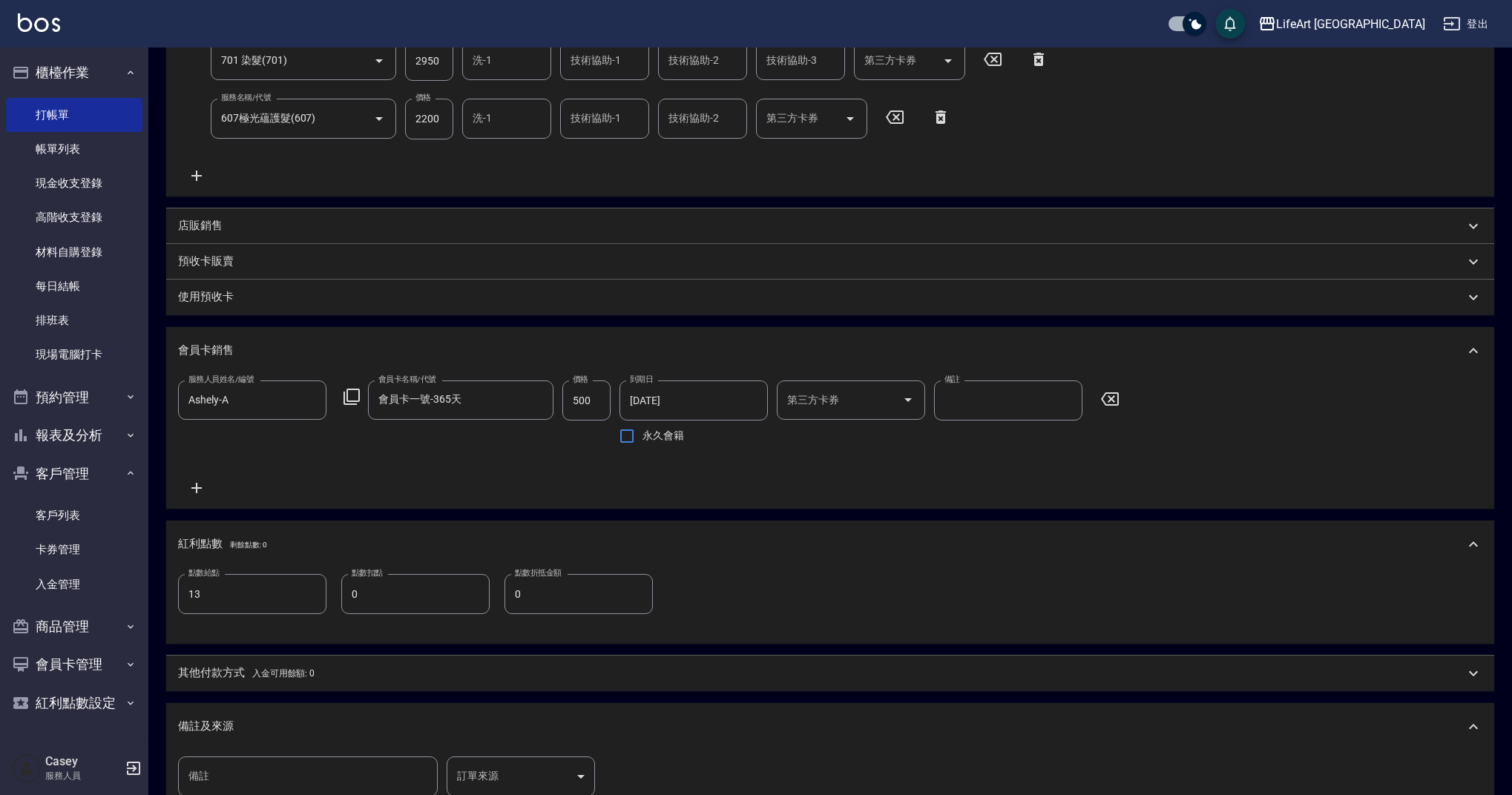
click at [502, 768] on body "LifeArt 蘆洲 登出 櫃檯作業 打帳單 帳單列表 現金收支登錄 高階收支登錄 材料自購登錄 每日結帳 排班表 現場電腦打卡 預約管理 預約管理 單日預約…" at bounding box center [756, 337] width 1512 height 1301
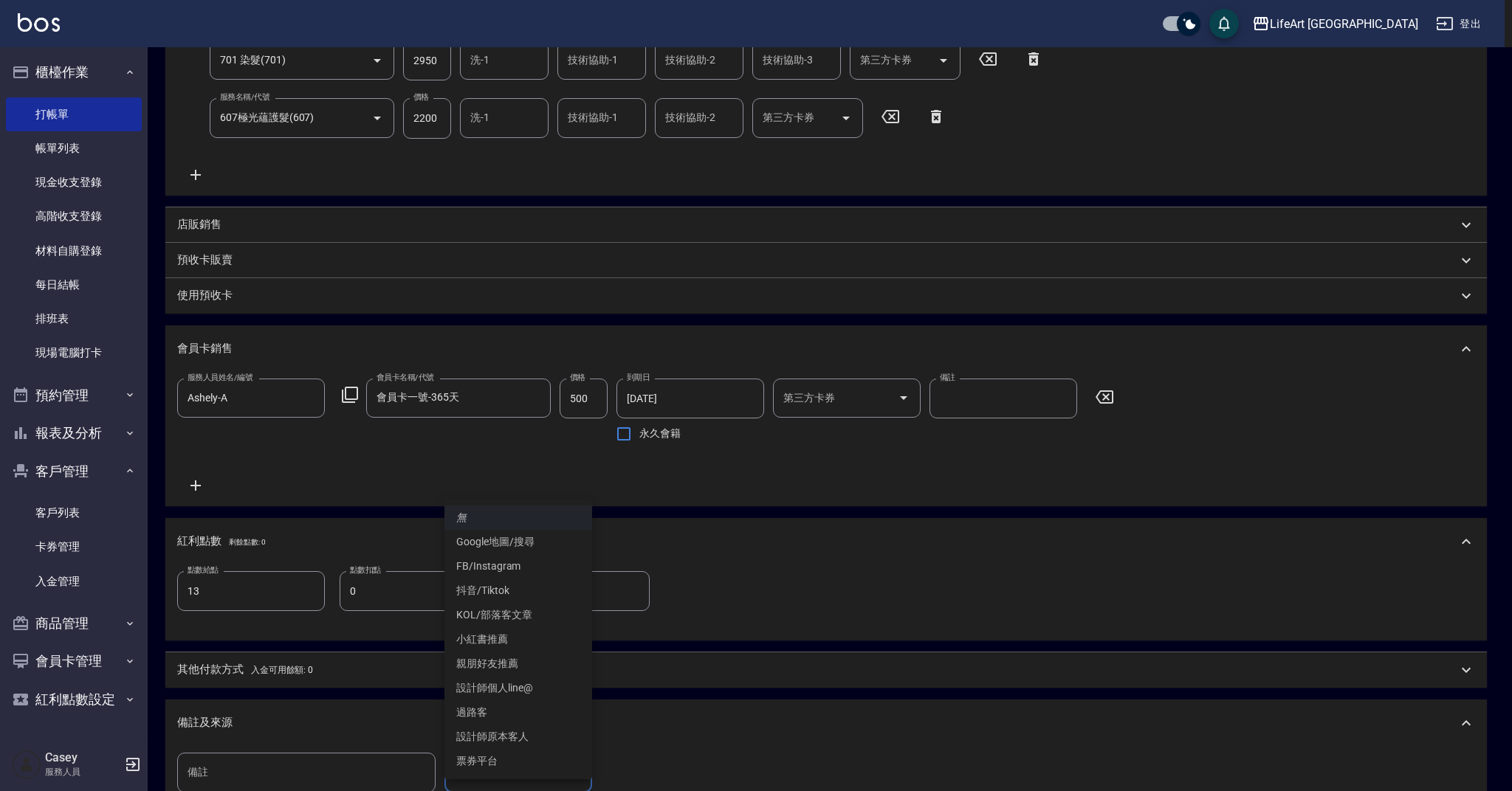
click at [518, 735] on li "設計師原本客人" at bounding box center [519, 737] width 148 height 25
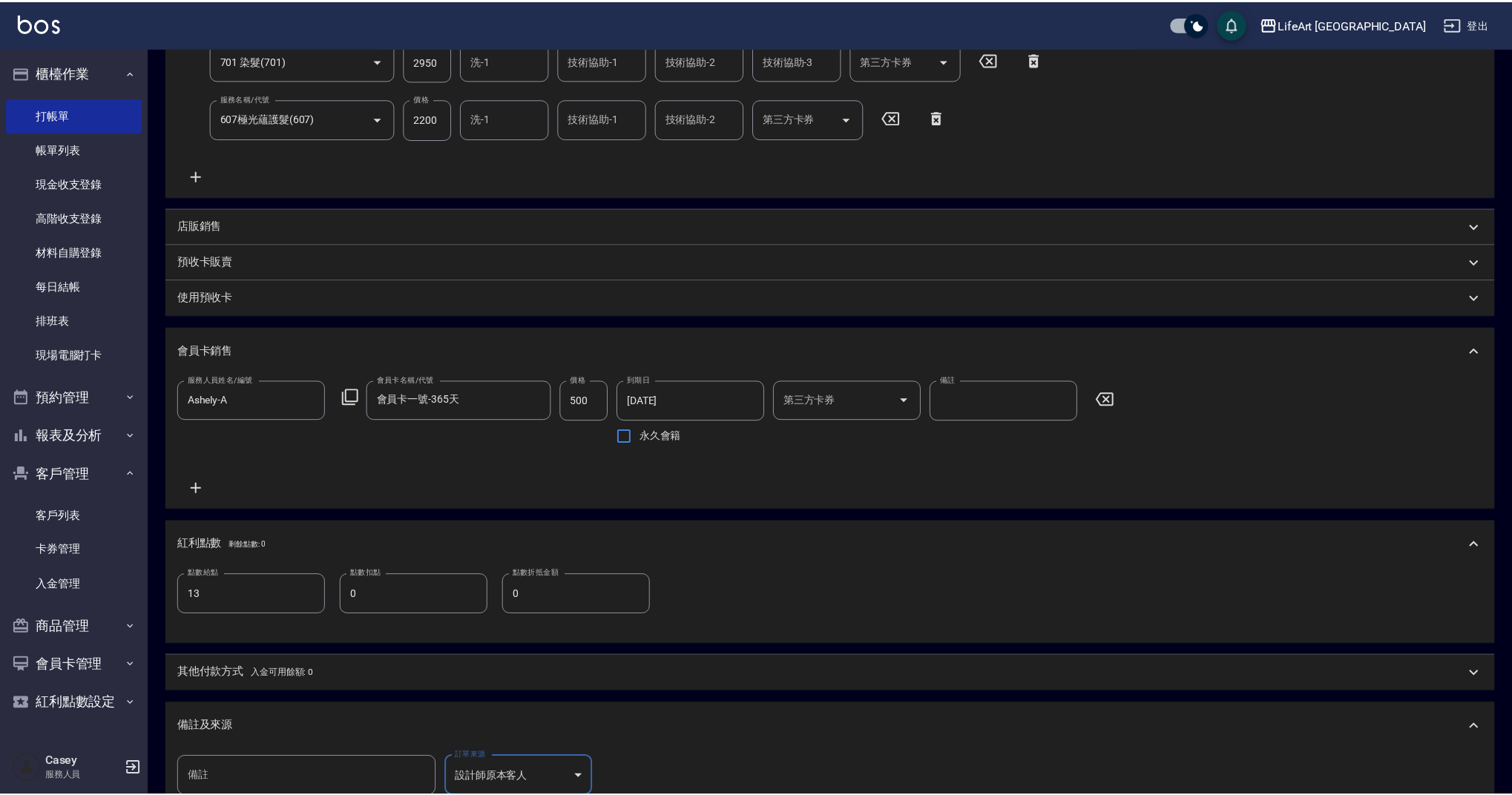
scroll to position [315, 0]
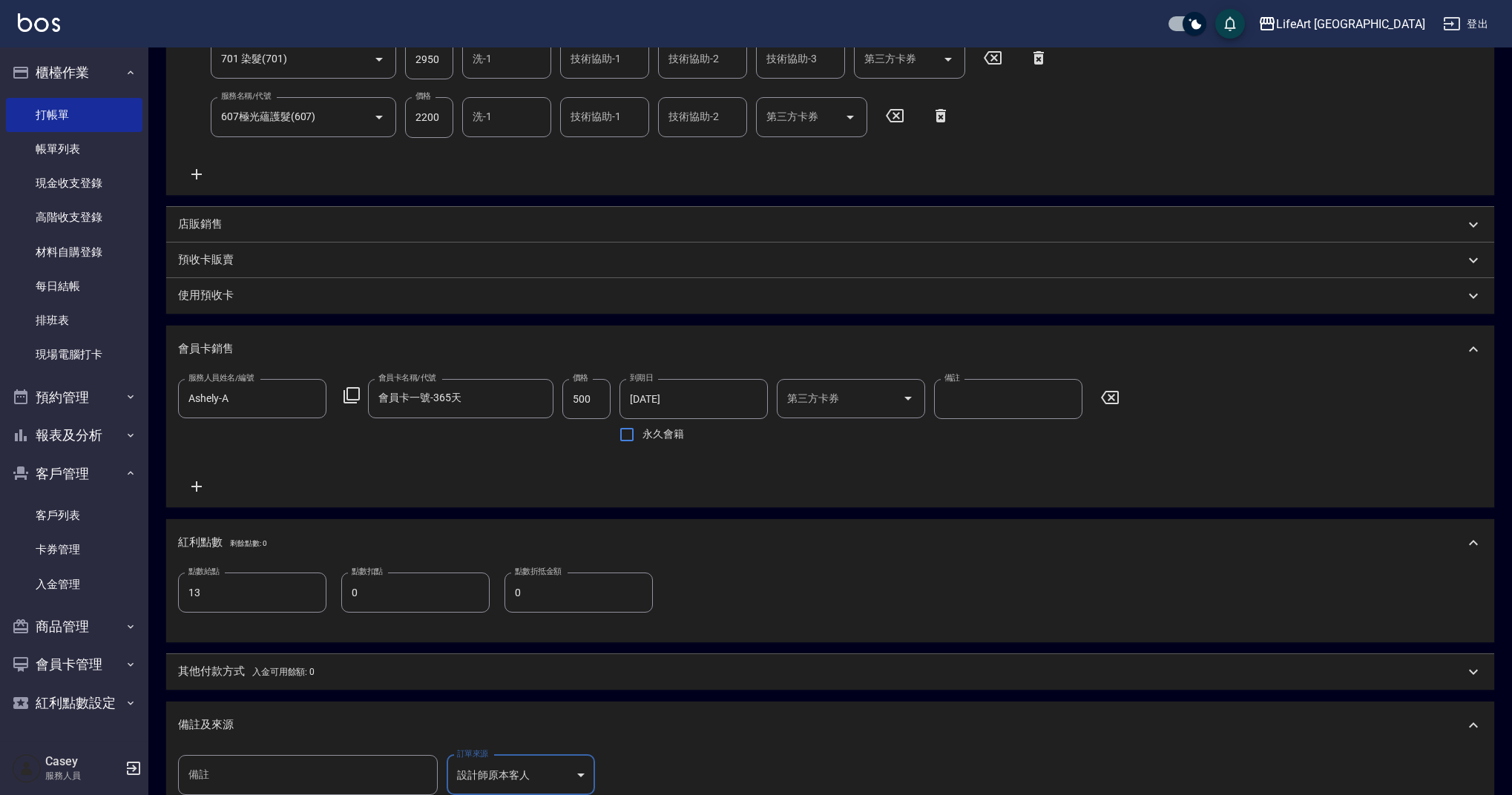
click at [531, 782] on body "LifeArt 蘆洲 登出 櫃檯作業 打帳單 帳單列表 現金收支登錄 高階收支登錄 材料自購登錄 每日結帳 排班表 現場電腦打卡 預約管理 預約管理 單日預約…" at bounding box center [756, 335] width 1512 height 1301
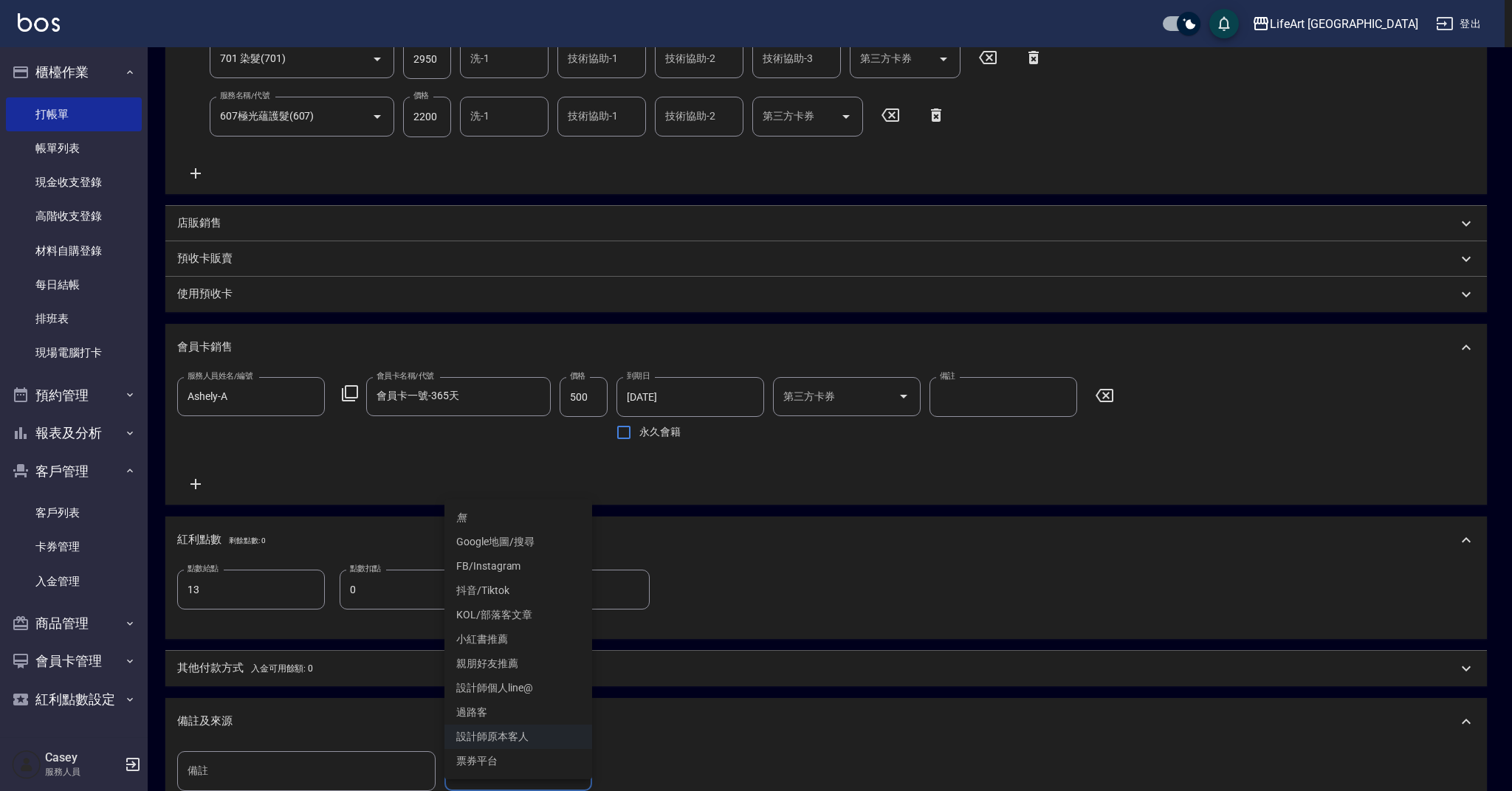
click at [544, 692] on li "設計師個人line@" at bounding box center [519, 688] width 148 height 25
type input "設計師個人line@"
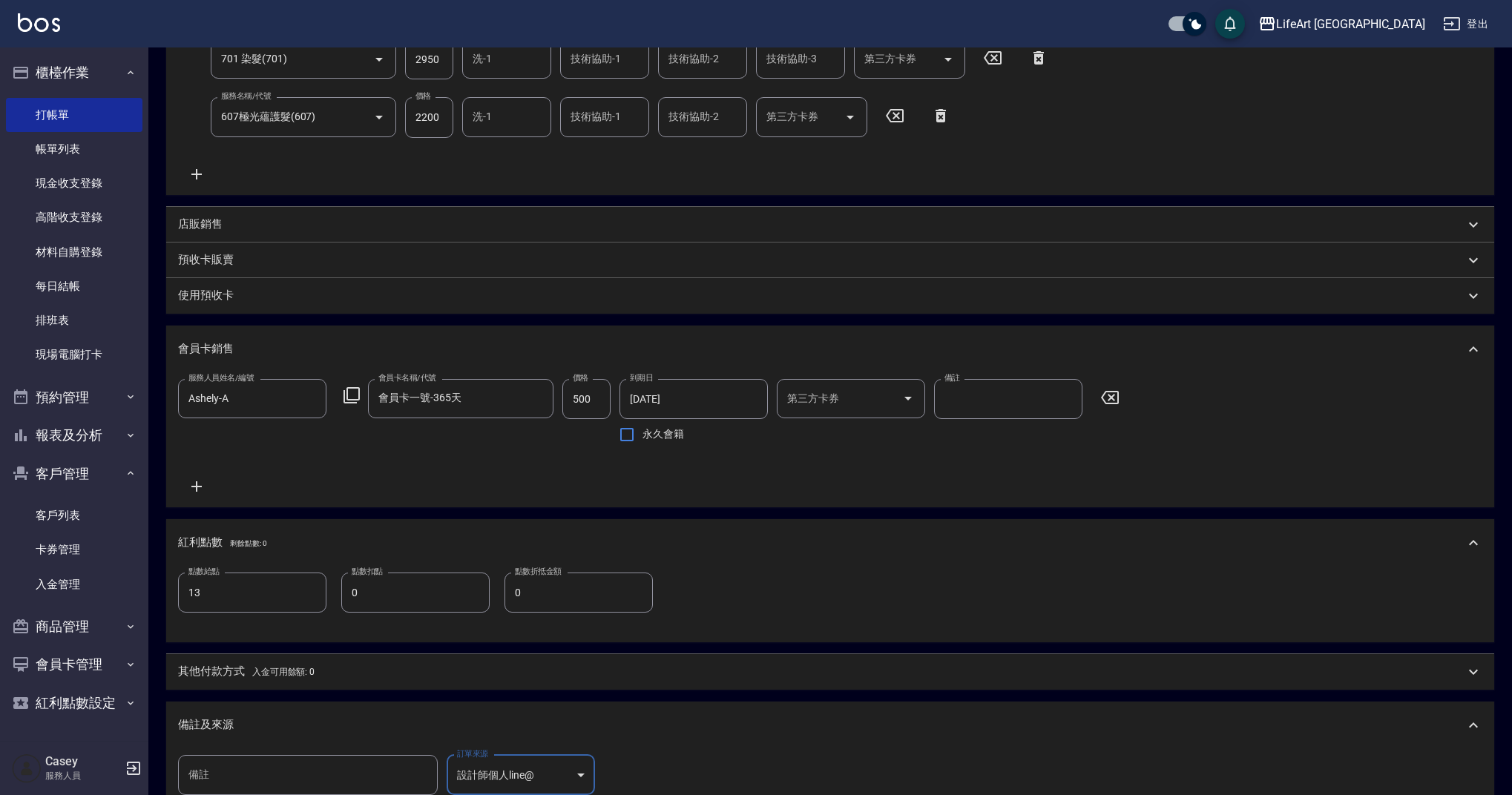
scroll to position [513, 0]
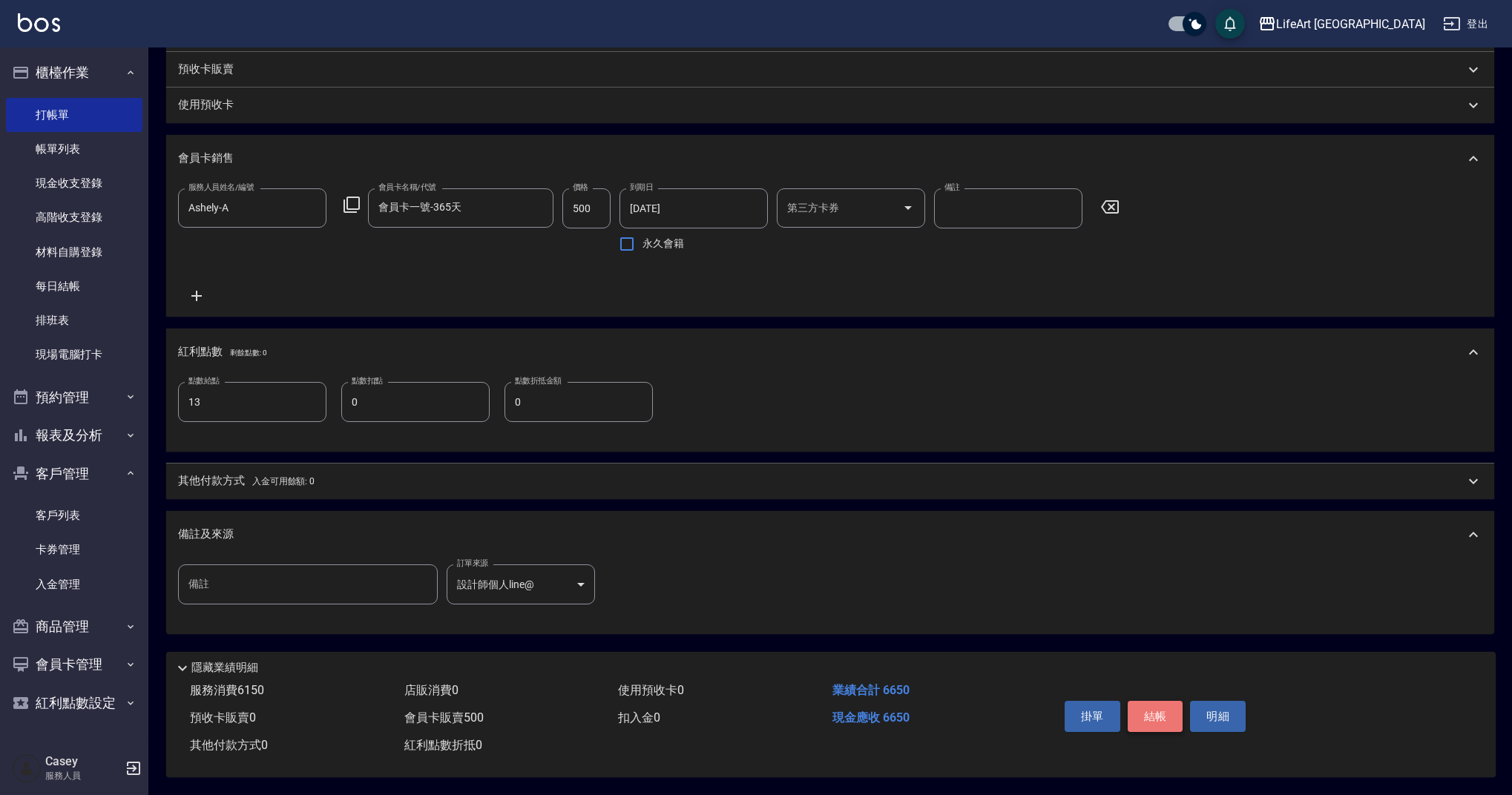
click at [1159, 712] on button "結帳" at bounding box center [1155, 717] width 55 height 31
